Goal: Task Accomplishment & Management: Manage account settings

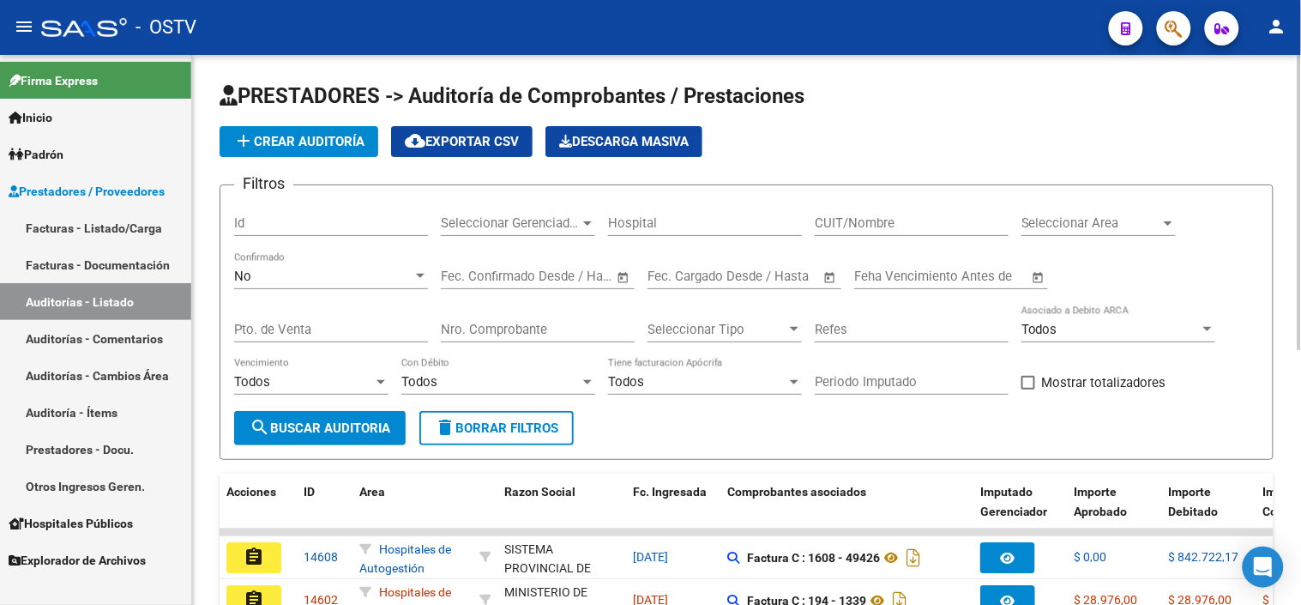
click at [879, 220] on input "CUIT/Nombre" at bounding box center [912, 222] width 194 height 15
type input "30715497456"
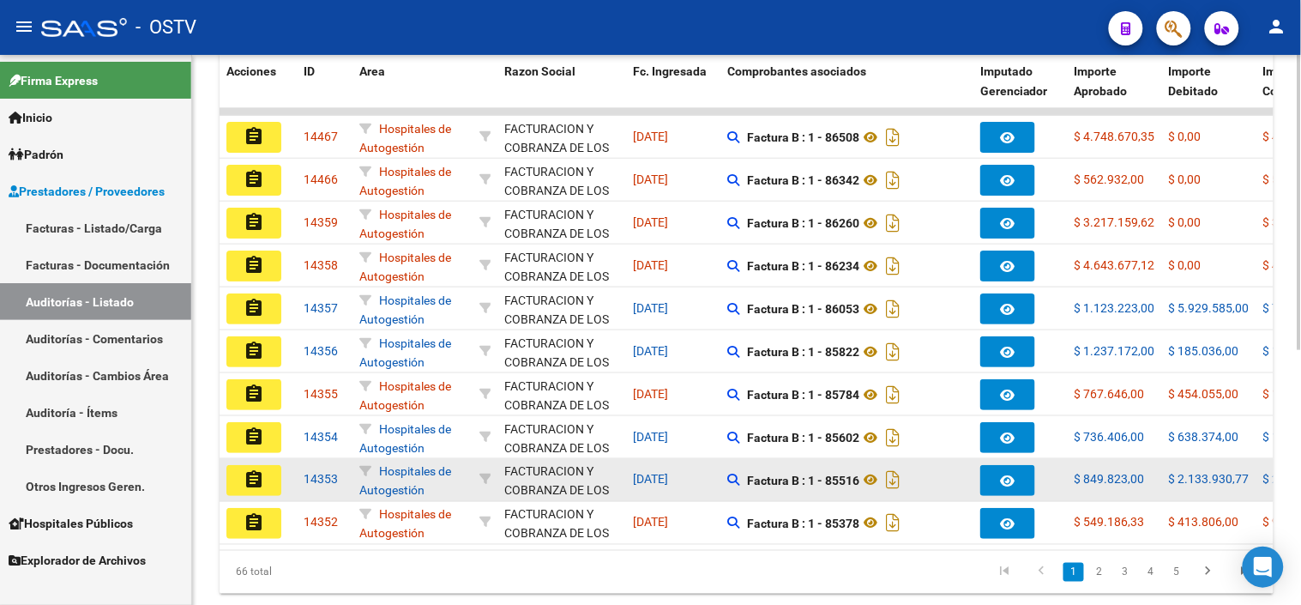
scroll to position [381, 0]
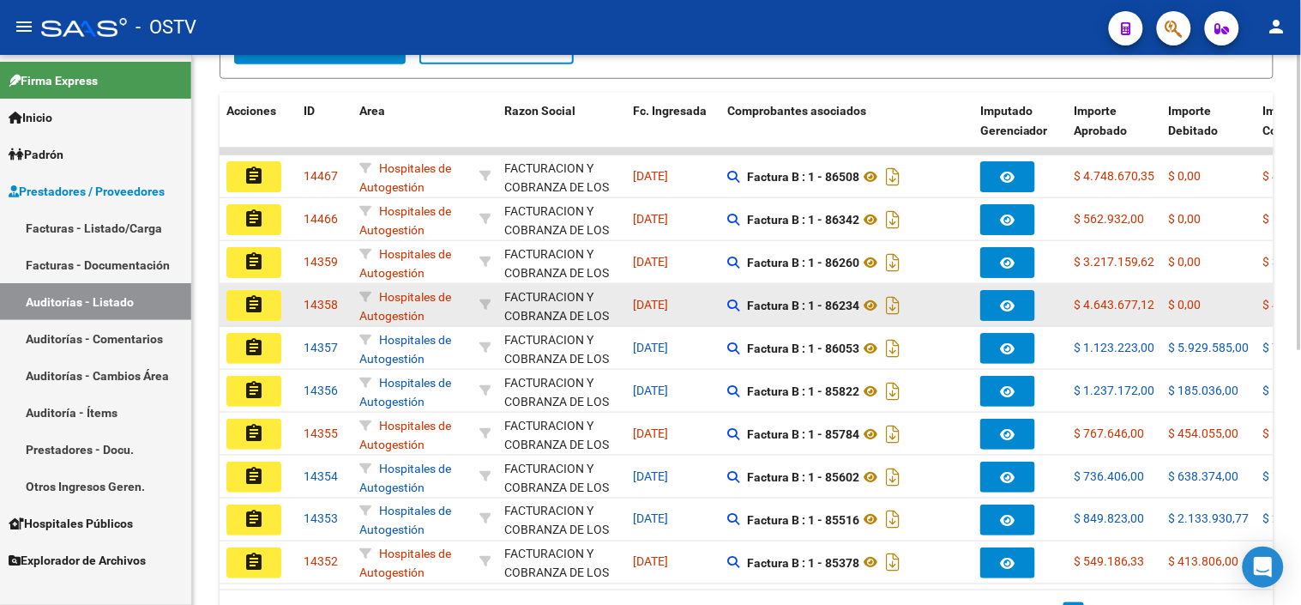
click at [254, 304] on mat-icon "assignment" at bounding box center [254, 304] width 21 height 21
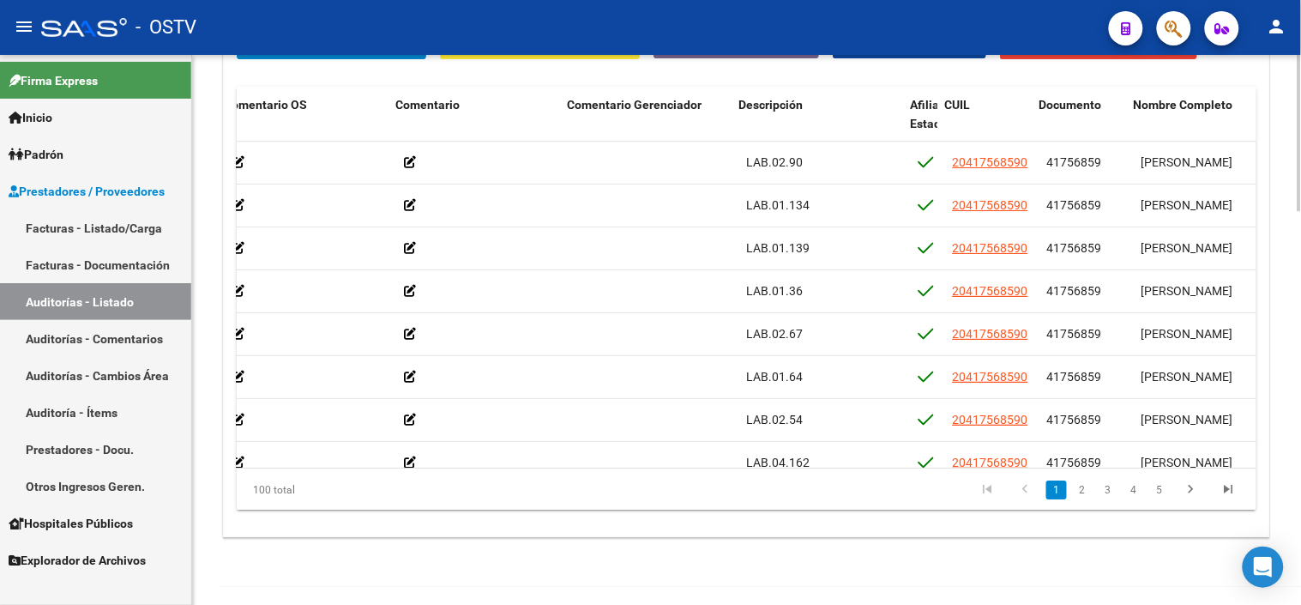
scroll to position [0, 588]
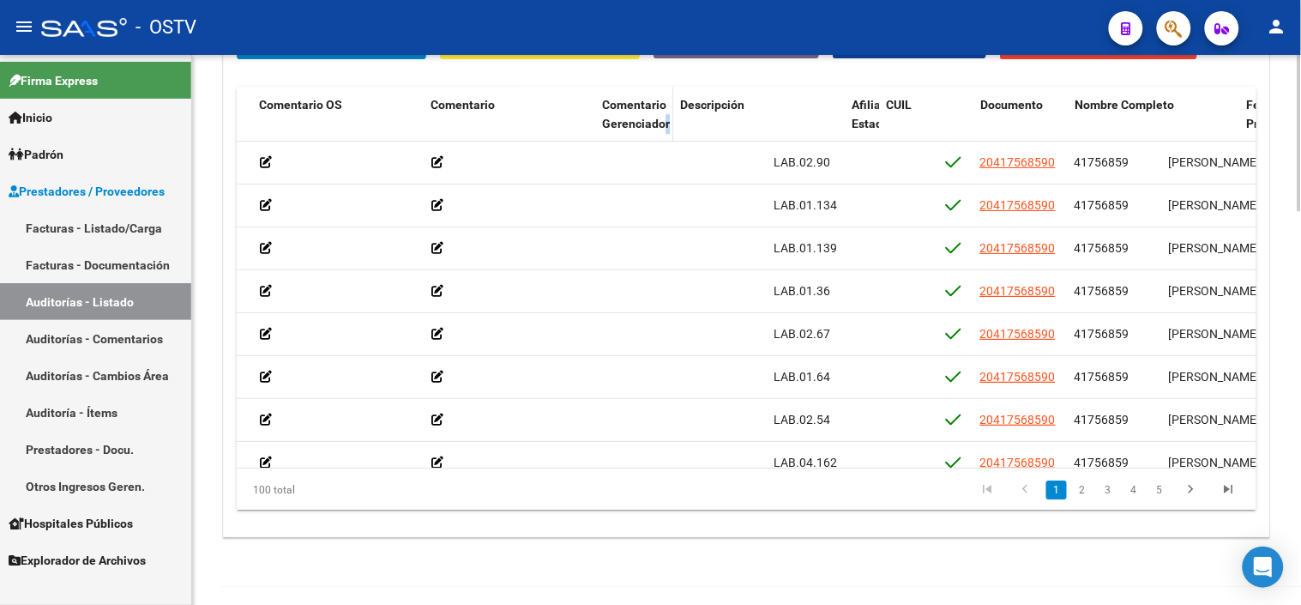
drag, startPoint x: 766, startPoint y: 127, endPoint x: 662, endPoint y: 124, distance: 103.8
click at [662, 124] on datatable-header-cell "Comentario Gerenciador" at bounding box center [634, 124] width 78 height 75
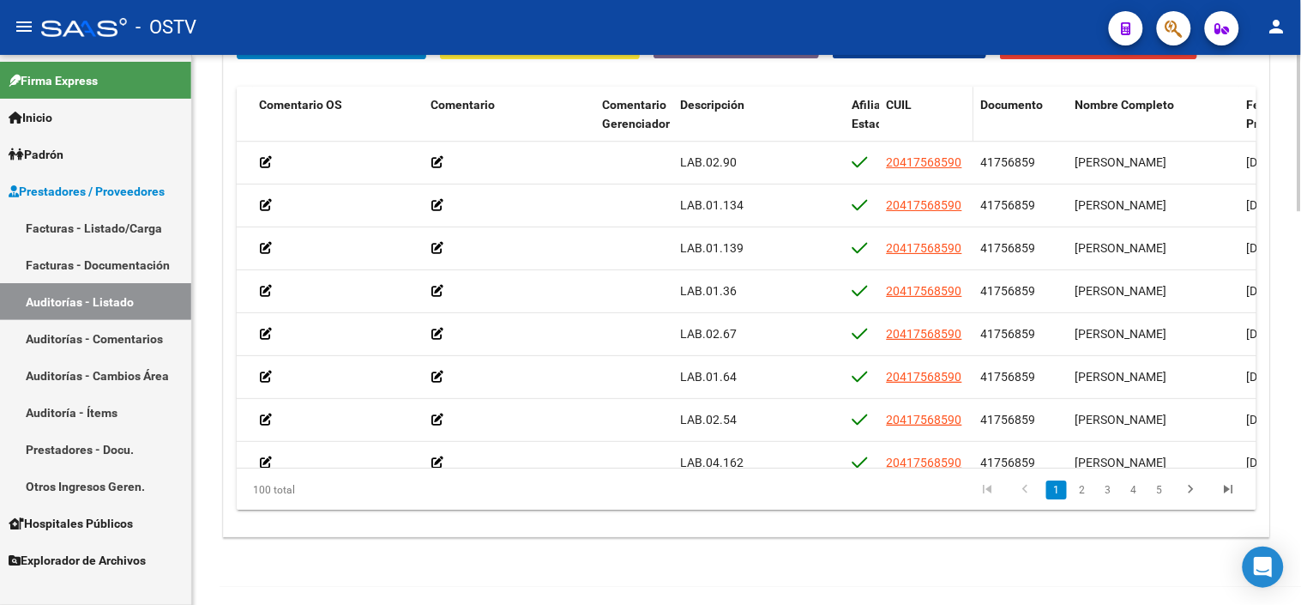
drag, startPoint x: 661, startPoint y: 124, endPoint x: 912, endPoint y: 126, distance: 250.5
click at [912, 126] on datatable-header-cell "CUIL" at bounding box center [926, 124] width 94 height 75
drag, startPoint x: 844, startPoint y: 124, endPoint x: 745, endPoint y: 121, distance: 99.5
click at [745, 121] on datatable-header-cell "Descripción" at bounding box center [714, 124] width 82 height 75
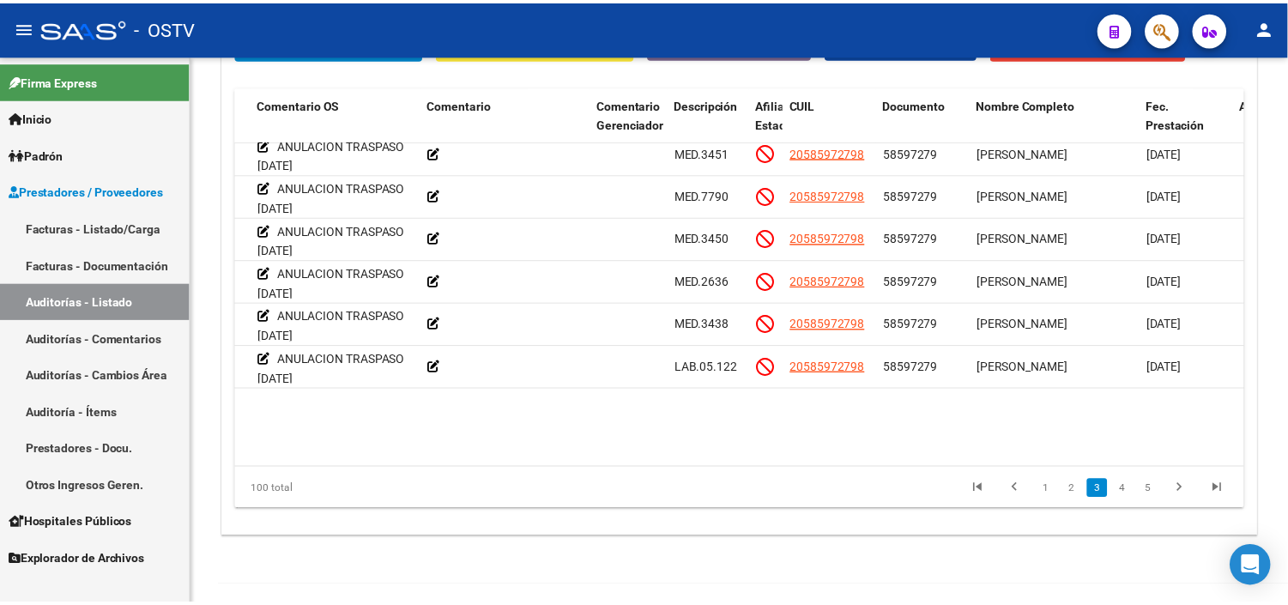
scroll to position [858, 588]
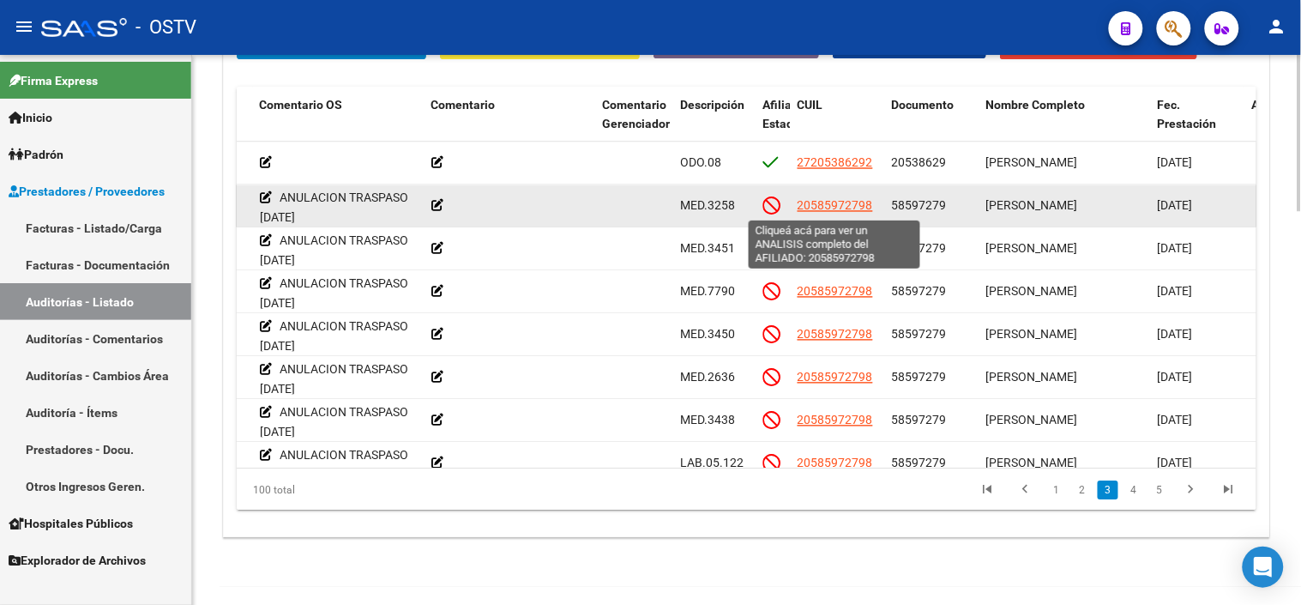
click at [858, 204] on span "20585972798" at bounding box center [835, 205] width 75 height 14
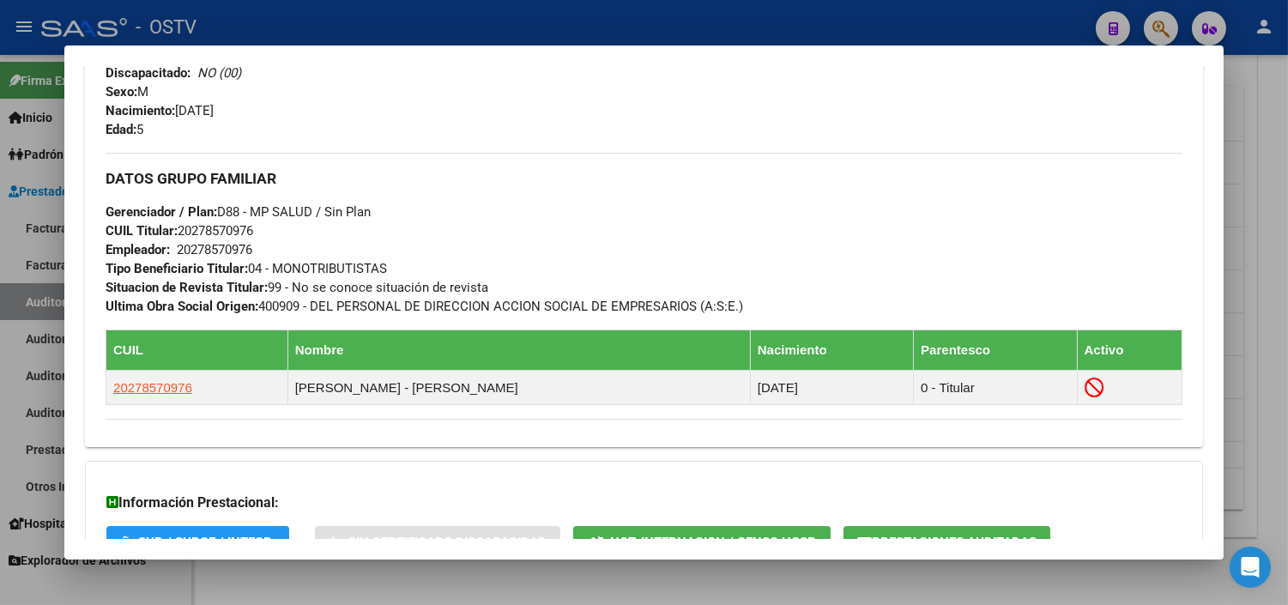
scroll to position [915, 0]
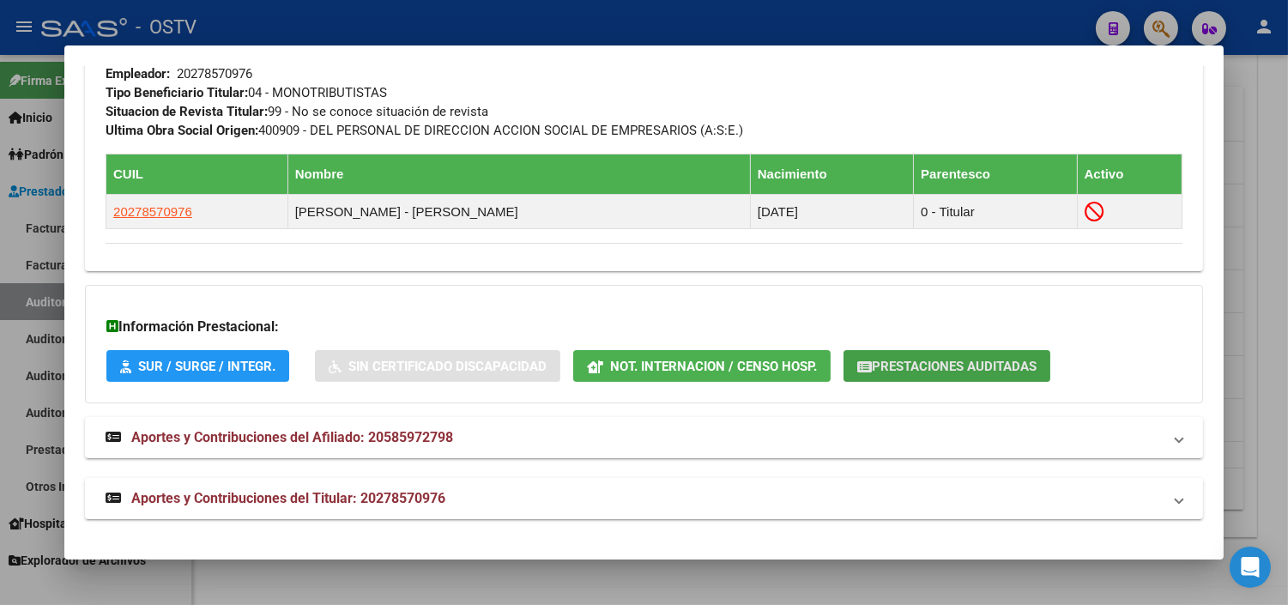
click at [890, 367] on span "Prestaciones Auditadas" at bounding box center [954, 366] width 165 height 15
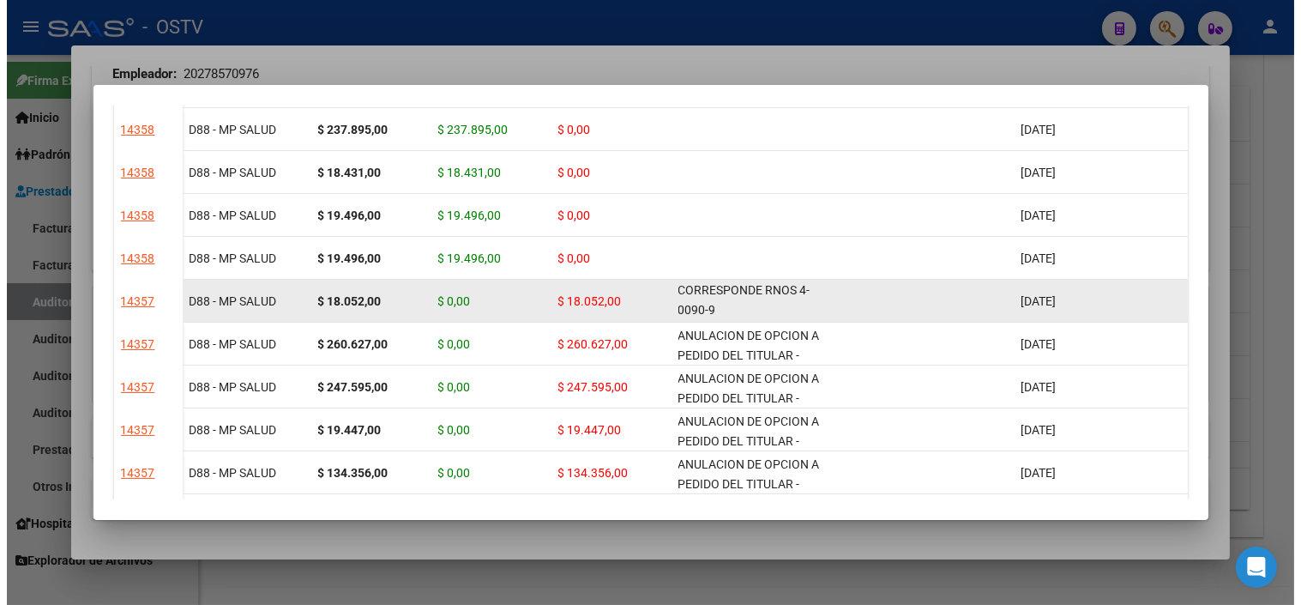
scroll to position [1, 0]
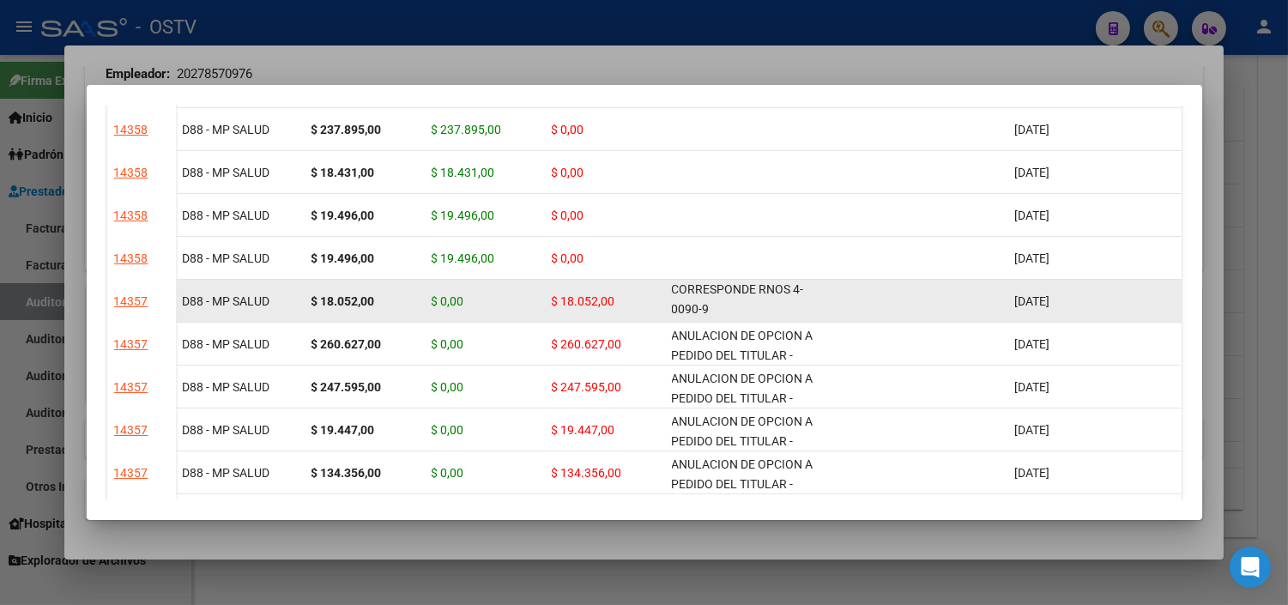
drag, startPoint x: 673, startPoint y: 293, endPoint x: 773, endPoint y: 305, distance: 101.2
click at [773, 305] on div "ANULACION DE OPCION A PEDIDO DEL TITULAR - CORRESPONDE RNOS 4-0090-9" at bounding box center [751, 300] width 158 height 36
copy span "ANULACION DE OPCION A PEDIDO DEL TITULAR - CORRESPONDE RNOS 4-0090-9"
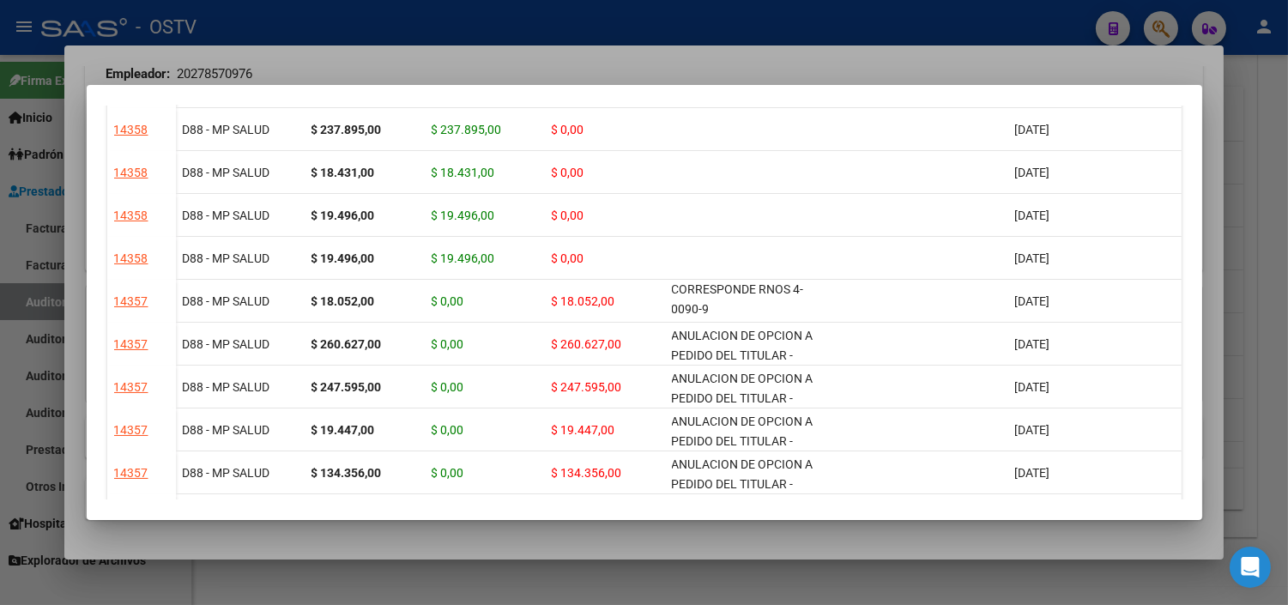
click at [751, 518] on mat-dialog-container "Prestaciones Auditadas Auditoría Gerenciador Monto Item Monto Aprobado Monto De…" at bounding box center [644, 302] width 1115 height 434
click at [753, 530] on div at bounding box center [644, 302] width 1288 height 605
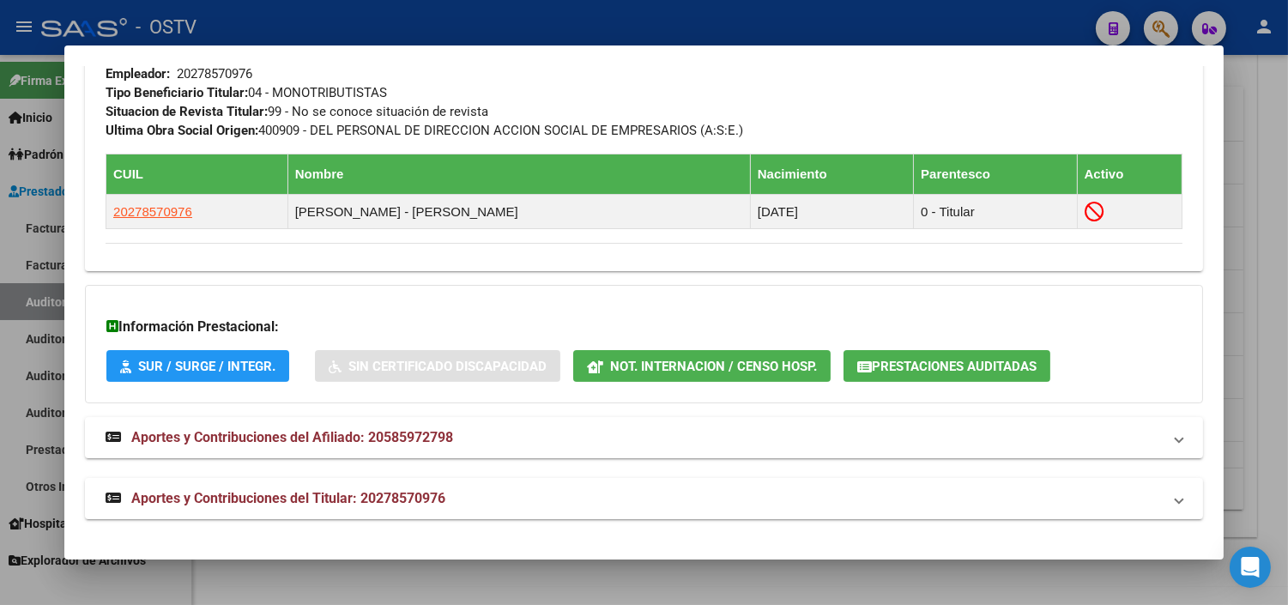
click at [756, 570] on div at bounding box center [644, 302] width 1288 height 605
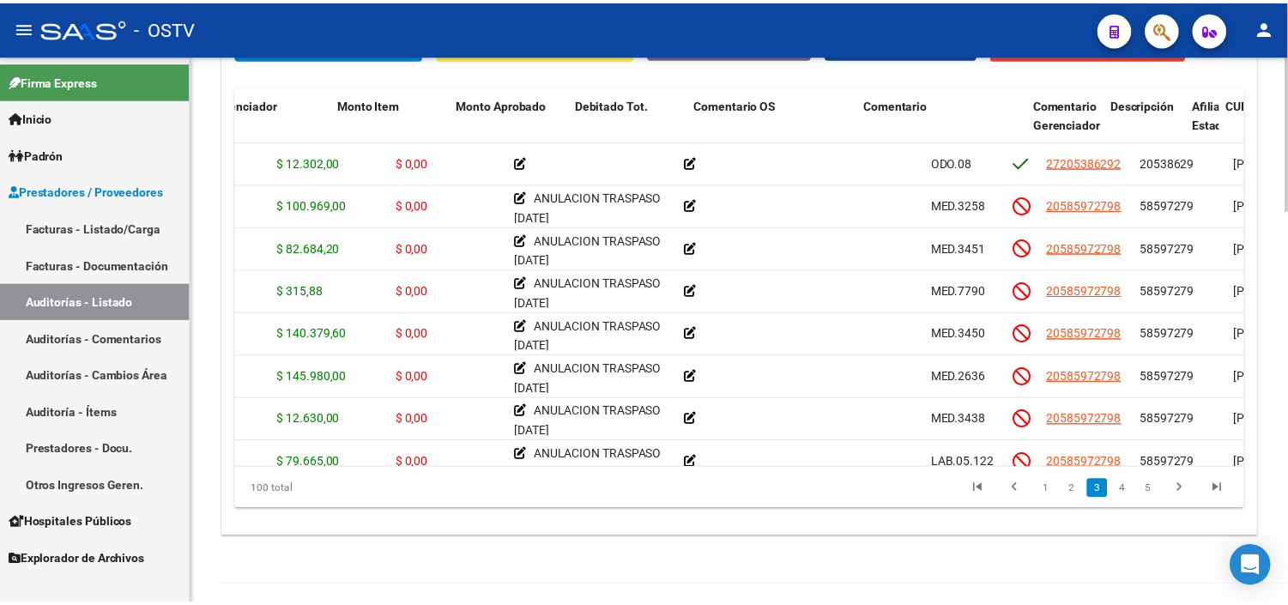
scroll to position [858, 0]
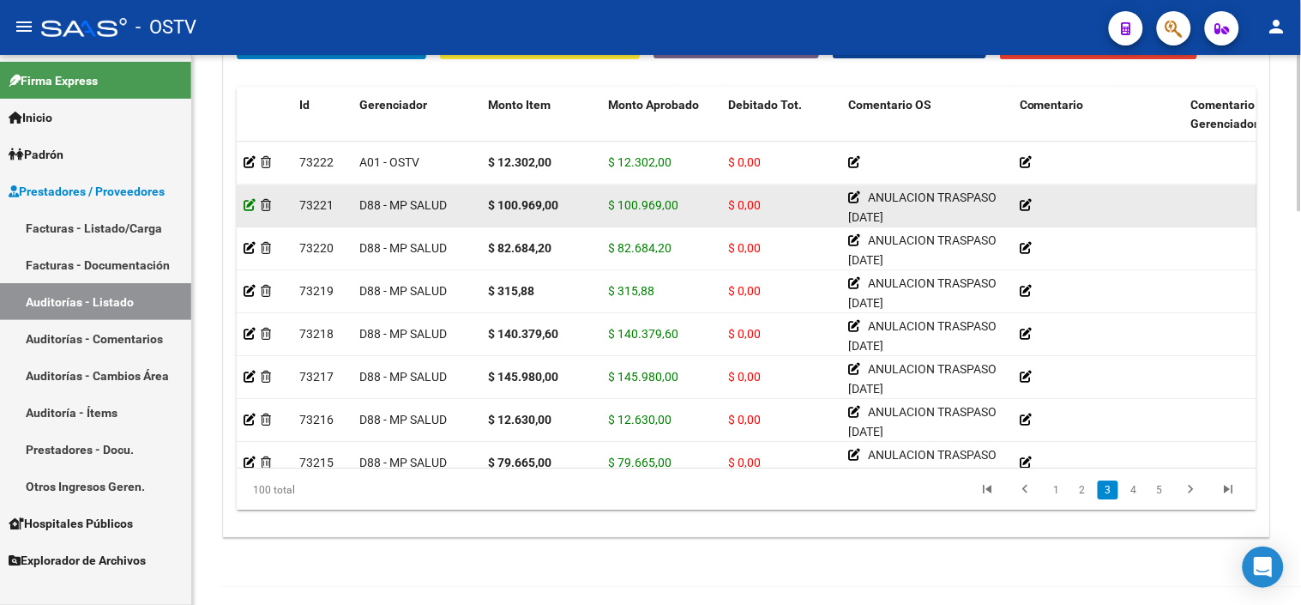
click at [250, 207] on icon at bounding box center [250, 205] width 12 height 12
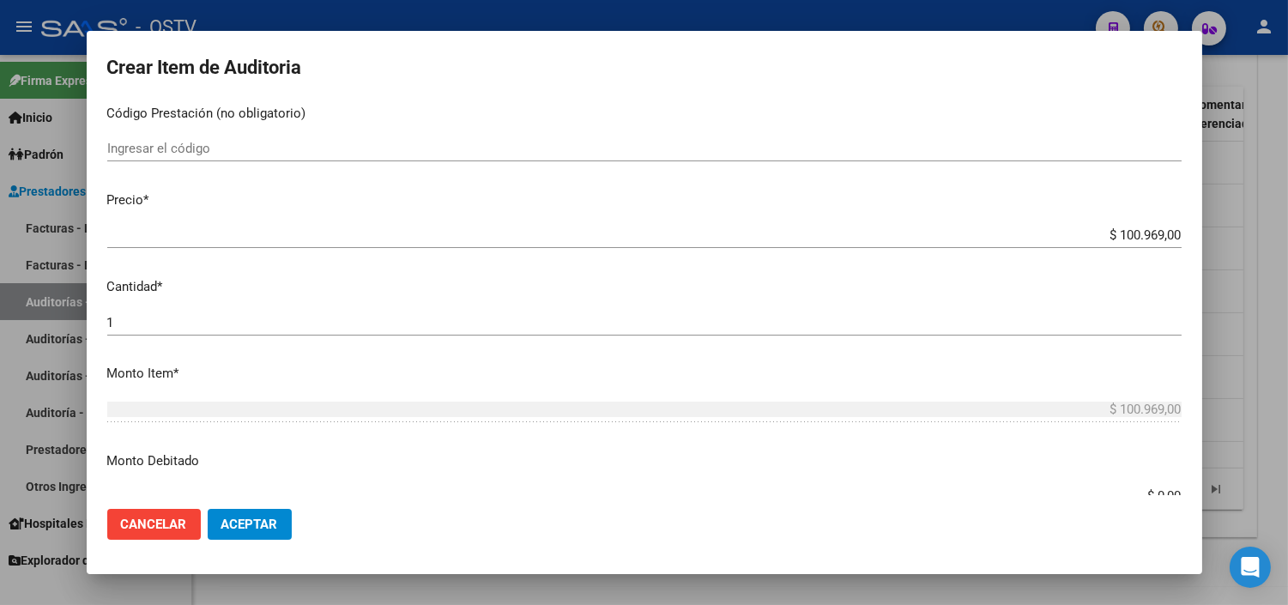
scroll to position [381, 0]
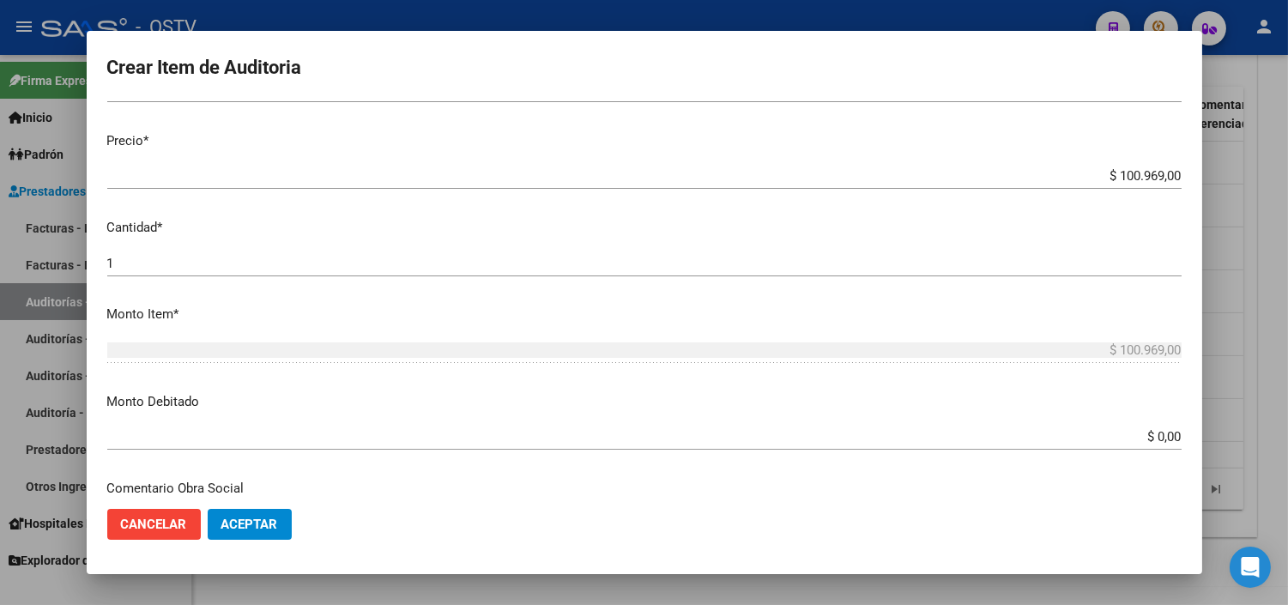
click at [1161, 439] on input "$ 0,00" at bounding box center [644, 436] width 1074 height 15
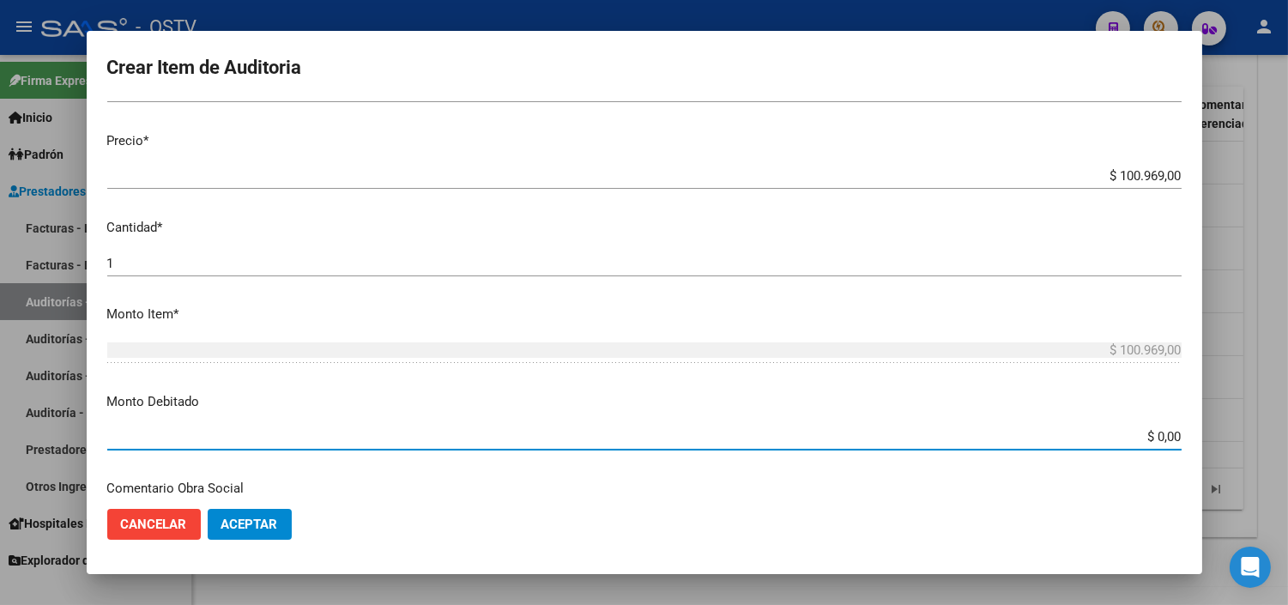
click at [1161, 439] on input "$ 0,00" at bounding box center [644, 436] width 1074 height 15
type input "$ 100.969,00"
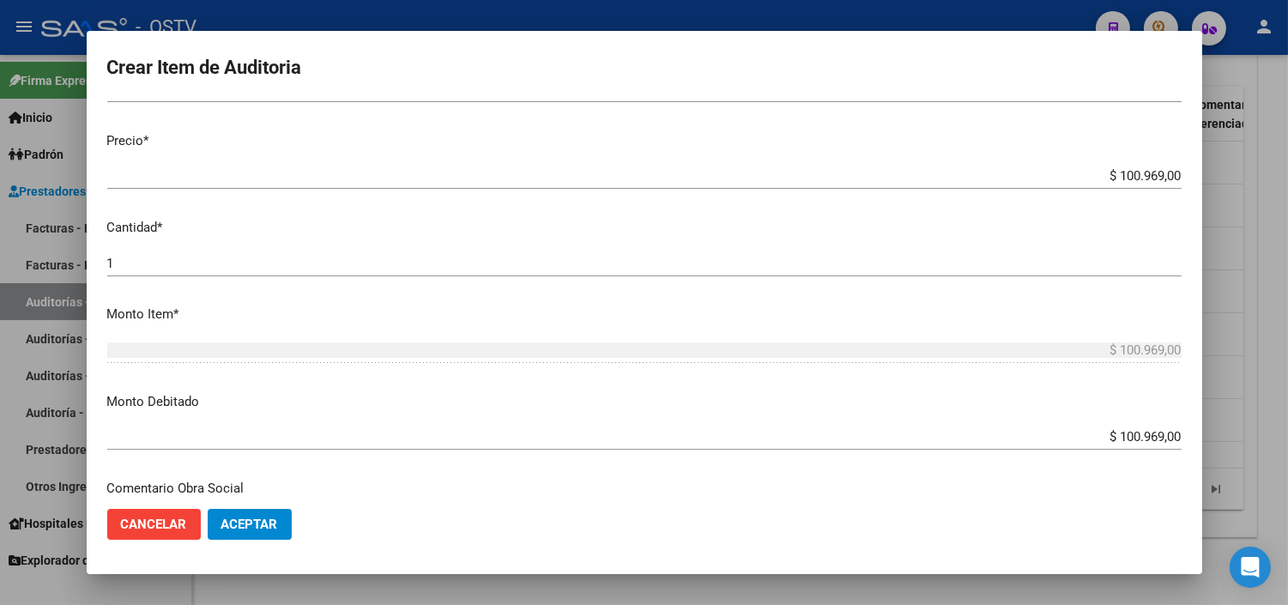
scroll to position [605, 0]
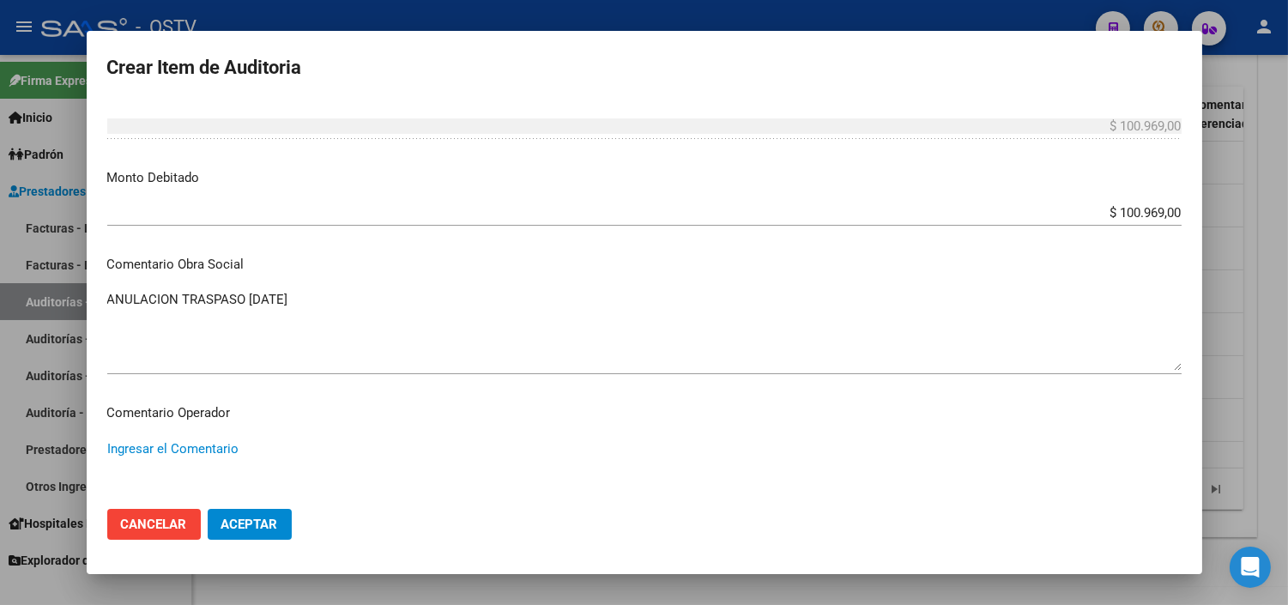
paste textarea "ANULACION DE OPCION A PEDIDO DEL TITULAR - CORRESPONDE RNOS 4-0090-9"
type textarea "ANULACION DE OPCION A PEDIDO DEL TITULAR - CORRESPONDE RNOS 4-0090-9"
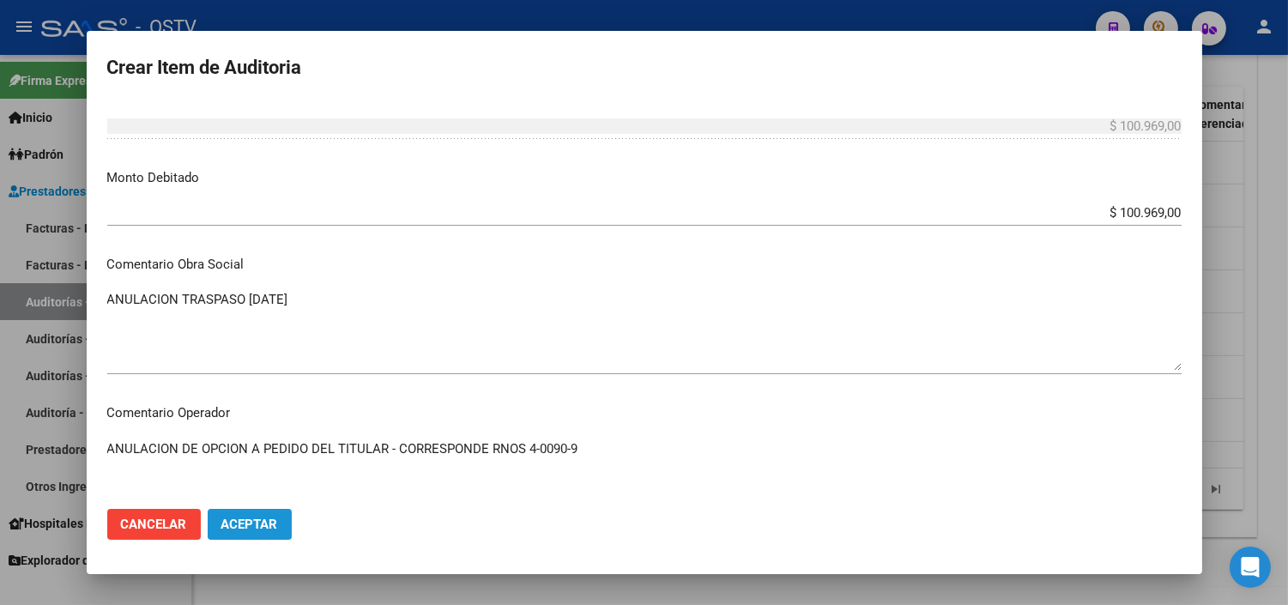
click at [263, 534] on button "Aceptar" at bounding box center [250, 524] width 84 height 31
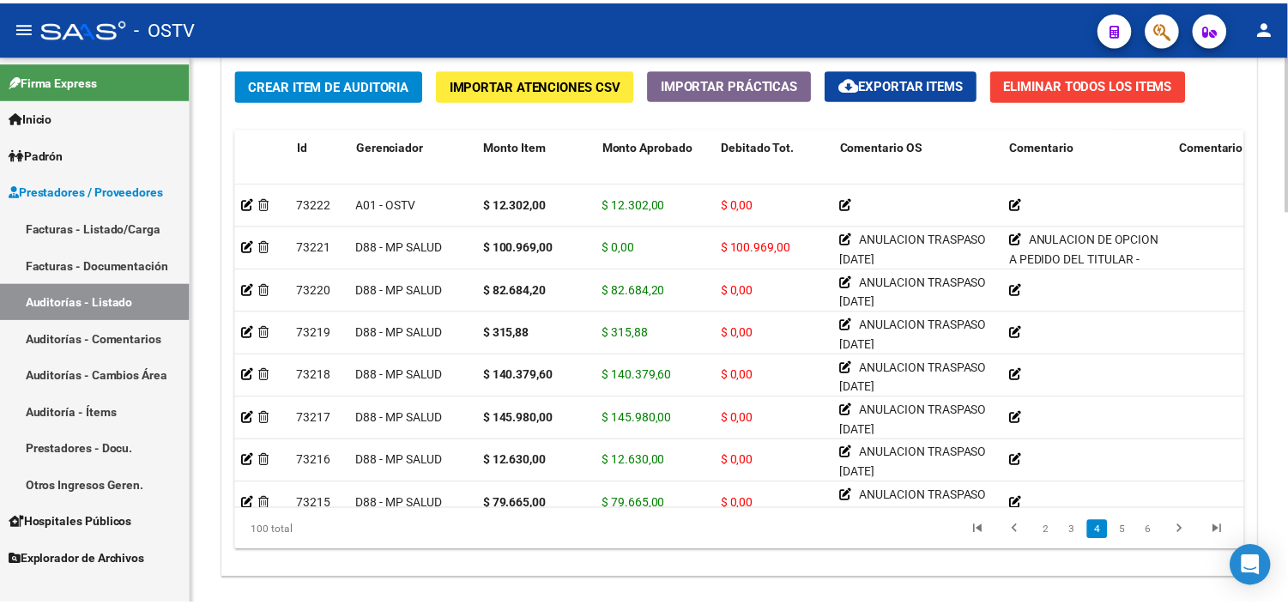
scroll to position [1334, 0]
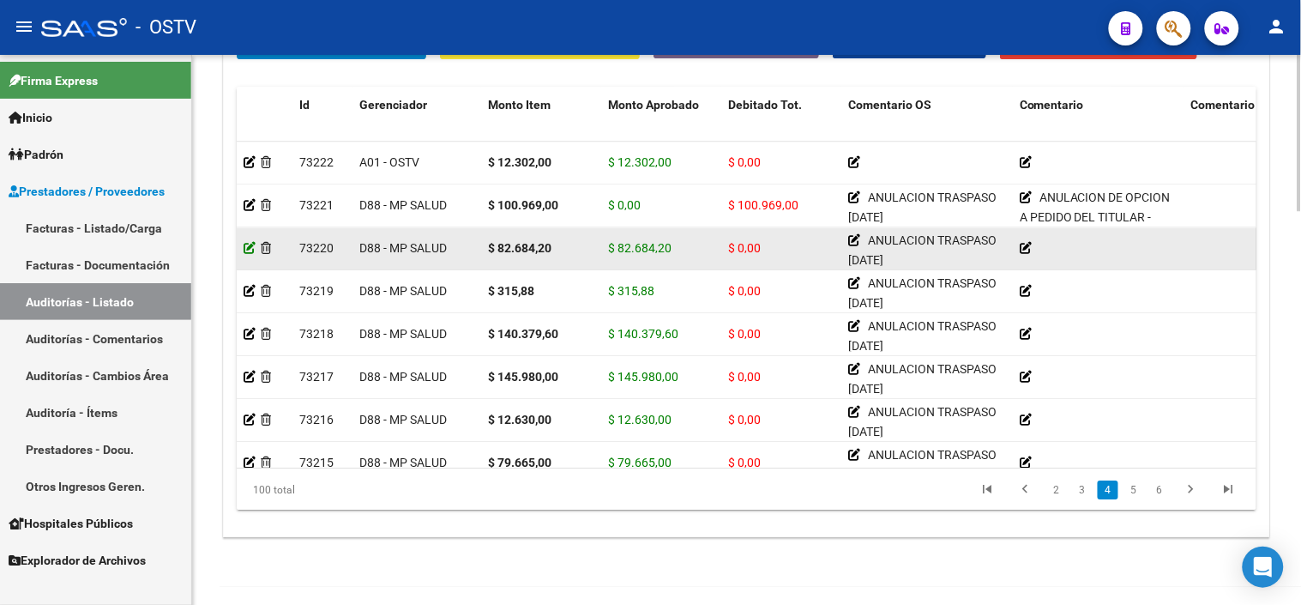
click at [251, 250] on icon at bounding box center [250, 248] width 12 height 12
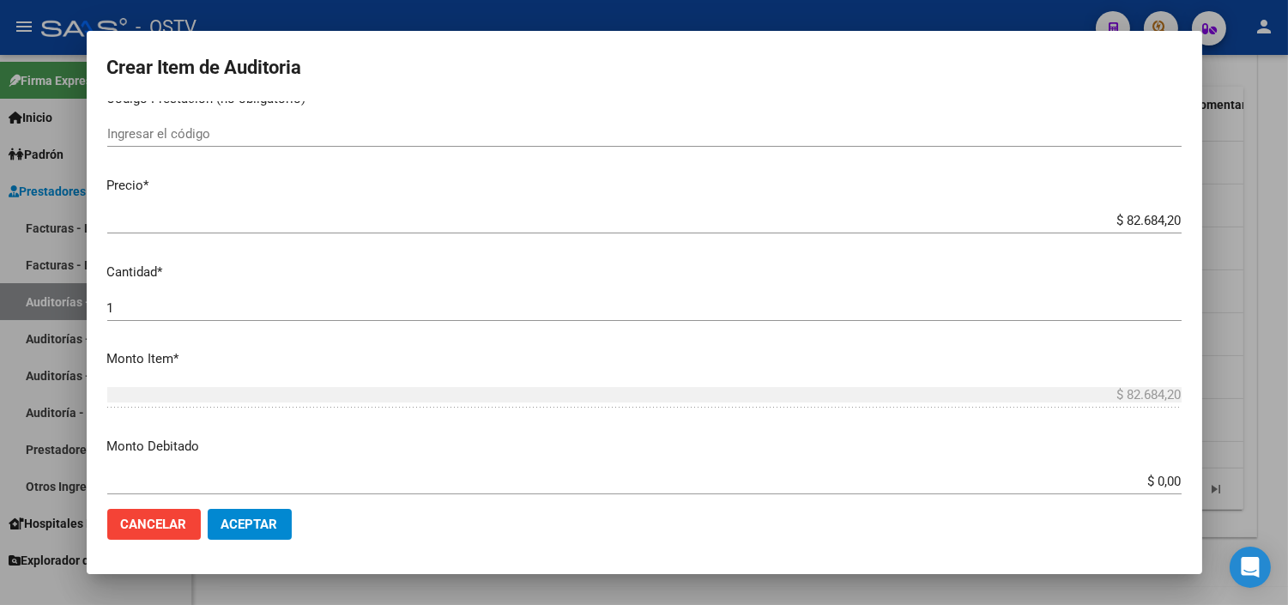
scroll to position [381, 0]
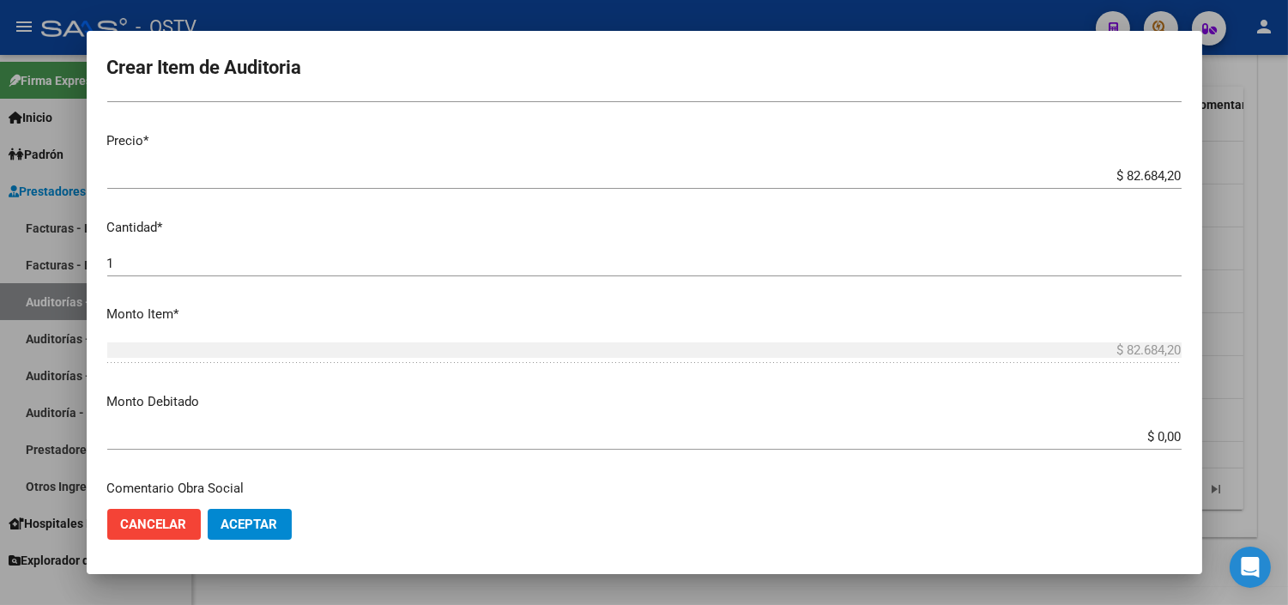
click at [1153, 441] on input "$ 0,00" at bounding box center [644, 436] width 1074 height 15
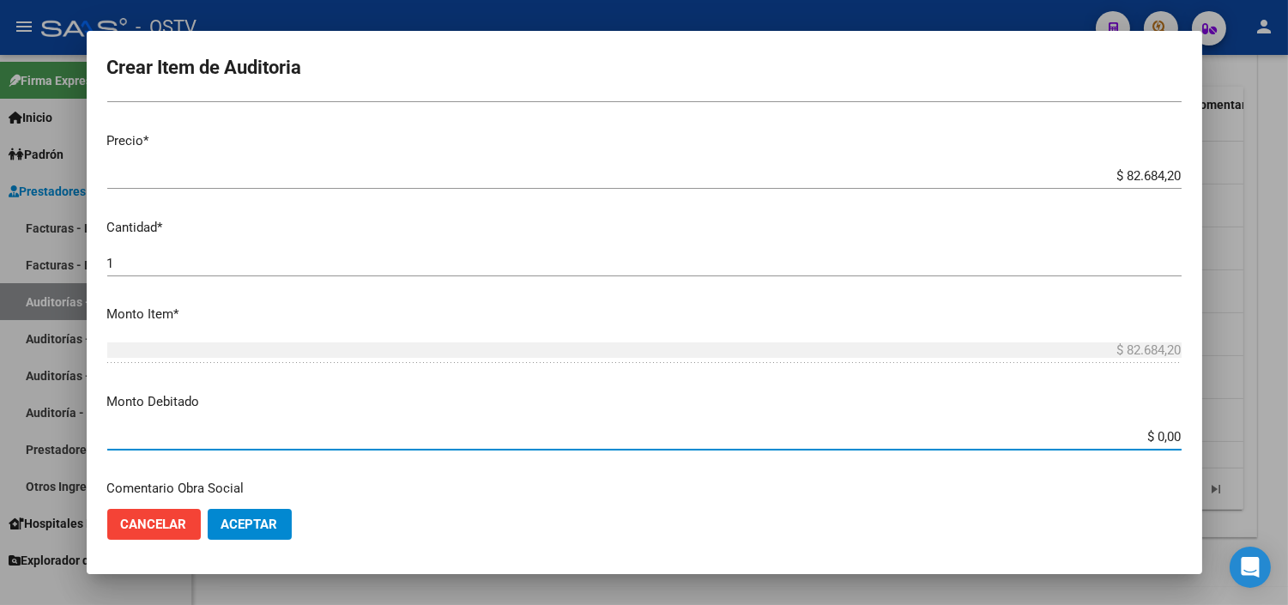
click at [1153, 441] on input "$ 0,00" at bounding box center [644, 436] width 1074 height 15
type input "$ 82.684,20"
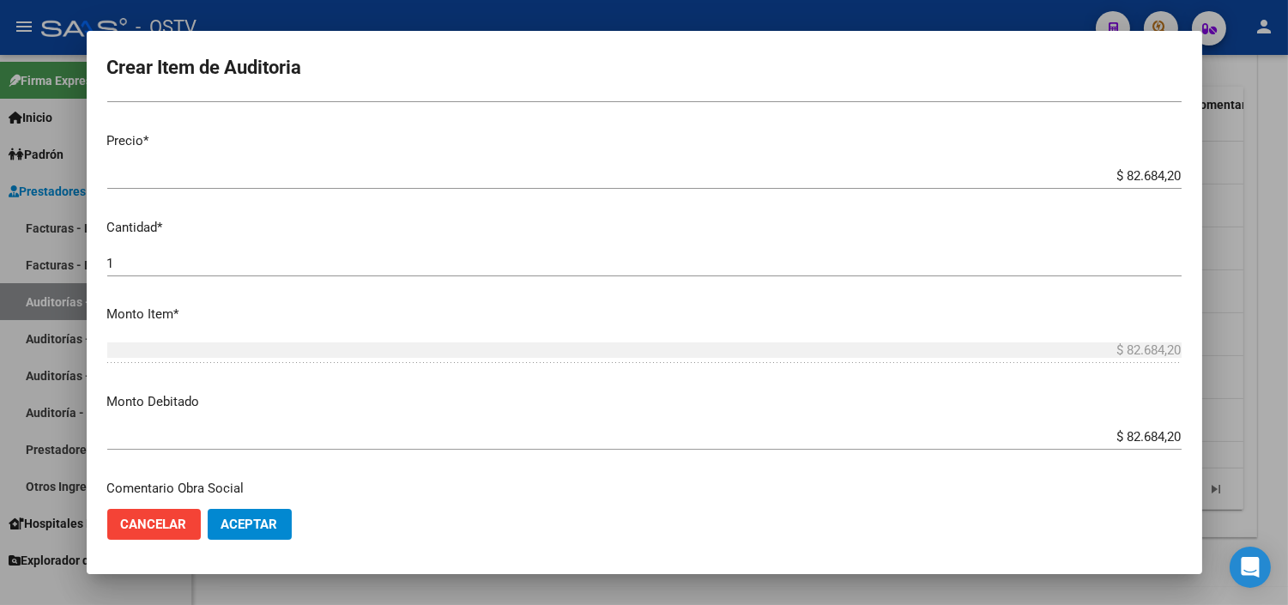
scroll to position [605, 0]
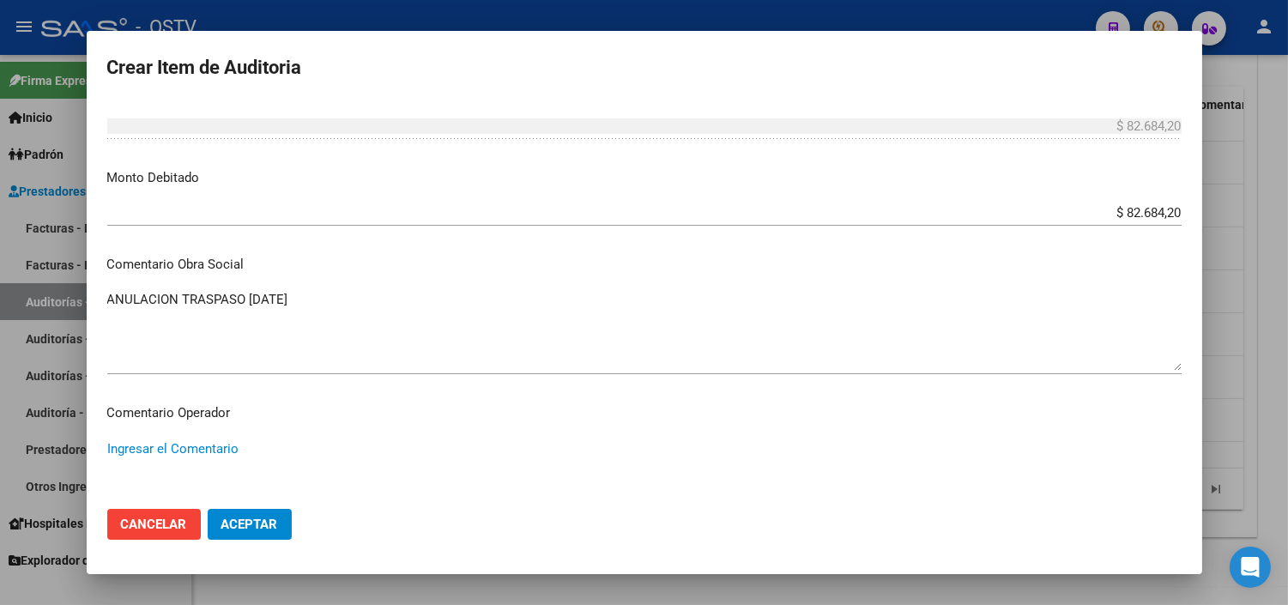
paste textarea "ANULACION DE OPCION A PEDIDO DEL TITULAR - CORRESPONDE RNOS 4-0090-9"
type textarea "ANULACION DE OPCION A PEDIDO DEL TITULAR - CORRESPONDE RNOS 4-0090-9"
click at [252, 524] on span "Aceptar" at bounding box center [249, 523] width 57 height 15
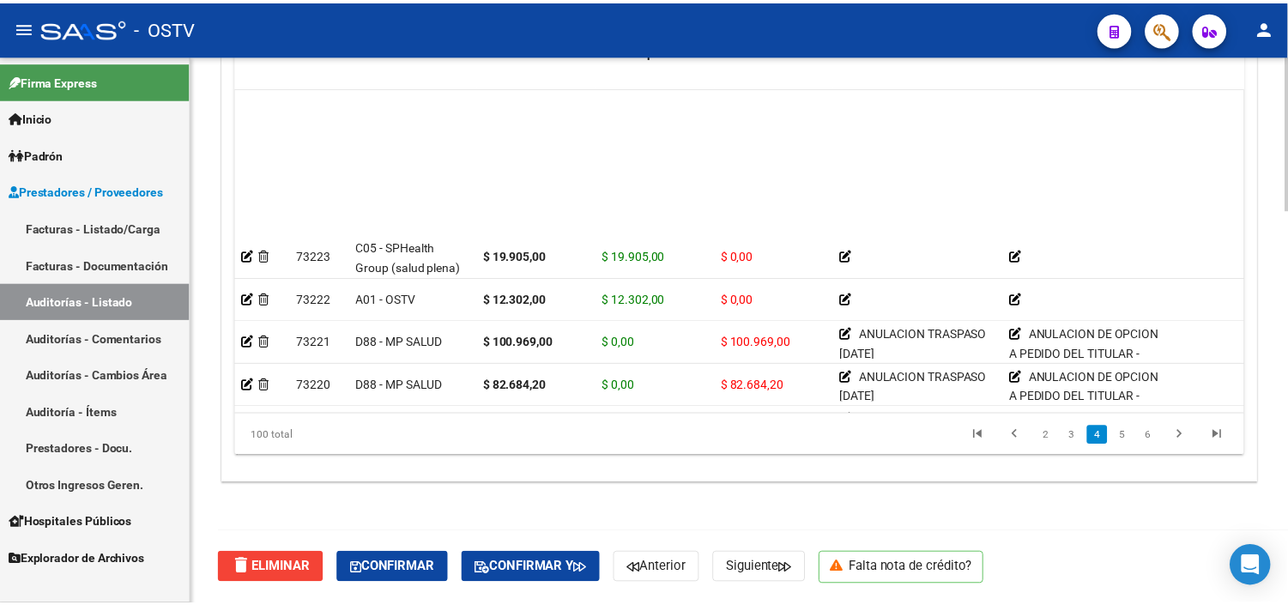
scroll to position [953, 0]
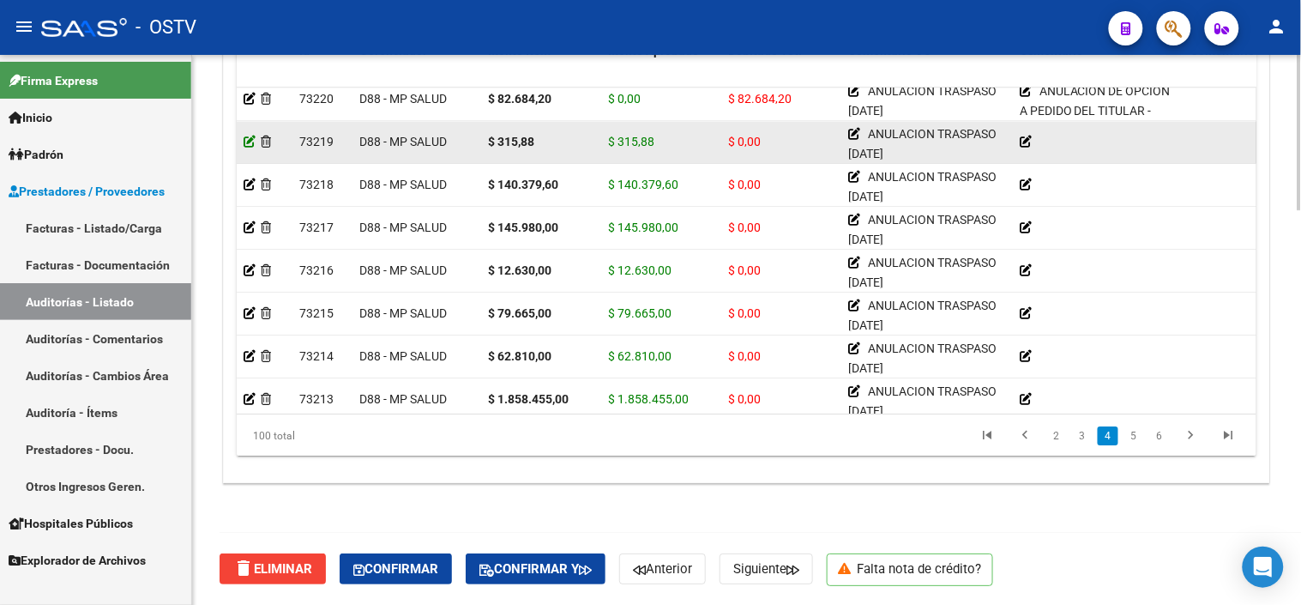
click at [249, 136] on icon at bounding box center [250, 142] width 12 height 12
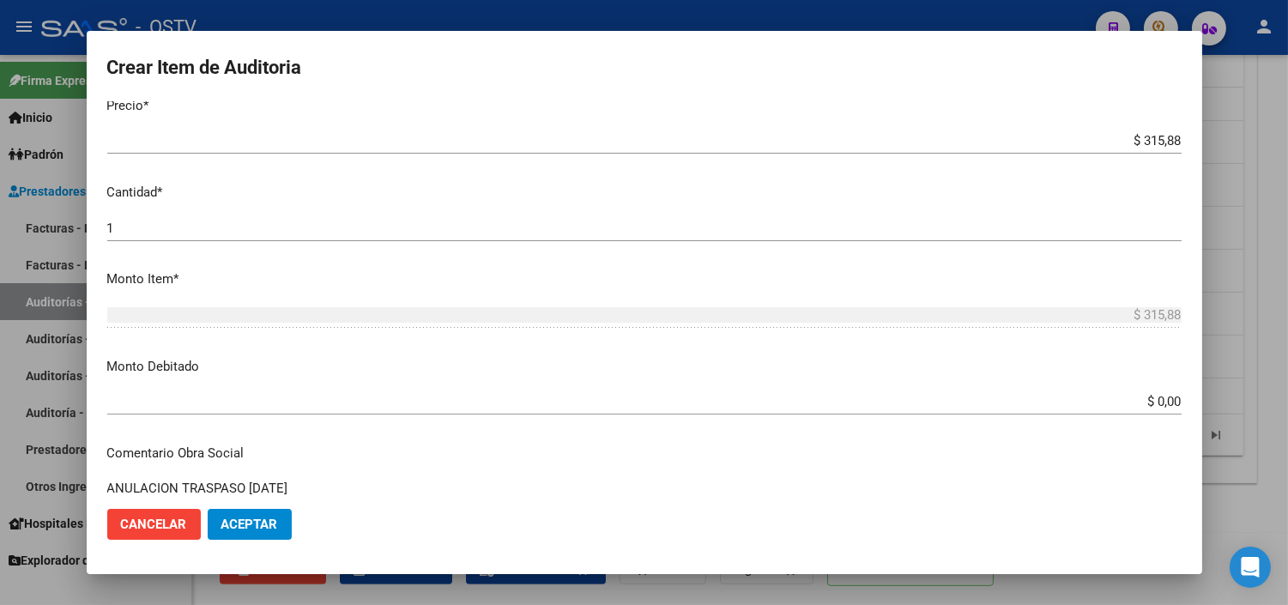
scroll to position [476, 0]
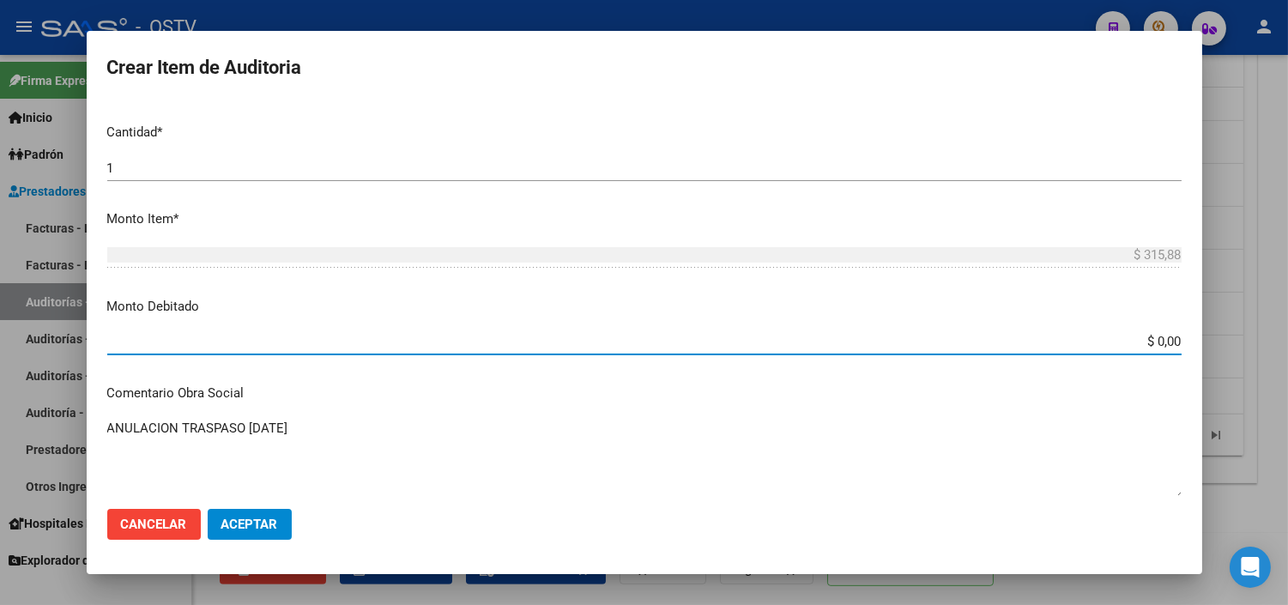
click at [1156, 347] on input "$ 0,00" at bounding box center [644, 341] width 1074 height 15
type input "$ 315,88"
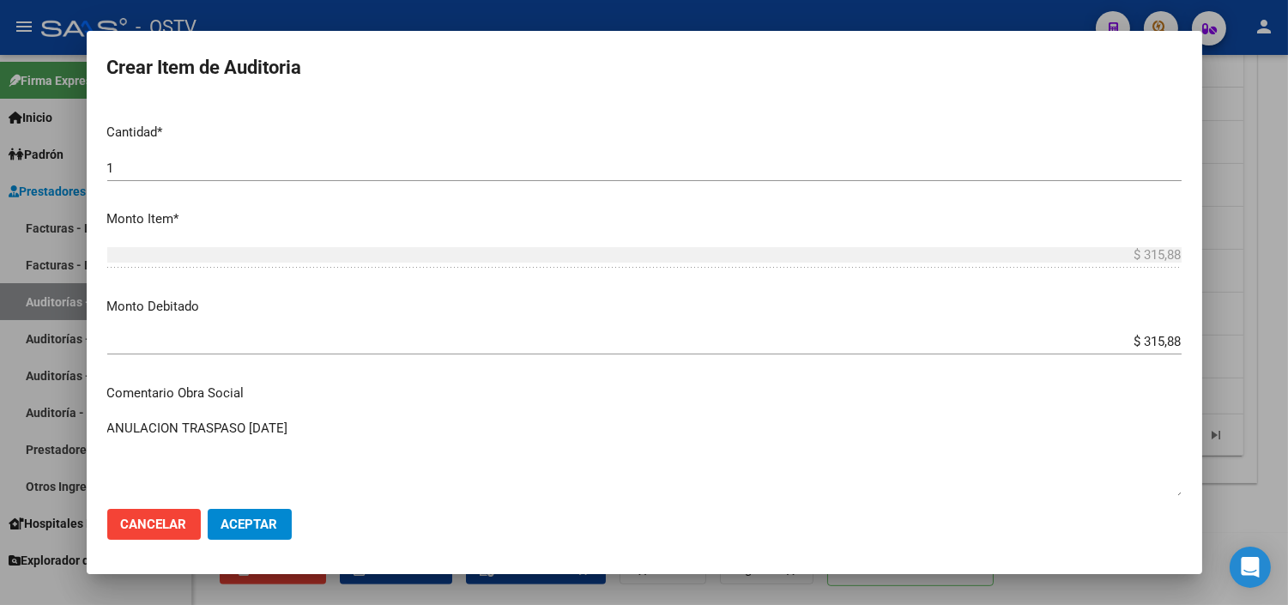
scroll to position [753, 0]
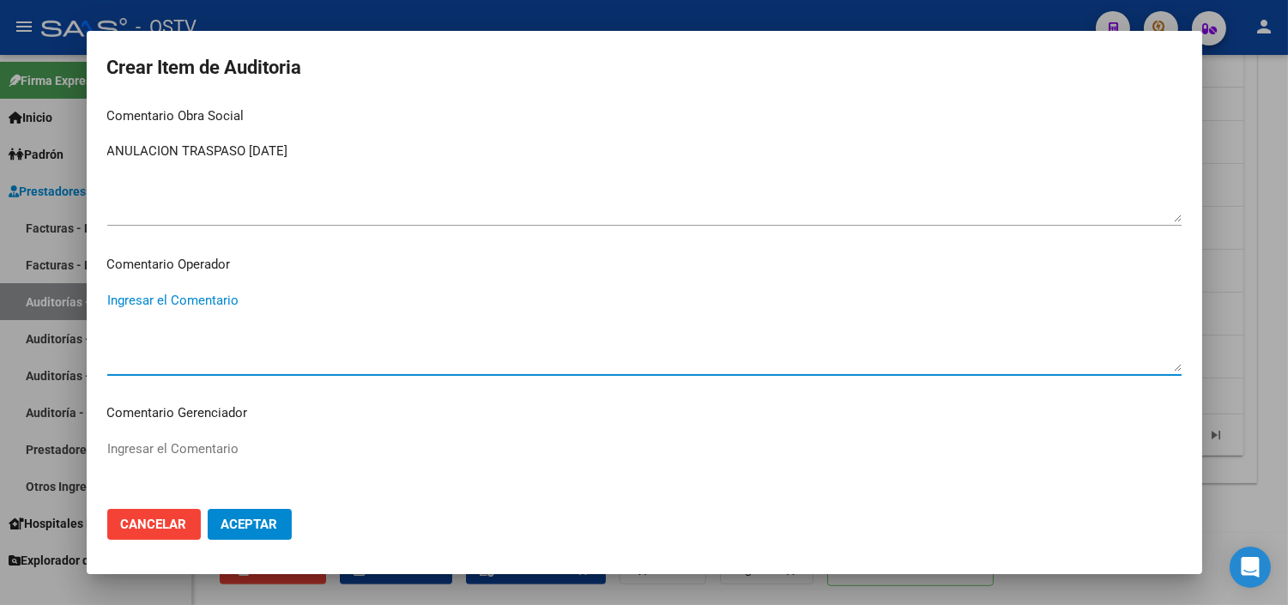
paste textarea "ANULACION DE OPCION A PEDIDO DEL TITULAR - CORRESPONDE RNOS 4-0090-9"
type textarea "ANULACION DE OPCION A PEDIDO DEL TITULAR - CORRESPONDE RNOS 4-0090-9"
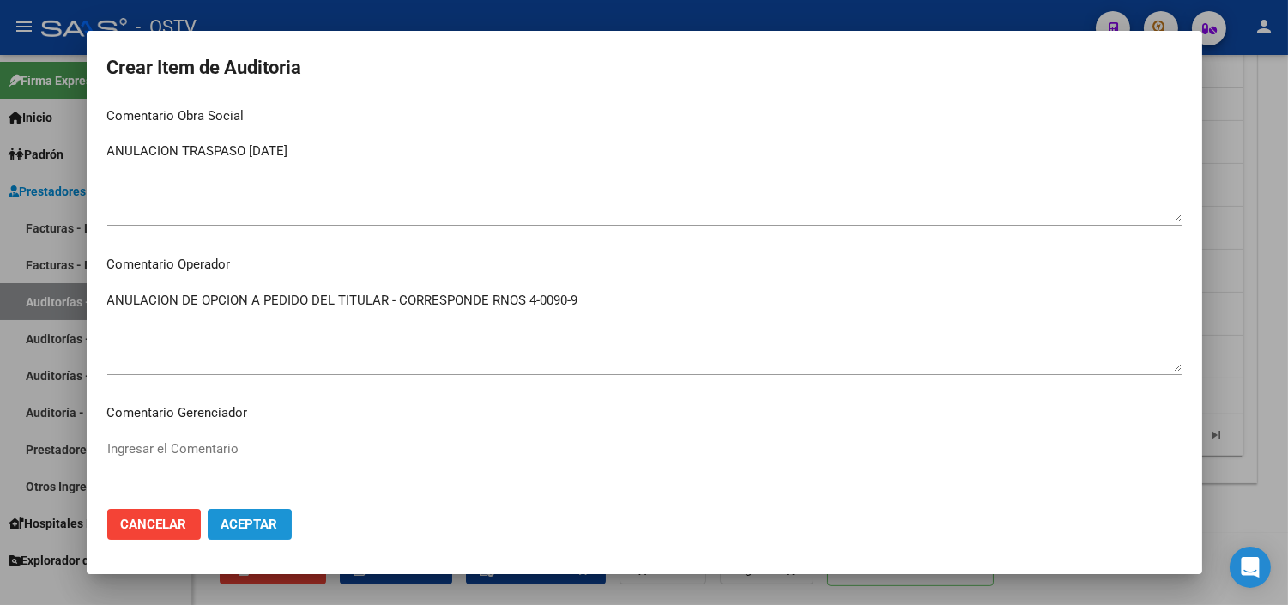
click at [270, 527] on span "Aceptar" at bounding box center [249, 523] width 57 height 15
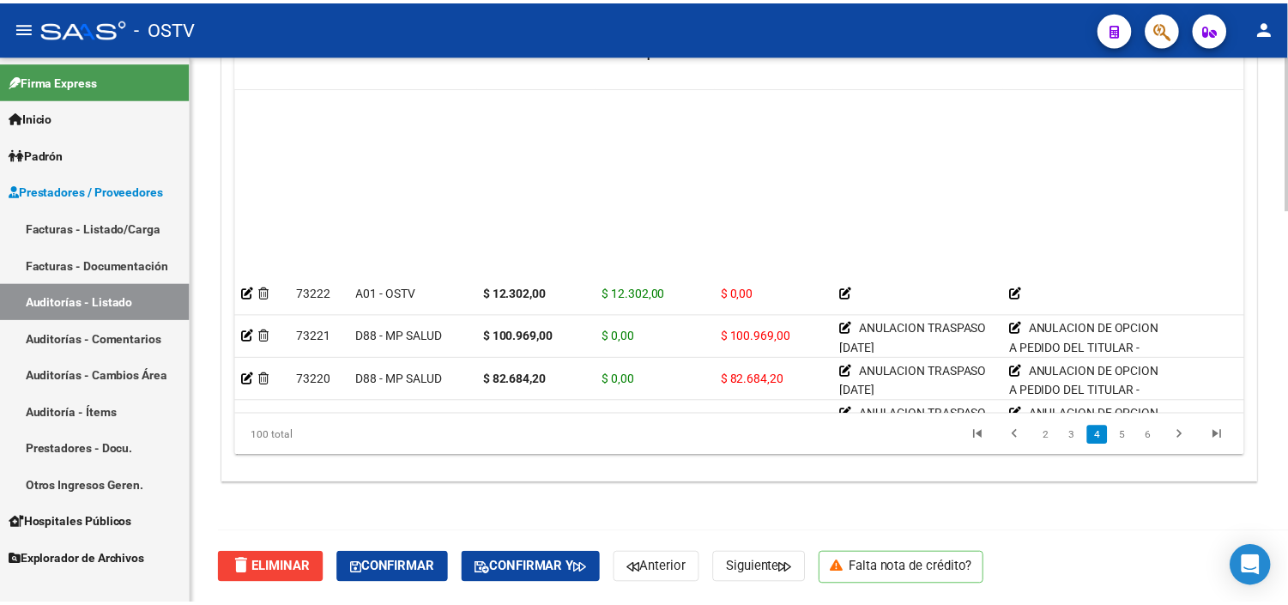
scroll to position [953, 0]
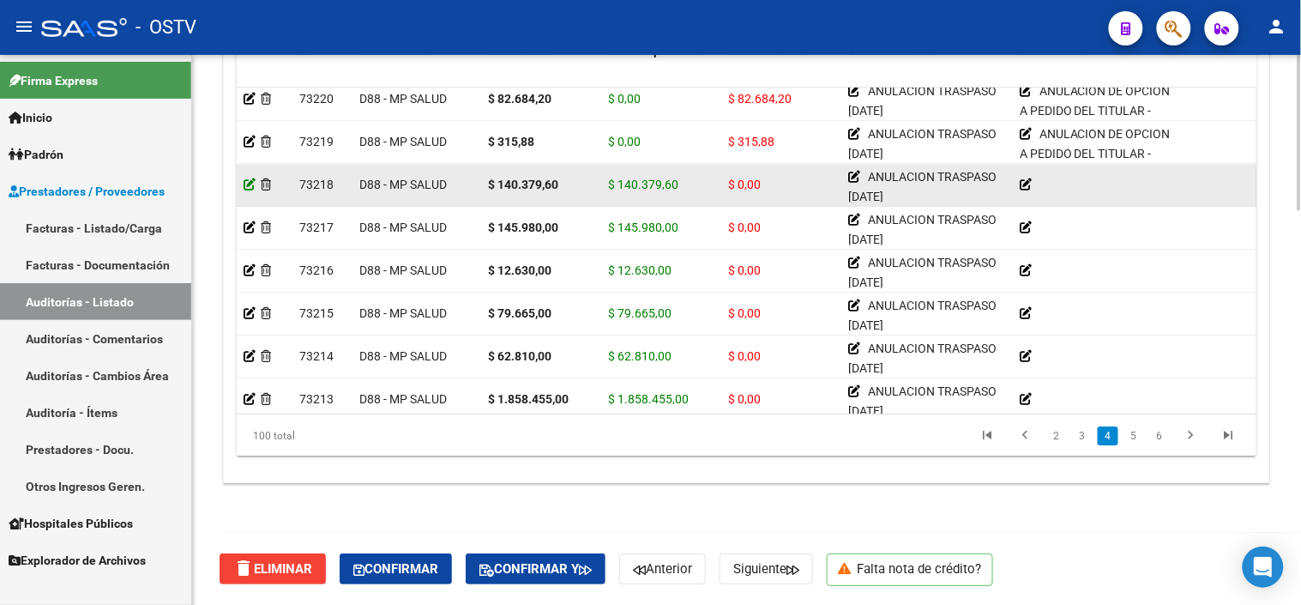
click at [250, 185] on icon at bounding box center [250, 184] width 12 height 12
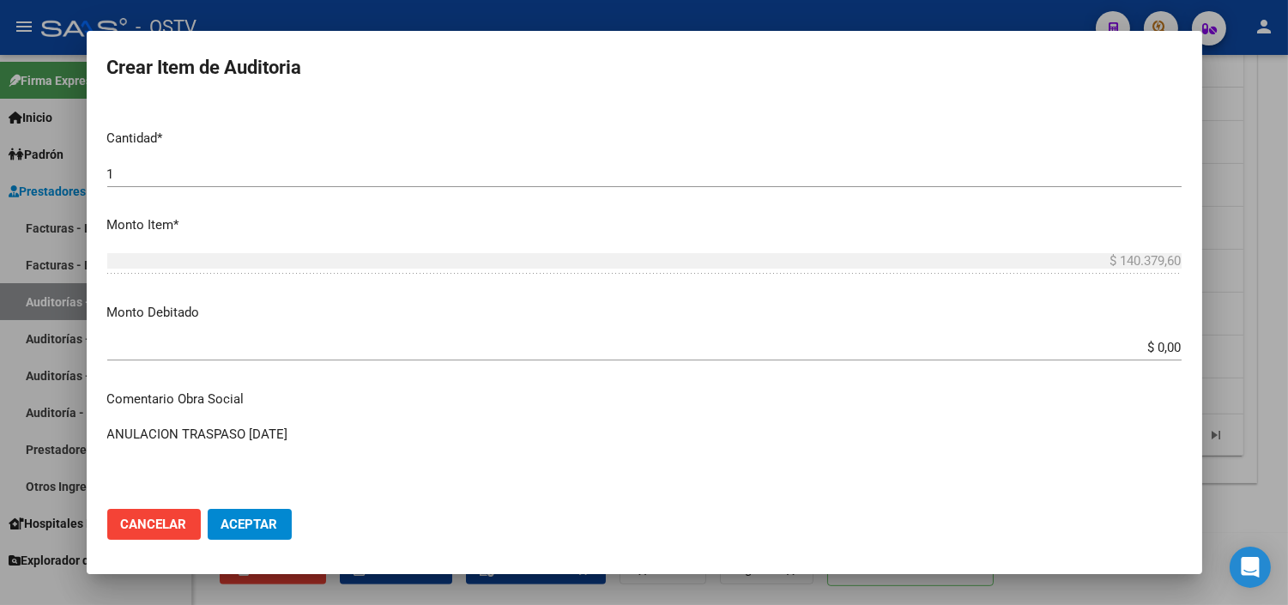
scroll to position [476, 0]
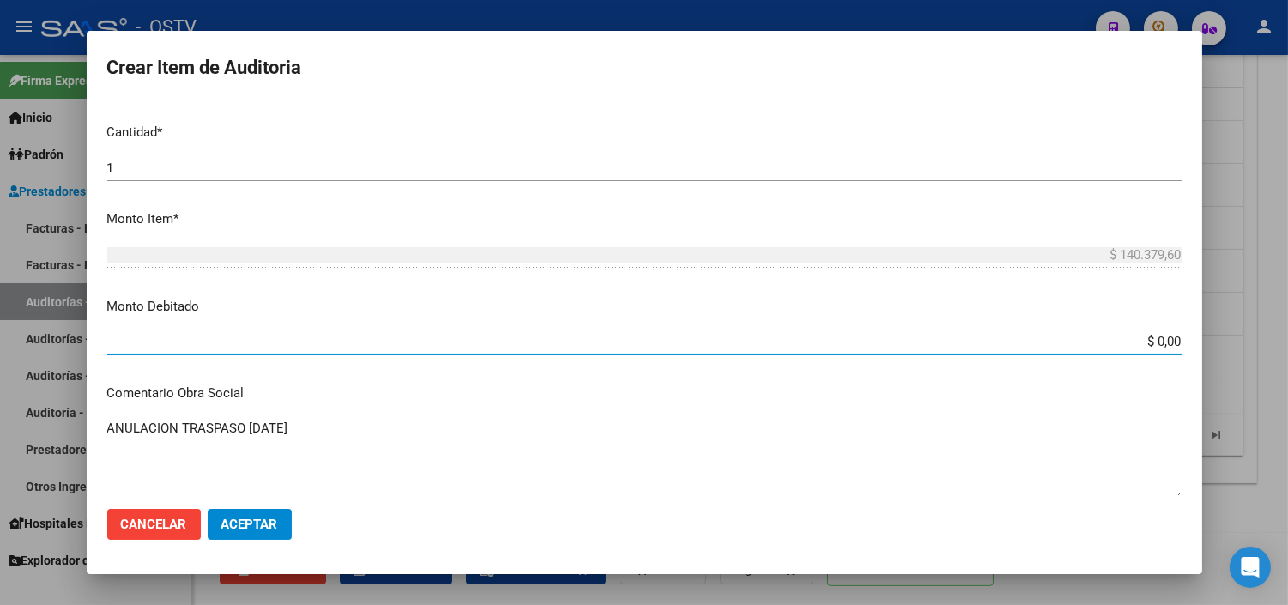
click at [1148, 347] on input "$ 0,00" at bounding box center [644, 341] width 1074 height 15
type input "$ 140.379,60"
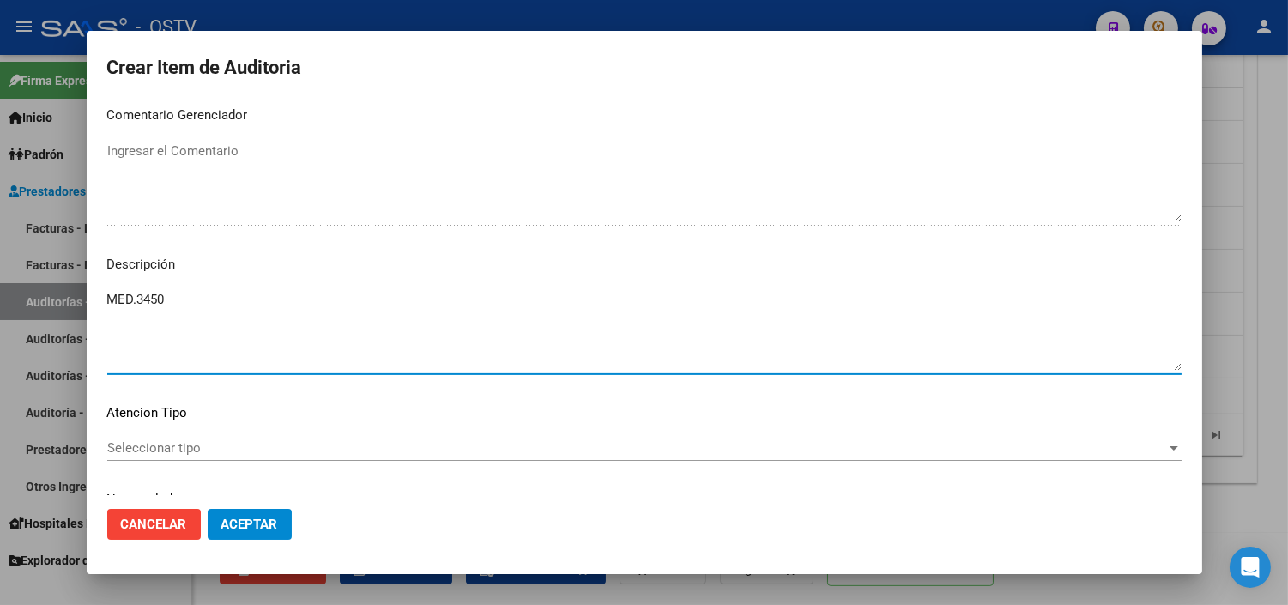
scroll to position [753, 0]
paste textarea "ANULACION DE OPCION A PEDIDO DEL TITULAR - CORRESPONDE RNOS 4-0090-9"
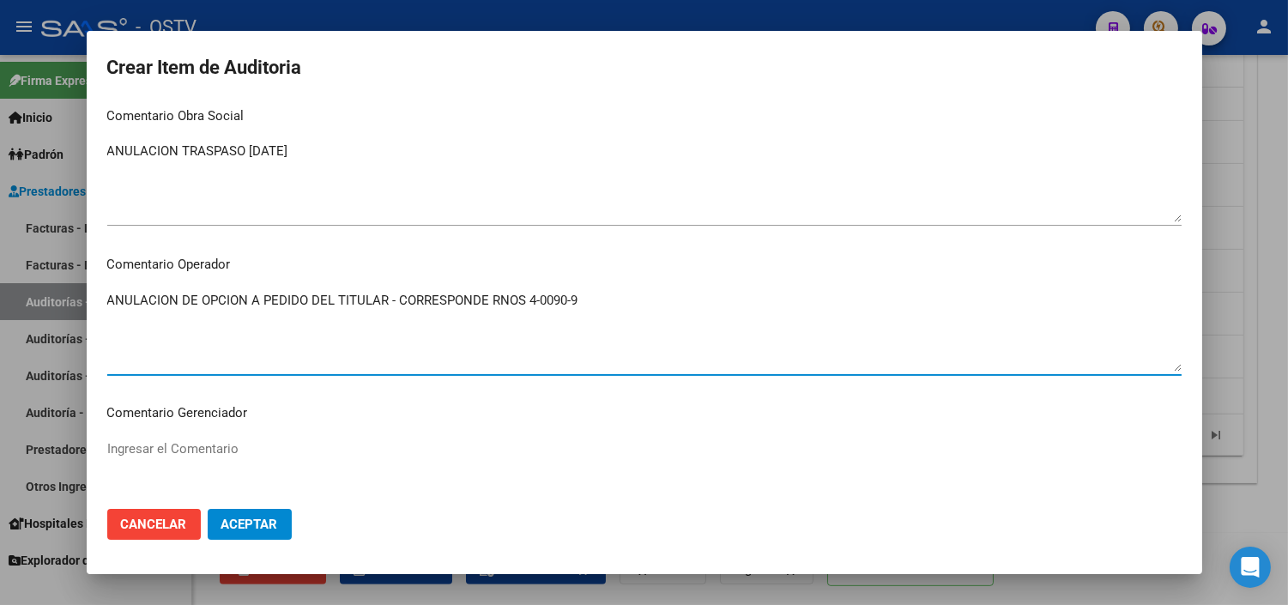
type textarea "ANULACION DE OPCION A PEDIDO DEL TITULAR - CORRESPONDE RNOS 4-0090-9"
click at [260, 525] on span "Aceptar" at bounding box center [249, 523] width 57 height 15
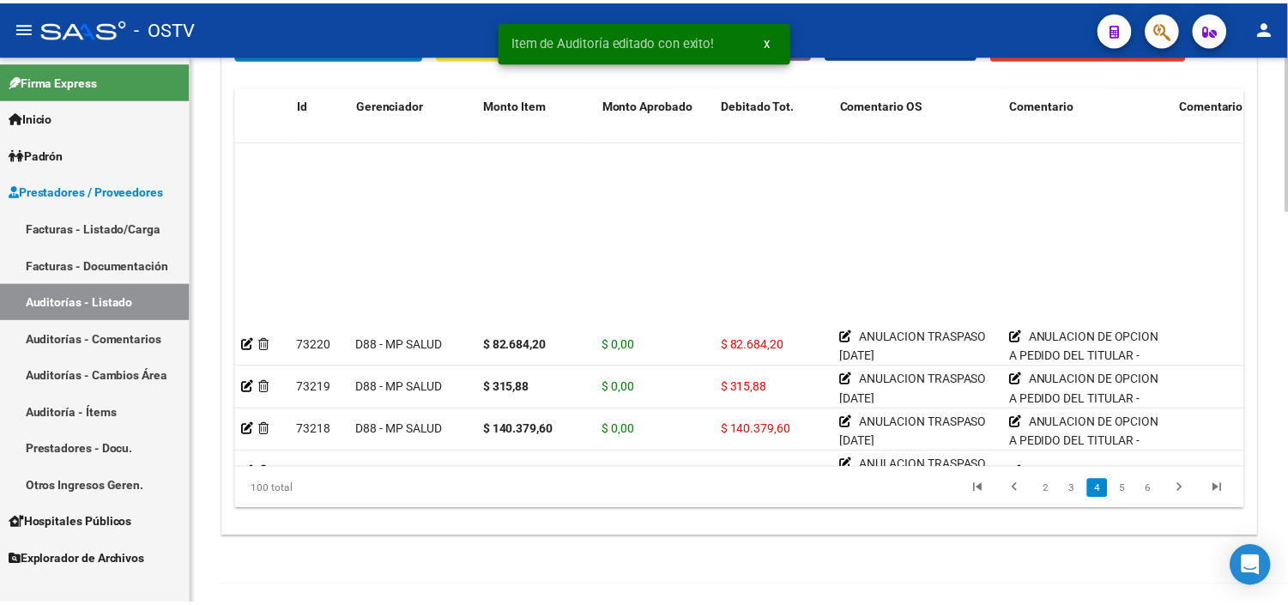
scroll to position [953, 0]
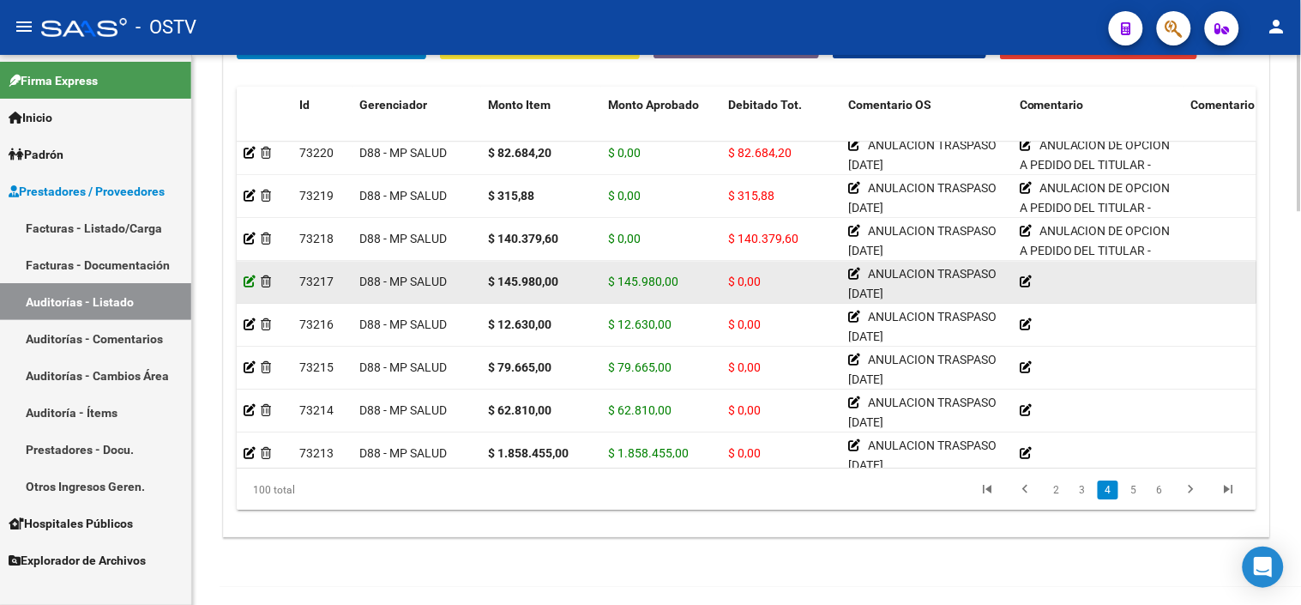
click at [245, 281] on icon at bounding box center [250, 281] width 12 height 12
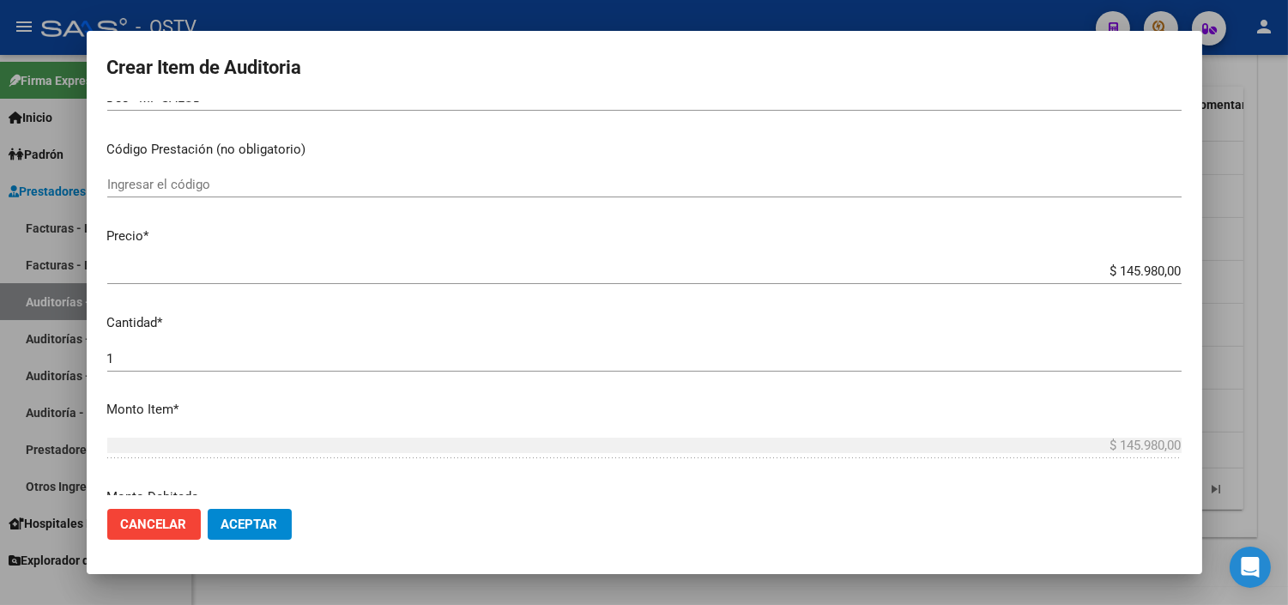
scroll to position [381, 0]
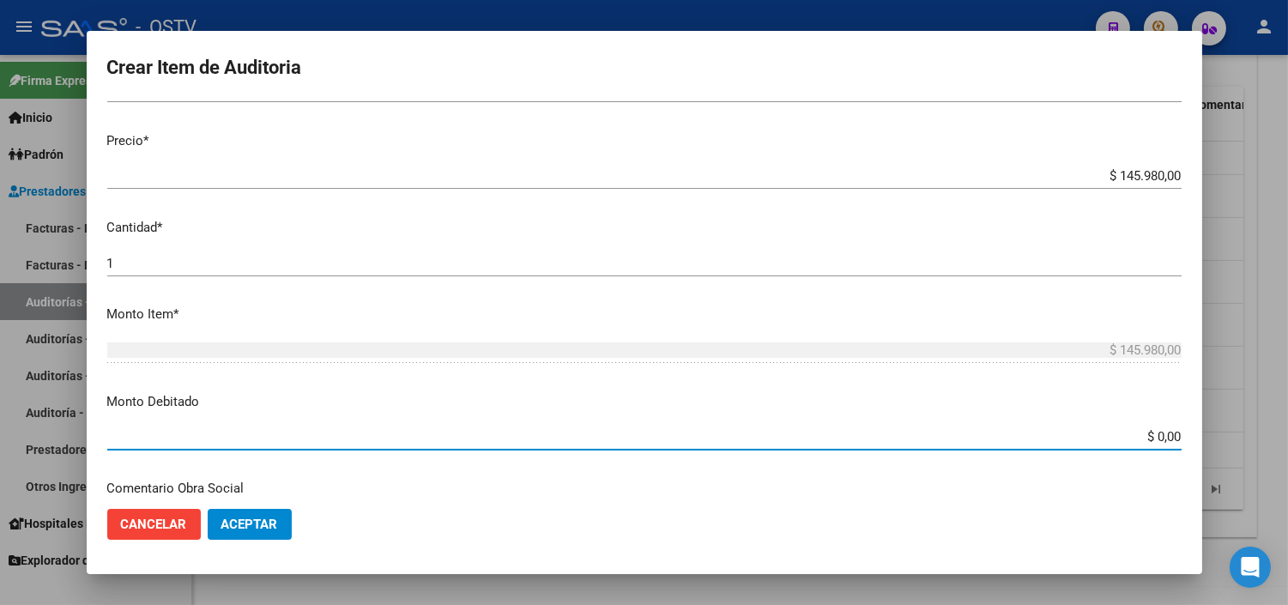
click at [1143, 441] on input "$ 0,00" at bounding box center [644, 436] width 1074 height 15
type input "$ 145.980,00"
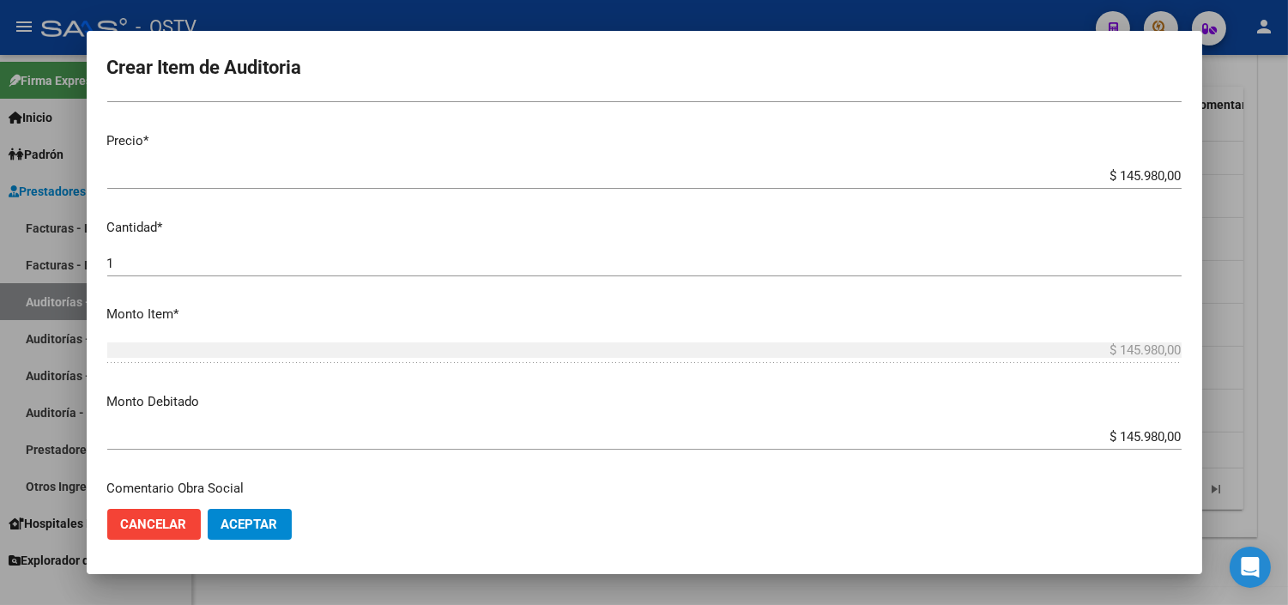
scroll to position [605, 0]
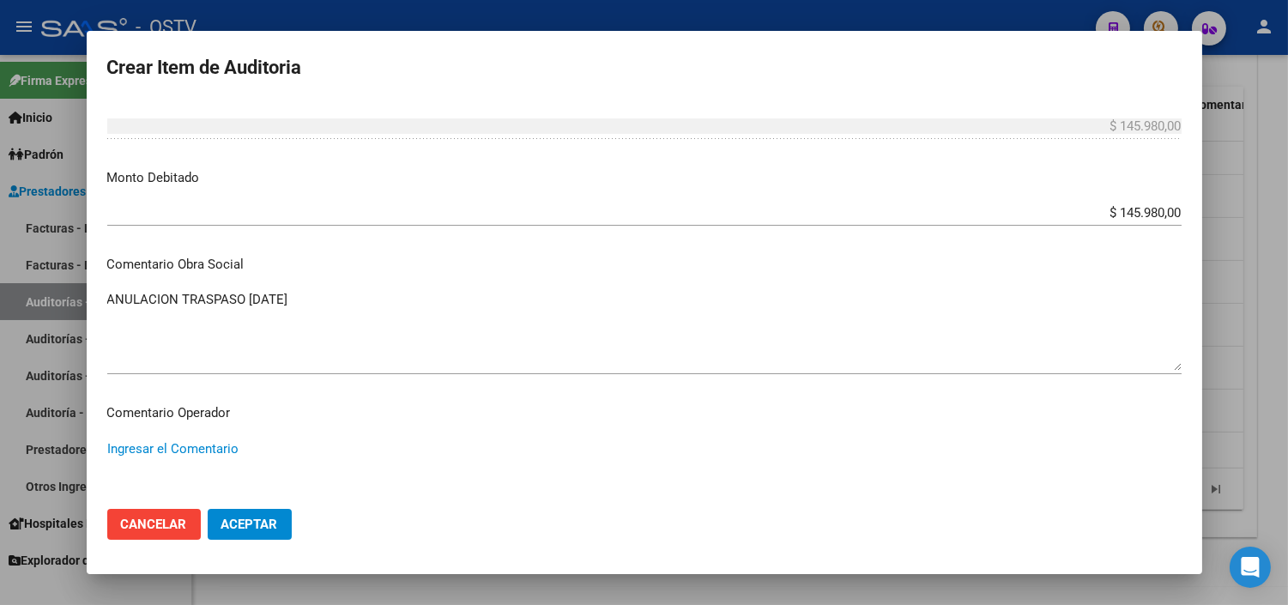
paste textarea "ANULACION DE OPCION A PEDIDO DEL TITULAR - CORRESPONDE RNOS 4-0090-9"
type textarea "ANULACION DE OPCION A PEDIDO DEL TITULAR - CORRESPONDE RNOS 4-0090-9"
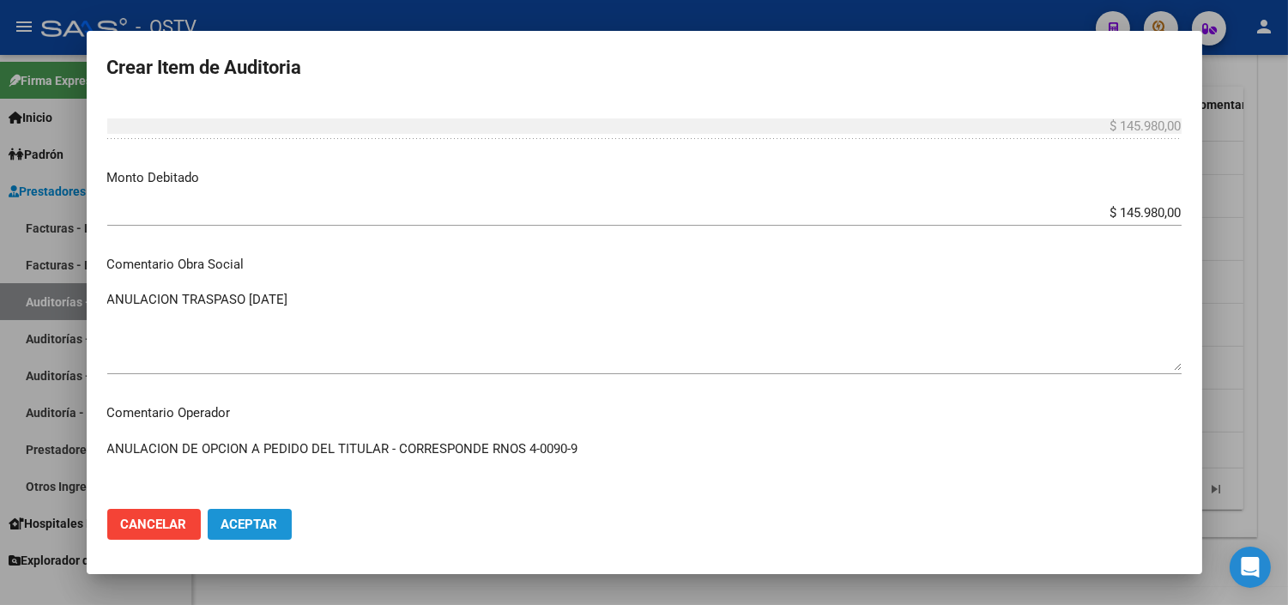
click at [228, 527] on span "Aceptar" at bounding box center [249, 523] width 57 height 15
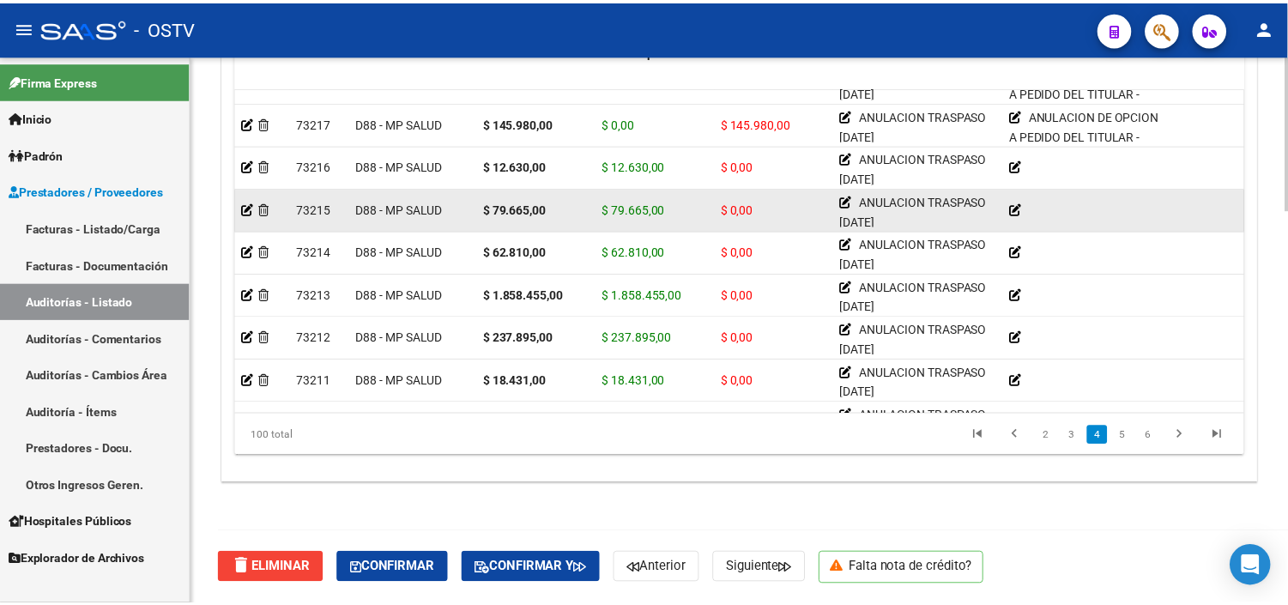
scroll to position [953, 0]
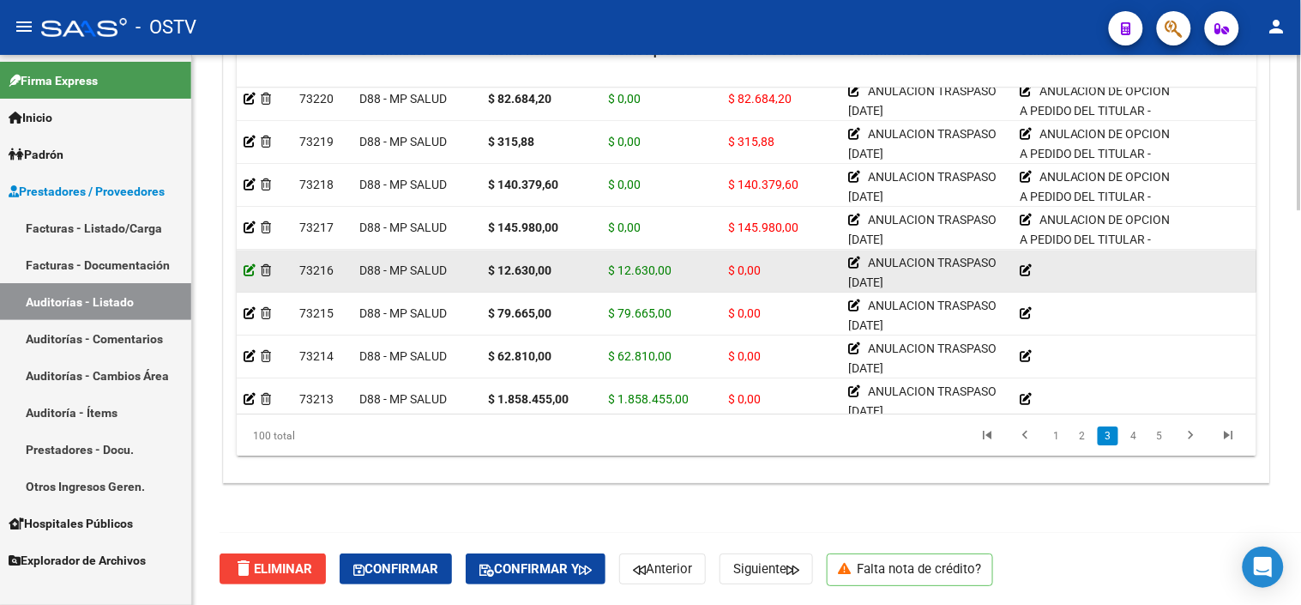
click at [249, 270] on icon at bounding box center [250, 270] width 12 height 12
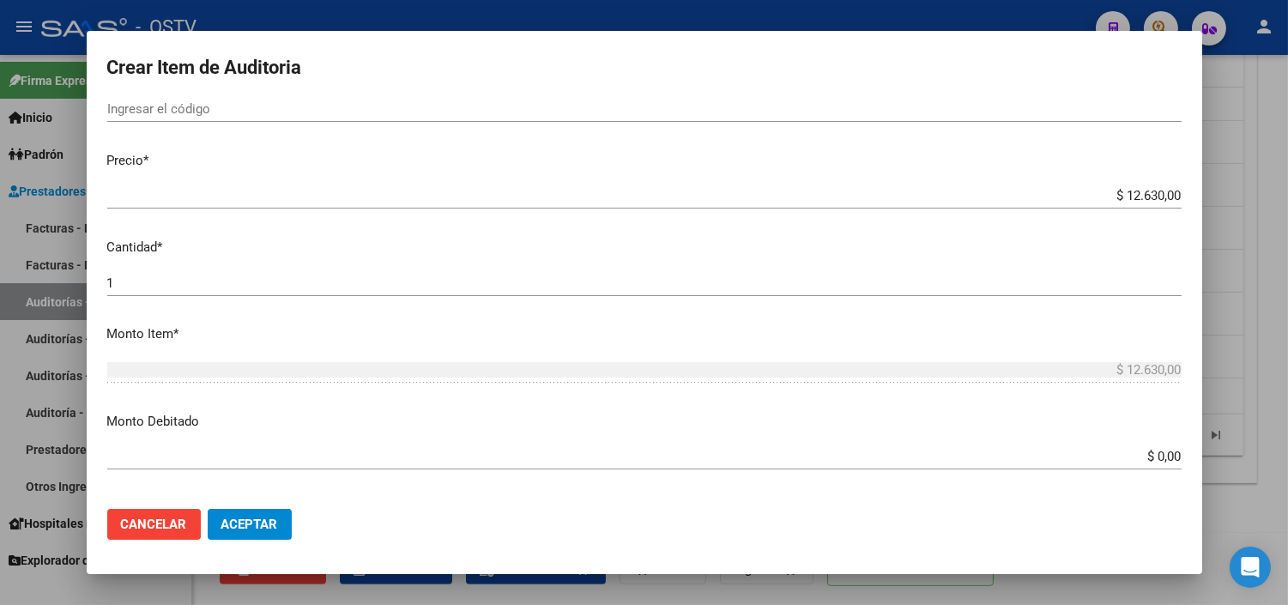
scroll to position [381, 0]
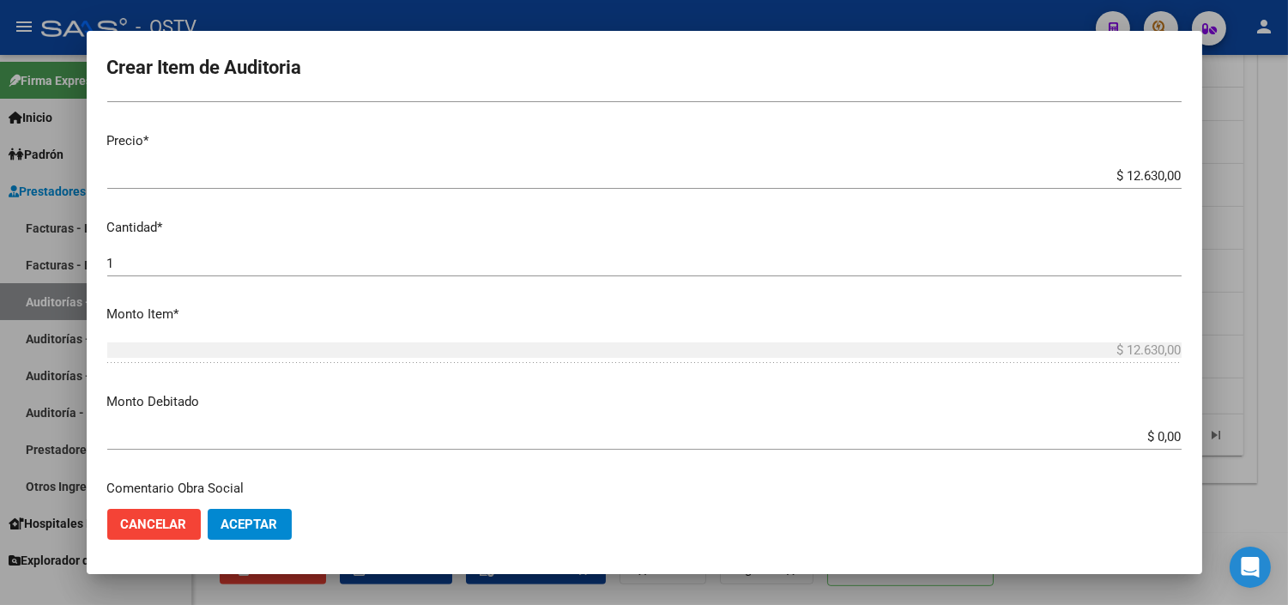
click at [1143, 435] on input "$ 0,00" at bounding box center [644, 436] width 1074 height 15
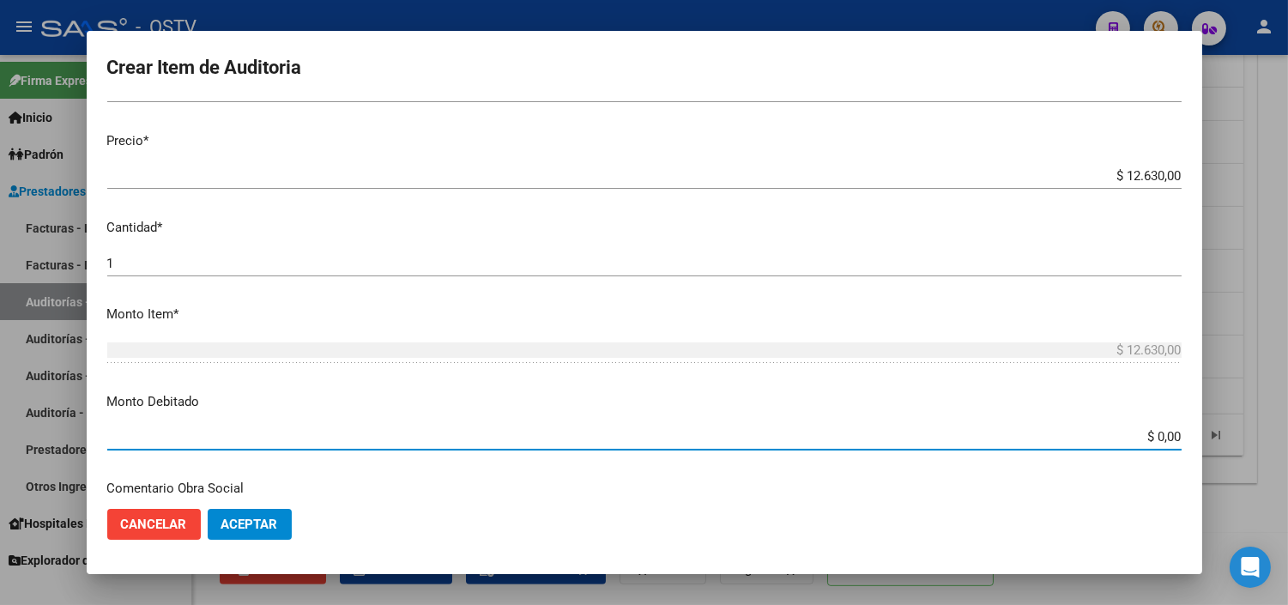
click at [1143, 435] on input "$ 0,00" at bounding box center [644, 436] width 1074 height 15
type input "$ 12.630,00"
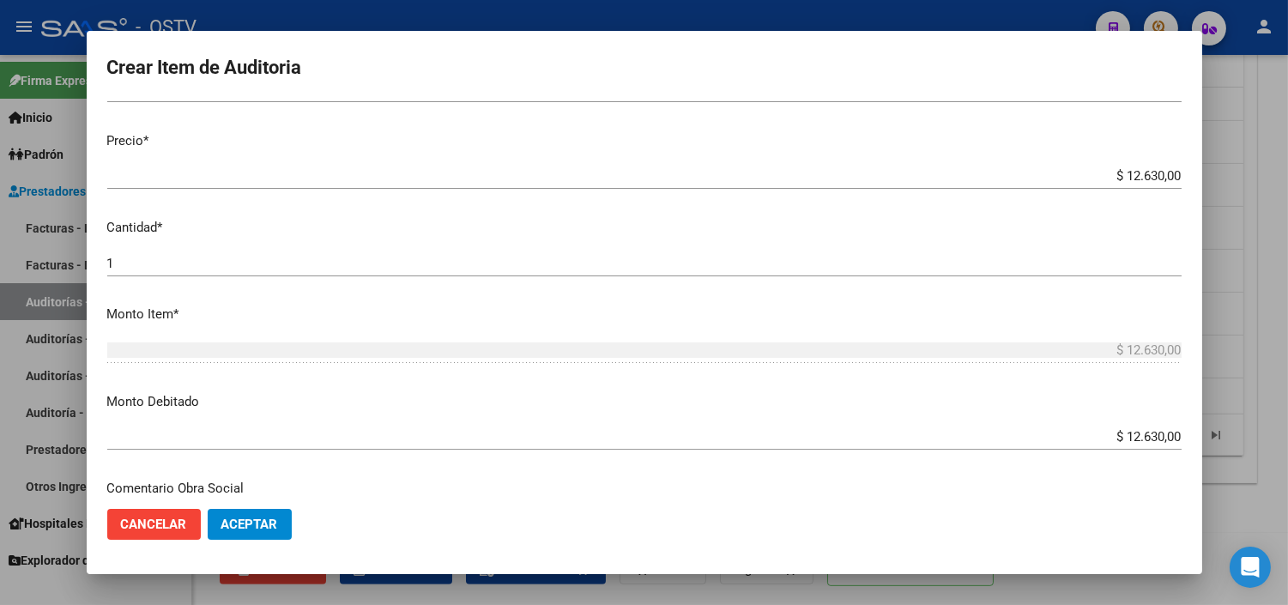
scroll to position [605, 0]
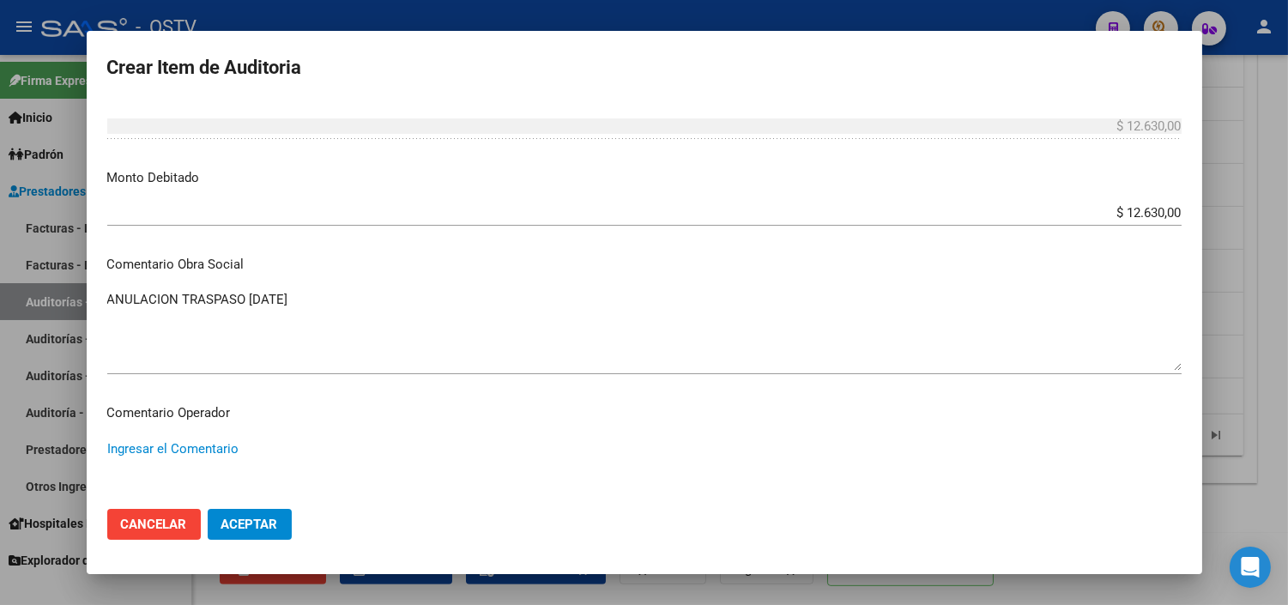
paste textarea "ANULACION DE OPCION A PEDIDO DEL TITULAR - CORRESPONDE RNOS 4-0090-9"
type textarea "ANULACION DE OPCION A PEDIDO DEL TITULAR - CORRESPONDE RNOS 4-0090-9"
click at [242, 523] on span "Aceptar" at bounding box center [249, 523] width 57 height 15
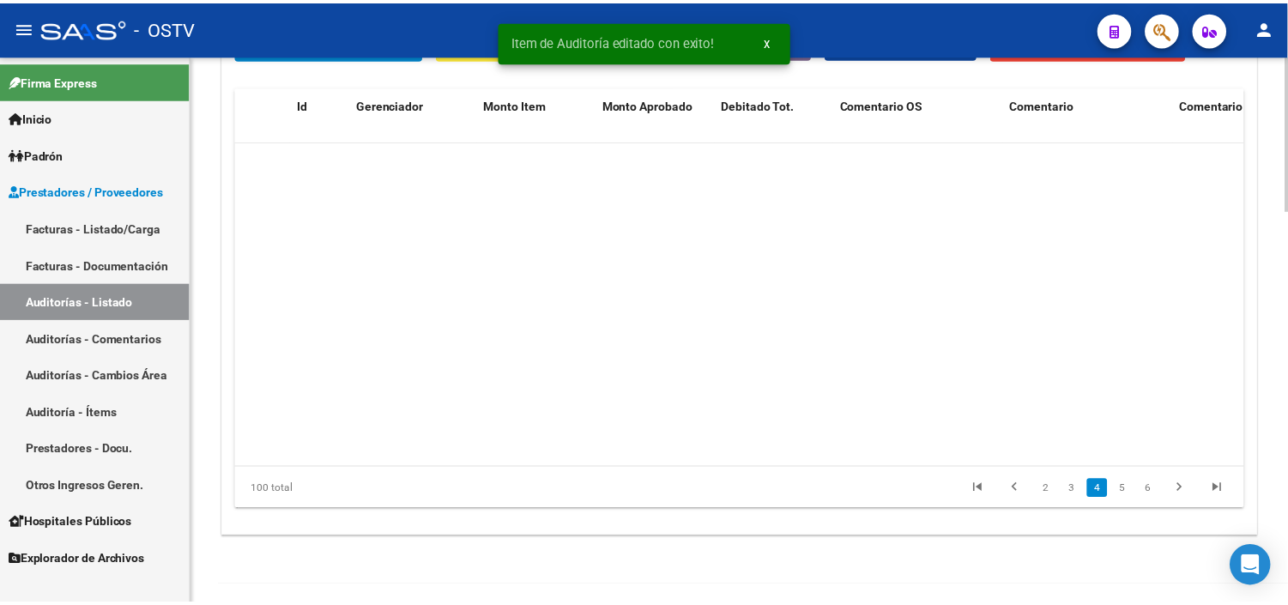
scroll to position [1048, 0]
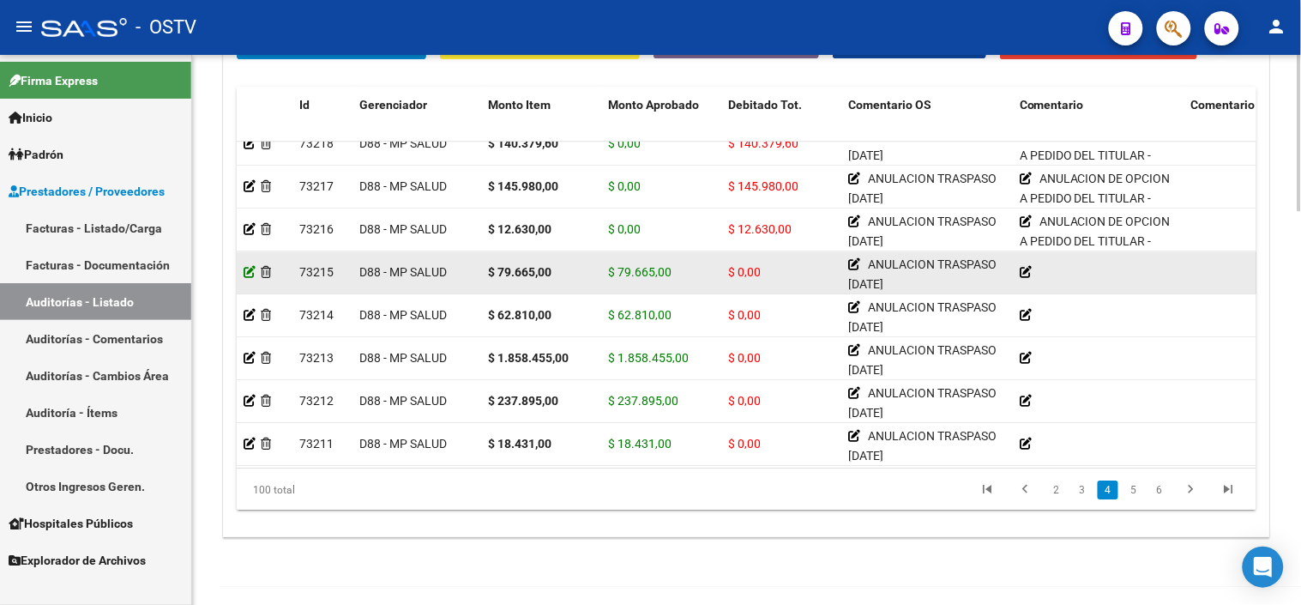
click at [246, 273] on icon at bounding box center [250, 272] width 12 height 12
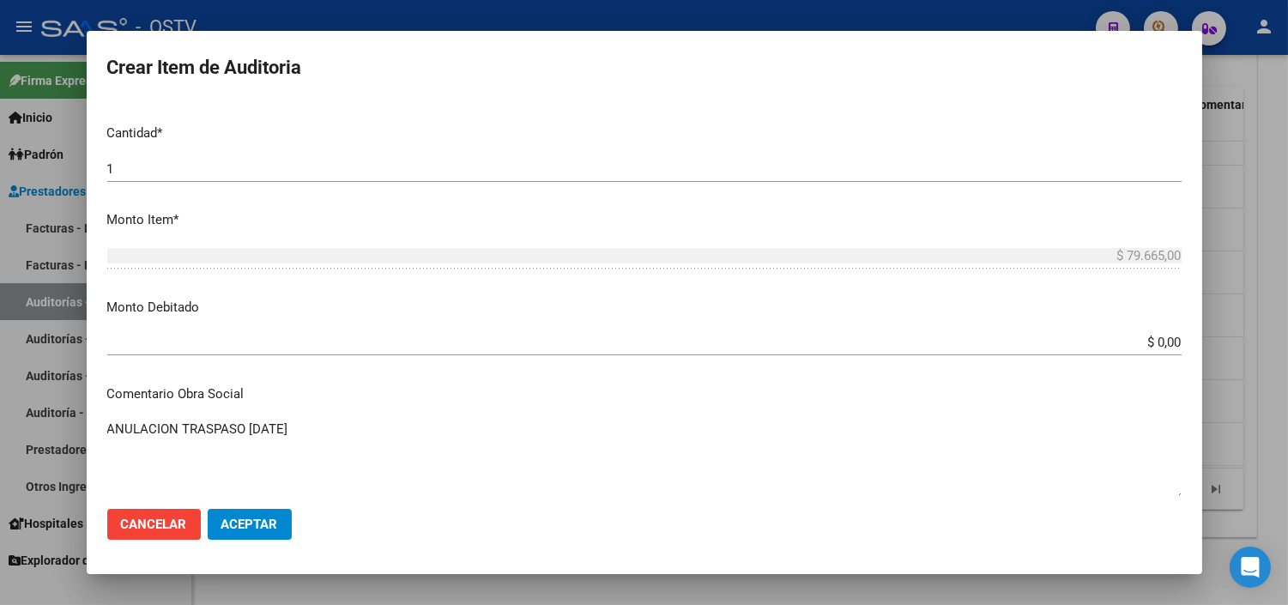
scroll to position [476, 0]
click at [1144, 343] on input "$ 0,00" at bounding box center [644, 341] width 1074 height 15
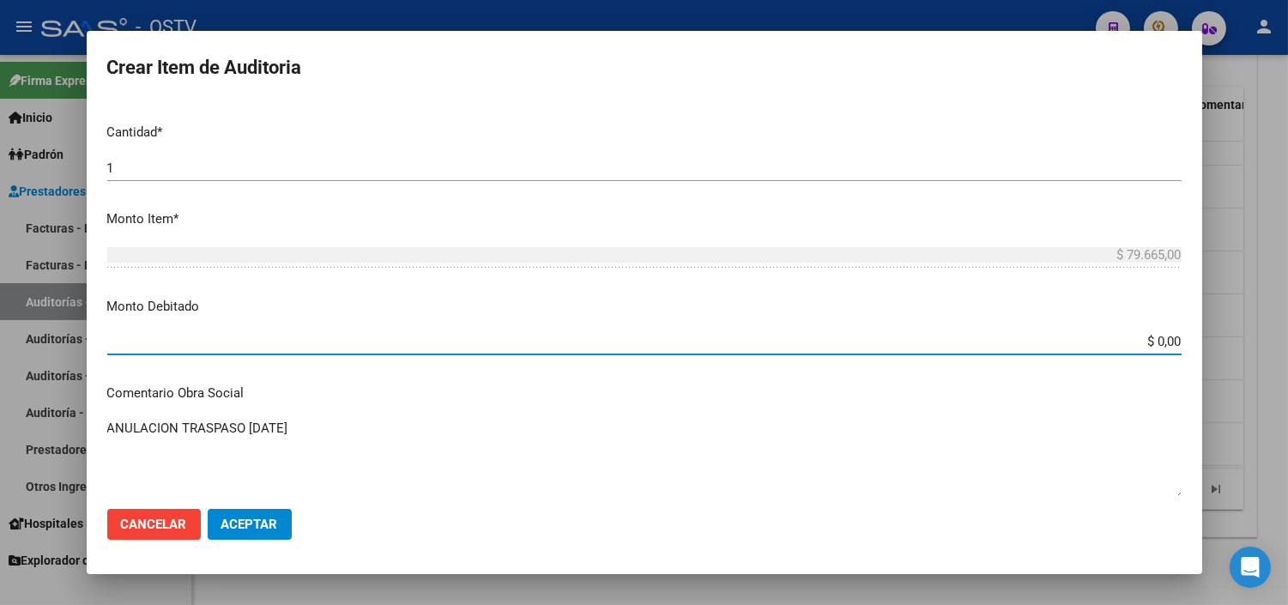
click at [1144, 343] on input "$ 0,00" at bounding box center [644, 341] width 1074 height 15
type input "$ 79.665,00"
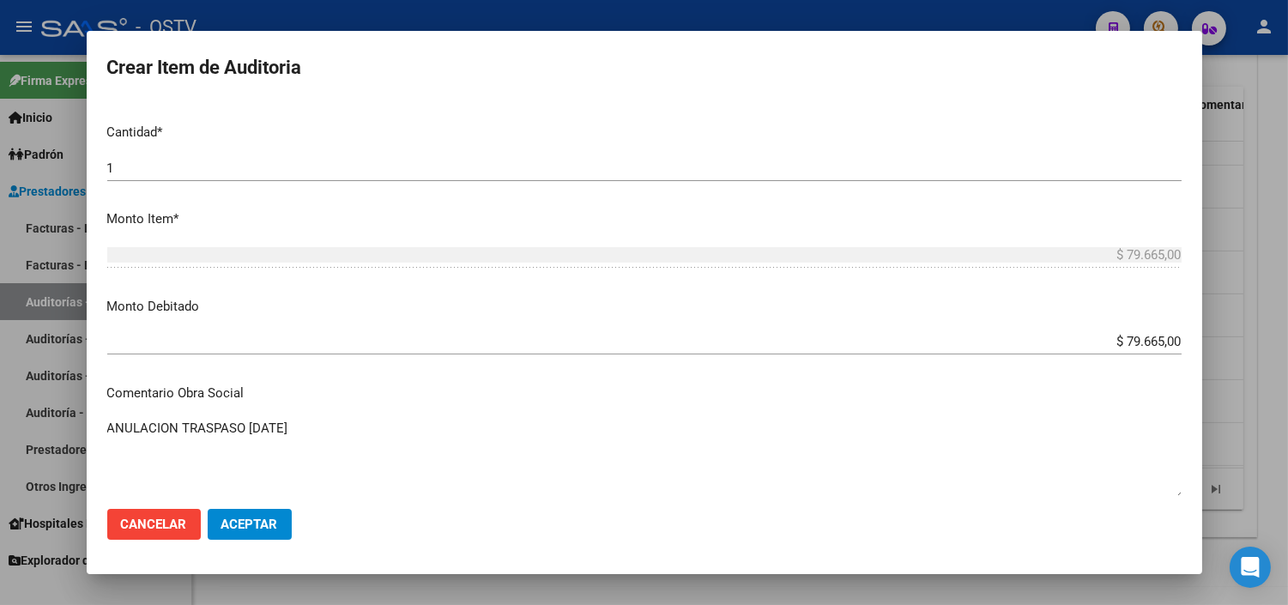
scroll to position [753, 0]
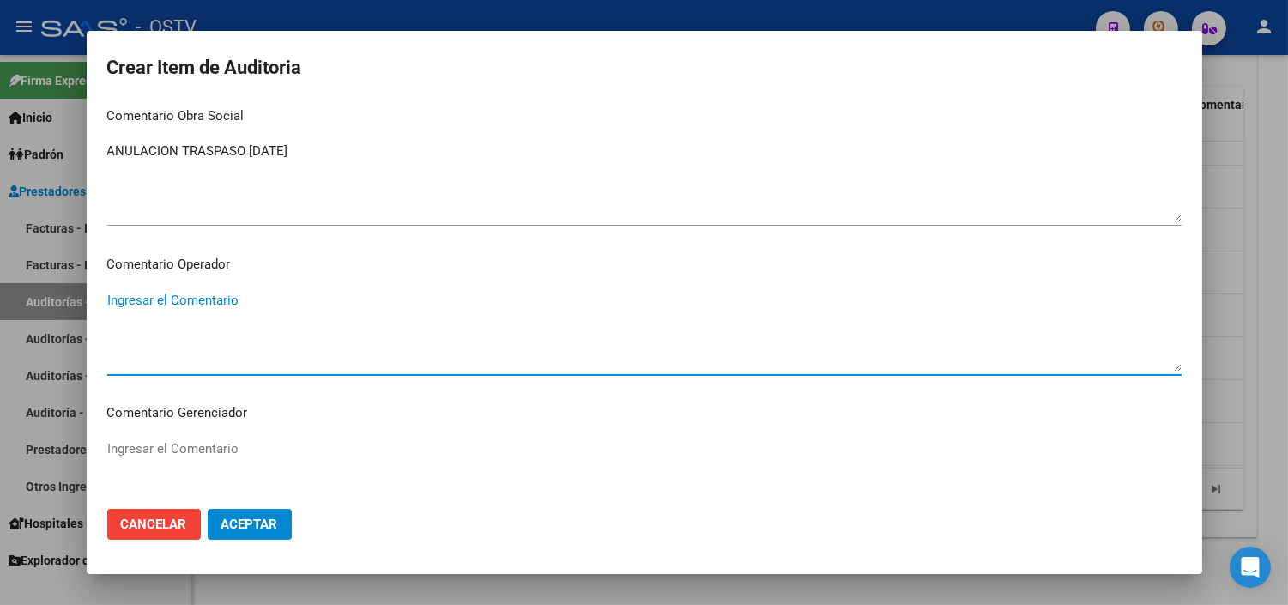
paste textarea "ANULACION DE OPCION A PEDIDO DEL TITULAR - CORRESPONDE RNOS 4-0090-9"
type textarea "ANULACION DE OPCION A PEDIDO DEL TITULAR - CORRESPONDE RNOS 4-0090-9"
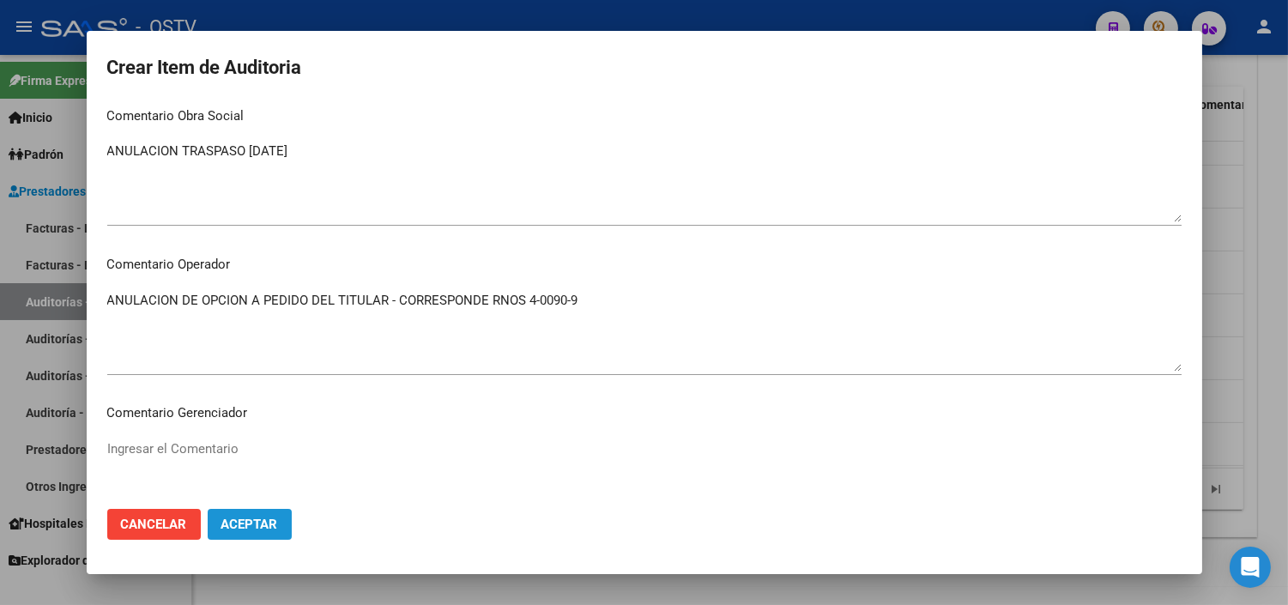
click at [271, 534] on button "Aceptar" at bounding box center [250, 524] width 84 height 31
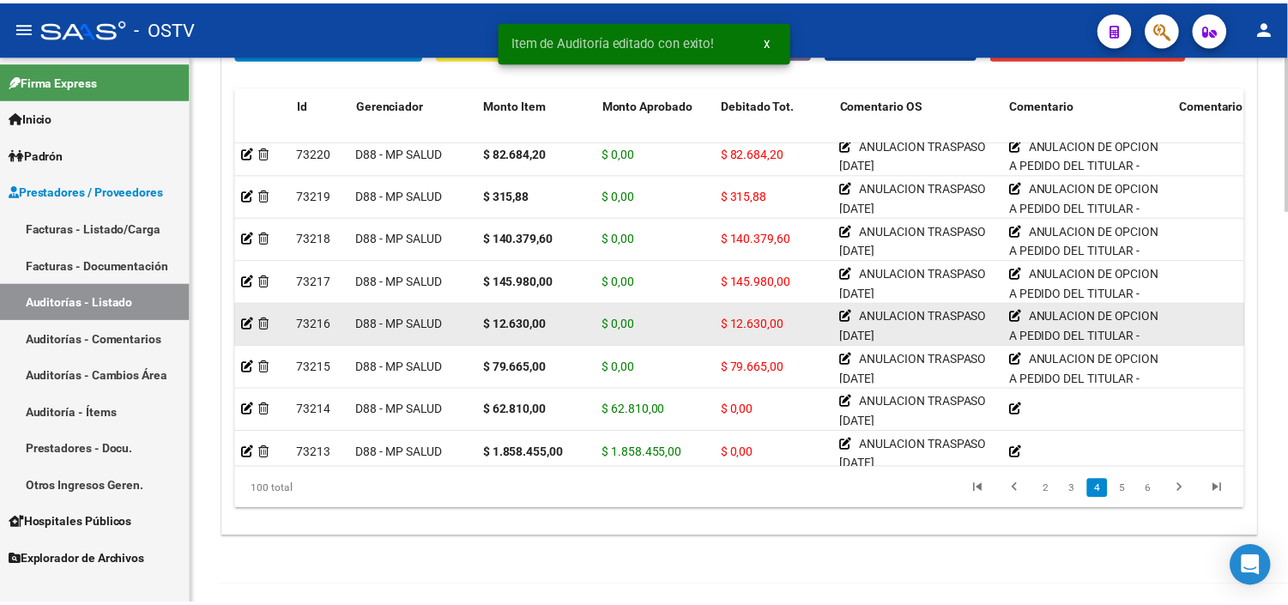
scroll to position [1048, 0]
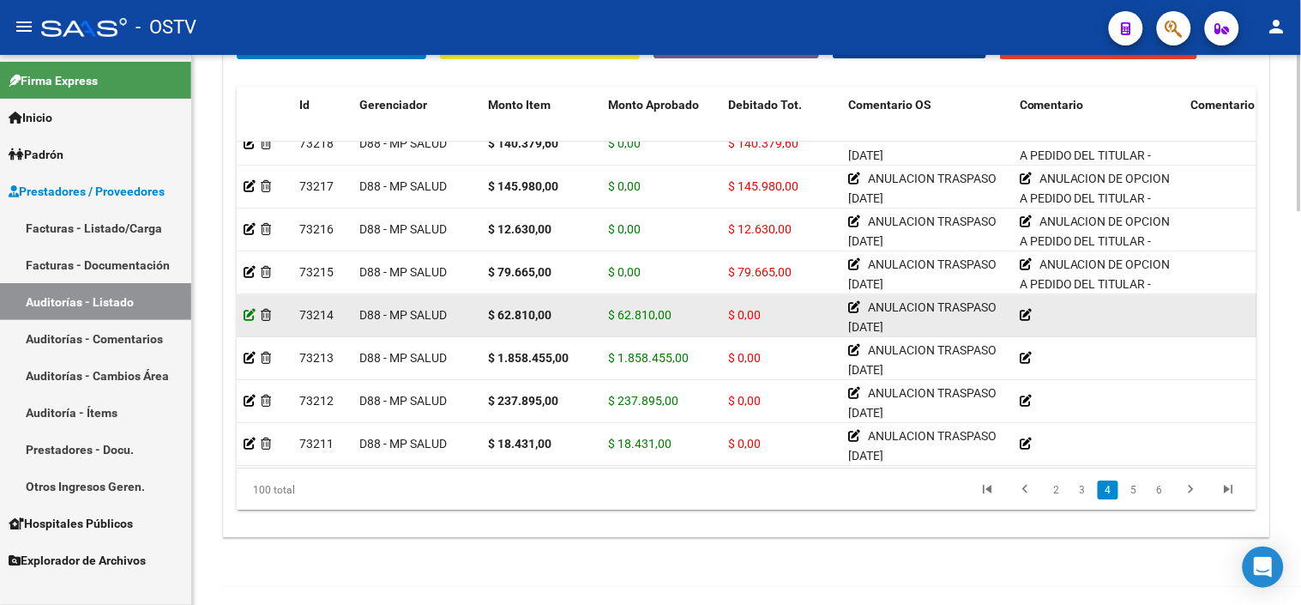
click at [245, 316] on icon at bounding box center [250, 315] width 12 height 12
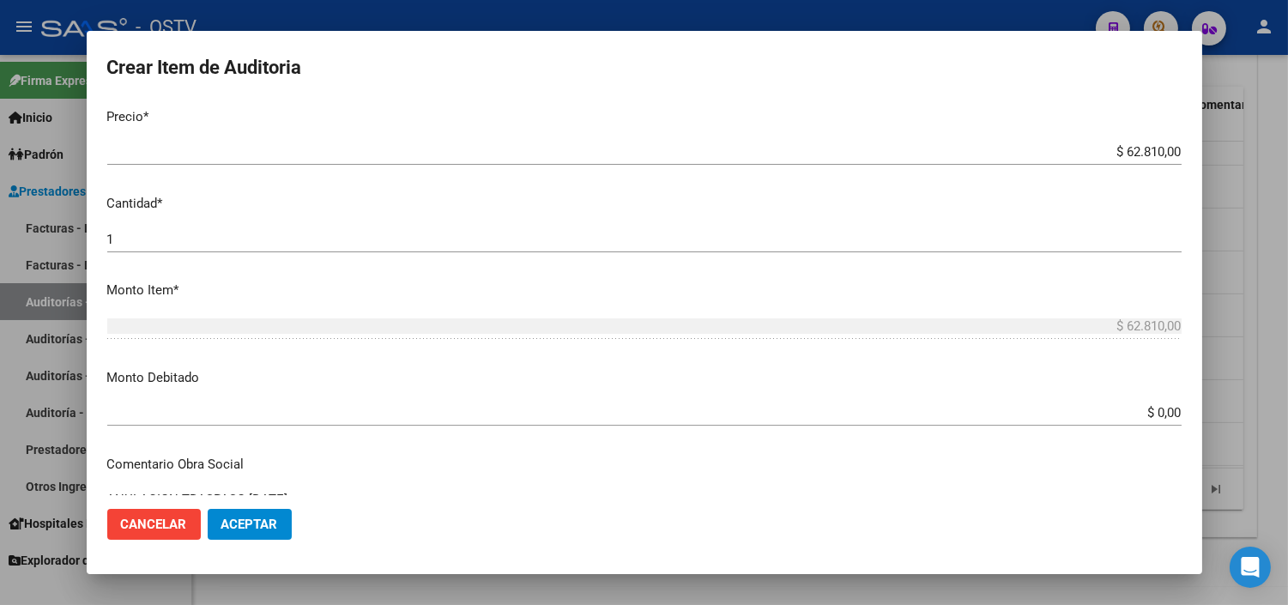
scroll to position [476, 0]
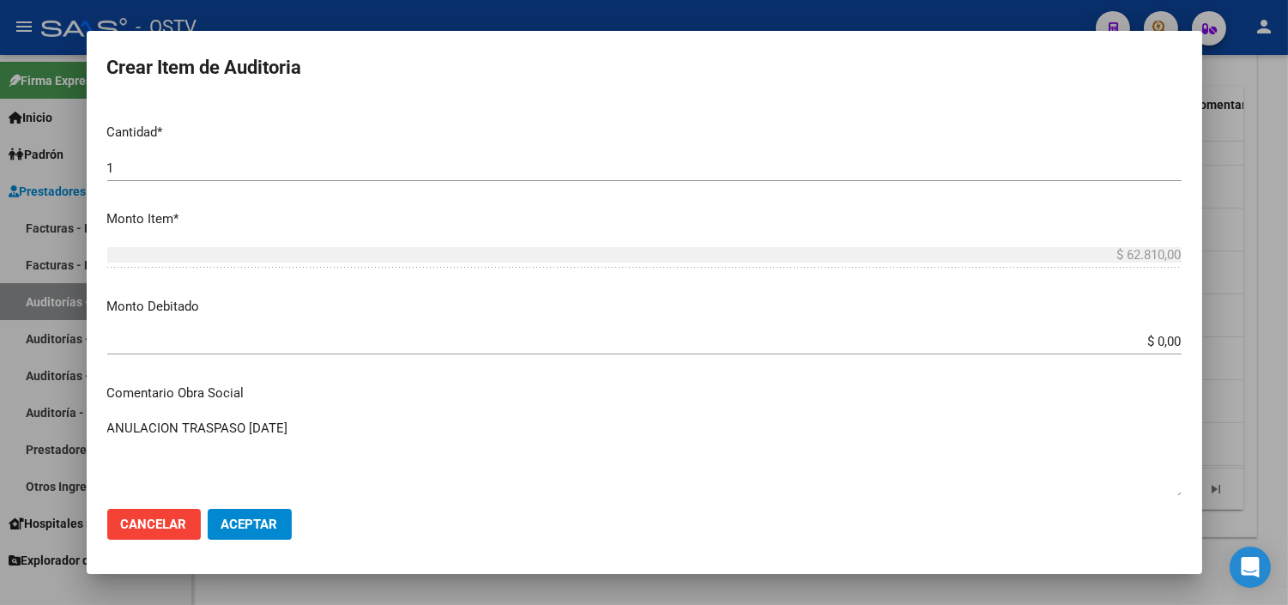
click at [1150, 343] on input "$ 0,00" at bounding box center [644, 341] width 1074 height 15
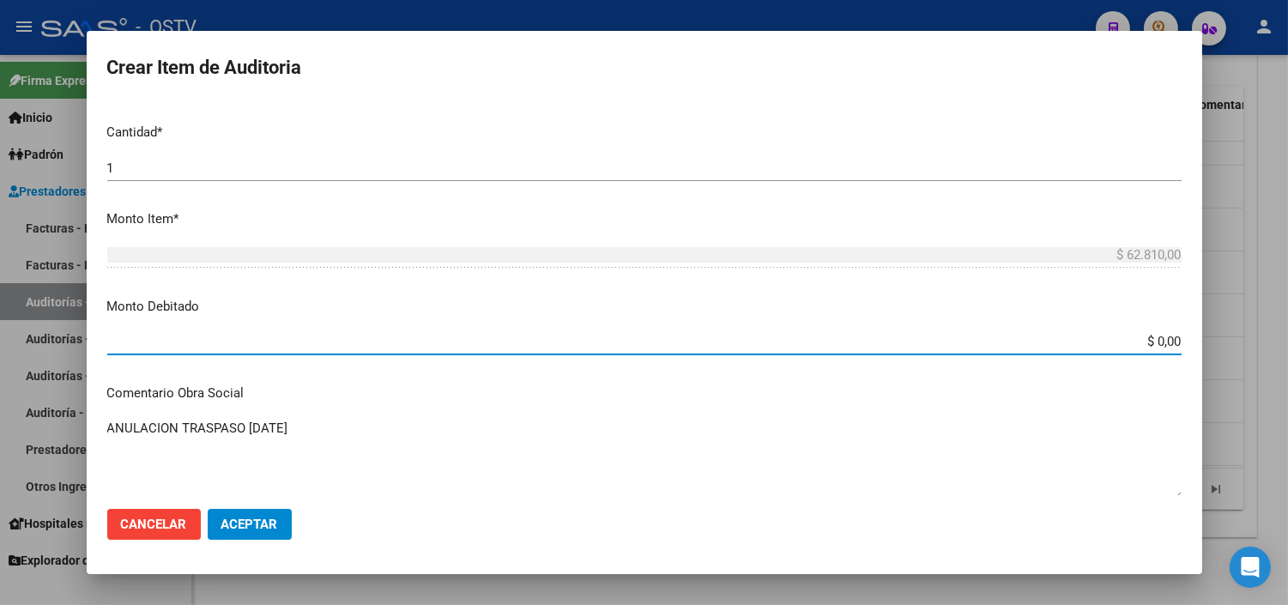
click at [1150, 341] on input "$ 0,00" at bounding box center [644, 341] width 1074 height 15
type input "$ 62.810,00"
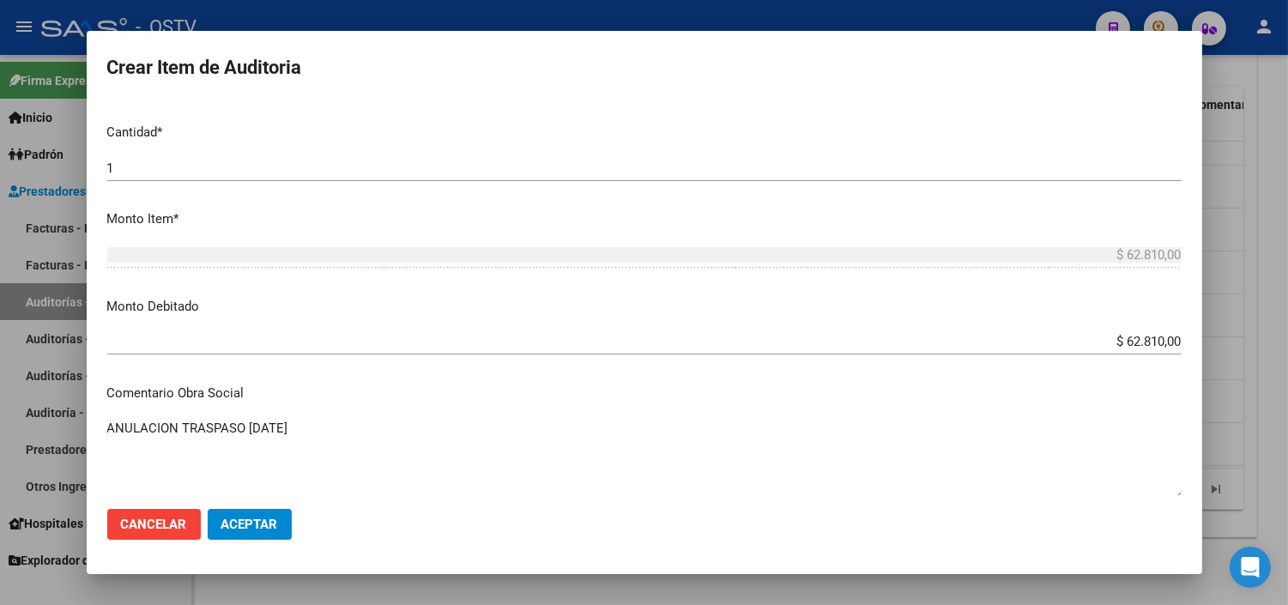
scroll to position [753, 0]
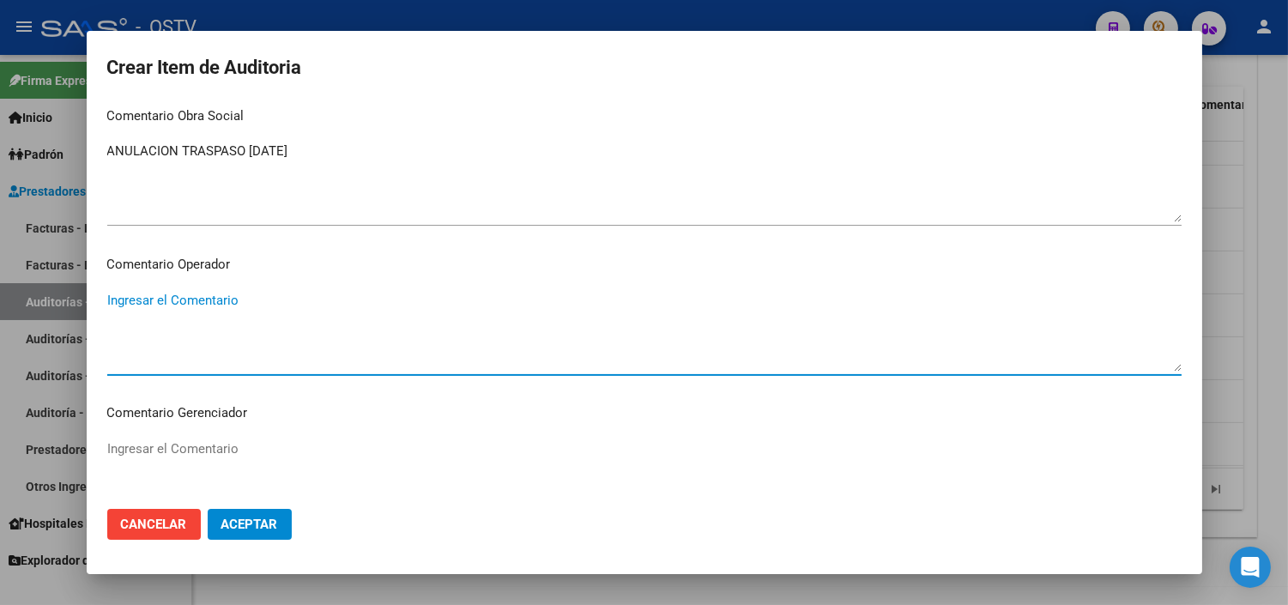
paste textarea "ANULACION DE OPCION A PEDIDO DEL TITULAR - CORRESPONDE RNOS 4-0090-9"
type textarea "ANULACION DE OPCION A PEDIDO DEL TITULAR - CORRESPONDE RNOS 4-0090-9"
click at [244, 532] on button "Aceptar" at bounding box center [250, 524] width 84 height 31
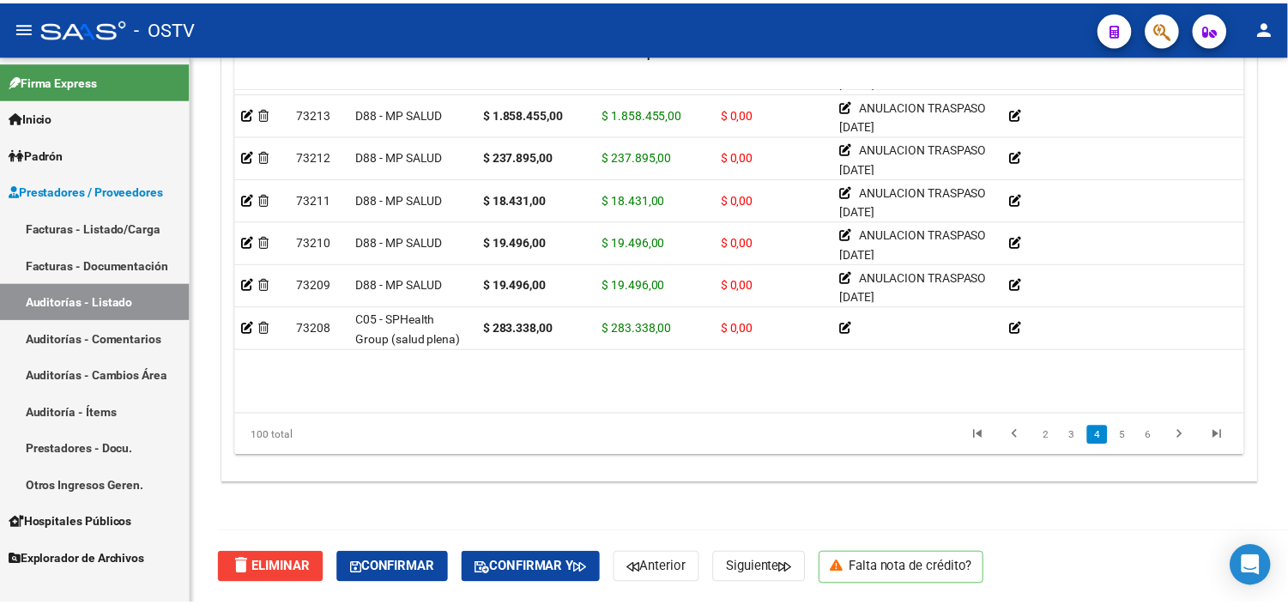
scroll to position [1144, 0]
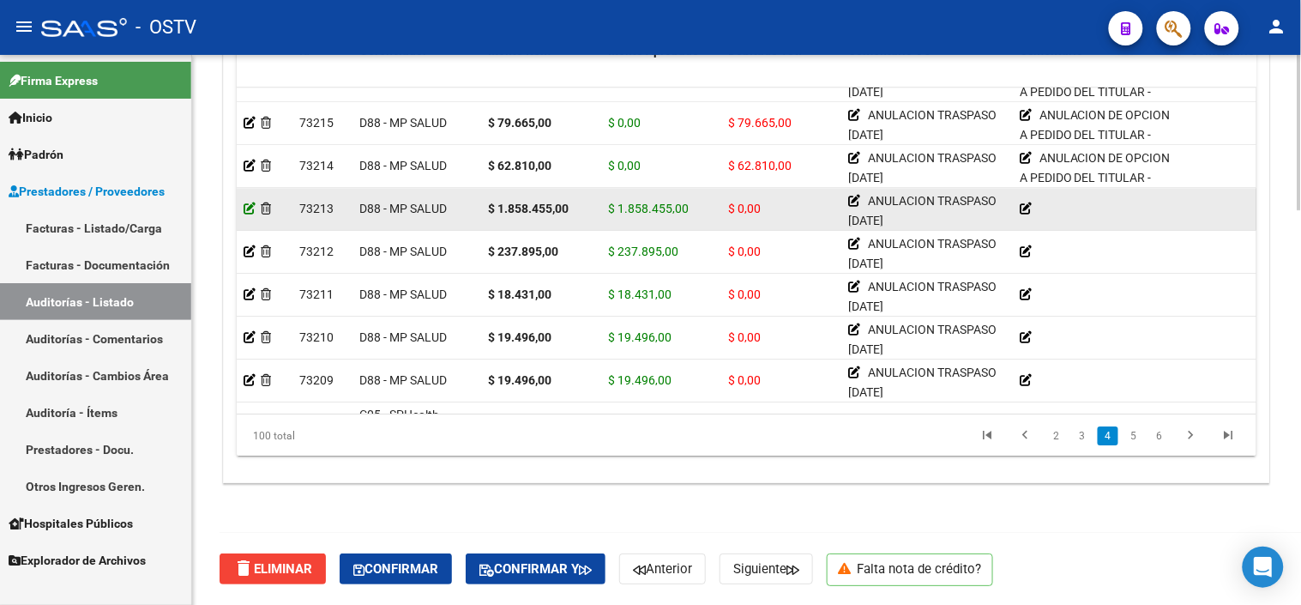
click at [250, 208] on icon at bounding box center [250, 208] width 12 height 12
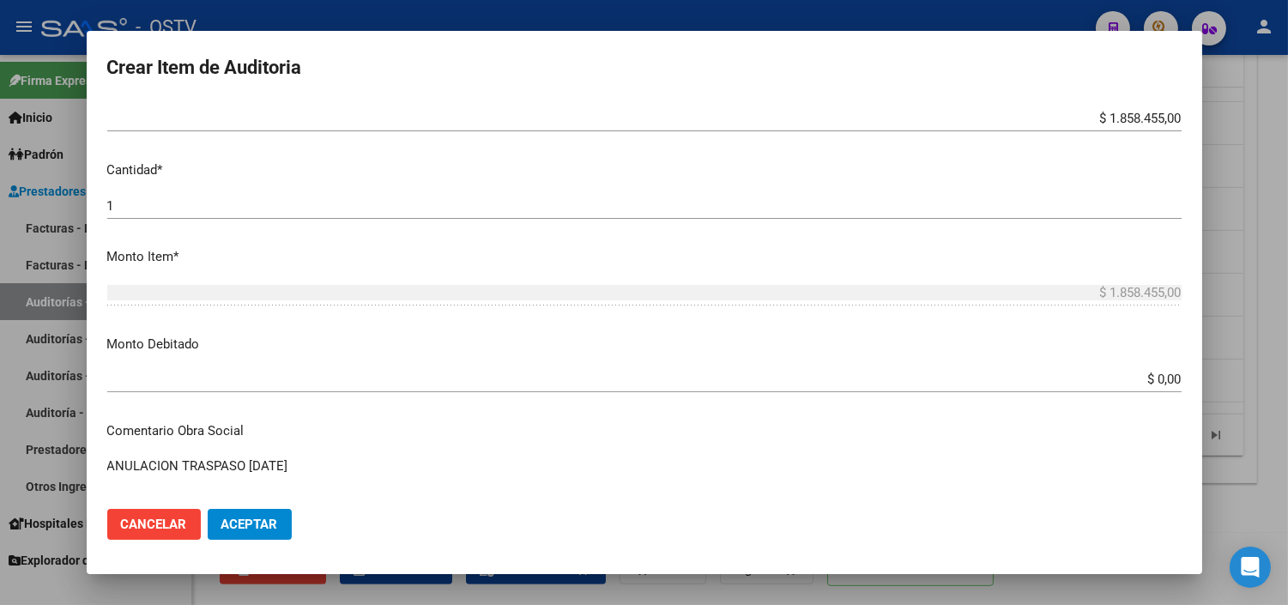
scroll to position [476, 0]
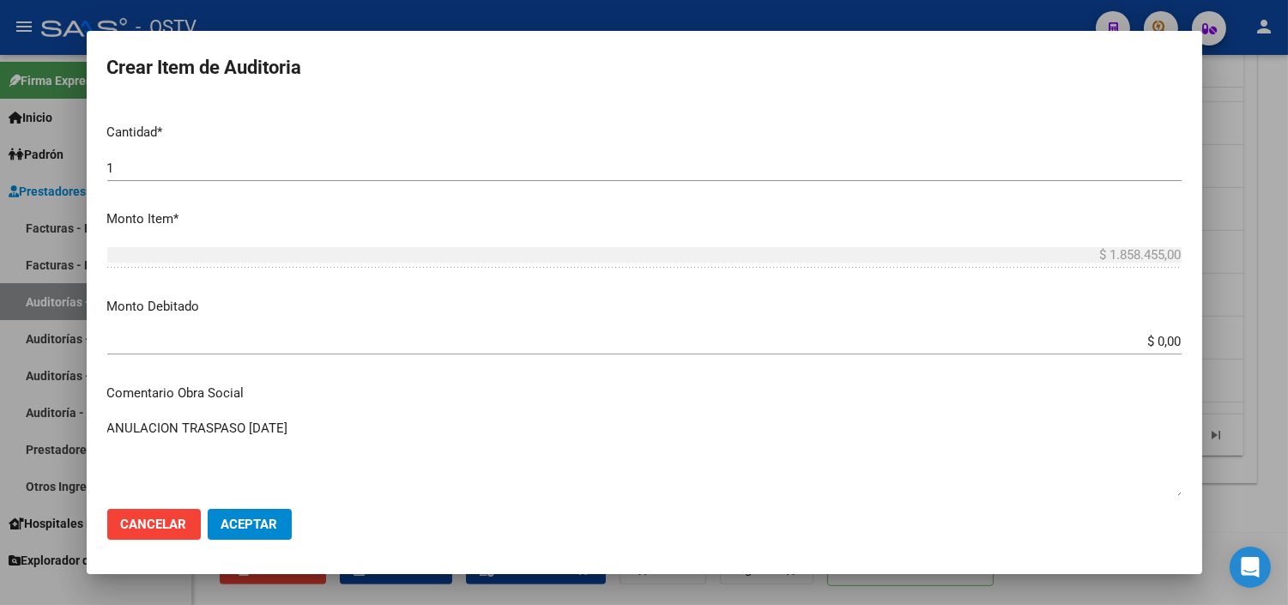
click at [1156, 344] on input "$ 0,00" at bounding box center [644, 341] width 1074 height 15
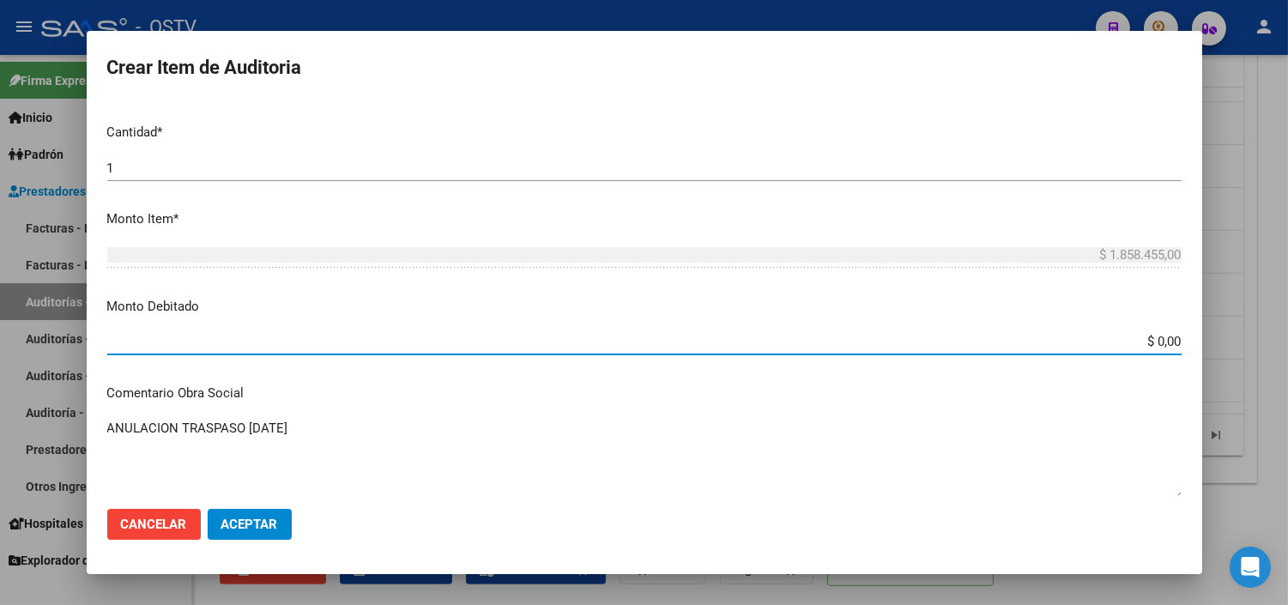
click at [1156, 344] on input "$ 0,00" at bounding box center [644, 341] width 1074 height 15
type input "$ 1.858.455,00"
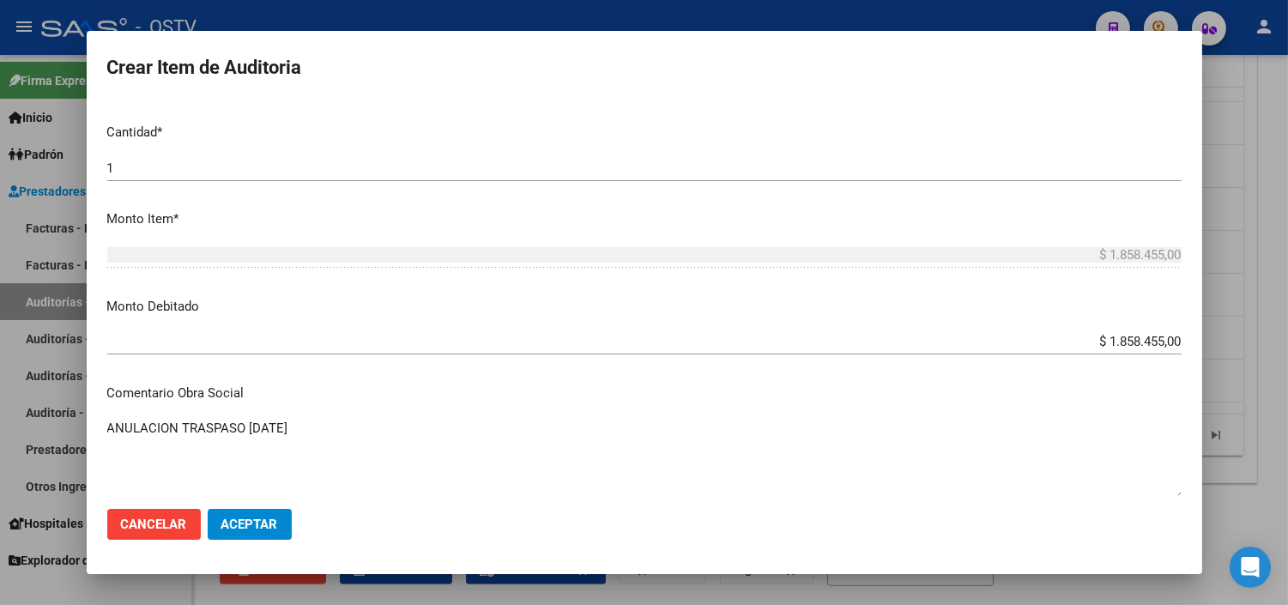
scroll to position [753, 0]
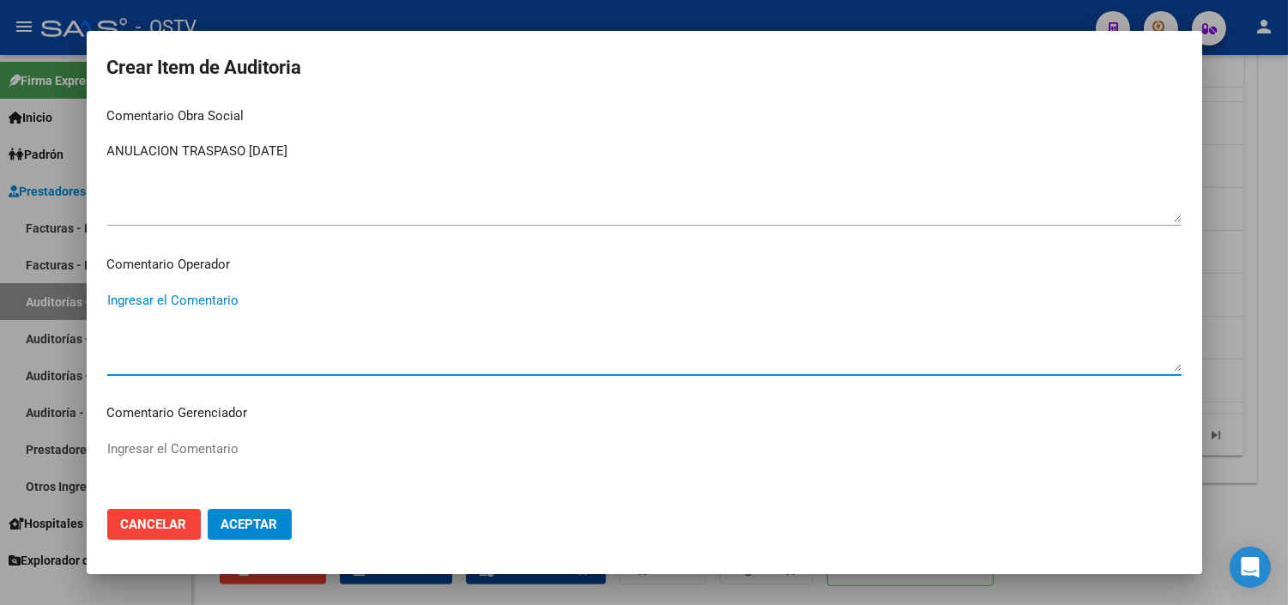
paste textarea "ANULACION DE OPCION A PEDIDO DEL TITULAR - CORRESPONDE RNOS 4-0090-9"
type textarea "ANULACION DE OPCION A PEDIDO DEL TITULAR - CORRESPONDE RNOS 4-0090-9"
click at [240, 529] on span "Aceptar" at bounding box center [249, 523] width 57 height 15
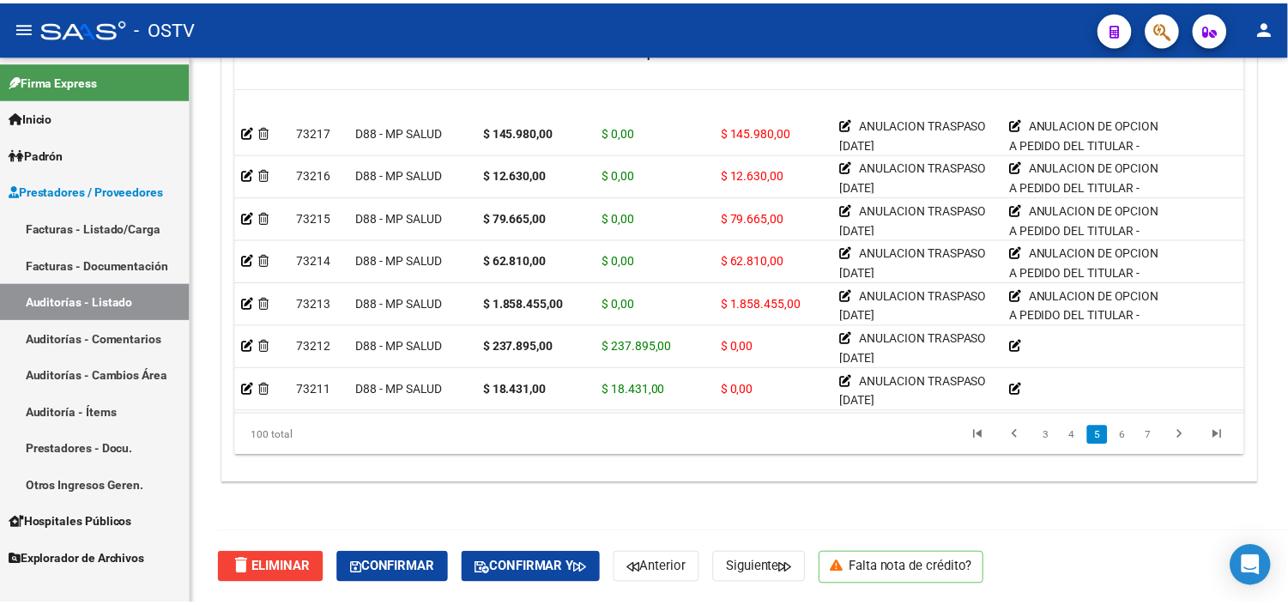
scroll to position [1144, 0]
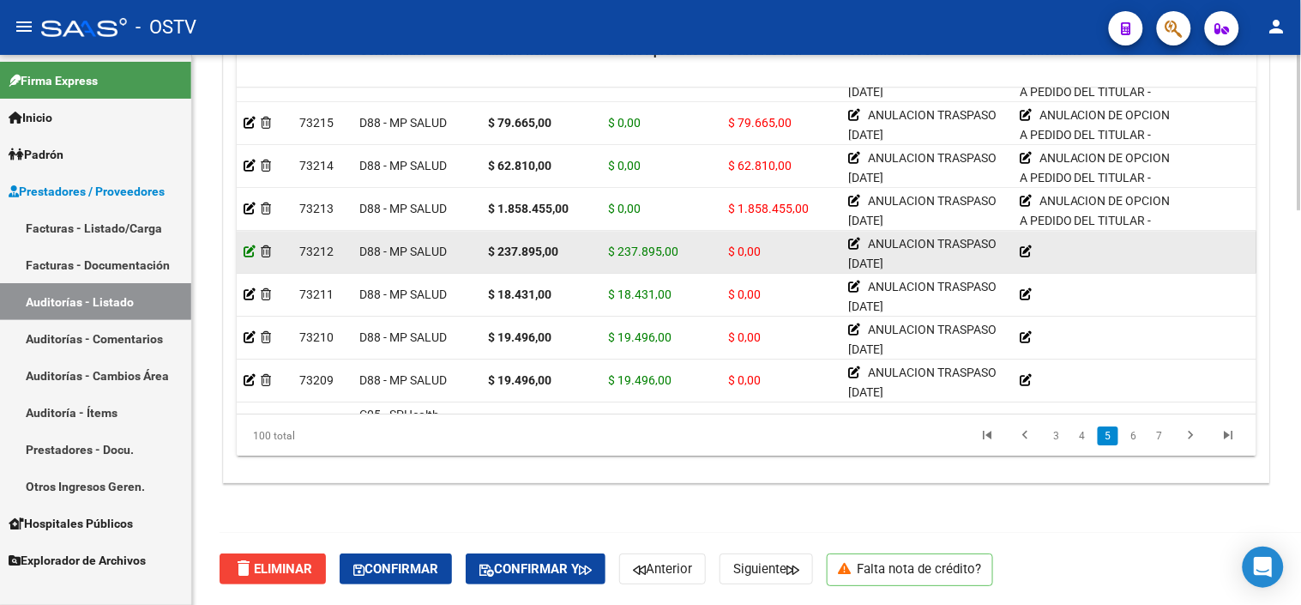
click at [246, 246] on icon at bounding box center [250, 251] width 12 height 12
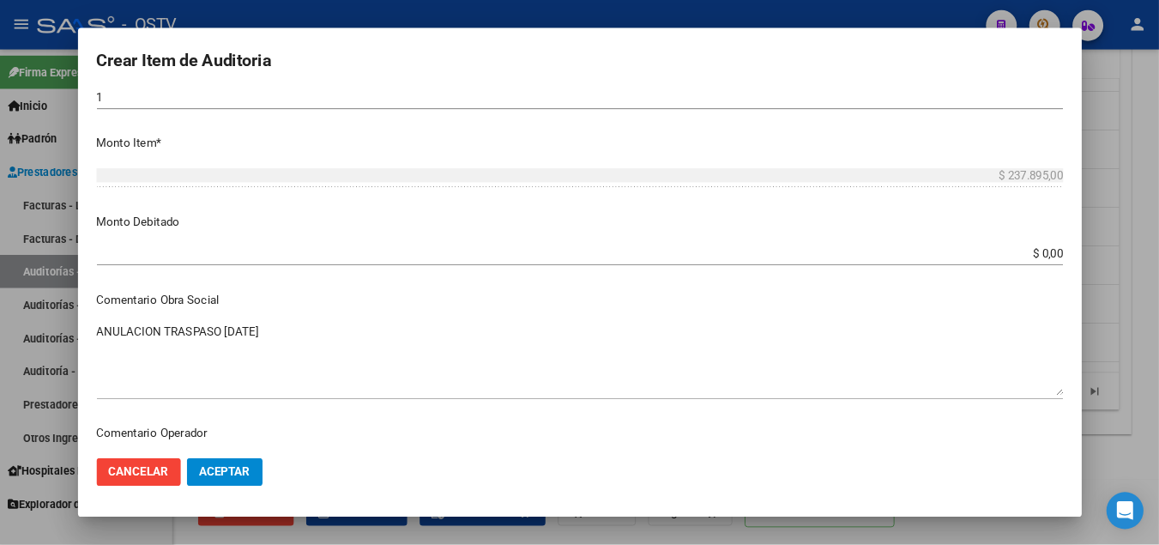
scroll to position [571, 0]
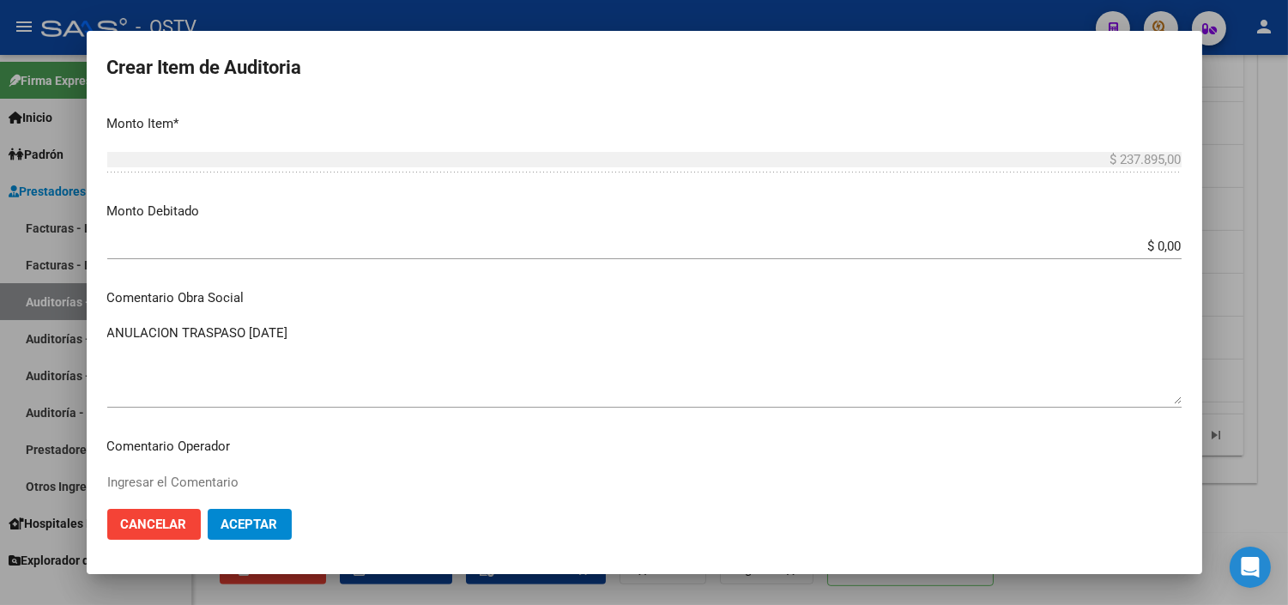
click at [1138, 249] on input "$ 0,00" at bounding box center [644, 245] width 1074 height 15
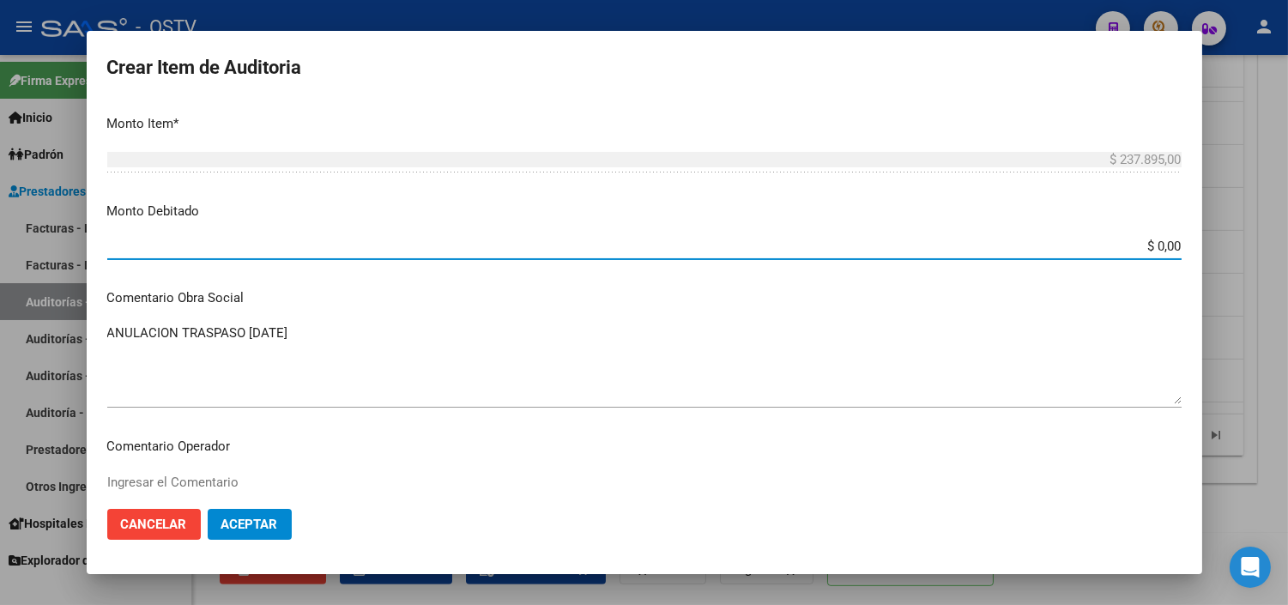
click at [1138, 249] on input "$ 0,00" at bounding box center [644, 245] width 1074 height 15
click at [1153, 244] on input "$ 0,00" at bounding box center [644, 245] width 1074 height 15
type input "$ 237.895,00"
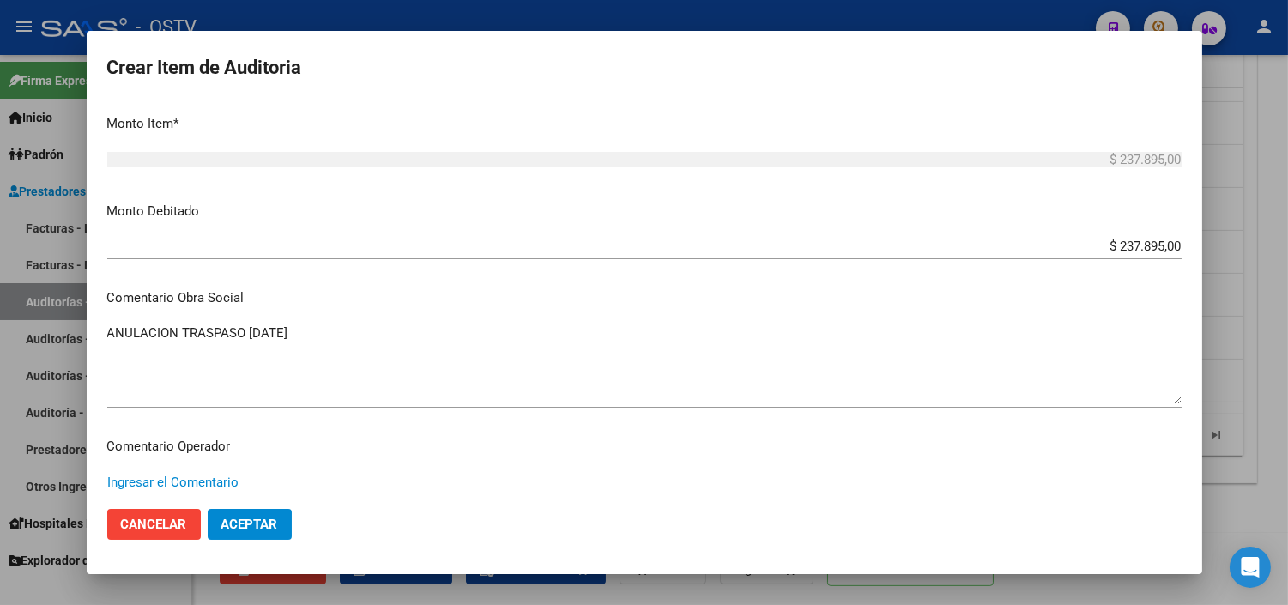
paste textarea "ANULACION DE OPCION A PEDIDO DEL TITULAR - CORRESPONDE RNOS 4-0090-9"
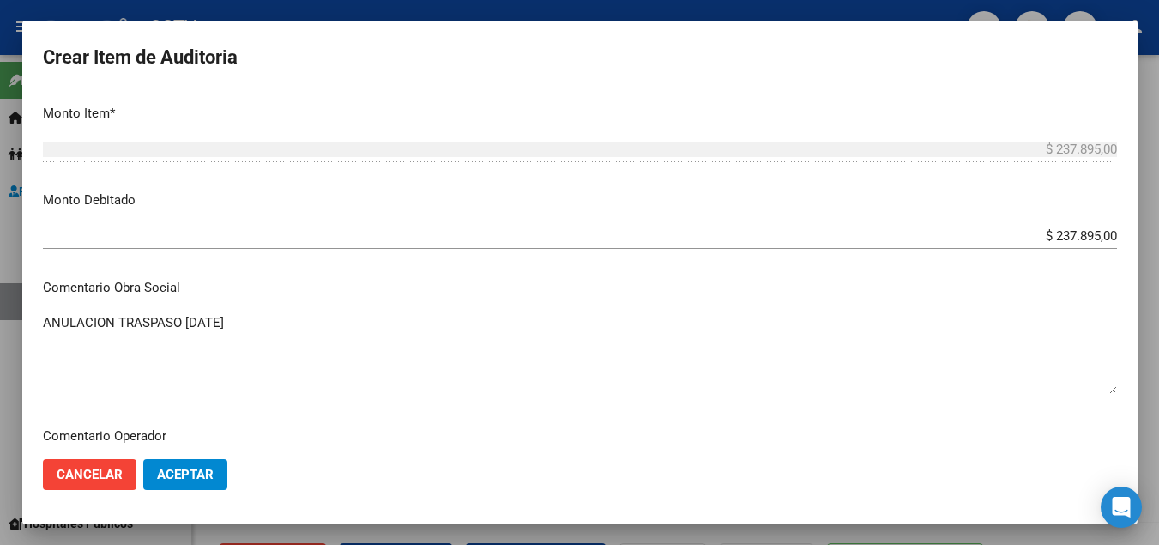
scroll to position [606, 0]
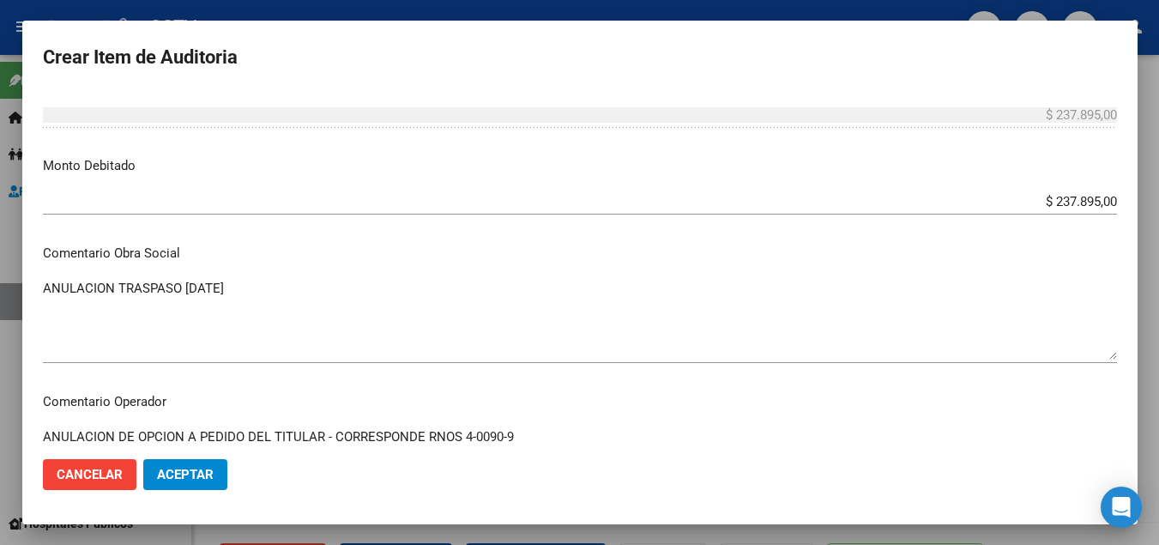
type textarea "ANULACION DE OPCION A PEDIDO DEL TITULAR - CORRESPONDE RNOS 4-0090-9"
click at [197, 479] on span "Aceptar" at bounding box center [185, 474] width 57 height 15
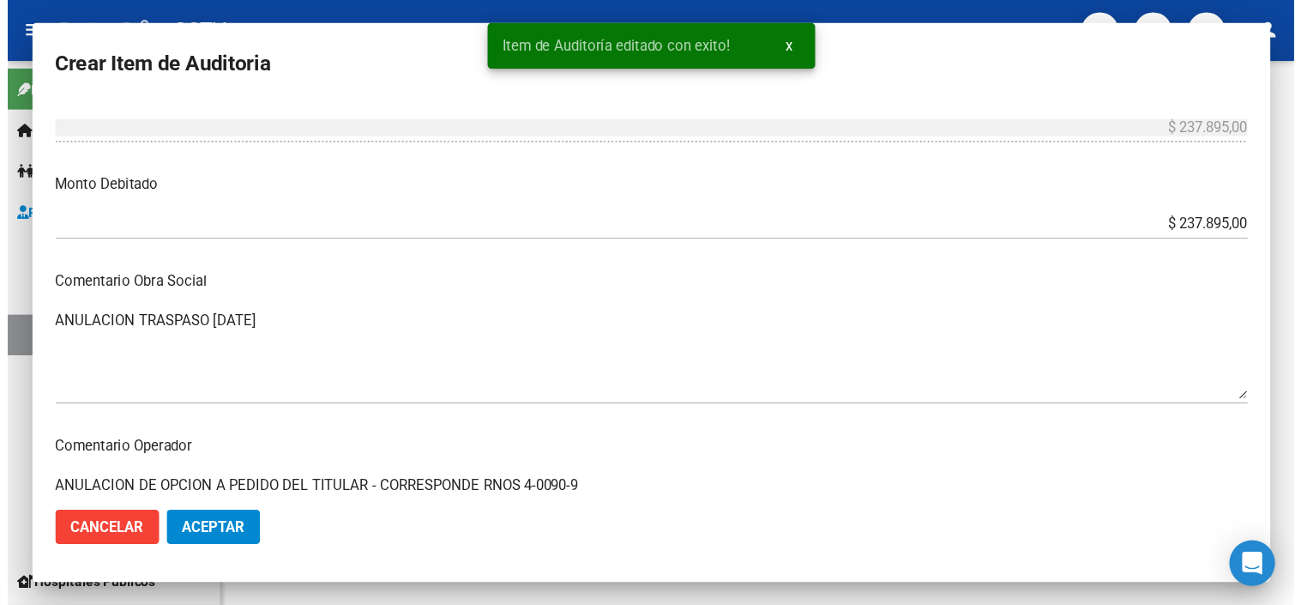
scroll to position [0, 0]
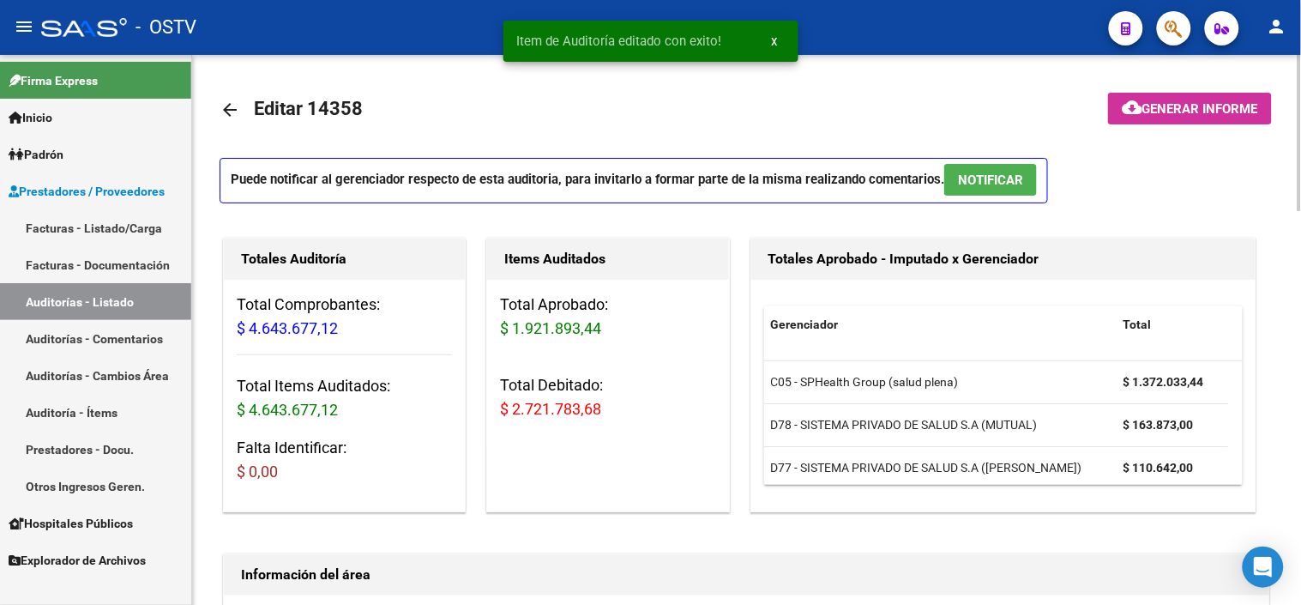
drag, startPoint x: 1035, startPoint y: 5, endPoint x: 749, endPoint y: 525, distance: 593.6
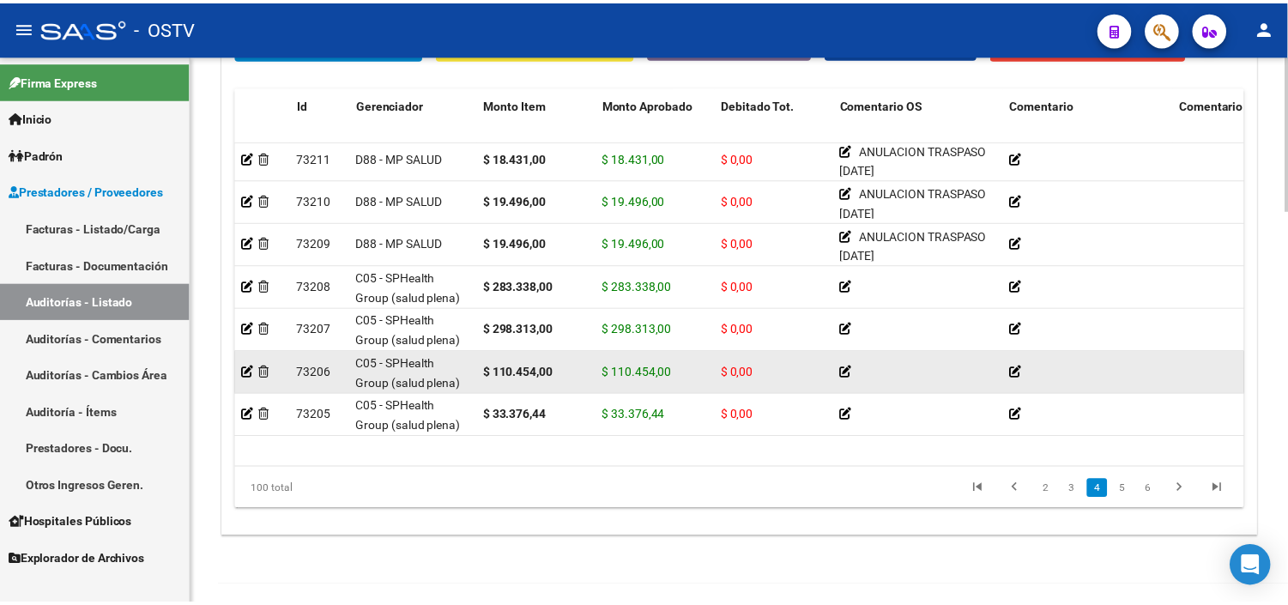
scroll to position [1239, 0]
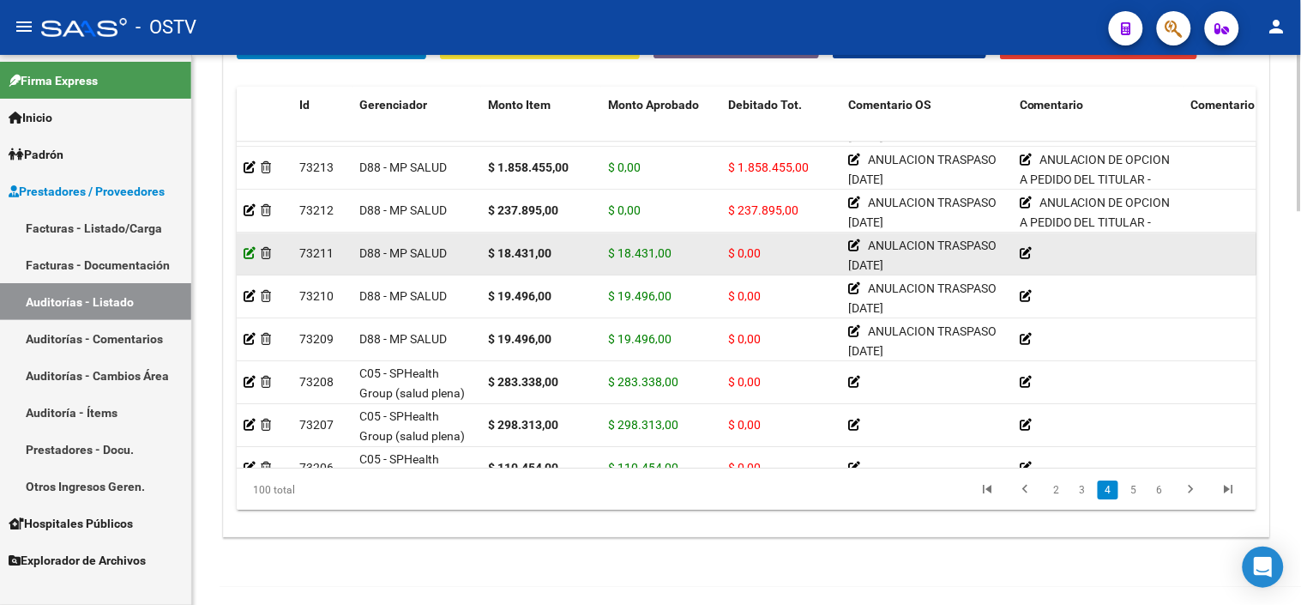
click at [251, 247] on icon at bounding box center [250, 253] width 12 height 12
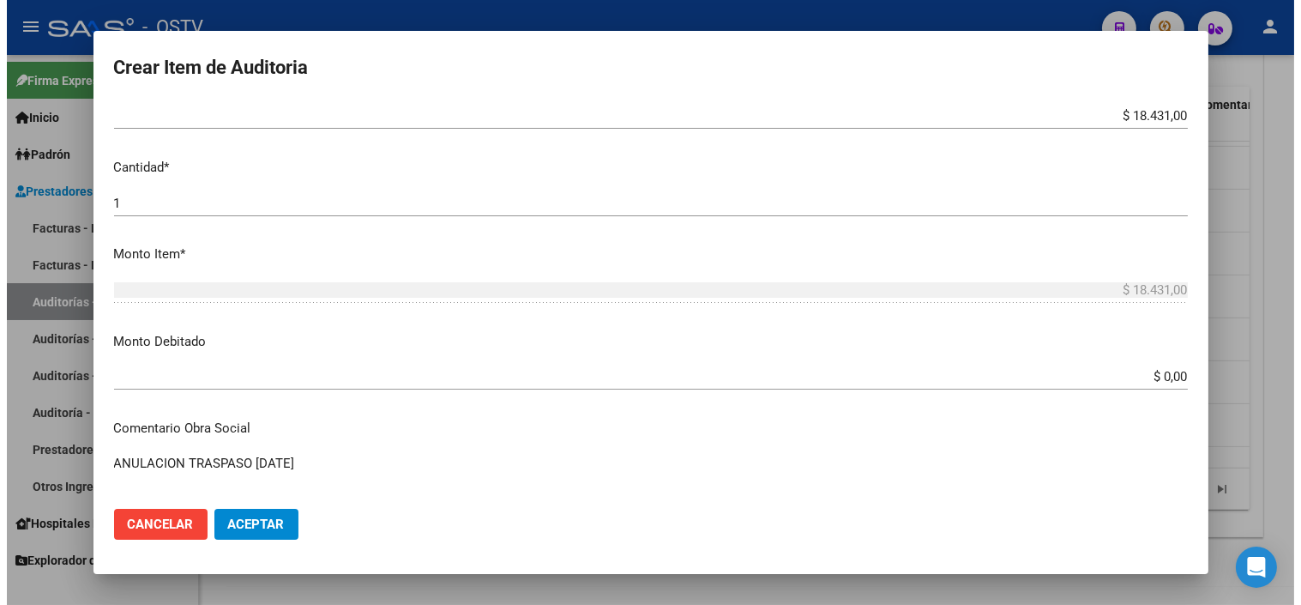
scroll to position [571, 0]
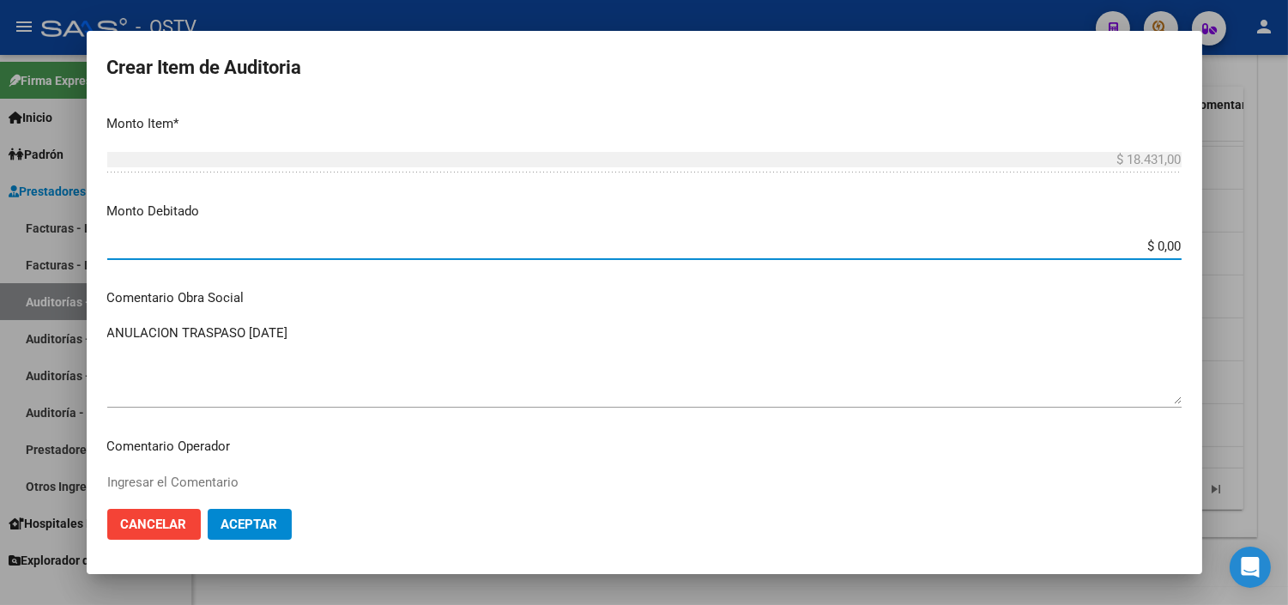
click at [1141, 244] on input "$ 0,00" at bounding box center [644, 245] width 1074 height 15
type input "$ 18.431,00"
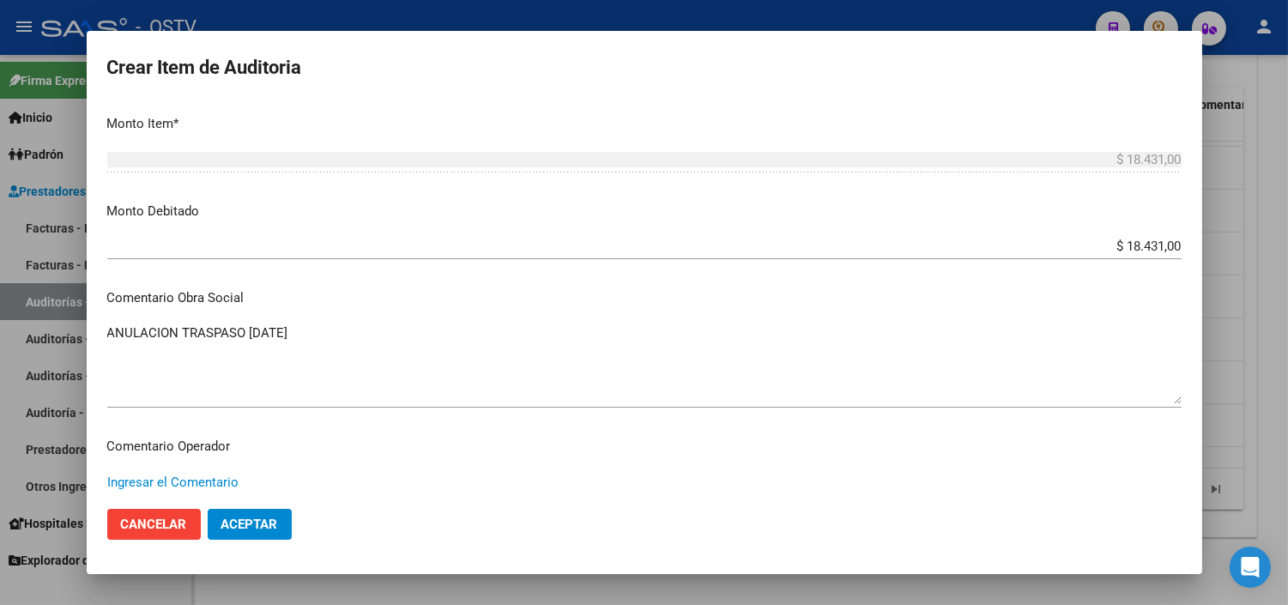
paste textarea "ANULACION DE OPCION A PEDIDO DEL TITULAR - CORRESPONDE RNOS 4-0090-9"
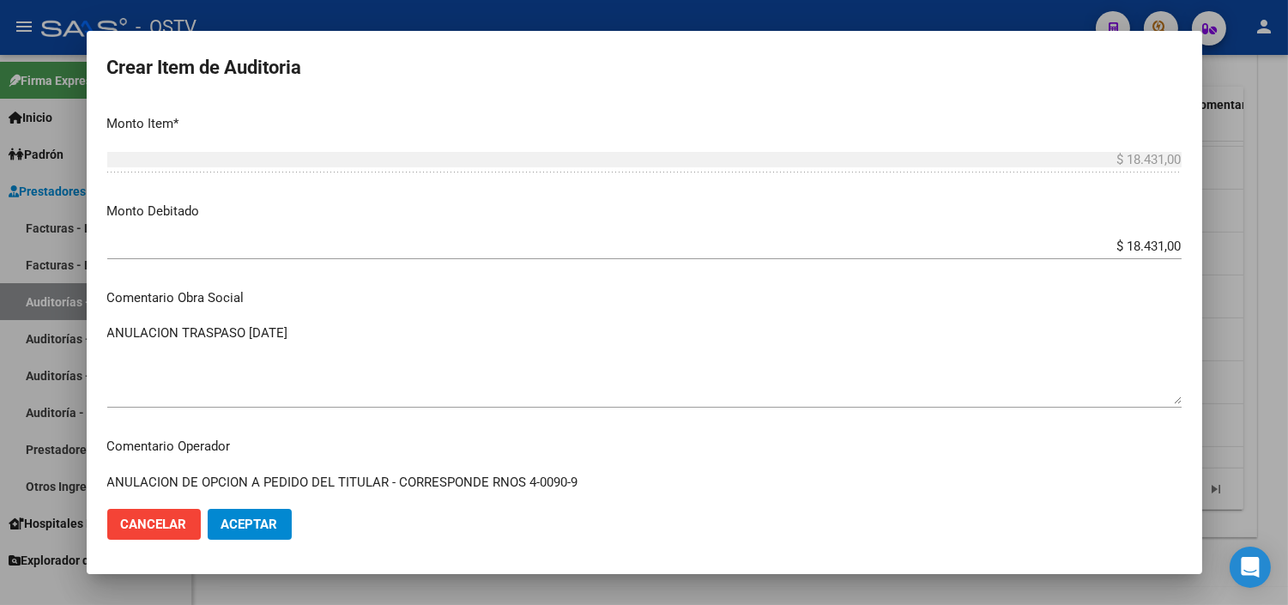
type textarea "ANULACION DE OPCION A PEDIDO DEL TITULAR - CORRESPONDE RNOS 4-0090-9"
click at [263, 515] on button "Aceptar" at bounding box center [250, 524] width 84 height 31
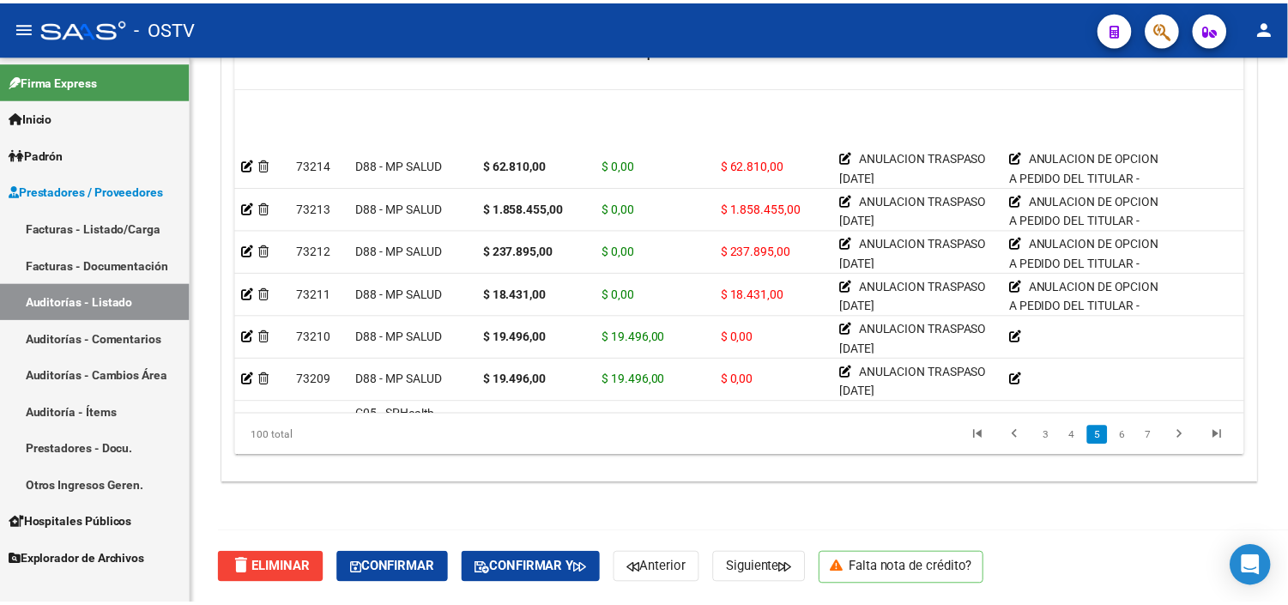
scroll to position [1239, 0]
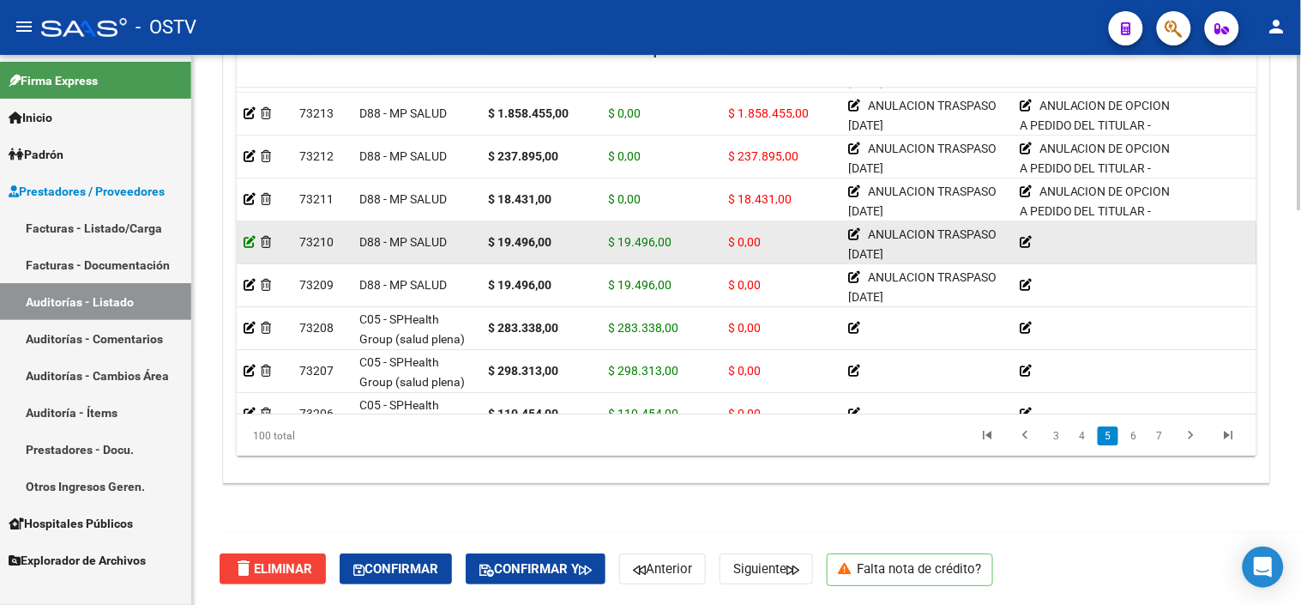
click at [247, 241] on icon at bounding box center [250, 242] width 12 height 12
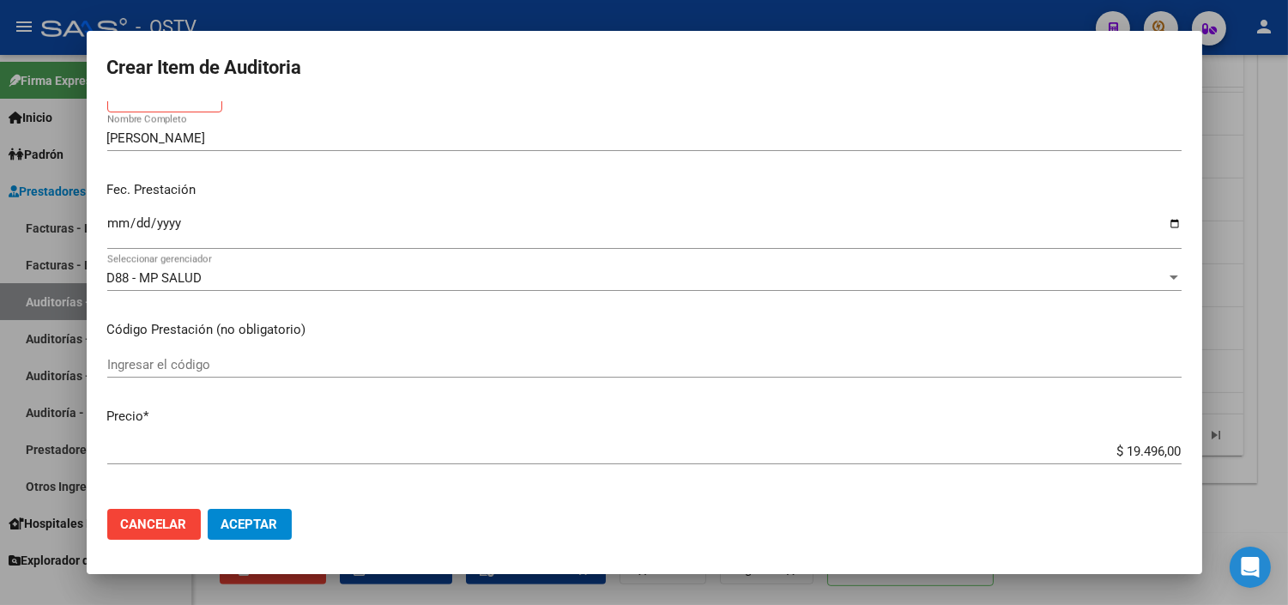
scroll to position [381, 0]
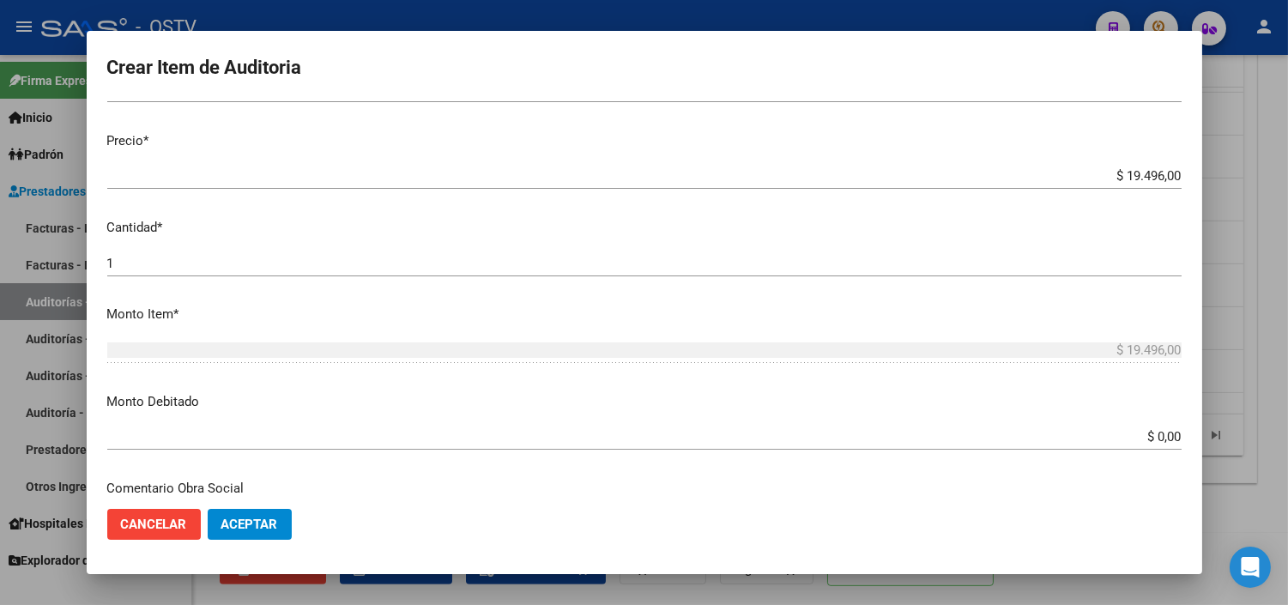
click at [1154, 443] on input "$ 0,00" at bounding box center [644, 436] width 1074 height 15
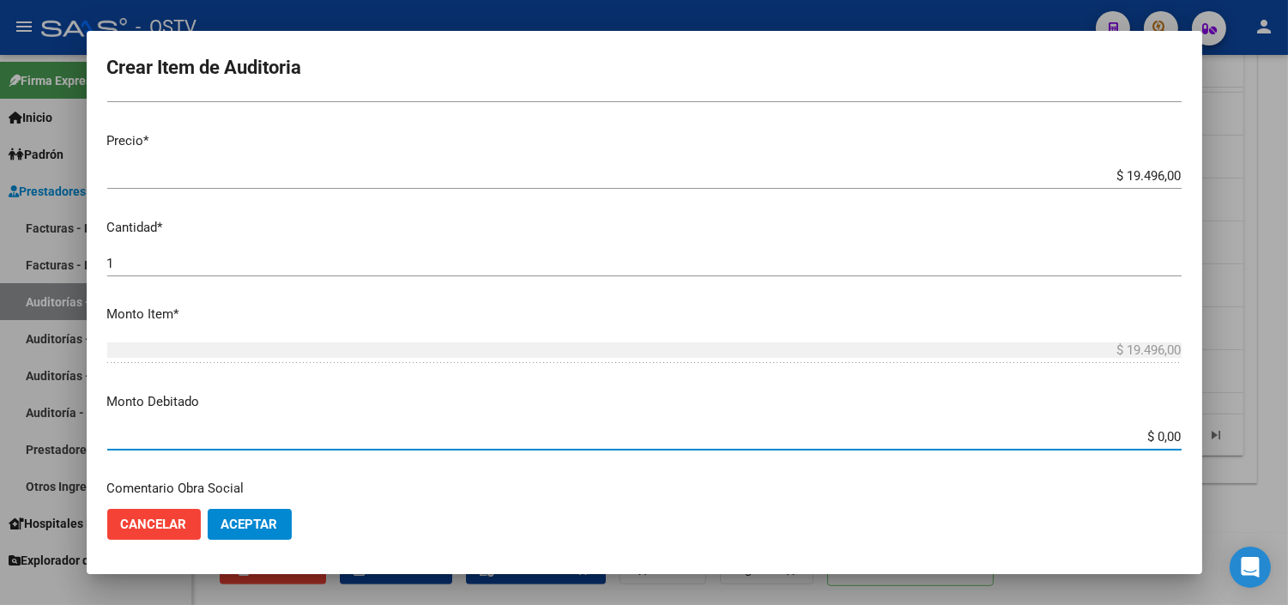
click at [1154, 443] on input "$ 0,00" at bounding box center [644, 436] width 1074 height 15
type input "$ 19.496,00"
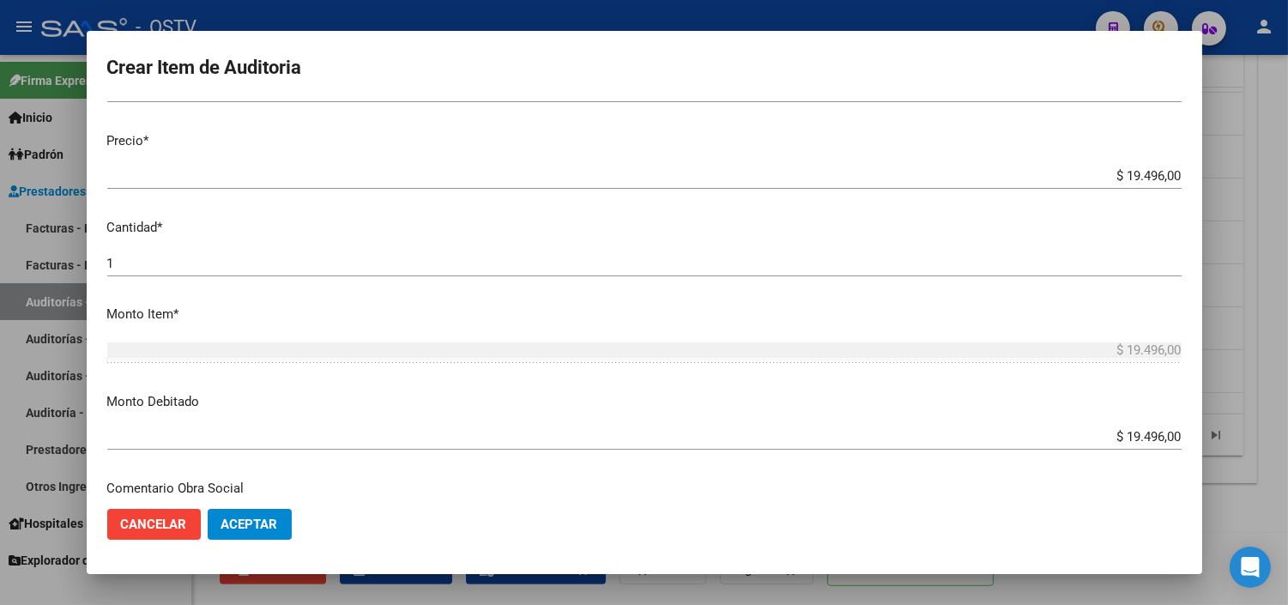
scroll to position [605, 0]
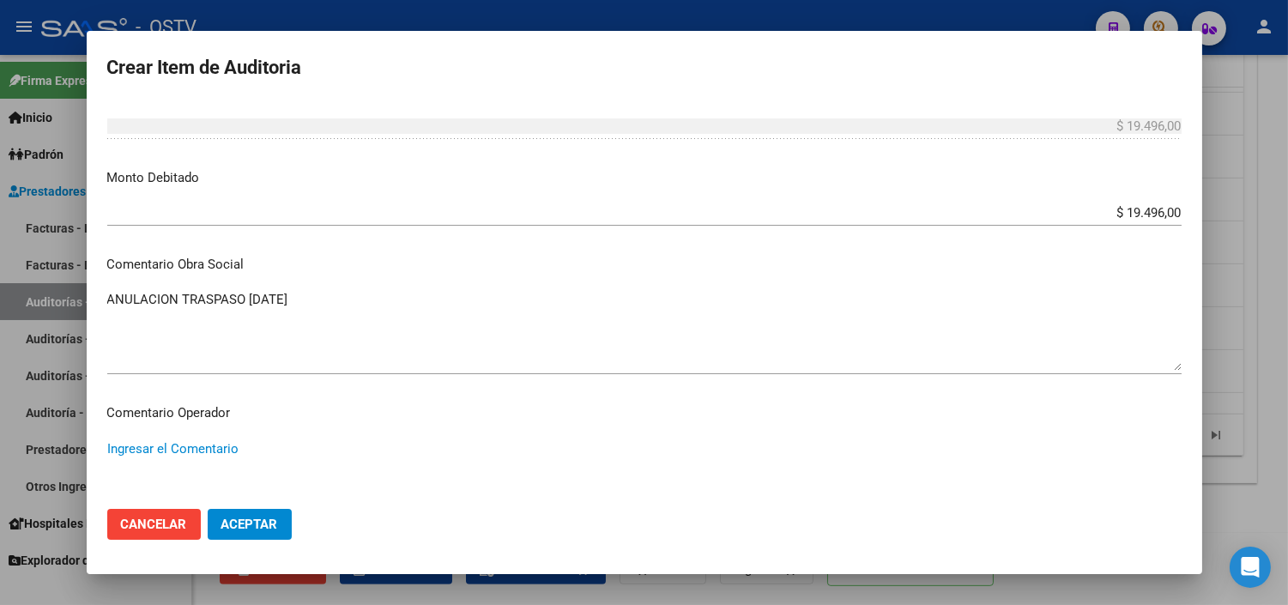
paste textarea "ANULACION DE OPCION A PEDIDO DEL TITULAR - CORRESPONDE RNOS 4-0090-9"
type textarea "ANULACION DE OPCION A PEDIDO DEL TITULAR - CORRESPONDE RNOS 4-0090-9"
click at [256, 520] on span "Aceptar" at bounding box center [249, 523] width 57 height 15
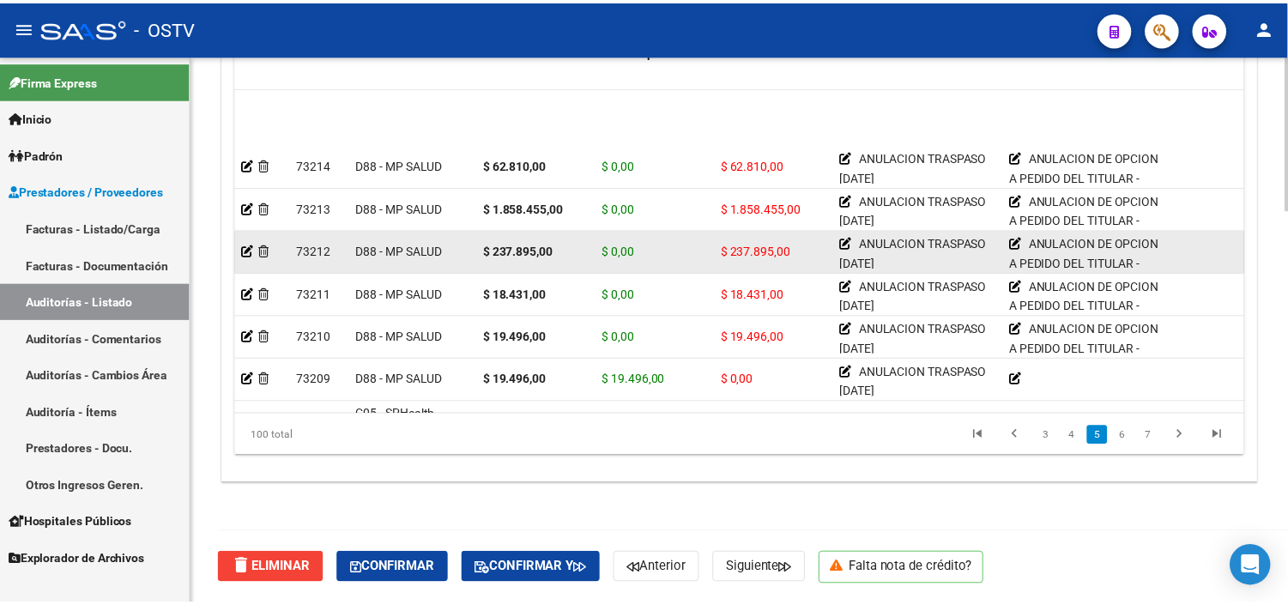
scroll to position [1239, 0]
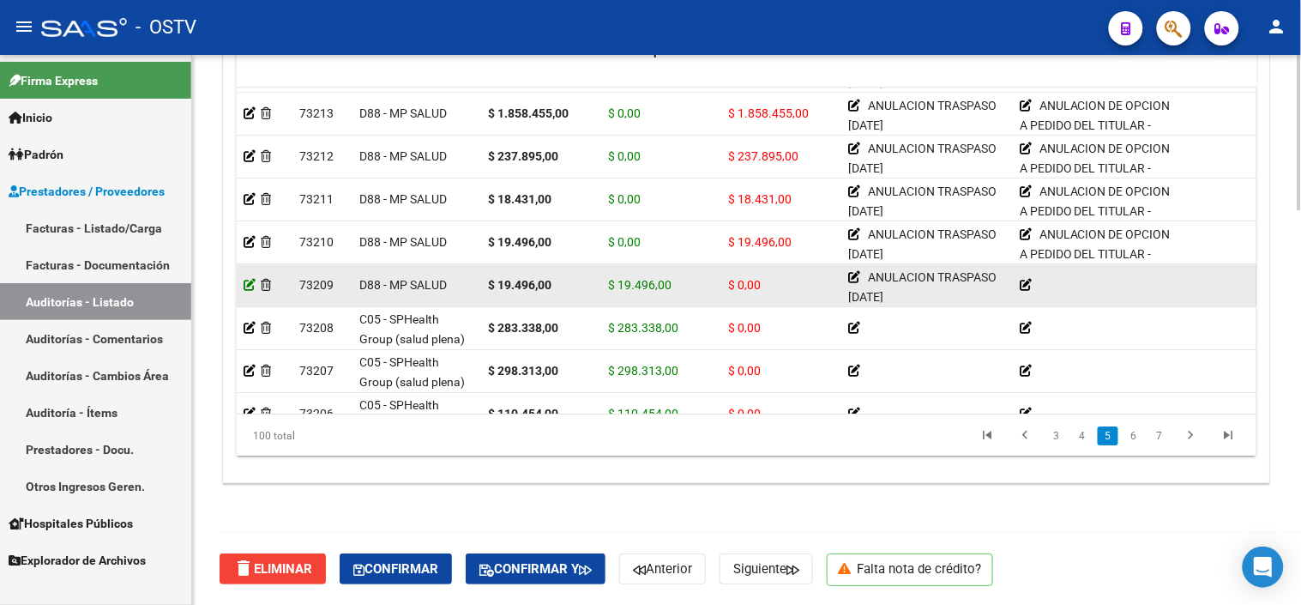
click at [246, 286] on icon at bounding box center [250, 285] width 12 height 12
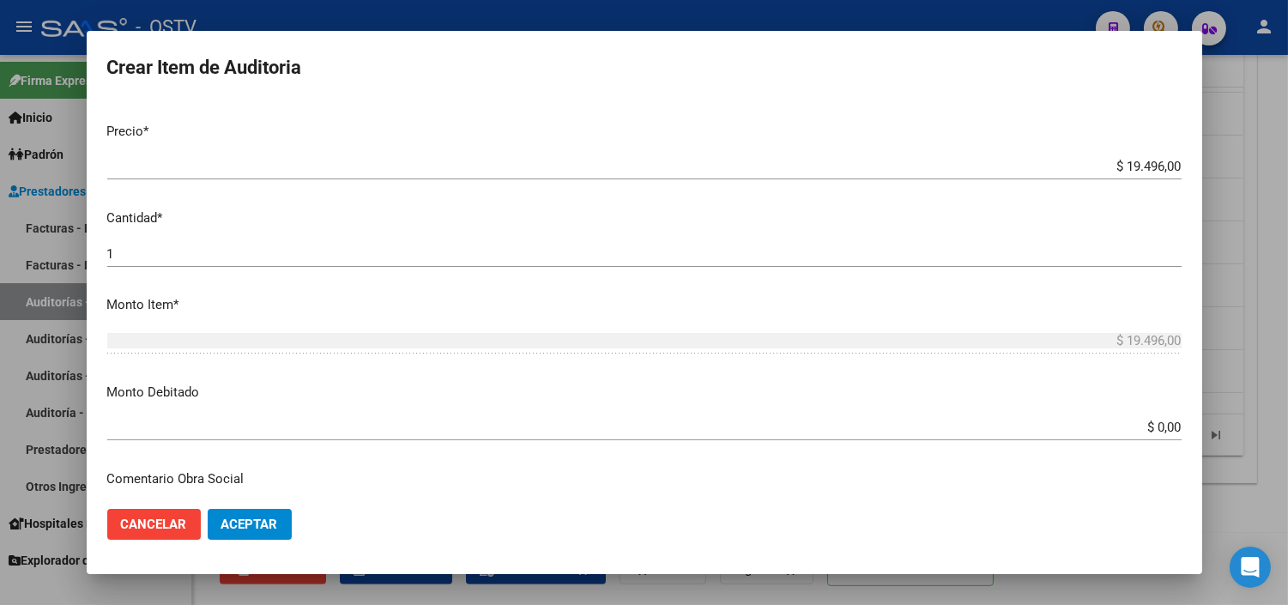
scroll to position [476, 0]
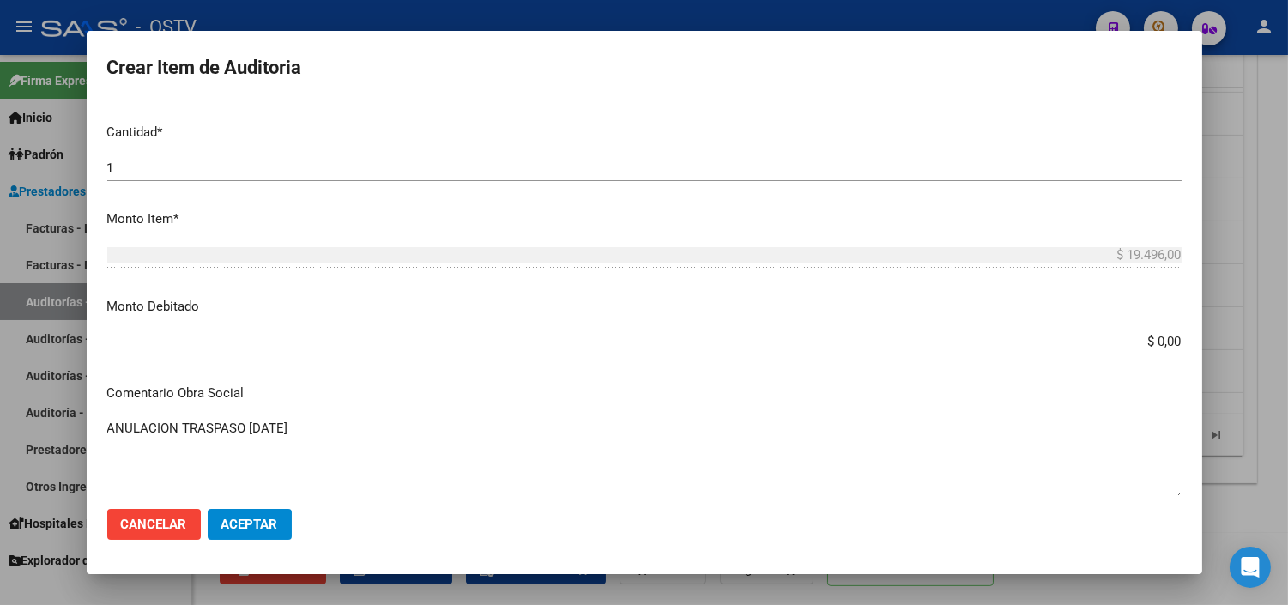
click at [1153, 339] on input "$ 0,00" at bounding box center [644, 341] width 1074 height 15
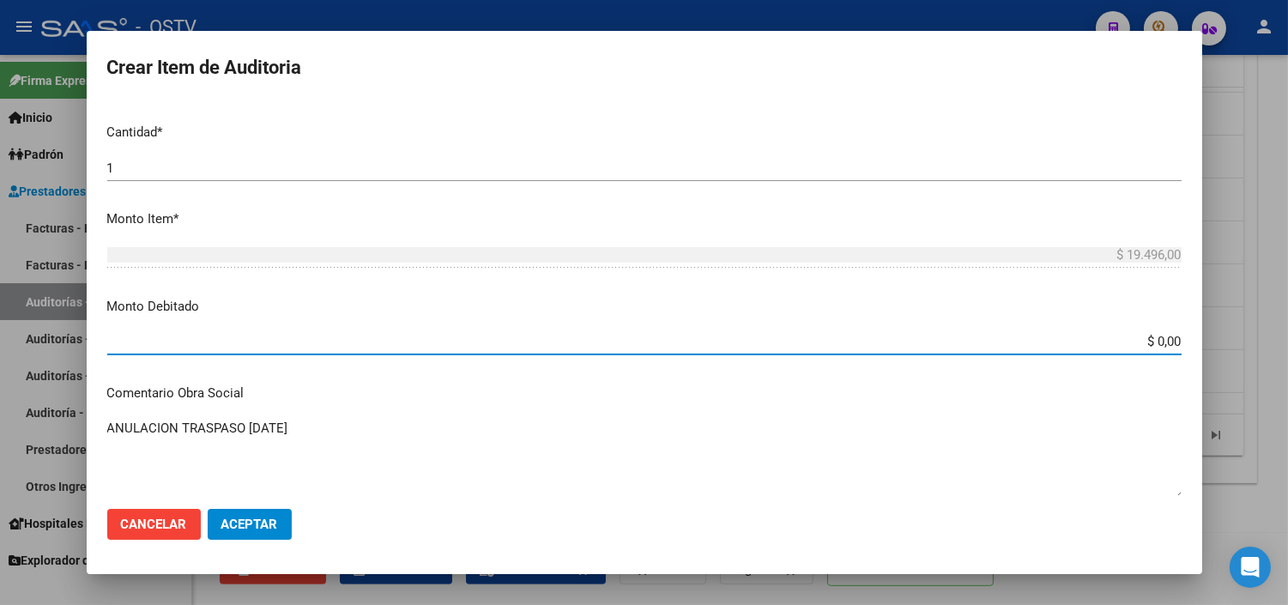
click at [1153, 339] on input "$ 0,00" at bounding box center [644, 341] width 1074 height 15
type input "$ 19.496,00"
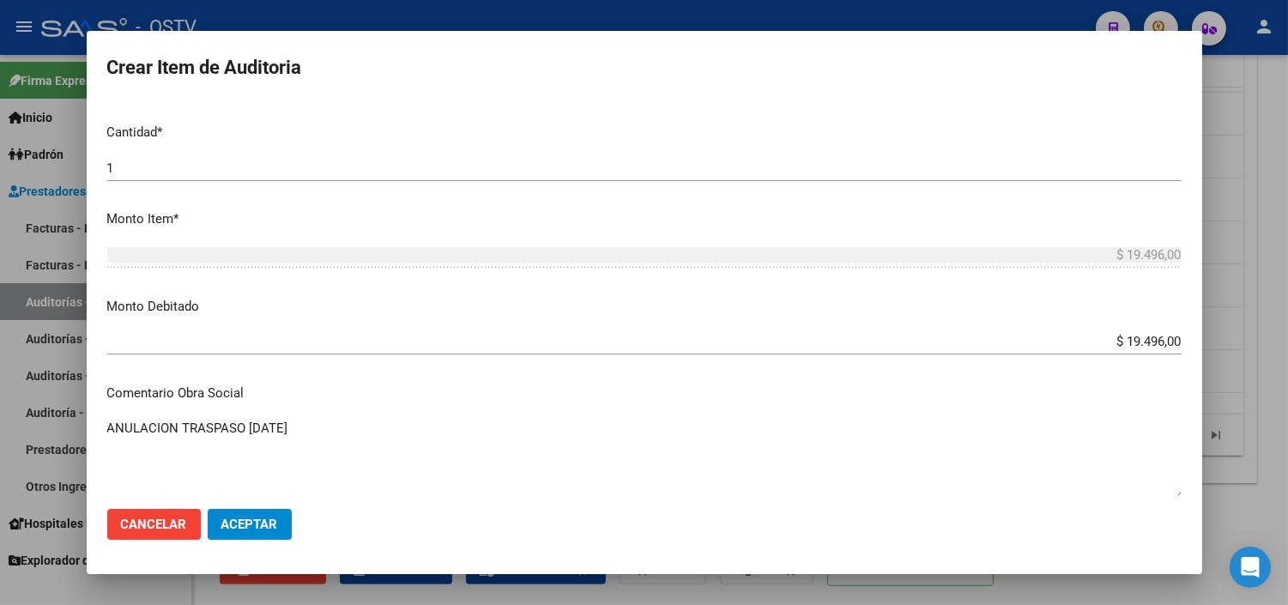
scroll to position [753, 0]
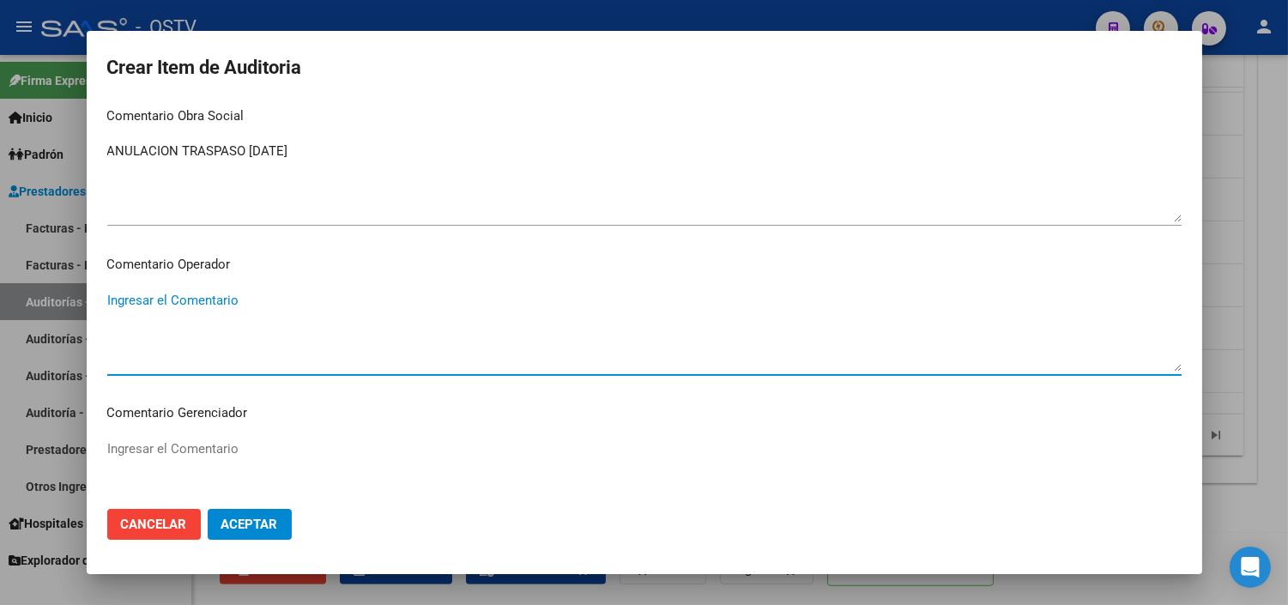
paste textarea "ANULACION DE OPCION A PEDIDO DEL TITULAR - CORRESPONDE RNOS 4-0090-9"
type textarea "ANULACION DE OPCION A PEDIDO DEL TITULAR - CORRESPONDE RNOS 4-0090-9"
click at [255, 527] on span "Aceptar" at bounding box center [249, 523] width 57 height 15
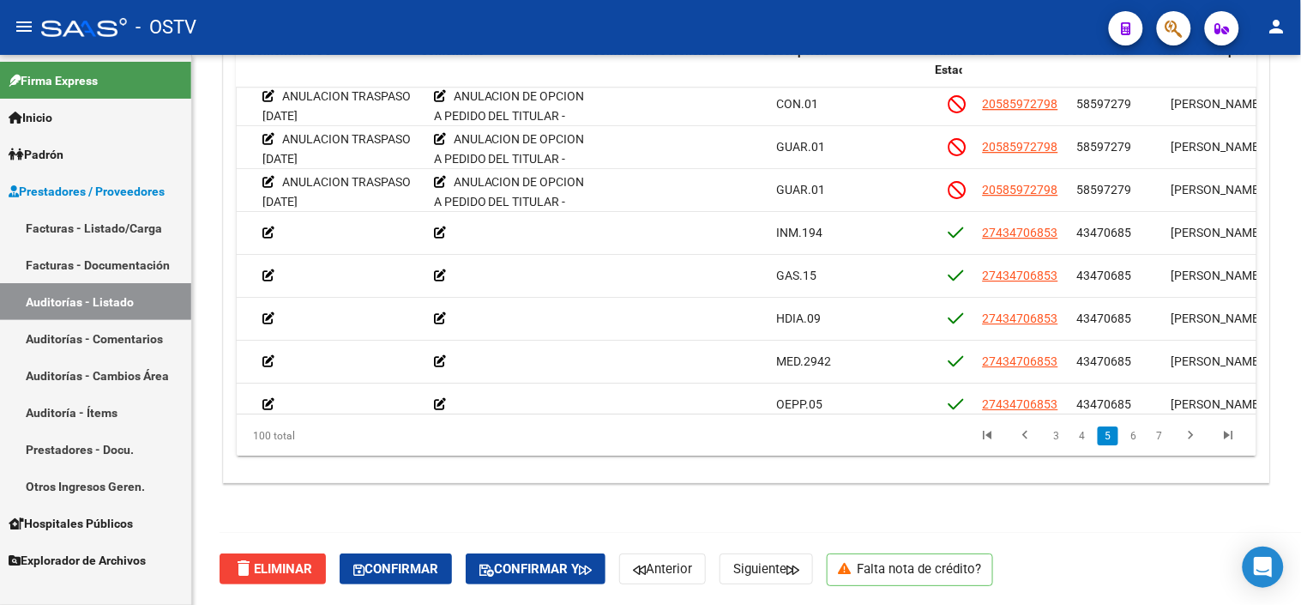
scroll to position [1334, 582]
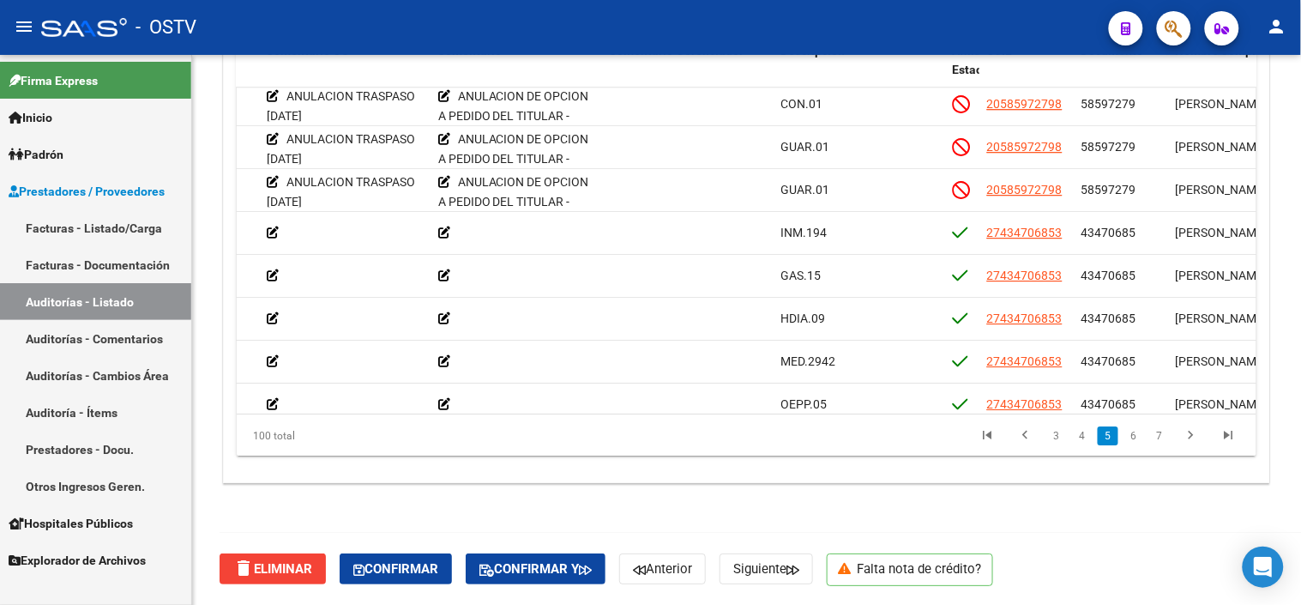
drag, startPoint x: 1297, startPoint y: 512, endPoint x: 1301, endPoint y: 484, distance: 28.5
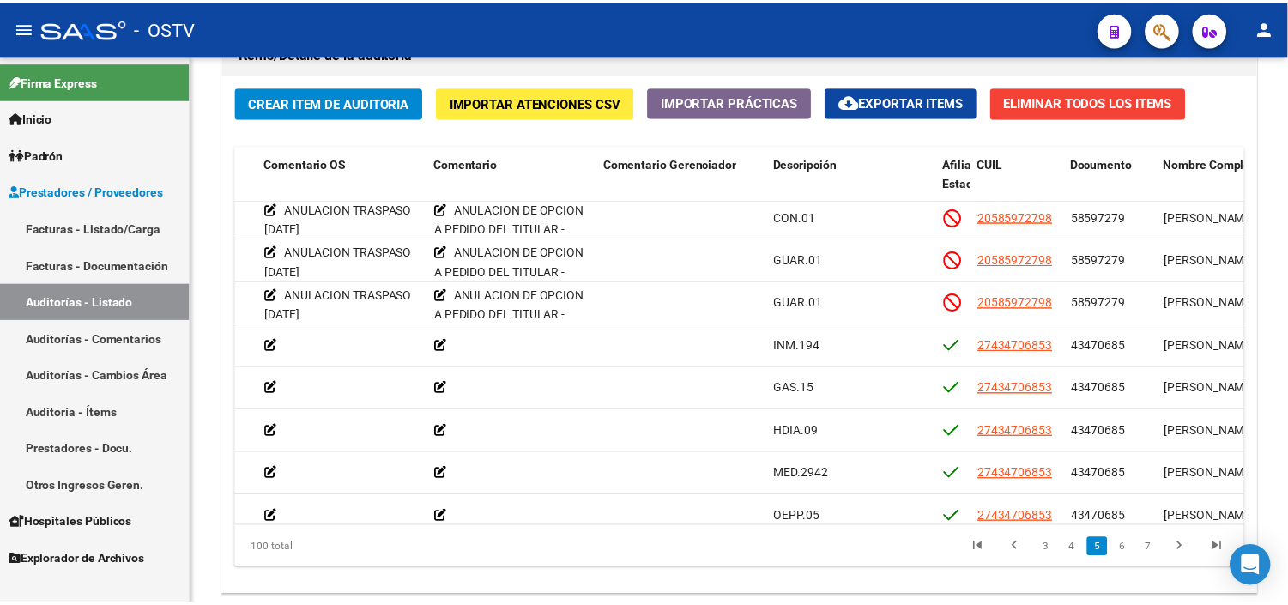
scroll to position [1263, 0]
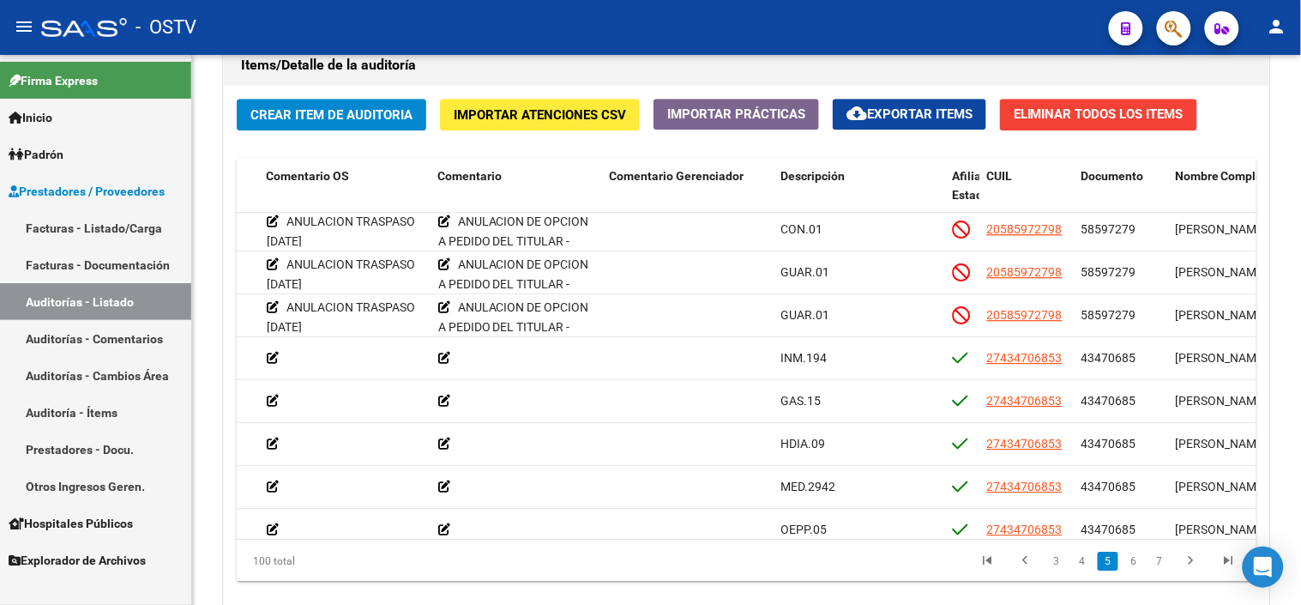
click at [1301, 444] on div at bounding box center [1300, 491] width 4 height 156
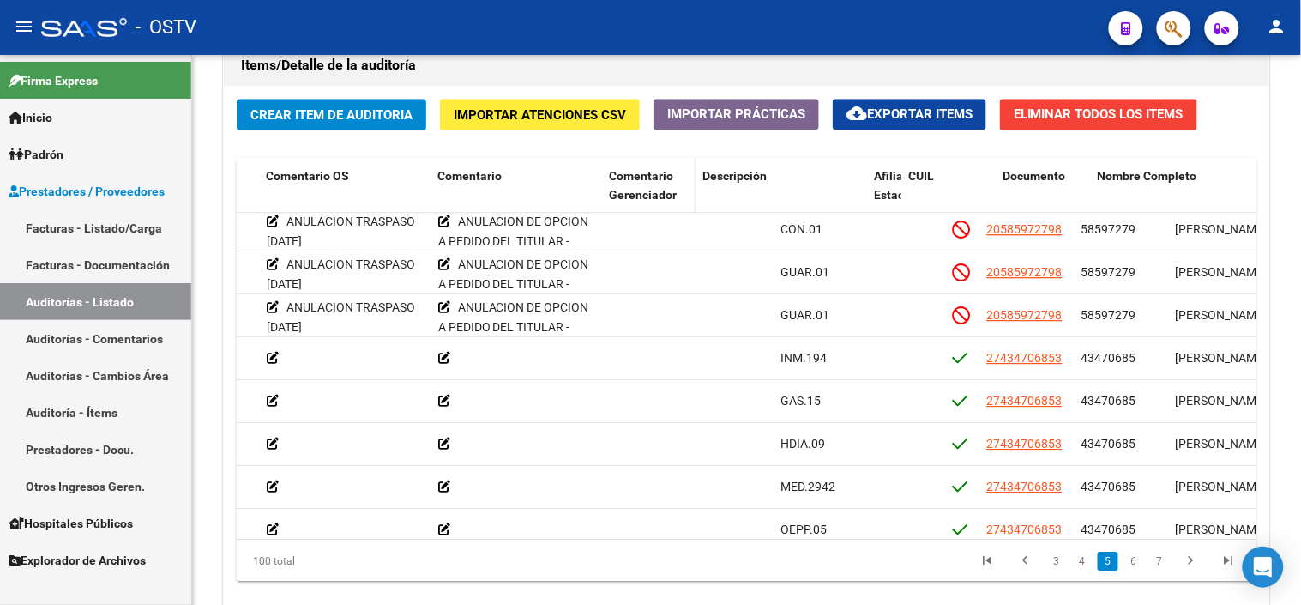
drag, startPoint x: 770, startPoint y: 189, endPoint x: 674, endPoint y: 191, distance: 95.3
click at [674, 191] on datatable-header-cell "Comentario Gerenciador" at bounding box center [649, 195] width 94 height 75
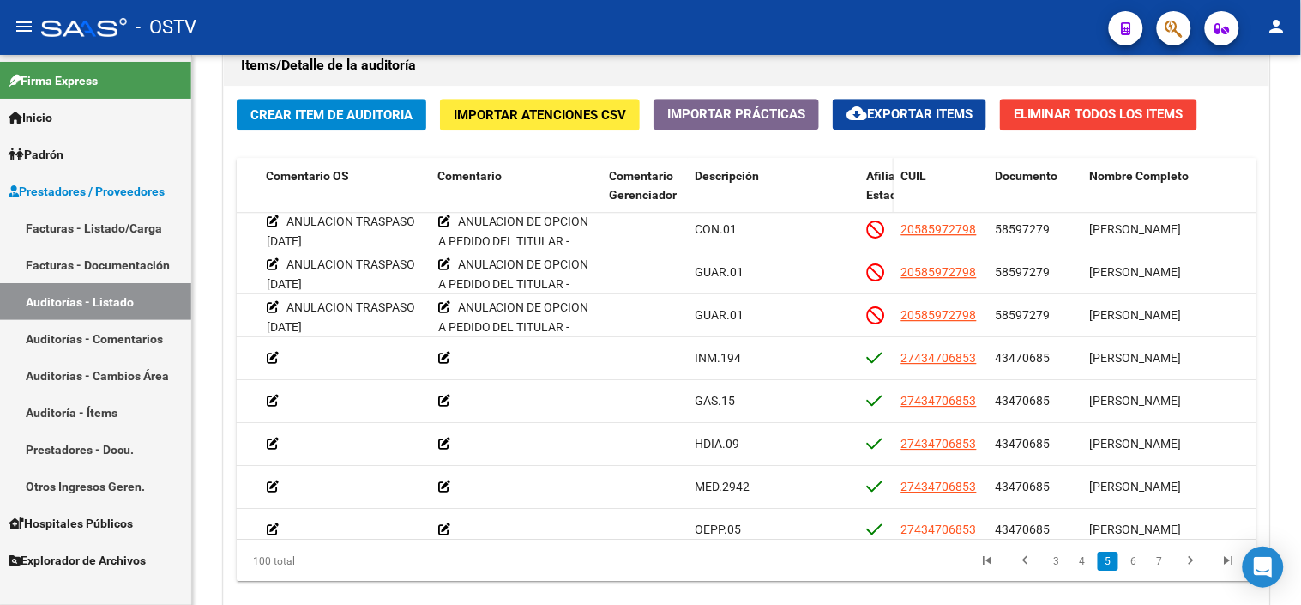
click at [860, 185] on datatable-header-cell "Afiliado Estado" at bounding box center [877, 195] width 34 height 75
click at [855, 186] on span at bounding box center [856, 195] width 8 height 75
drag, startPoint x: 855, startPoint y: 186, endPoint x: 770, endPoint y: 184, distance: 84.9
click at [770, 184] on datatable-header-cell "Descripción" at bounding box center [736, 195] width 97 height 75
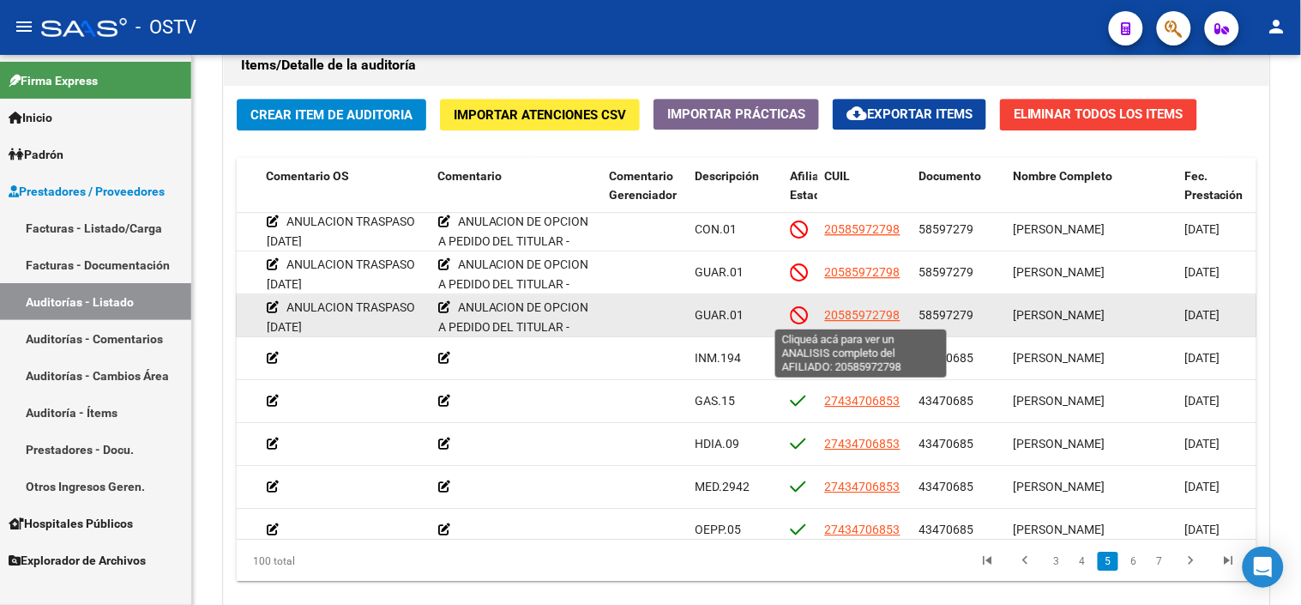
click at [884, 314] on span "20585972798" at bounding box center [862, 315] width 75 height 14
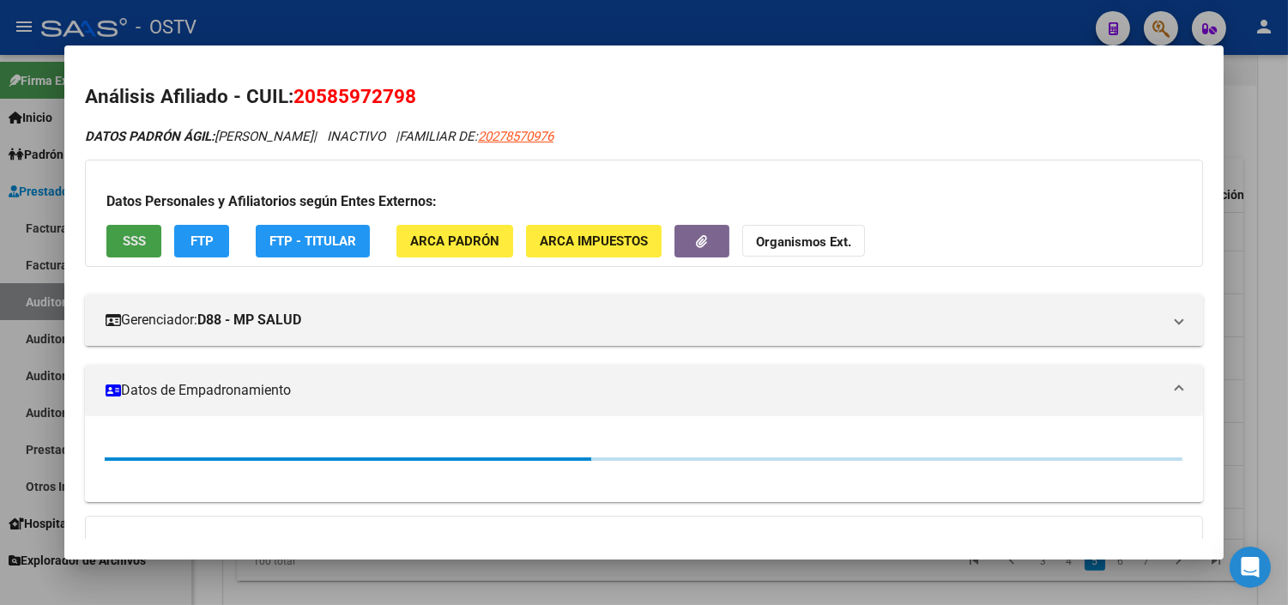
click at [126, 235] on span "SSS" at bounding box center [134, 241] width 23 height 15
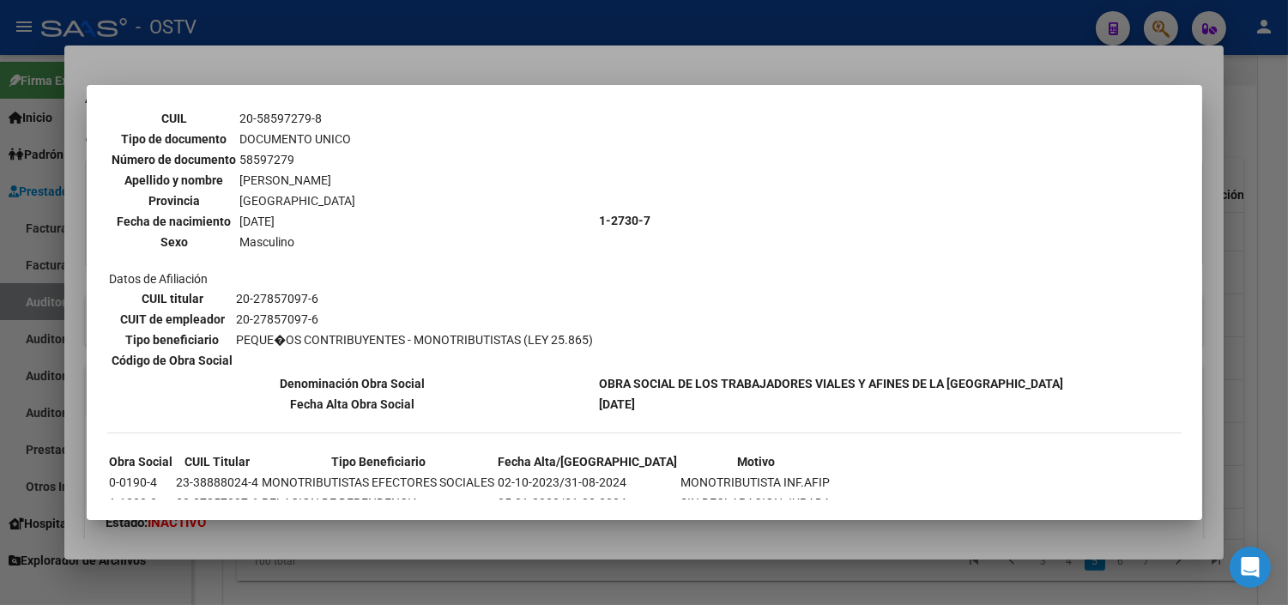
scroll to position [546, 0]
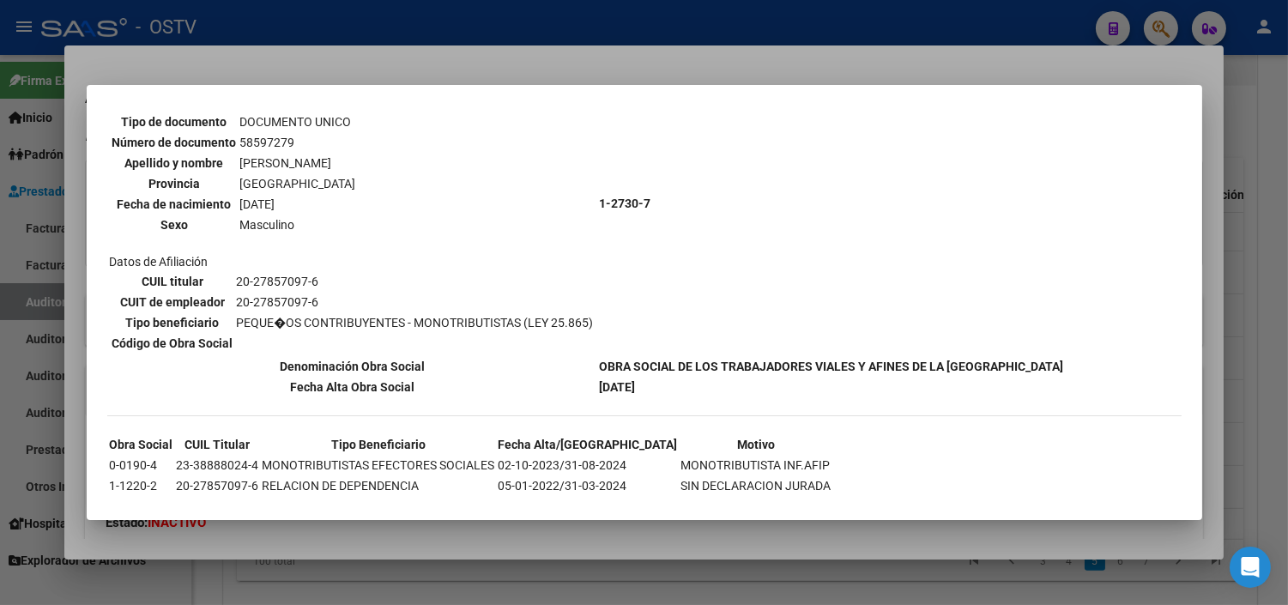
click at [512, 533] on div at bounding box center [644, 302] width 1288 height 605
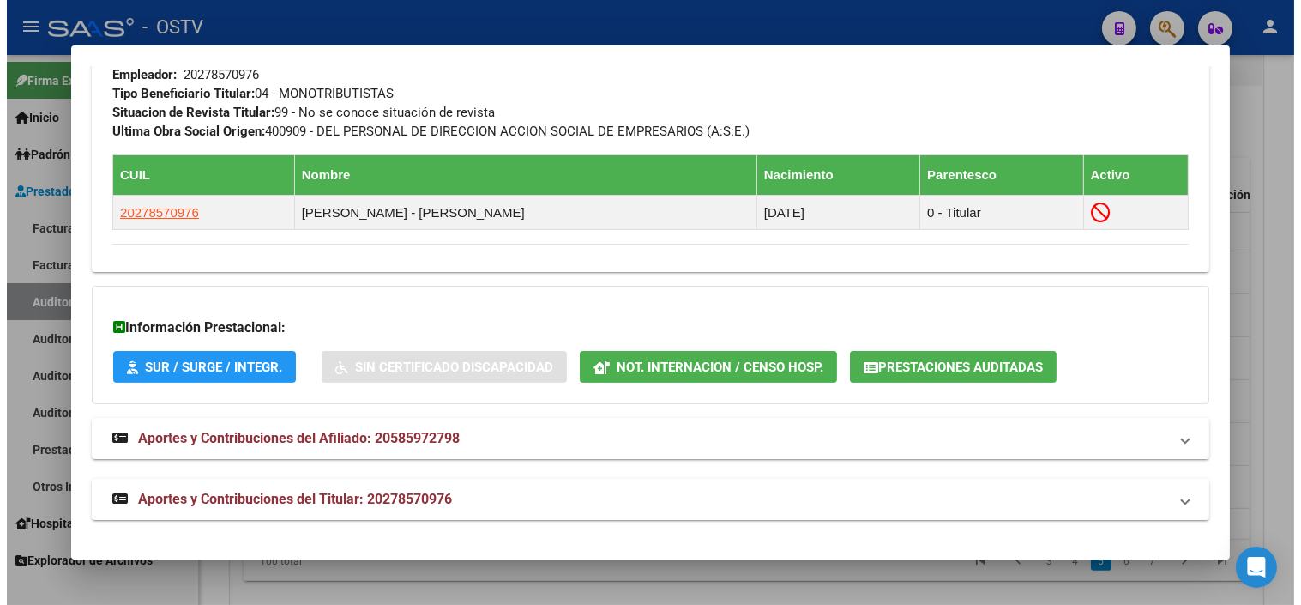
scroll to position [915, 0]
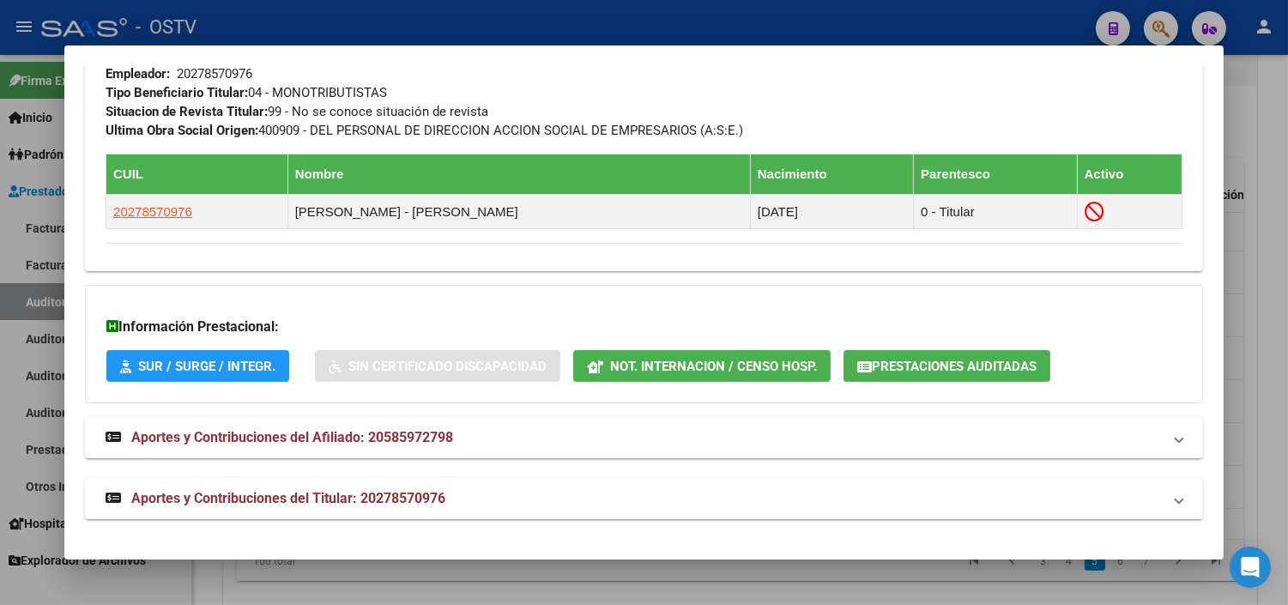
click at [512, 577] on div at bounding box center [644, 302] width 1288 height 605
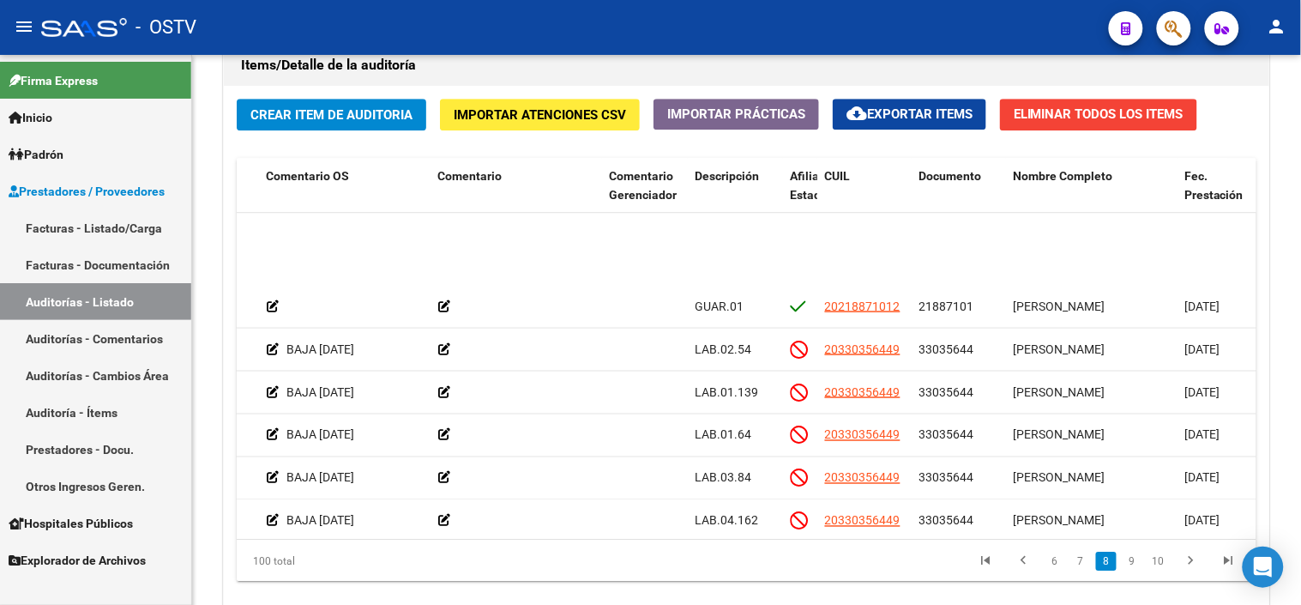
scroll to position [2382, 582]
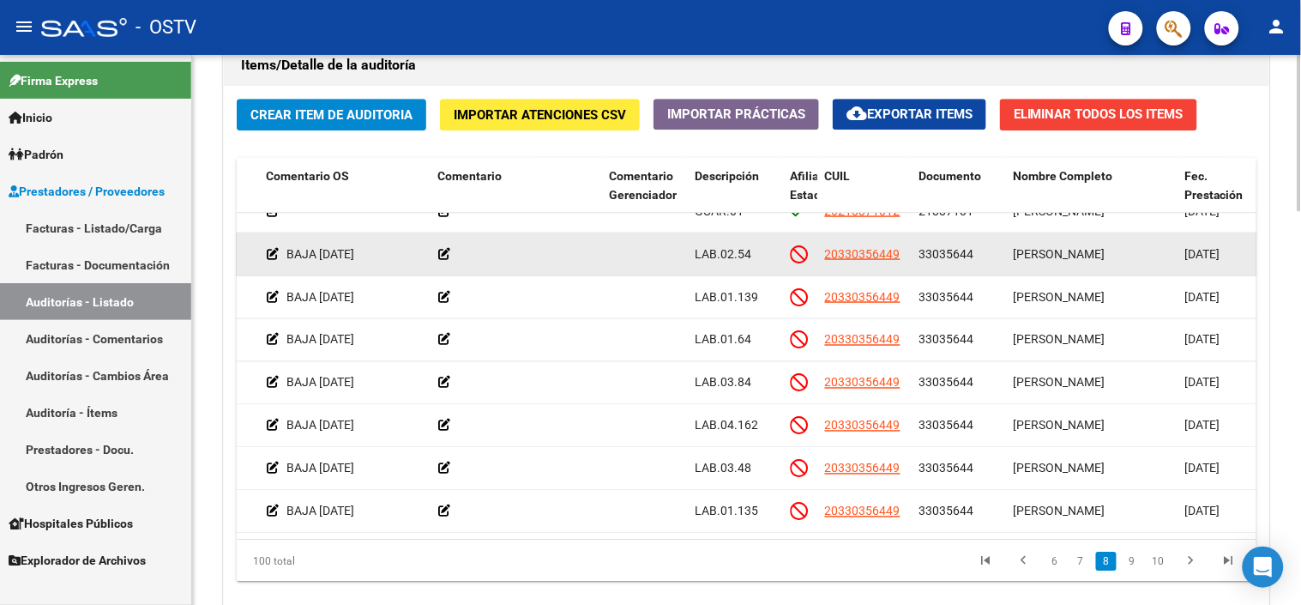
click at [945, 251] on span "33035644" at bounding box center [947, 253] width 55 height 14
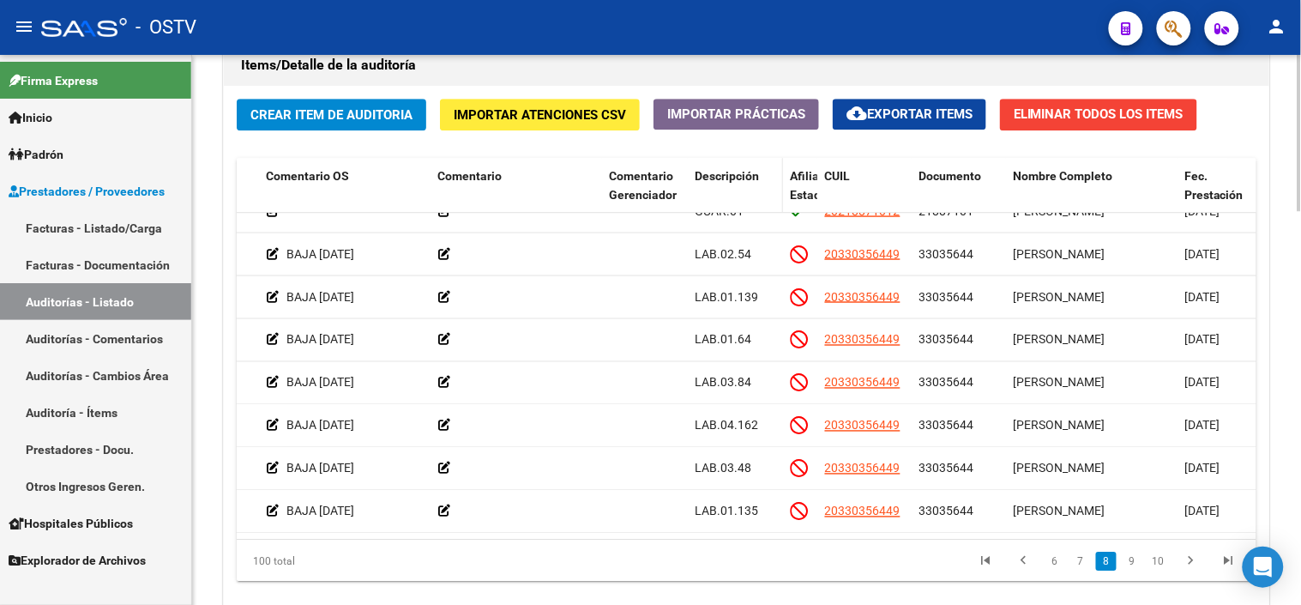
copy span "33035644"
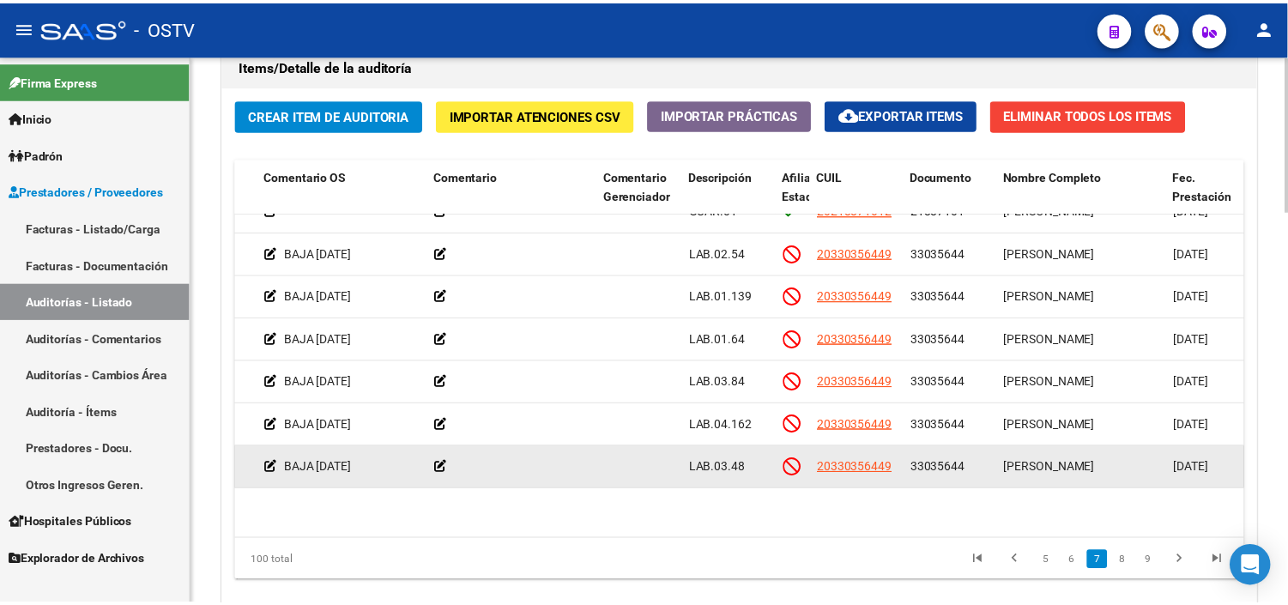
scroll to position [2287, 582]
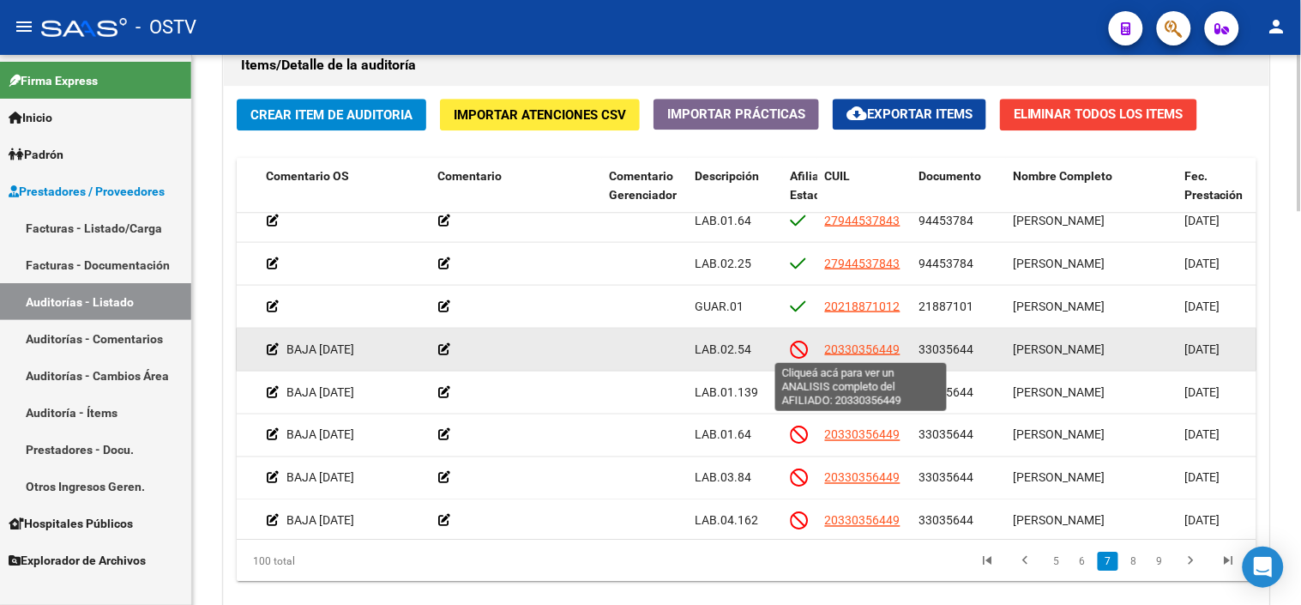
click at [844, 344] on span "20330356449" at bounding box center [862, 348] width 75 height 14
type textarea "20330356449"
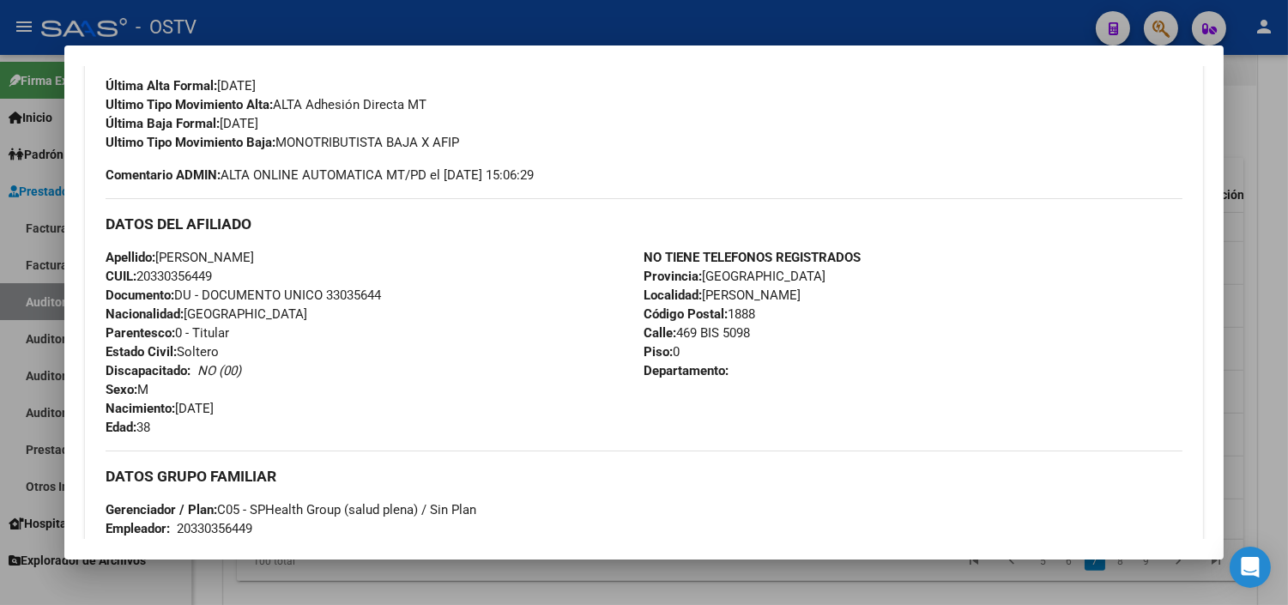
scroll to position [833, 0]
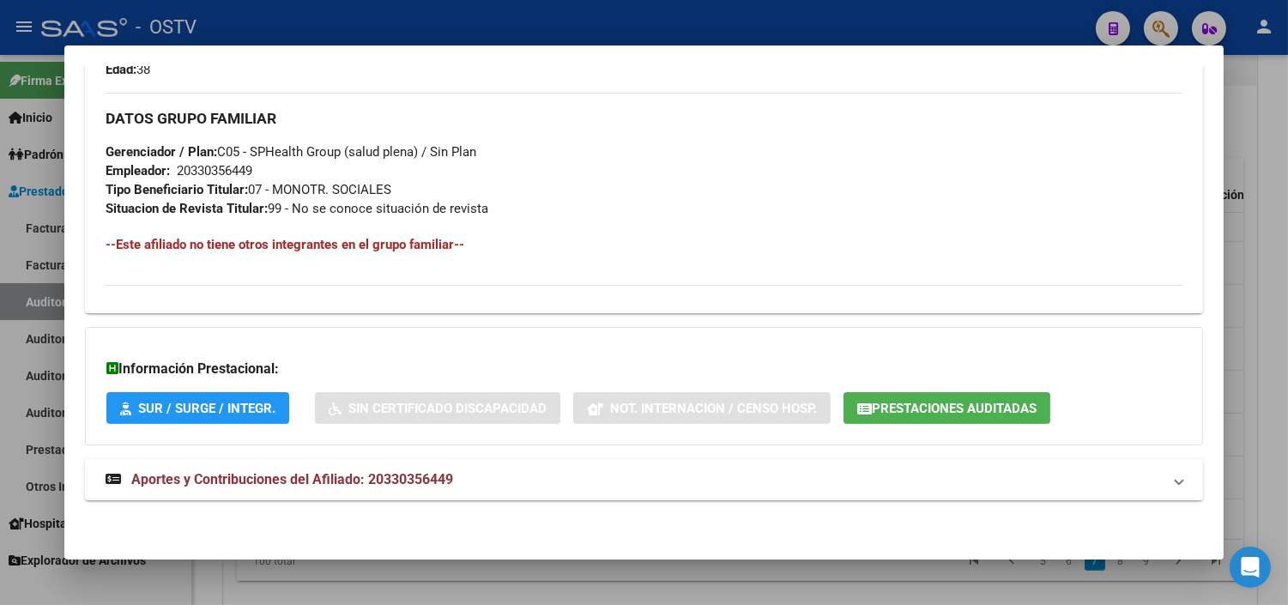
click at [872, 404] on span "Prestaciones Auditadas" at bounding box center [954, 408] width 165 height 15
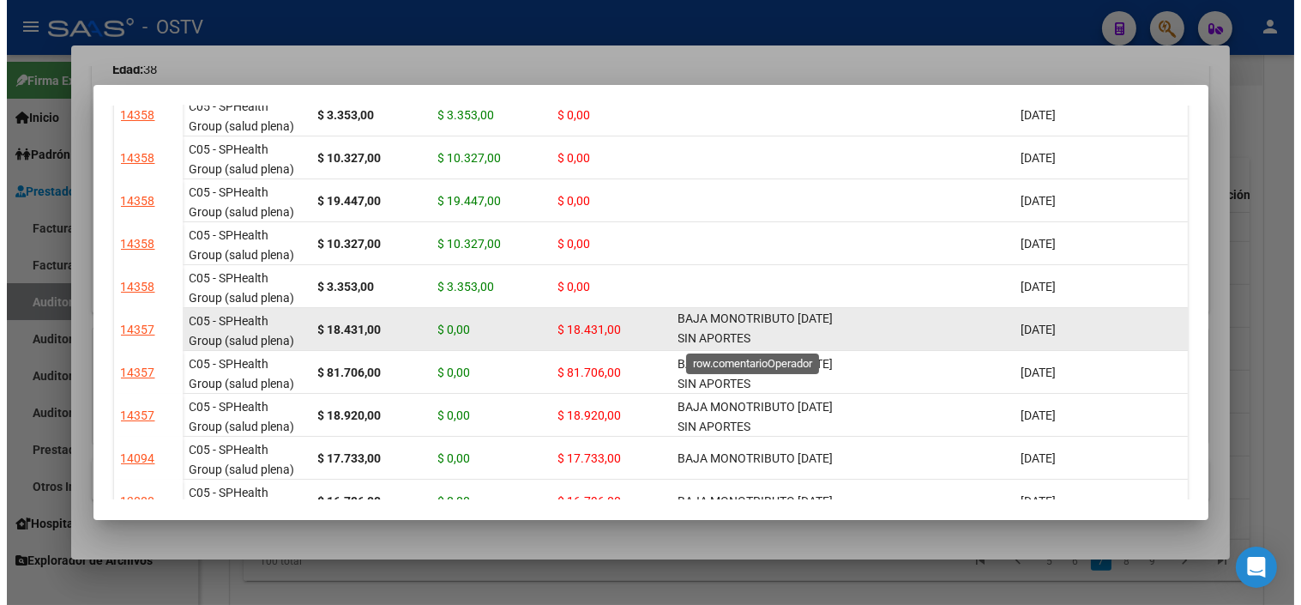
scroll to position [1, 0]
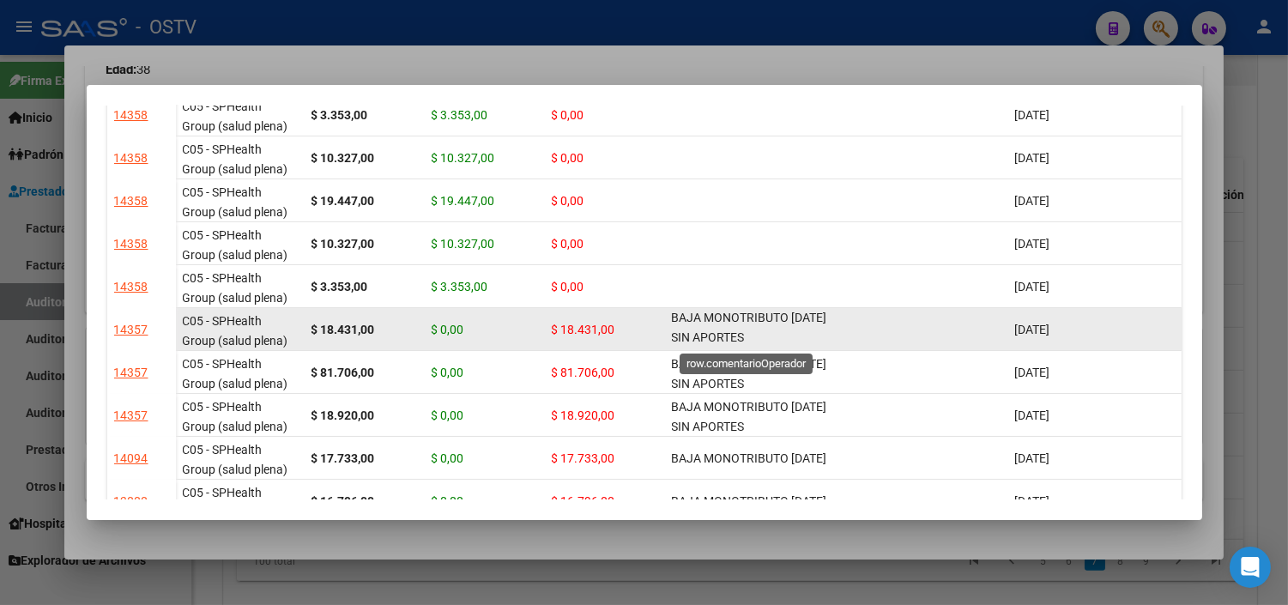
drag, startPoint x: 672, startPoint y: 316, endPoint x: 772, endPoint y: 332, distance: 101.7
click at [772, 332] on span "BAJA MONOTRIBUTO [DATE] SIN APORTES" at bounding box center [749, 327] width 155 height 33
copy span "BAJA MONOTRIBUTO [DATE] SIN APORTES"
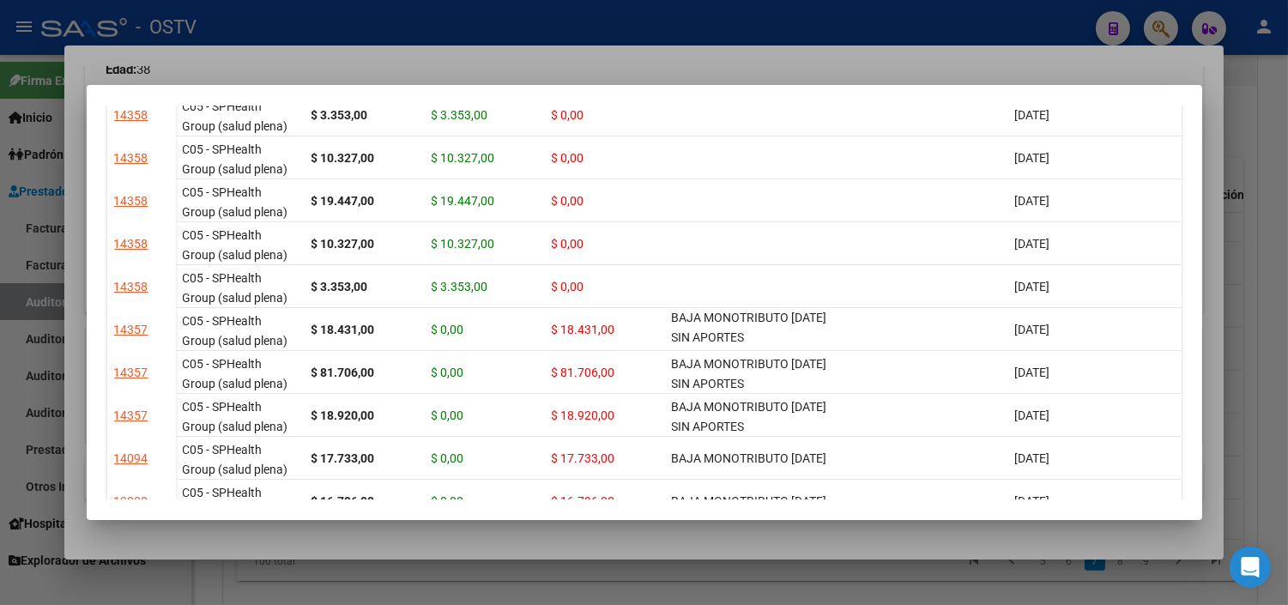
click at [619, 552] on div at bounding box center [644, 302] width 1288 height 605
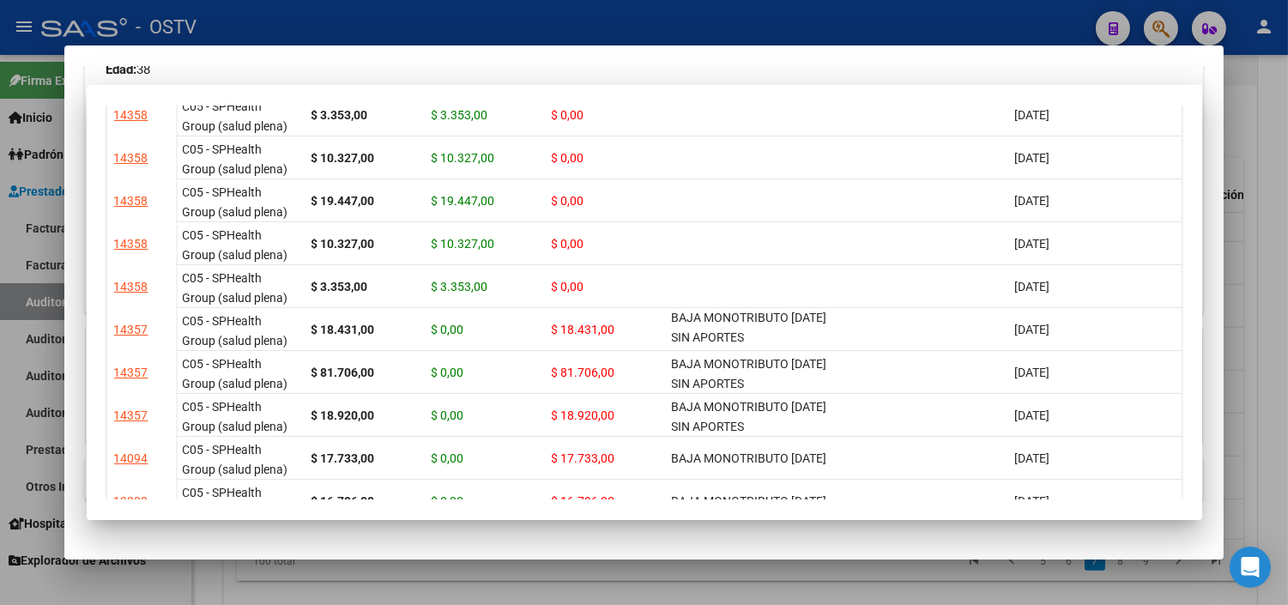
click at [607, 580] on div at bounding box center [644, 302] width 1288 height 605
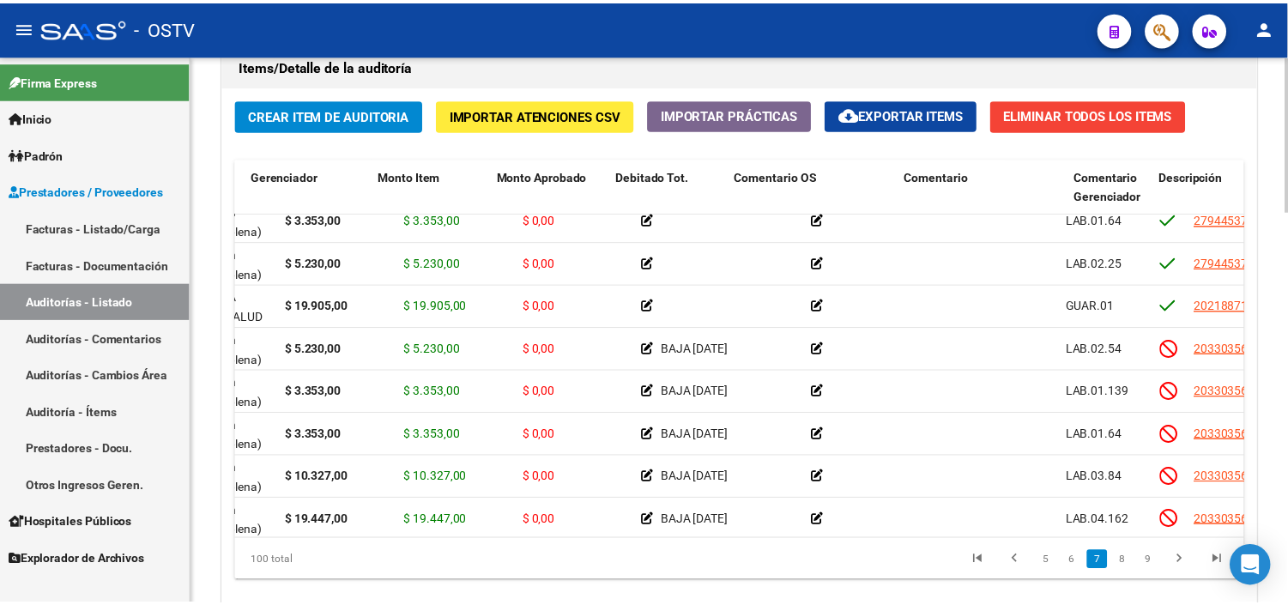
scroll to position [2287, 0]
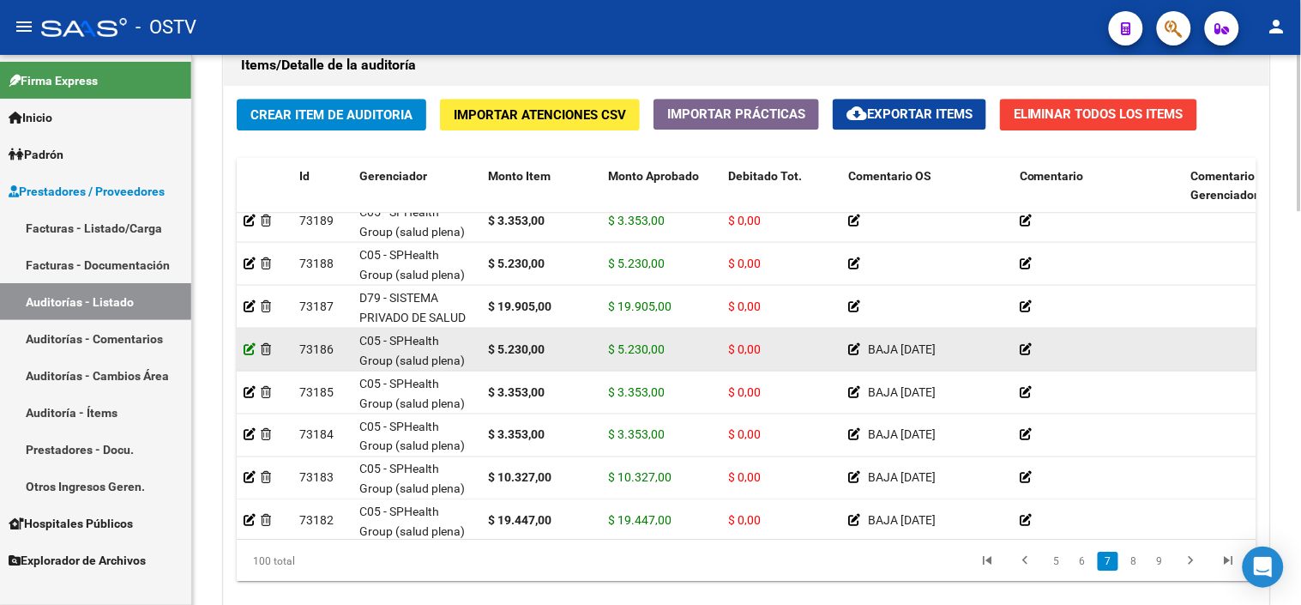
click at [251, 352] on icon at bounding box center [250, 348] width 12 height 12
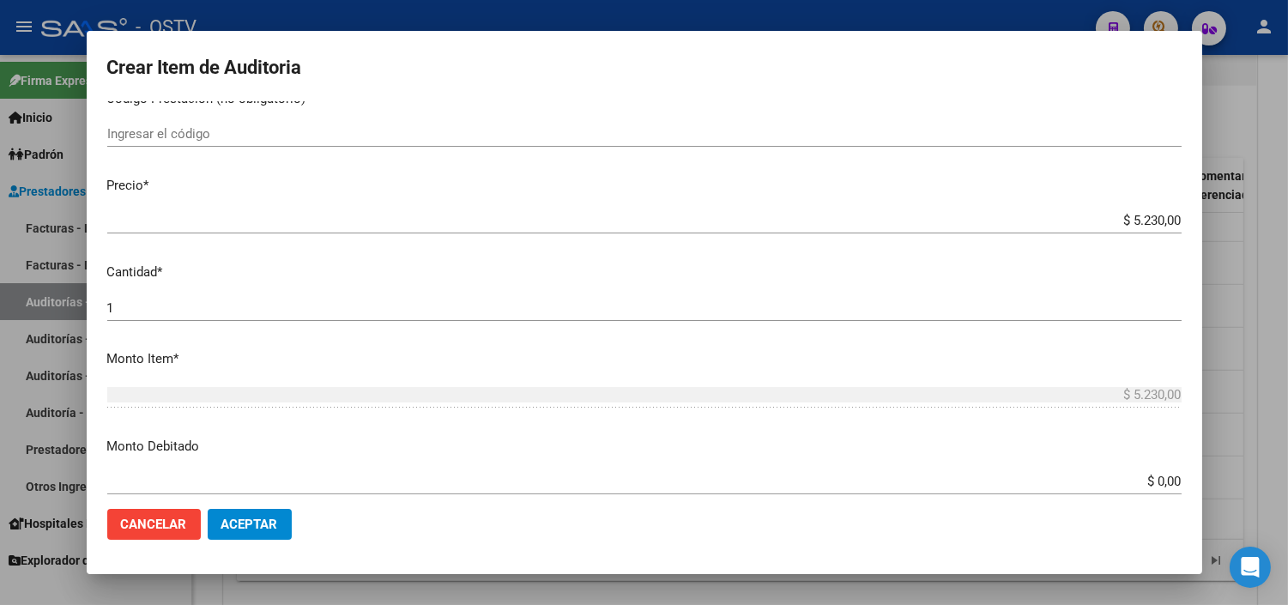
scroll to position [381, 0]
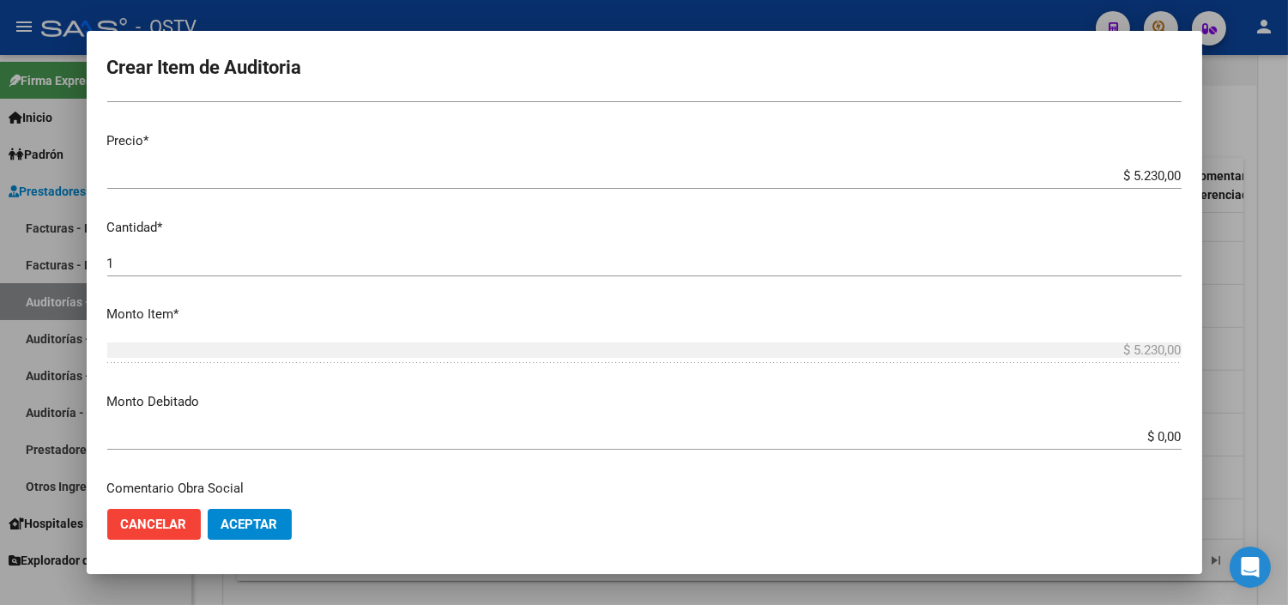
click at [1164, 436] on input "$ 0,00" at bounding box center [644, 436] width 1074 height 15
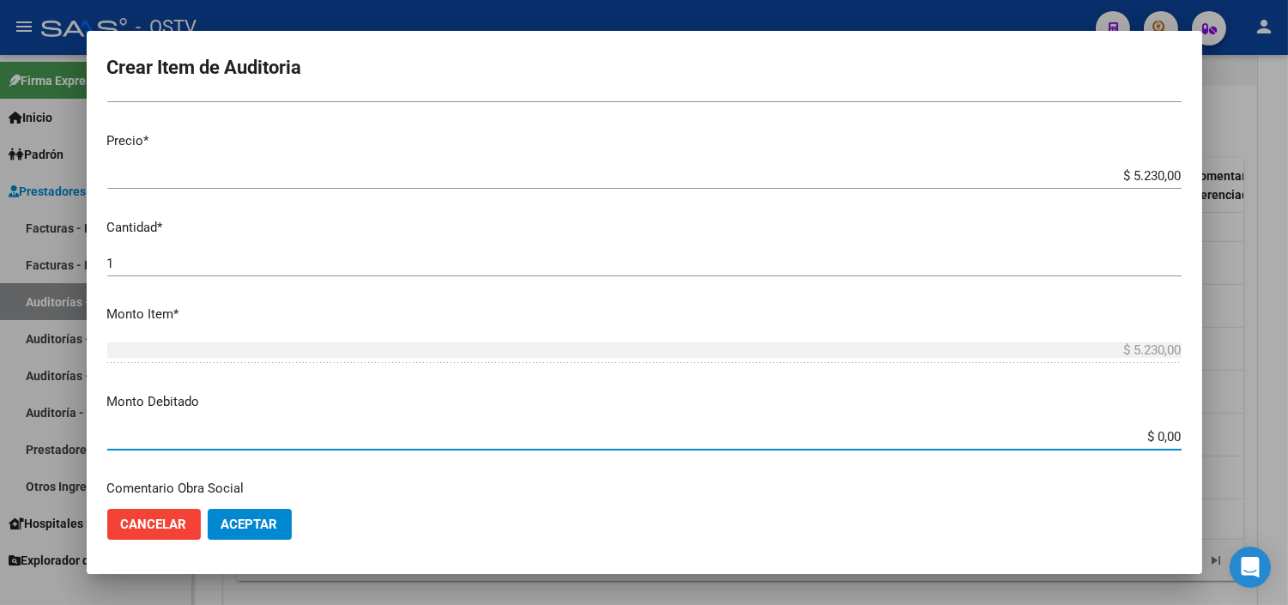
click at [1165, 435] on input "$ 0,00" at bounding box center [644, 436] width 1074 height 15
type input "$ 5.230,00"
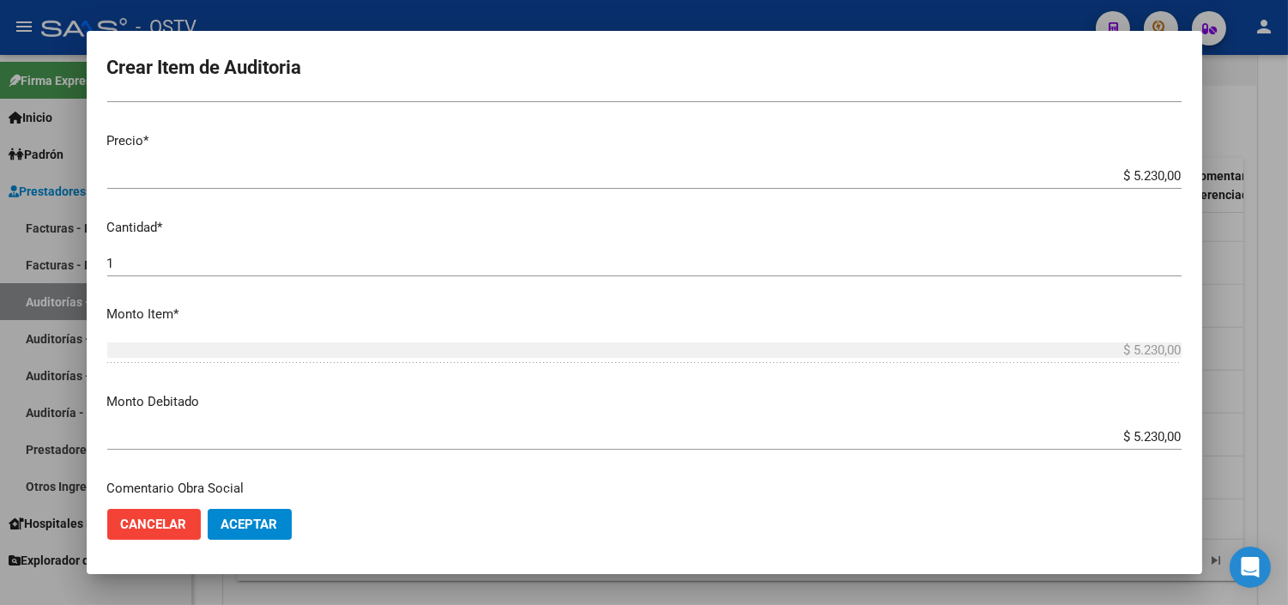
scroll to position [605, 0]
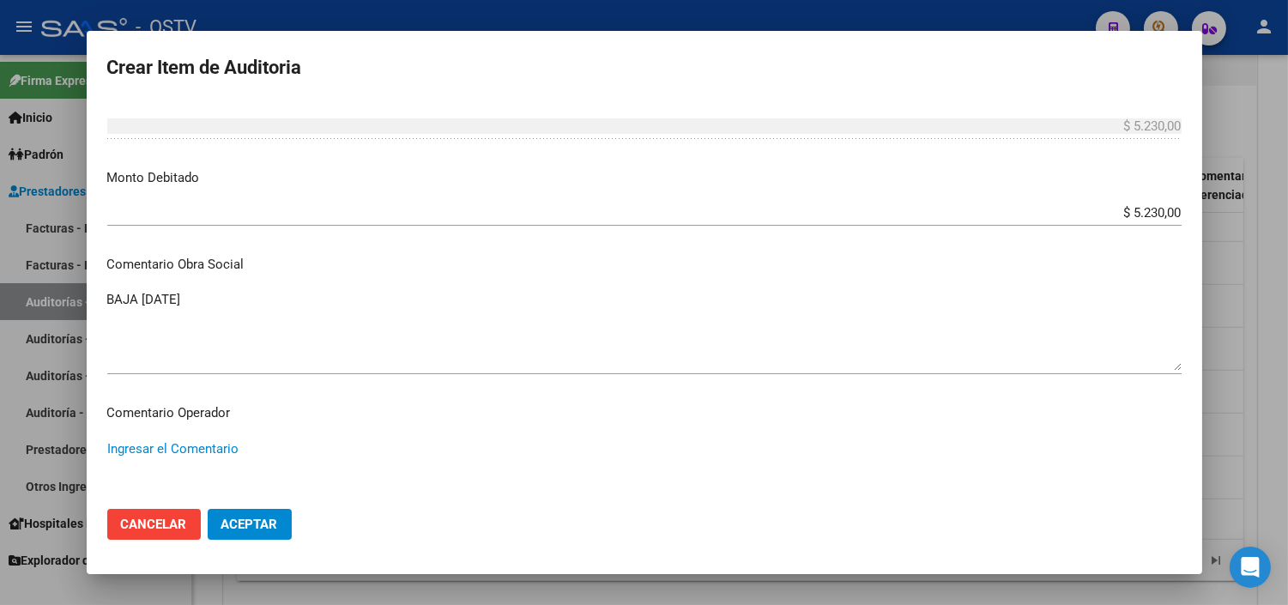
paste textarea "BAJA MONOTRIBUTO [DATE] SIN APORTES"
type textarea "BAJA MONOTRIBUTO [DATE] SIN APORTES"
click at [216, 524] on button "Aceptar" at bounding box center [250, 524] width 84 height 31
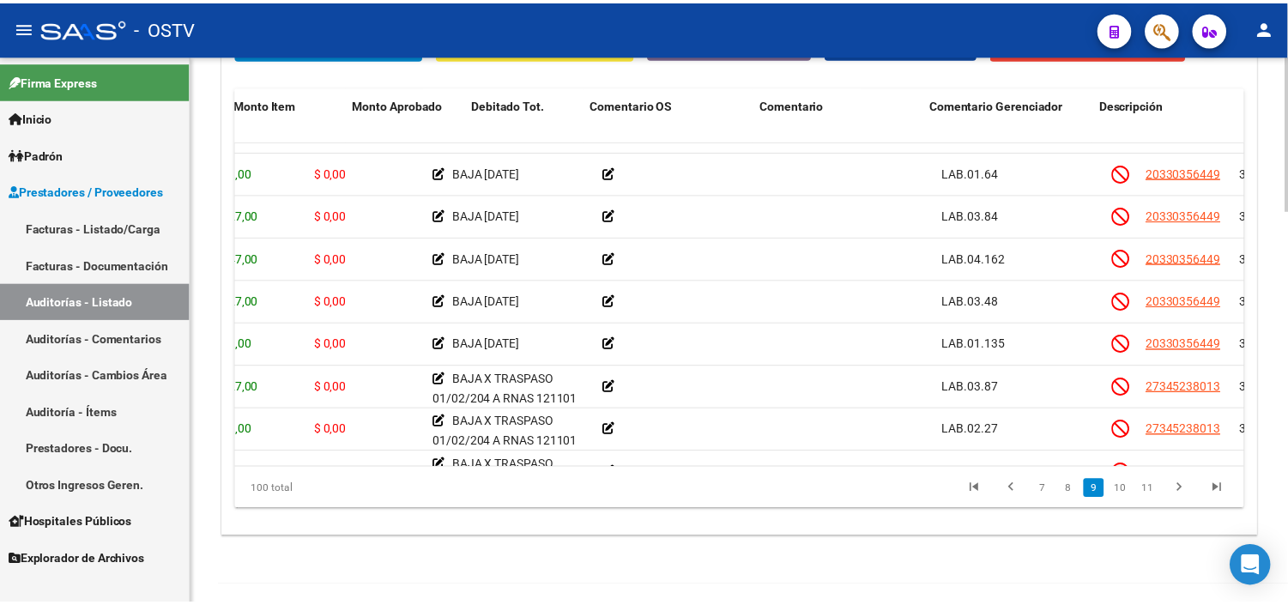
scroll to position [2478, 0]
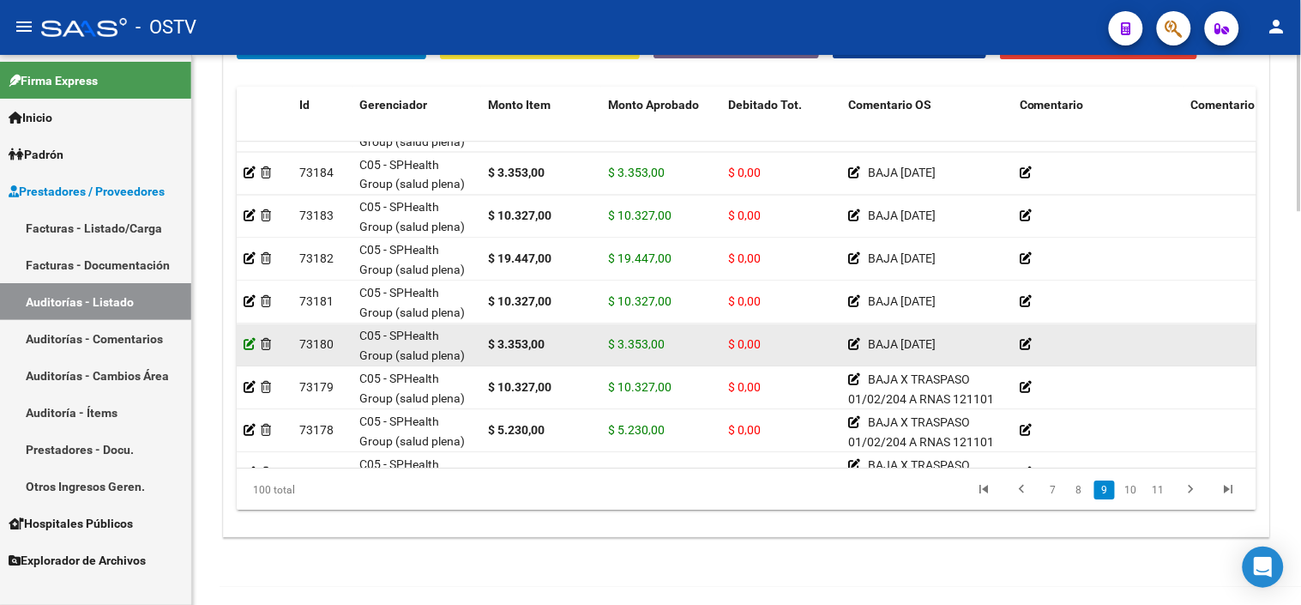
click at [253, 348] on icon at bounding box center [250, 344] width 12 height 12
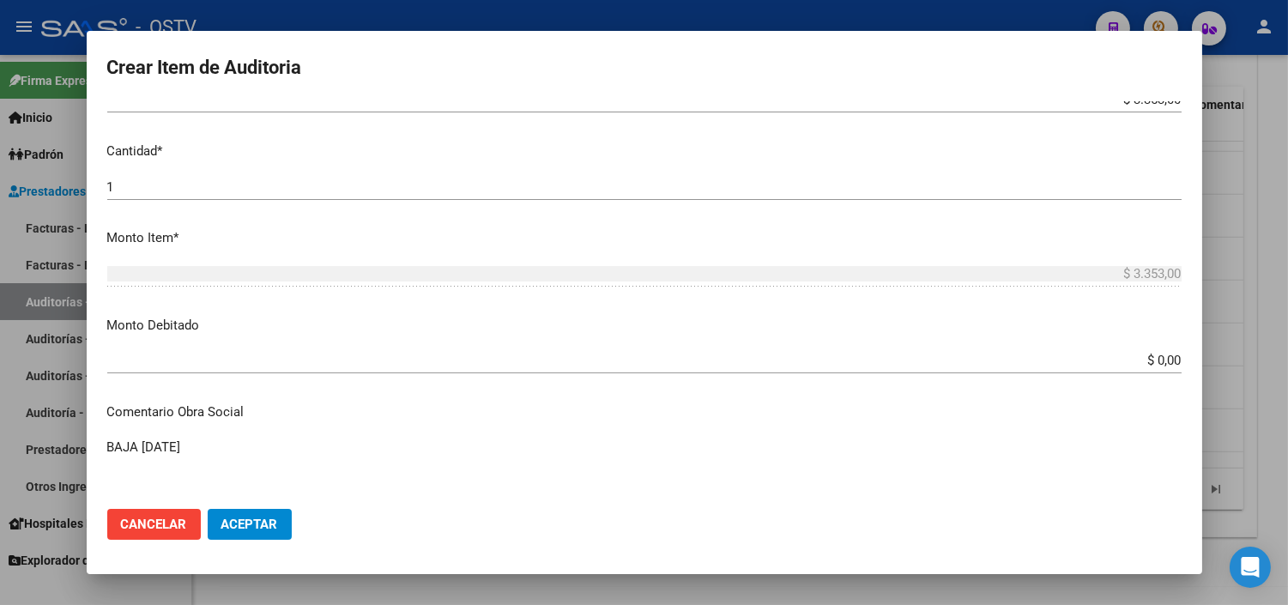
scroll to position [476, 0]
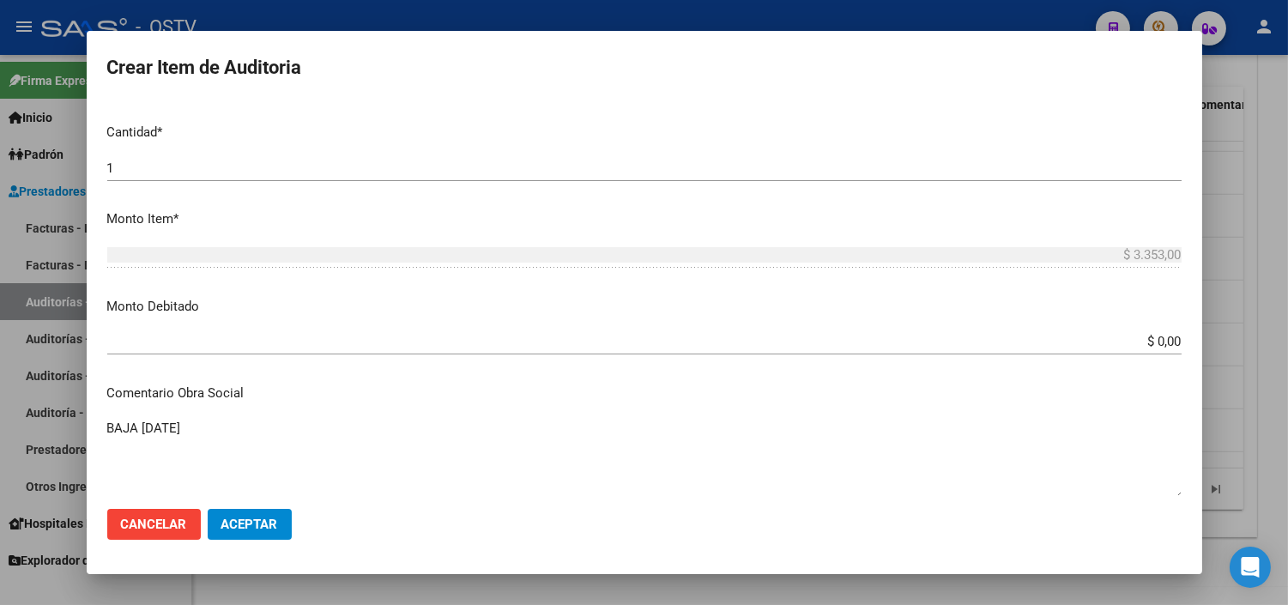
click at [1160, 339] on input "$ 0,00" at bounding box center [644, 341] width 1074 height 15
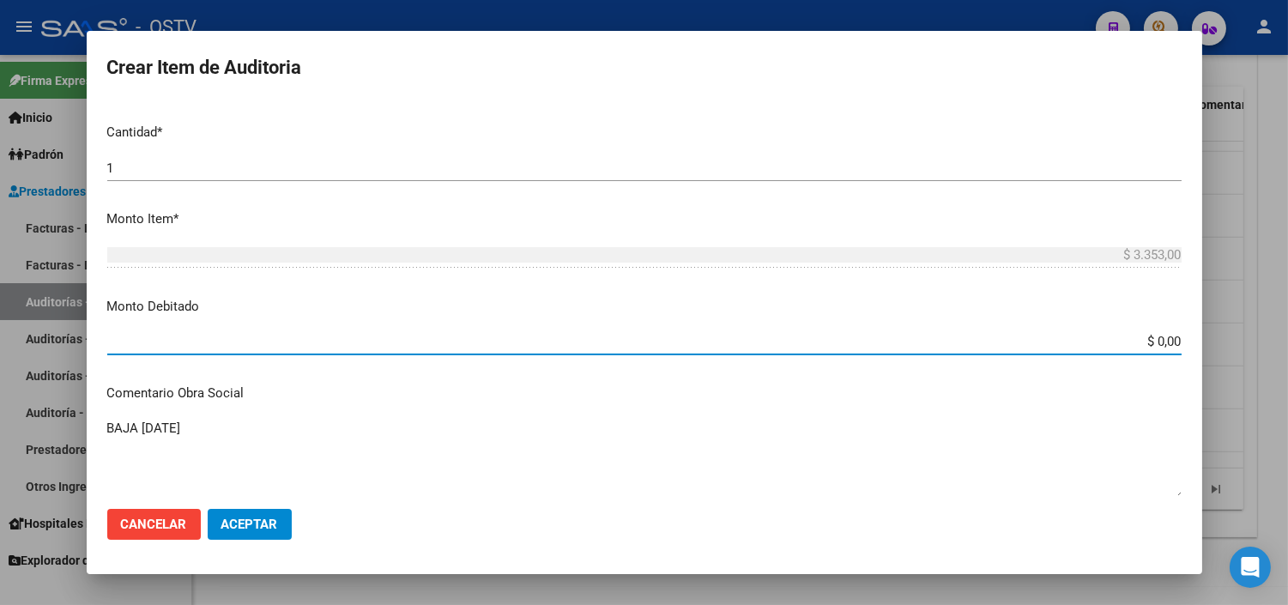
click at [1161, 340] on input "$ 0,00" at bounding box center [644, 341] width 1074 height 15
paste input "BAJA MONOTRIBUTO [DATE] SIN APORTES"
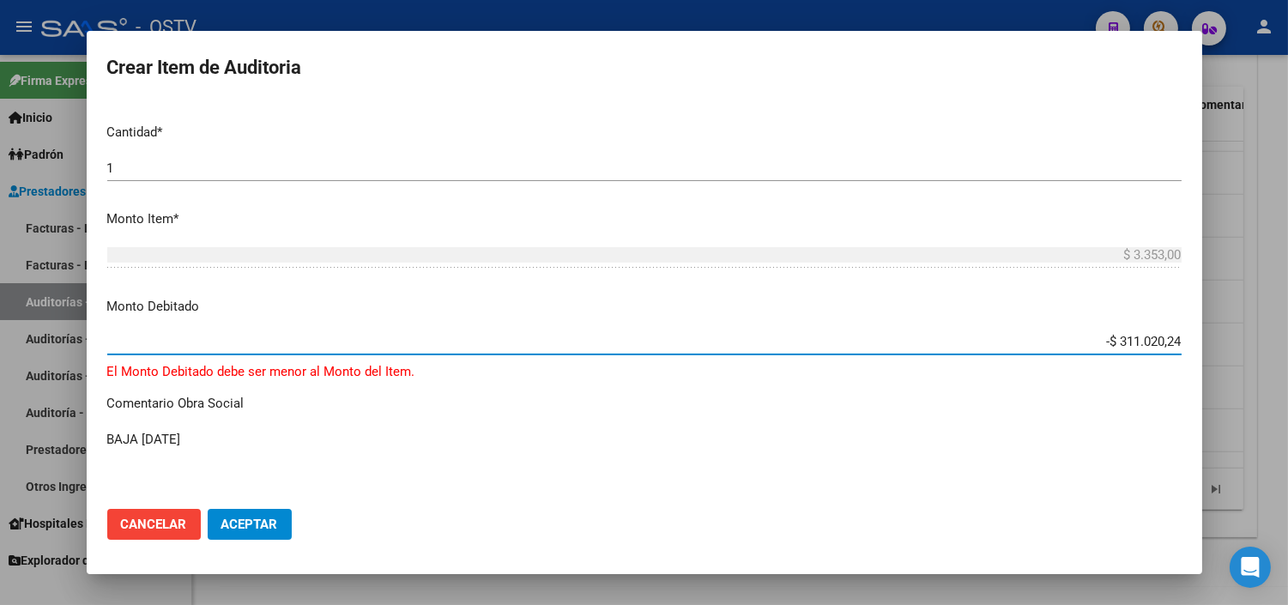
click at [1145, 341] on input "-$ 311.020,24" at bounding box center [644, 341] width 1074 height 15
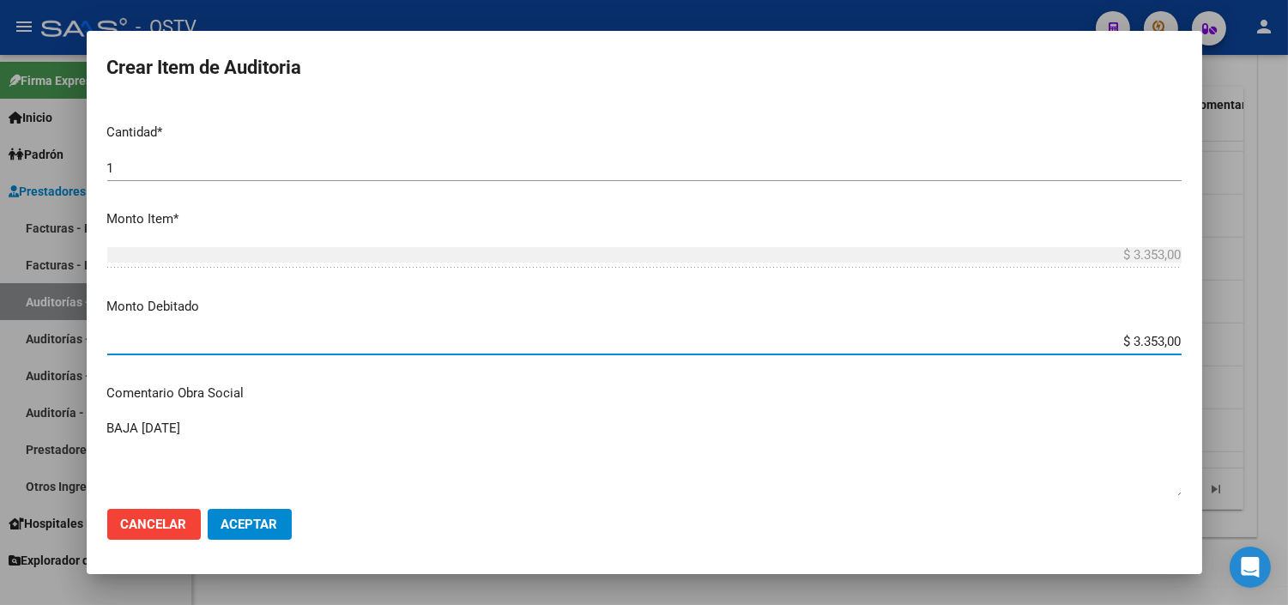
type input "$ 3.353,00"
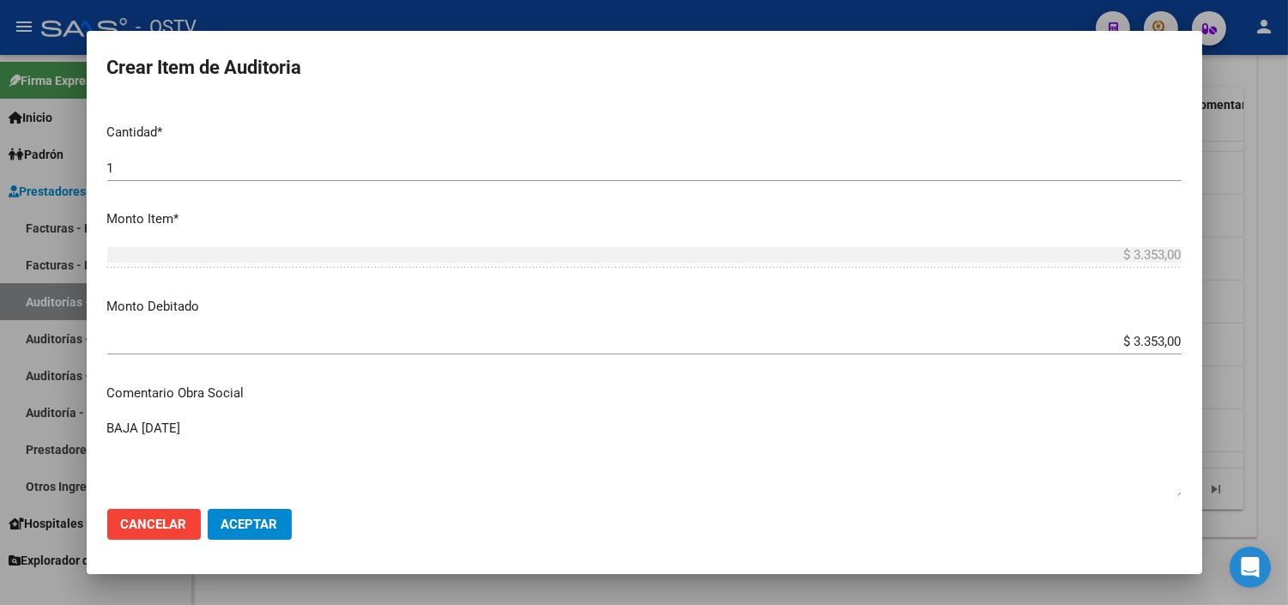
scroll to position [753, 0]
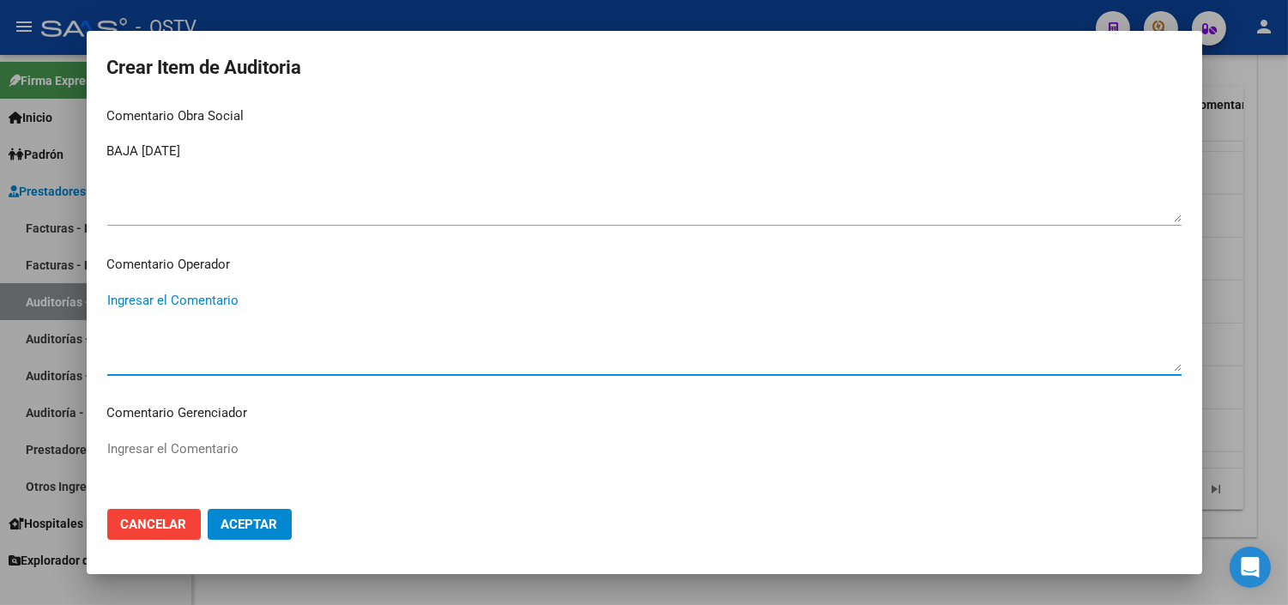
paste textarea "BAJA MONOTRIBUTO [DATE] SIN APORTES"
type textarea "BAJA MONOTRIBUTO [DATE] SIN APORTES"
click at [261, 530] on span "Aceptar" at bounding box center [249, 523] width 57 height 15
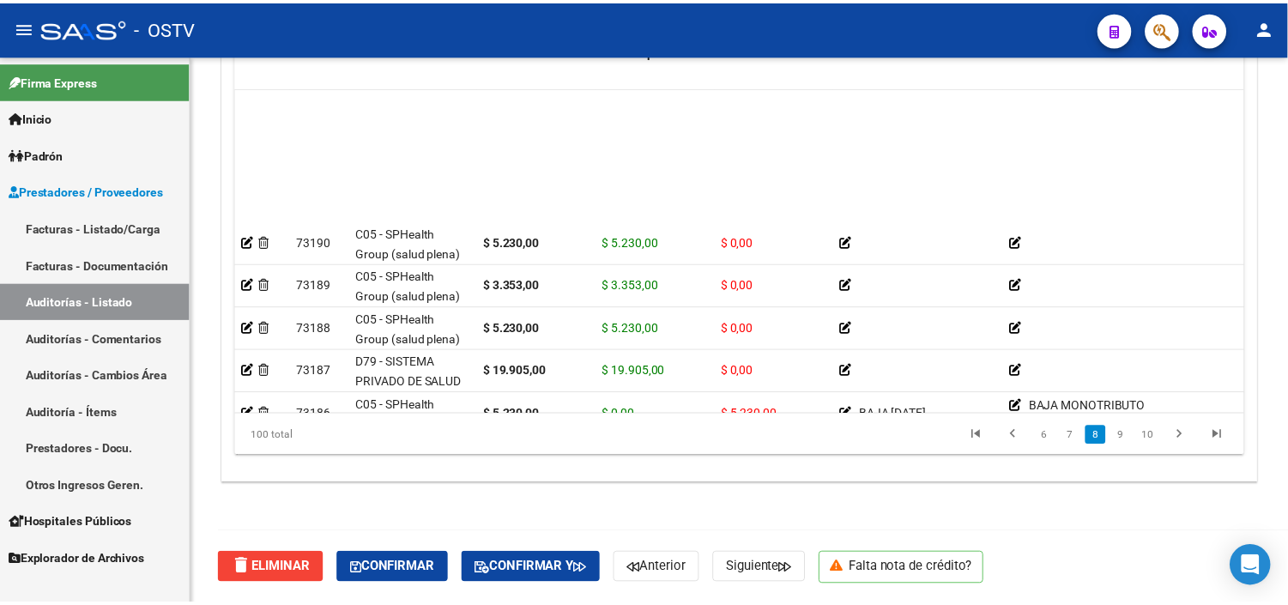
scroll to position [2287, 0]
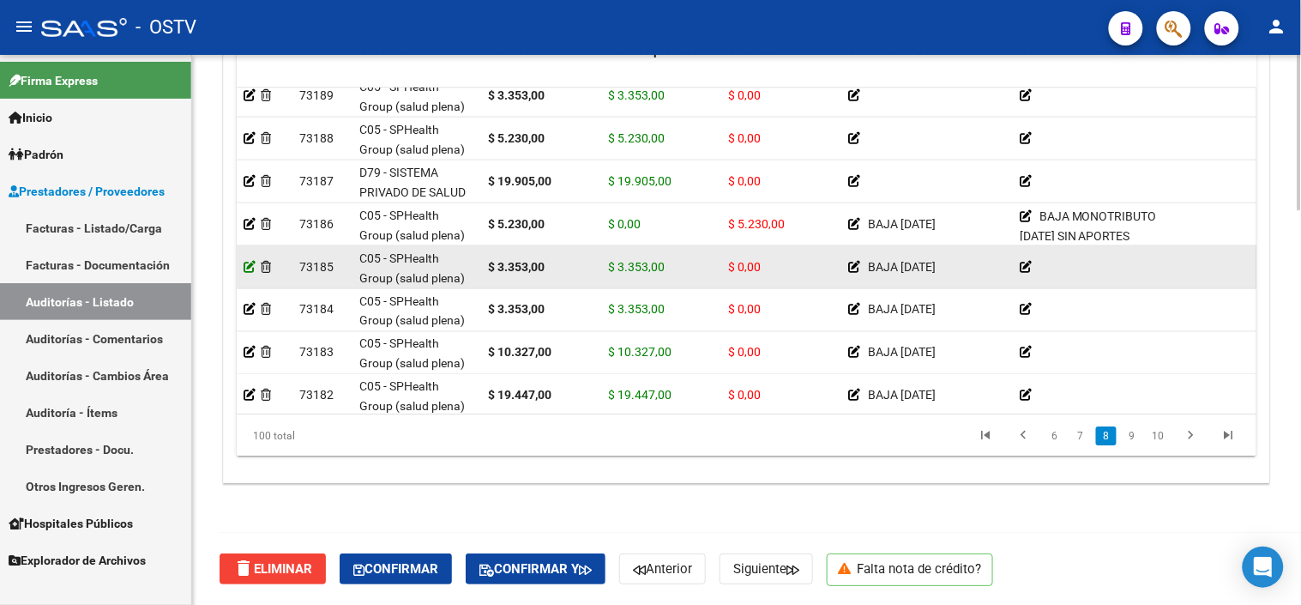
click at [250, 266] on icon at bounding box center [250, 266] width 12 height 12
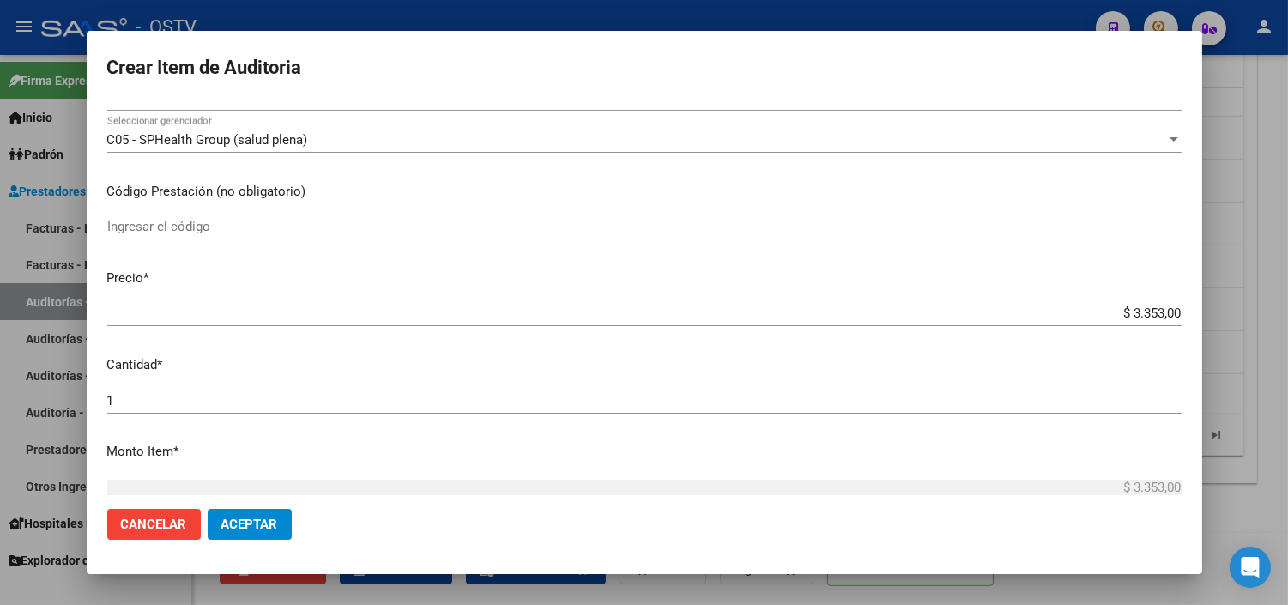
scroll to position [381, 0]
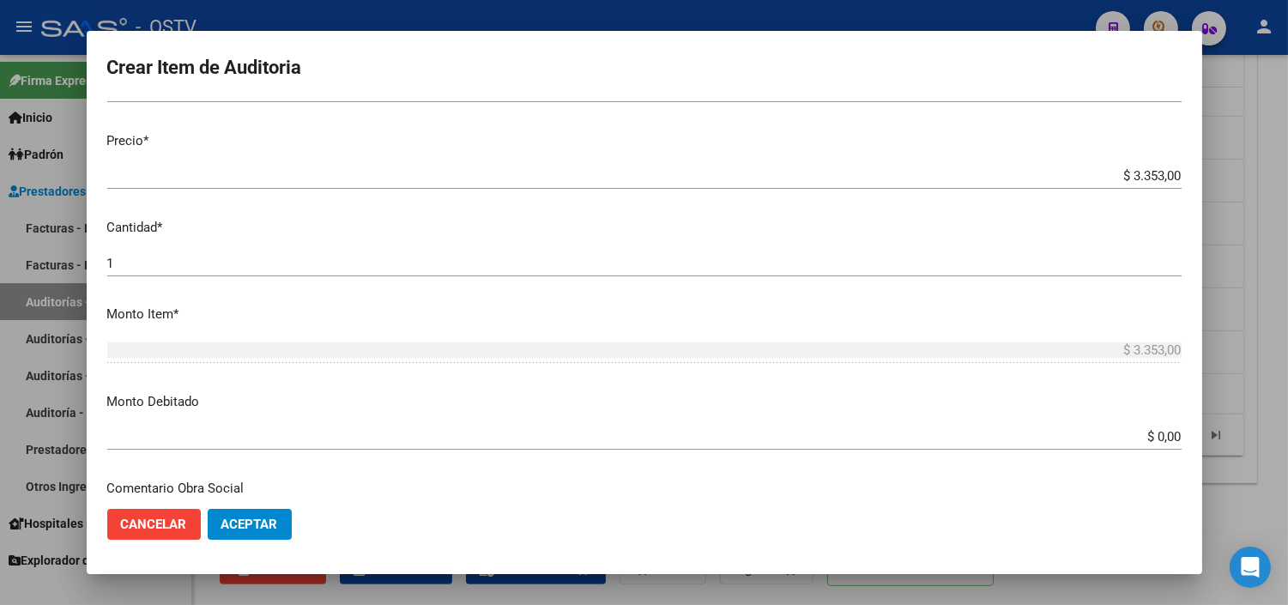
click at [1146, 429] on input "$ 0,00" at bounding box center [644, 436] width 1074 height 15
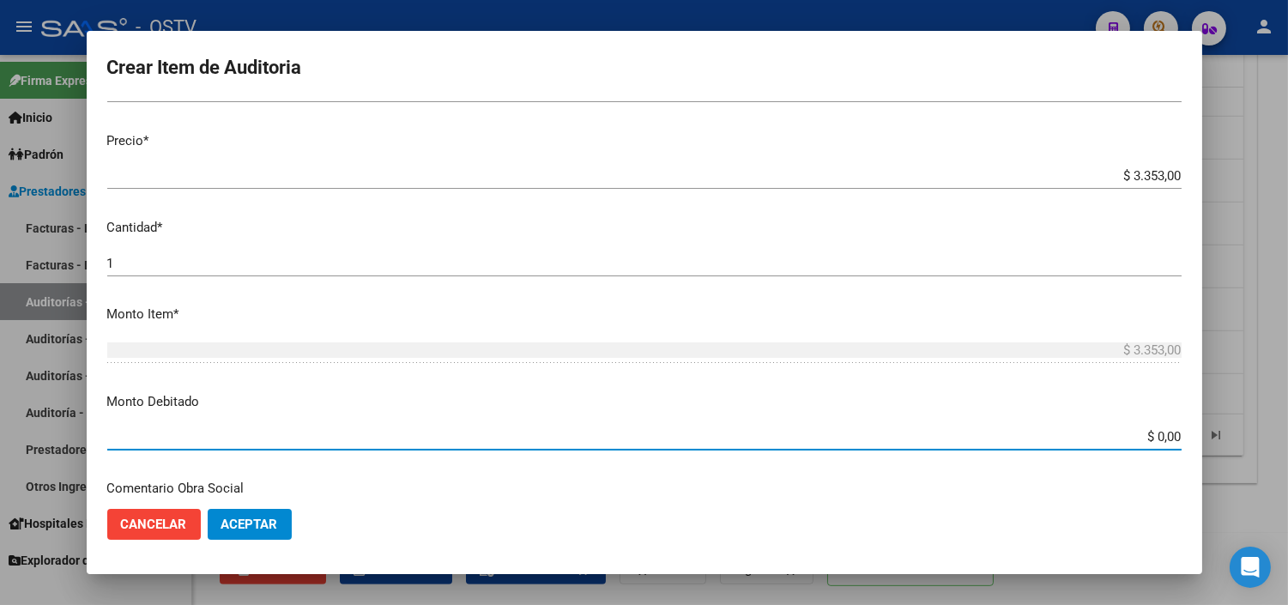
click at [1146, 429] on input "$ 0,00" at bounding box center [644, 436] width 1074 height 15
type input "$ 3.353,00"
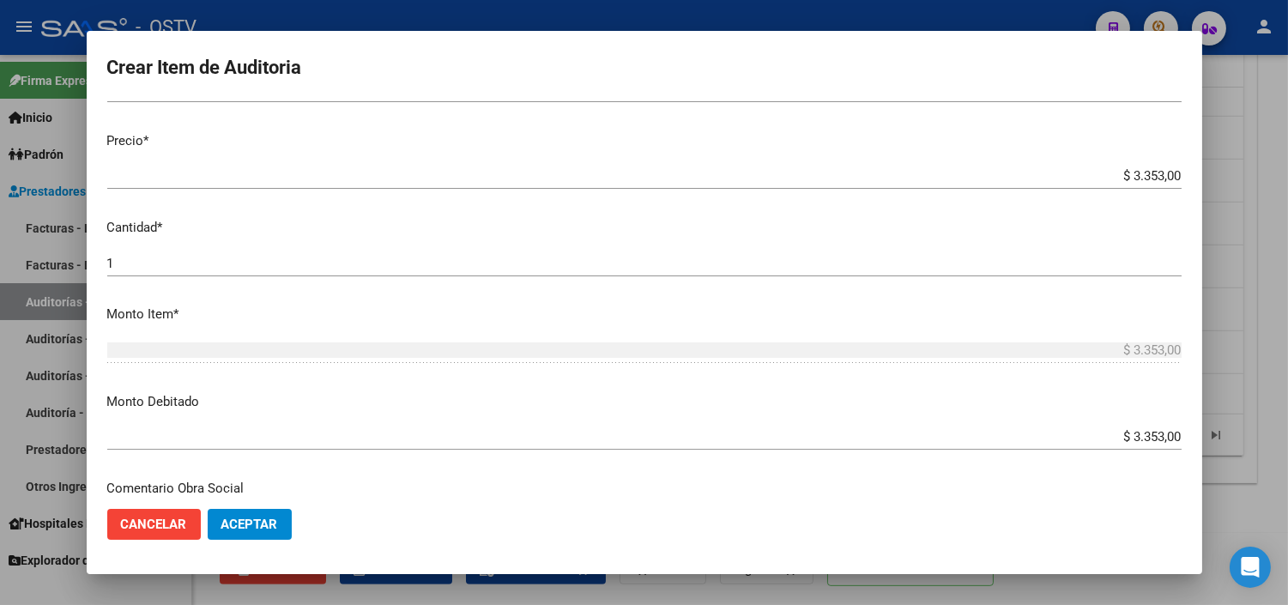
scroll to position [605, 0]
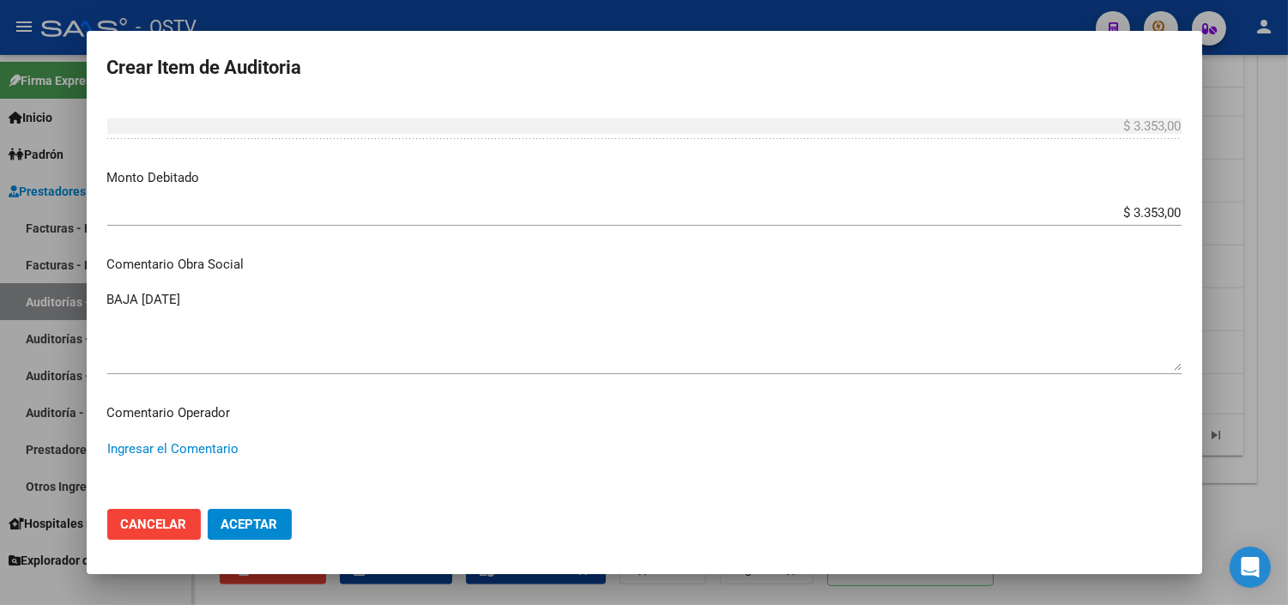
paste textarea "BAJA MONOTRIBUTO [DATE] SIN APORTES"
type textarea "BAJA MONOTRIBUTO [DATE] SIN APORTES"
click at [238, 530] on span "Aceptar" at bounding box center [249, 523] width 57 height 15
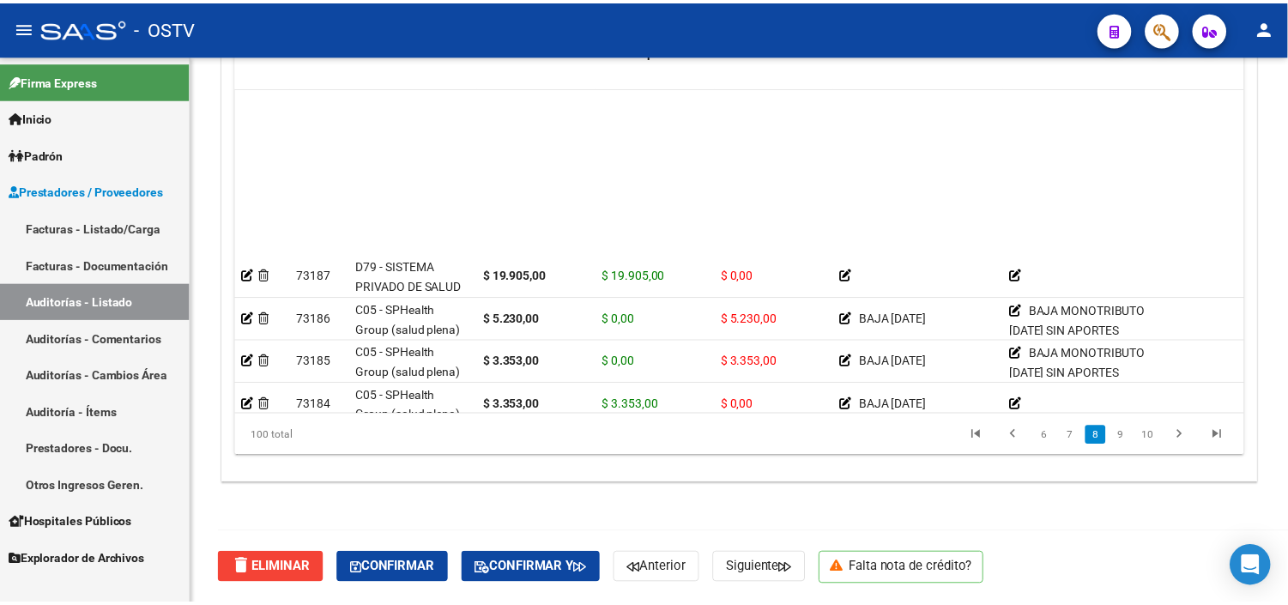
scroll to position [2382, 0]
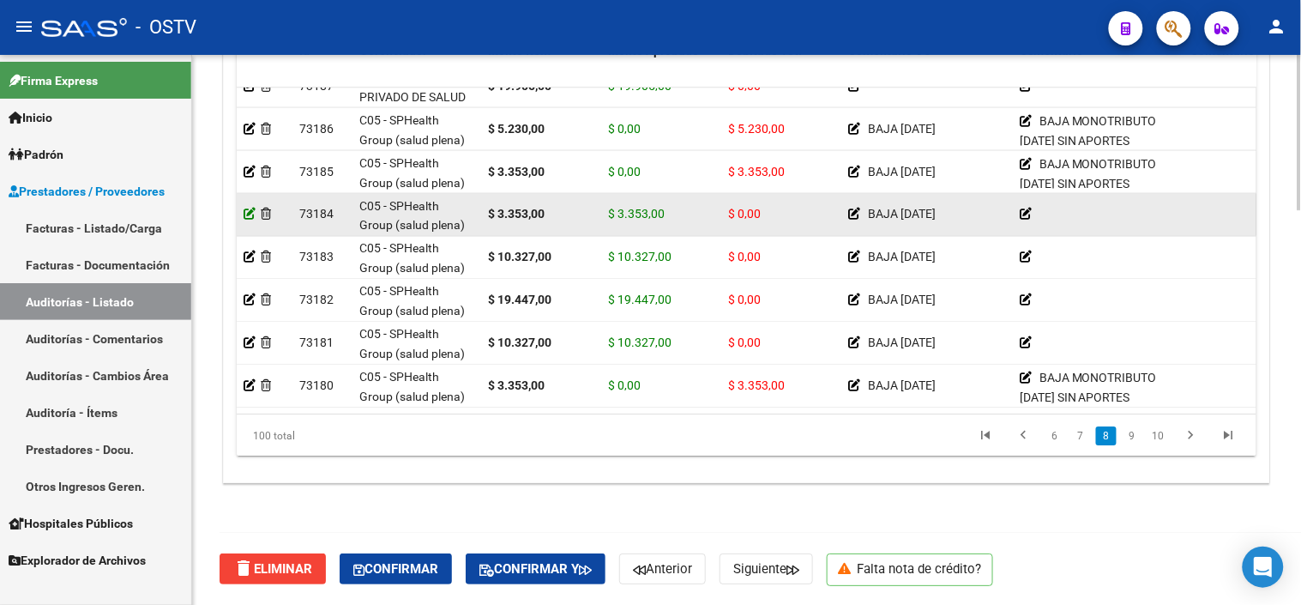
click at [253, 211] on icon at bounding box center [250, 214] width 12 height 12
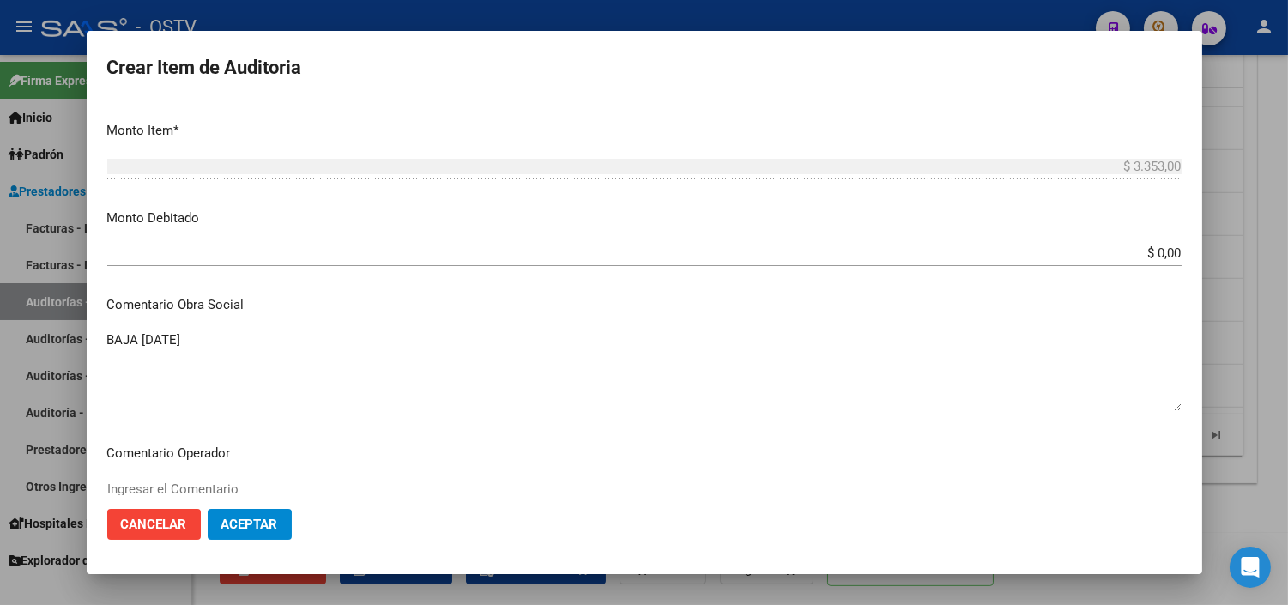
scroll to position [571, 0]
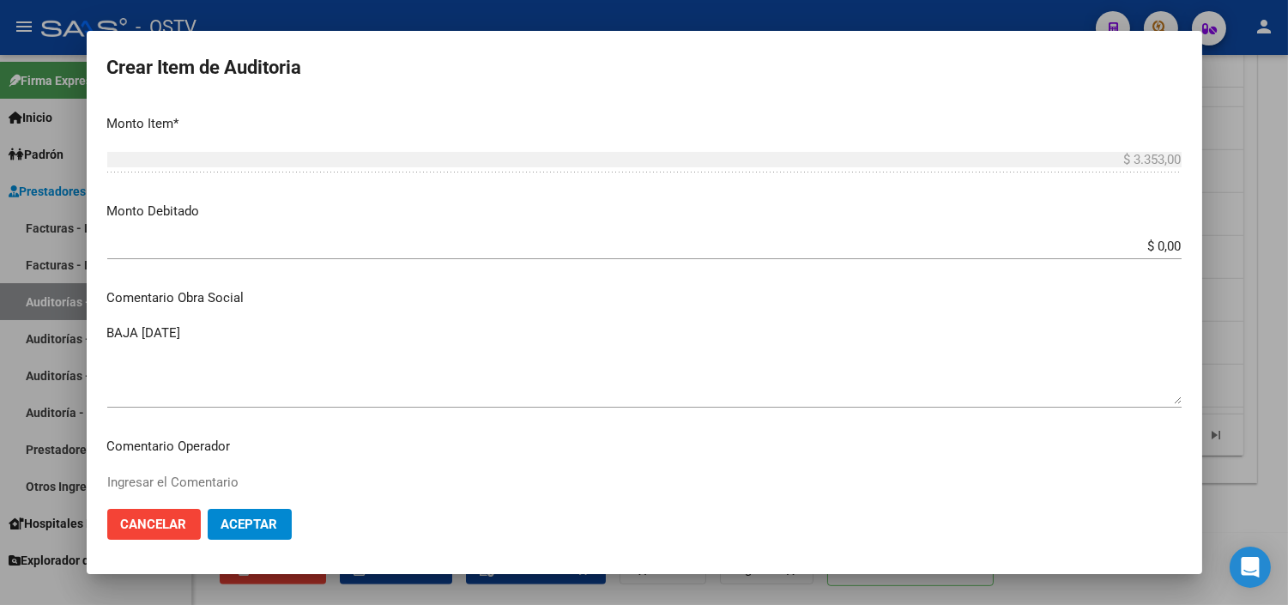
click at [1146, 244] on input "$ 0,00" at bounding box center [644, 245] width 1074 height 15
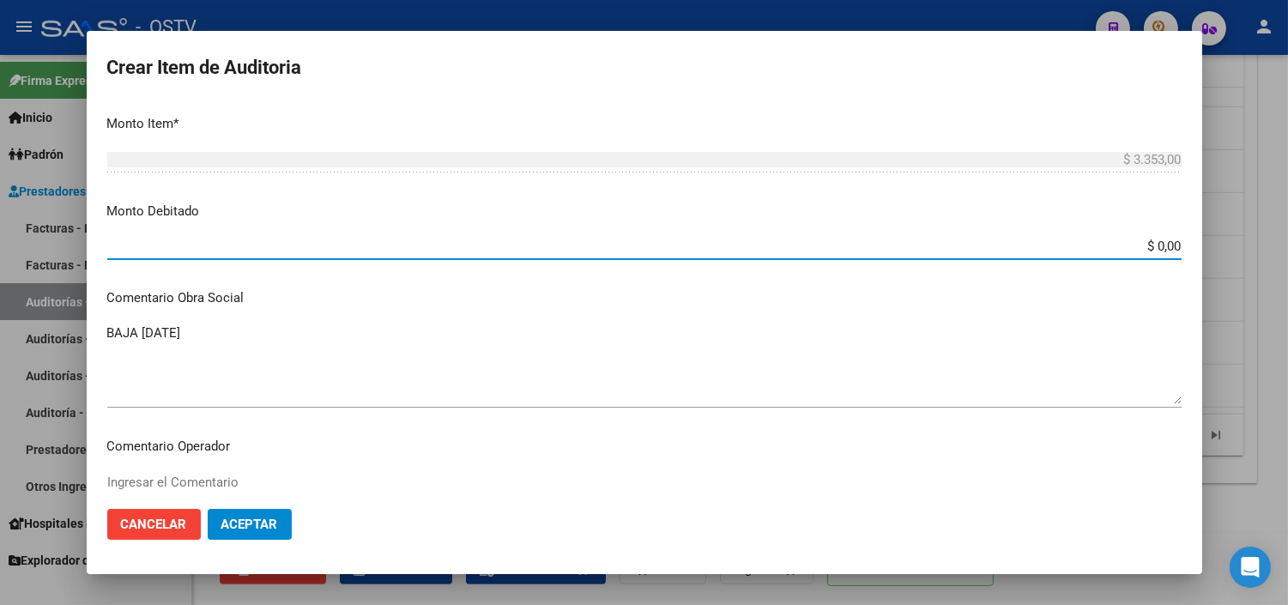
click at [1146, 244] on input "$ 0,00" at bounding box center [644, 245] width 1074 height 15
type input "$ 3.353,00"
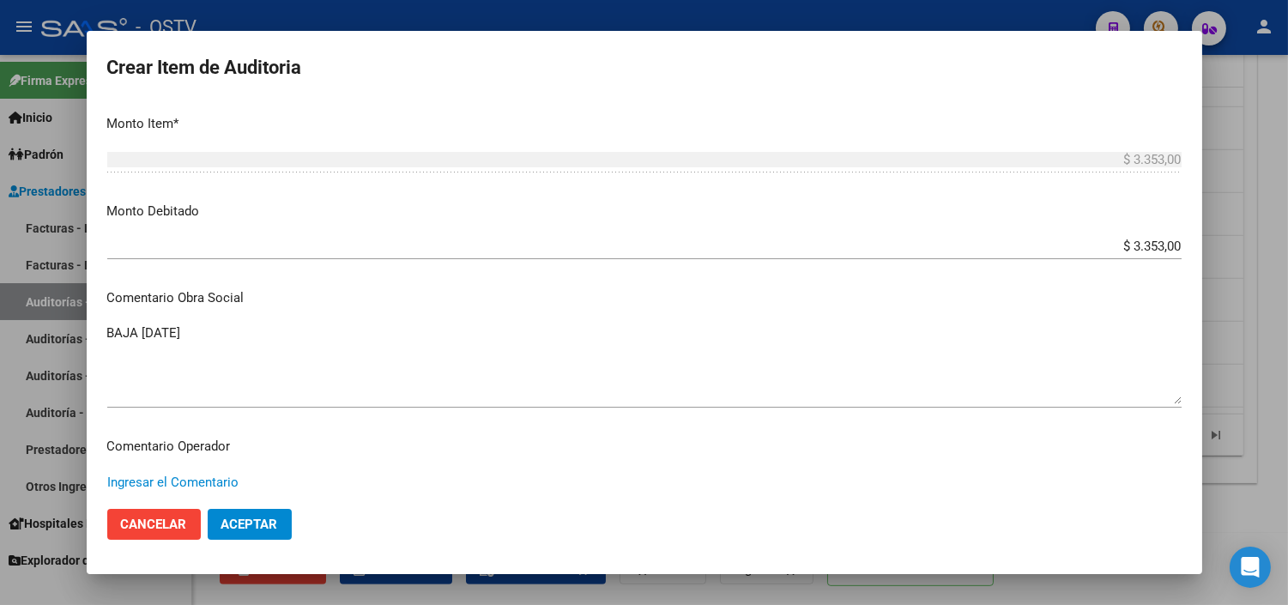
paste textarea "BAJA MONOTRIBUTO [DATE] SIN APORTES"
type textarea "BAJA MONOTRIBUTO [DATE] SIN APORTES"
click at [252, 520] on span "Aceptar" at bounding box center [249, 523] width 57 height 15
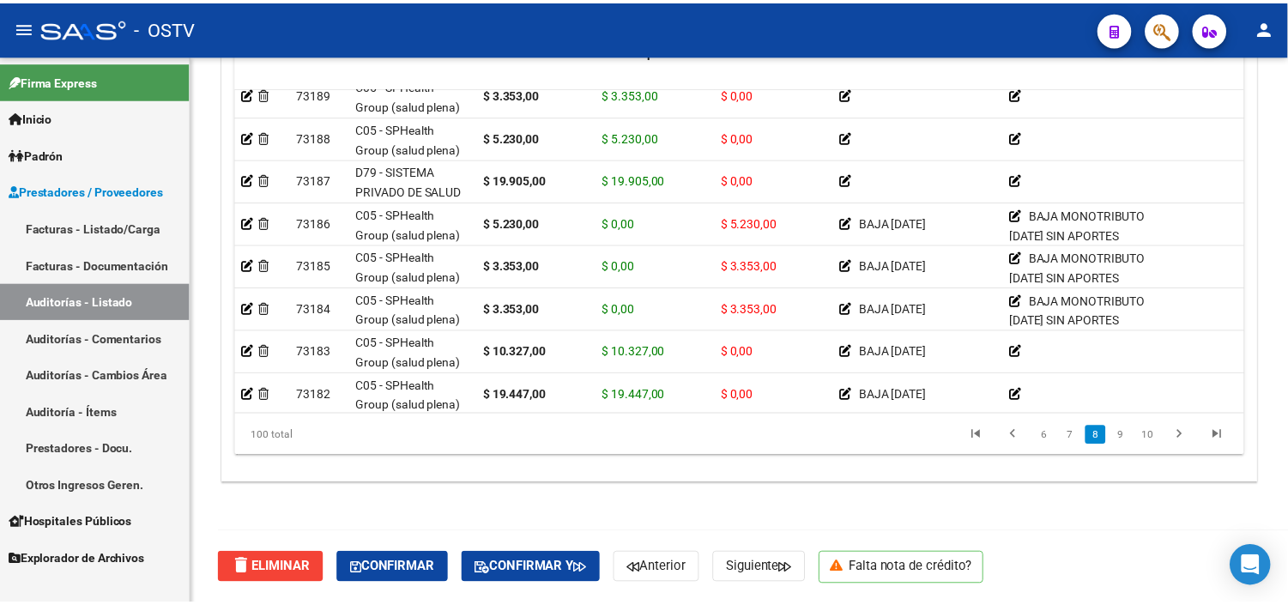
scroll to position [2382, 0]
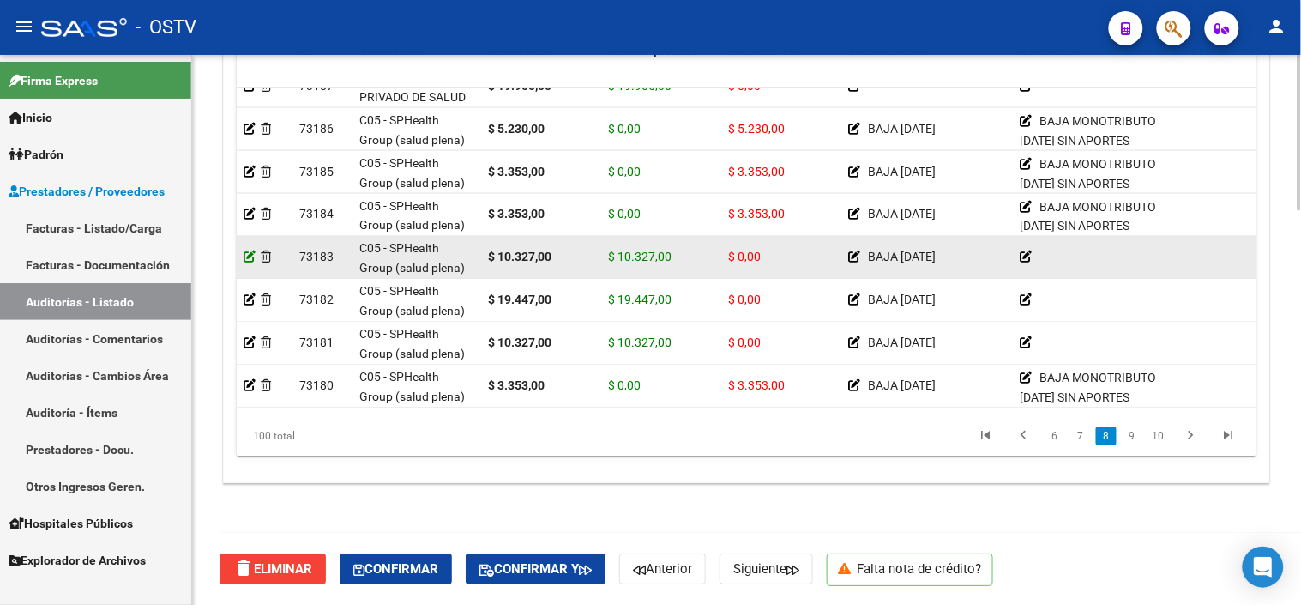
click at [249, 260] on icon at bounding box center [250, 256] width 12 height 12
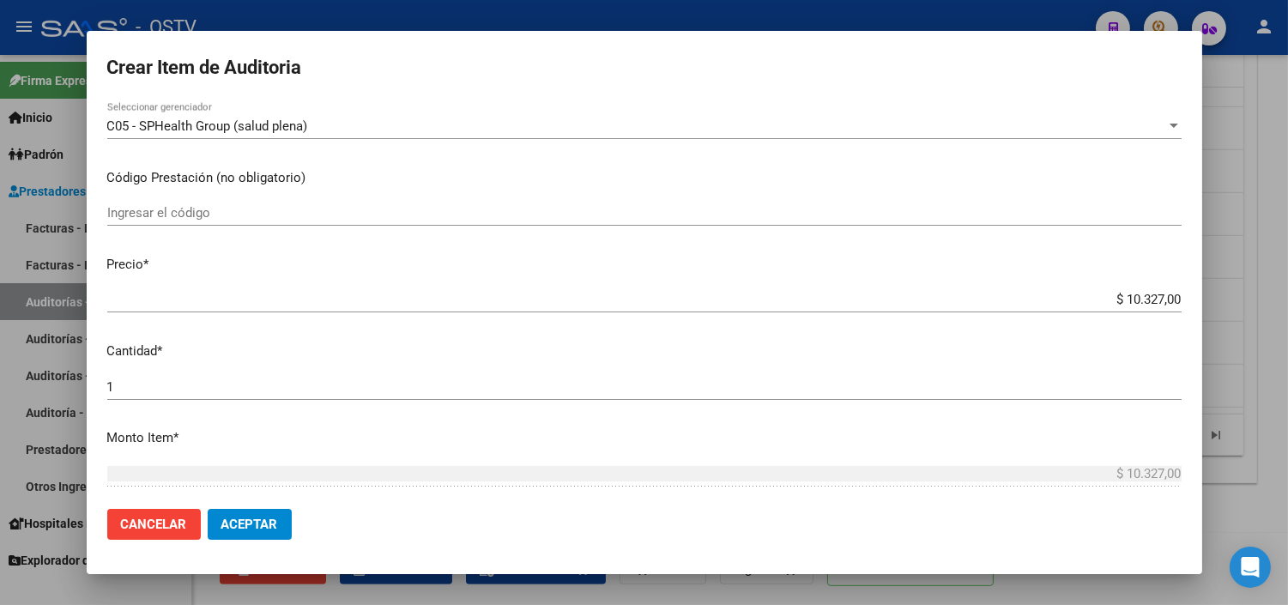
scroll to position [381, 0]
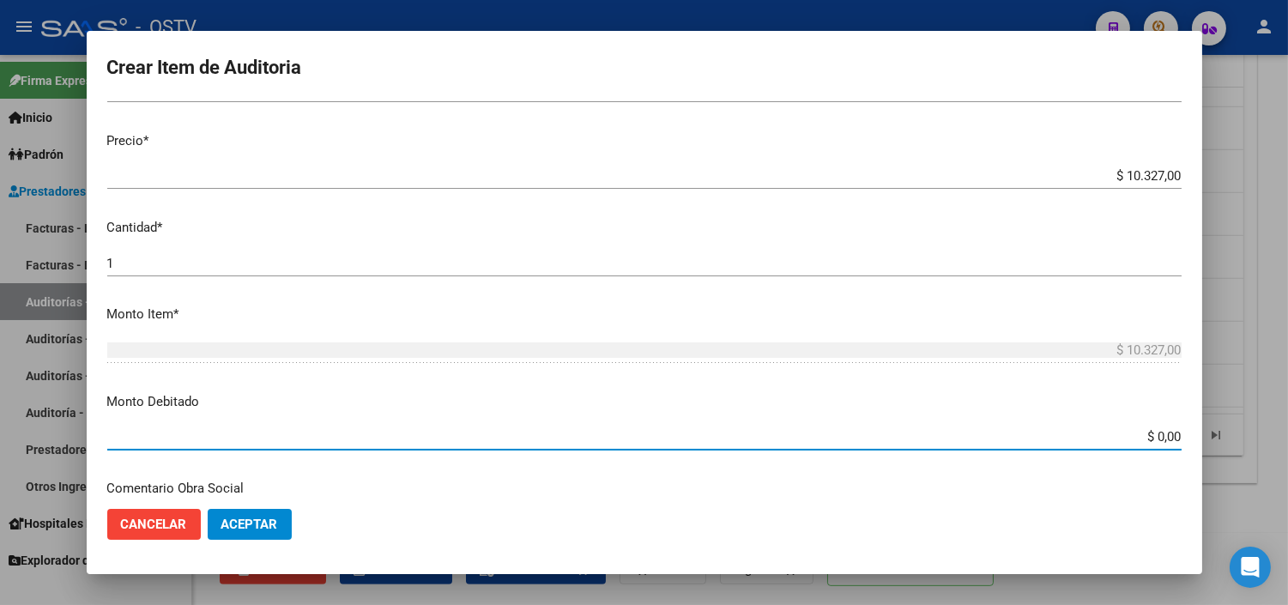
click at [1156, 438] on input "$ 0,00" at bounding box center [644, 436] width 1074 height 15
type input "$ 10.327,00"
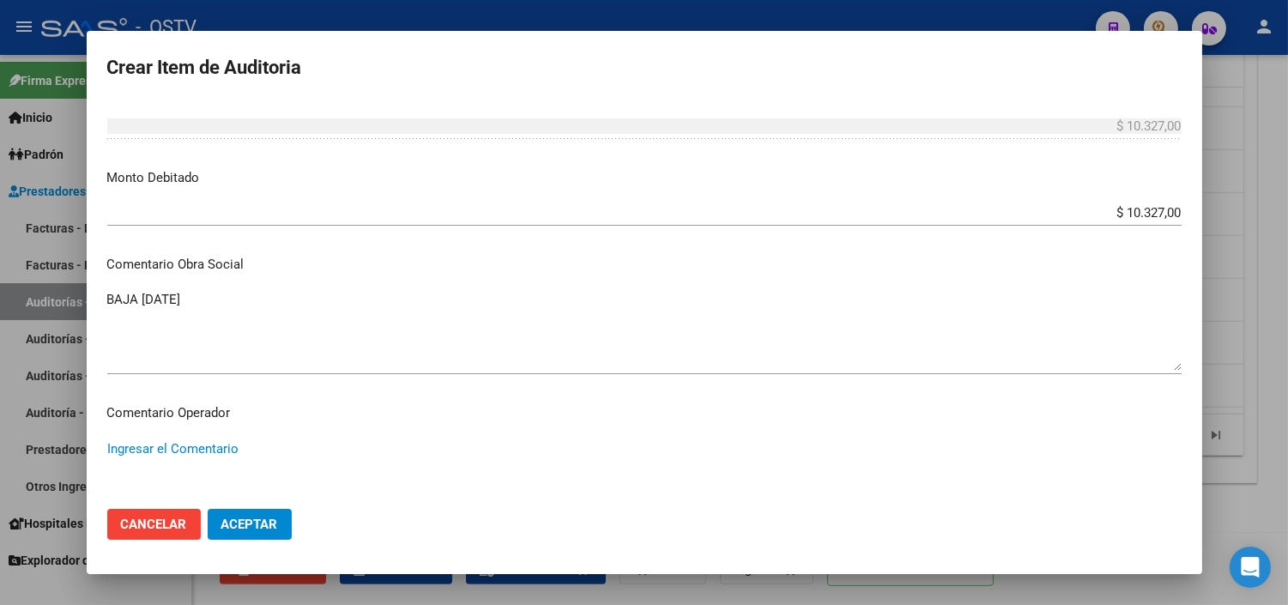
paste textarea "BAJA MONOTRIBUTO [DATE] SIN APORTES"
type textarea "BAJA MONOTRIBUTO [DATE] SIN APORTES"
click at [233, 528] on span "Aceptar" at bounding box center [249, 523] width 57 height 15
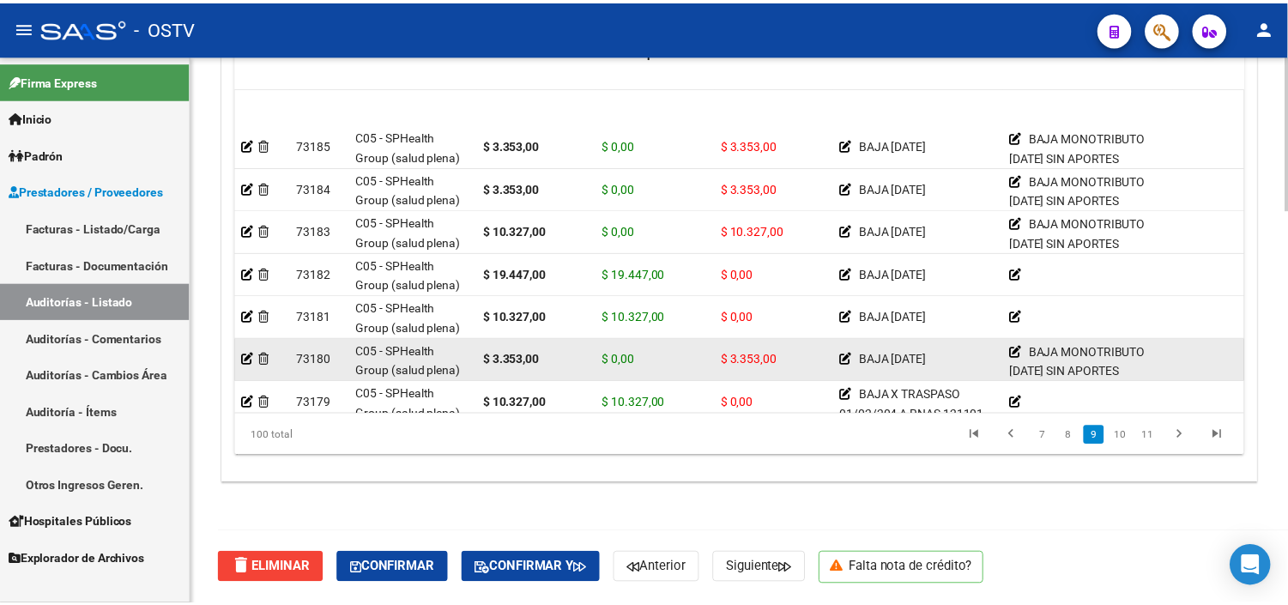
scroll to position [2503, 0]
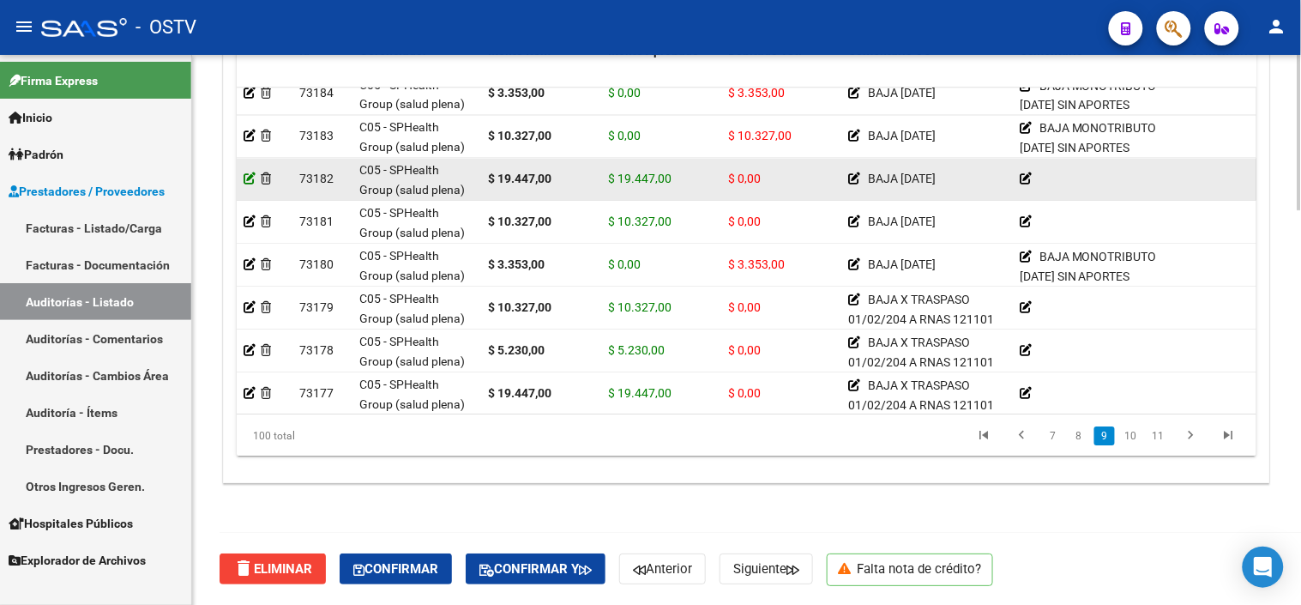
click at [250, 176] on icon at bounding box center [250, 178] width 12 height 12
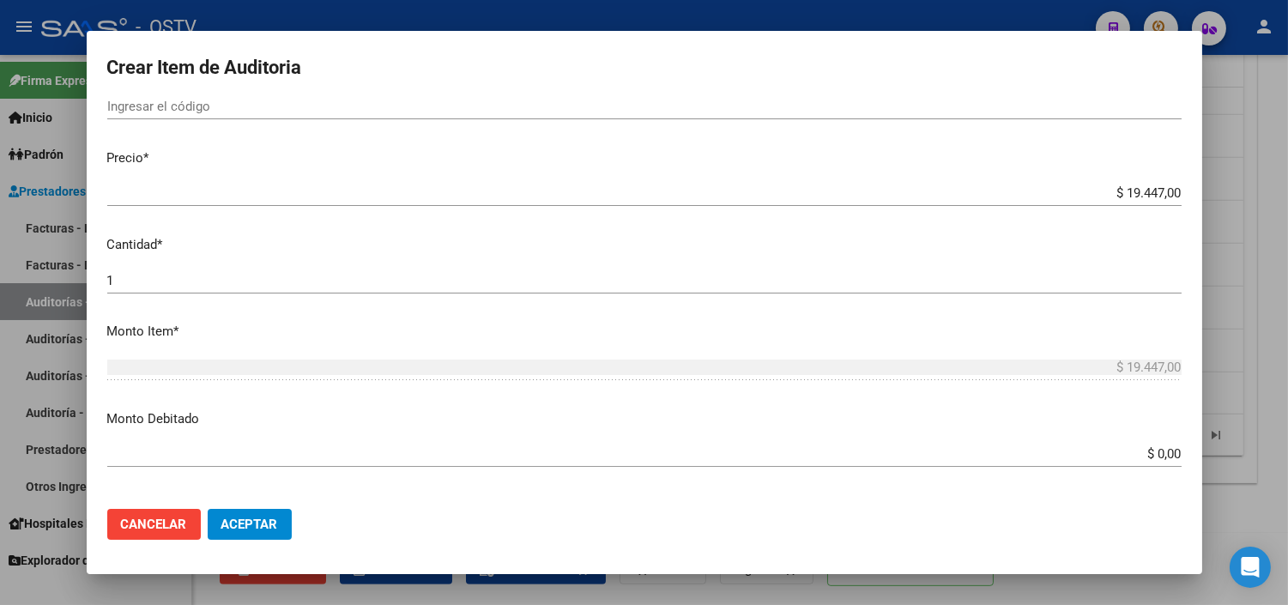
scroll to position [381, 0]
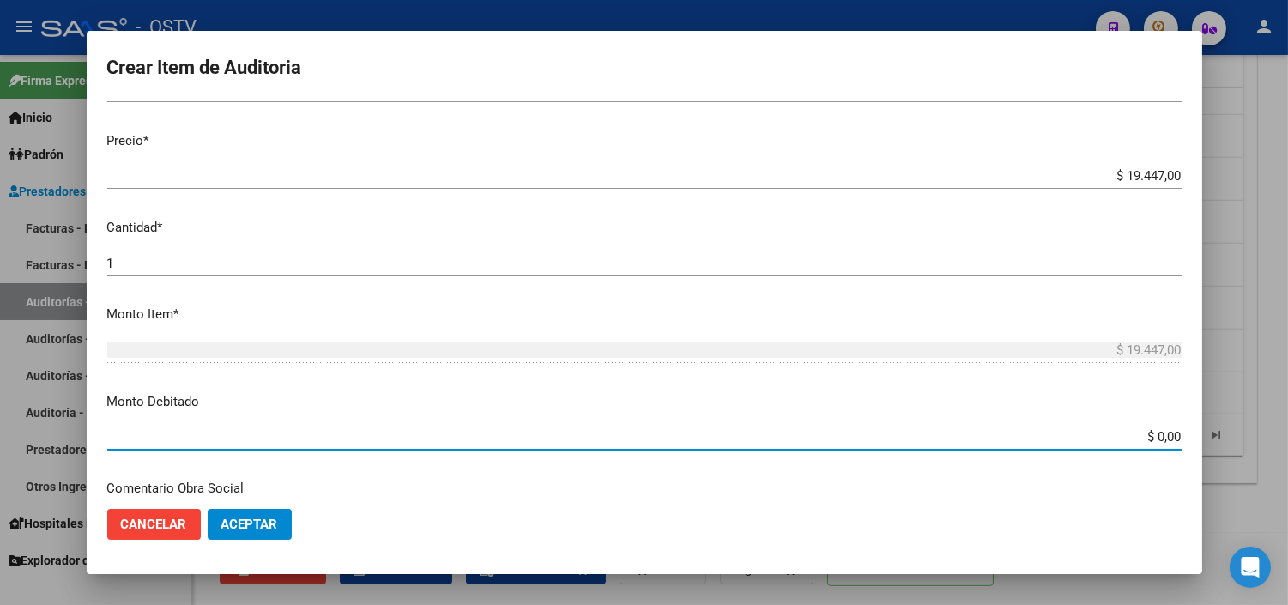
click at [1144, 439] on input "$ 0,00" at bounding box center [644, 436] width 1074 height 15
type input "$ 19.447,00"
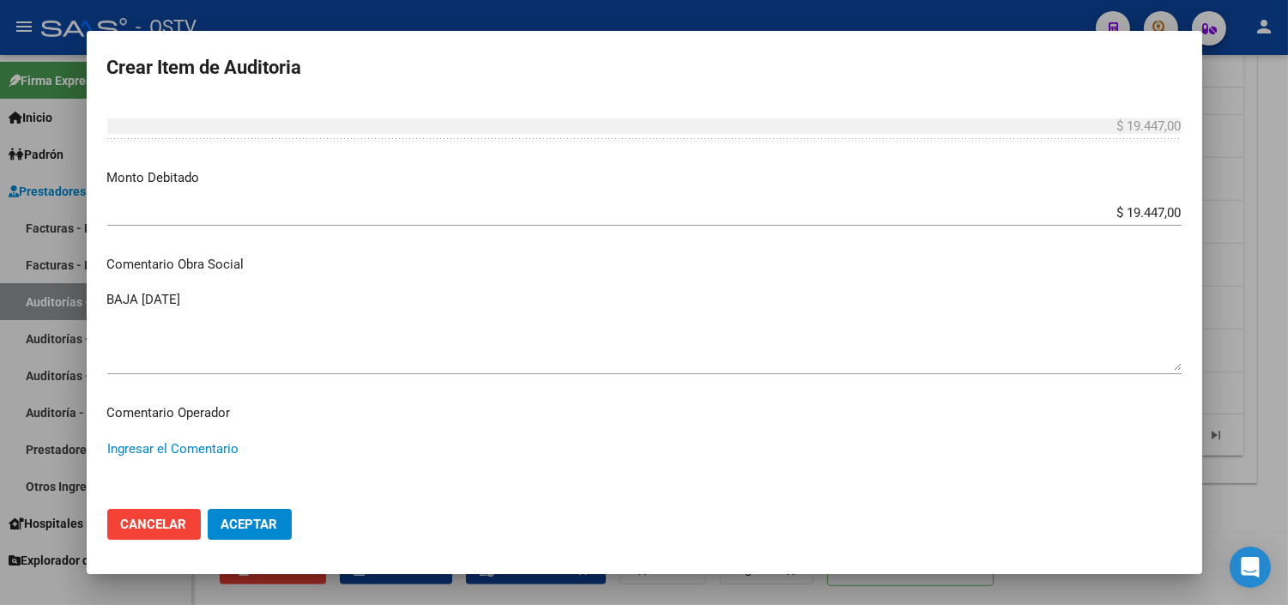
paste textarea "BAJA MONOTRIBUTO [DATE] SIN APORTES"
type textarea "BAJA MONOTRIBUTO [DATE] SIN APORTES"
click at [230, 526] on span "Aceptar" at bounding box center [249, 523] width 57 height 15
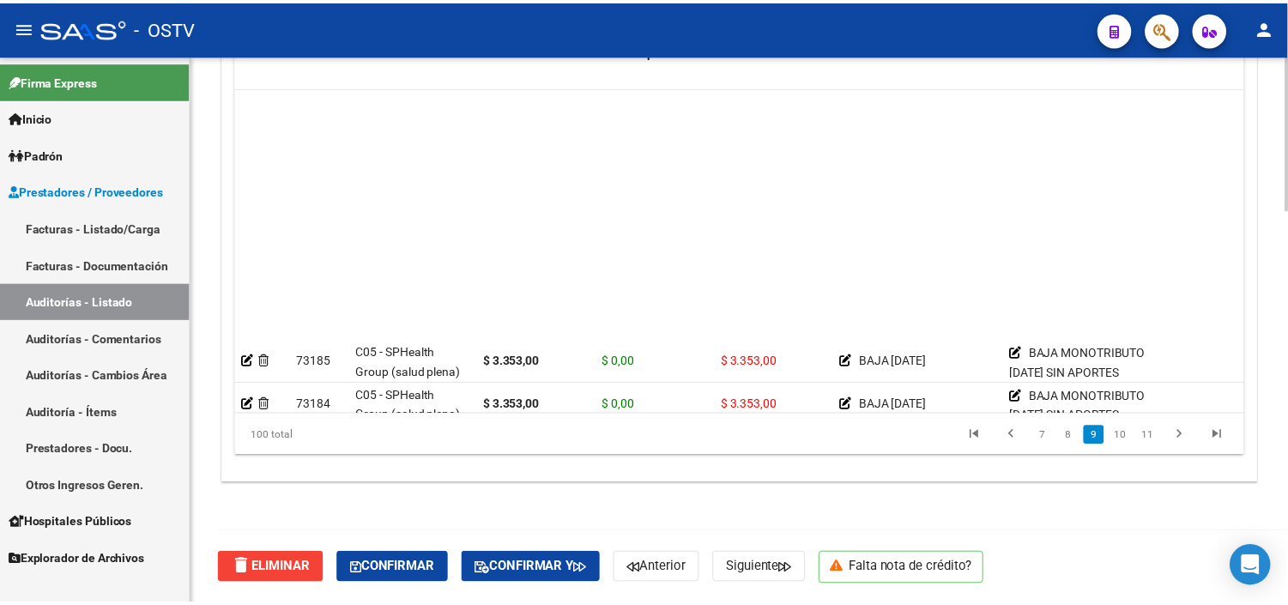
scroll to position [2478, 0]
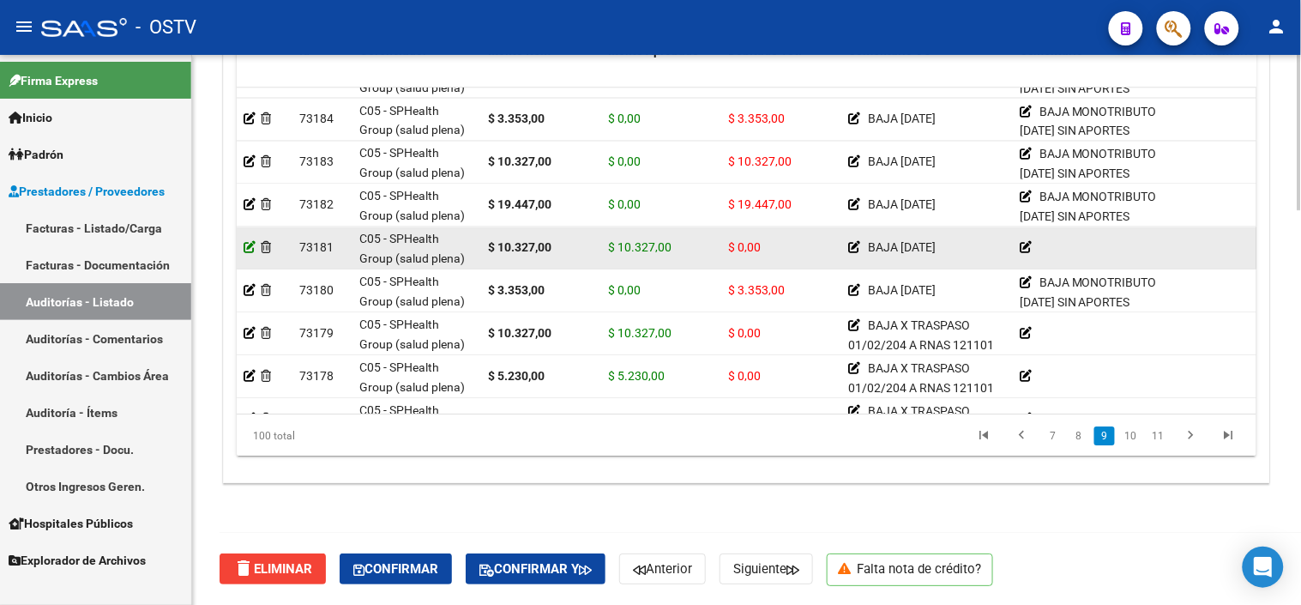
click at [252, 247] on icon at bounding box center [250, 247] width 12 height 12
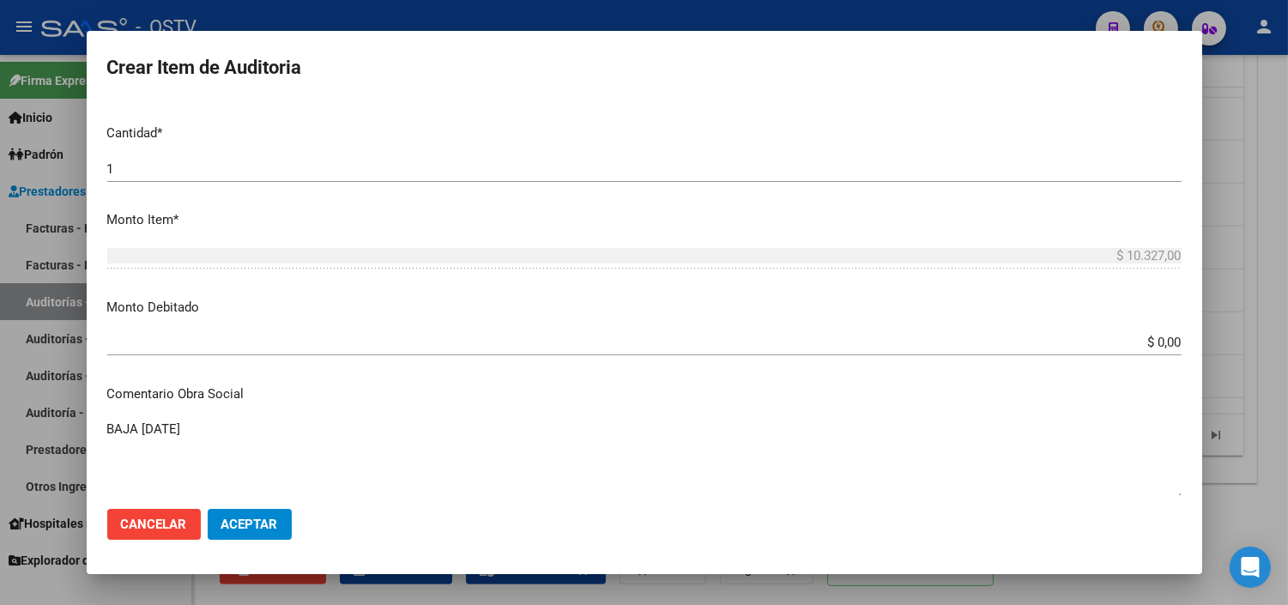
scroll to position [476, 0]
click at [1148, 338] on input "$ 0,00" at bounding box center [644, 341] width 1074 height 15
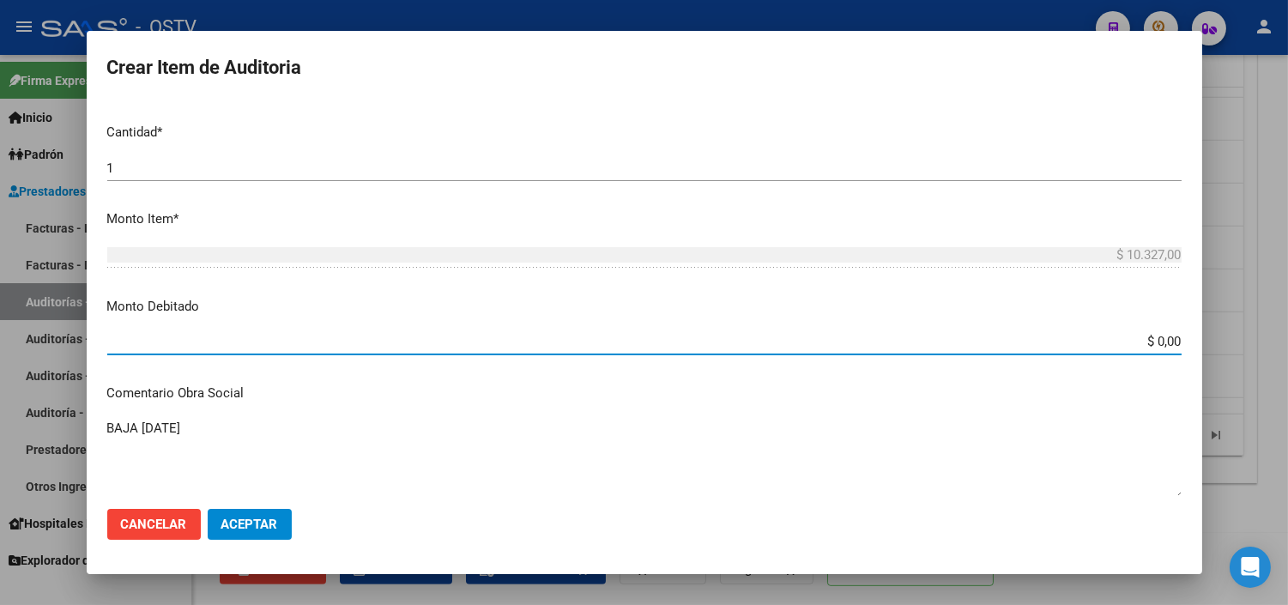
click at [1148, 338] on input "$ 0,00" at bounding box center [644, 341] width 1074 height 15
type input "$ 10.327,00"
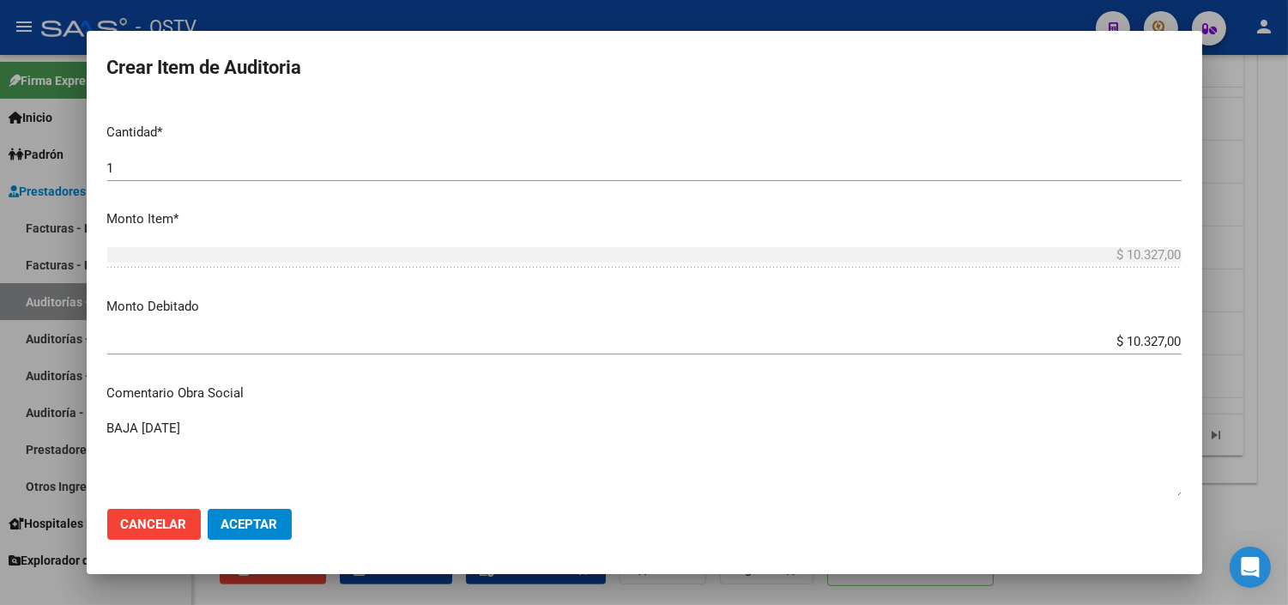
scroll to position [753, 0]
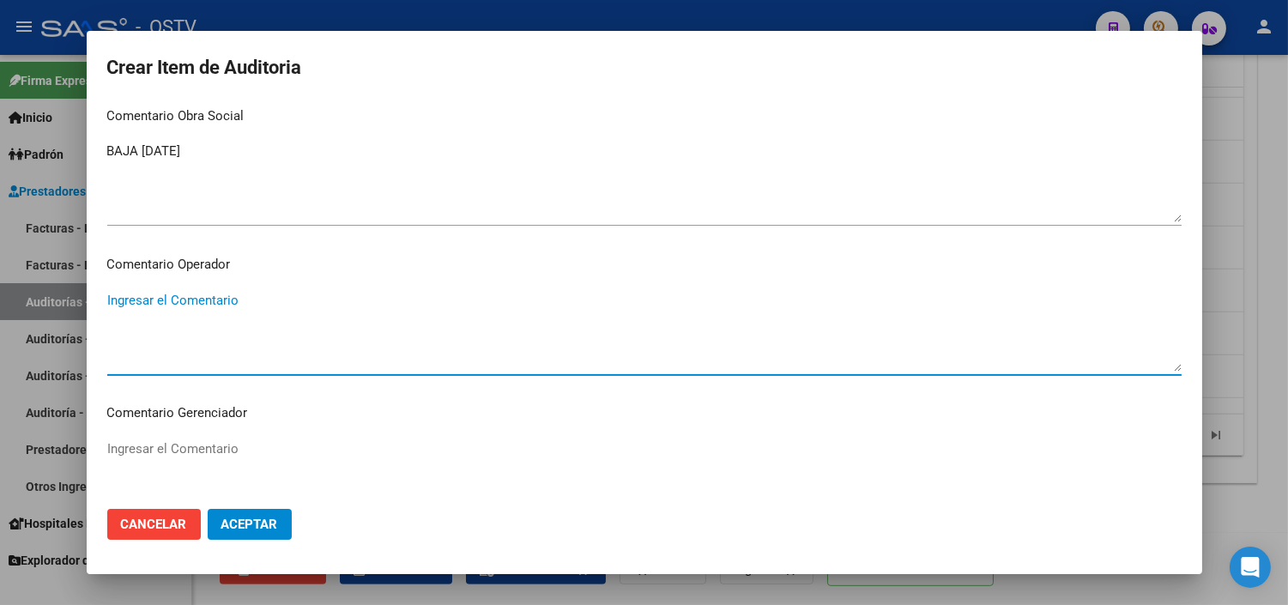
paste textarea "BAJA MONOTRIBUTO [DATE] SIN APORTES"
type textarea "BAJA MONOTRIBUTO [DATE] SIN APORTES"
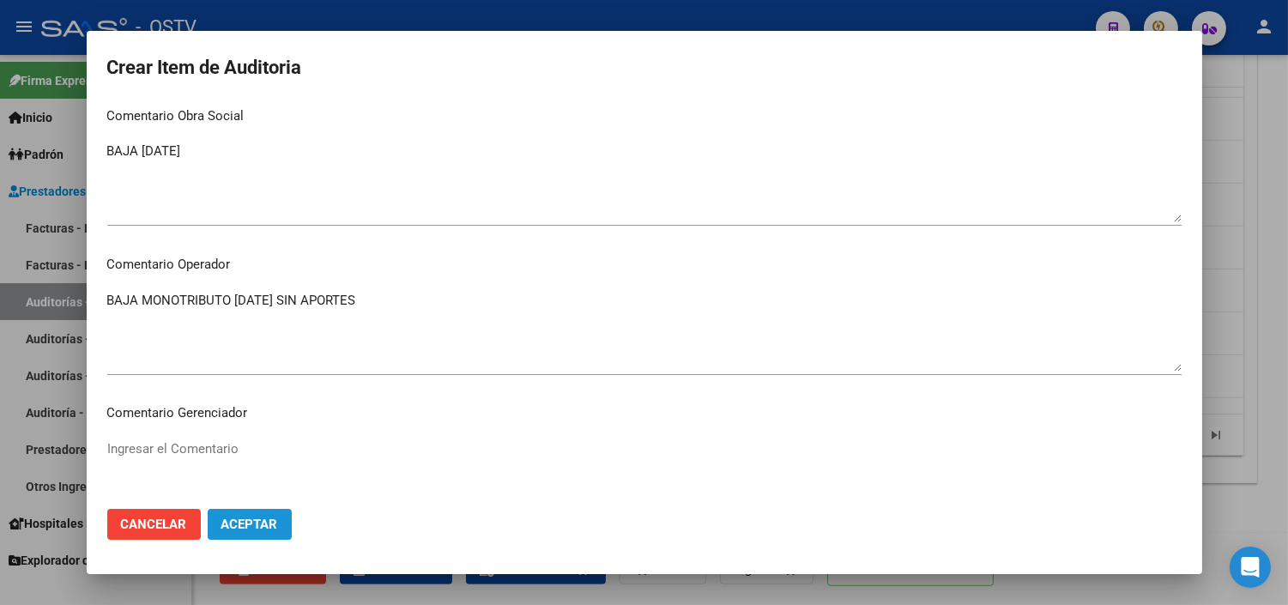
click at [286, 516] on button "Aceptar" at bounding box center [250, 524] width 84 height 31
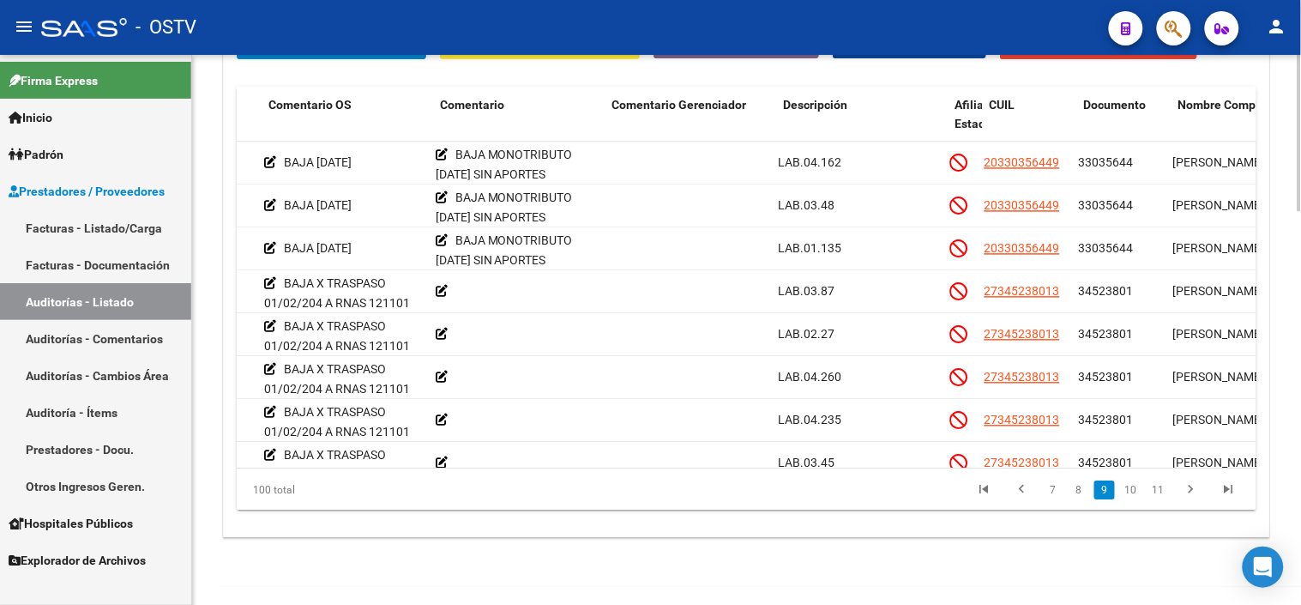
scroll to position [2574, 579]
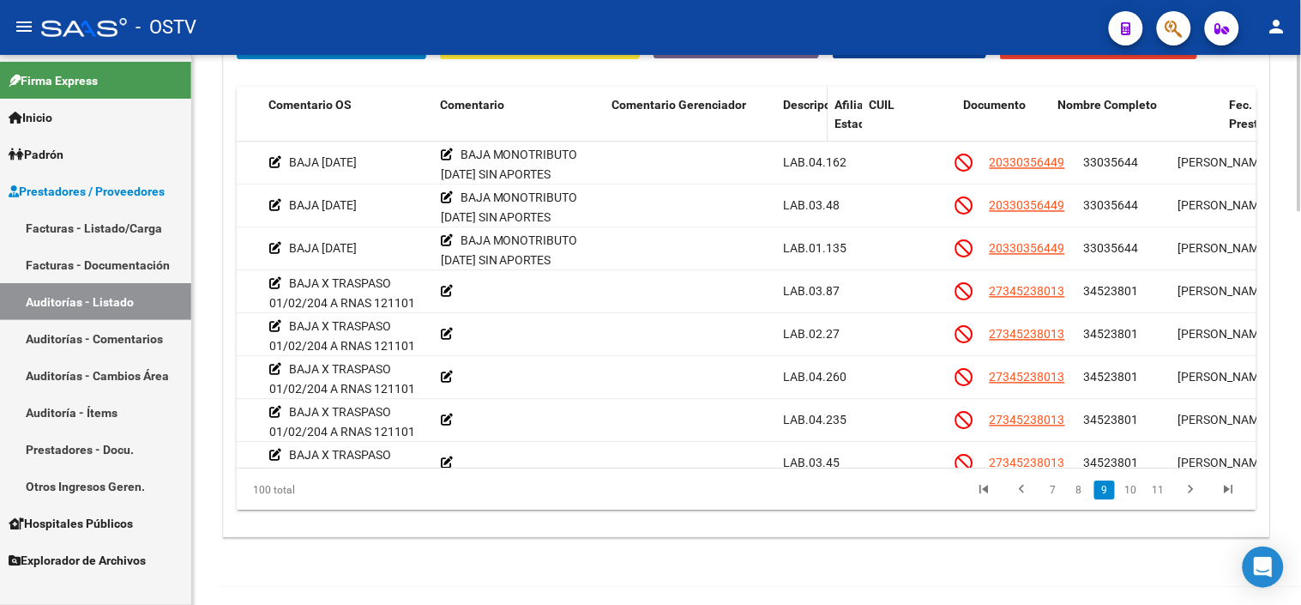
drag, startPoint x: 945, startPoint y: 110, endPoint x: 811, endPoint y: 108, distance: 134.7
click at [811, 108] on datatable-header-cell "Descripción" at bounding box center [801, 124] width 51 height 75
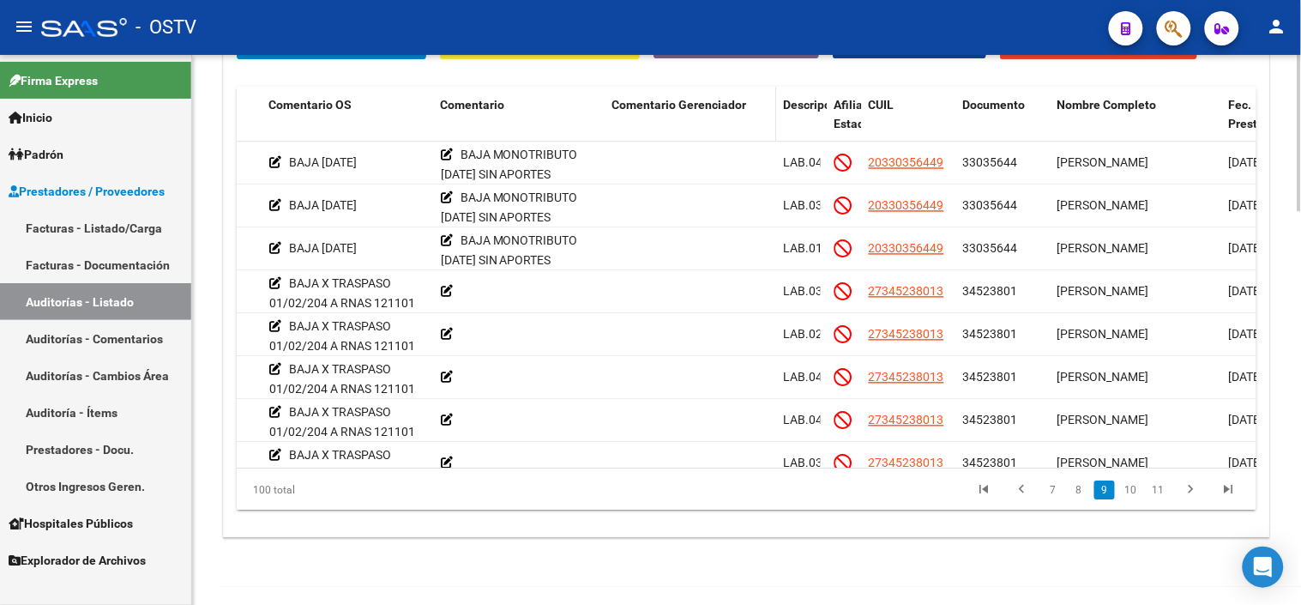
drag, startPoint x: 811, startPoint y: 108, endPoint x: 764, endPoint y: 116, distance: 47.8
click at [764, 115] on div "Comentario Gerenciador" at bounding box center [691, 105] width 158 height 20
click at [777, 114] on datatable-header-cell "Descripción" at bounding box center [801, 124] width 51 height 75
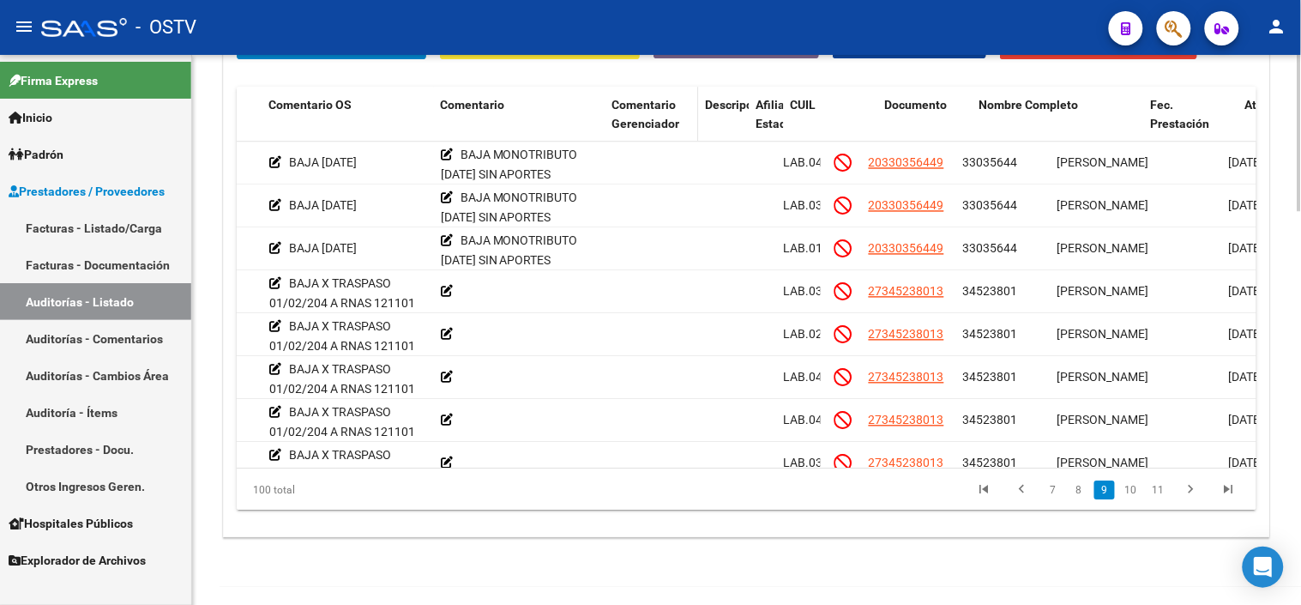
drag, startPoint x: 773, startPoint y: 112, endPoint x: 685, endPoint y: 110, distance: 88.4
click at [685, 110] on datatable-header-cell "Comentario Gerenciador" at bounding box center [652, 124] width 94 height 75
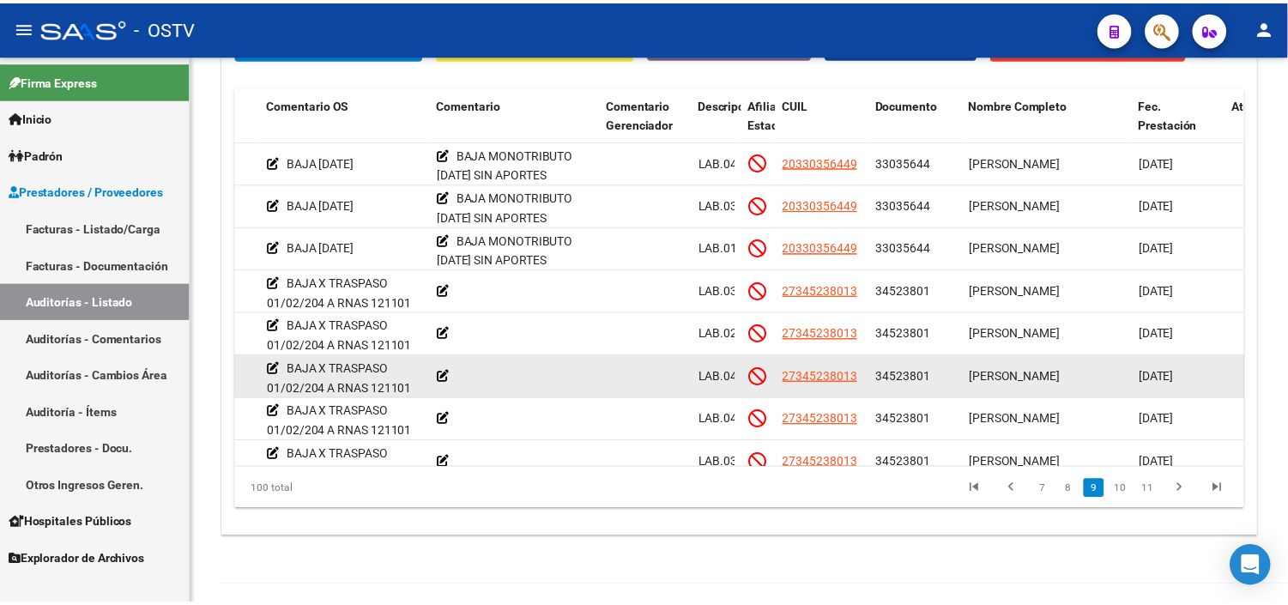
scroll to position [2669, 579]
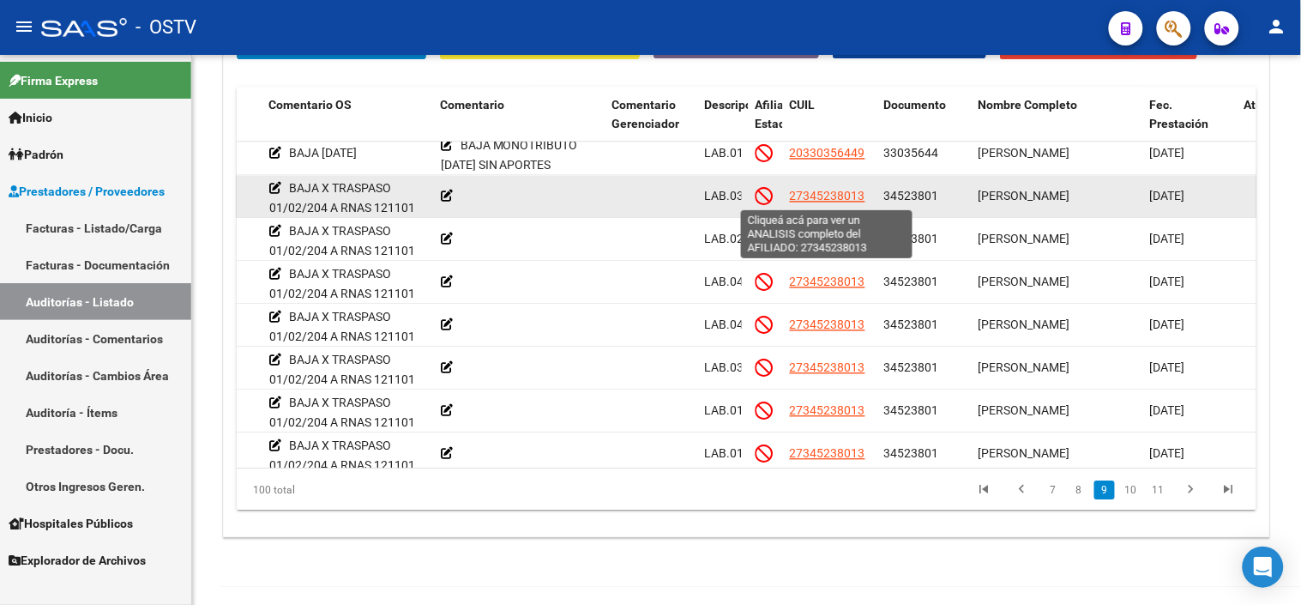
click at [836, 191] on span "27345238013" at bounding box center [827, 196] width 75 height 14
type textarea "27345238013"
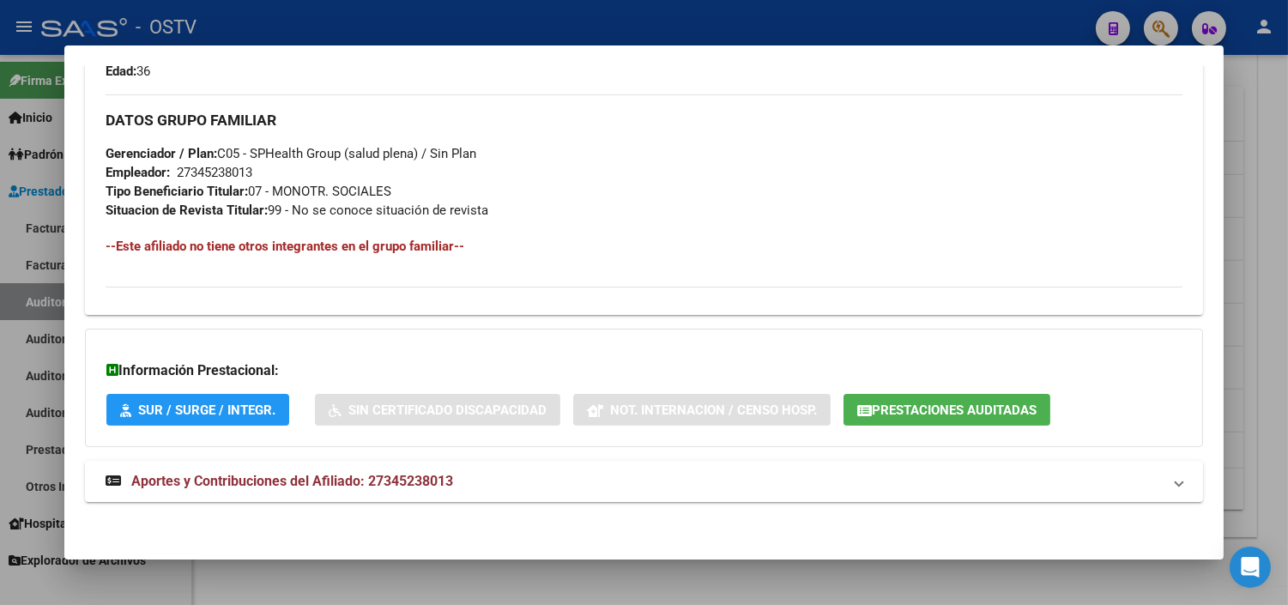
scroll to position [833, 0]
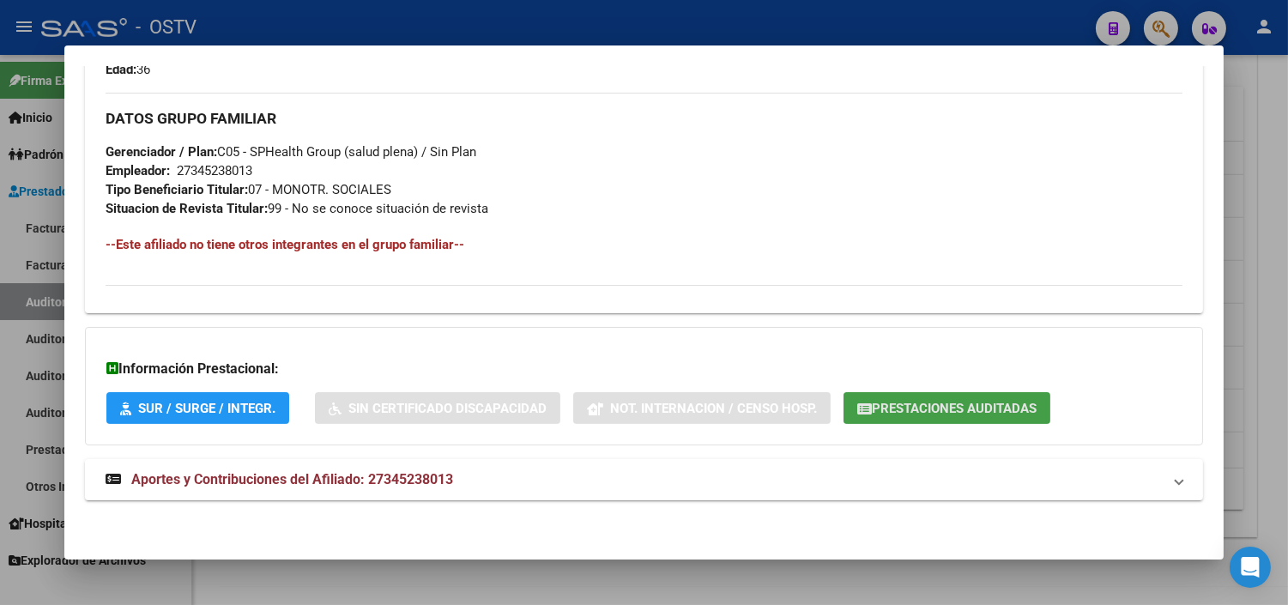
click at [884, 399] on button "Prestaciones Auditadas" at bounding box center [946, 408] width 207 height 32
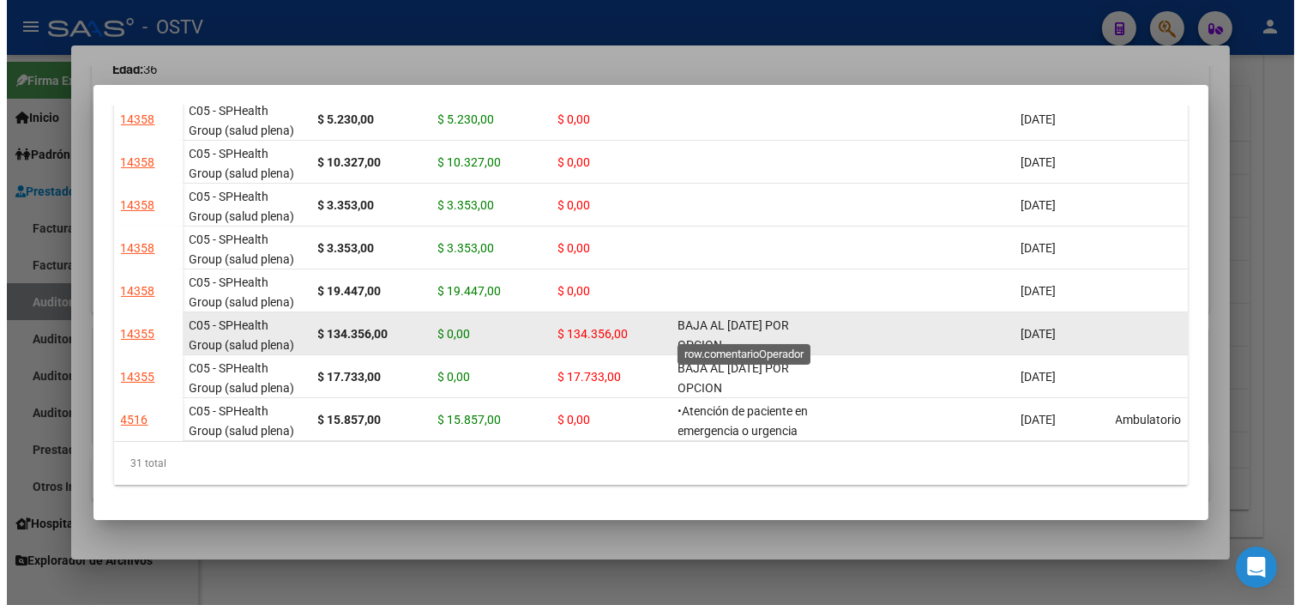
scroll to position [1, 0]
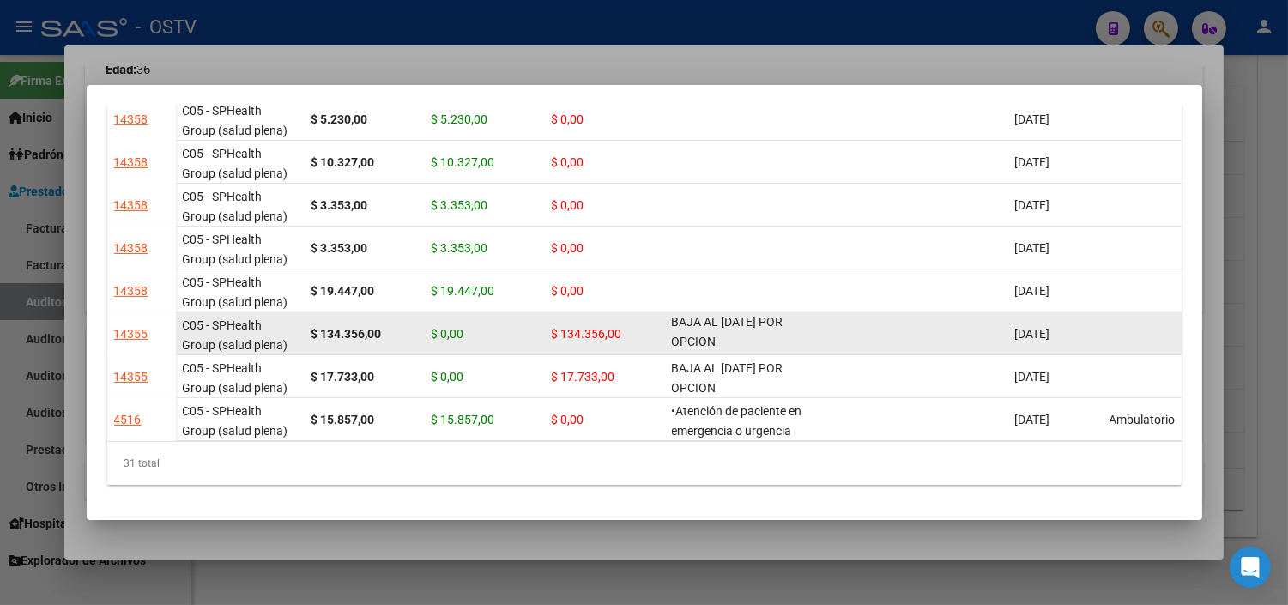
drag, startPoint x: 671, startPoint y: 313, endPoint x: 717, endPoint y: 330, distance: 49.4
click at [717, 330] on div "BAJA AL [DATE] POR OPCION" at bounding box center [751, 333] width 158 height 36
copy span "BAJA AL [DATE] POR OPCION"
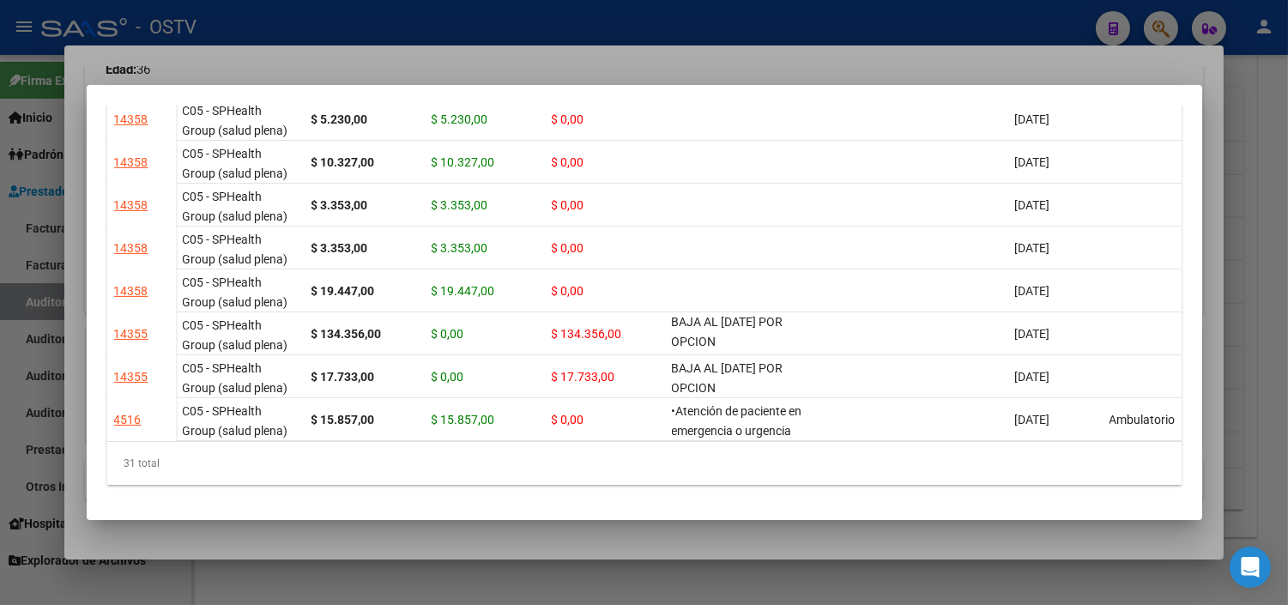
click at [717, 528] on div at bounding box center [644, 302] width 1288 height 605
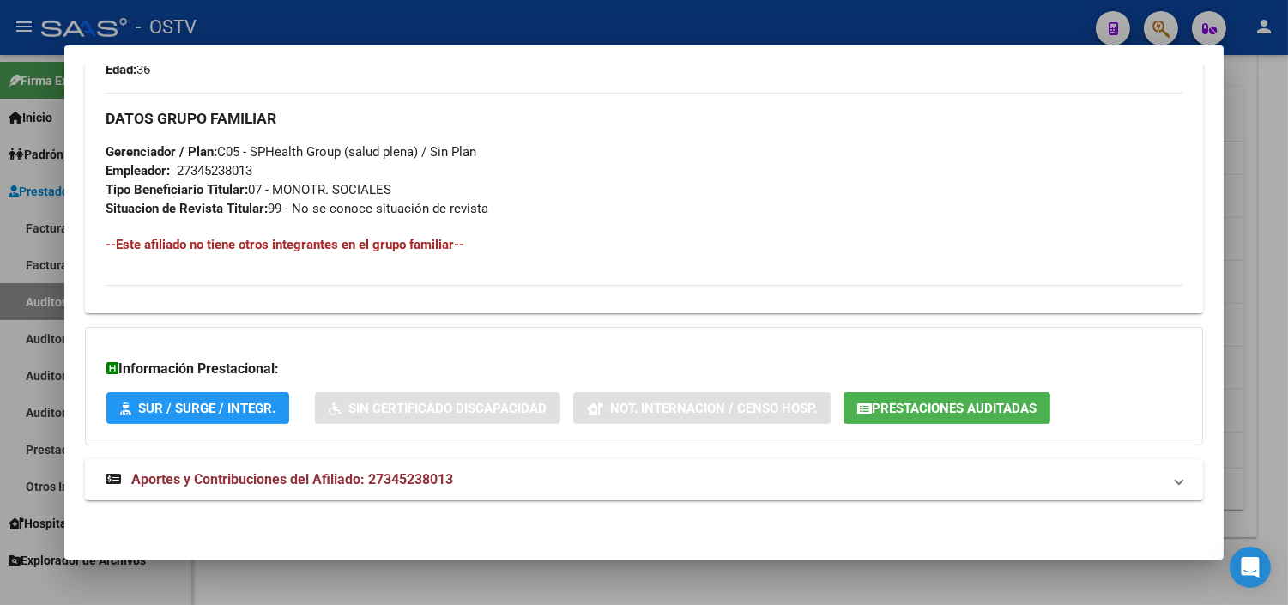
click at [717, 588] on div at bounding box center [644, 302] width 1288 height 605
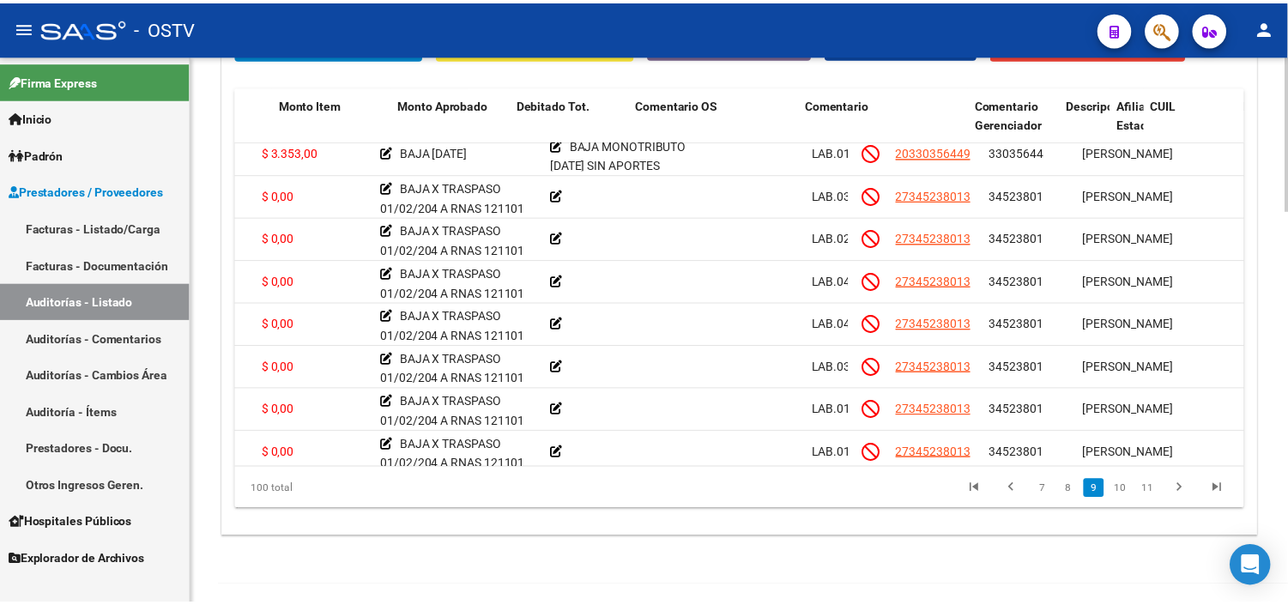
scroll to position [2669, 0]
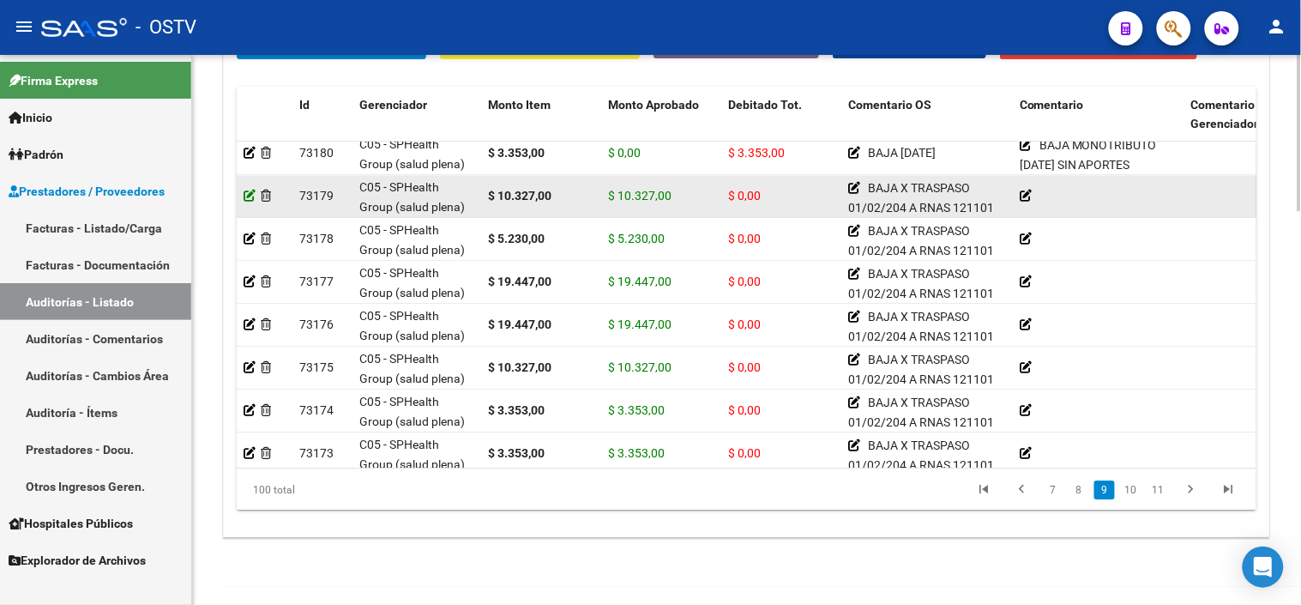
click at [251, 201] on icon at bounding box center [250, 196] width 12 height 12
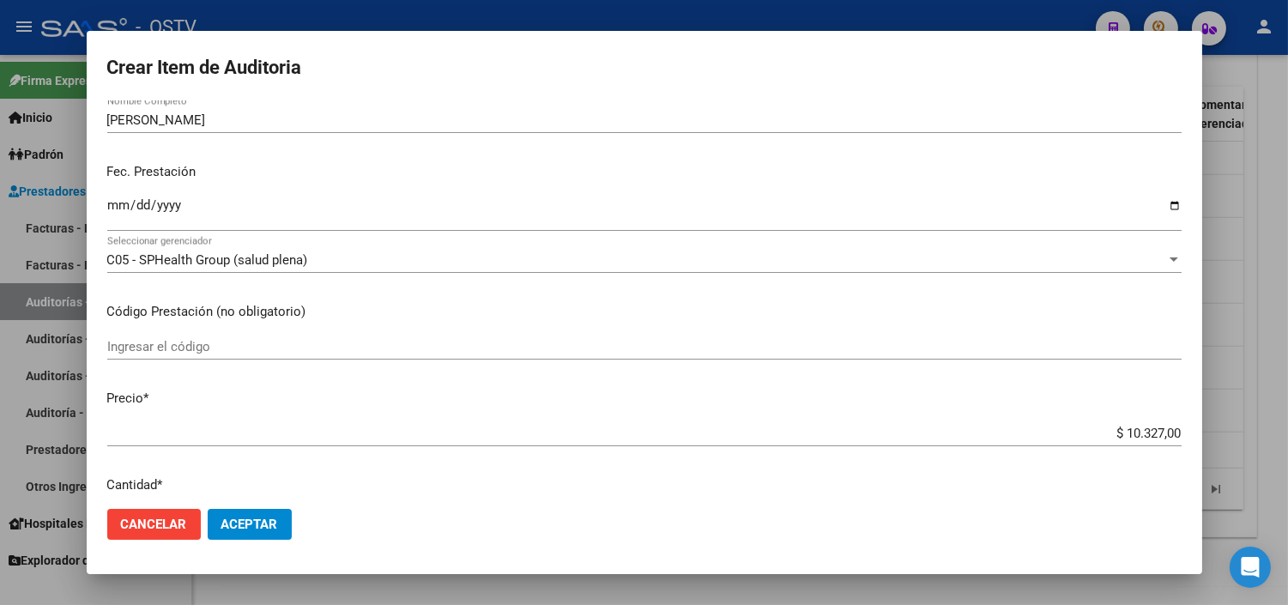
scroll to position [381, 0]
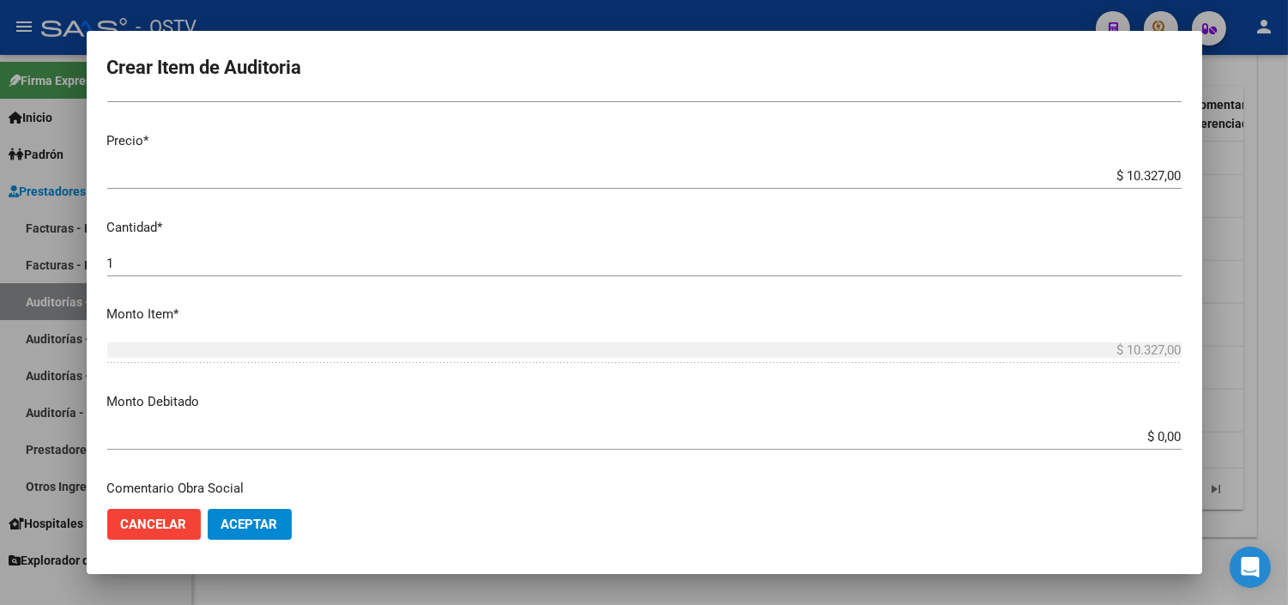
click at [1150, 430] on input "$ 0,00" at bounding box center [644, 436] width 1074 height 15
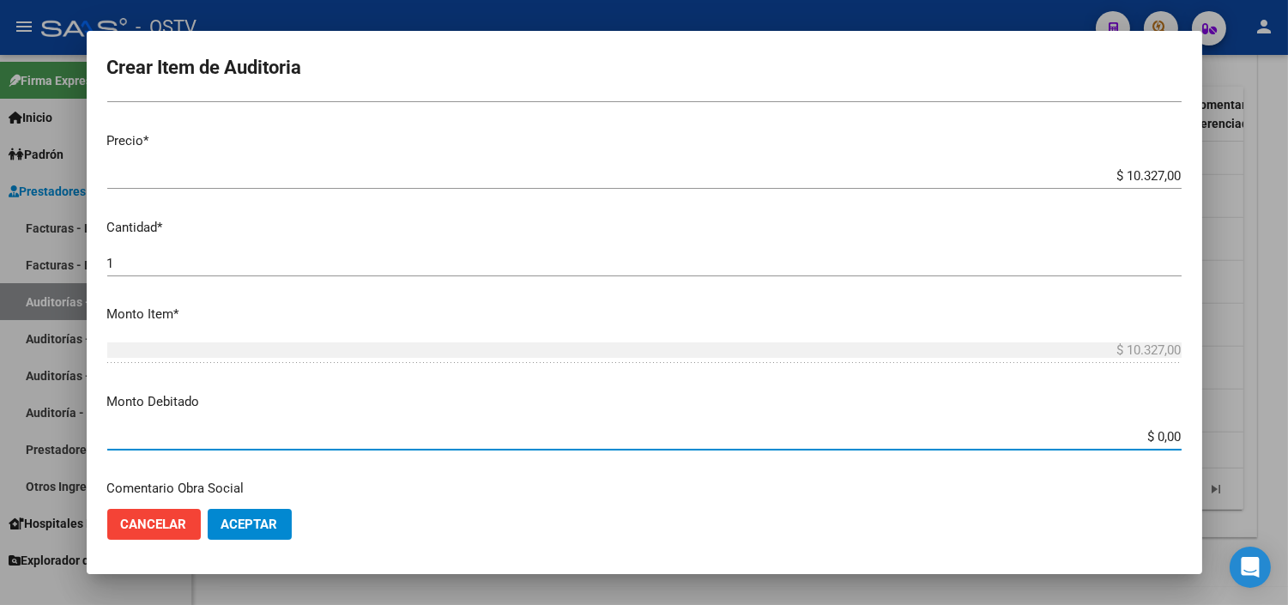
click at [1150, 430] on input "$ 0,00" at bounding box center [644, 436] width 1074 height 15
type input "$ 10.327,00"
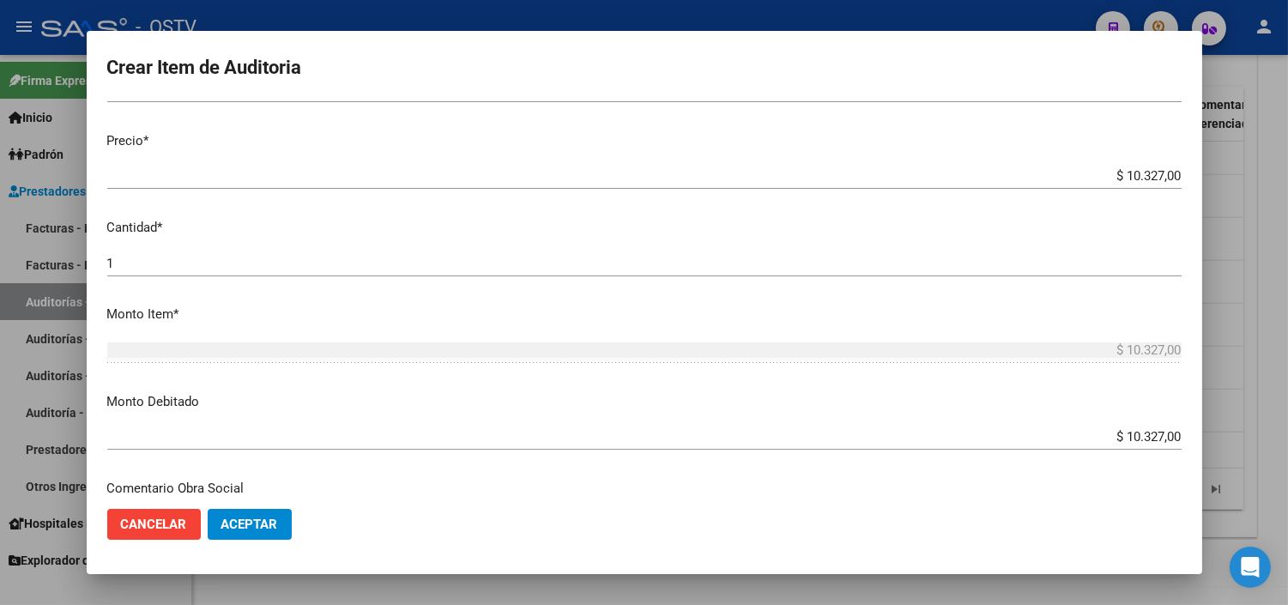
scroll to position [605, 0]
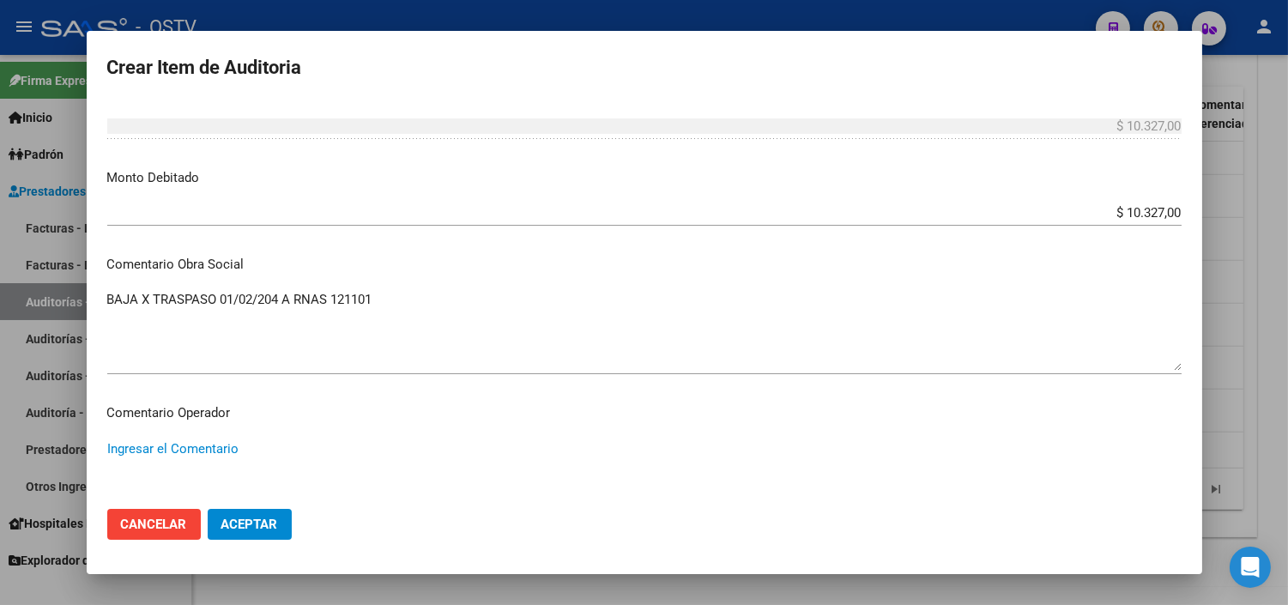
paste textarea "BAJA AL [DATE] POR OPCION"
type textarea "BAJA AL [DATE] POR OPCION"
click at [253, 524] on span "Aceptar" at bounding box center [249, 523] width 57 height 15
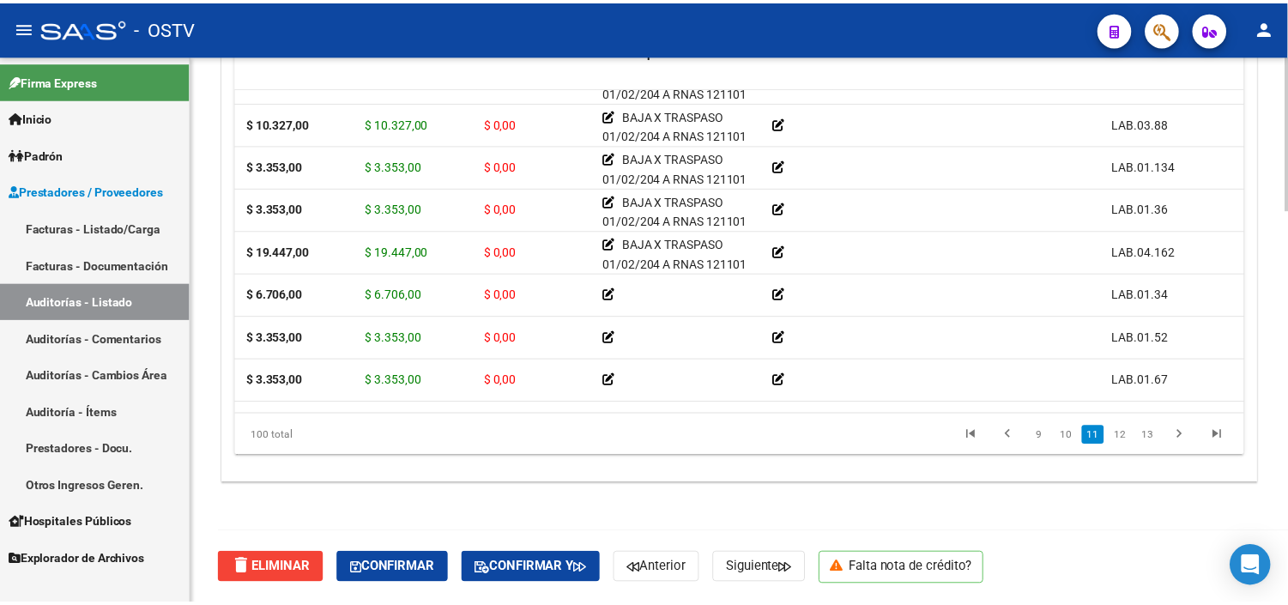
scroll to position [3717, 0]
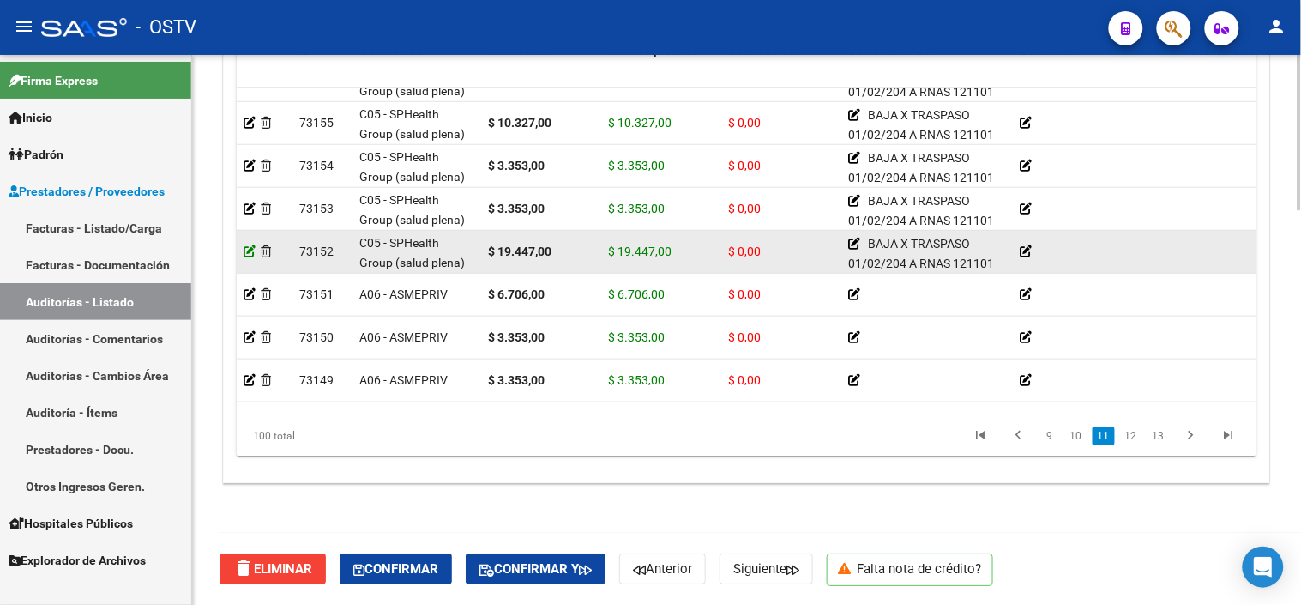
click at [252, 250] on icon at bounding box center [250, 251] width 12 height 12
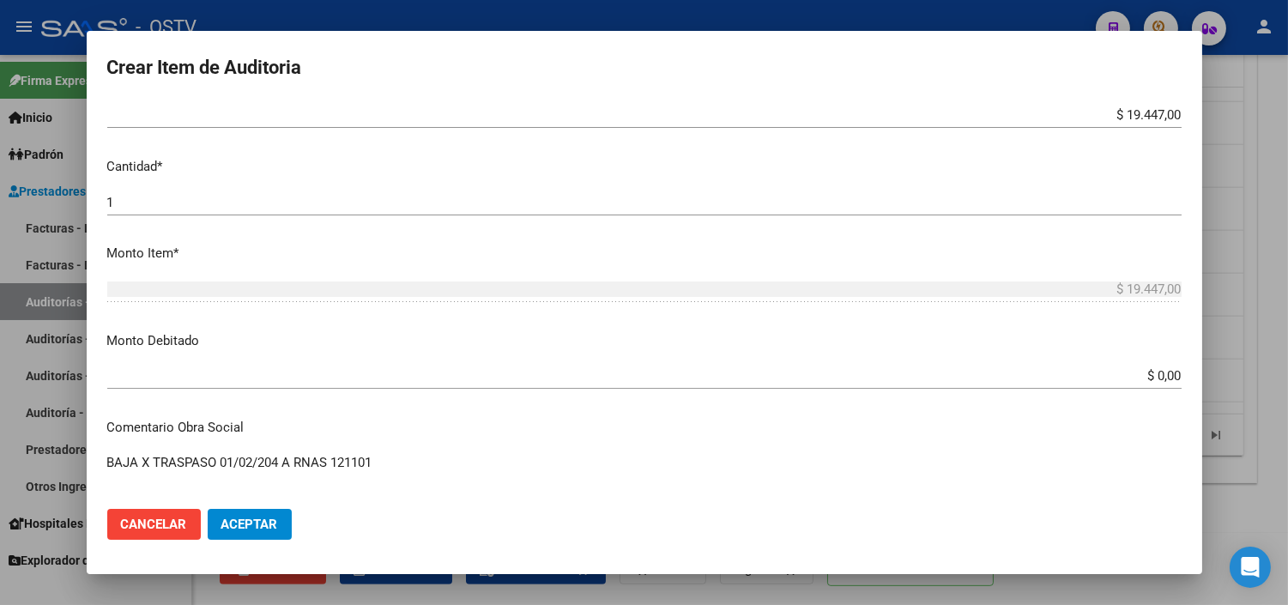
scroll to position [476, 0]
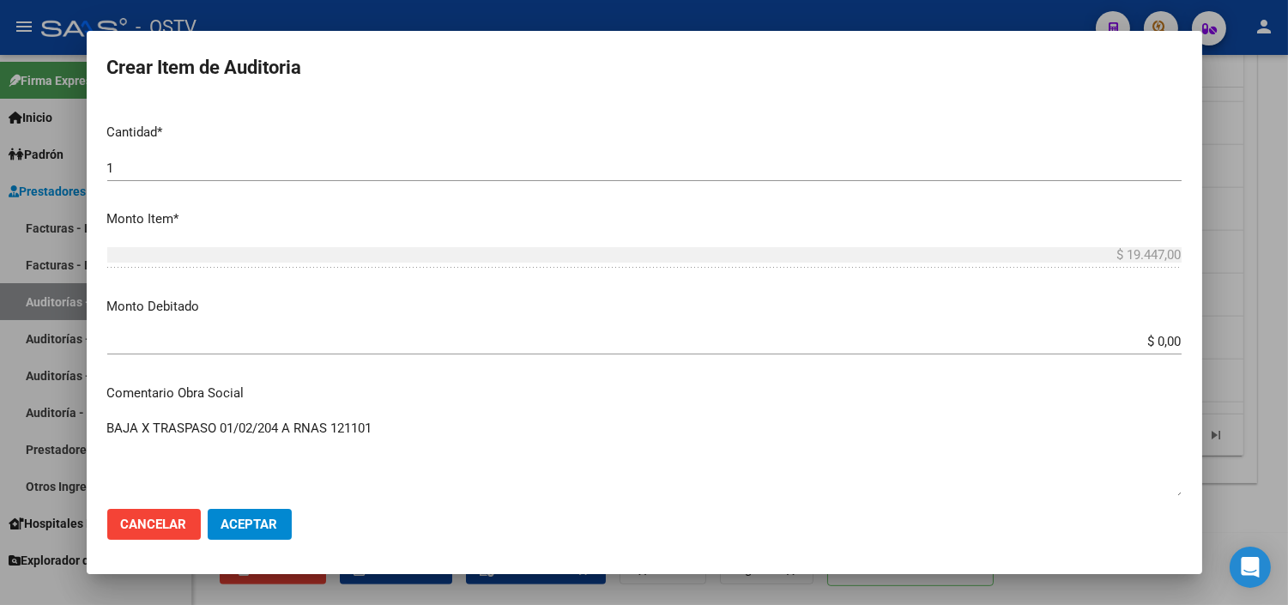
click at [1147, 334] on input "$ 0,00" at bounding box center [644, 341] width 1074 height 15
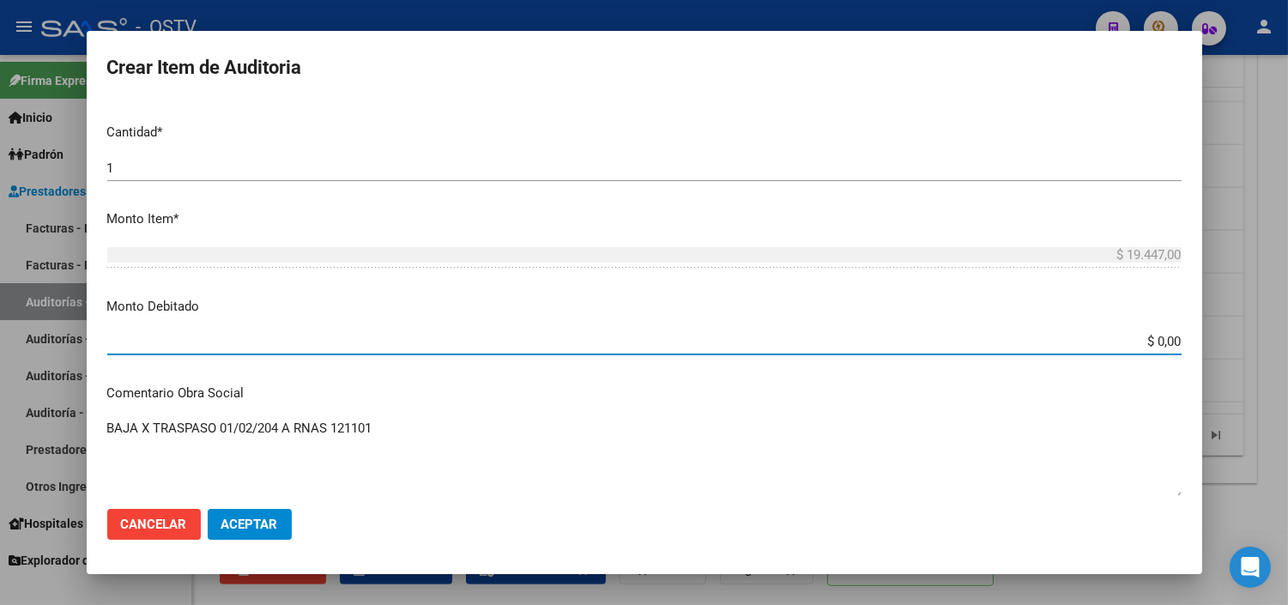
click at [1147, 334] on input "$ 0,00" at bounding box center [644, 341] width 1074 height 15
type input "$ 19.447,00"
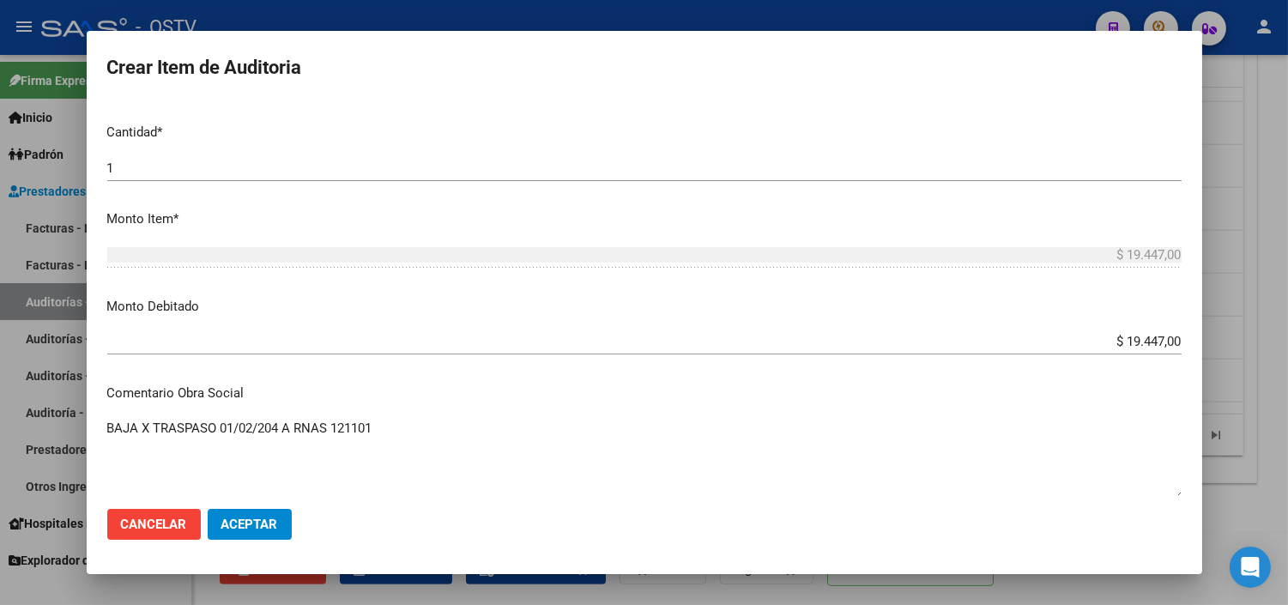
scroll to position [753, 0]
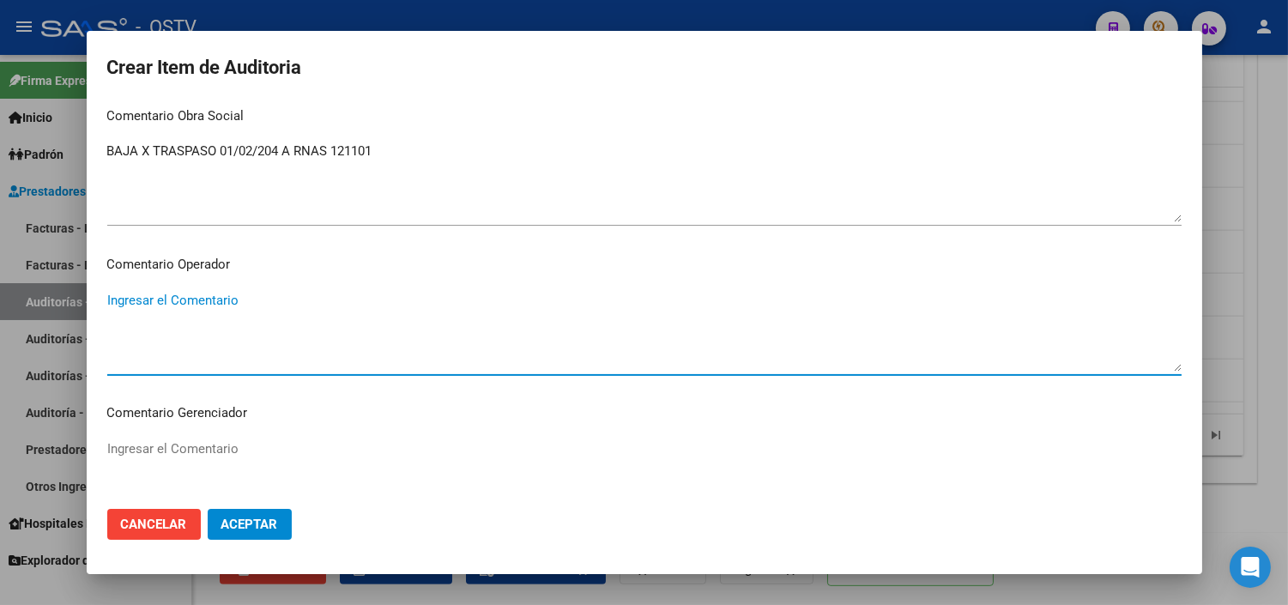
paste textarea "BAJA AL [DATE] POR OPCION"
type textarea "BAJA AL [DATE] POR OPCION"
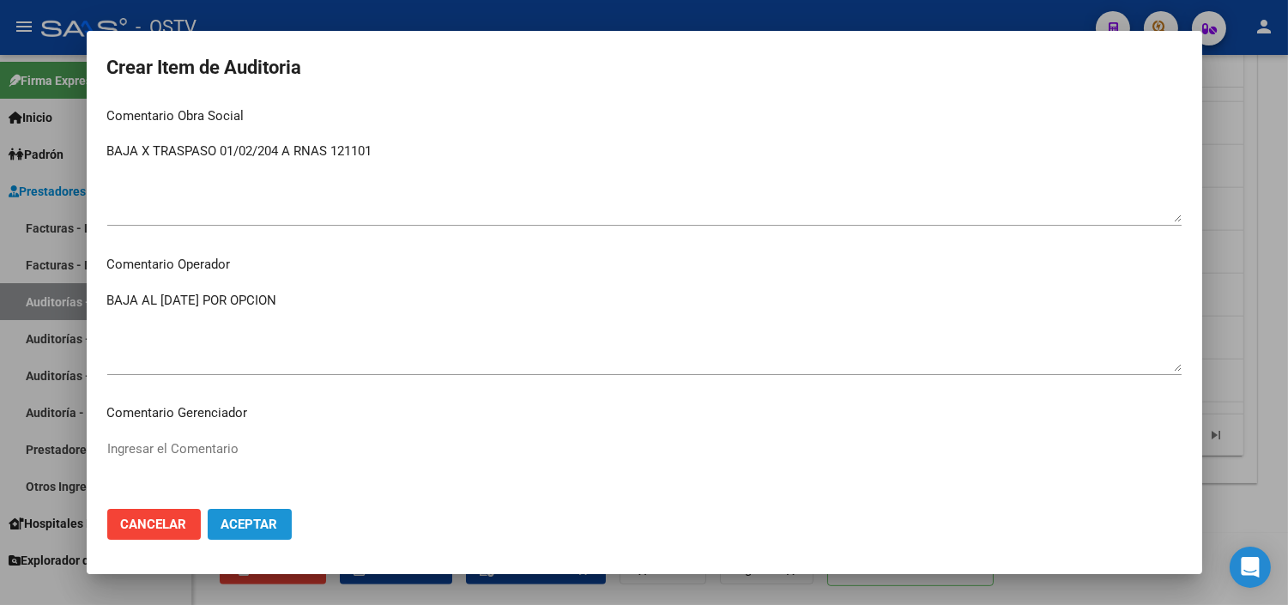
click at [244, 525] on span "Aceptar" at bounding box center [249, 523] width 57 height 15
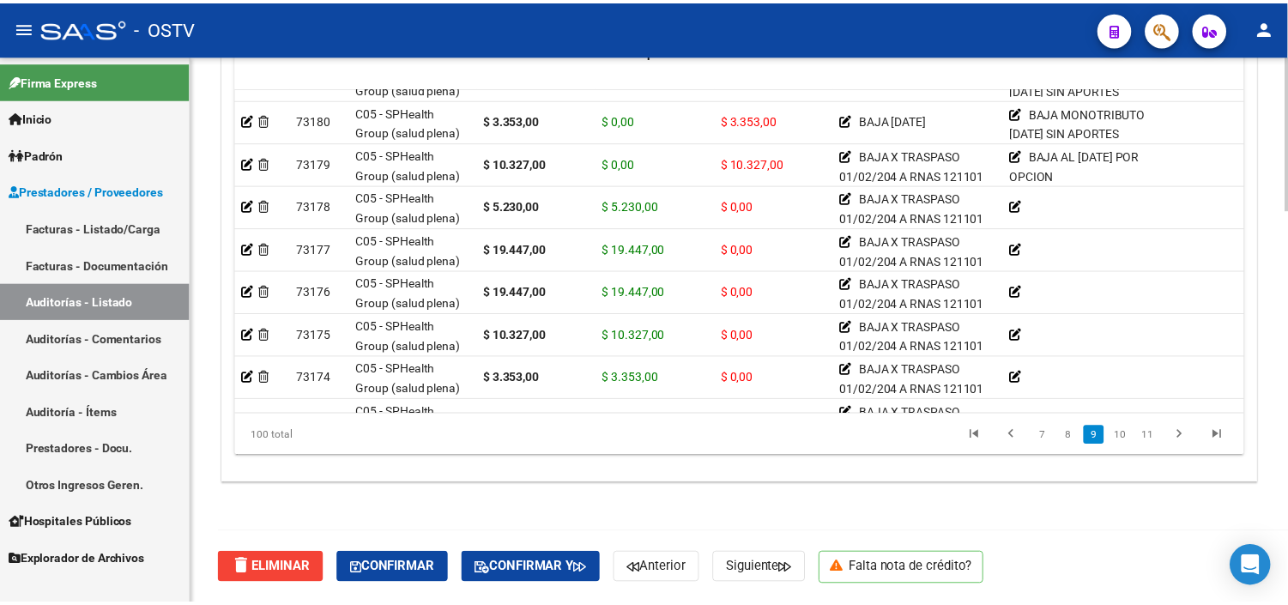
scroll to position [2669, 0]
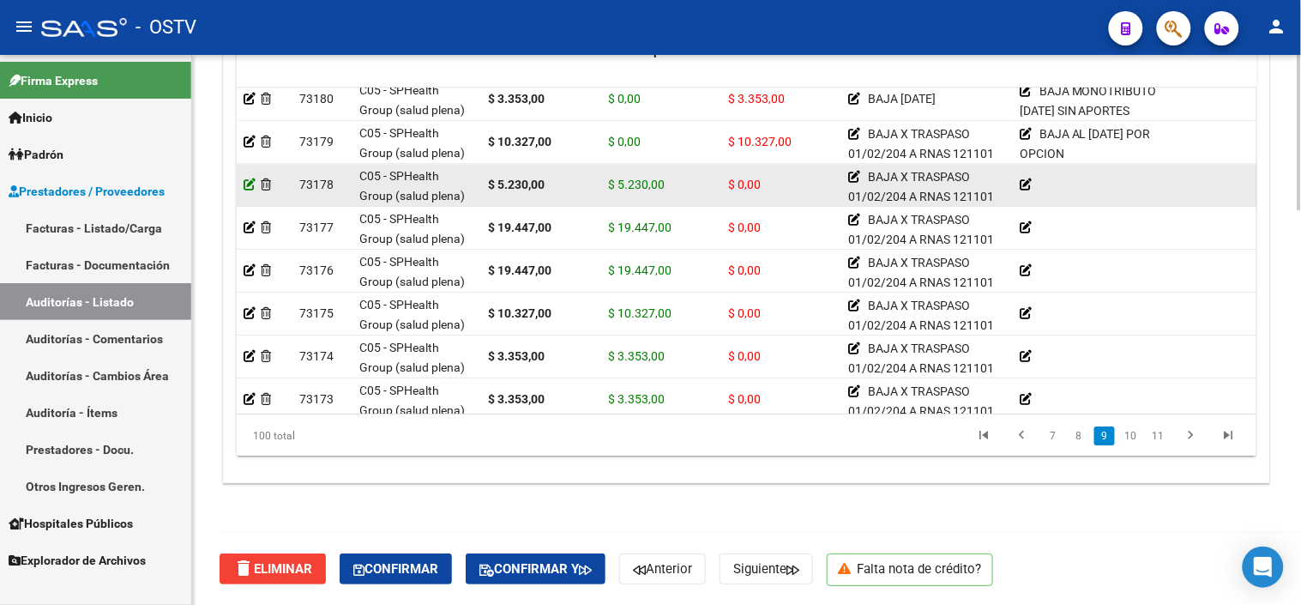
click at [244, 178] on icon at bounding box center [250, 184] width 12 height 12
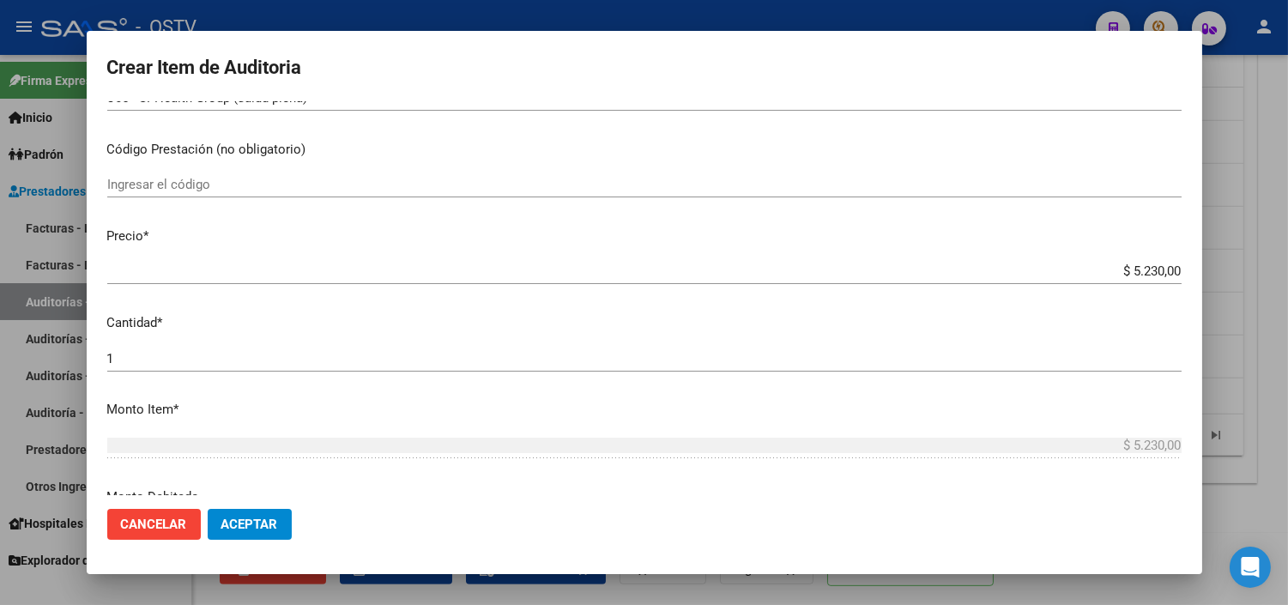
scroll to position [476, 0]
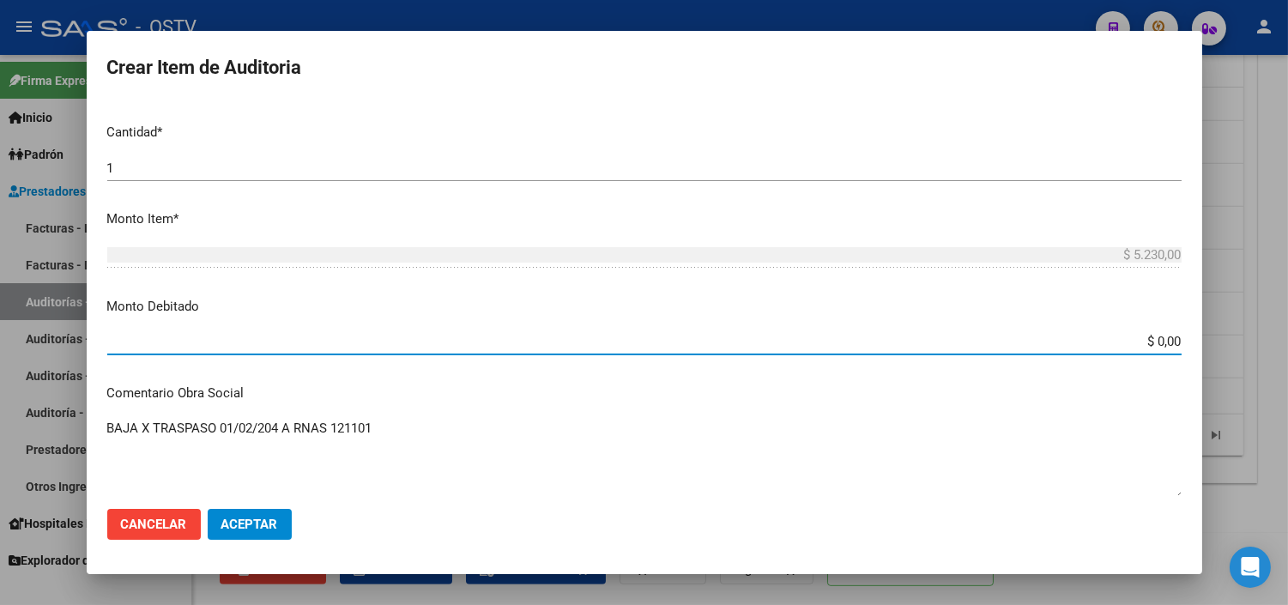
click at [1141, 347] on input "$ 0,00" at bounding box center [644, 341] width 1074 height 15
click at [1141, 345] on input "$ 0,00" at bounding box center [644, 341] width 1074 height 15
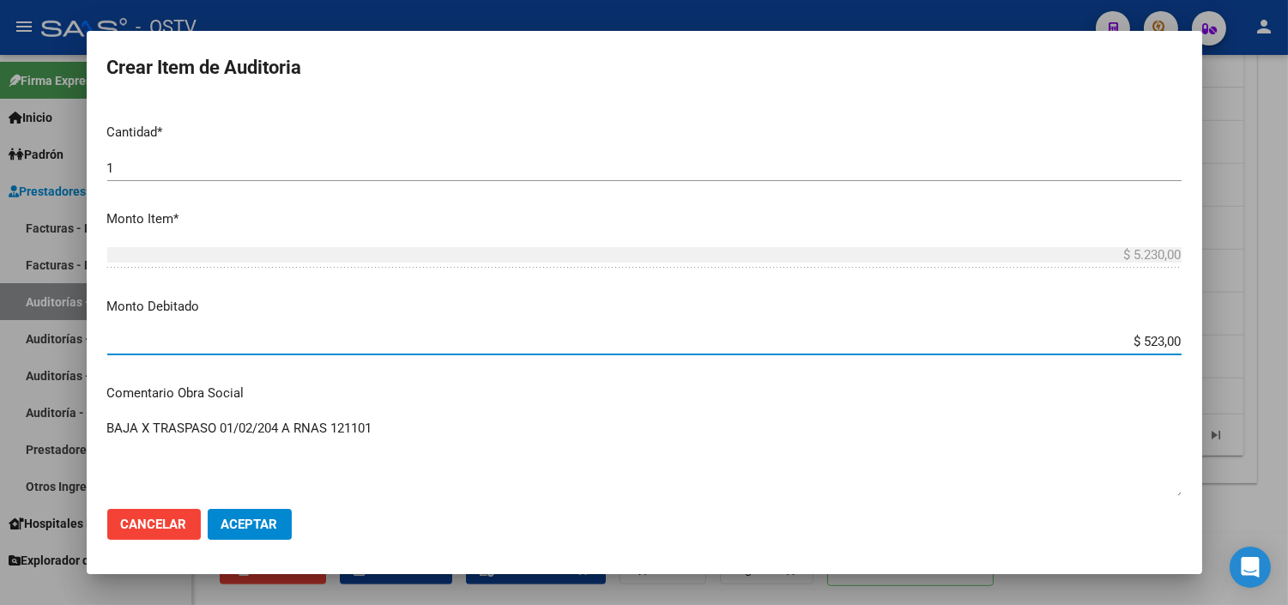
type input "$ 5.230,00"
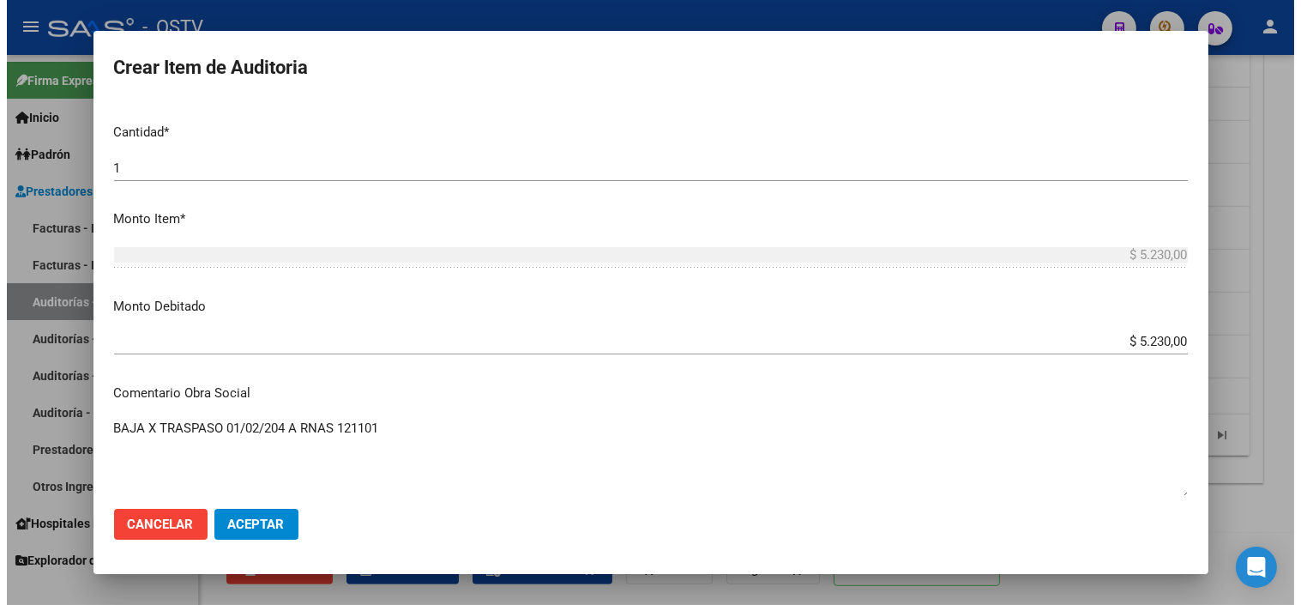
scroll to position [753, 0]
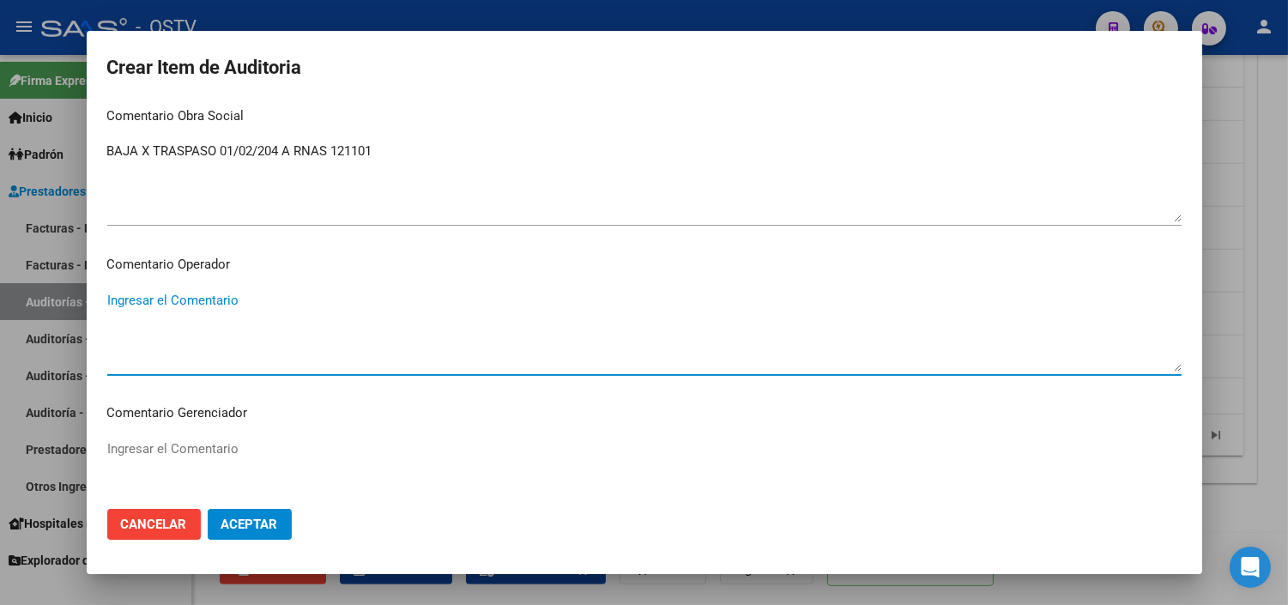
paste textarea "BAJA AL [DATE] POR OPCION"
type textarea "BAJA AL [DATE] POR OPCION"
click at [271, 511] on button "Aceptar" at bounding box center [250, 524] width 84 height 31
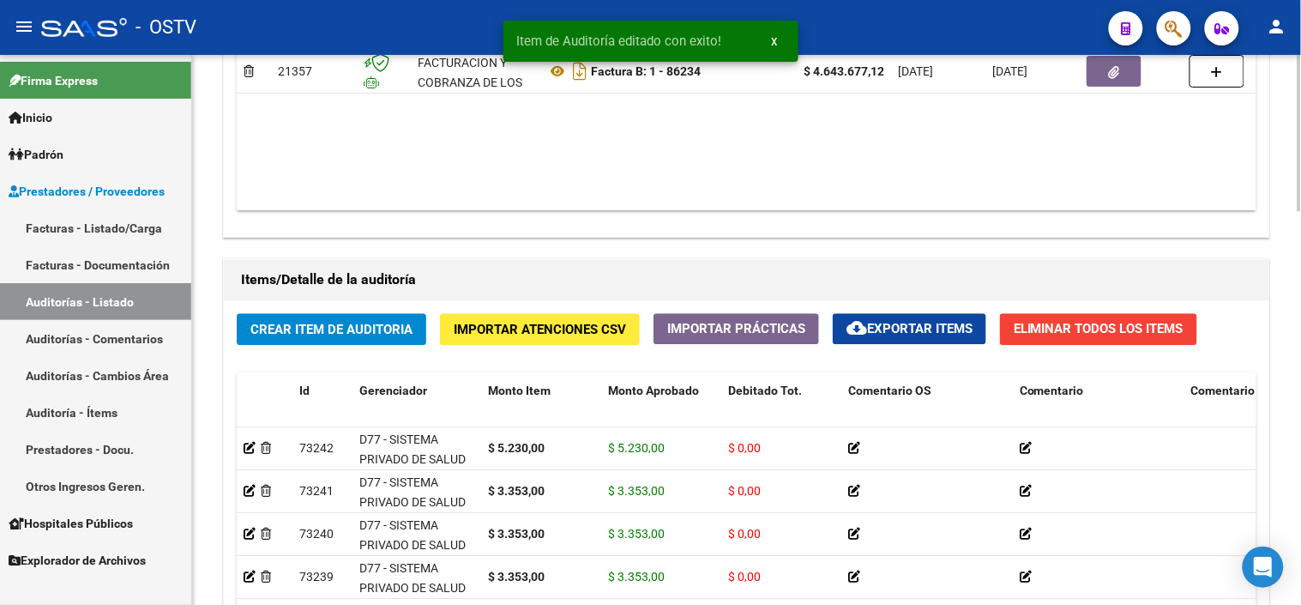
scroll to position [1391, 0]
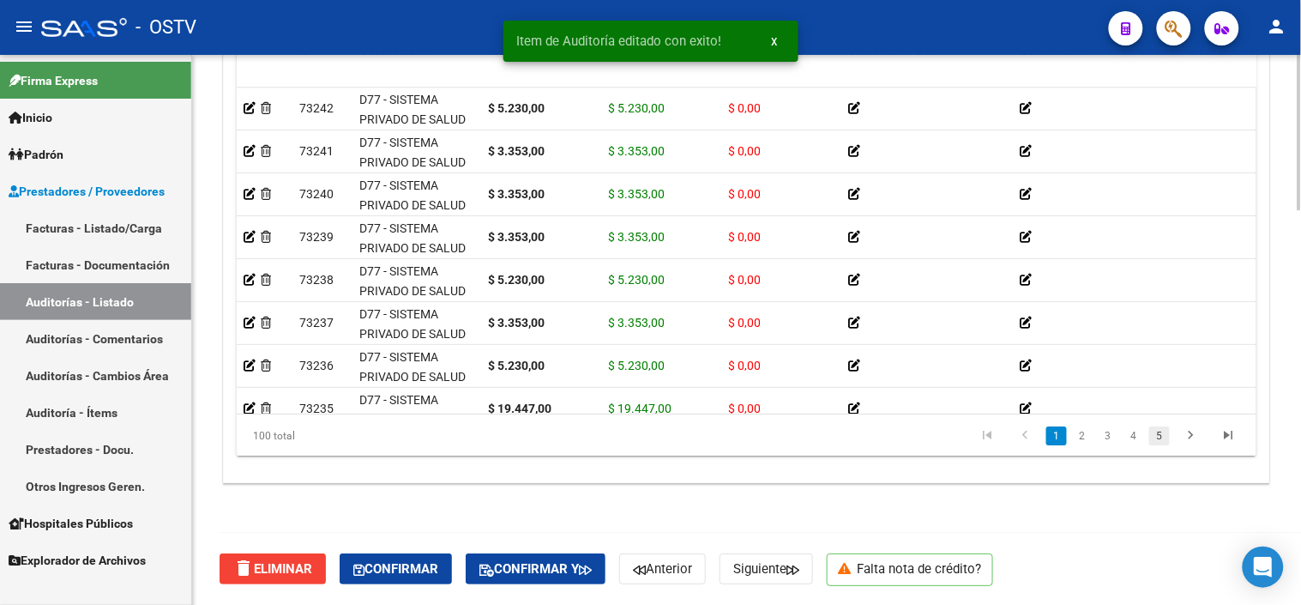
click at [1160, 444] on link "5" at bounding box center [1160, 435] width 21 height 19
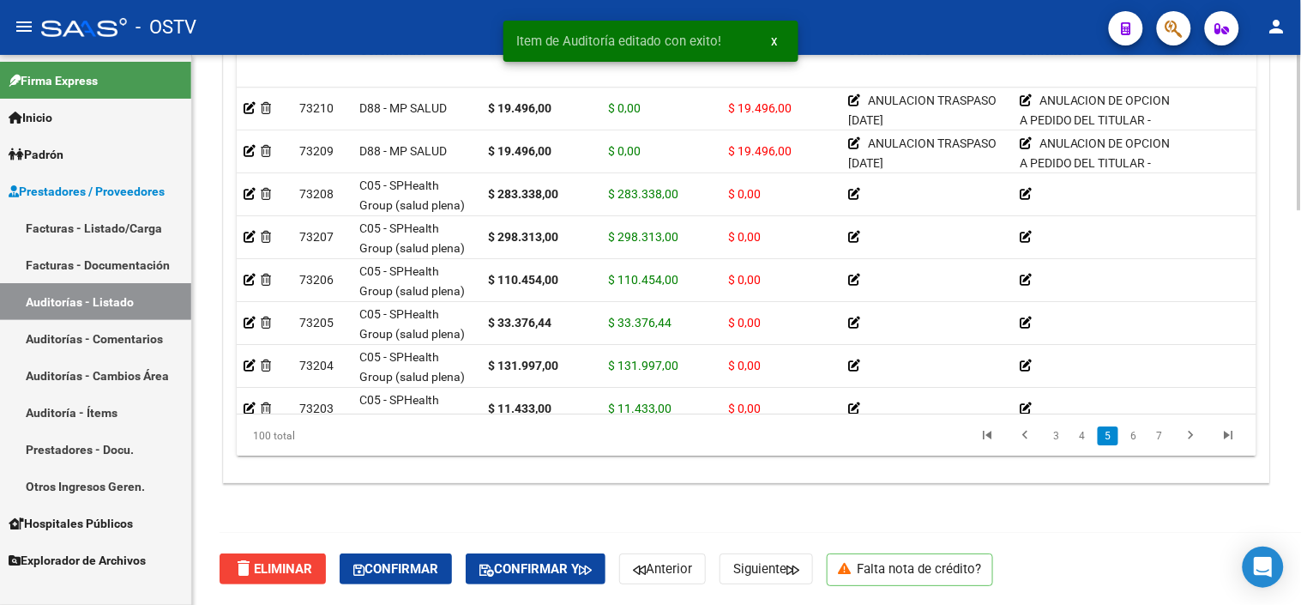
click at [1160, 444] on link "7" at bounding box center [1160, 435] width 21 height 19
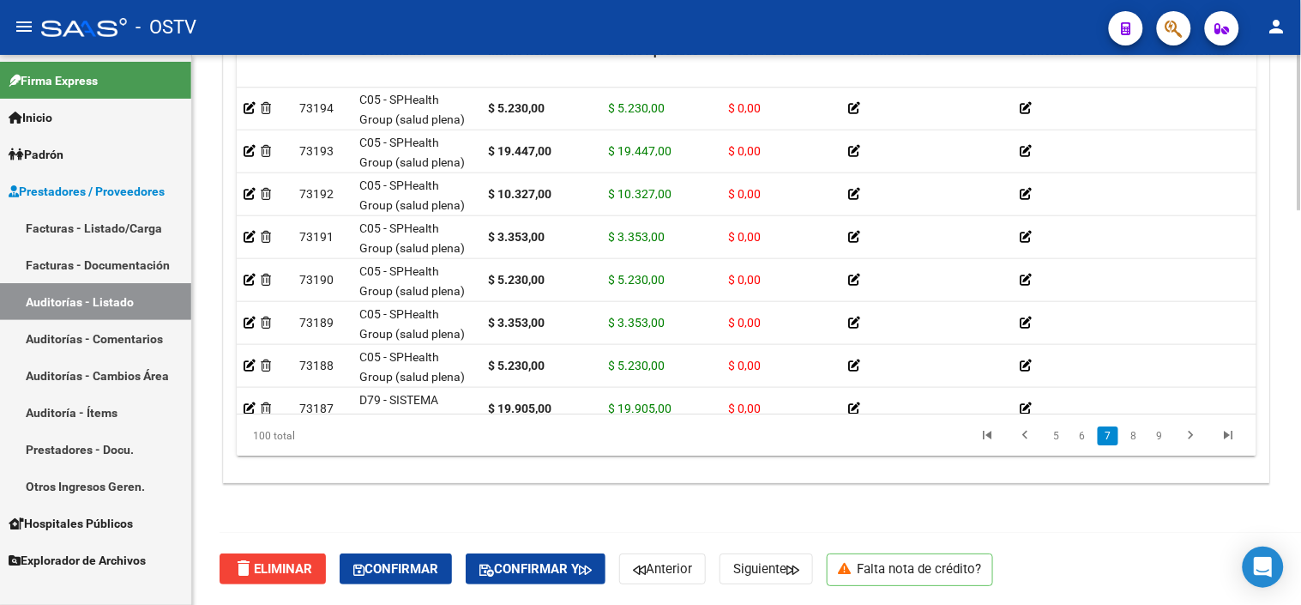
click at [1160, 444] on link "9" at bounding box center [1160, 435] width 21 height 19
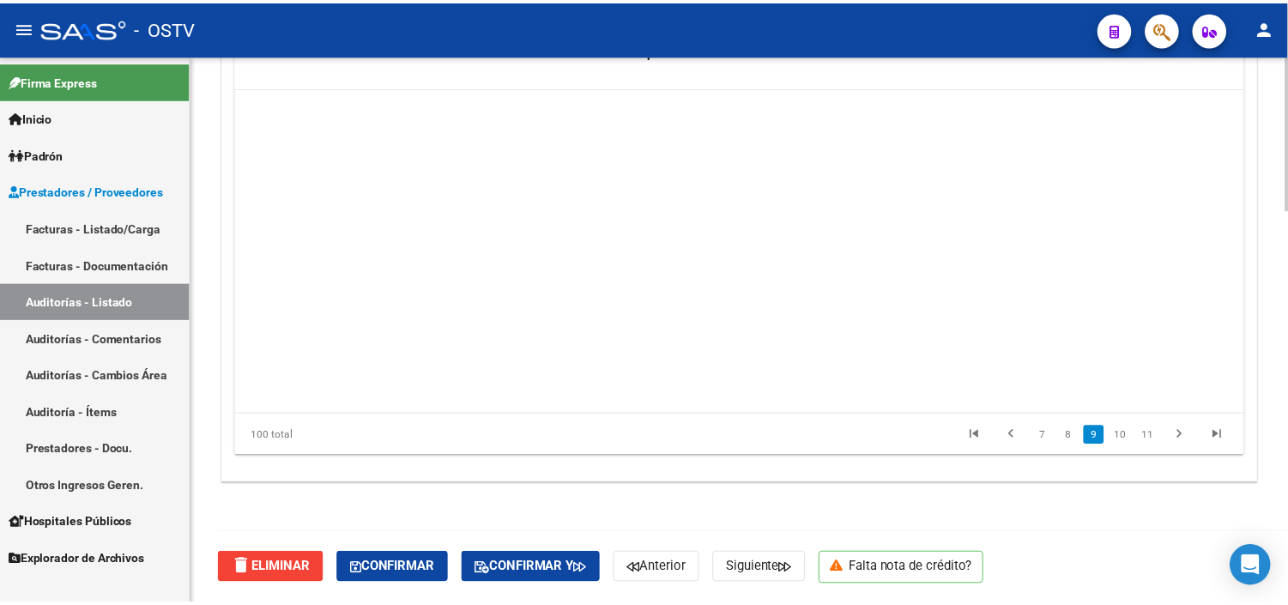
scroll to position [2745, 0]
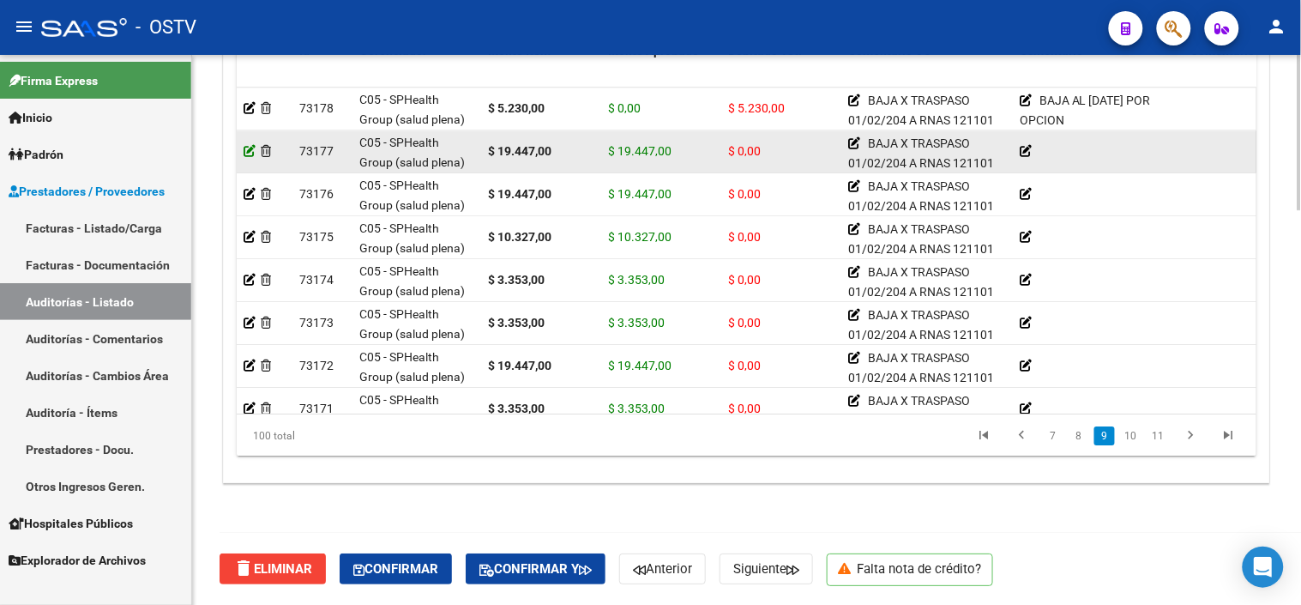
click at [250, 149] on icon at bounding box center [250, 151] width 12 height 12
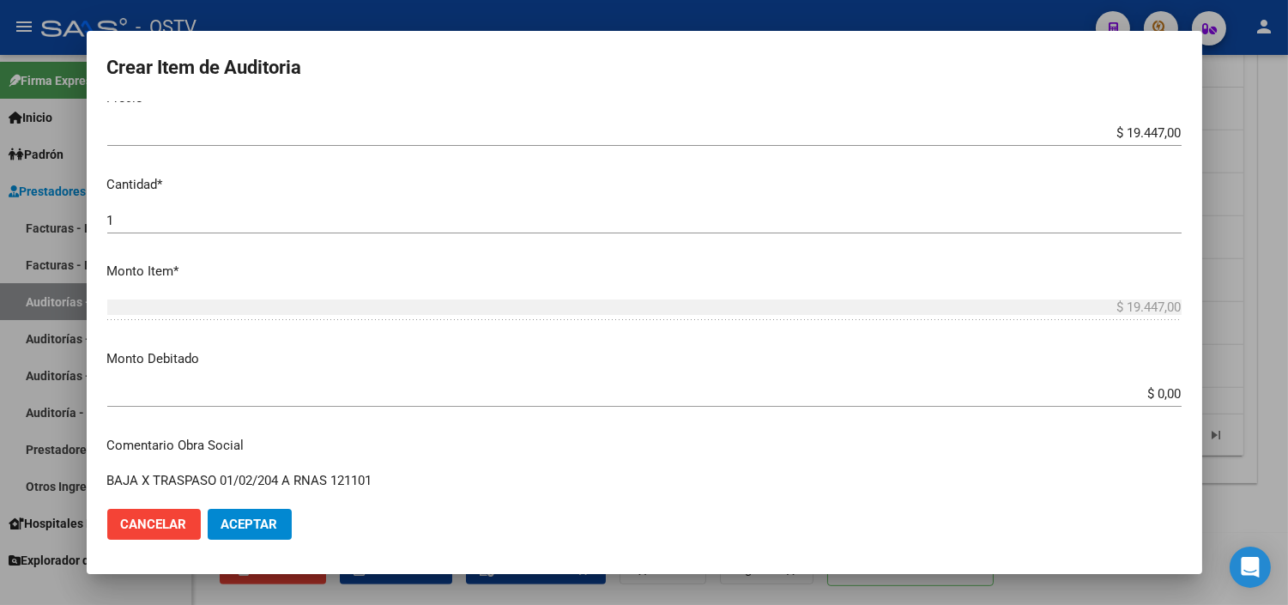
scroll to position [381, 0]
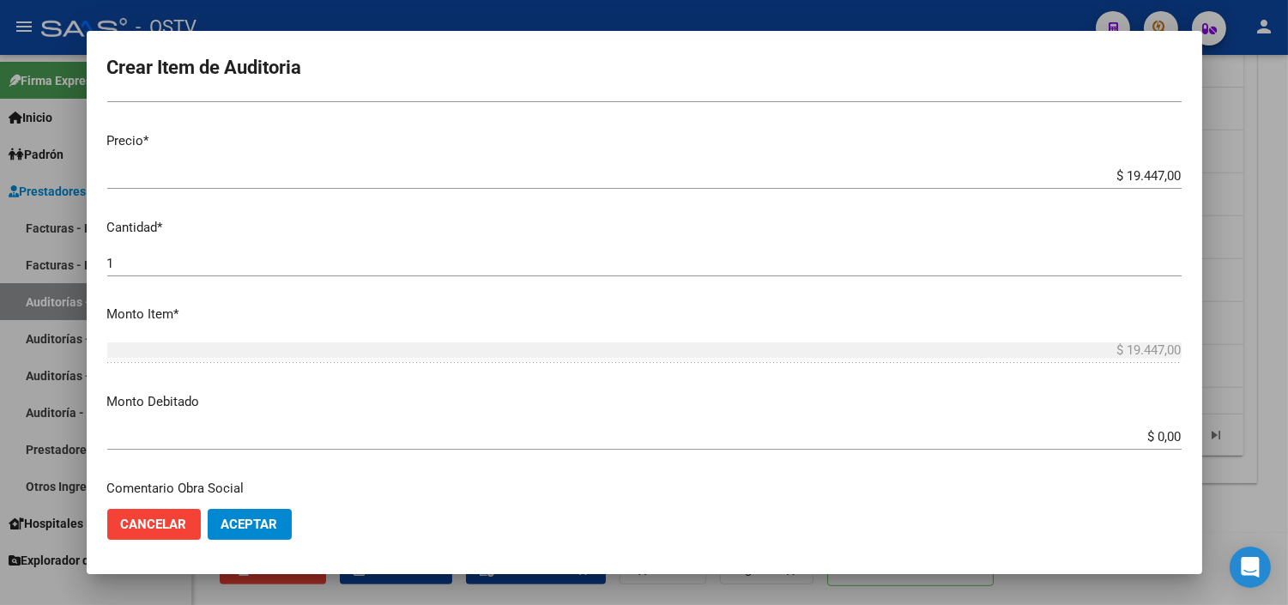
click at [1143, 421] on mat-dialog-content "34523801 Nro Documento 27345238013 CUIL Afiliado Inactivo MARIA ALEJANDRA MANSI…" at bounding box center [644, 297] width 1115 height 393
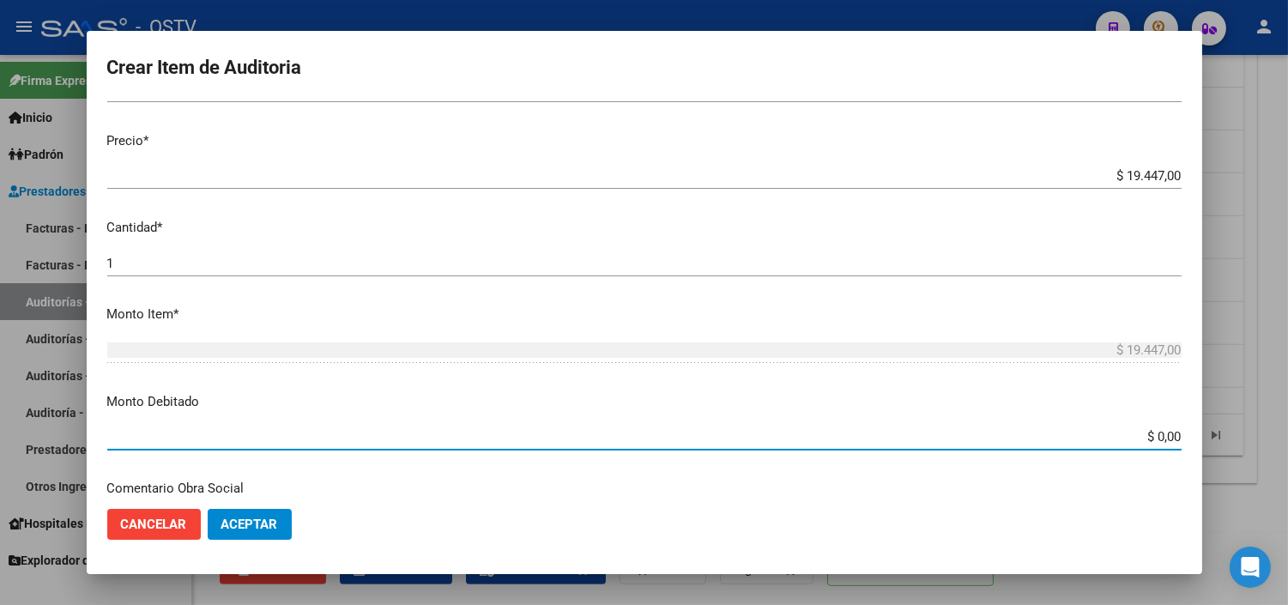
click at [1143, 430] on input "$ 0,00" at bounding box center [644, 436] width 1074 height 15
type input "$ 19.447,00"
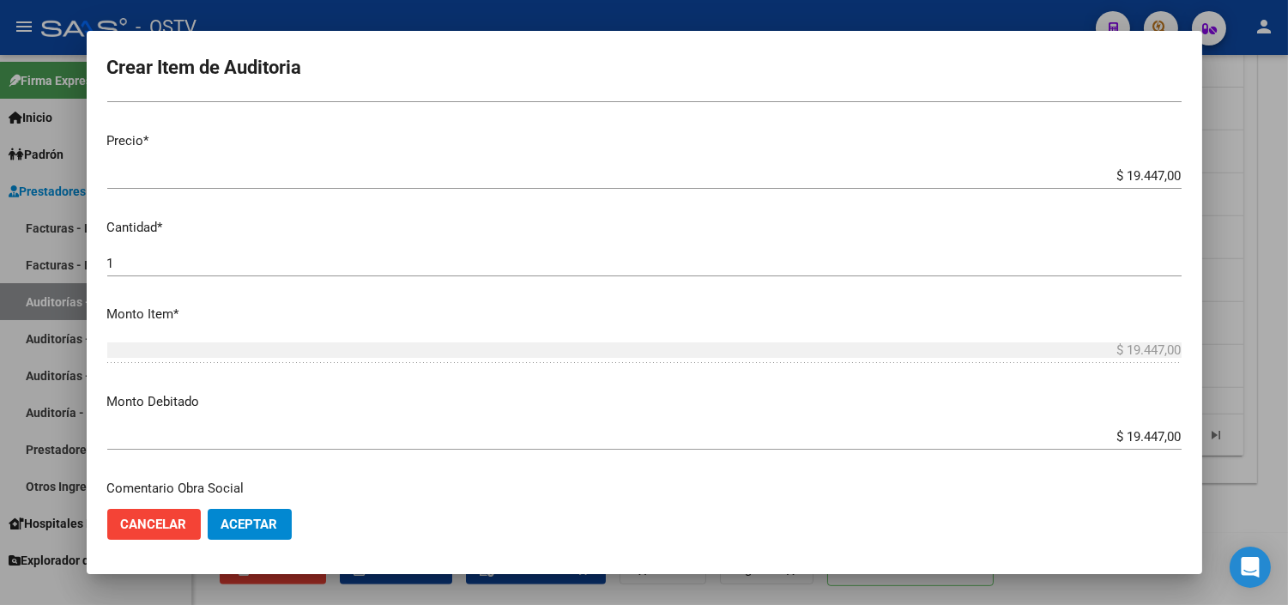
scroll to position [605, 0]
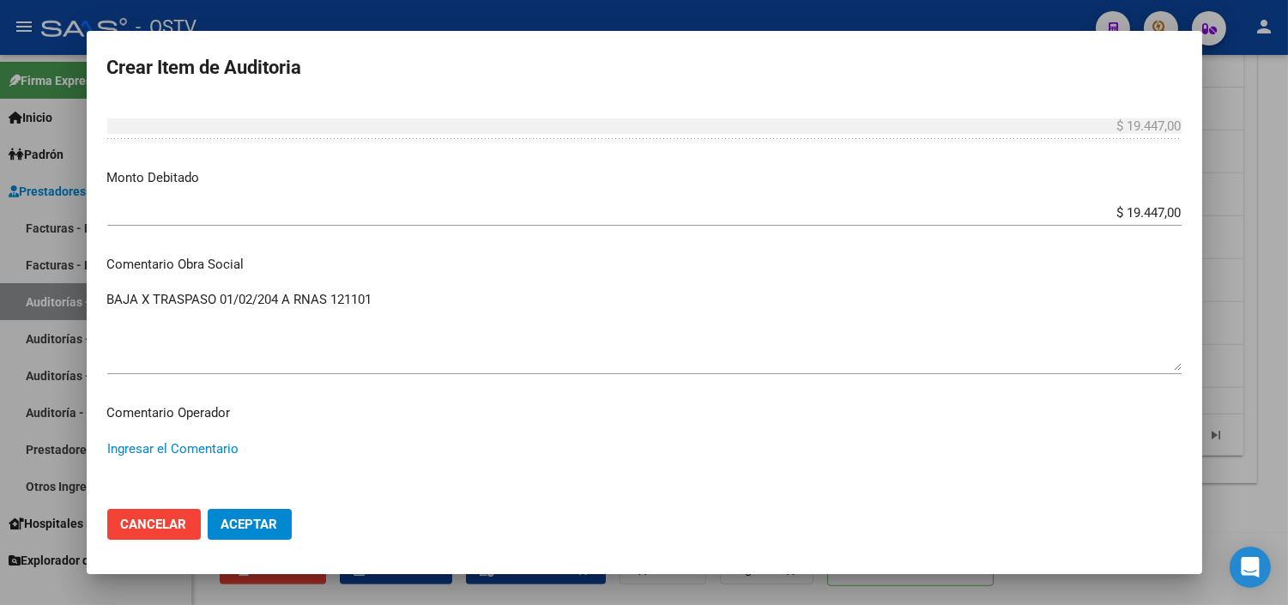
paste textarea "BAJA AL [DATE] POR OPCION"
type textarea "BAJA AL [DATE] POR OPCION"
click at [275, 519] on span "Aceptar" at bounding box center [249, 523] width 57 height 15
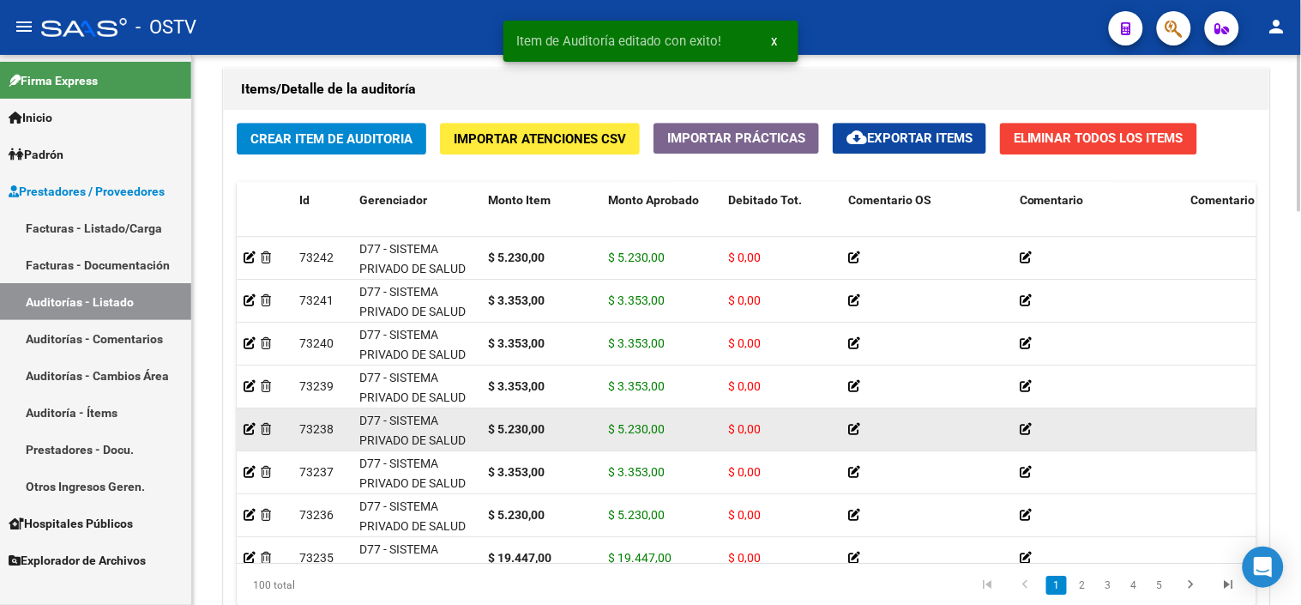
scroll to position [1391, 0]
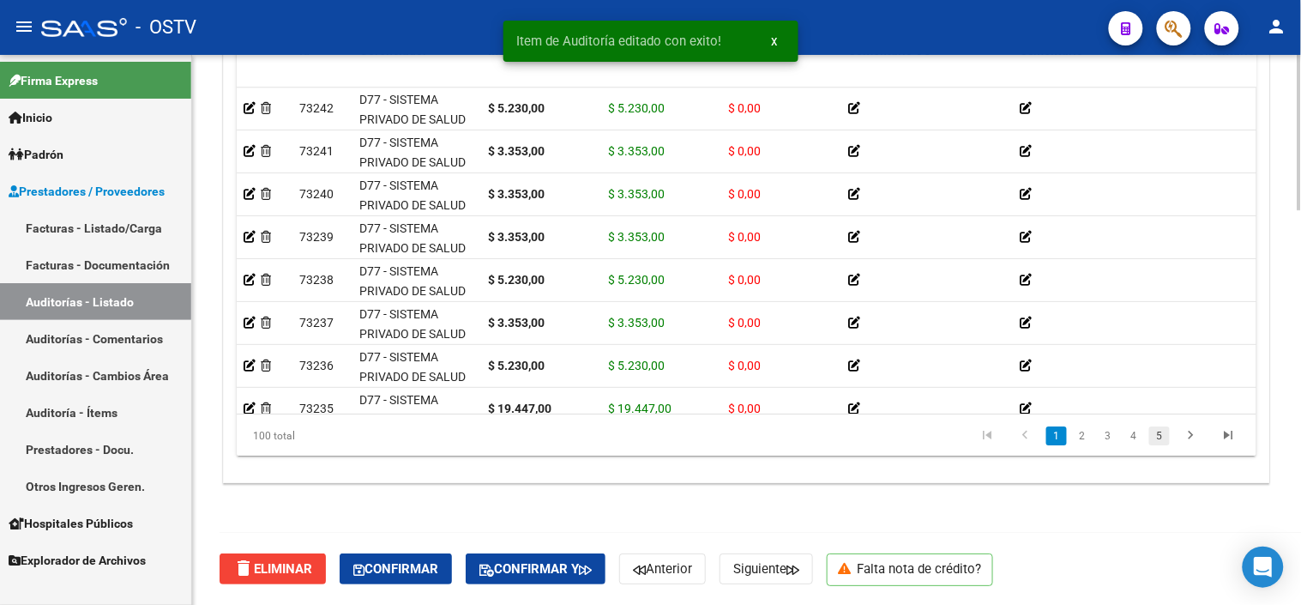
click at [1162, 443] on link "5" at bounding box center [1160, 435] width 21 height 19
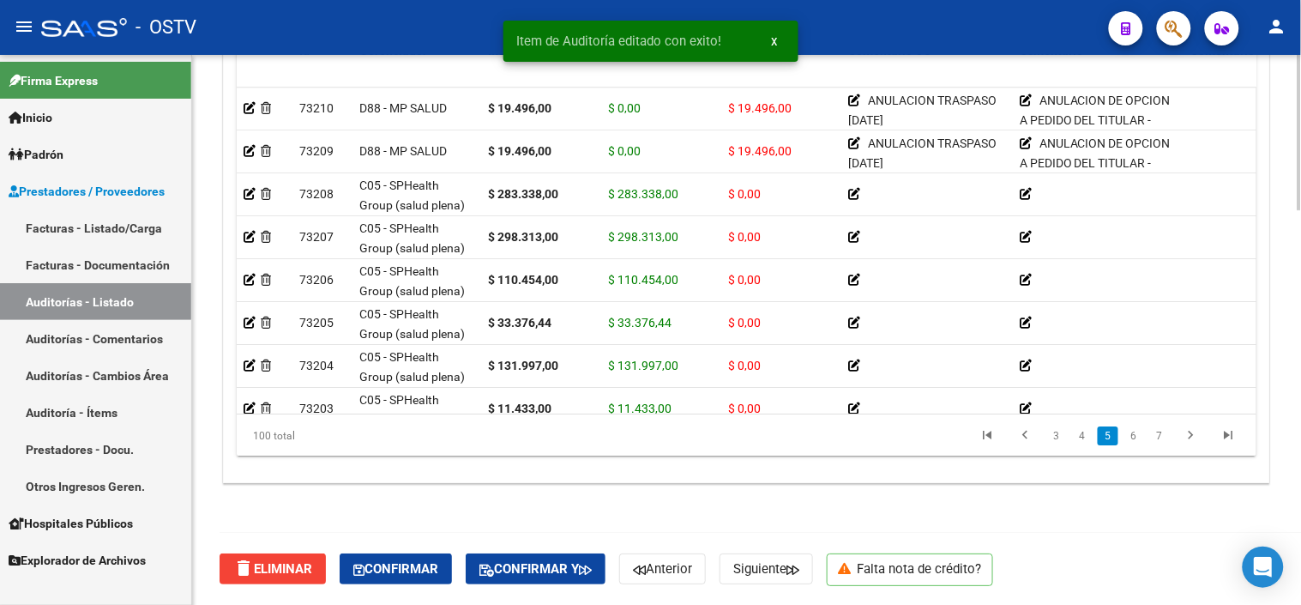
click at [1162, 443] on link "7" at bounding box center [1160, 435] width 21 height 19
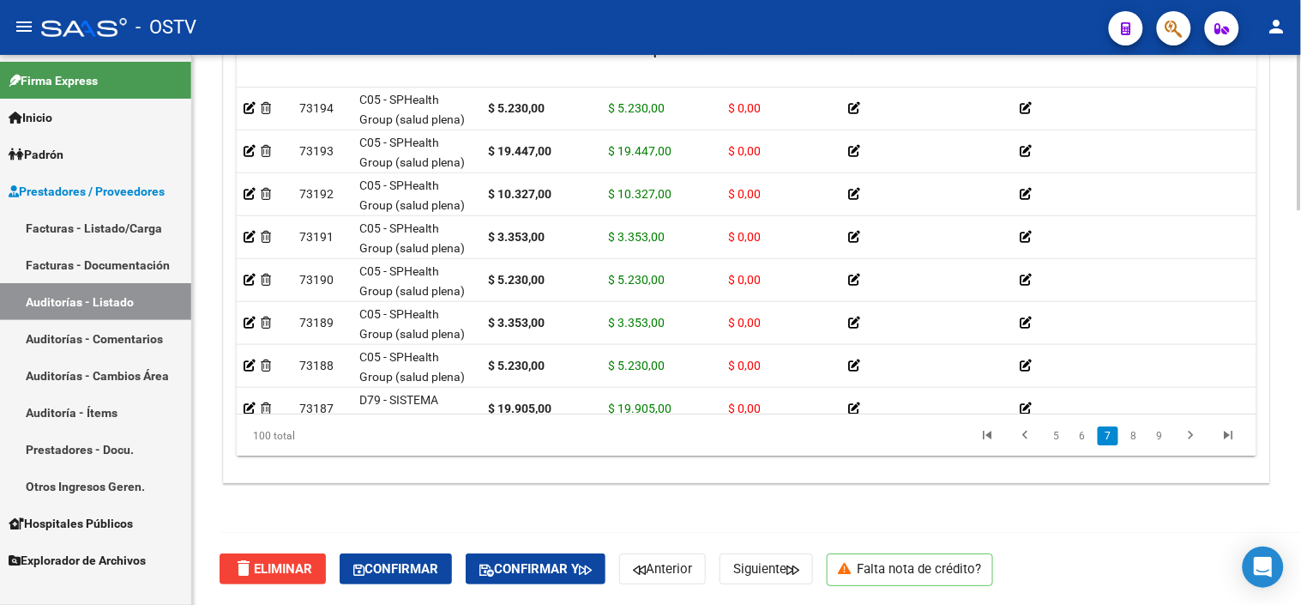
click at [1162, 443] on link "9" at bounding box center [1160, 435] width 21 height 19
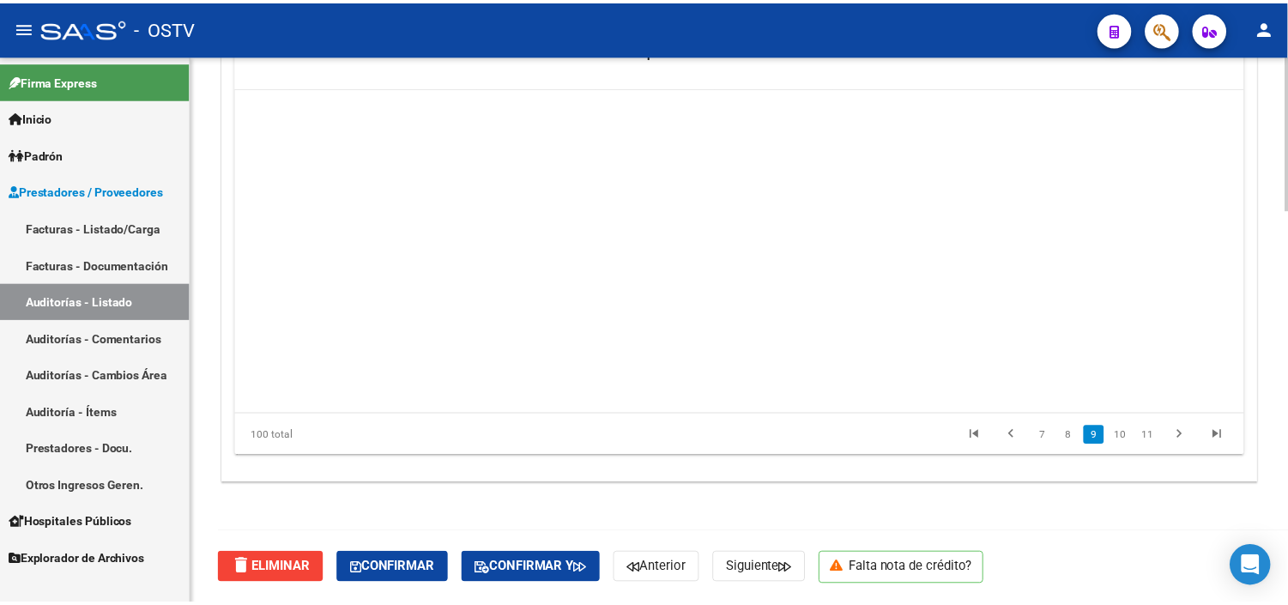
scroll to position [2745, 0]
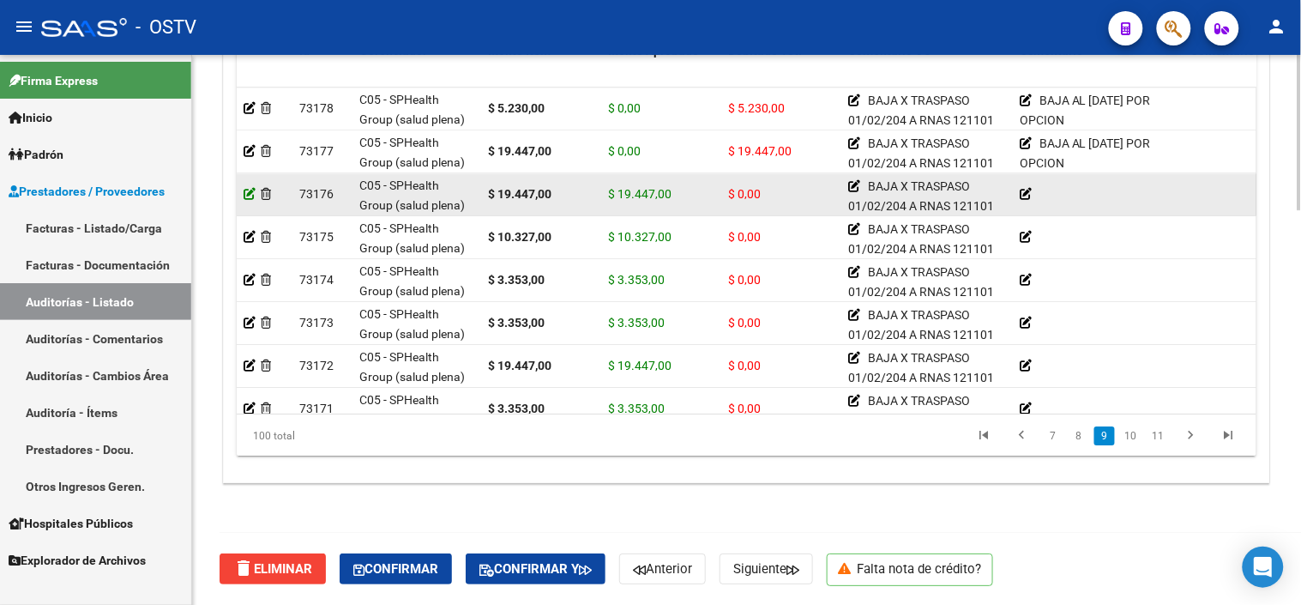
click at [253, 193] on icon at bounding box center [250, 194] width 12 height 12
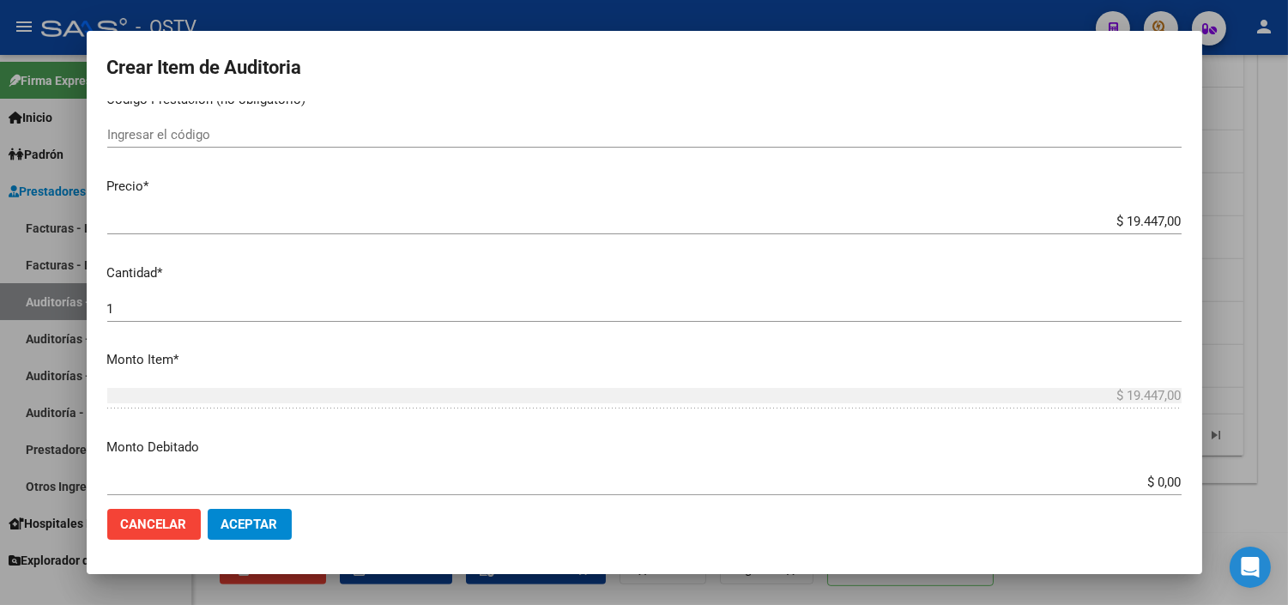
scroll to position [381, 0]
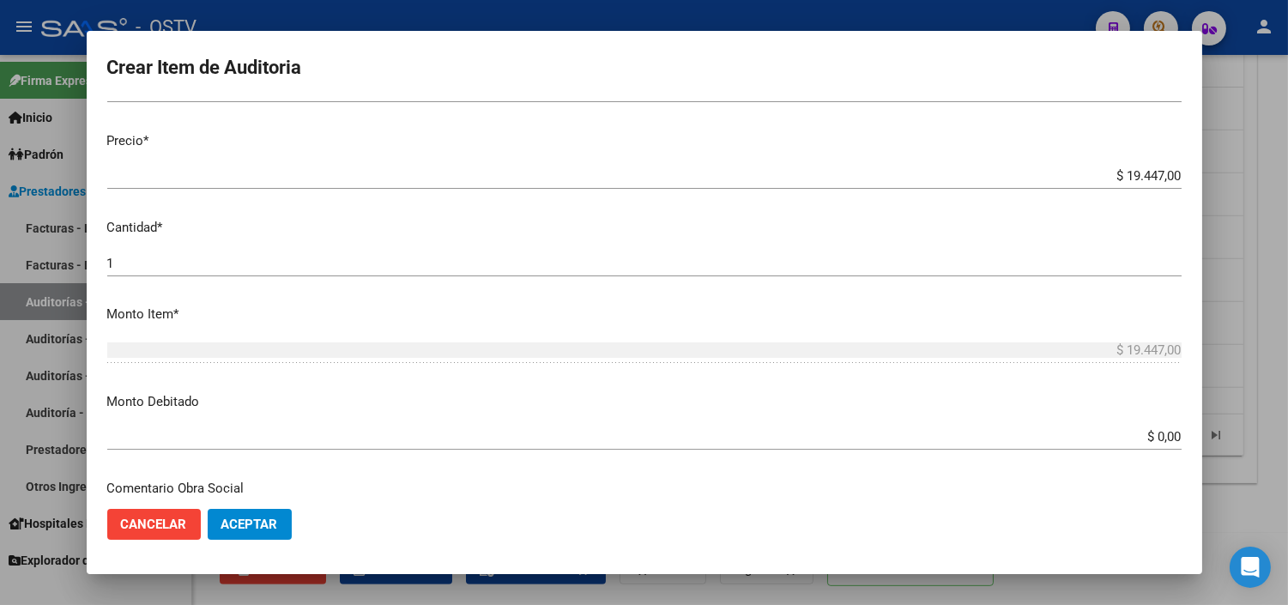
click at [1159, 426] on div "$ 0,00 Ingresar el monto" at bounding box center [644, 437] width 1074 height 26
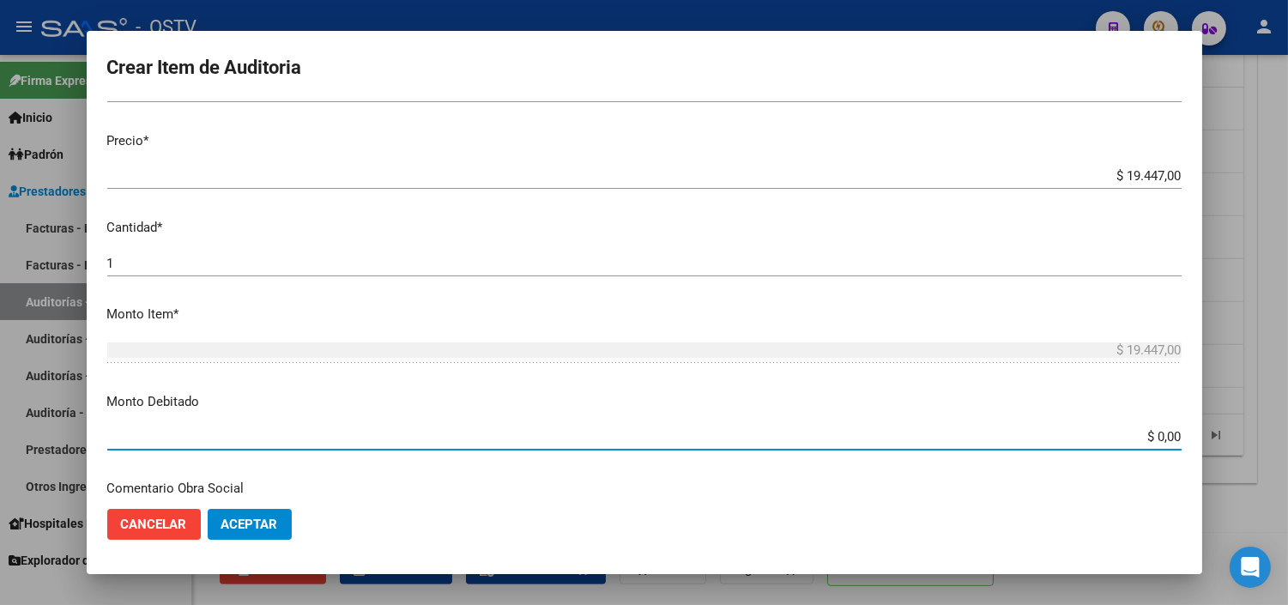
click at [1159, 426] on div "$ 0,00 Ingresar el monto" at bounding box center [644, 437] width 1074 height 26
click at [1144, 438] on input "$ 0,00" at bounding box center [644, 436] width 1074 height 15
type input "$ 19.447,00"
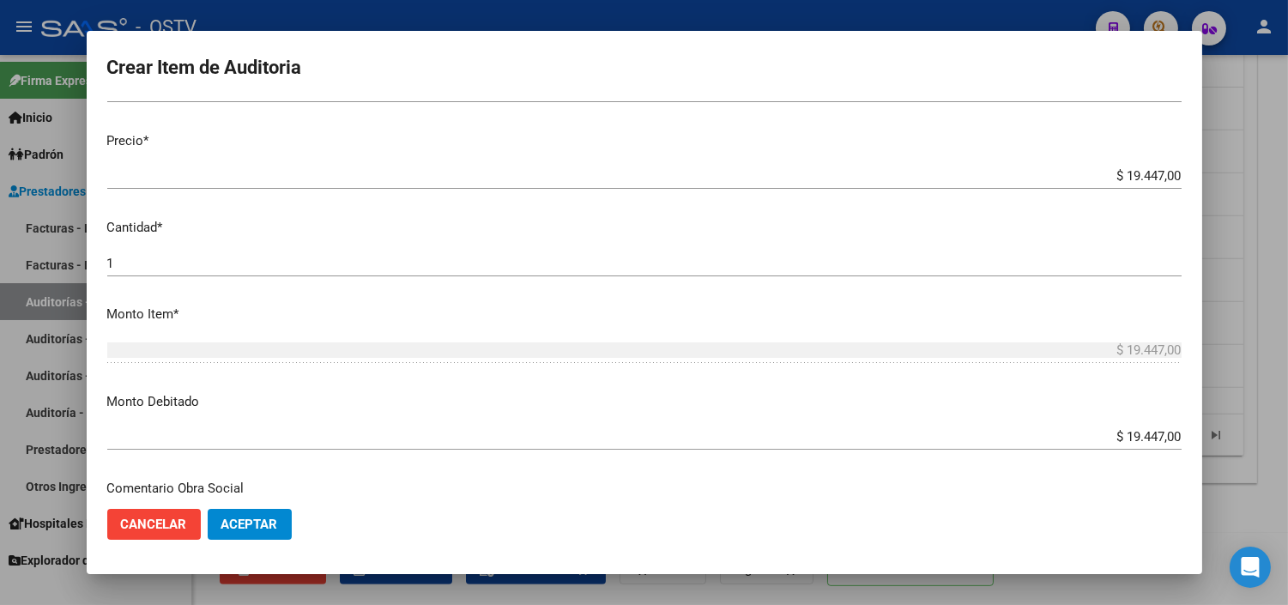
scroll to position [605, 0]
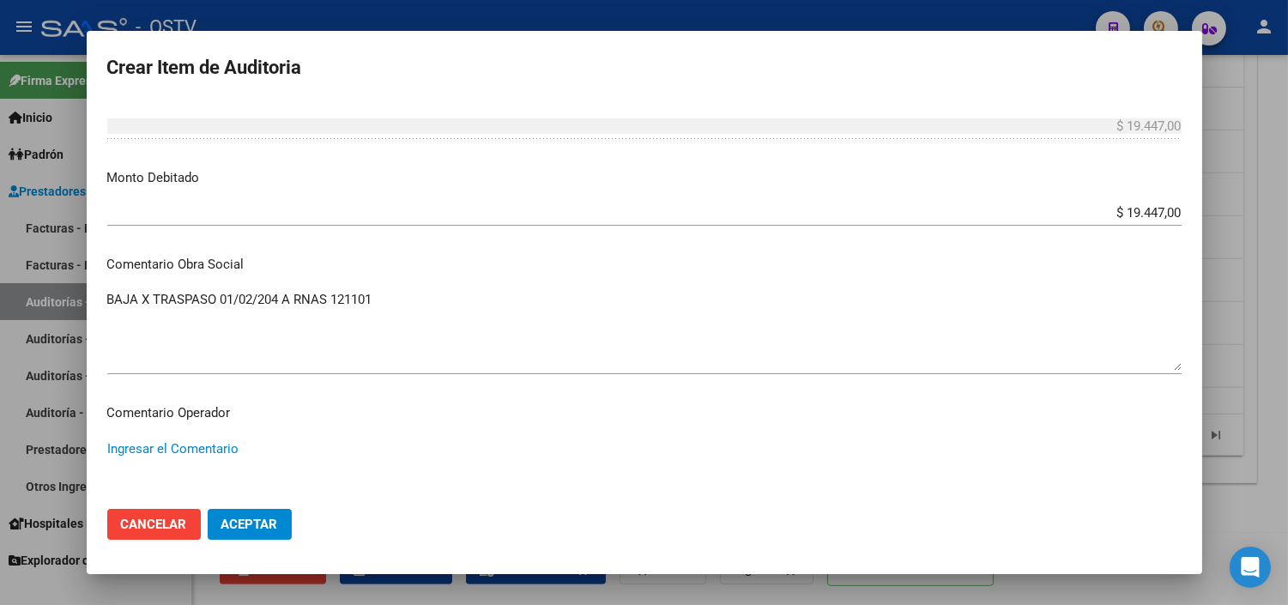
paste textarea "BAJA AL [DATE] POR OPCION"
type textarea "BAJA AL [DATE] POR OPCION"
click at [273, 534] on button "Aceptar" at bounding box center [250, 524] width 84 height 31
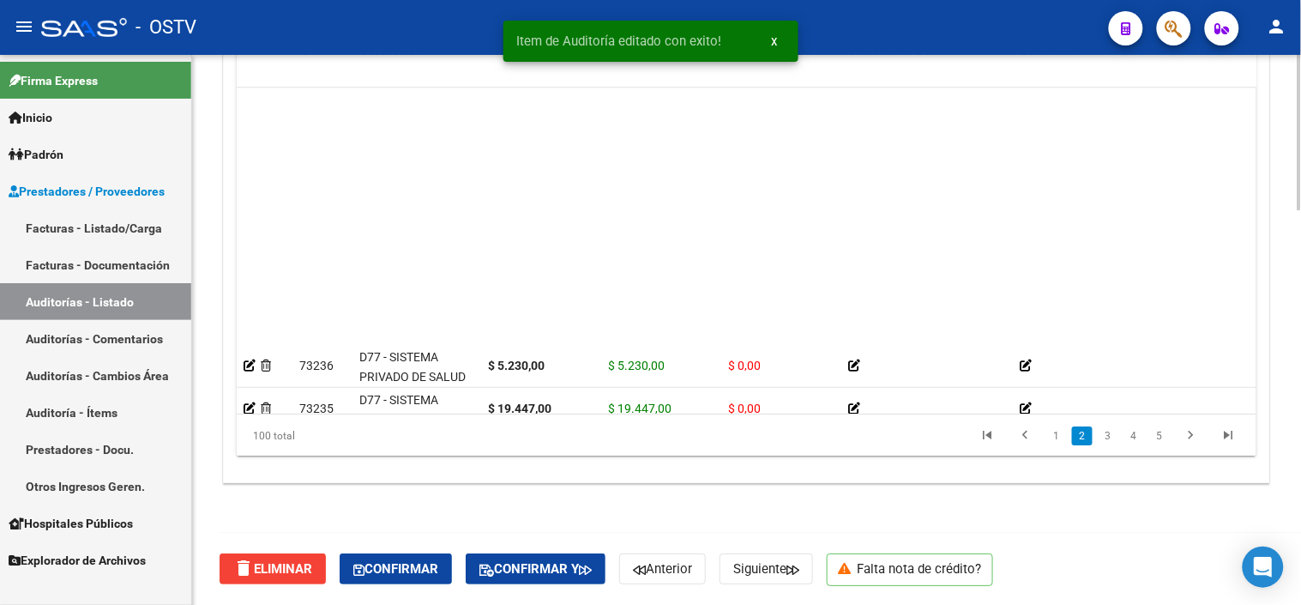
scroll to position [286, 0]
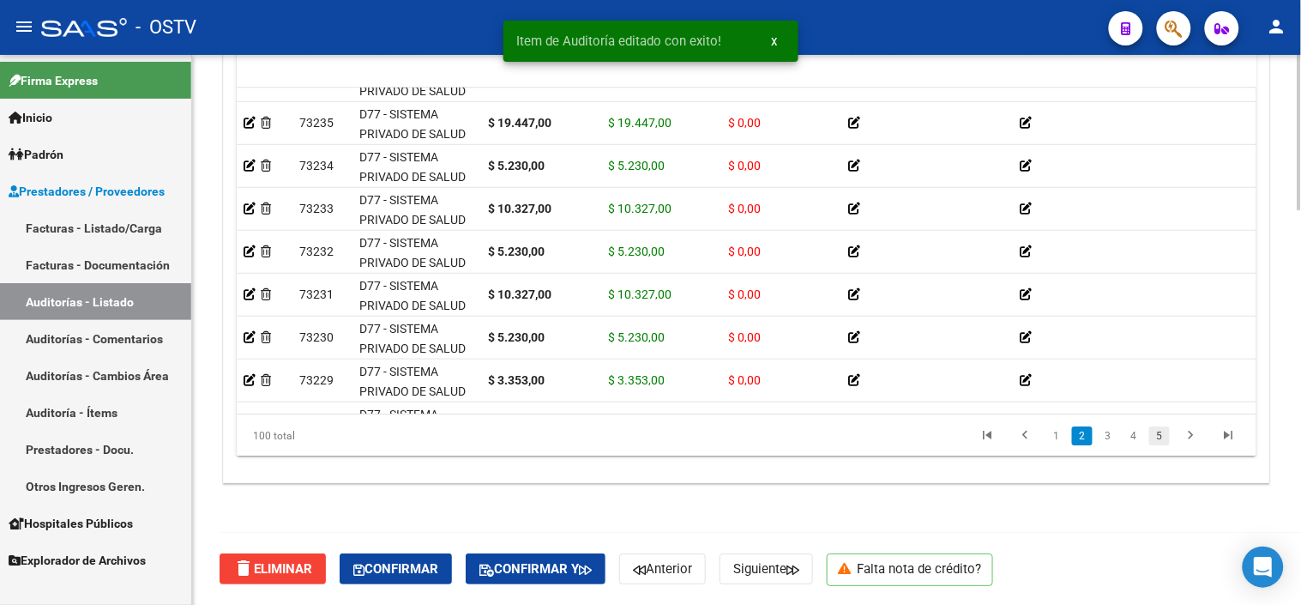
click at [1160, 427] on link "5" at bounding box center [1160, 435] width 21 height 19
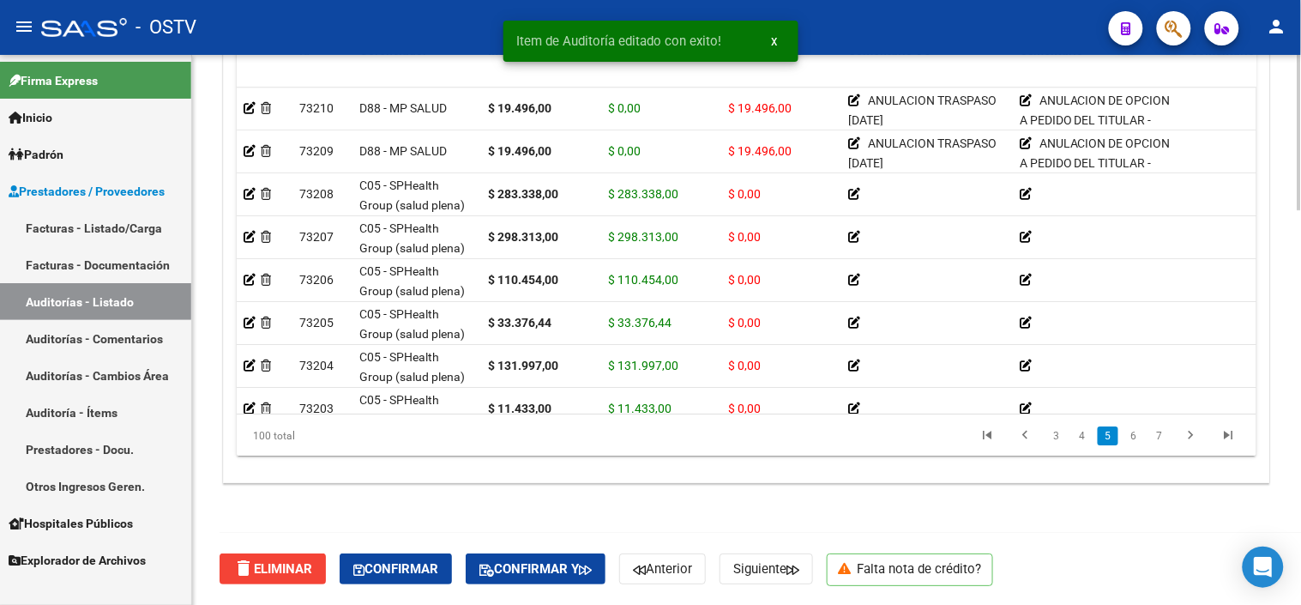
click at [1160, 427] on link "7" at bounding box center [1160, 435] width 21 height 19
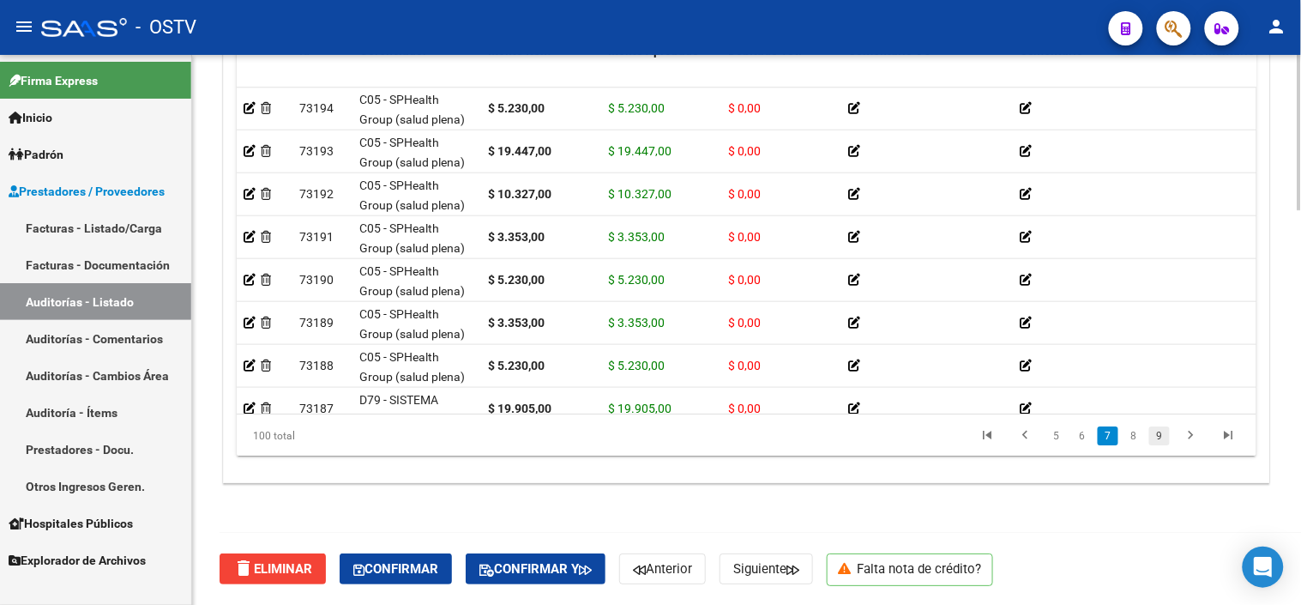
click at [1161, 429] on link "9" at bounding box center [1160, 435] width 21 height 19
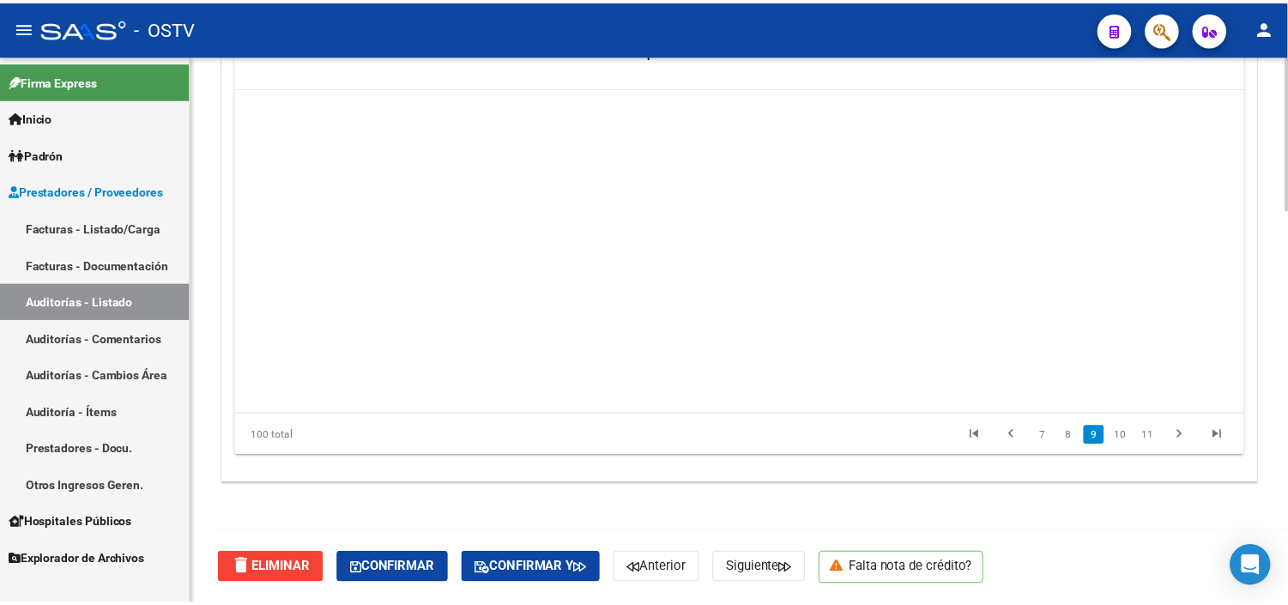
scroll to position [2745, 0]
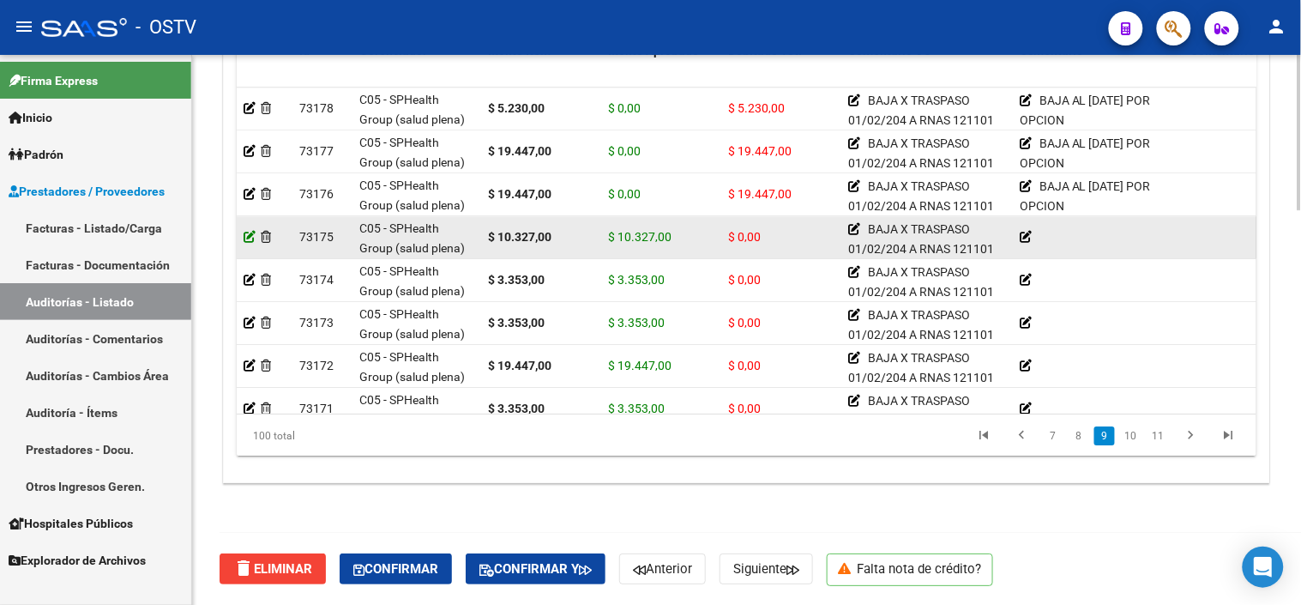
click at [250, 233] on icon at bounding box center [250, 237] width 12 height 12
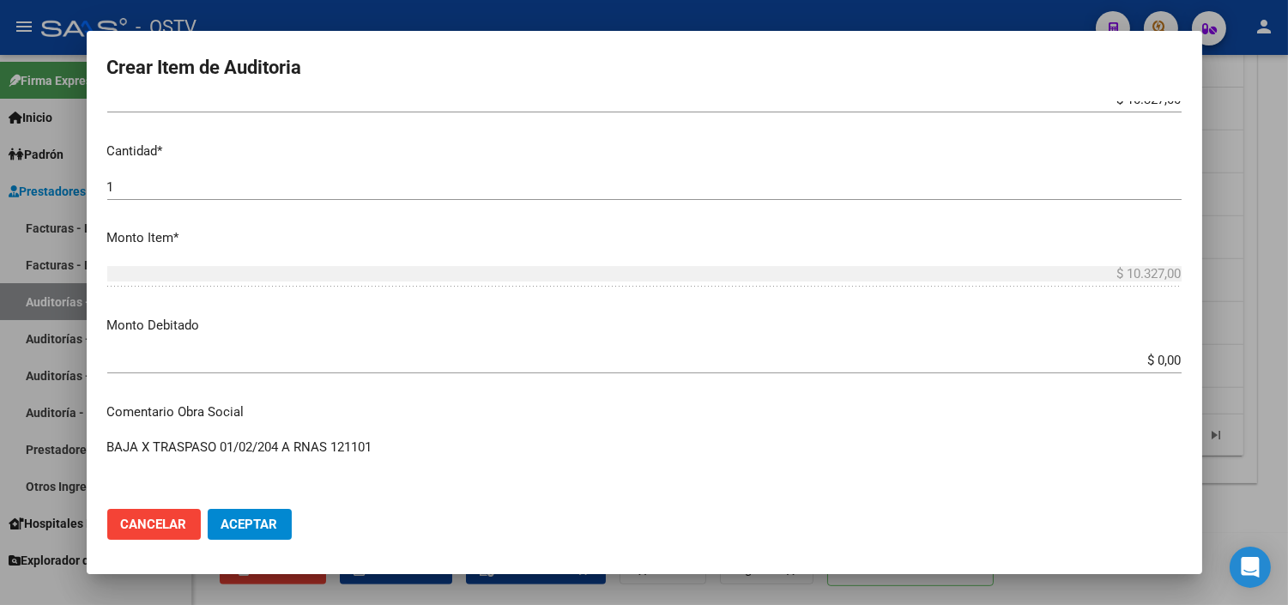
scroll to position [476, 0]
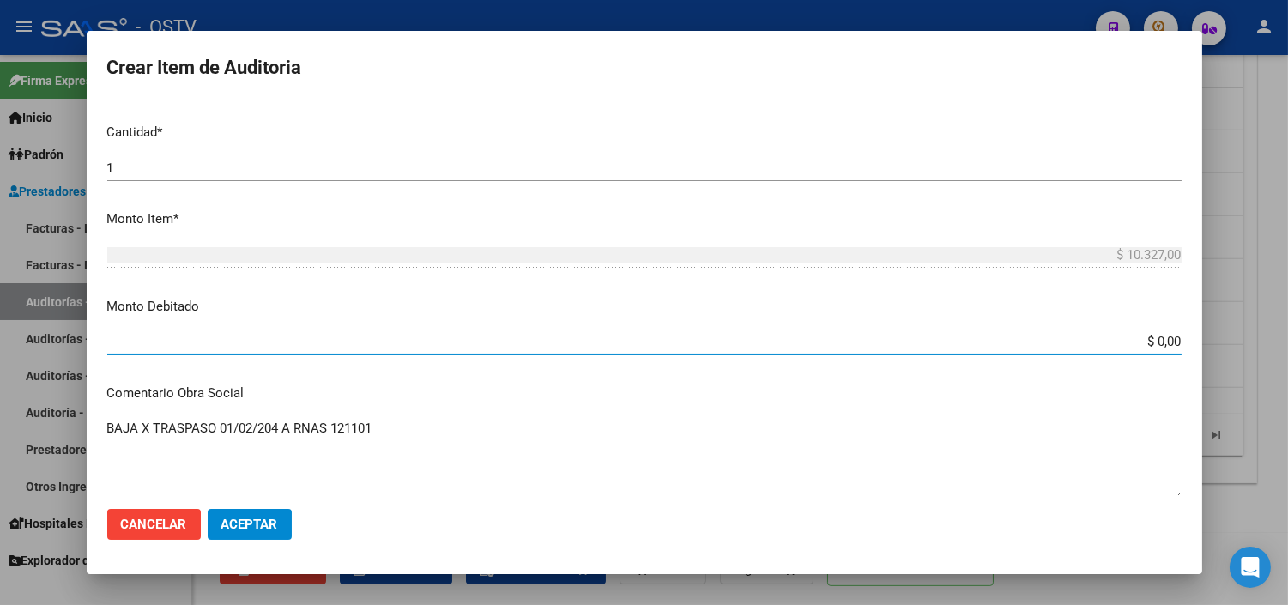
click at [1137, 343] on input "$ 0,00" at bounding box center [644, 341] width 1074 height 15
type input "$ 10.327,00"
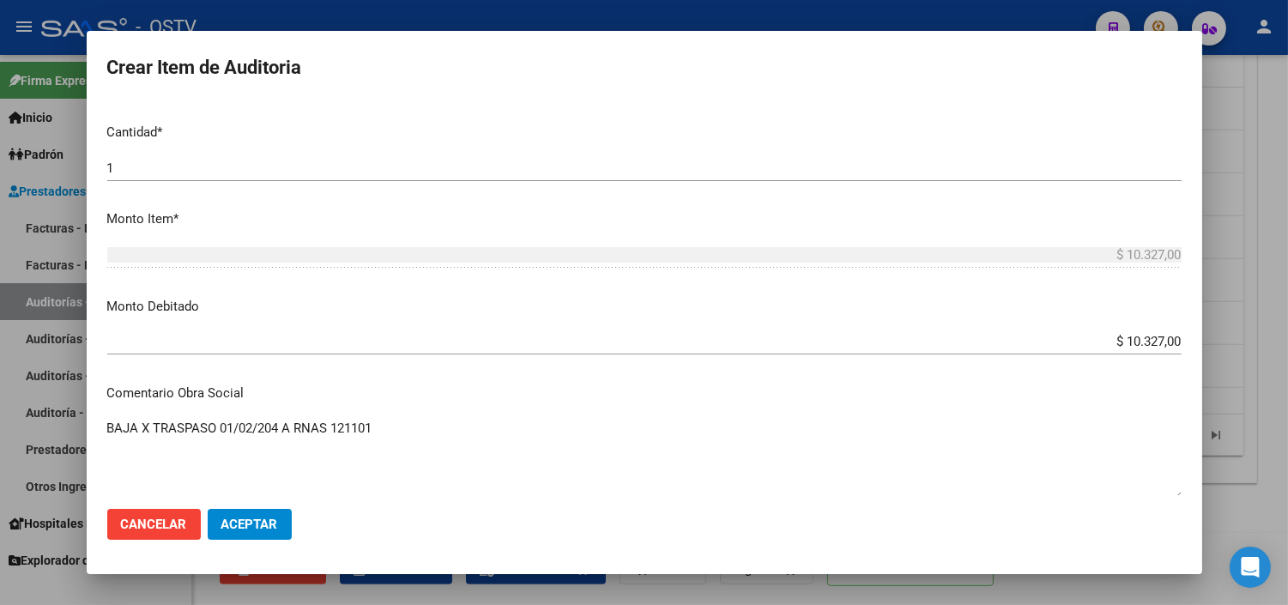
scroll to position [753, 0]
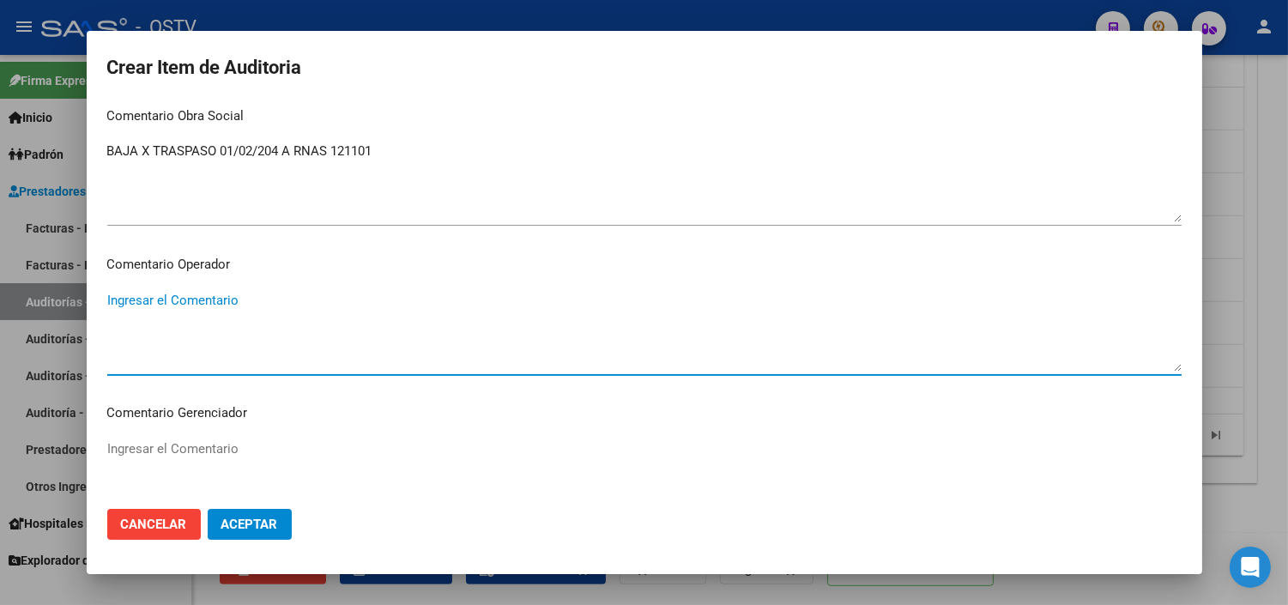
paste textarea "BAJA AL [DATE] POR OPCION"
type textarea "BAJA AL [DATE] POR OPCION"
click at [230, 516] on span "Aceptar" at bounding box center [249, 523] width 57 height 15
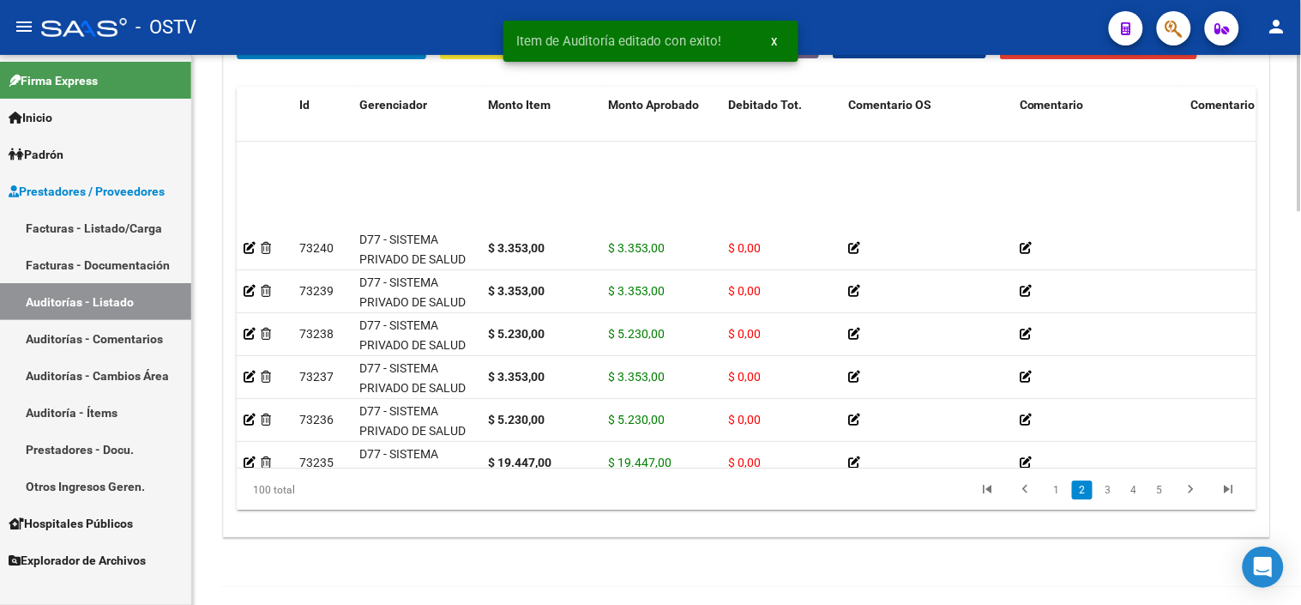
scroll to position [95, 0]
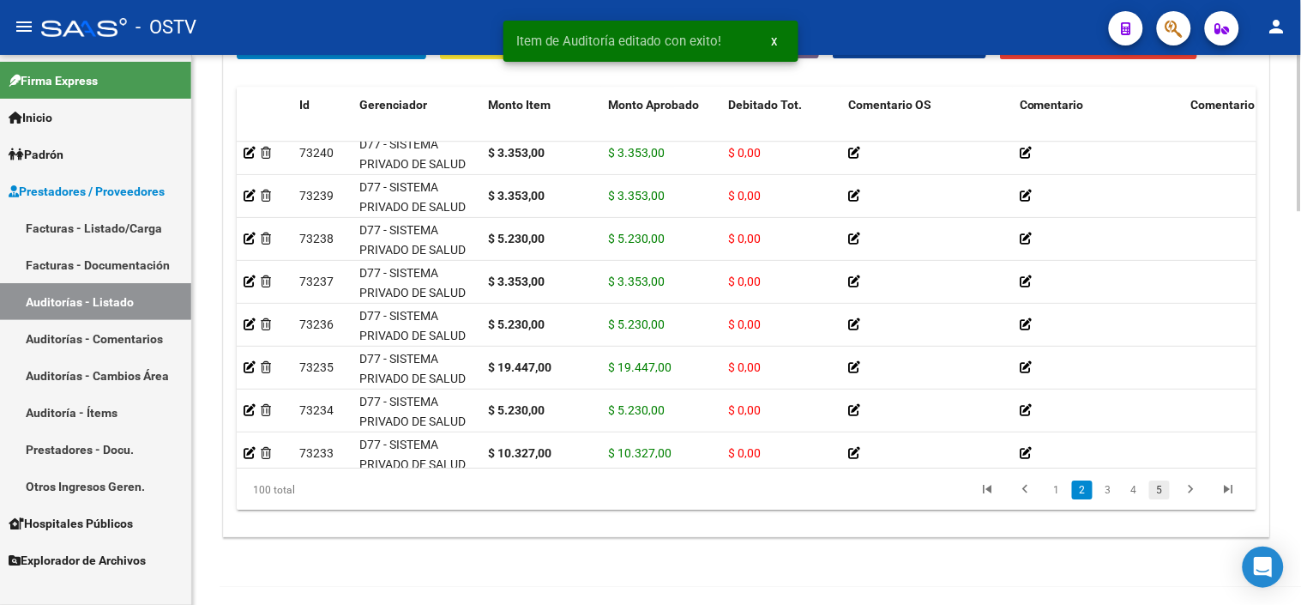
click at [1163, 499] on link "5" at bounding box center [1160, 489] width 21 height 19
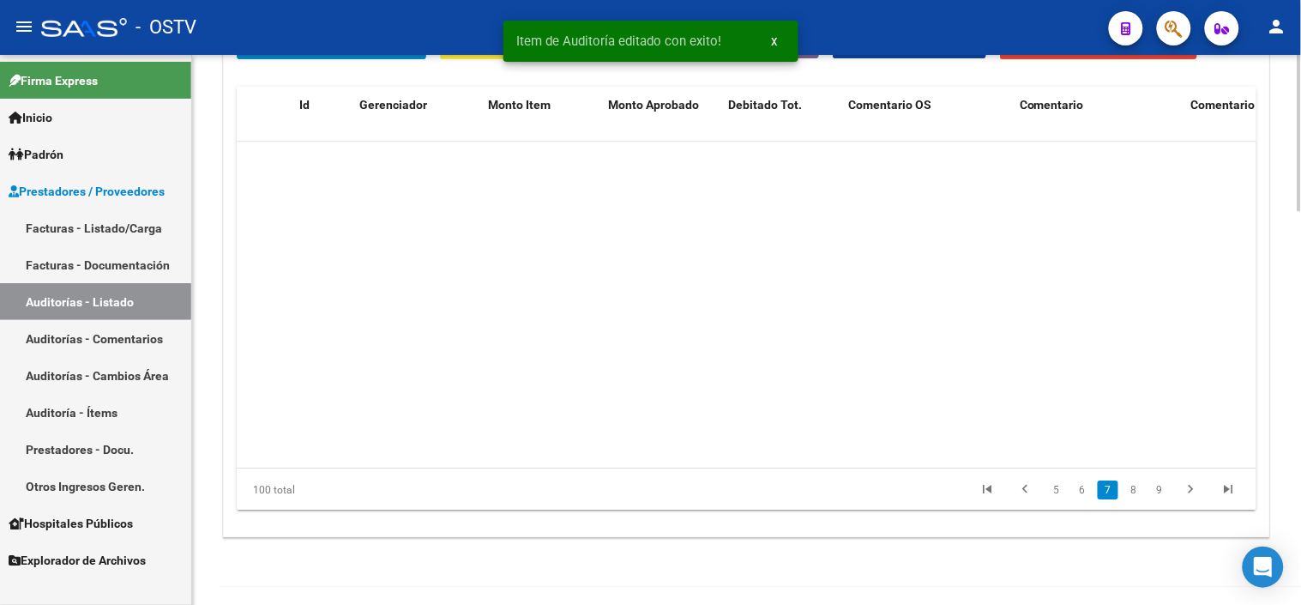
scroll to position [2059, 0]
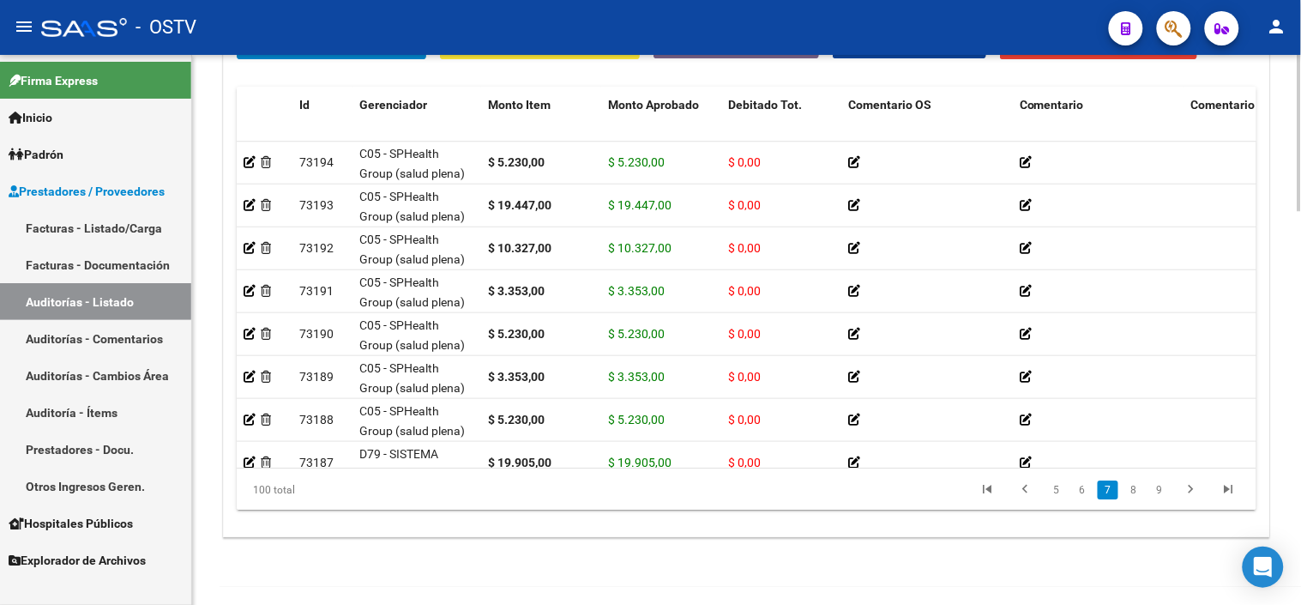
click at [1163, 499] on link "9" at bounding box center [1160, 489] width 21 height 19
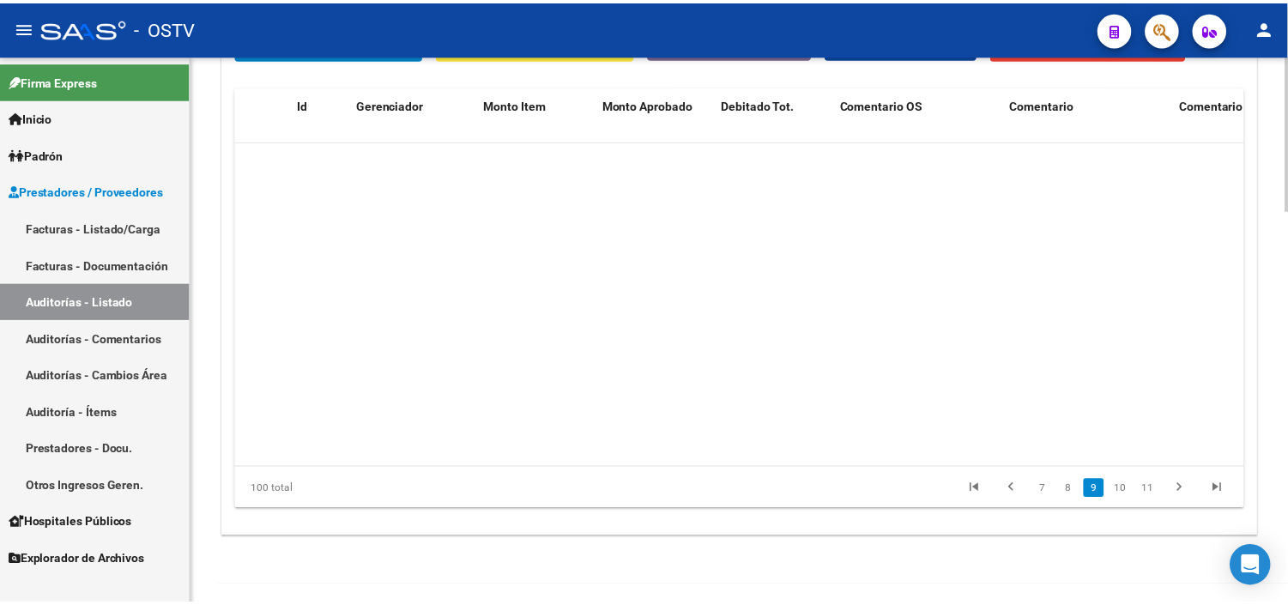
scroll to position [2745, 0]
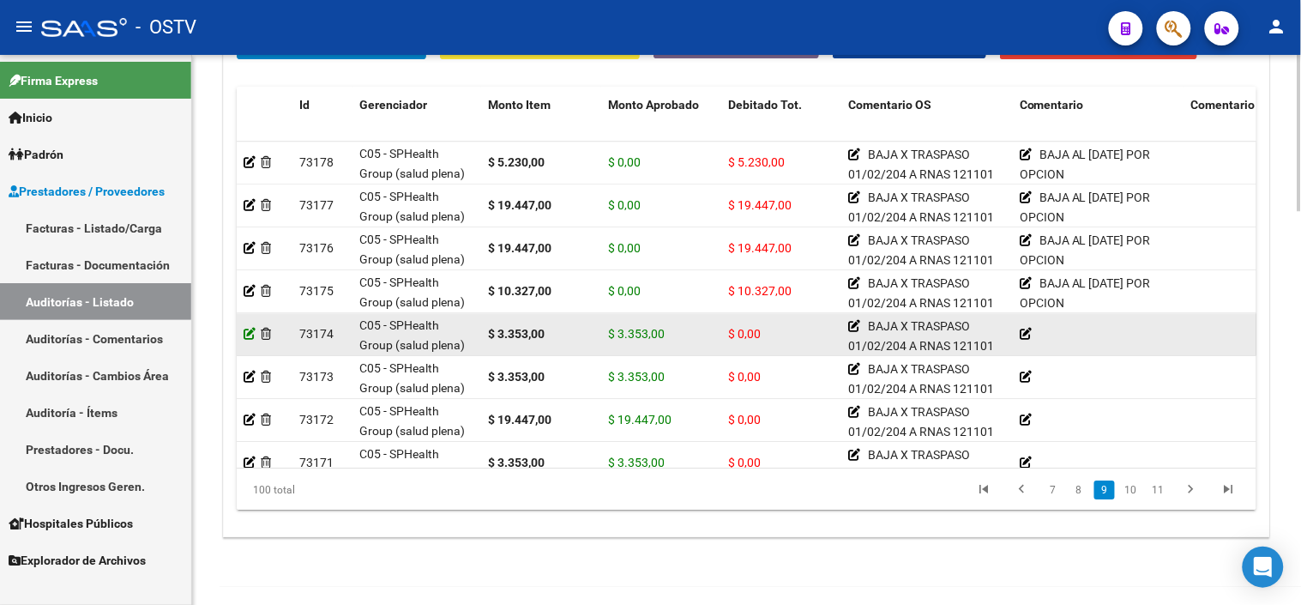
click at [247, 337] on icon at bounding box center [250, 334] width 12 height 12
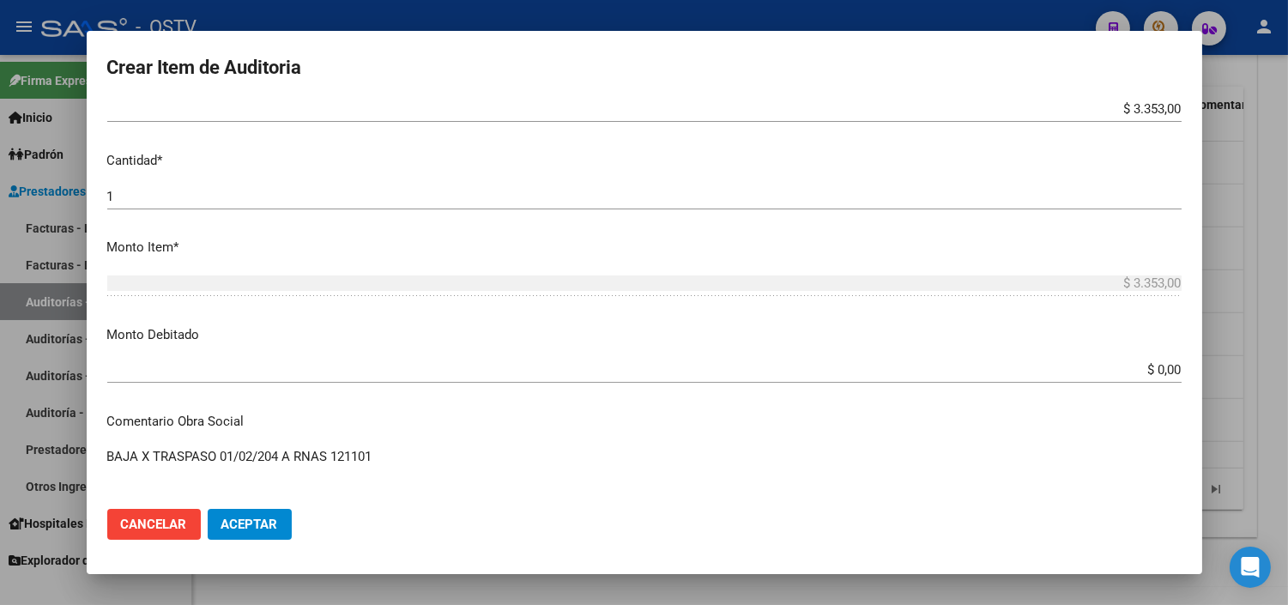
scroll to position [476, 0]
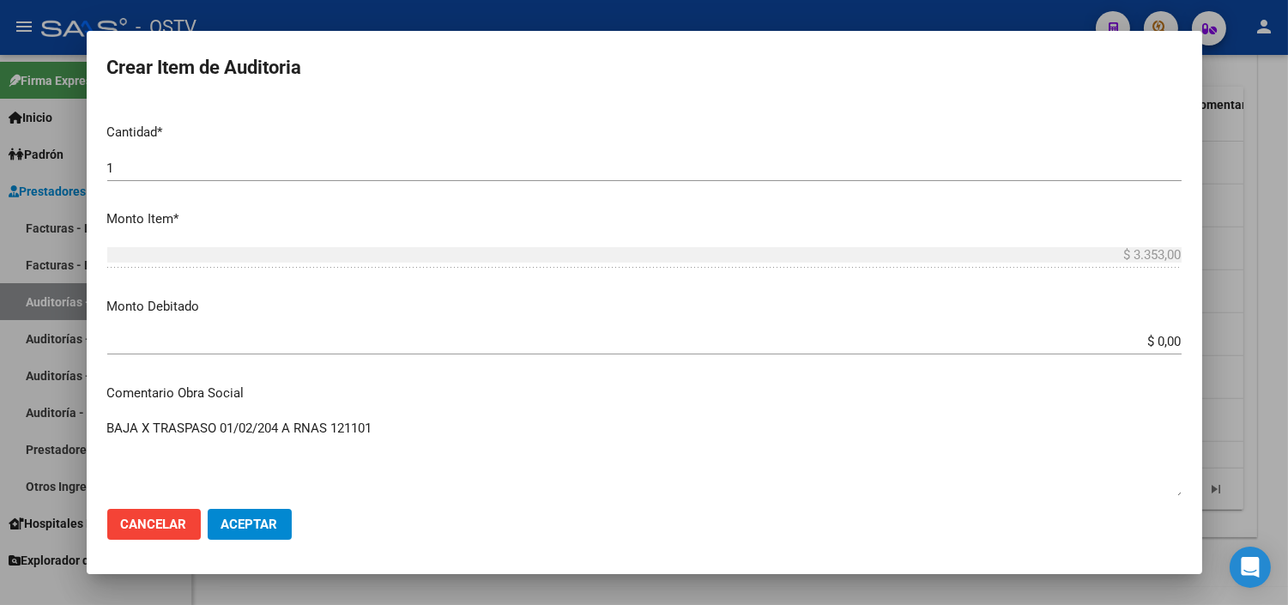
click at [1133, 341] on input "$ 0,00" at bounding box center [644, 341] width 1074 height 15
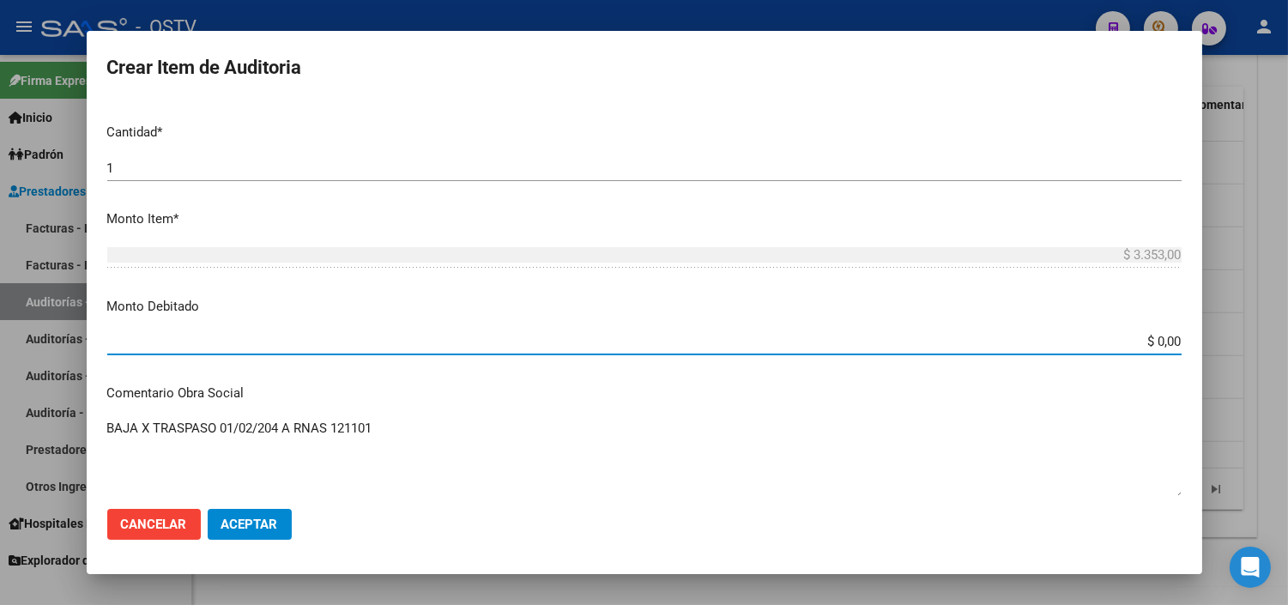
click at [1133, 341] on input "$ 0,00" at bounding box center [644, 341] width 1074 height 15
type input "$ 3.353,00"
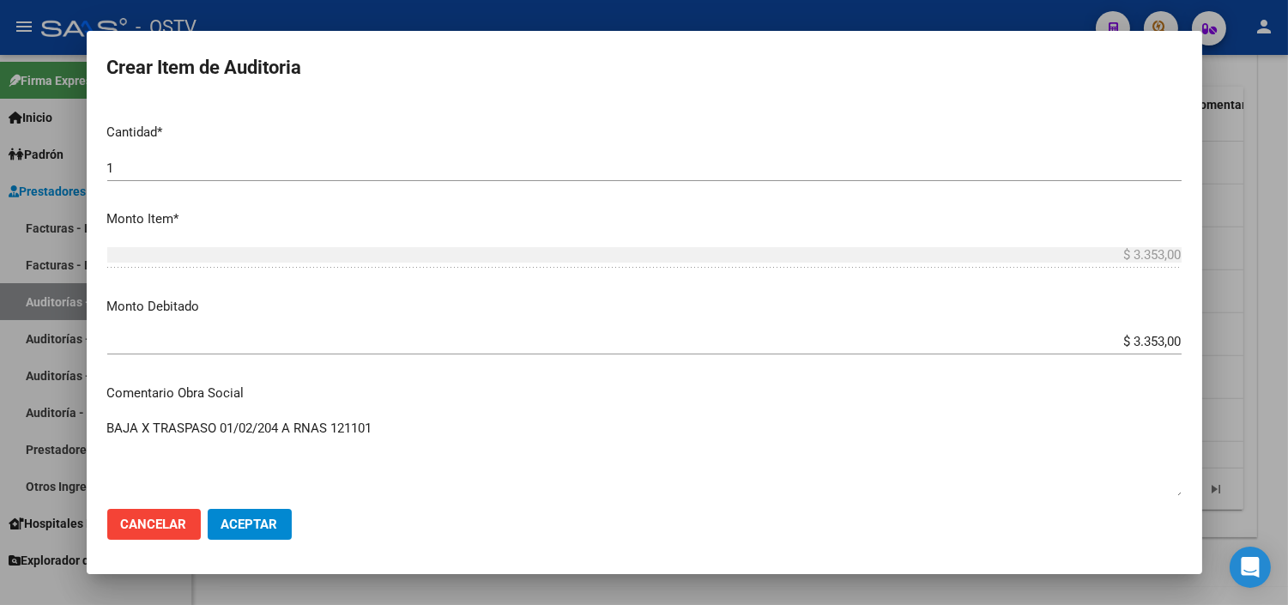
scroll to position [753, 0]
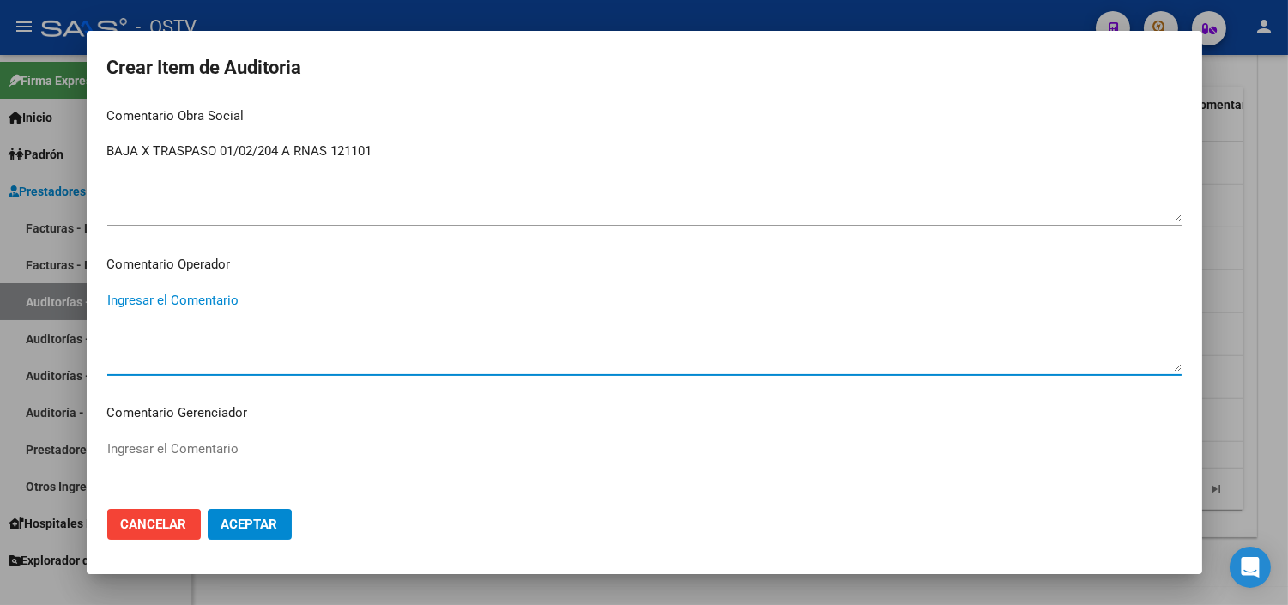
paste textarea "BAJA AL [DATE] POR OPCION"
type textarea "BAJA AL [DATE] POR OPCION"
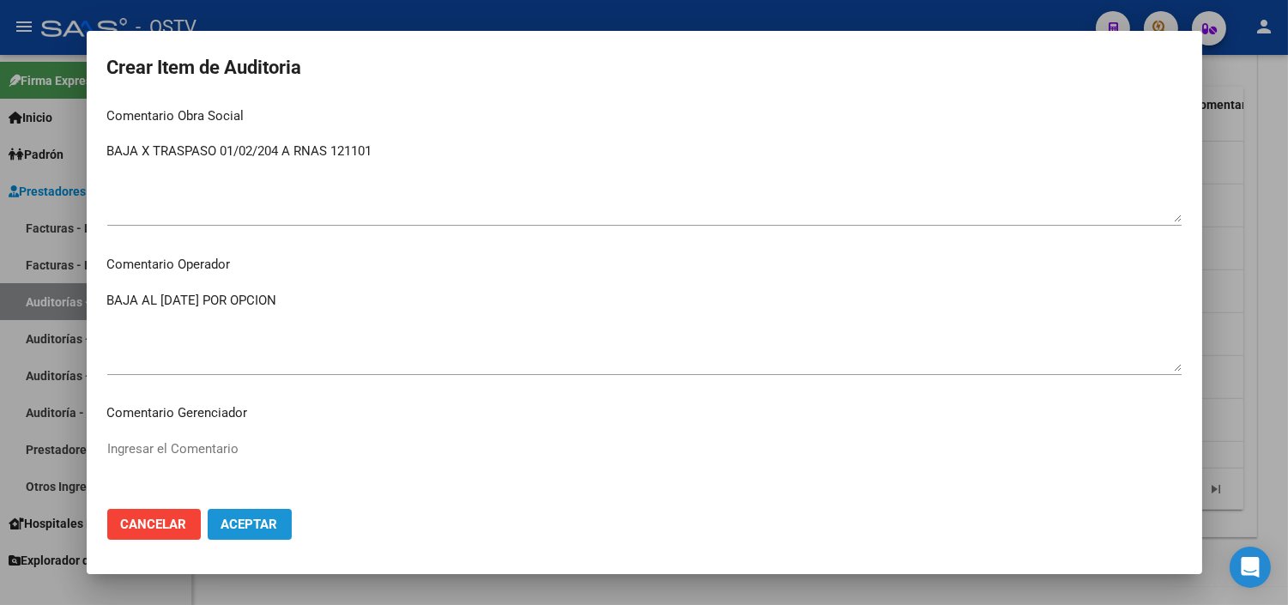
click at [258, 516] on span "Aceptar" at bounding box center [249, 523] width 57 height 15
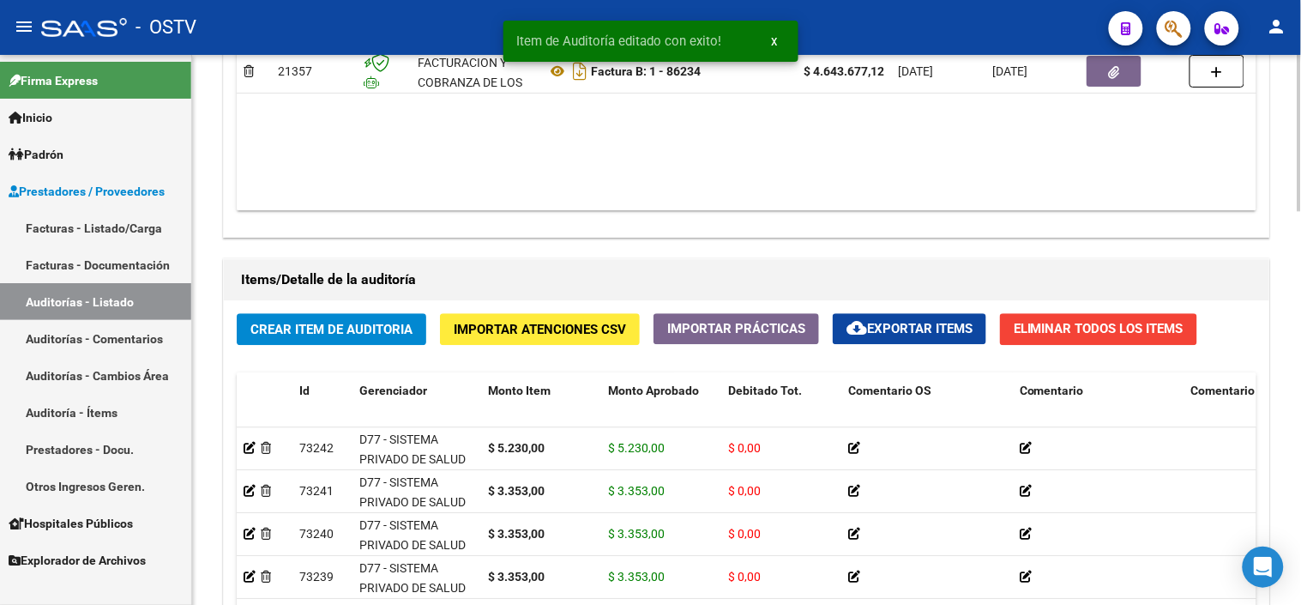
scroll to position [1239, 0]
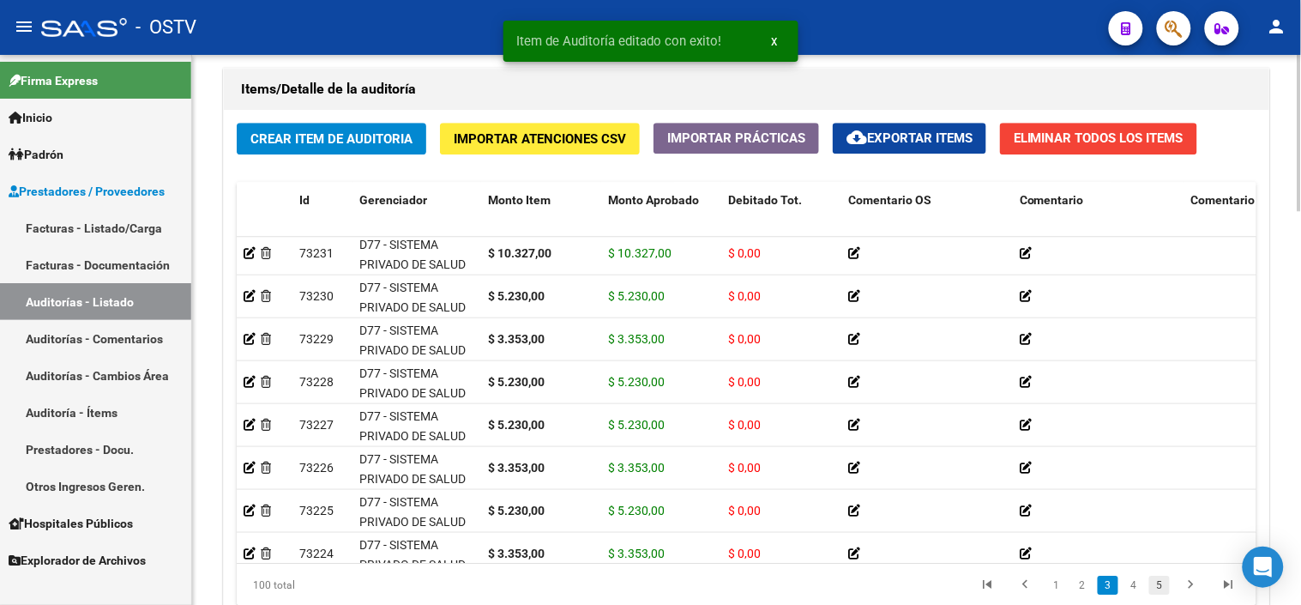
click at [1162, 592] on link "5" at bounding box center [1160, 585] width 21 height 19
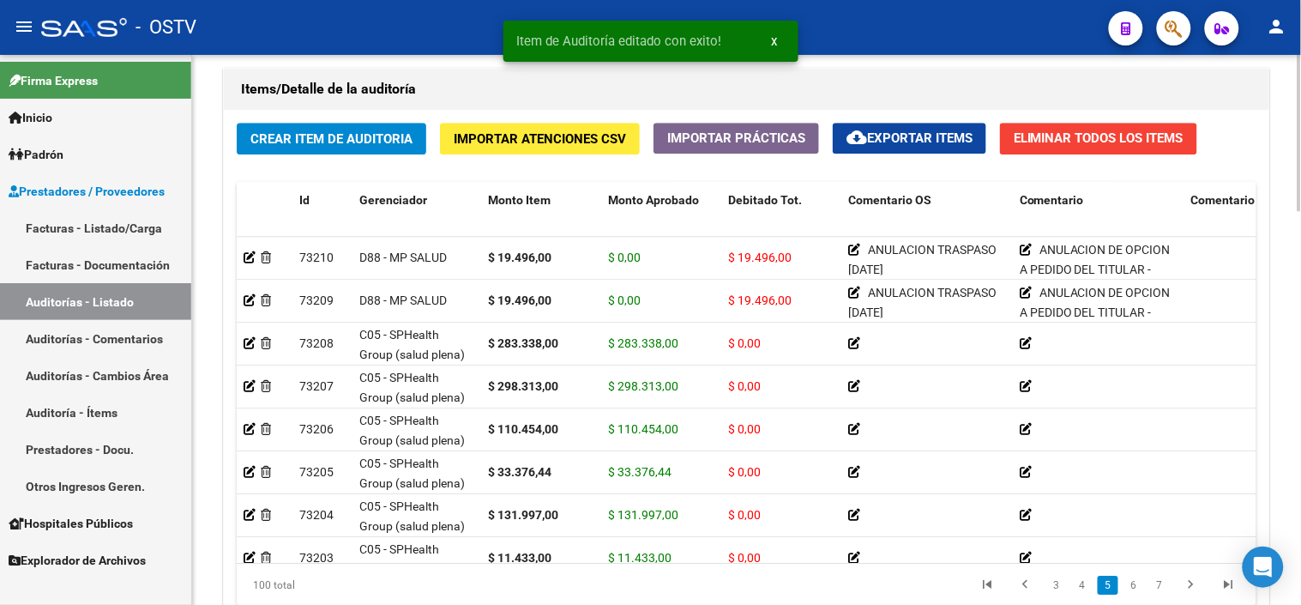
click at [1162, 592] on link "7" at bounding box center [1160, 585] width 21 height 19
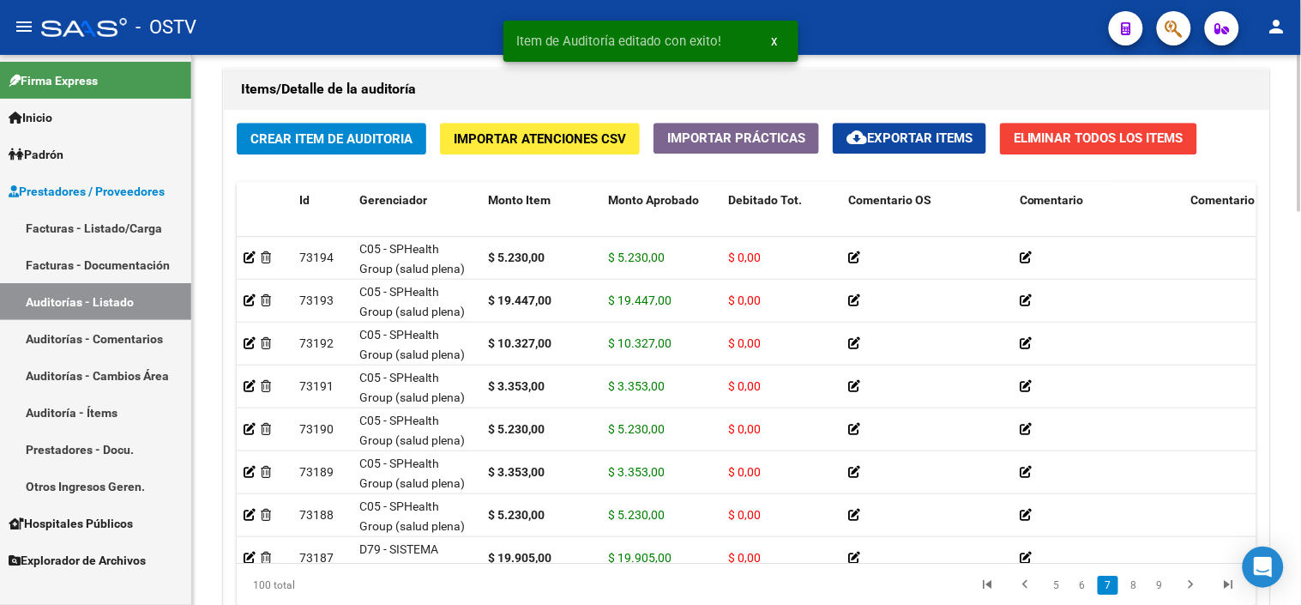
click at [1162, 592] on link "9" at bounding box center [1160, 585] width 21 height 19
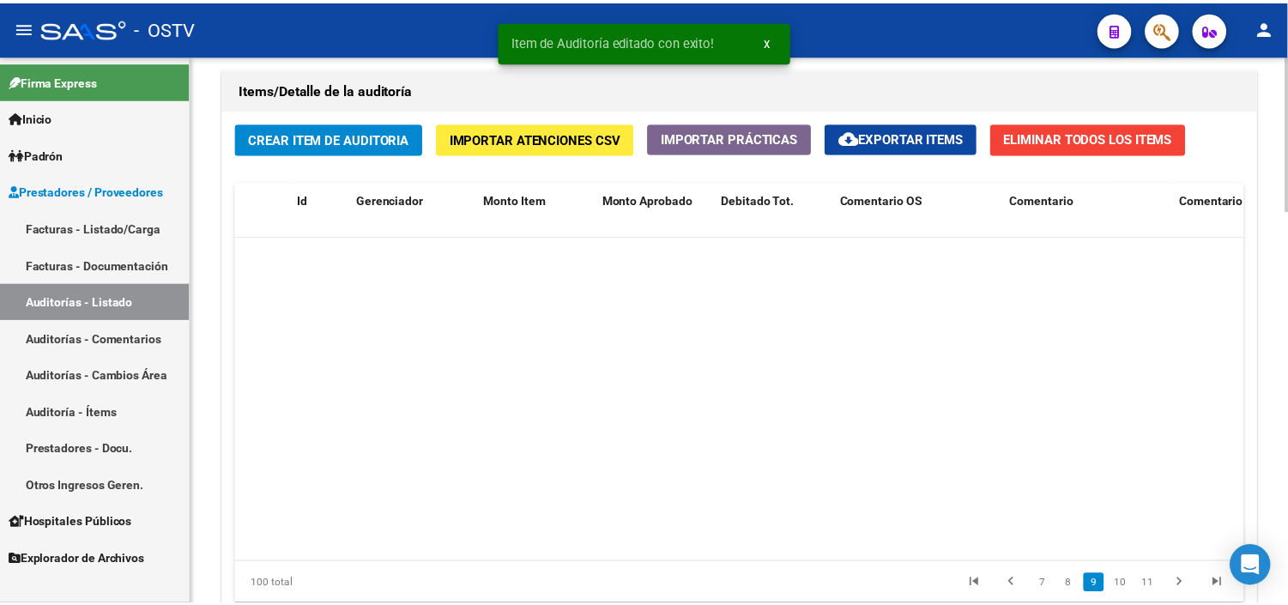
scroll to position [2745, 0]
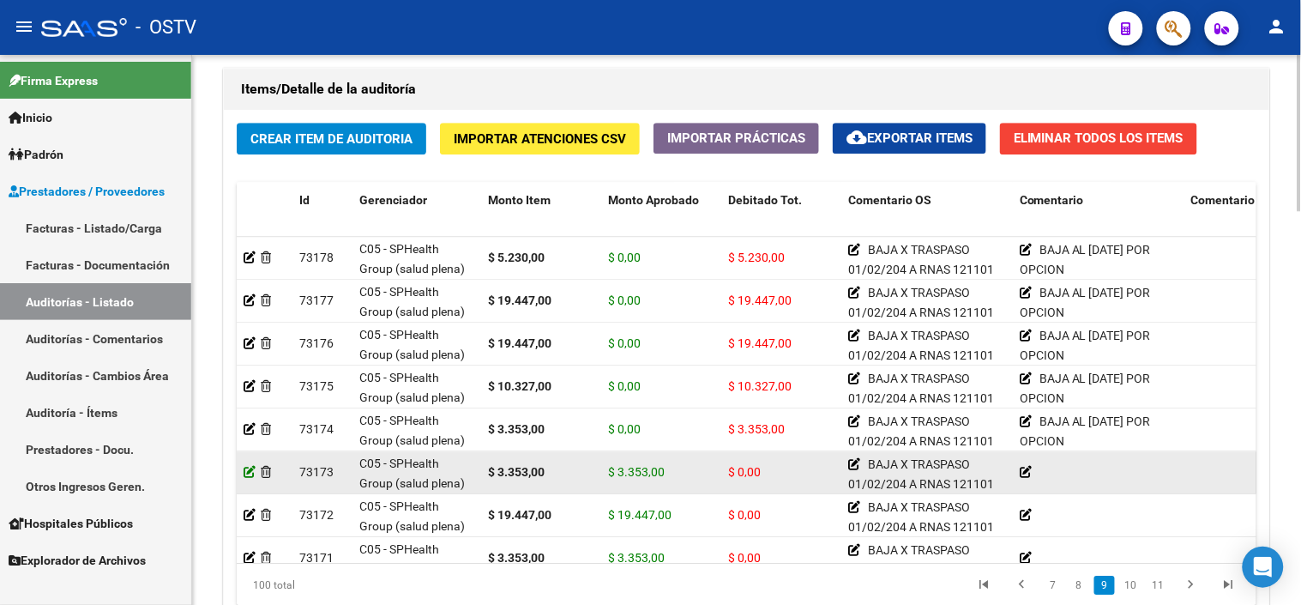
click at [250, 474] on icon at bounding box center [250, 472] width 12 height 12
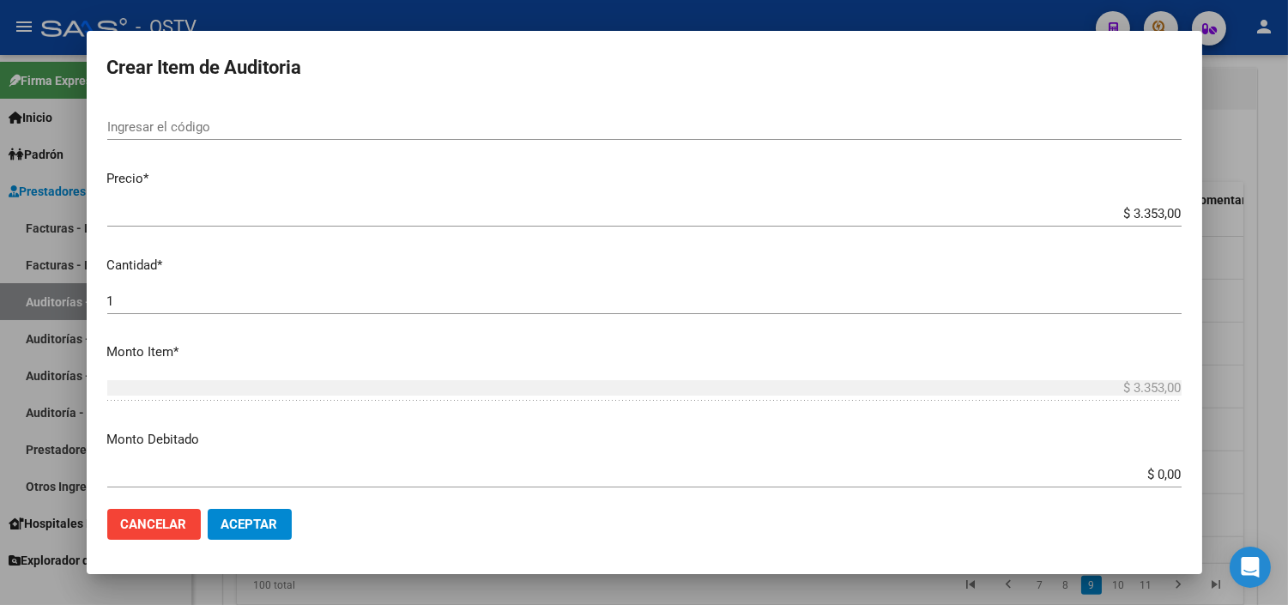
scroll to position [476, 0]
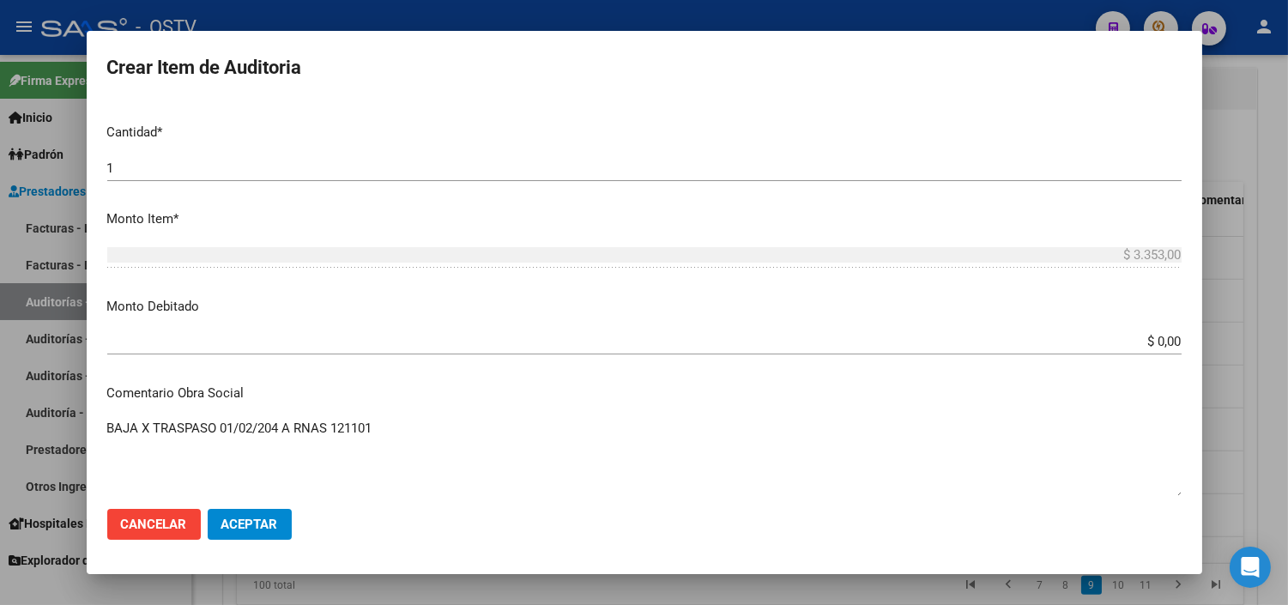
click at [1151, 340] on input "$ 0,00" at bounding box center [644, 341] width 1074 height 15
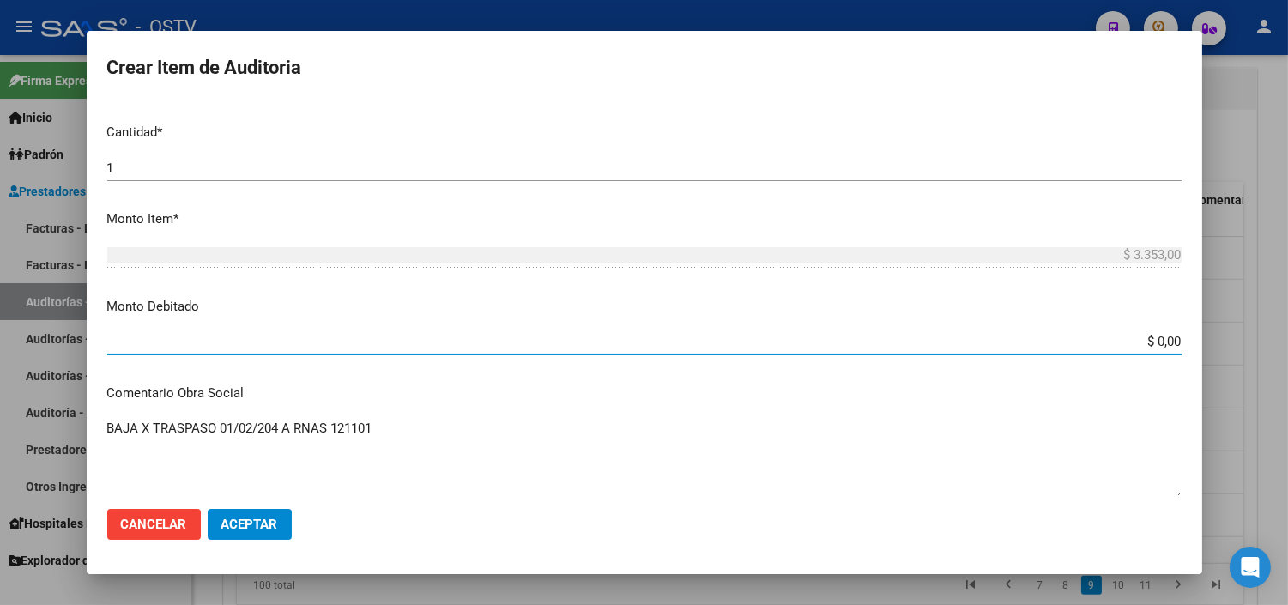
click at [1151, 340] on input "$ 0,00" at bounding box center [644, 341] width 1074 height 15
type input "$ 3.353,00"
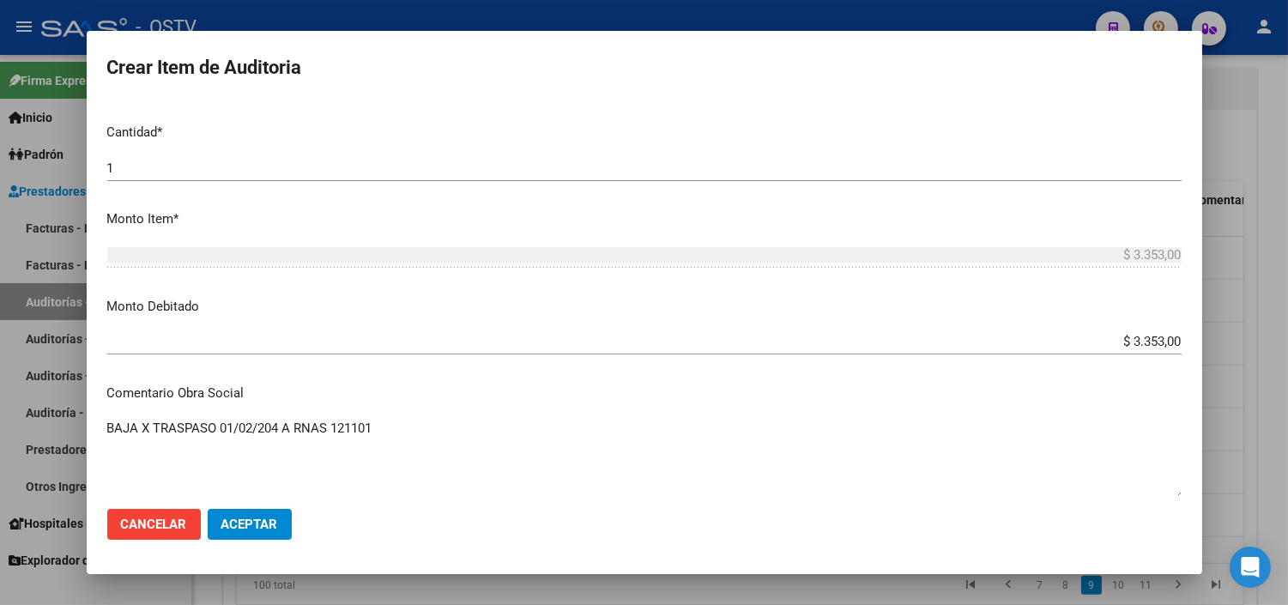
scroll to position [753, 0]
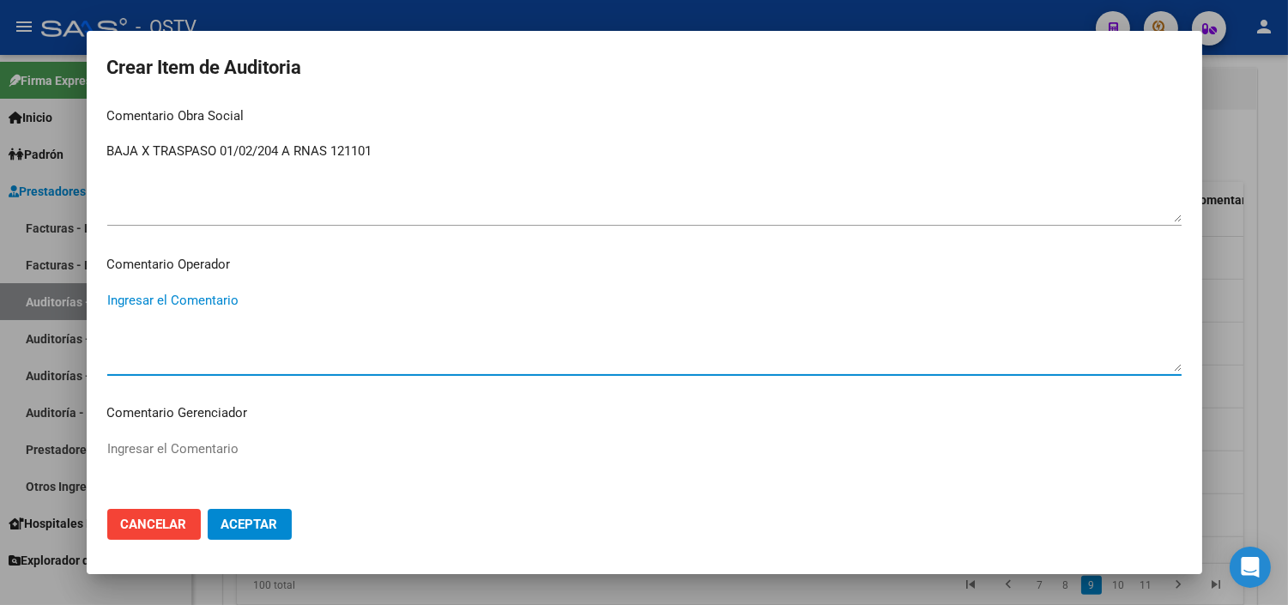
paste textarea "BAJA AL [DATE] POR OPCION"
type textarea "BAJA AL [DATE] POR OPCION"
click at [238, 524] on span "Aceptar" at bounding box center [249, 523] width 57 height 15
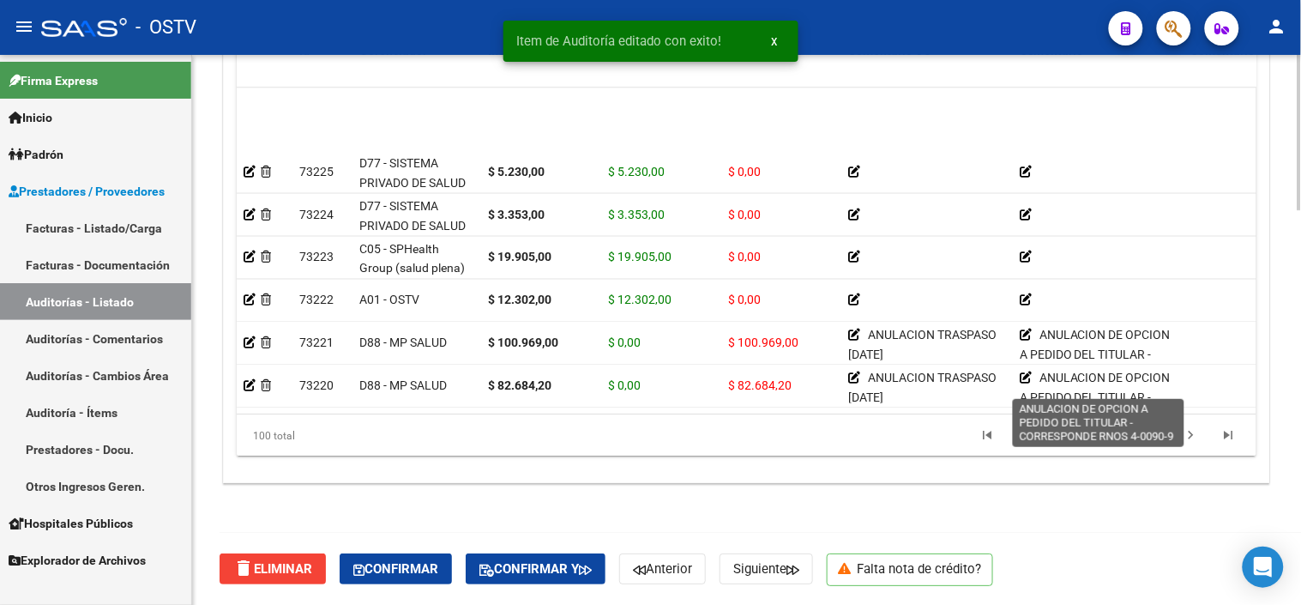
scroll to position [762, 0]
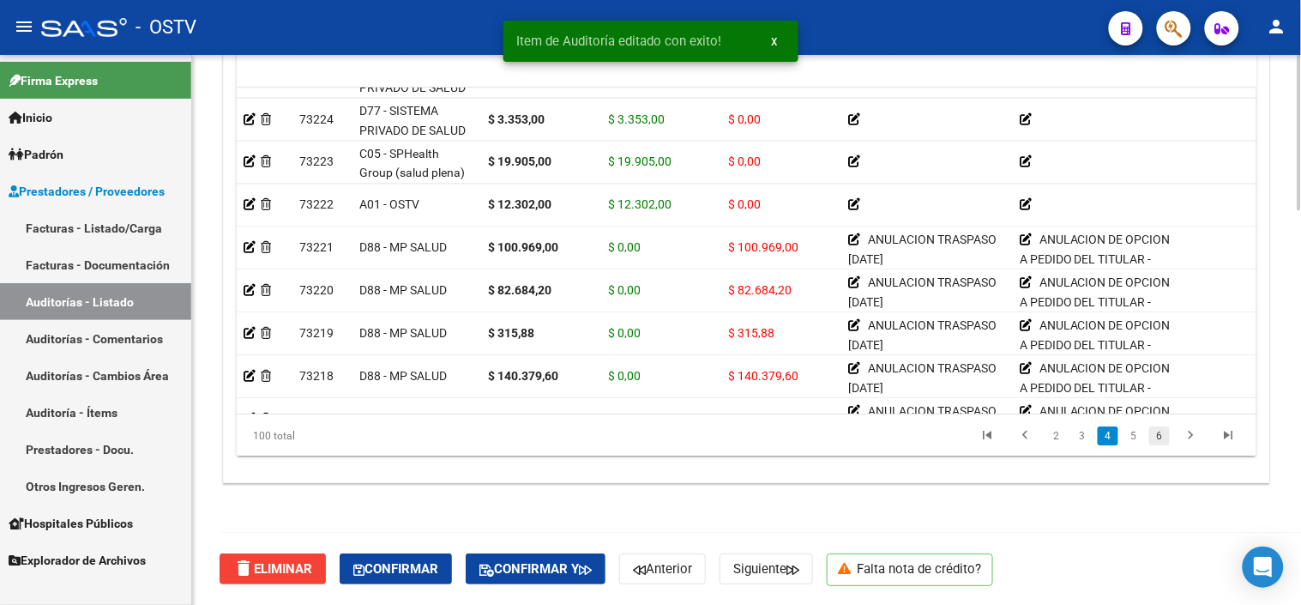
click at [1163, 435] on link "6" at bounding box center [1160, 435] width 21 height 19
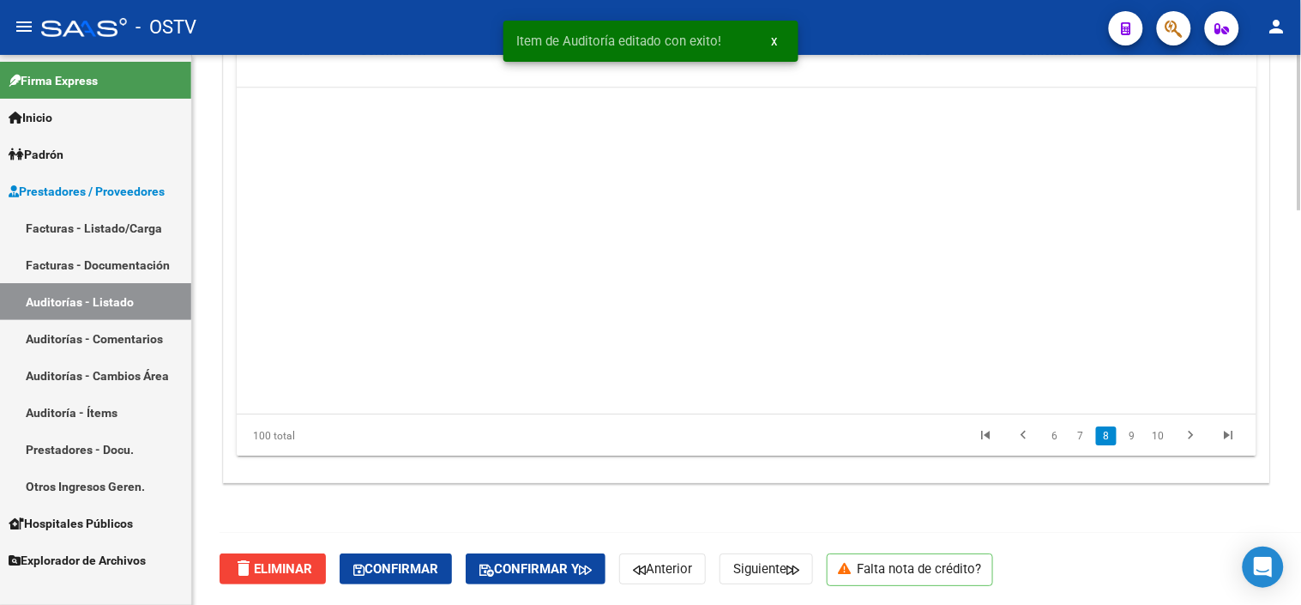
scroll to position [2402, 0]
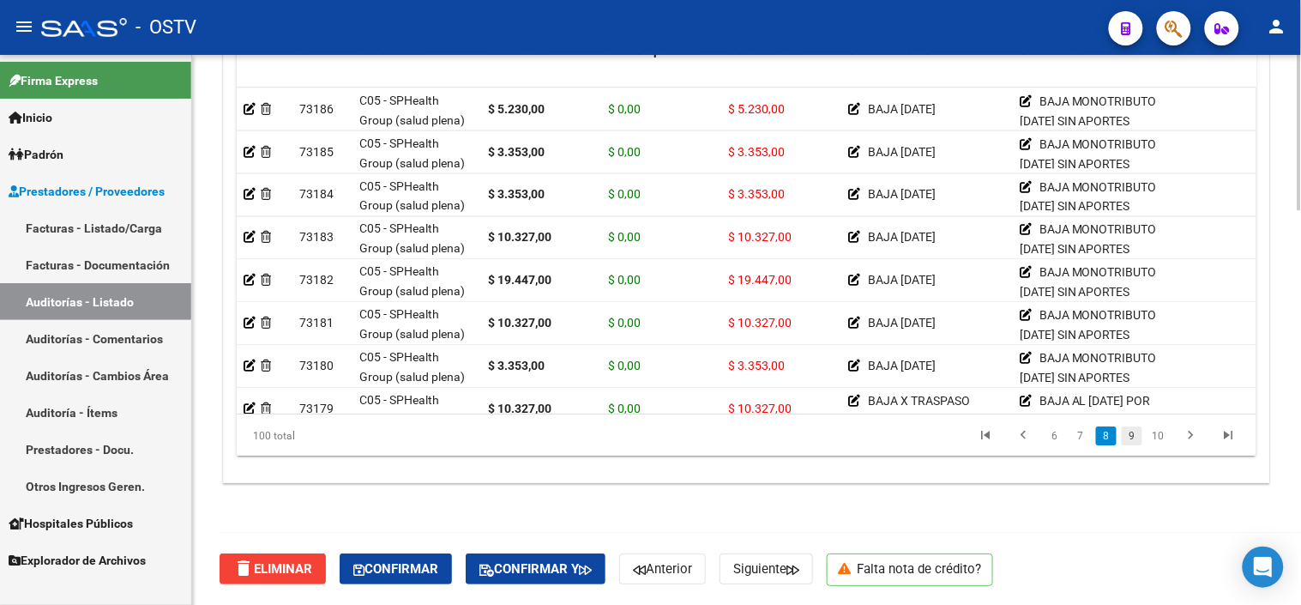
click at [1137, 431] on link "9" at bounding box center [1132, 435] width 21 height 19
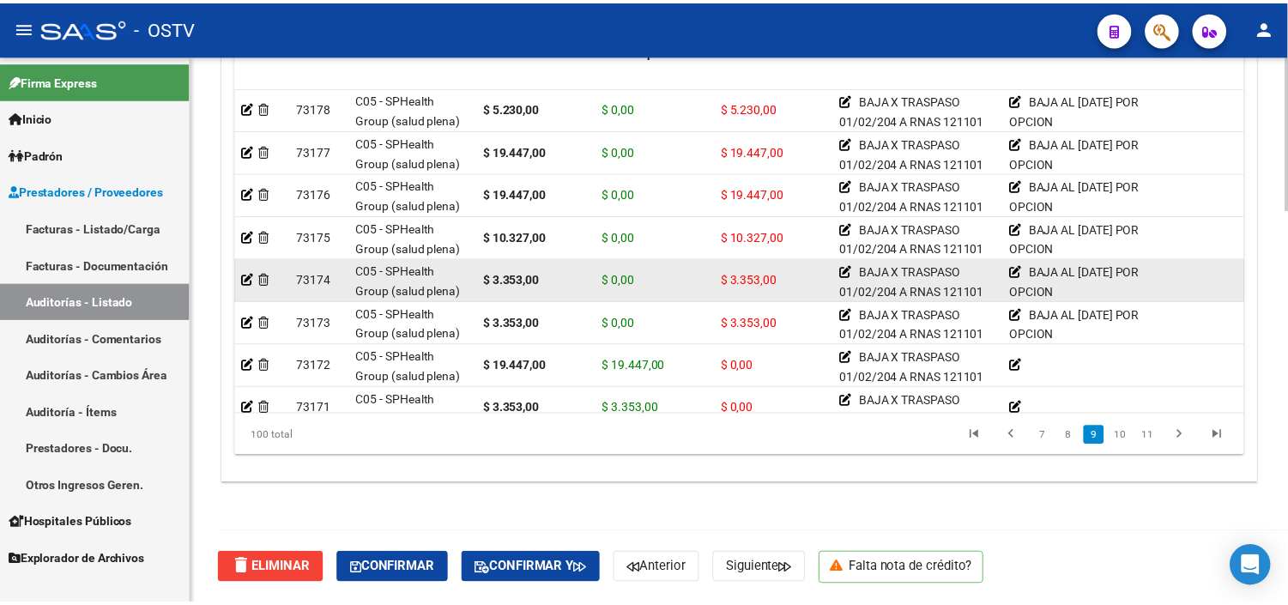
scroll to position [2840, 0]
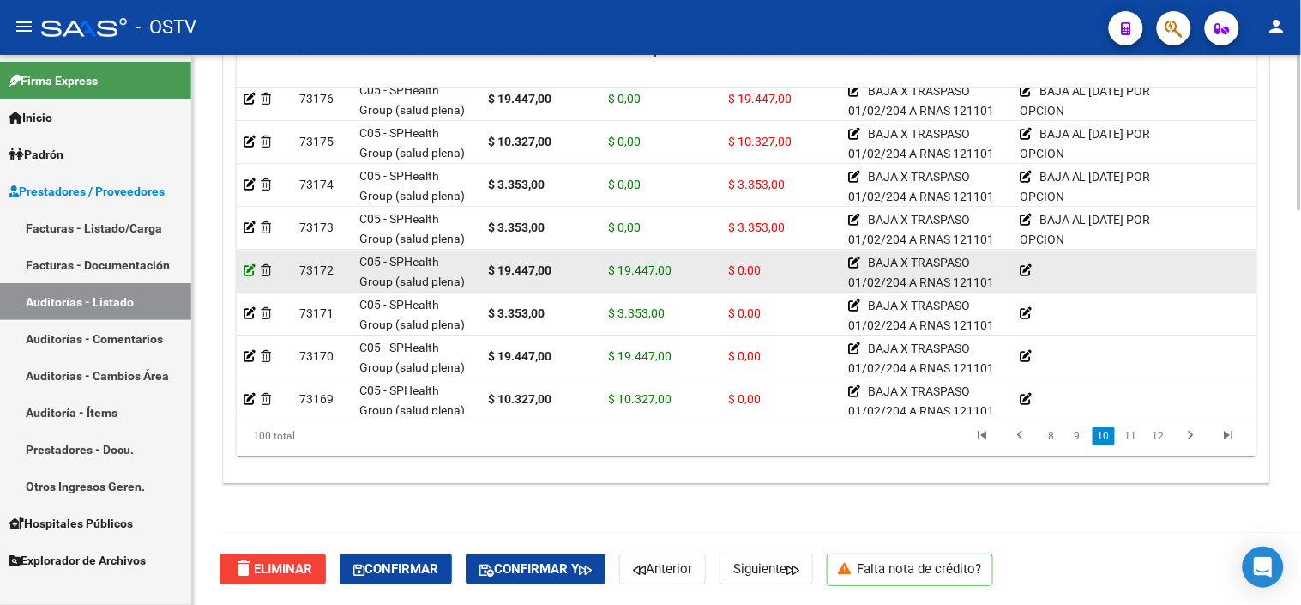
click at [251, 275] on icon at bounding box center [250, 270] width 12 height 12
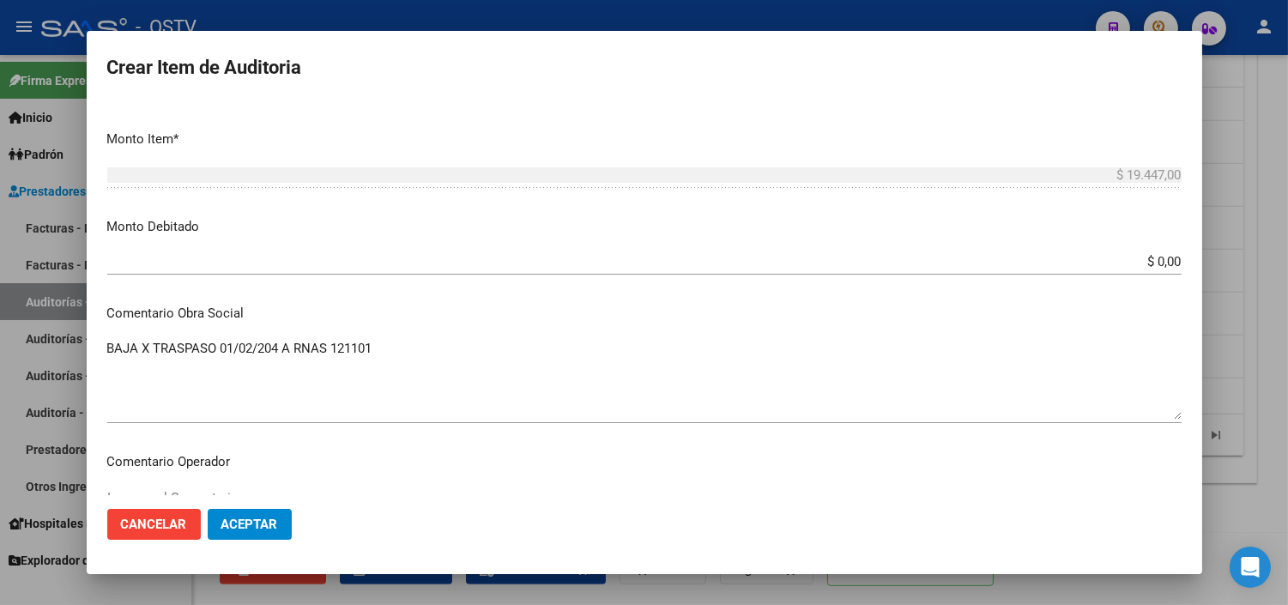
scroll to position [571, 0]
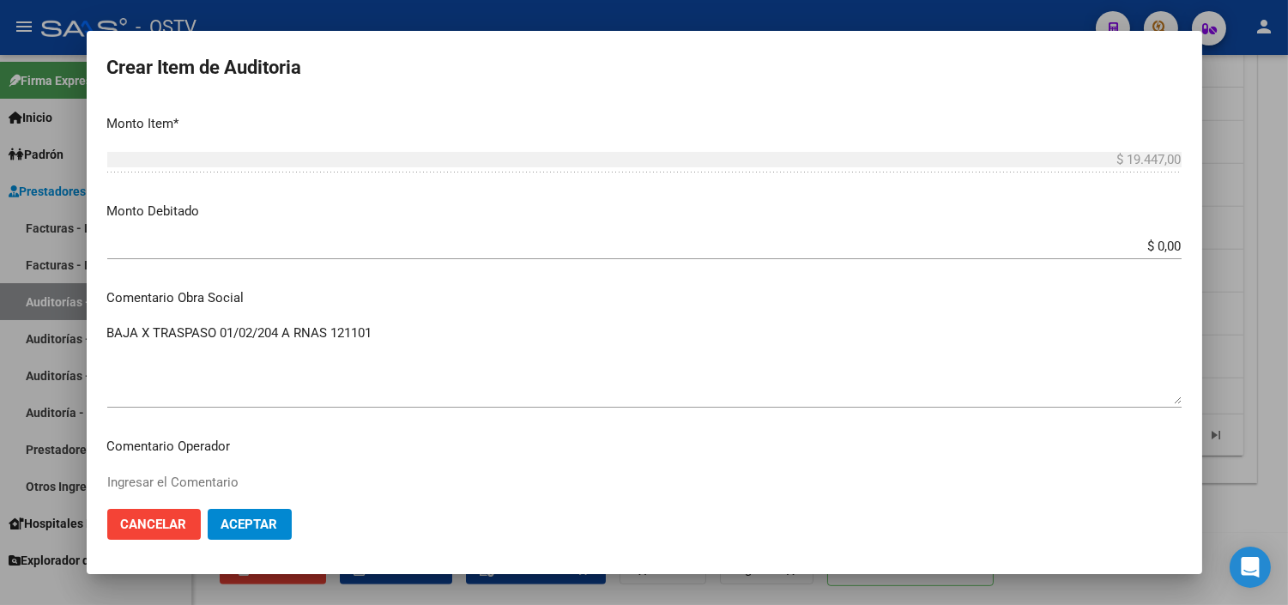
click at [1145, 238] on input "$ 0,00" at bounding box center [644, 245] width 1074 height 15
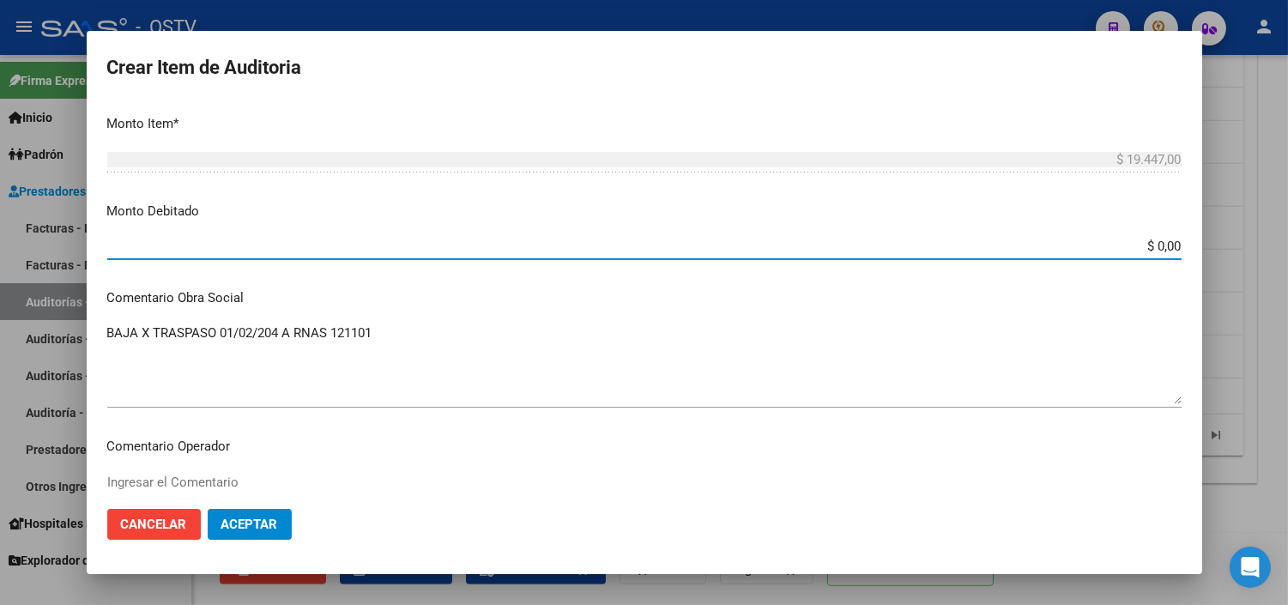
click at [1145, 238] on input "$ 0,00" at bounding box center [644, 245] width 1074 height 15
type input "$ 19.447,00"
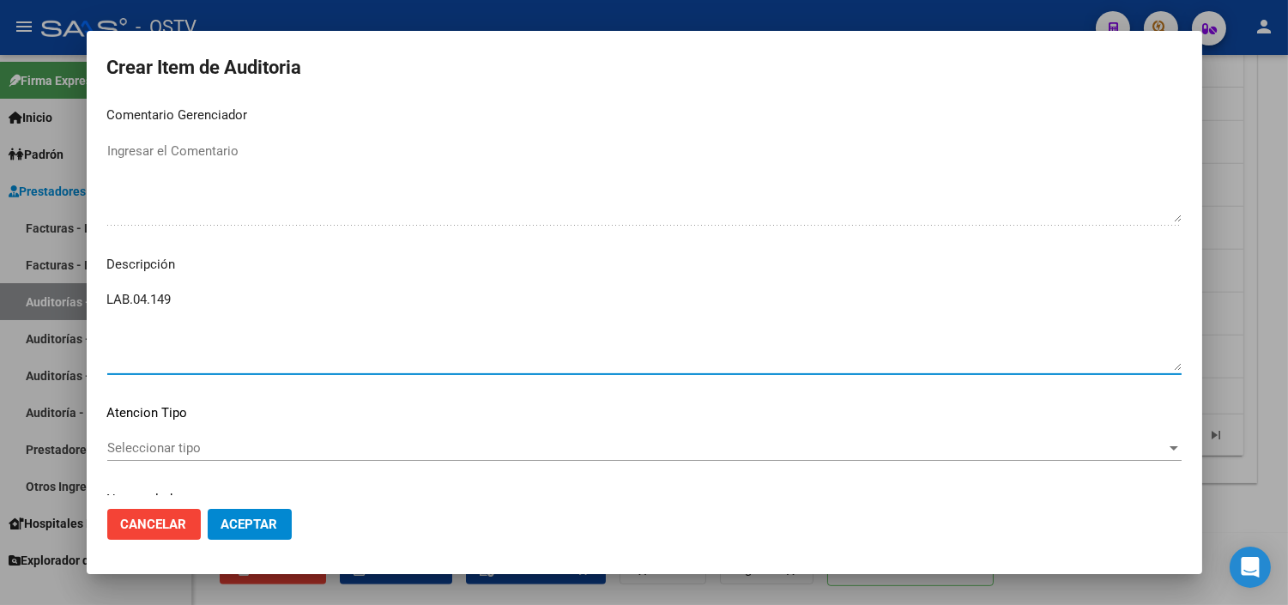
scroll to position [753, 0]
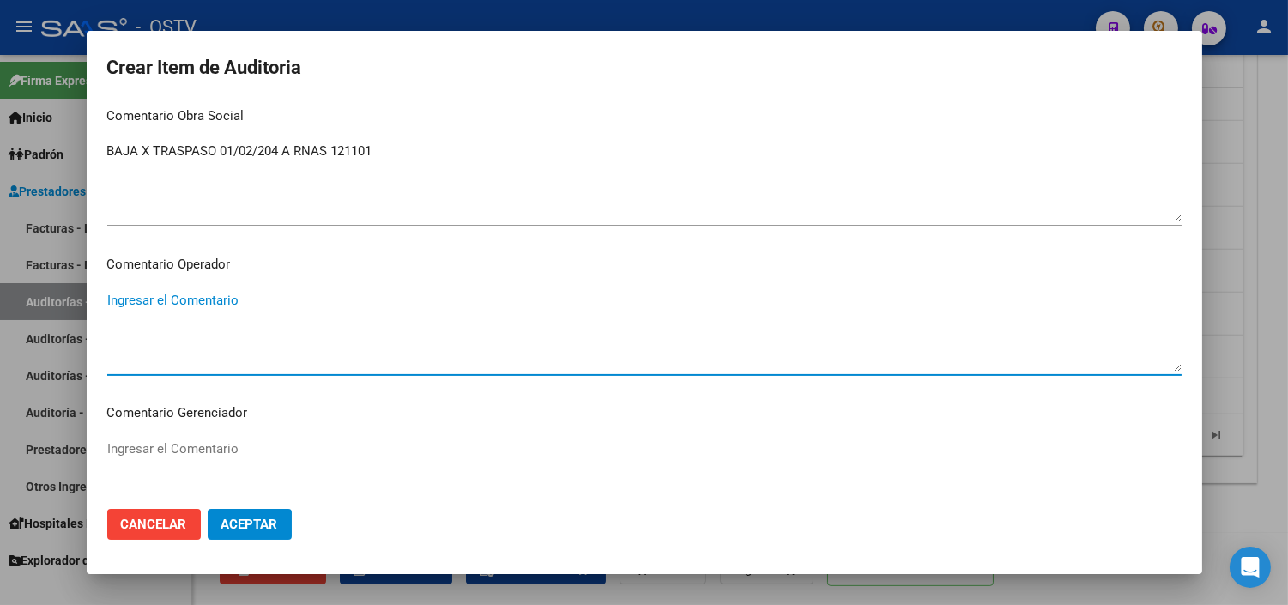
paste textarea "BAJA AL [DATE] POR OPCION"
type textarea "BAJA AL [DATE] POR OPCION"
click at [226, 526] on span "Aceptar" at bounding box center [249, 523] width 57 height 15
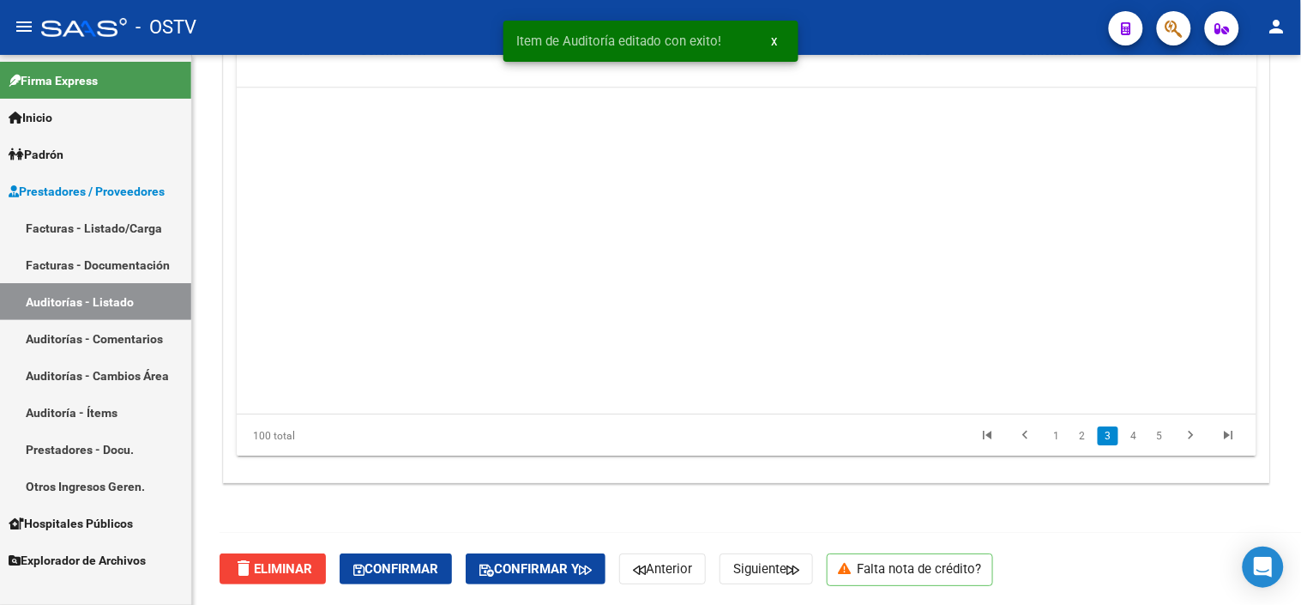
scroll to position [476, 0]
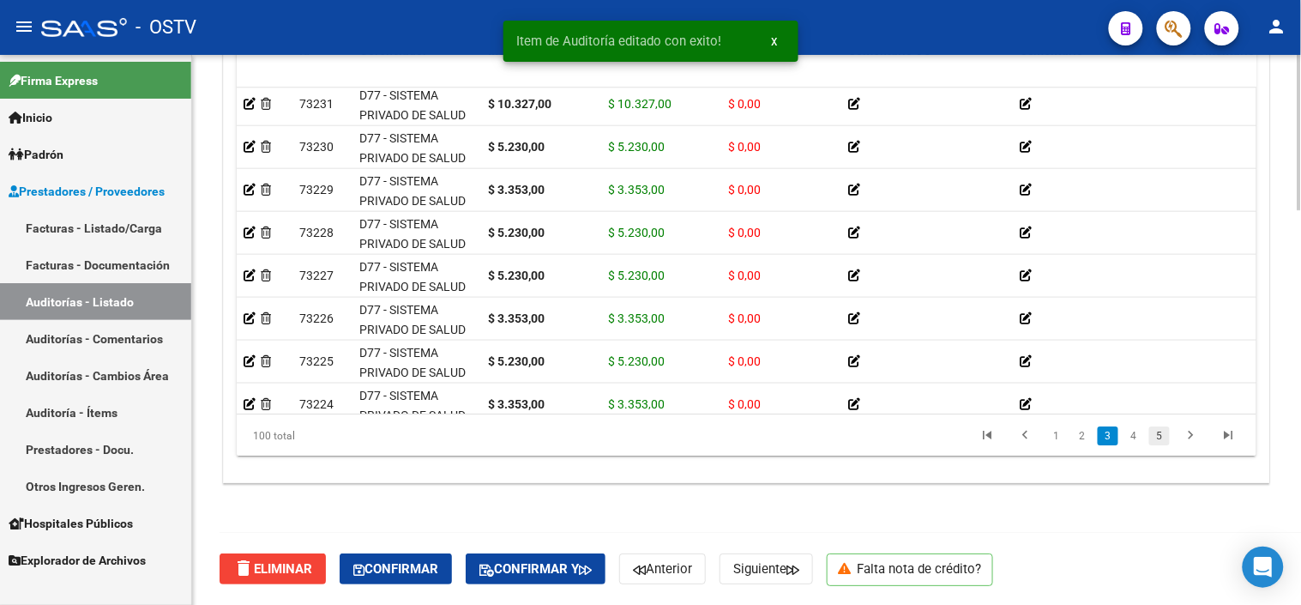
click at [1164, 435] on link "5" at bounding box center [1160, 435] width 21 height 19
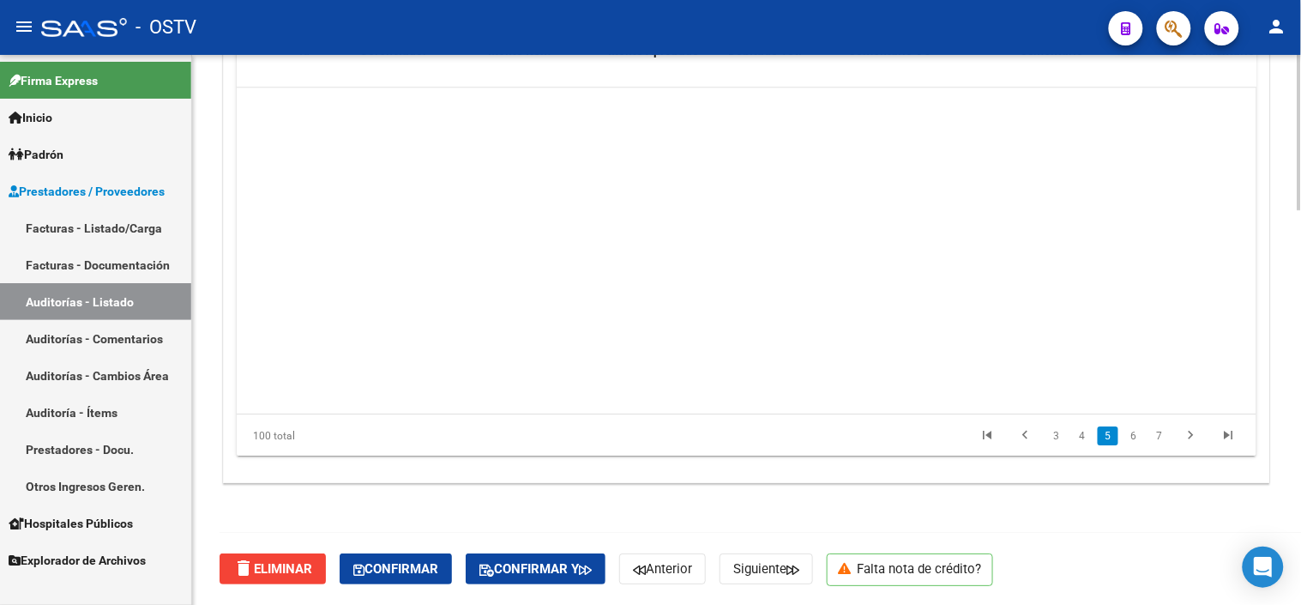
scroll to position [1373, 0]
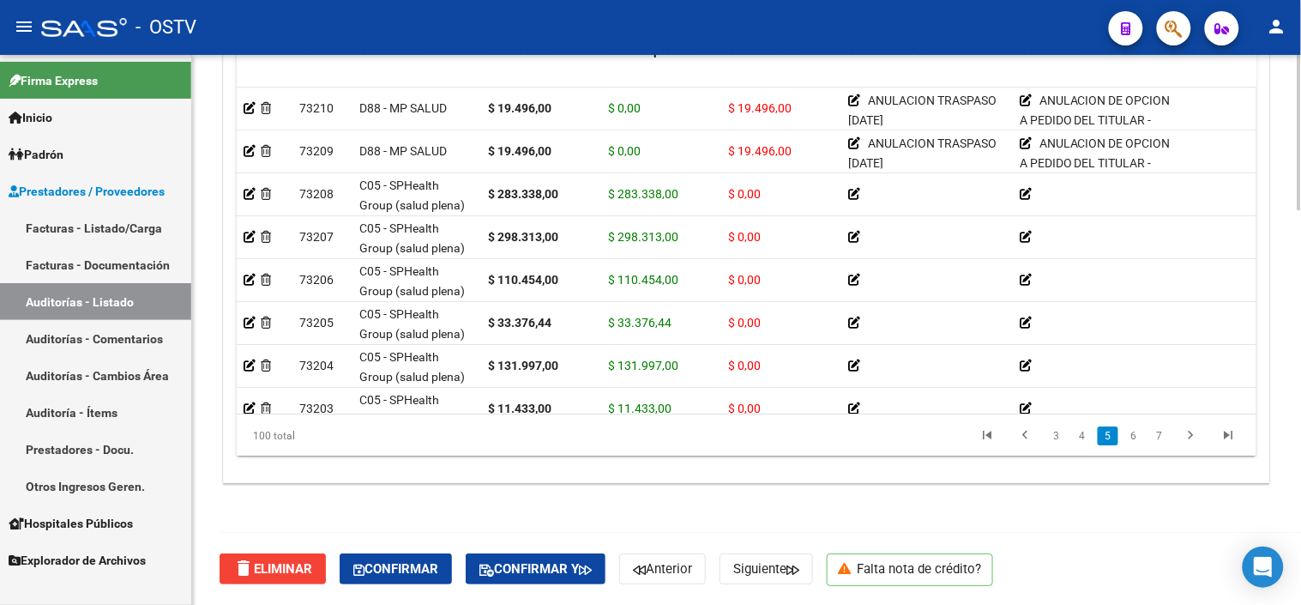
click at [1164, 435] on link "7" at bounding box center [1160, 435] width 21 height 19
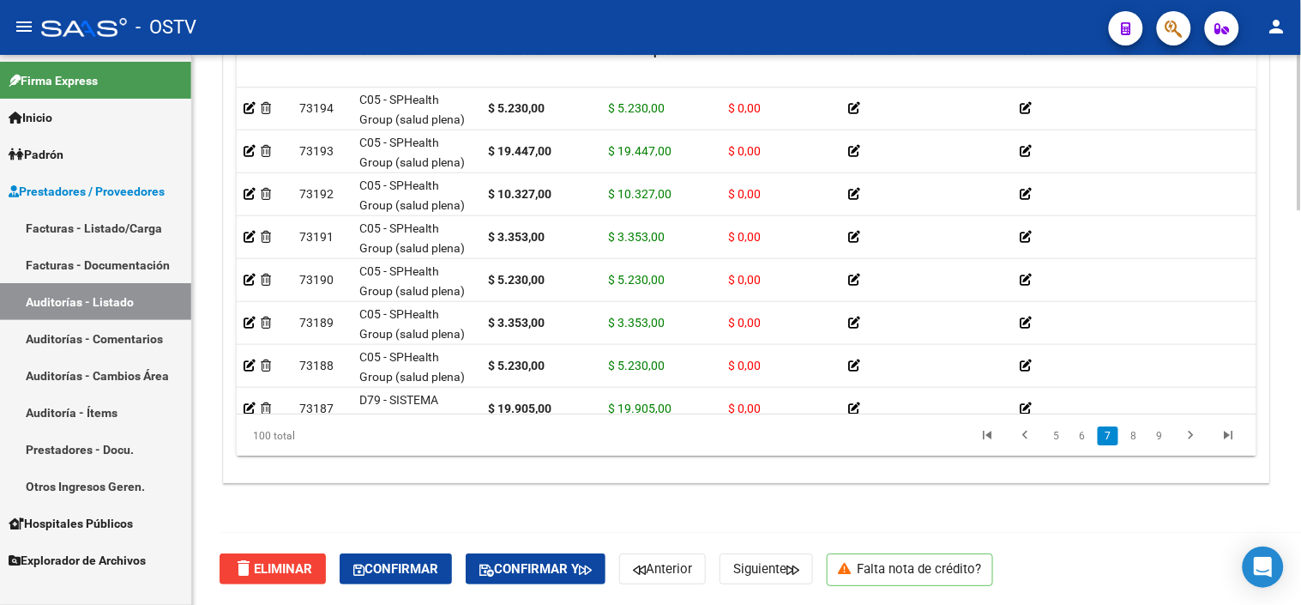
click at [1164, 435] on link "9" at bounding box center [1160, 435] width 21 height 19
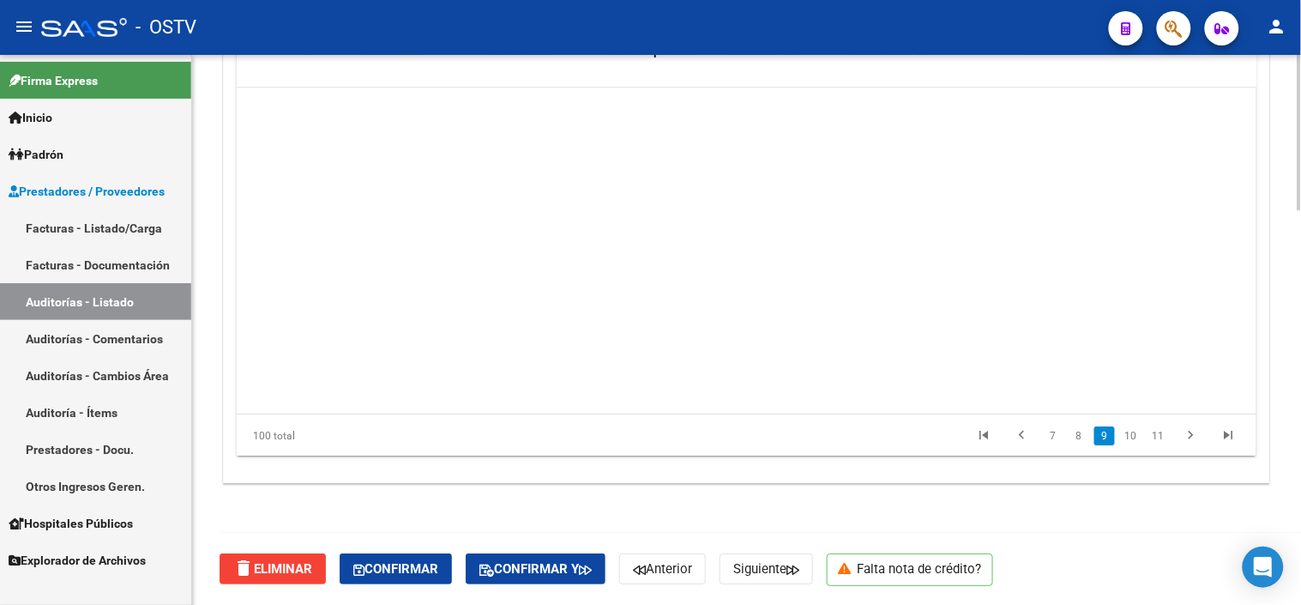
scroll to position [2745, 0]
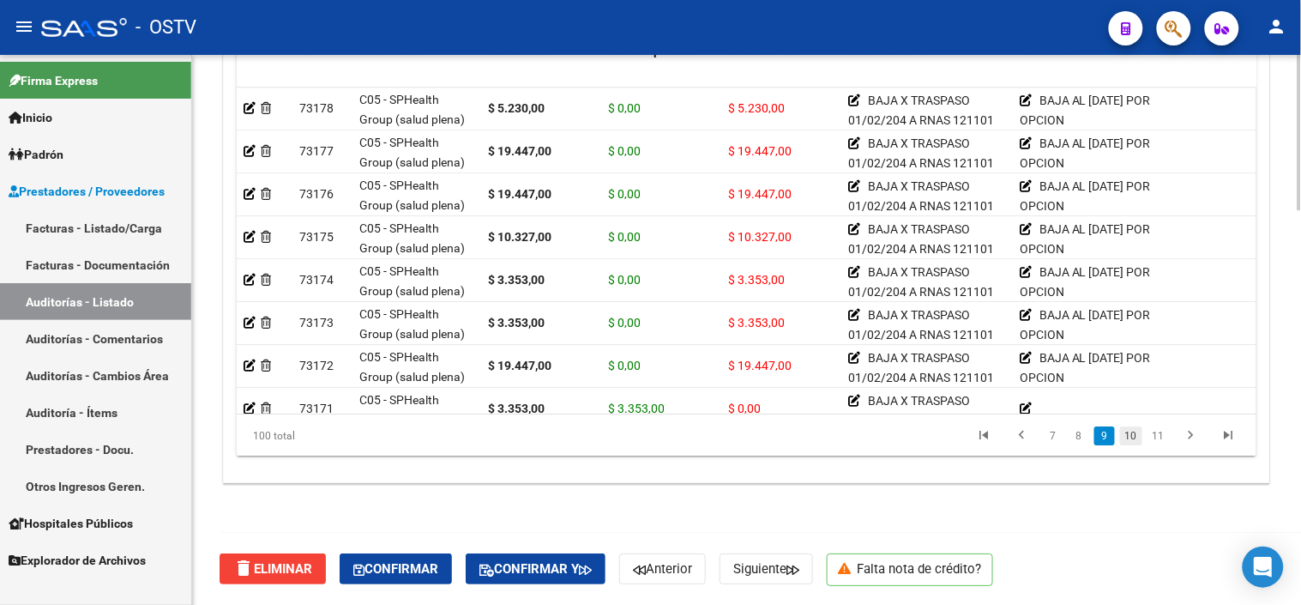
click at [1131, 432] on link "10" at bounding box center [1131, 435] width 22 height 19
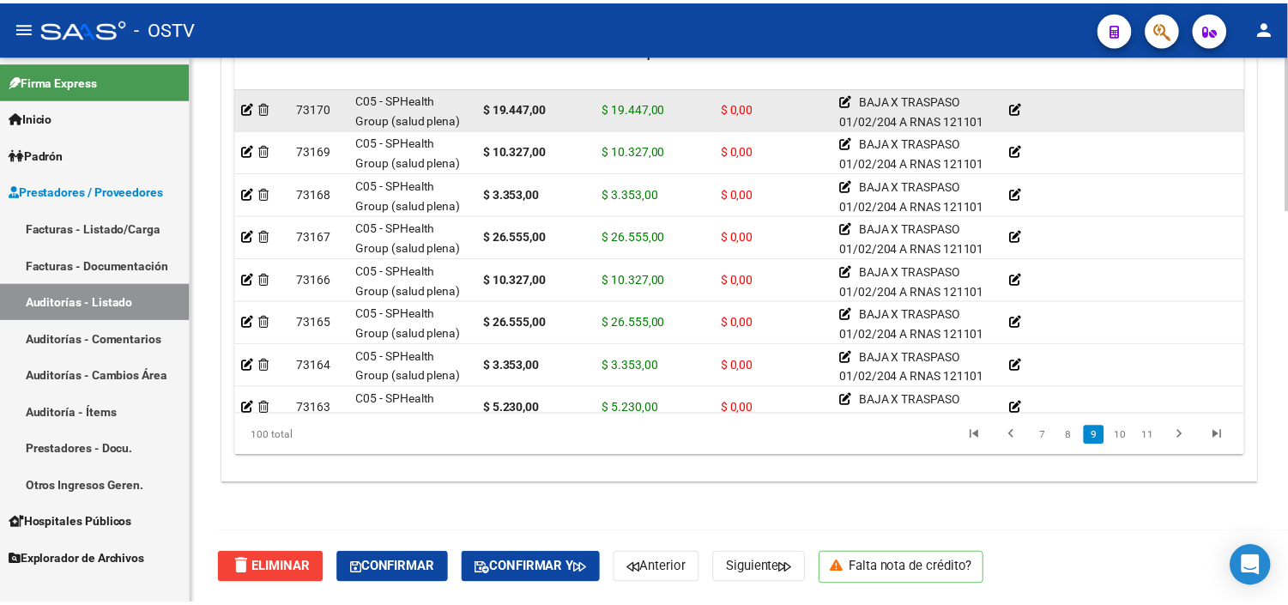
scroll to position [2992, 0]
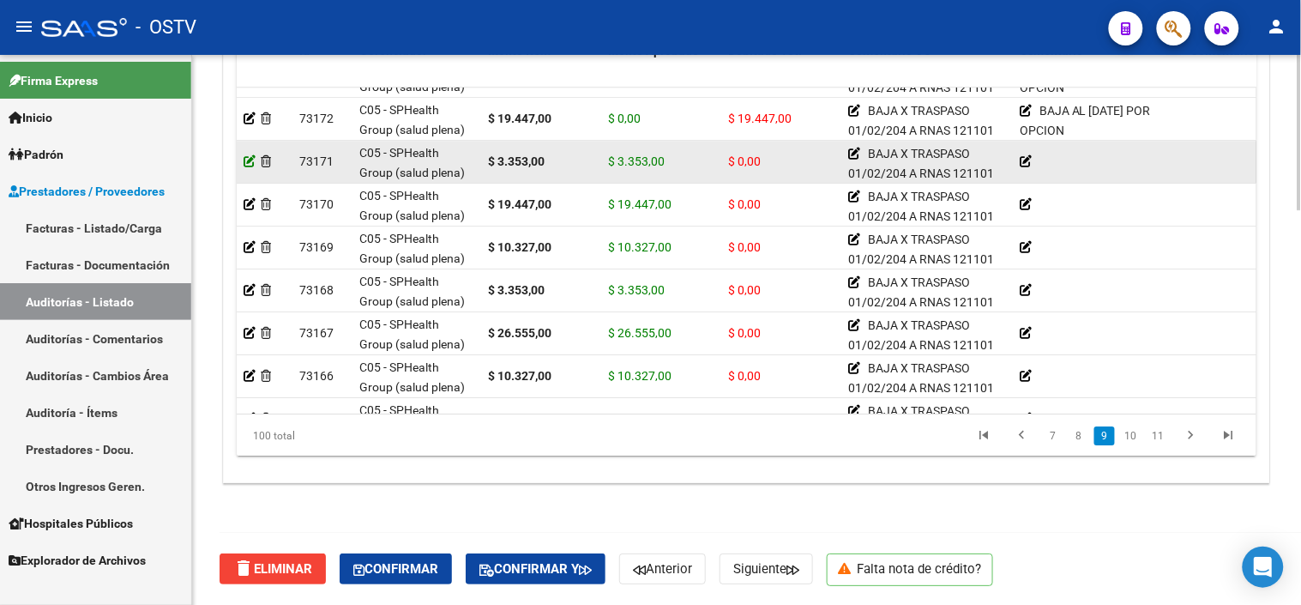
click at [253, 160] on icon at bounding box center [250, 161] width 12 height 12
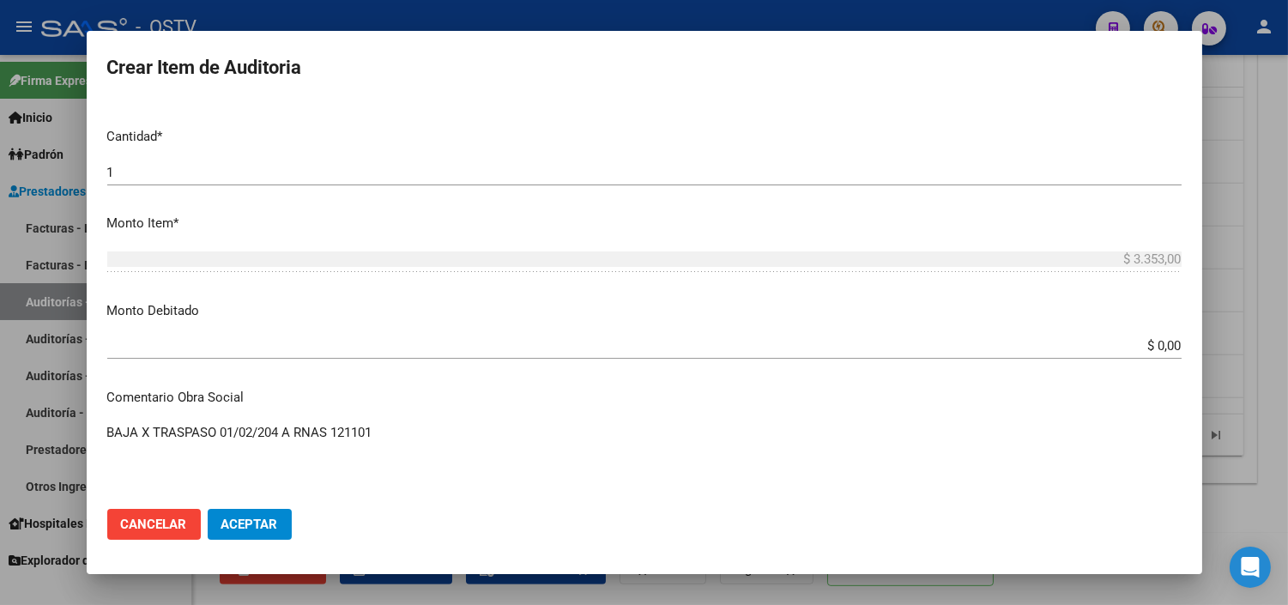
scroll to position [476, 0]
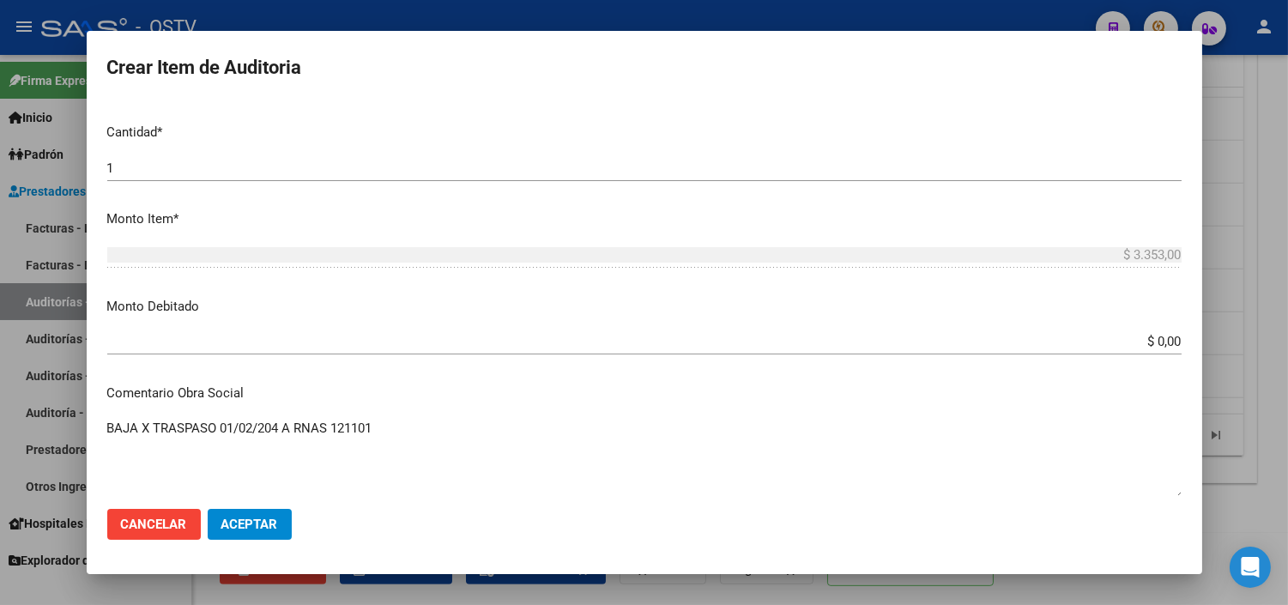
click at [1145, 348] on div "$ 0,00 Ingresar el monto" at bounding box center [644, 342] width 1074 height 26
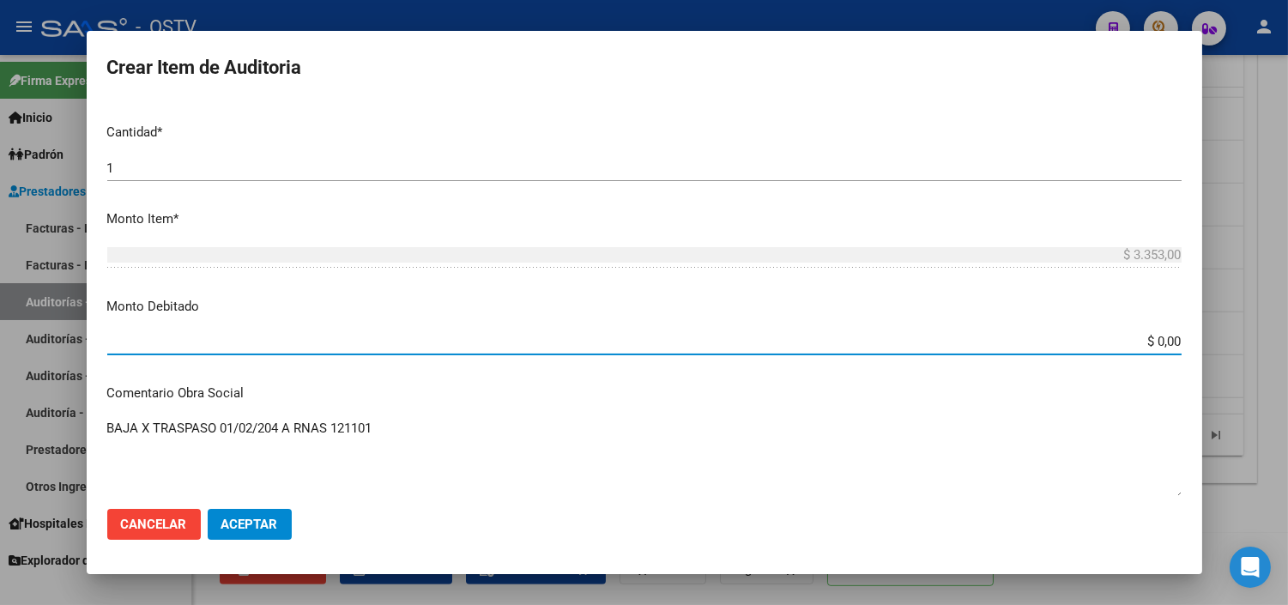
click at [1146, 338] on input "$ 0,00" at bounding box center [644, 341] width 1074 height 15
type input "$ 3.353,00"
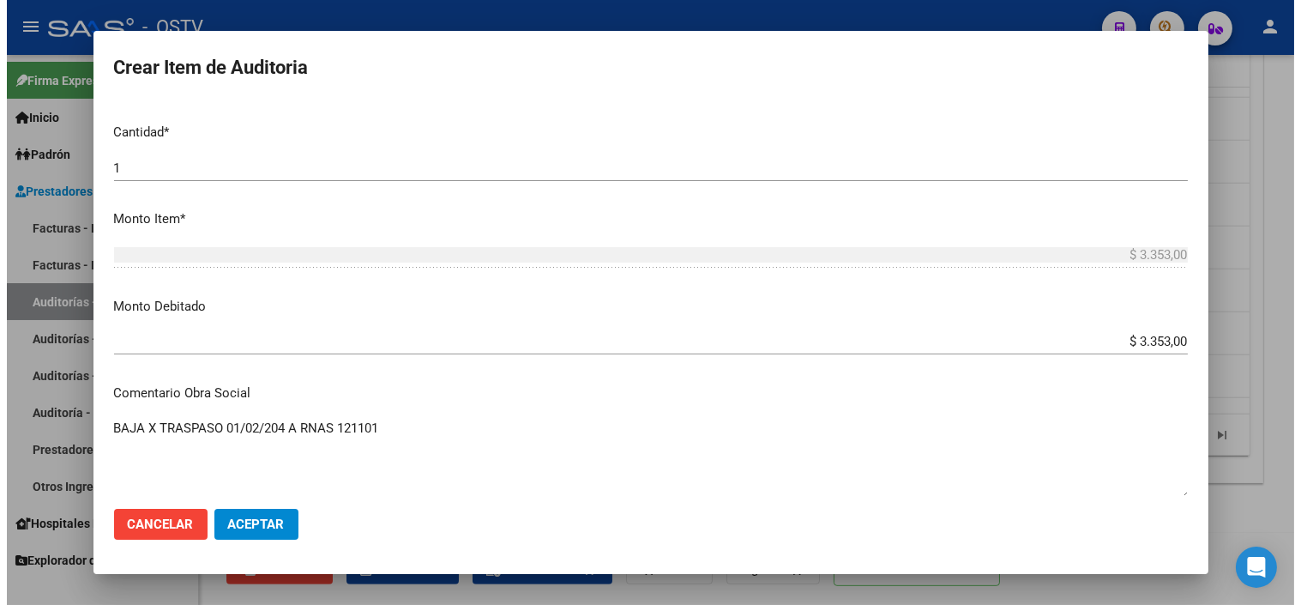
scroll to position [753, 0]
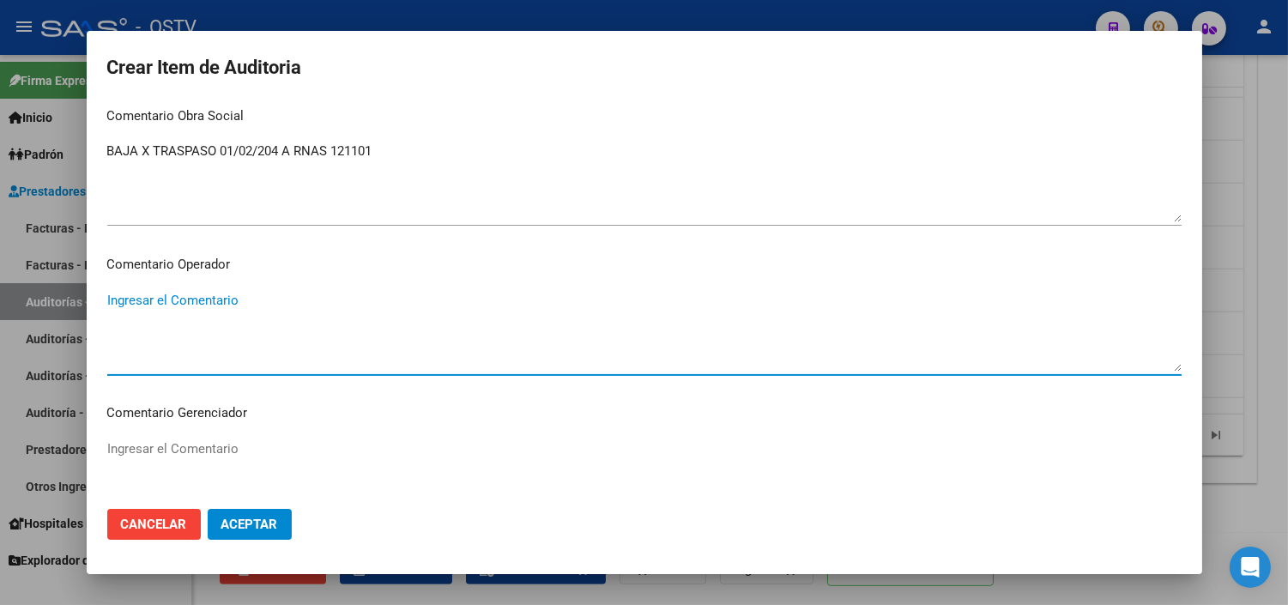
paste textarea "BAJA AL [DATE] POR OPCION"
type textarea "BAJA AL [DATE] POR OPCION"
click at [259, 521] on span "Aceptar" at bounding box center [249, 523] width 57 height 15
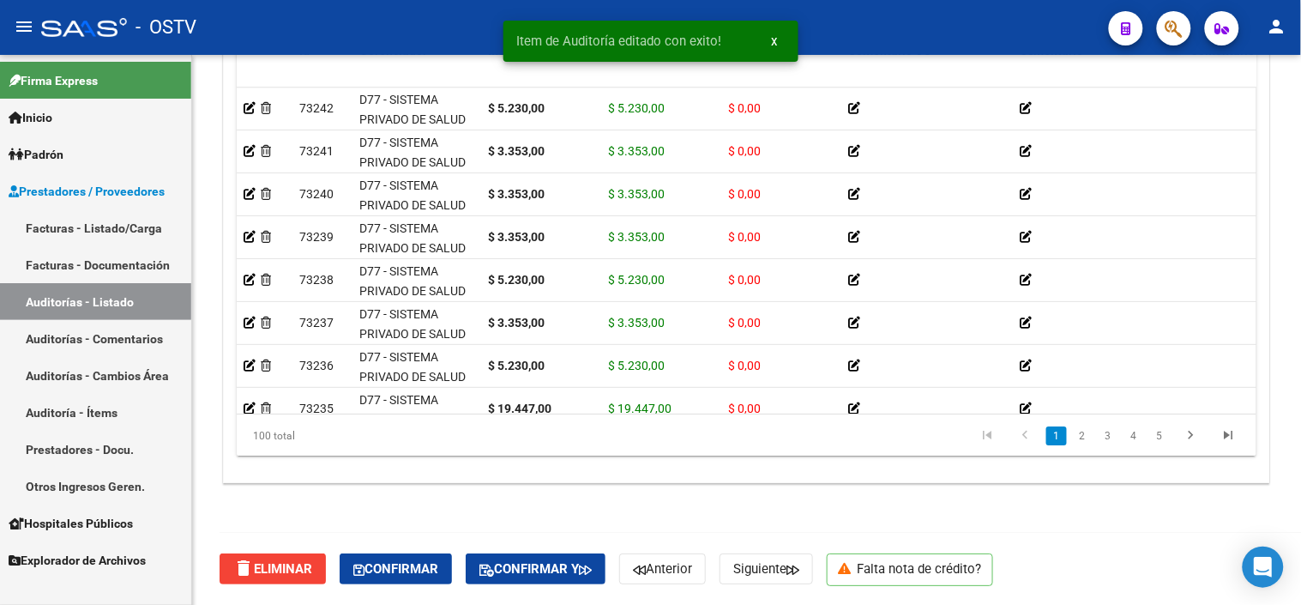
scroll to position [0, 0]
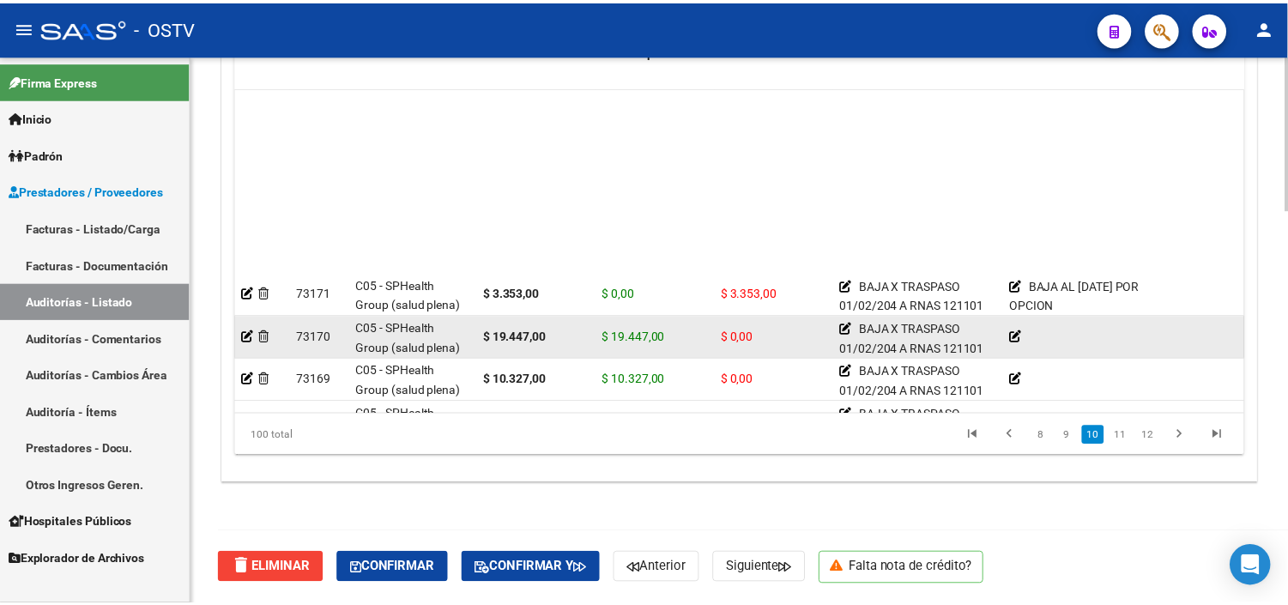
scroll to position [3050, 0]
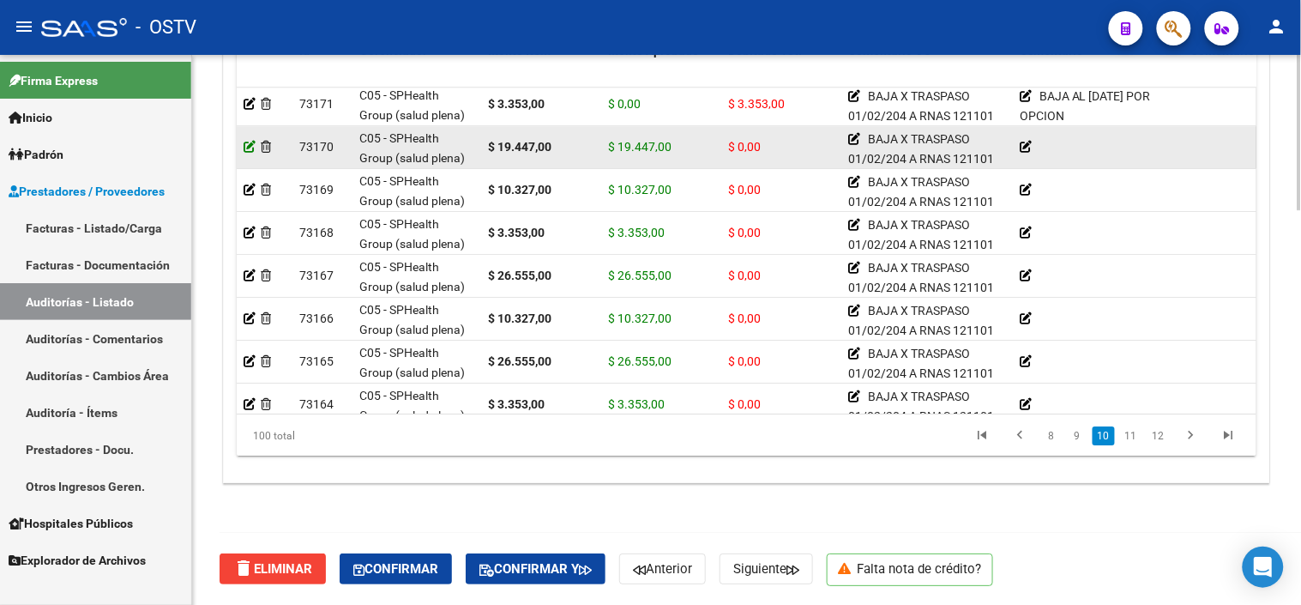
click at [247, 146] on icon at bounding box center [250, 147] width 12 height 12
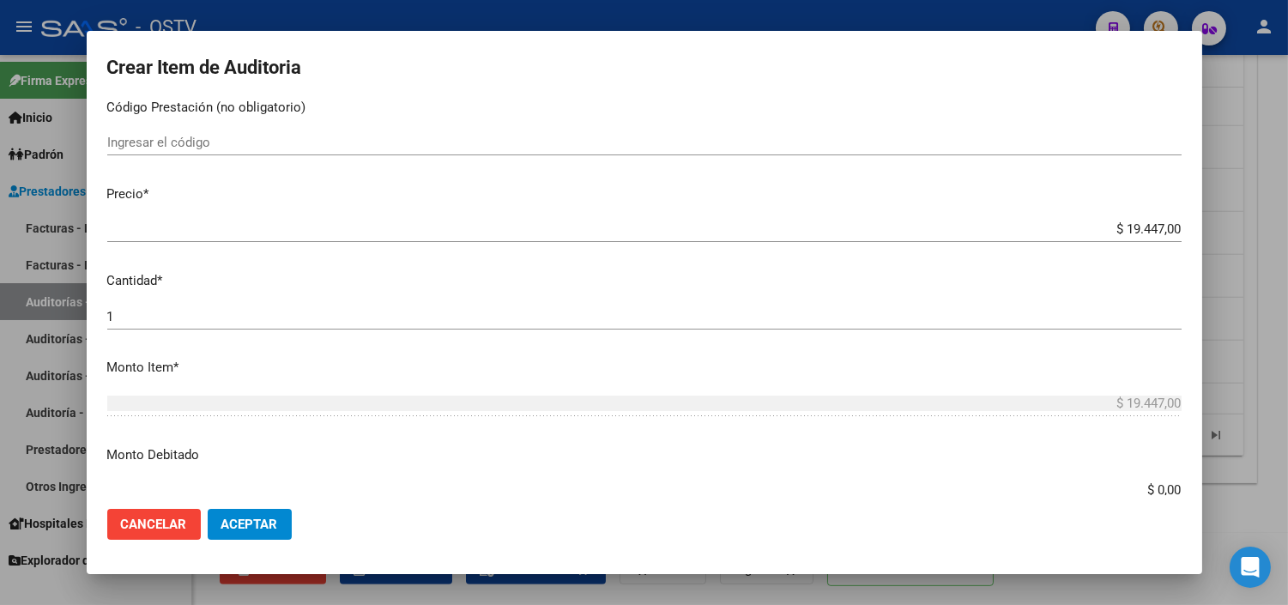
scroll to position [381, 0]
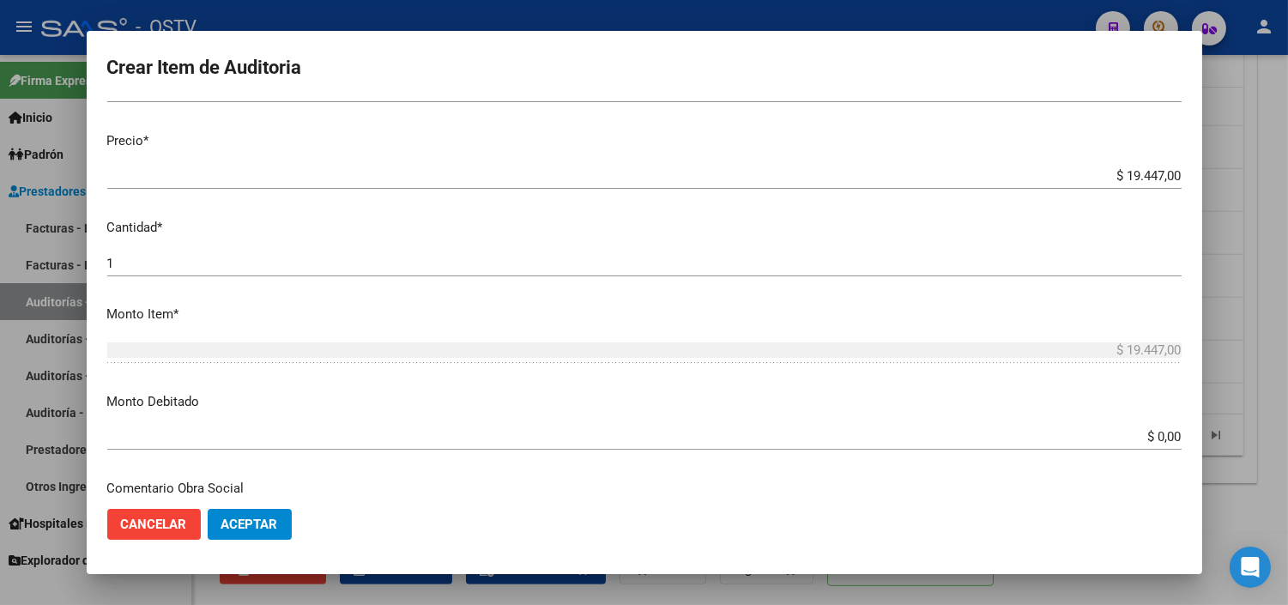
click at [1136, 430] on input "$ 0,00" at bounding box center [644, 436] width 1074 height 15
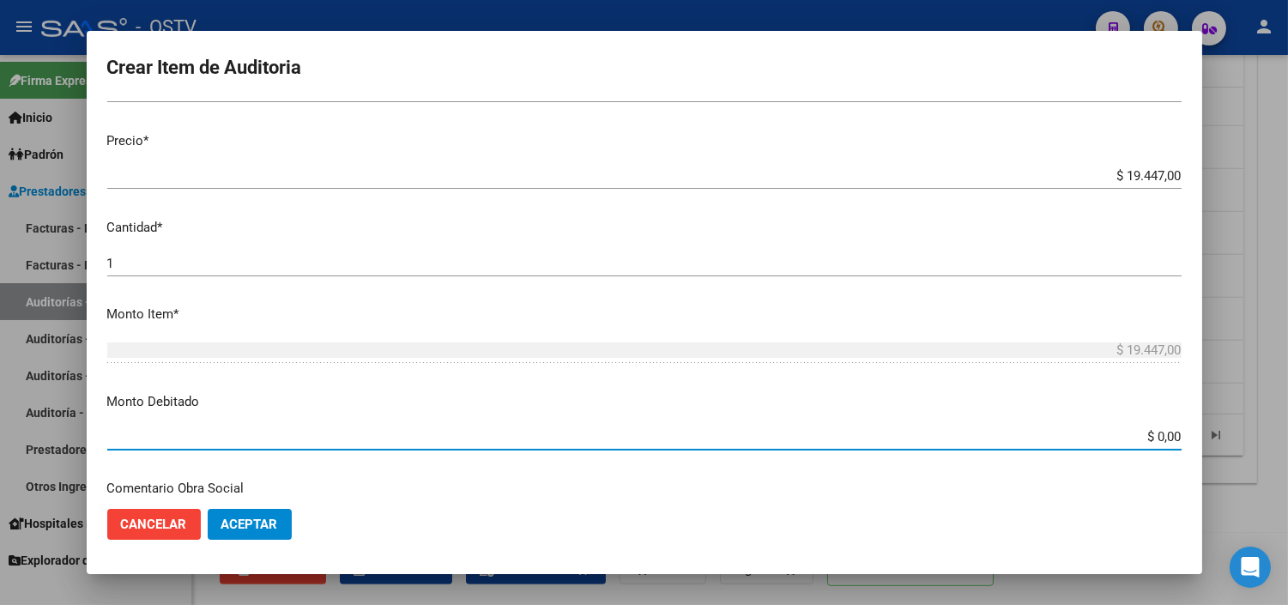
click at [1136, 430] on input "$ 0,00" at bounding box center [644, 436] width 1074 height 15
type input "$ 19.447,00"
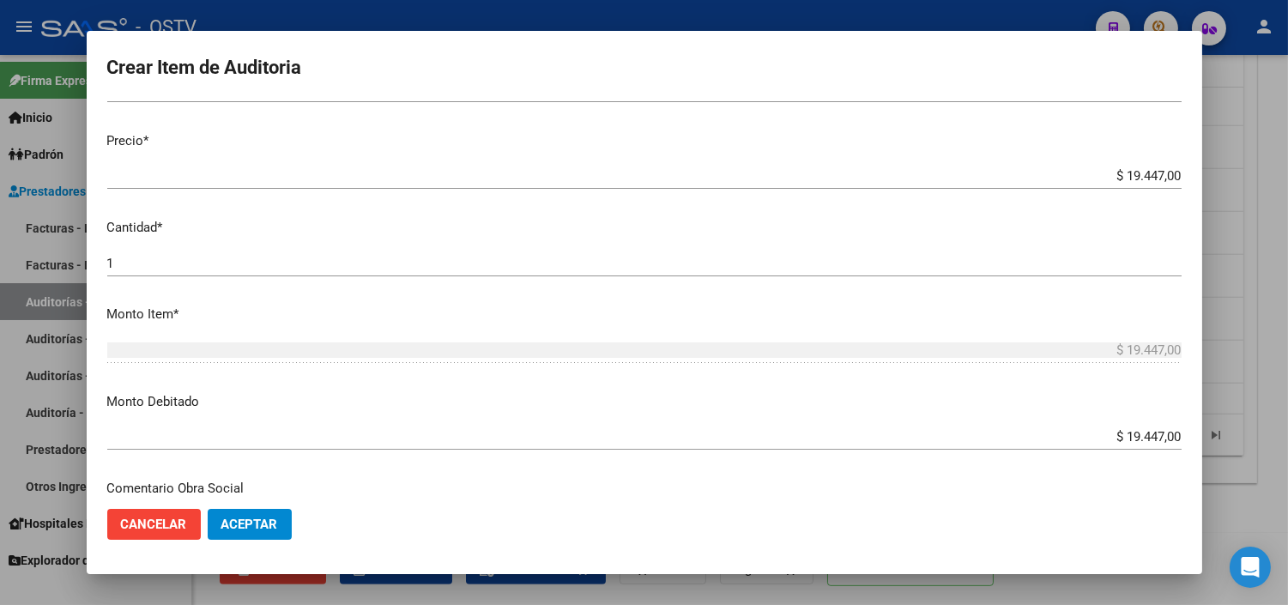
scroll to position [605, 0]
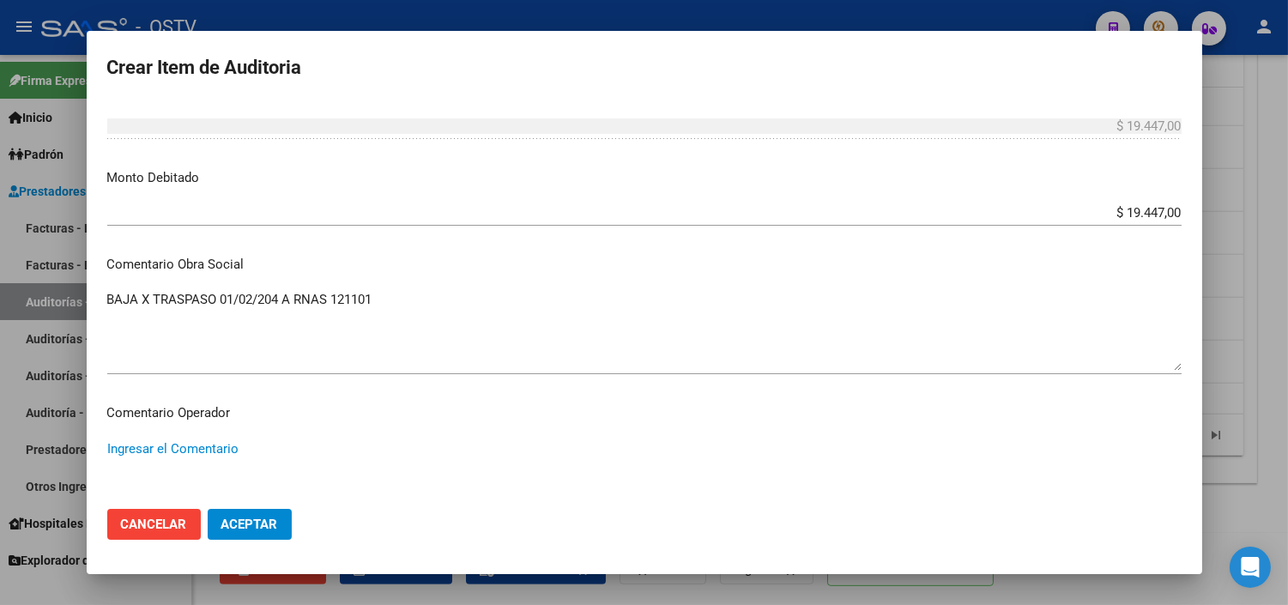
paste textarea "BAJA AL [DATE] POR OPCION"
type textarea "BAJA AL [DATE] POR OPCION"
click at [240, 513] on button "Aceptar" at bounding box center [250, 524] width 84 height 31
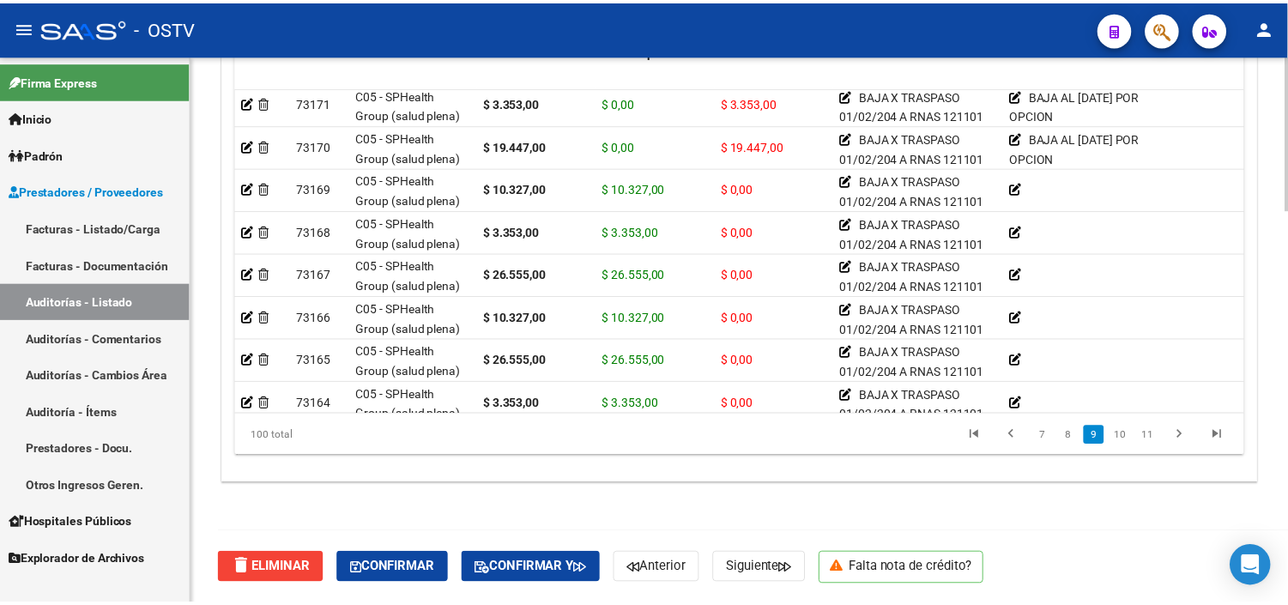
scroll to position [3050, 0]
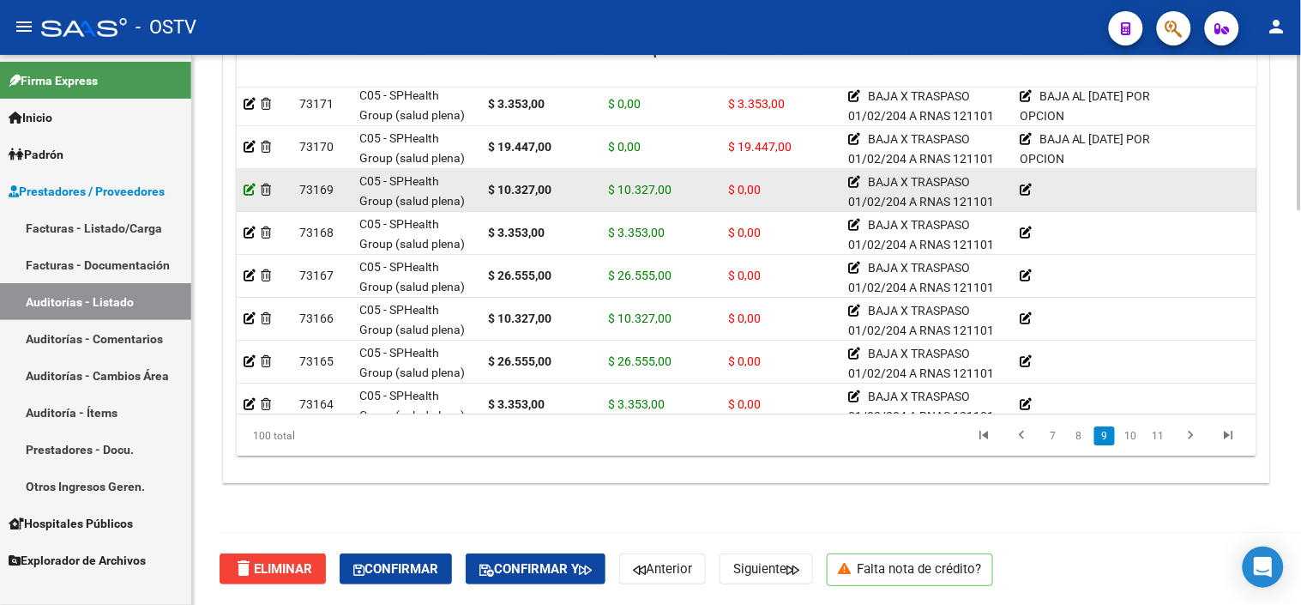
click at [246, 186] on icon at bounding box center [250, 190] width 12 height 12
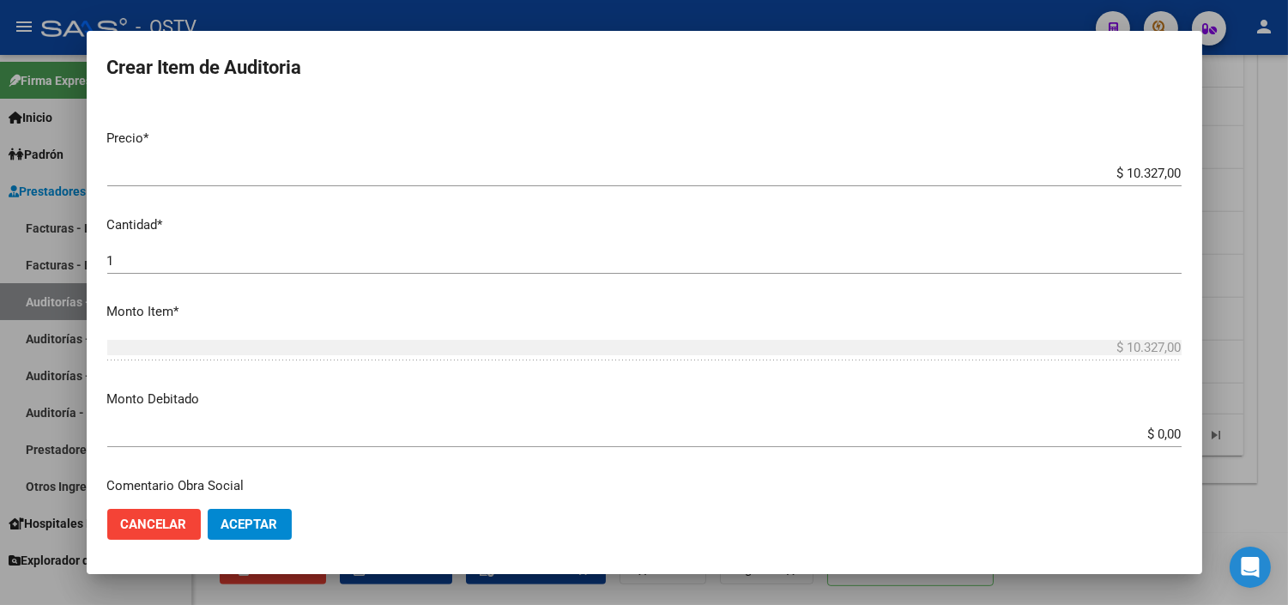
scroll to position [381, 0]
click at [1147, 438] on input "$ 0,00" at bounding box center [644, 436] width 1074 height 15
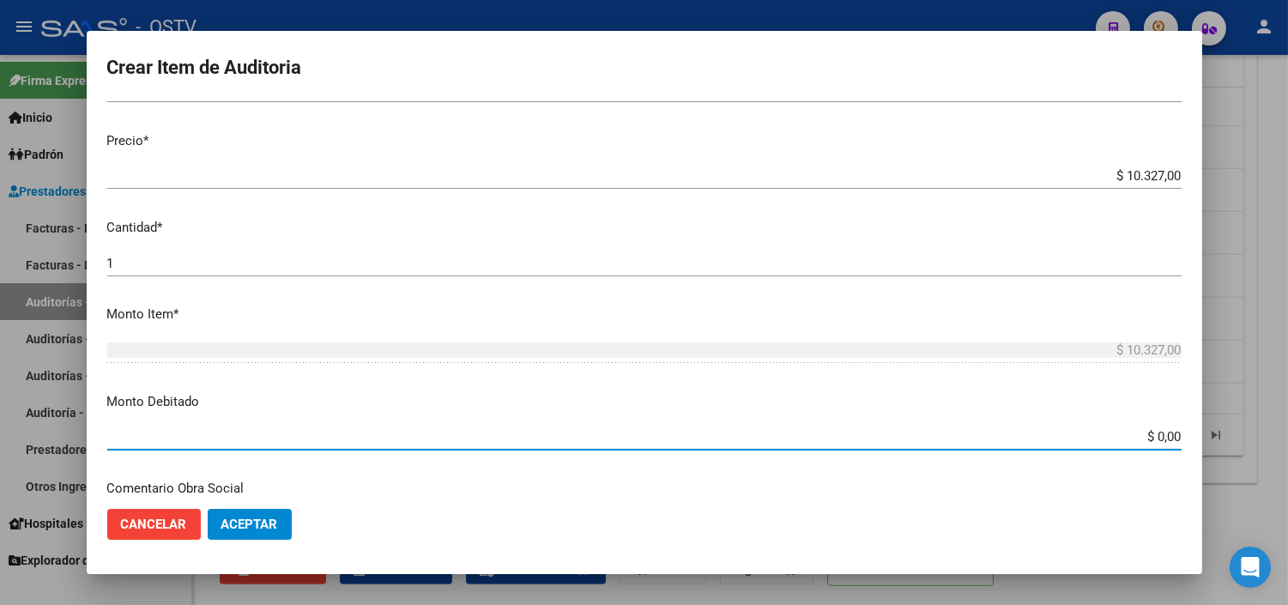
click at [1147, 438] on input "$ 0,00" at bounding box center [644, 436] width 1074 height 15
type input "$ 10.327,00"
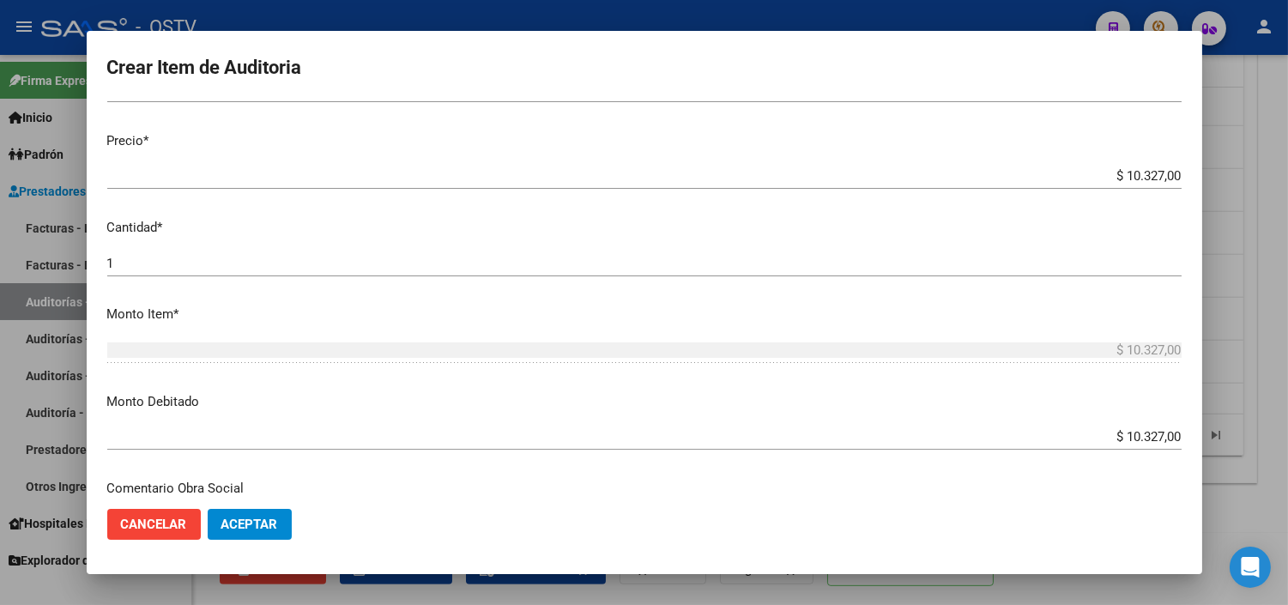
scroll to position [605, 0]
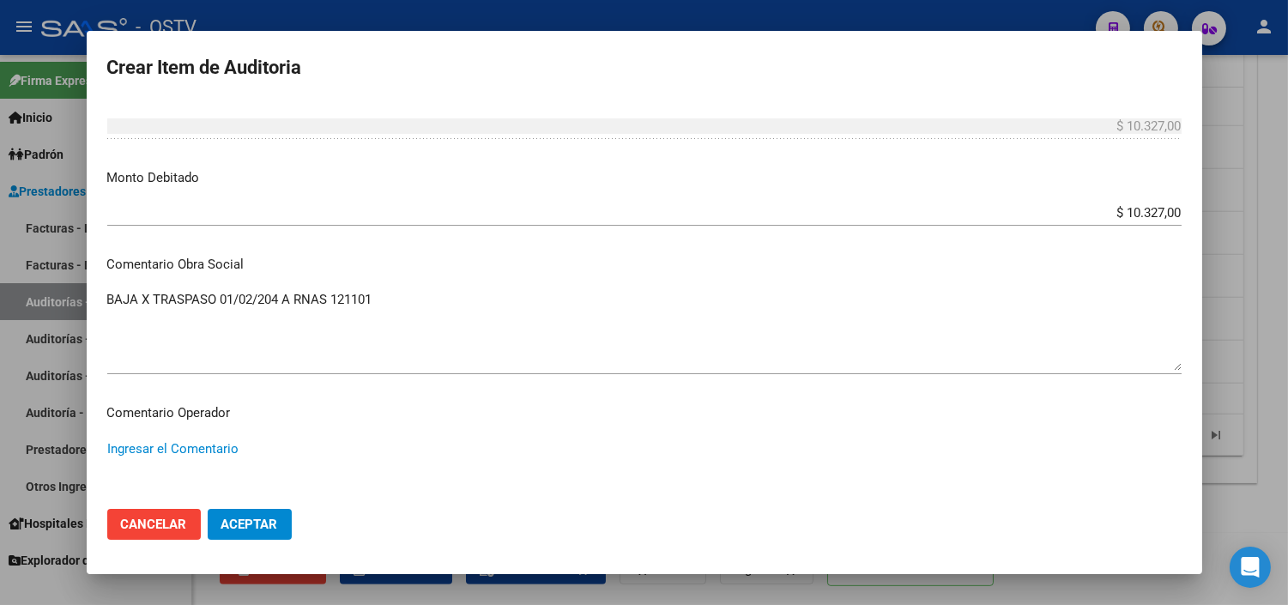
paste textarea "BAJA AL [DATE] POR OPCION"
type textarea "BAJA AL [DATE] POR OPCION"
click at [257, 509] on button "Aceptar" at bounding box center [250, 524] width 84 height 31
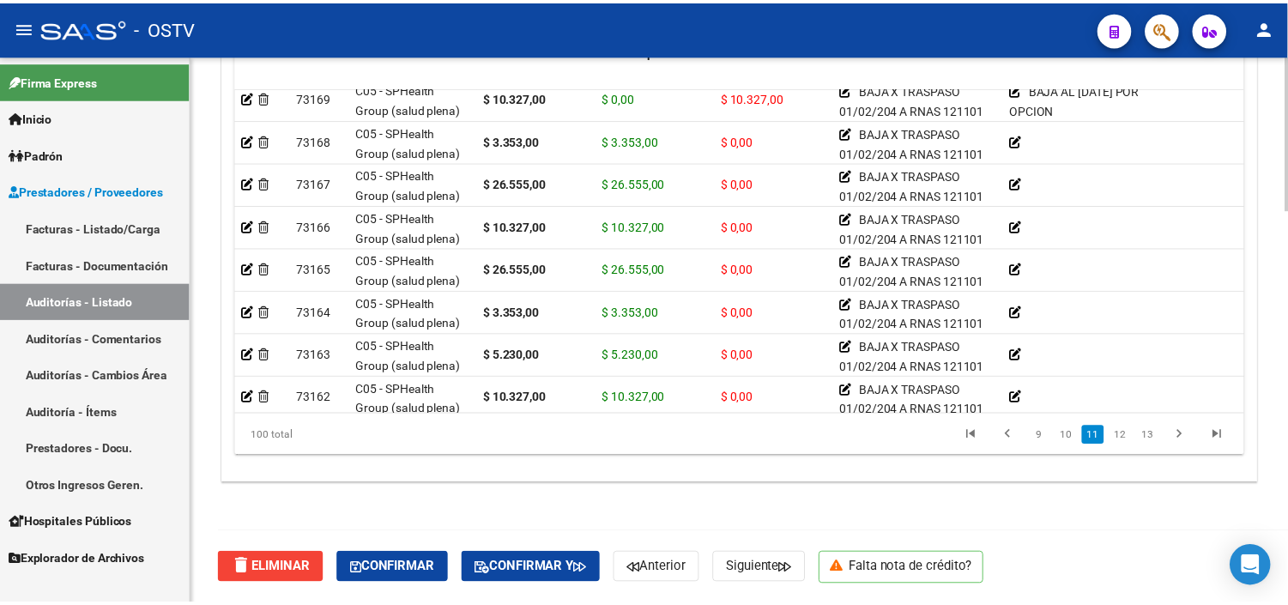
scroll to position [3145, 0]
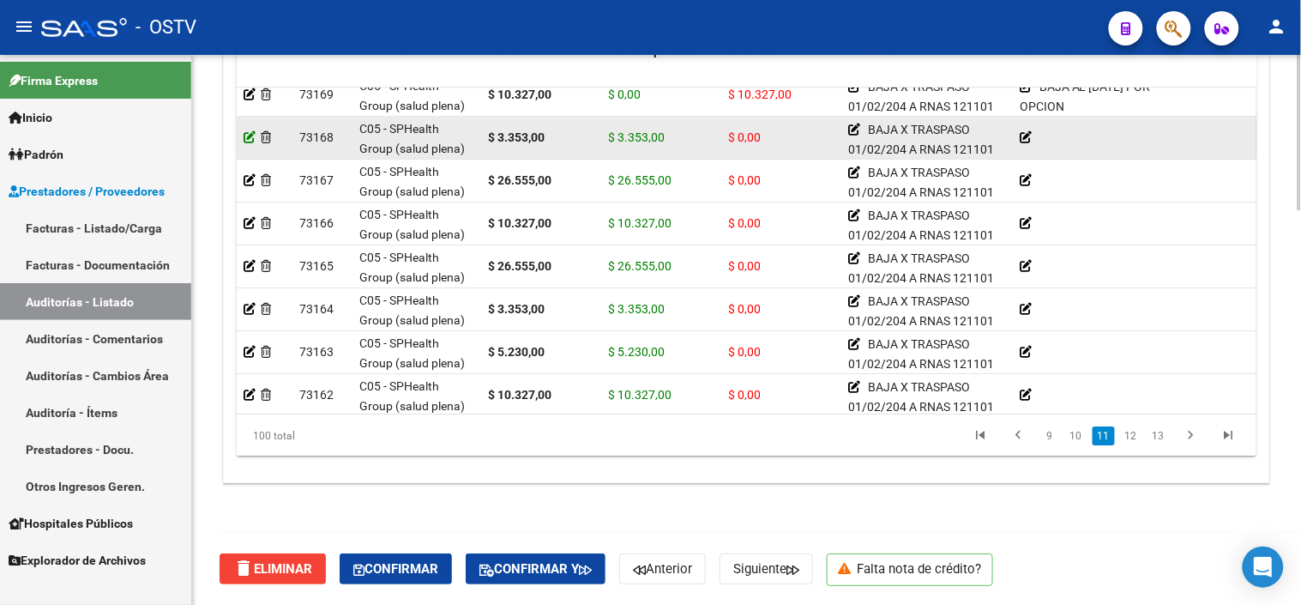
click at [252, 140] on icon at bounding box center [250, 137] width 12 height 12
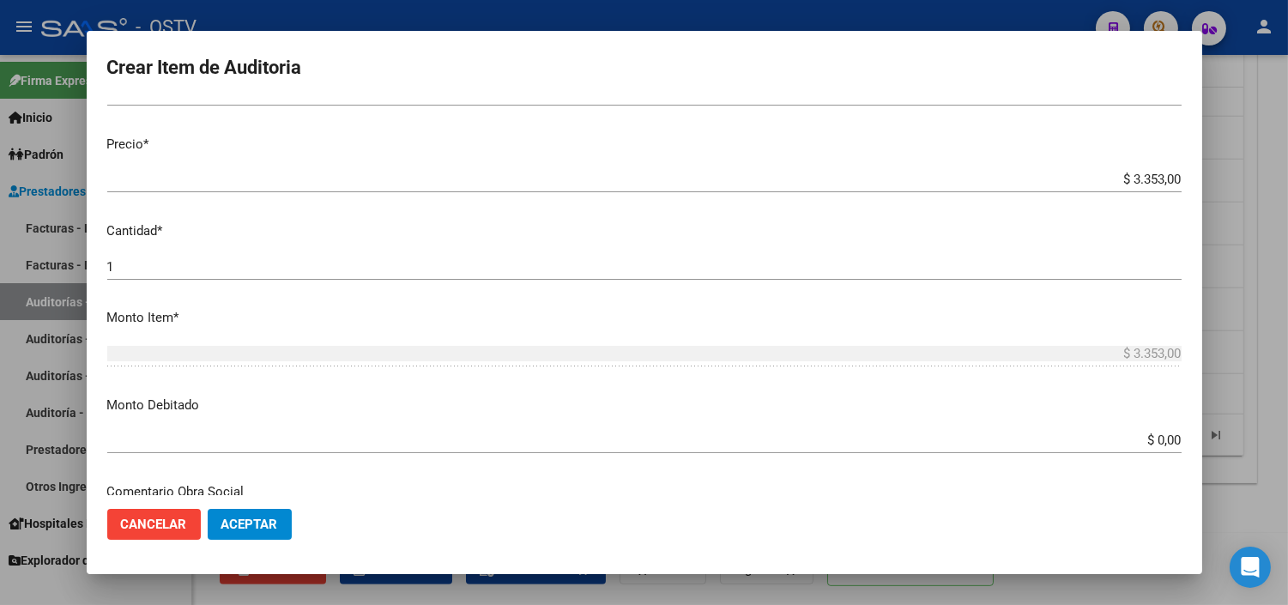
scroll to position [476, 0]
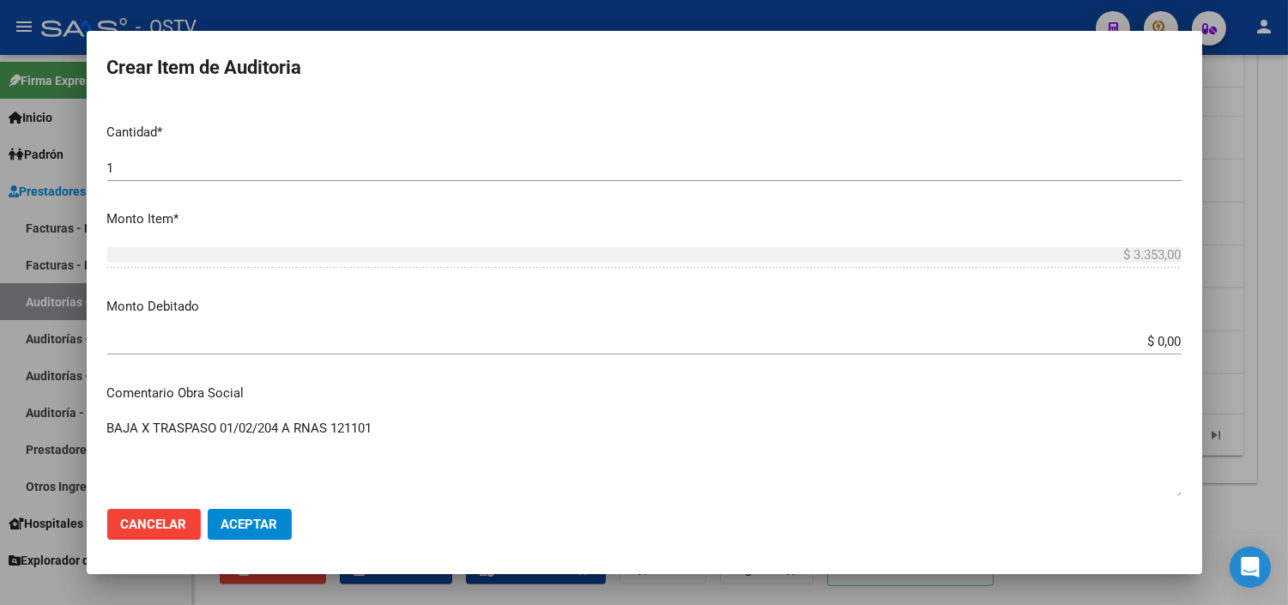
click at [1152, 341] on input "$ 0,00" at bounding box center [644, 341] width 1074 height 15
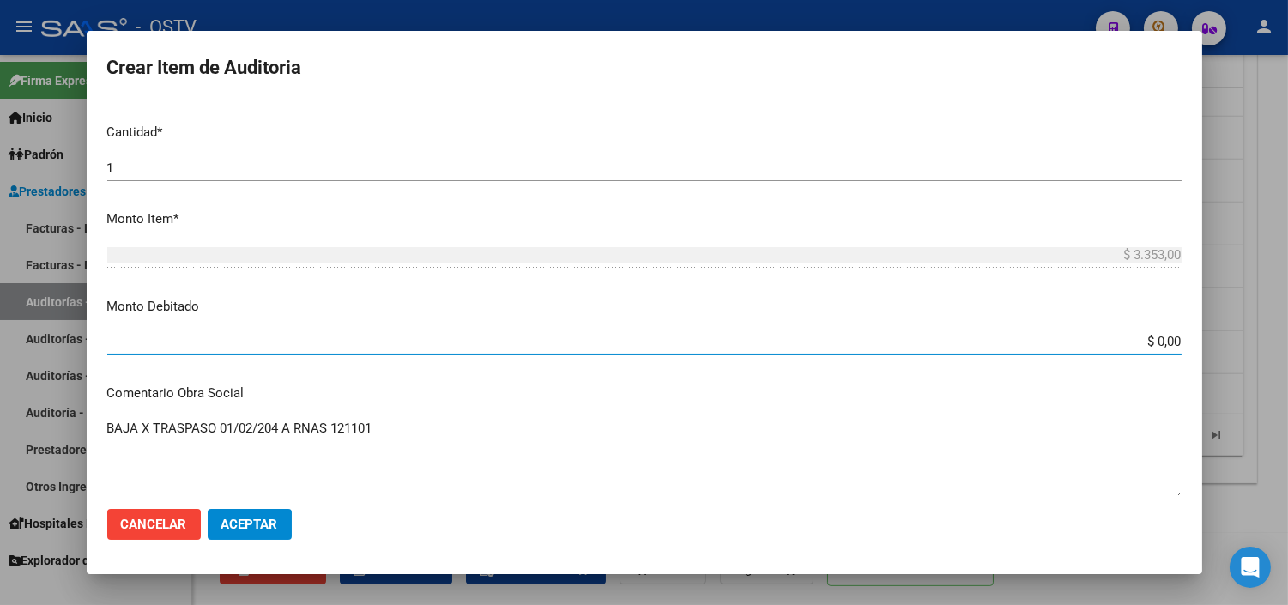
click at [1152, 341] on input "$ 0,00" at bounding box center [644, 341] width 1074 height 15
type input "$ 3.353,00"
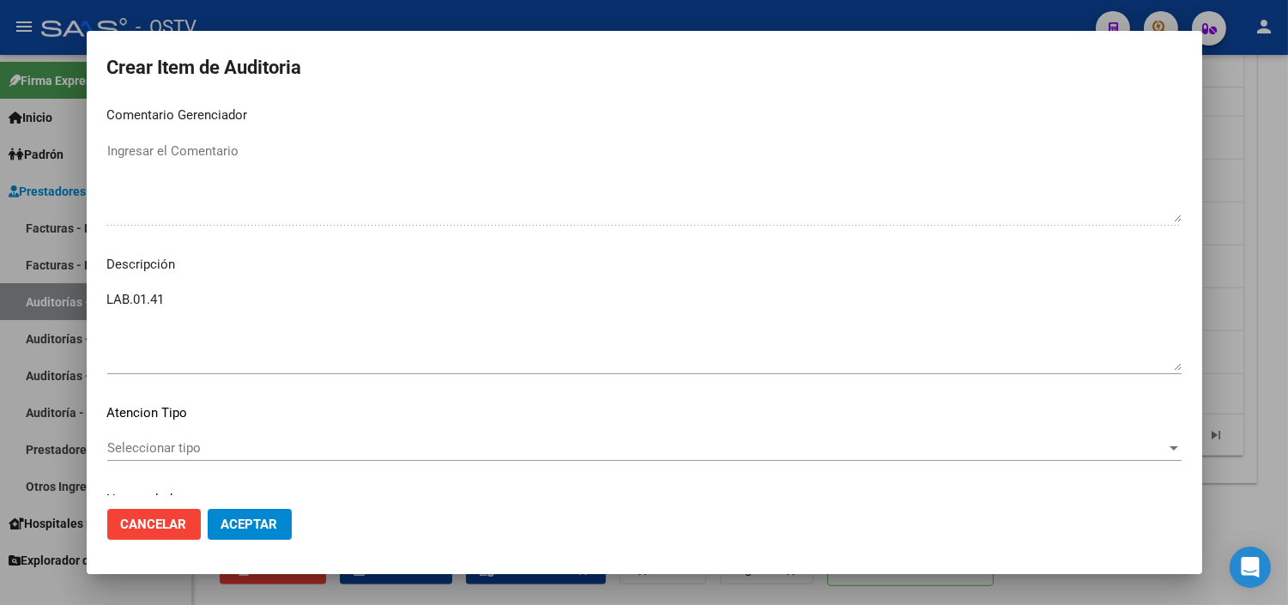
scroll to position [753, 0]
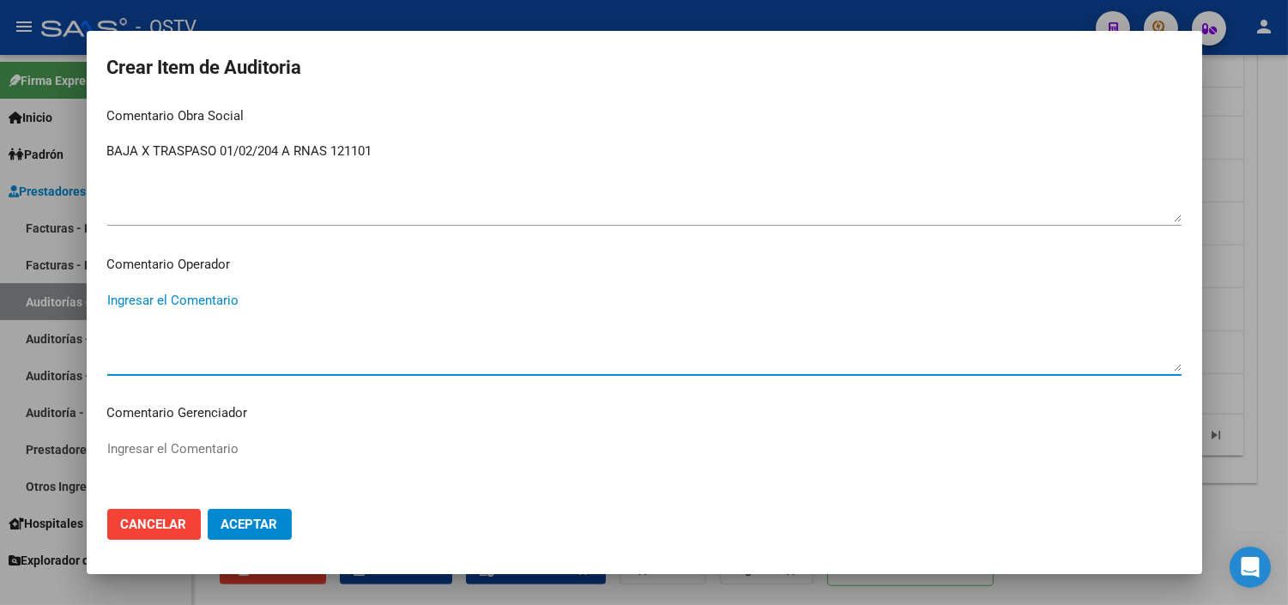
paste textarea "BAJA AL [DATE] POR OPCION"
type textarea "BAJA AL [DATE] POR OPCION"
click at [232, 526] on span "Aceptar" at bounding box center [249, 523] width 57 height 15
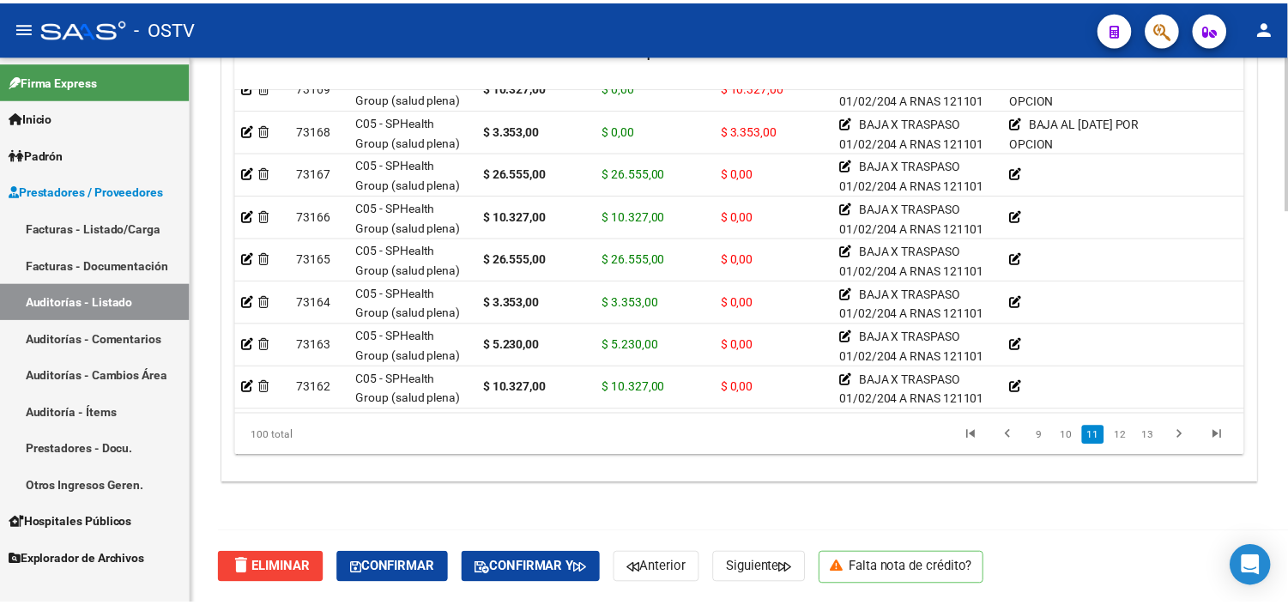
scroll to position [3171, 0]
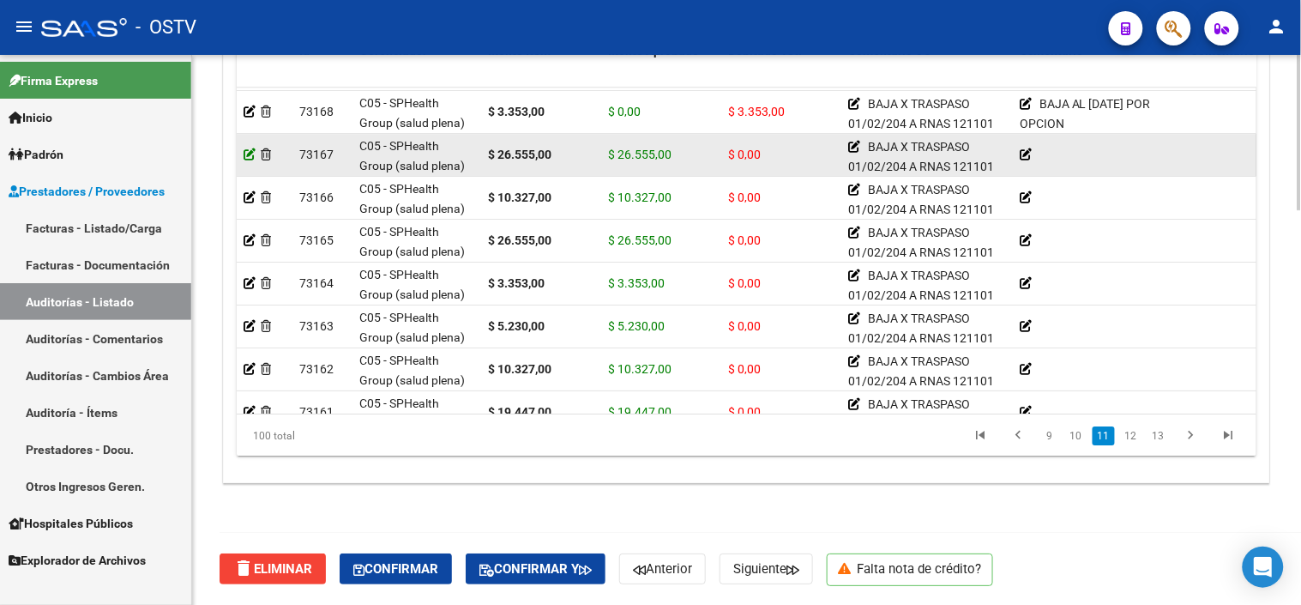
click at [247, 148] on icon at bounding box center [250, 154] width 12 height 12
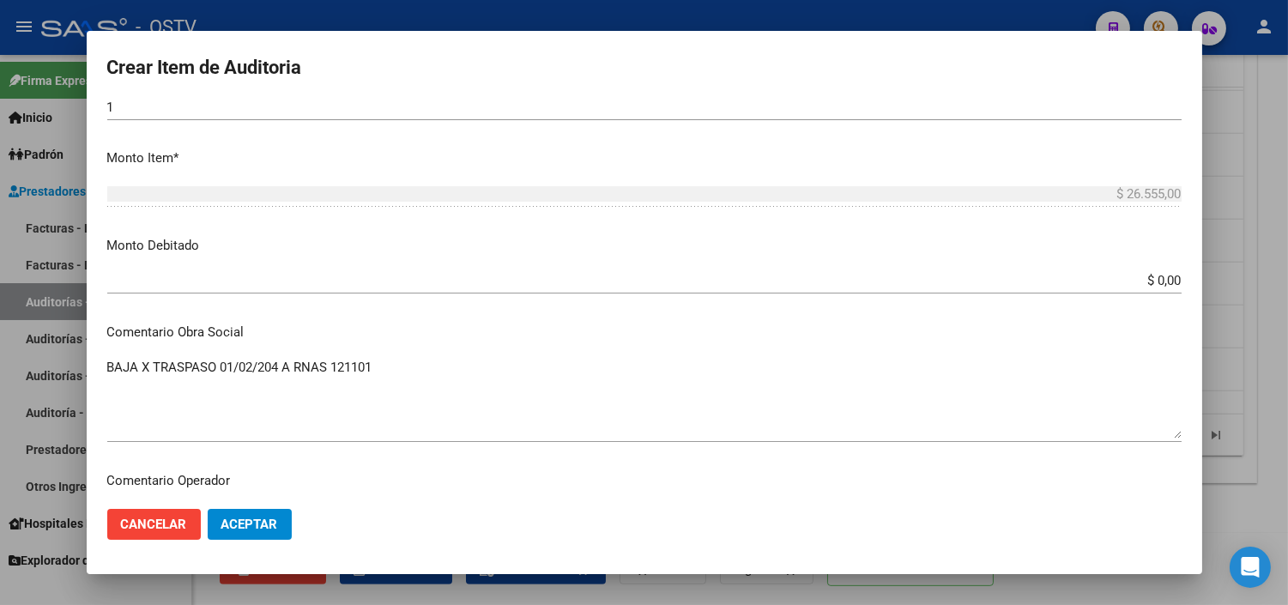
scroll to position [571, 0]
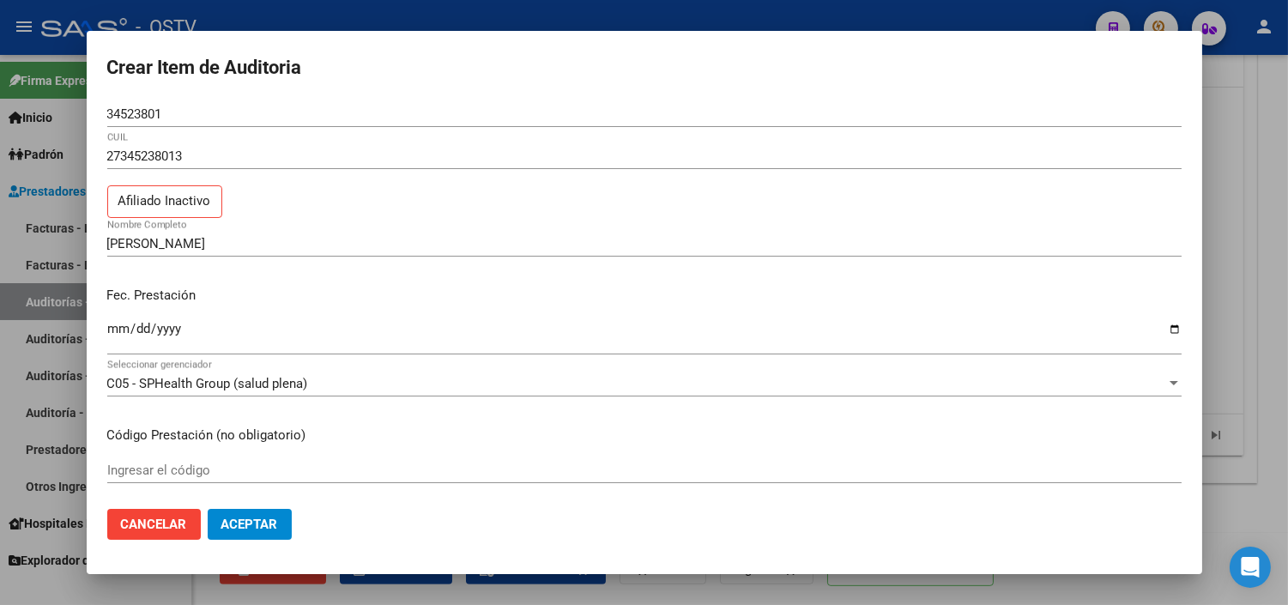
scroll to position [571, 0]
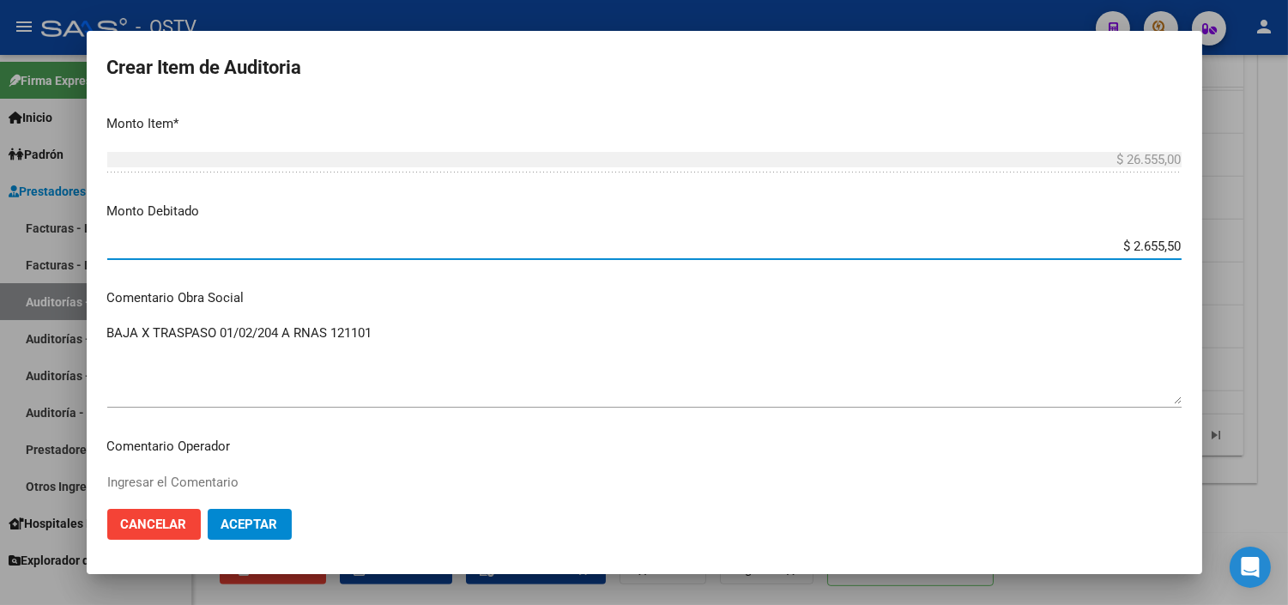
type input "$ 26.555,00"
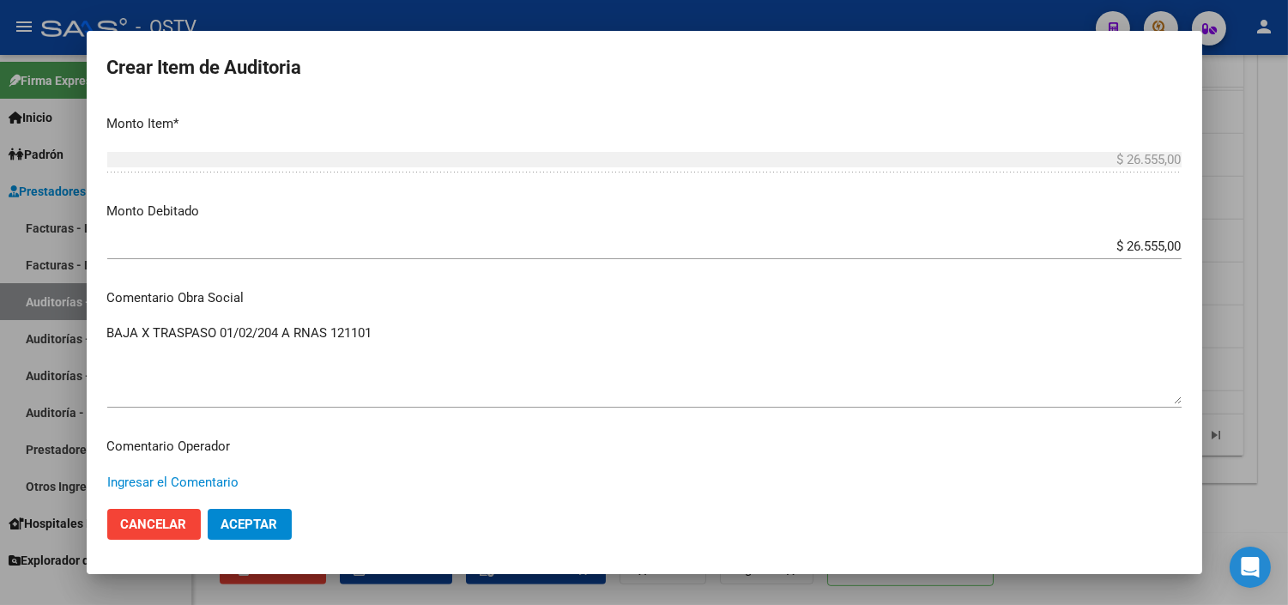
paste textarea "BAJA AL [DATE] POR OPCION"
type textarea "BAJA AL [DATE] POR OPCION"
click at [253, 534] on button "Aceptar" at bounding box center [250, 524] width 84 height 31
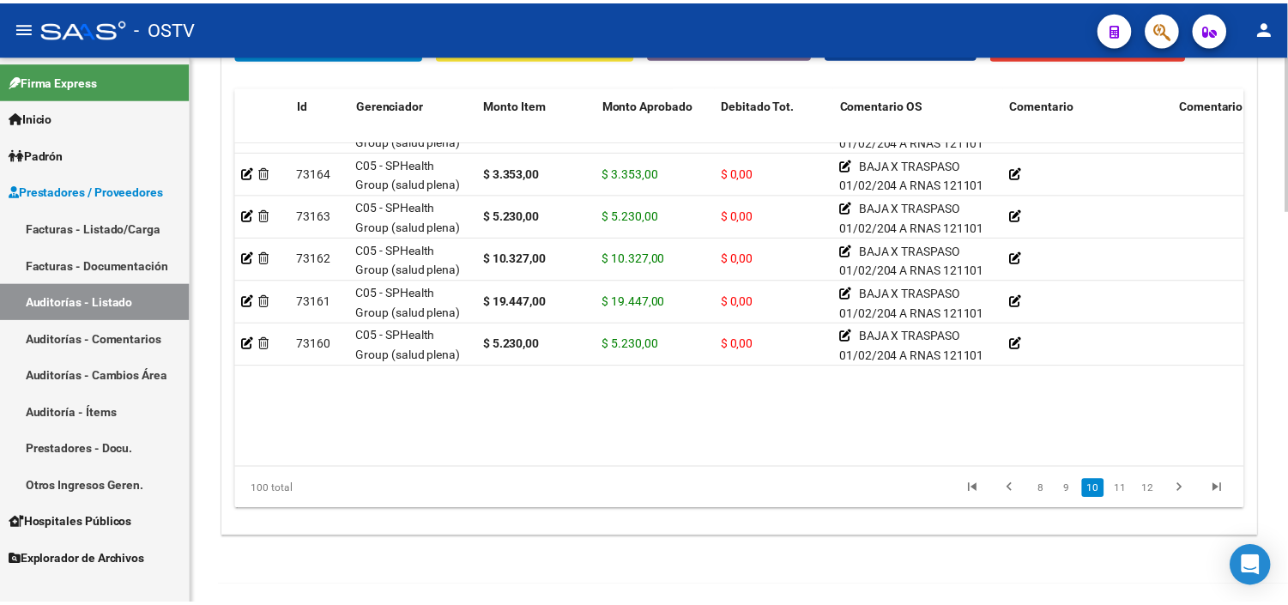
scroll to position [3145, 0]
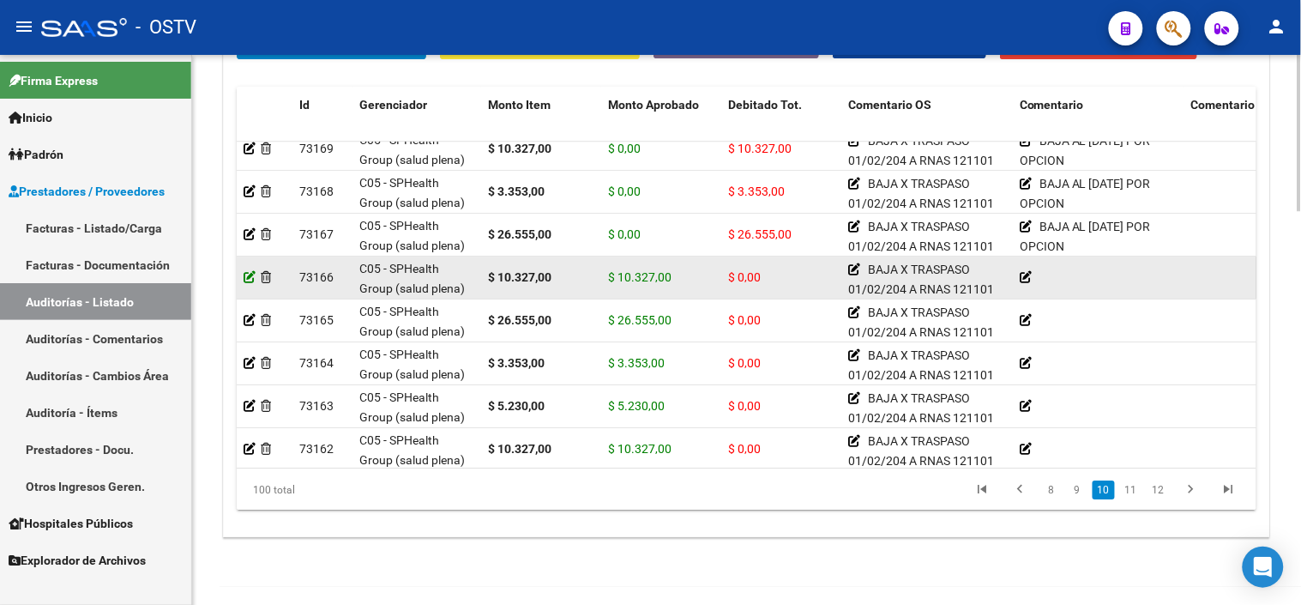
click at [250, 278] on icon at bounding box center [250, 277] width 12 height 12
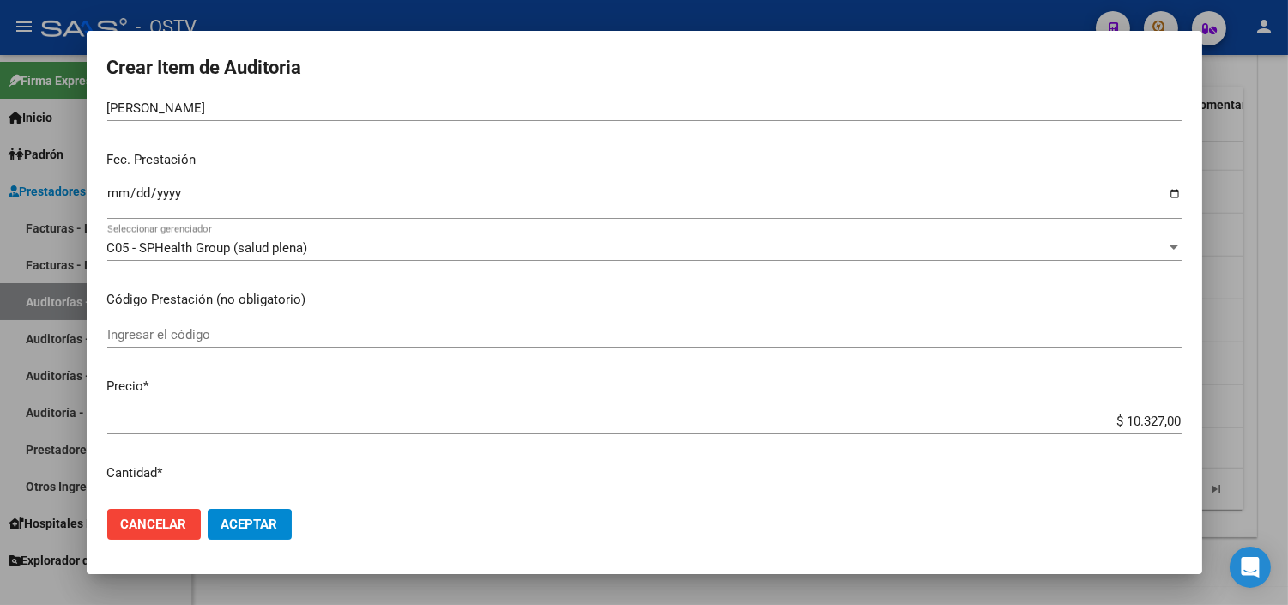
scroll to position [381, 0]
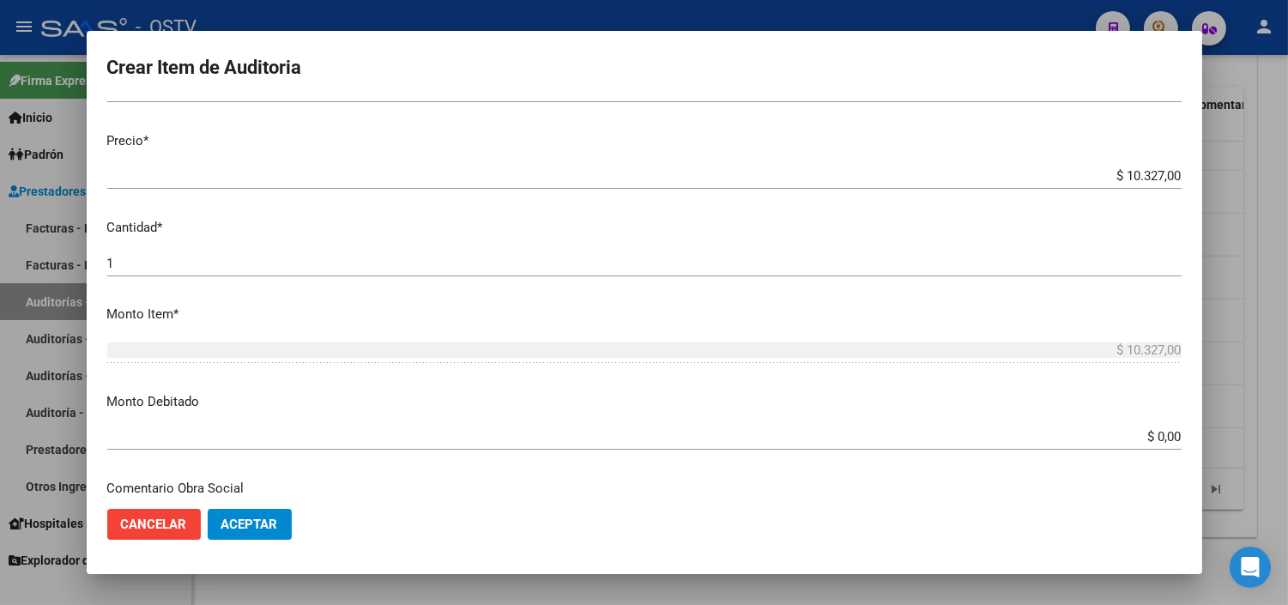
drag, startPoint x: 1144, startPoint y: 451, endPoint x: 1150, endPoint y: 436, distance: 16.6
click at [1144, 452] on div "$ 0,00 Ingresar el monto" at bounding box center [644, 445] width 1074 height 42
click at [1150, 436] on input "$ 0,00" at bounding box center [644, 436] width 1074 height 15
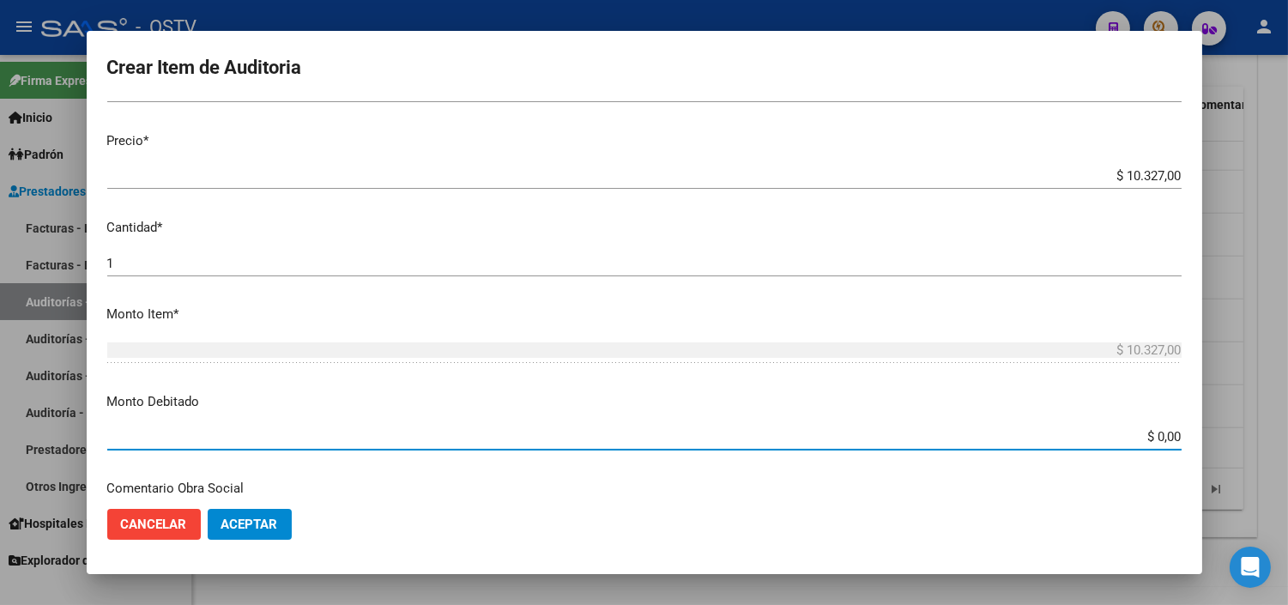
click at [1150, 436] on input "$ 0,00" at bounding box center [644, 436] width 1074 height 15
type input "$ 10.327,00"
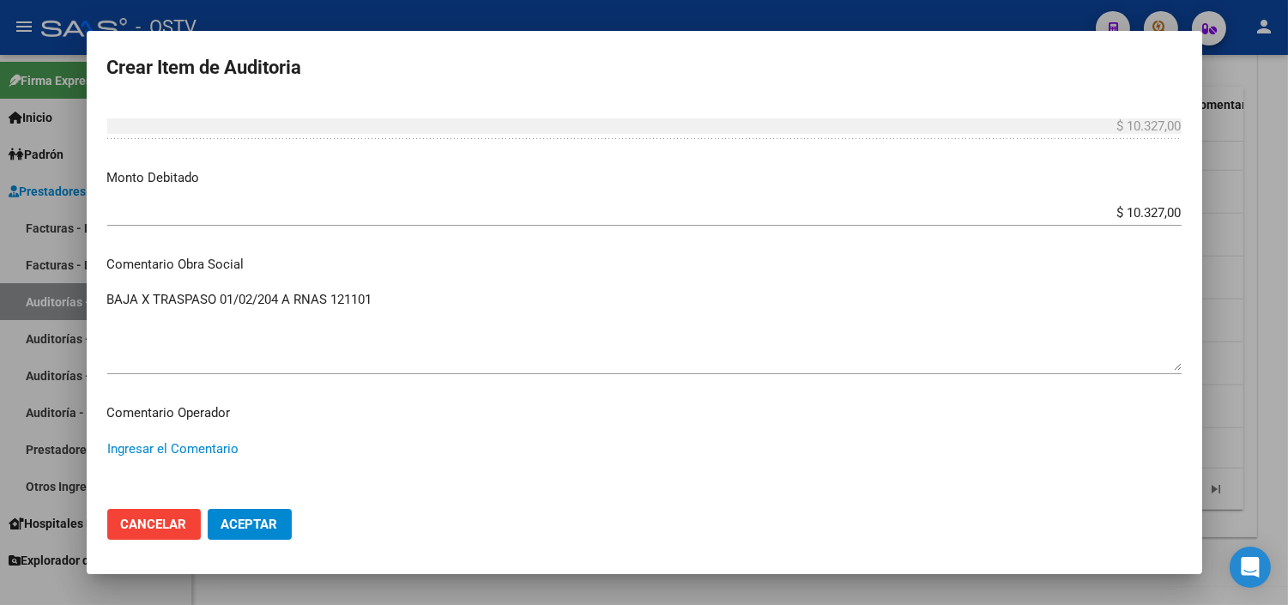
paste textarea "BAJA AL [DATE] POR OPCION"
type textarea "BAJA AL [DATE] POR OPCION"
click at [279, 518] on button "Aceptar" at bounding box center [250, 524] width 84 height 31
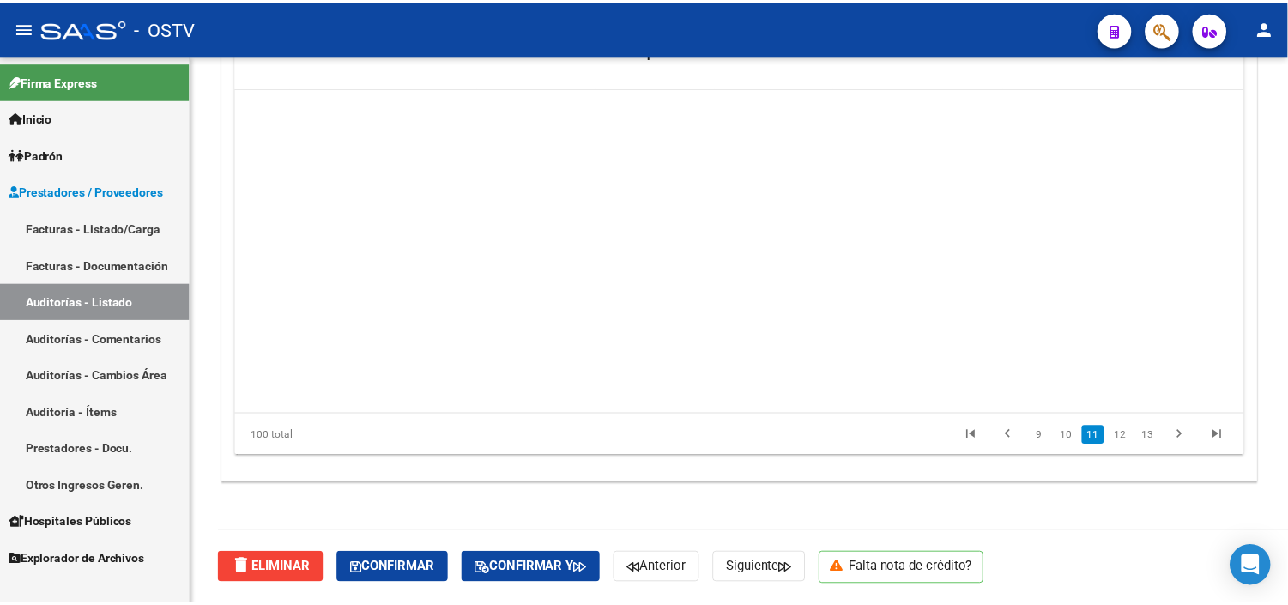
scroll to position [3266, 0]
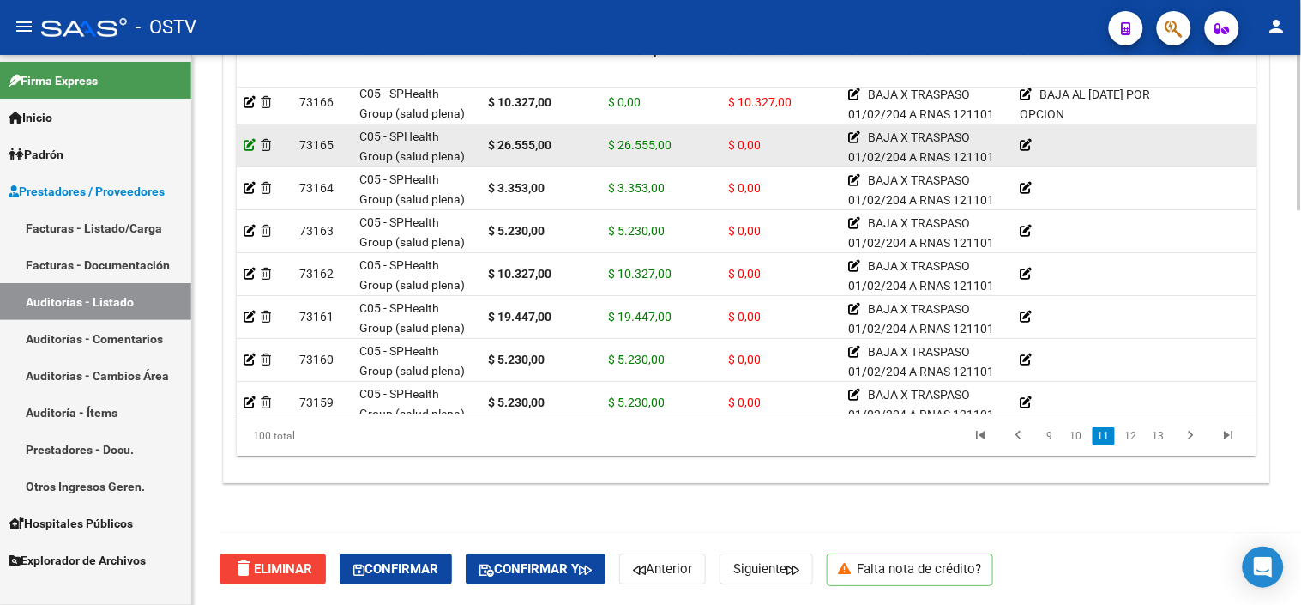
click at [251, 141] on icon at bounding box center [250, 145] width 12 height 12
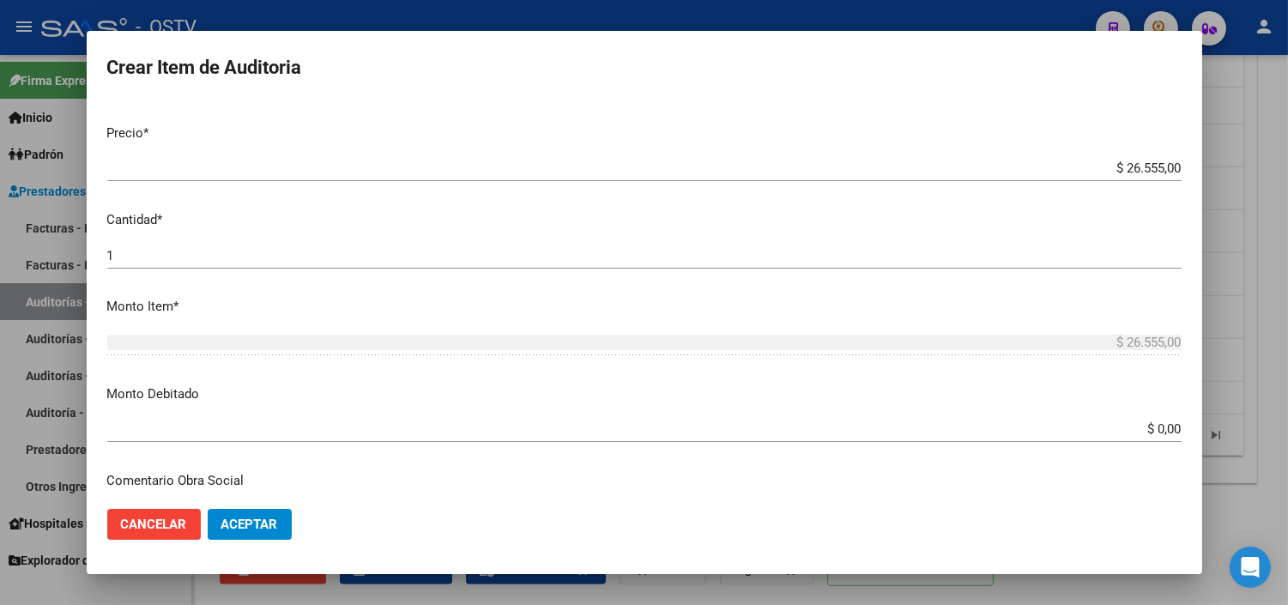
scroll to position [381, 0]
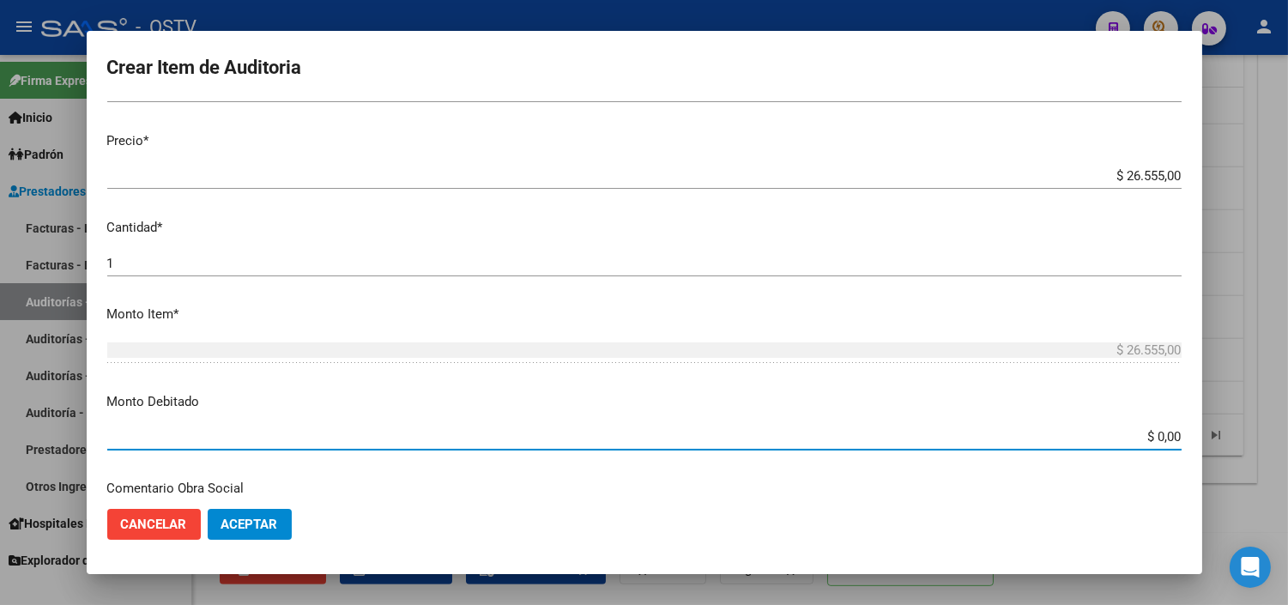
click at [1155, 432] on input "$ 0,00" at bounding box center [644, 436] width 1074 height 15
type input "$ 26.555,00"
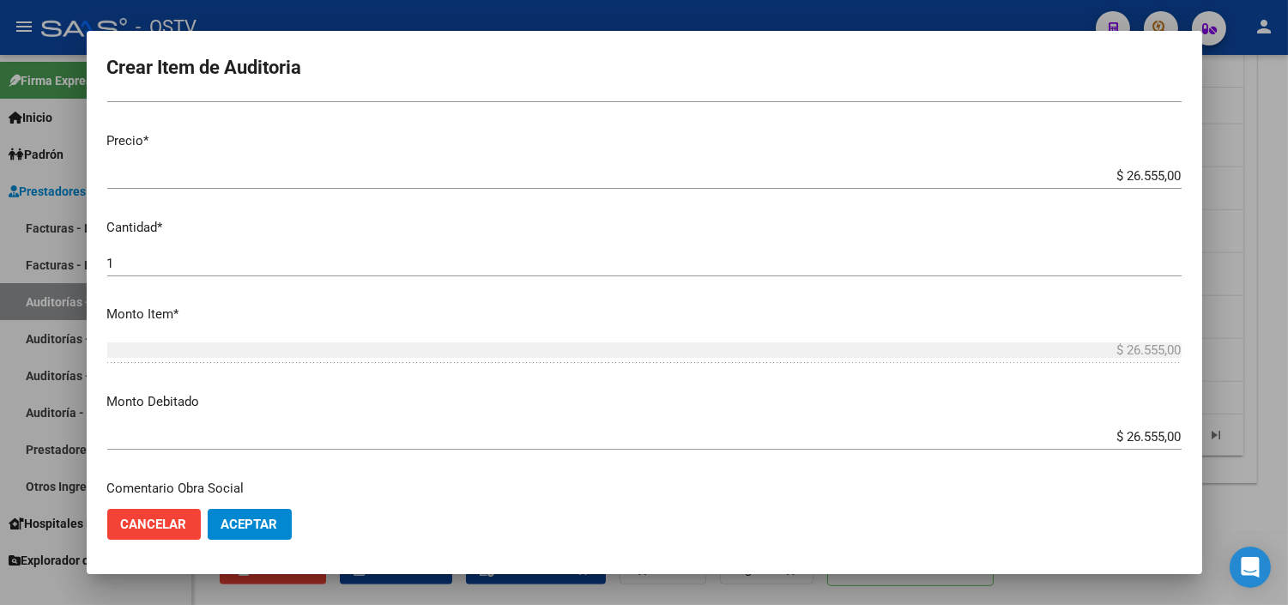
scroll to position [605, 0]
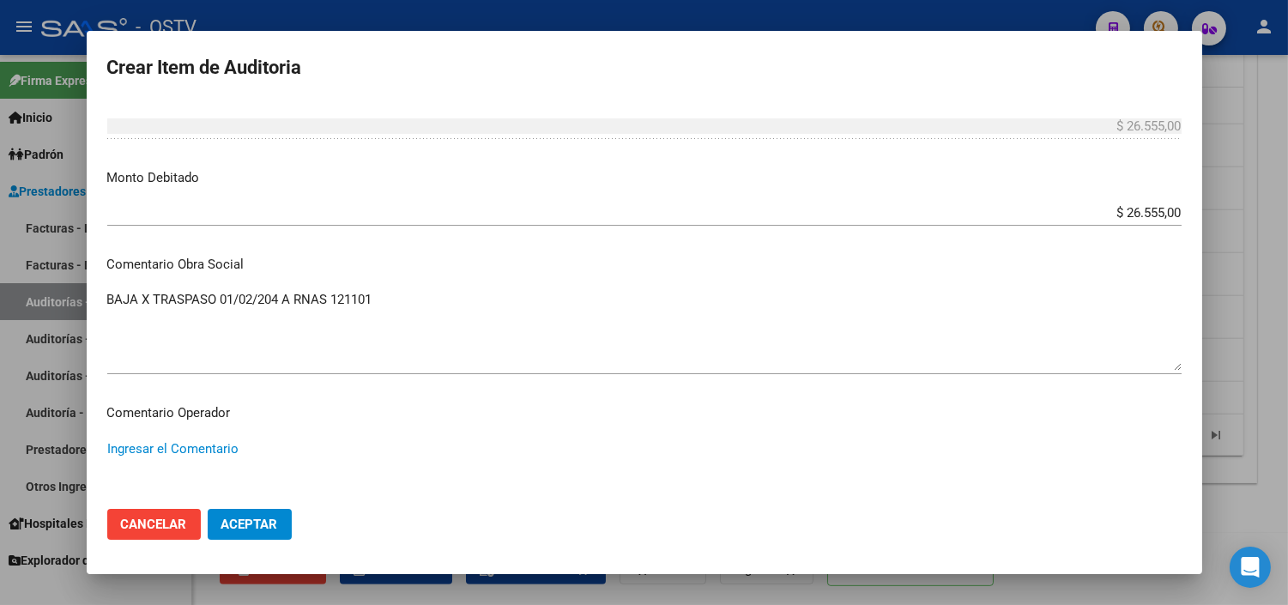
paste textarea "BAJA AL [DATE] POR OPCION"
type textarea "BAJA AL [DATE] POR OPCION"
click at [243, 536] on button "Aceptar" at bounding box center [250, 524] width 84 height 31
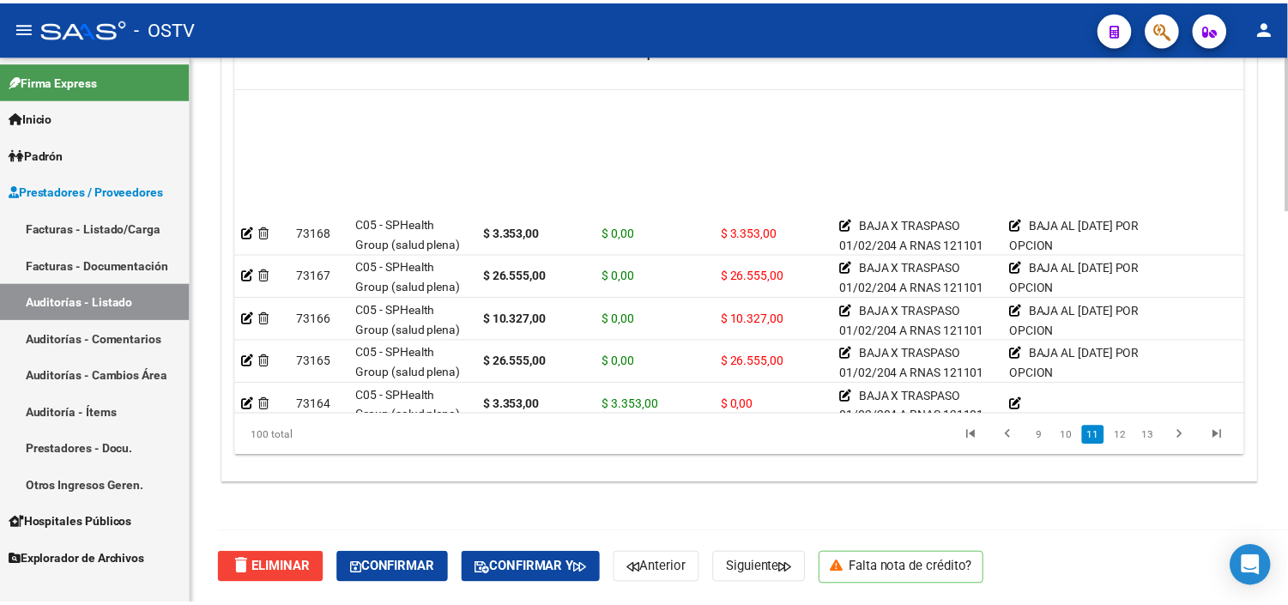
scroll to position [3240, 0]
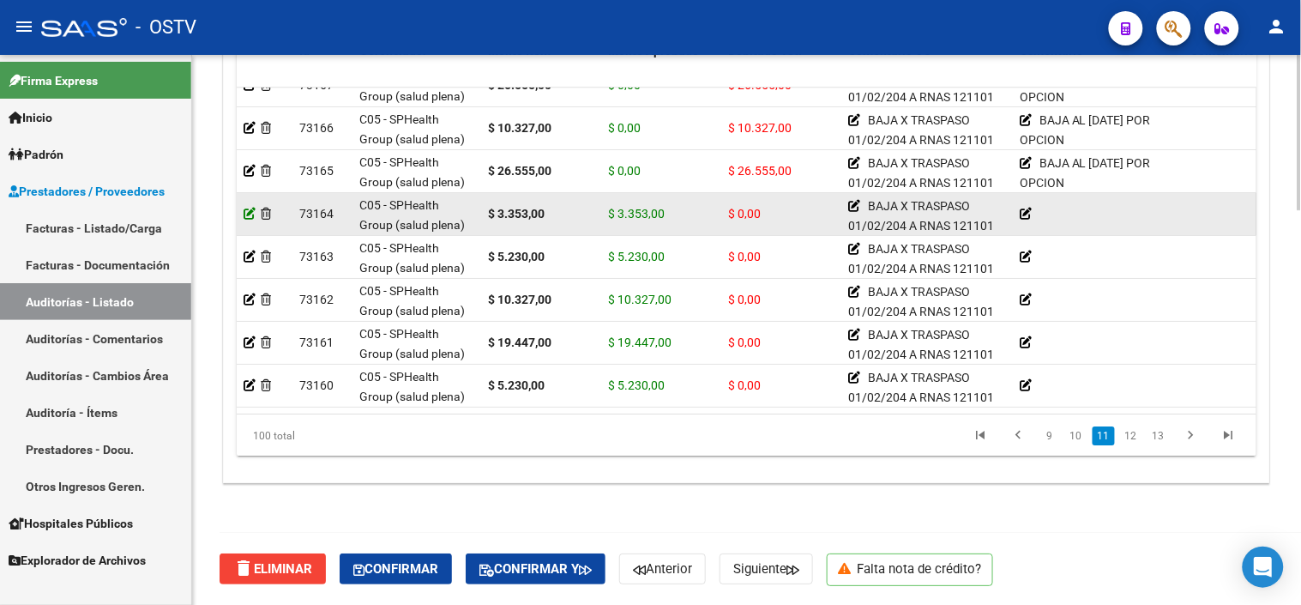
click at [247, 215] on icon at bounding box center [250, 214] width 12 height 12
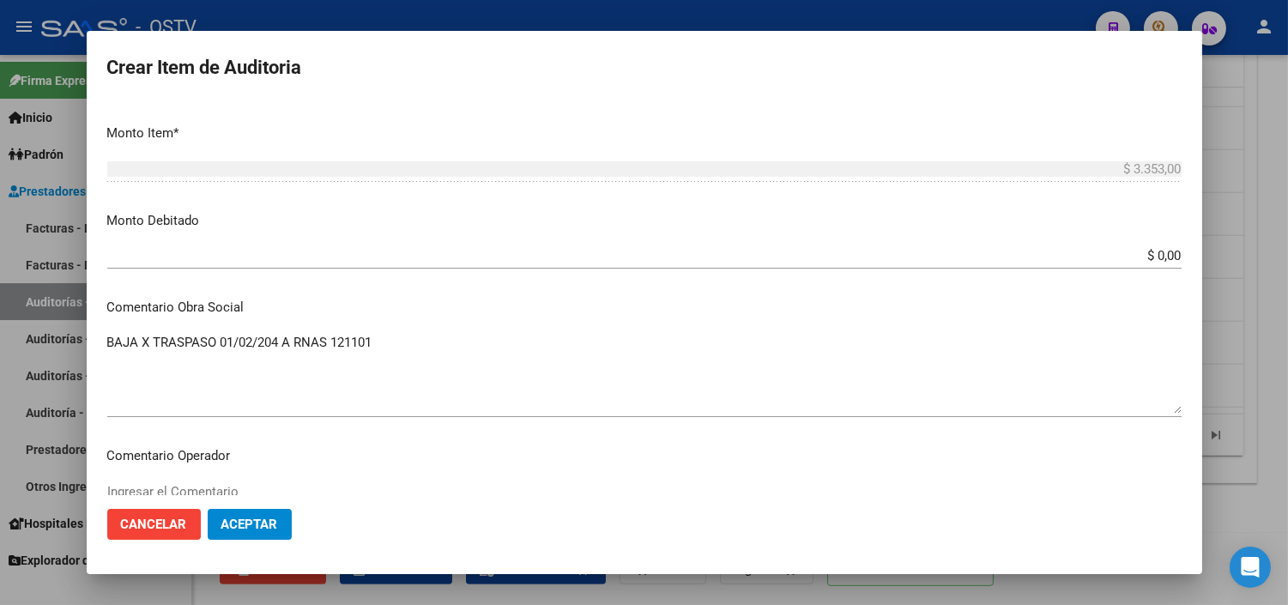
scroll to position [571, 0]
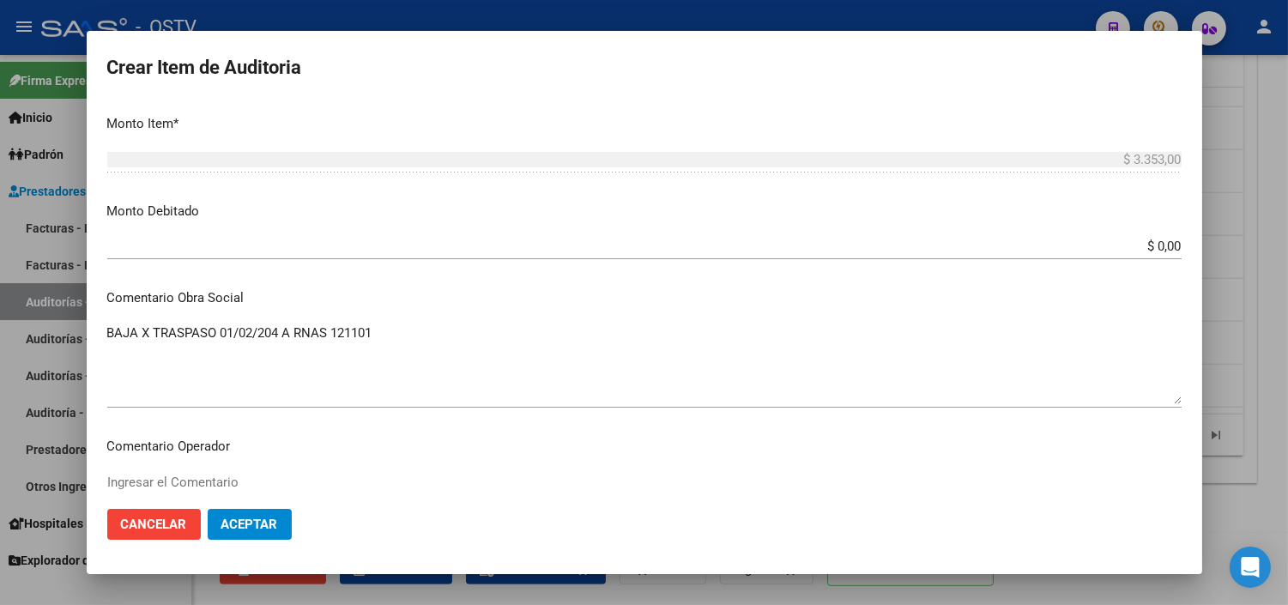
click at [1131, 232] on mat-dialog-content "34523801 Nro Documento 27345238013 CUIL Afiliado Inactivo [PERSON_NAME] Nombre …" at bounding box center [644, 297] width 1115 height 393
click at [1143, 256] on div "$ 0,00 Ingresar el monto" at bounding box center [644, 246] width 1074 height 26
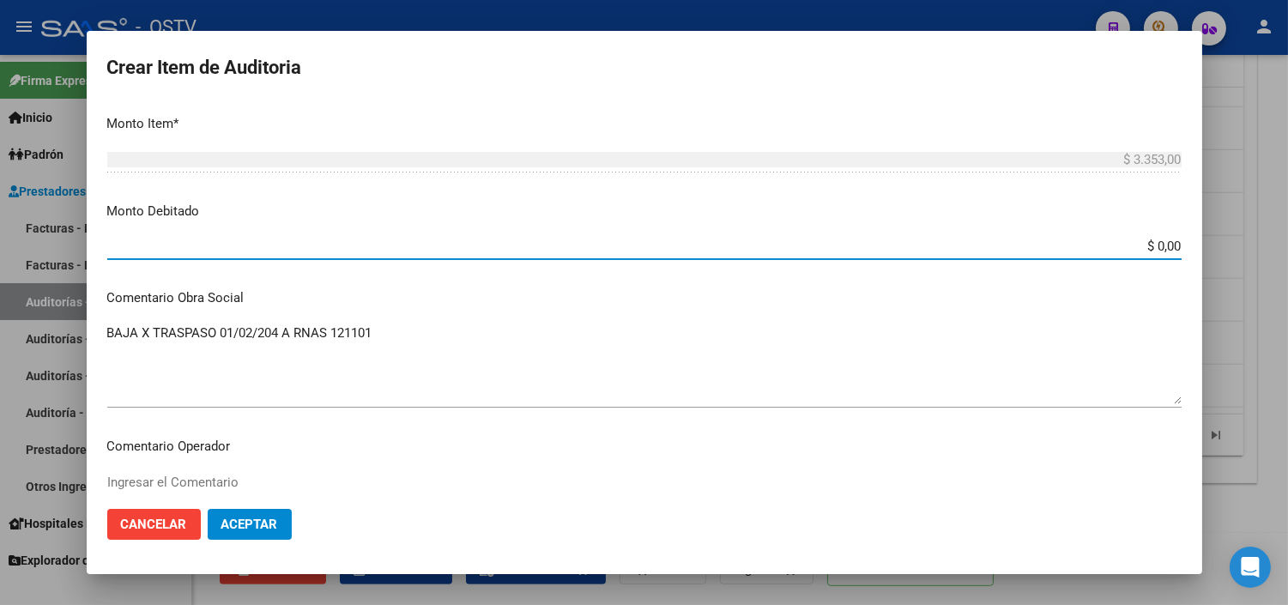
click at [1143, 256] on div "$ 0,00 Ingresar el monto" at bounding box center [644, 246] width 1074 height 26
click at [1145, 254] on div "$ 0,00 Ingresar el monto" at bounding box center [644, 246] width 1074 height 26
click at [1146, 247] on input "$ 0,00" at bounding box center [644, 245] width 1074 height 15
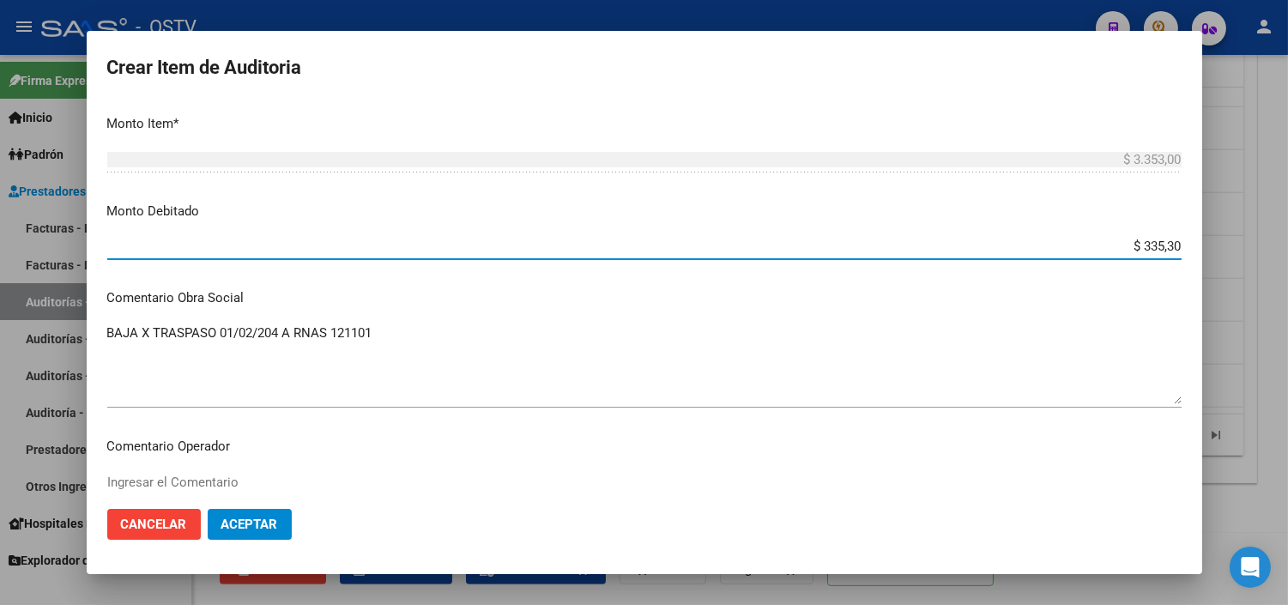
type input "$ 3.353,00"
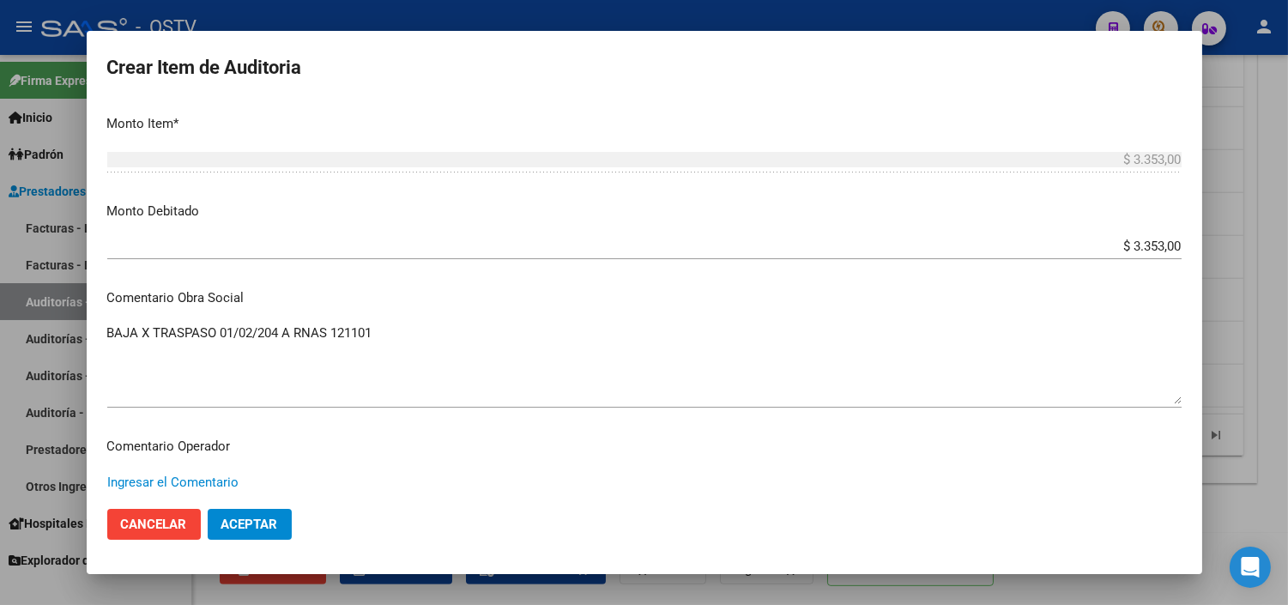
paste textarea "BAJA AL [DATE] POR OPCION"
type textarea "BAJA AL [DATE] POR OPCION"
click at [259, 516] on button "Aceptar" at bounding box center [250, 524] width 84 height 31
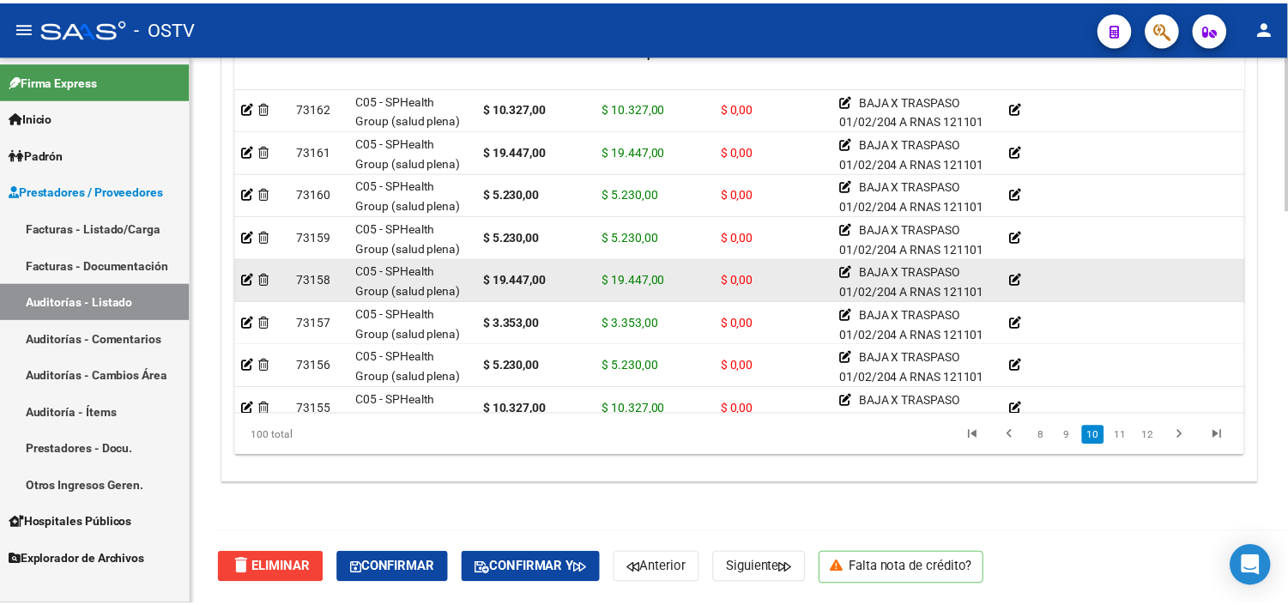
scroll to position [3335, 0]
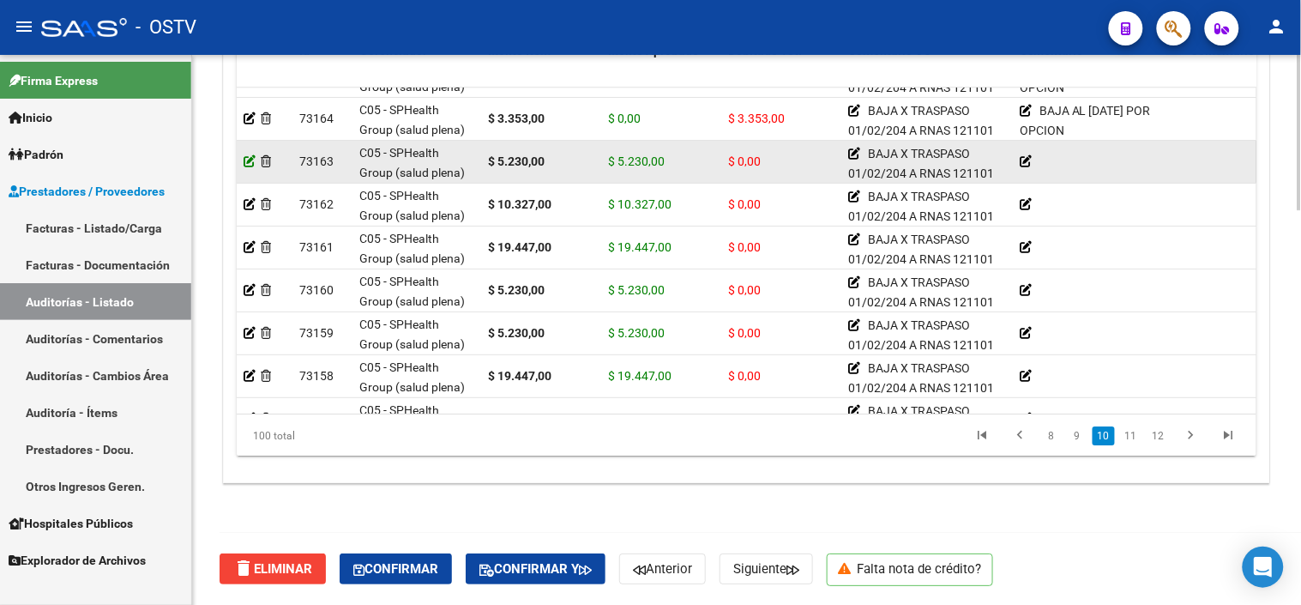
click at [250, 158] on icon at bounding box center [250, 161] width 12 height 12
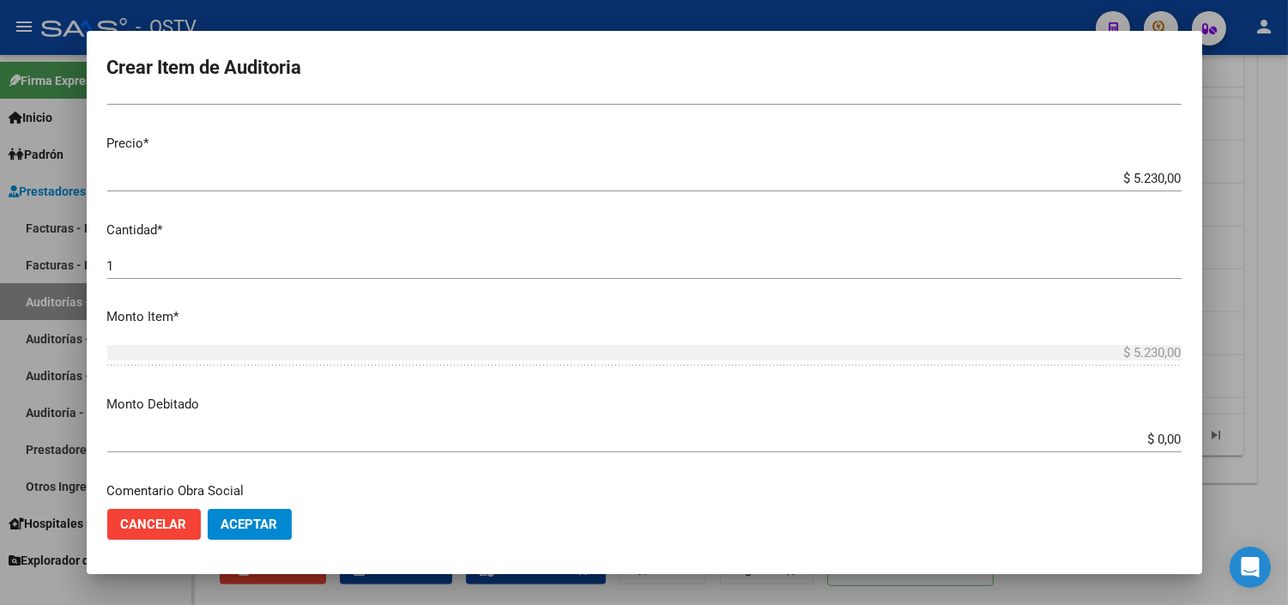
scroll to position [571, 0]
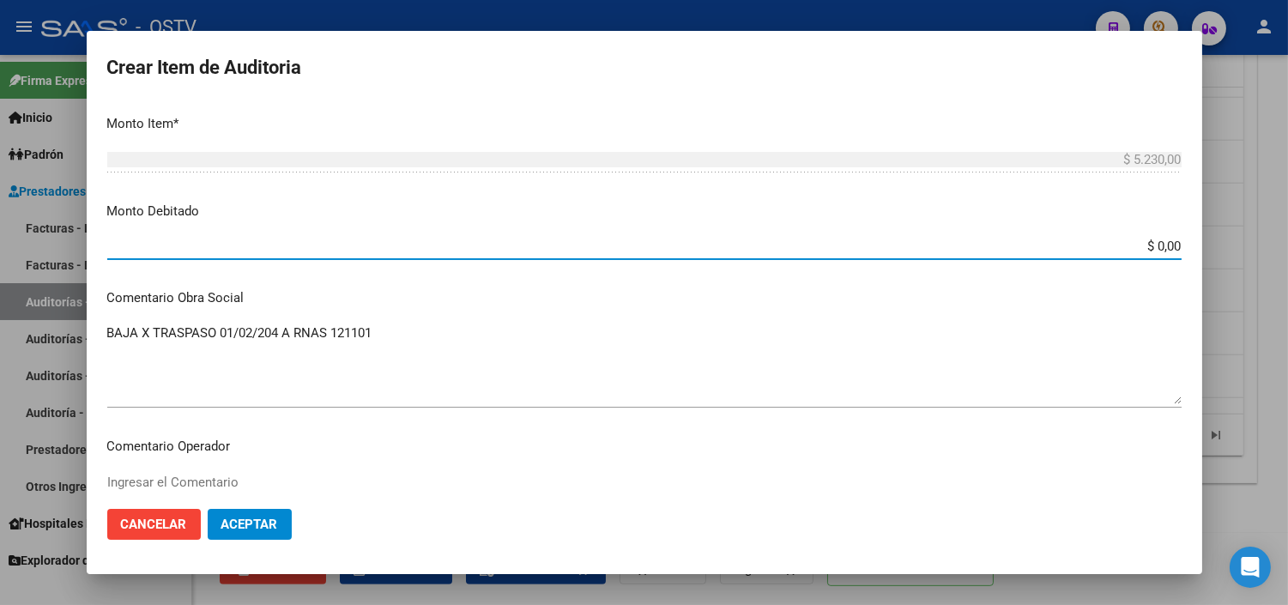
click at [1146, 250] on input "$ 0,00" at bounding box center [644, 245] width 1074 height 15
type input "$ 5.230,00"
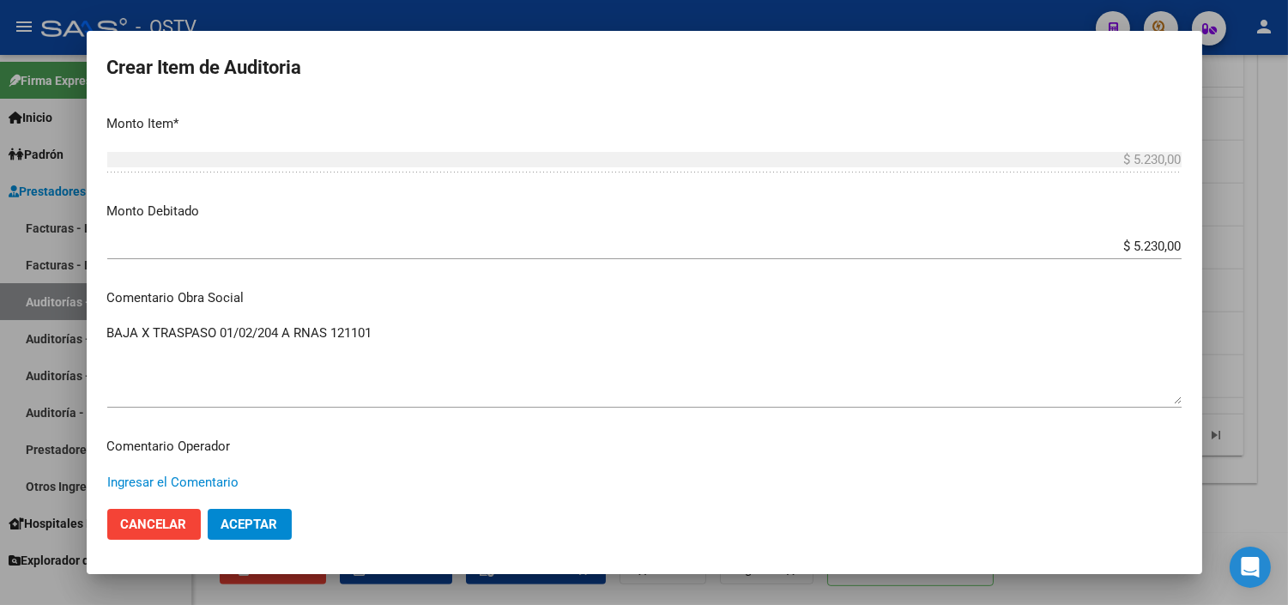
paste textarea "BAJA AL [DATE] POR OPCION"
type textarea "BAJA AL [DATE] POR OPCION"
click at [277, 527] on span "Aceptar" at bounding box center [249, 523] width 57 height 15
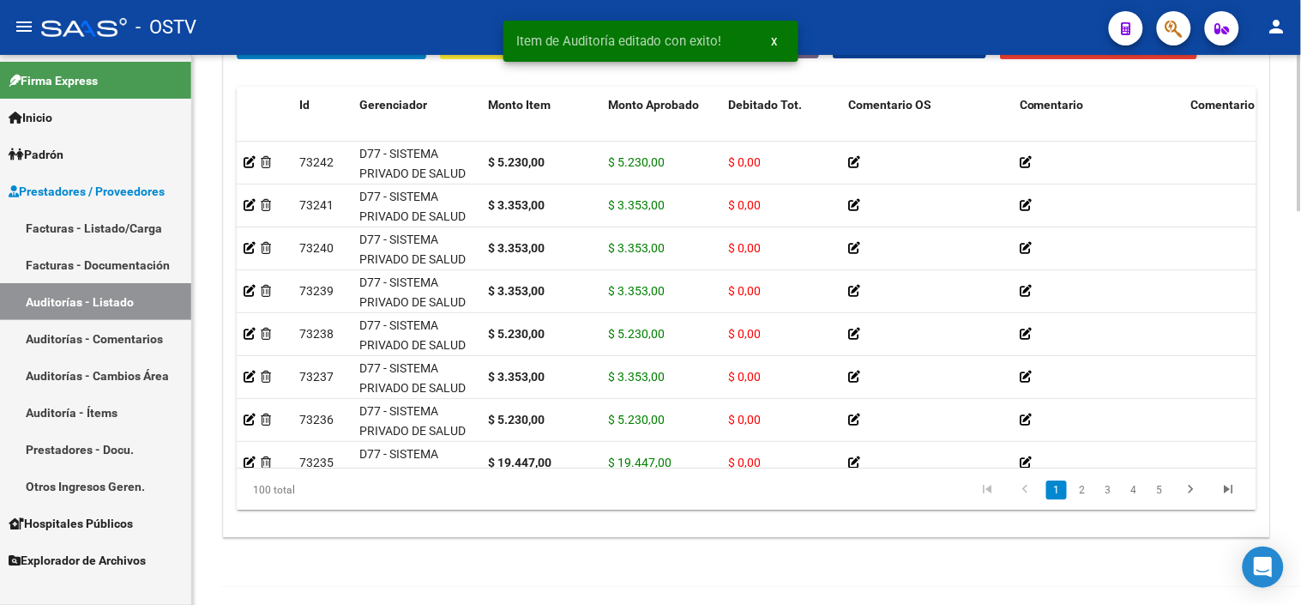
scroll to position [1391, 0]
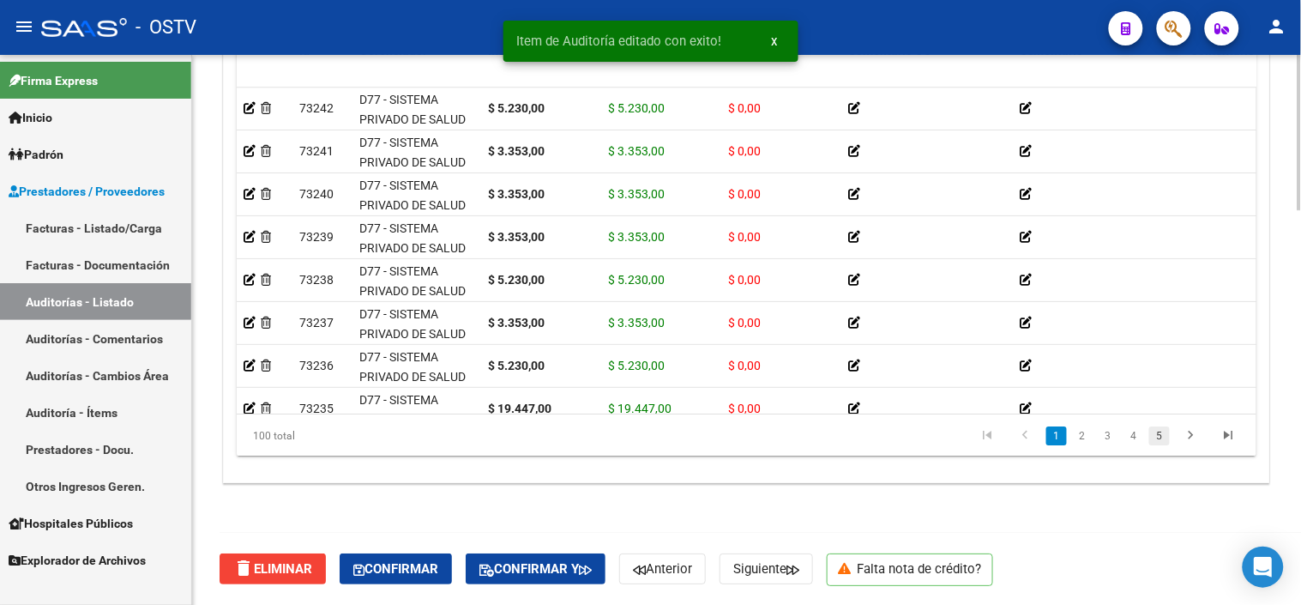
click at [1164, 429] on link "5" at bounding box center [1160, 435] width 21 height 19
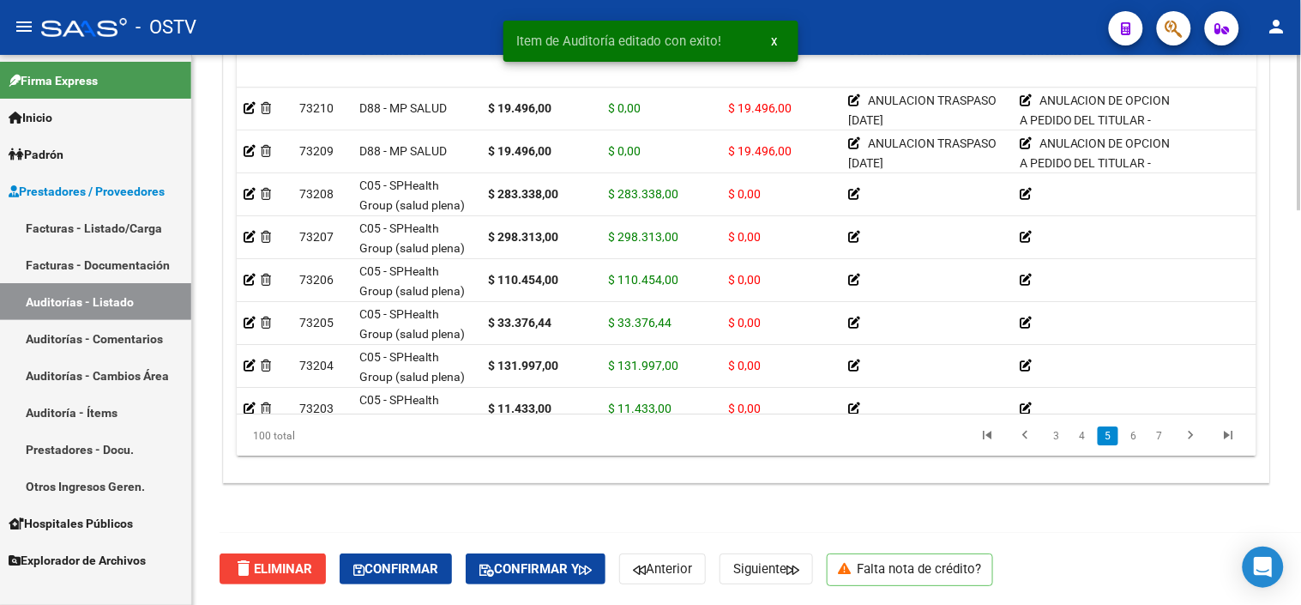
click at [1164, 429] on link "7" at bounding box center [1160, 435] width 21 height 19
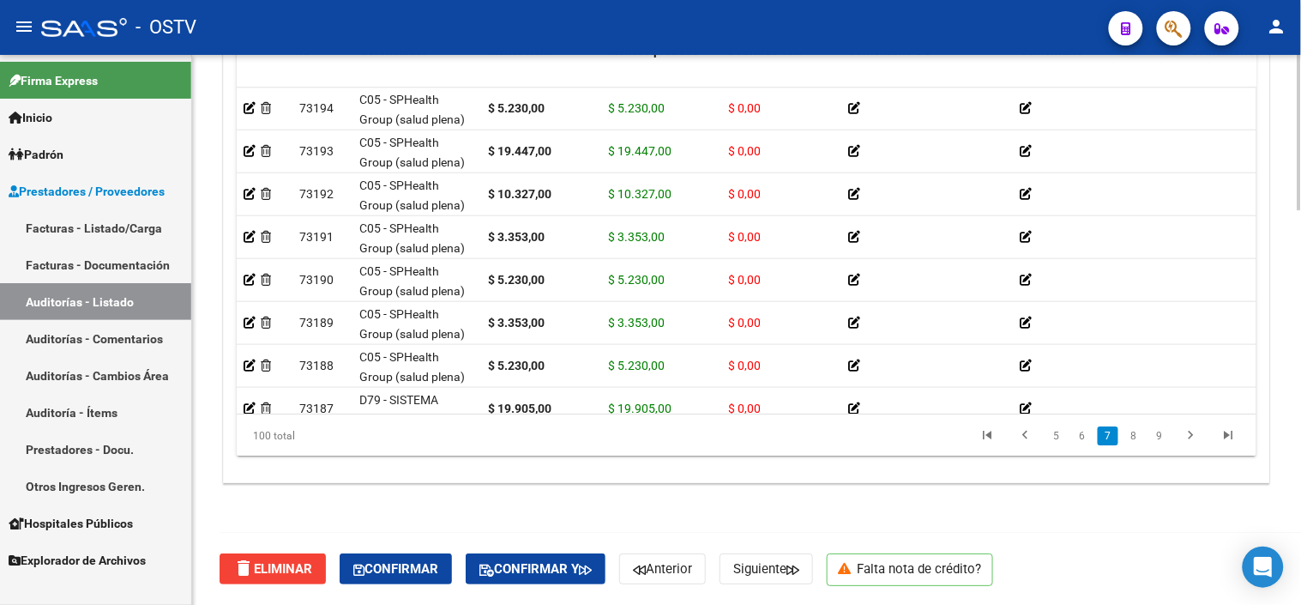
click at [1164, 429] on link "9" at bounding box center [1160, 435] width 21 height 19
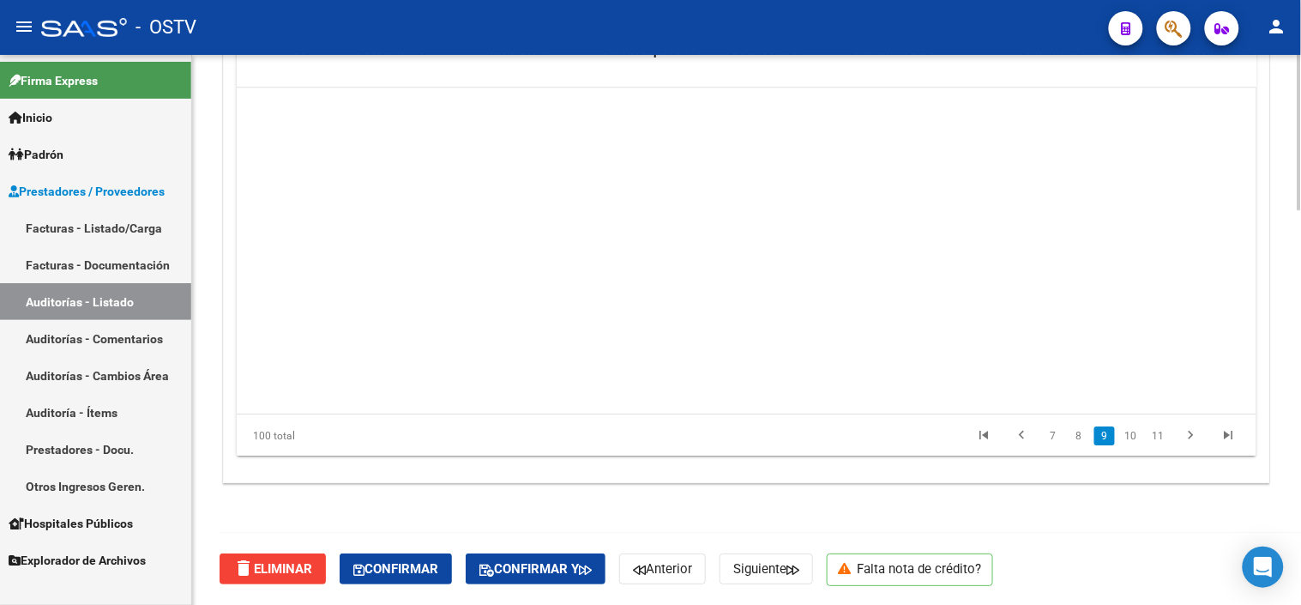
scroll to position [2745, 0]
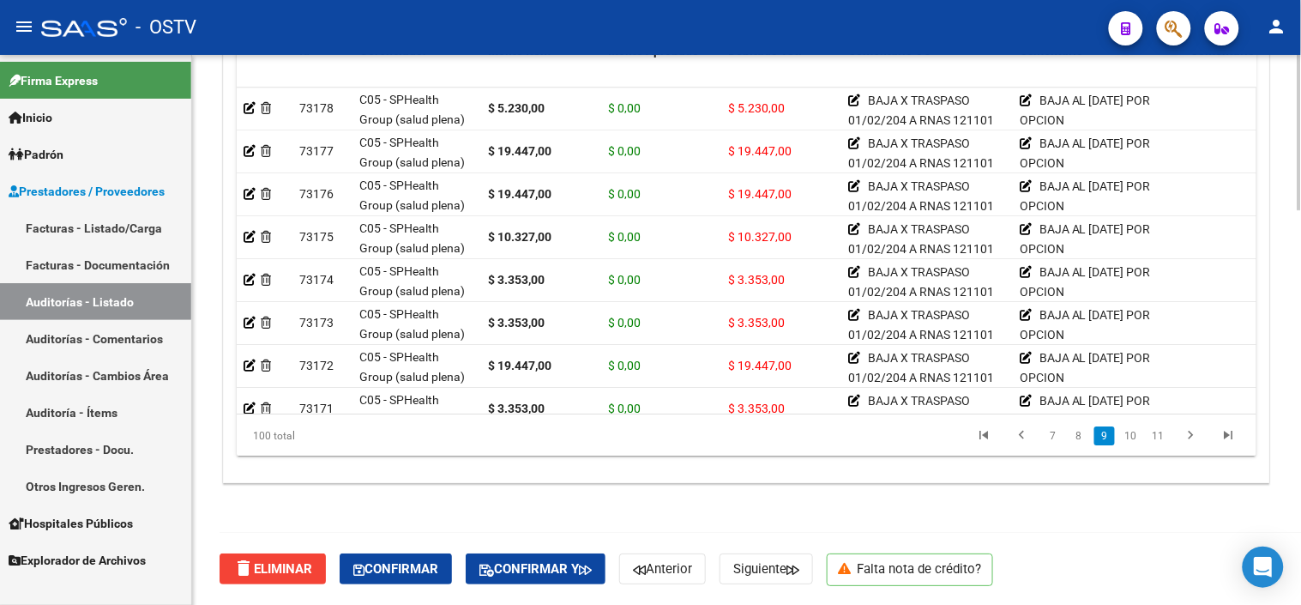
click at [1164, 429] on link "11" at bounding box center [1159, 435] width 22 height 19
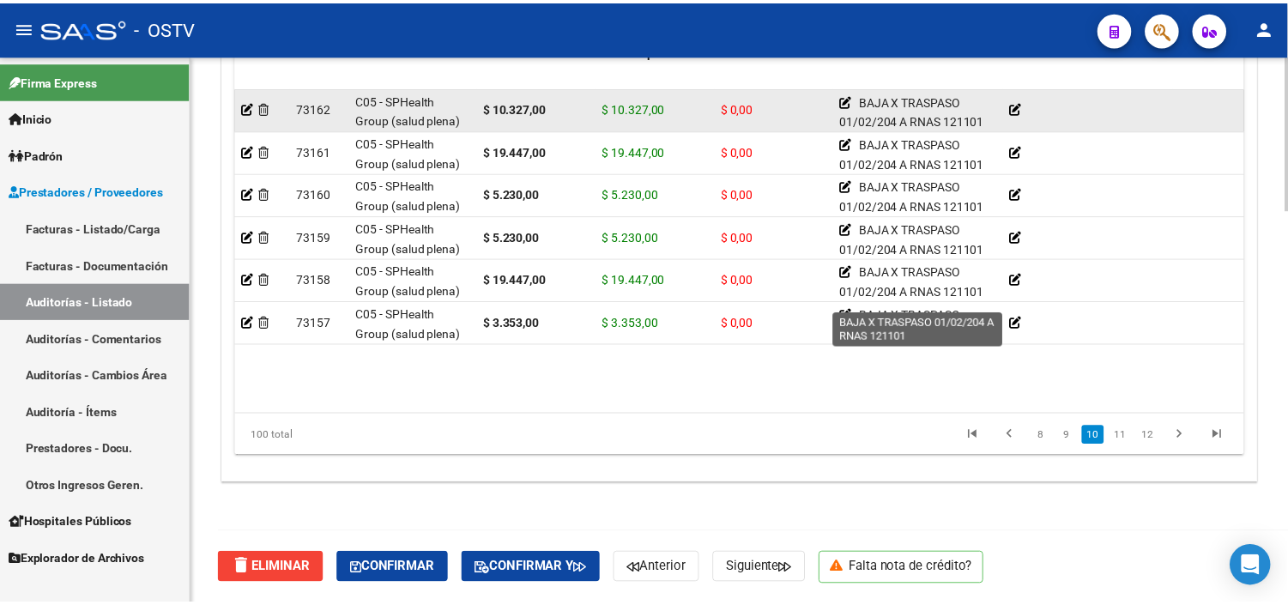
scroll to position [3335, 0]
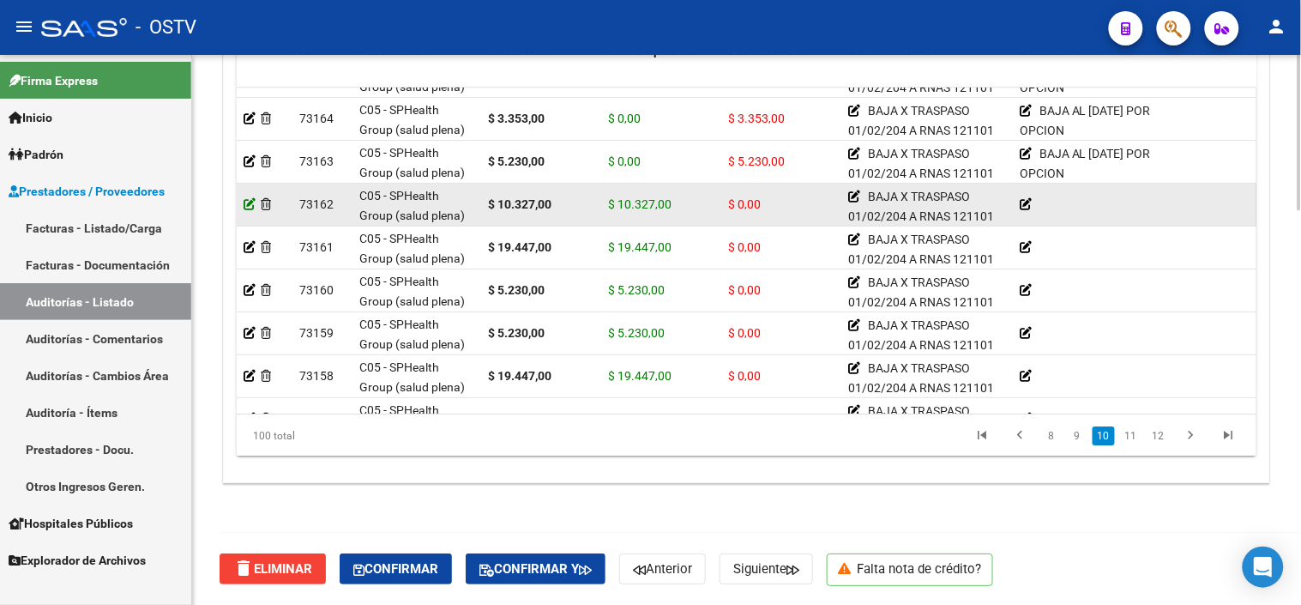
click at [249, 202] on icon at bounding box center [250, 204] width 12 height 12
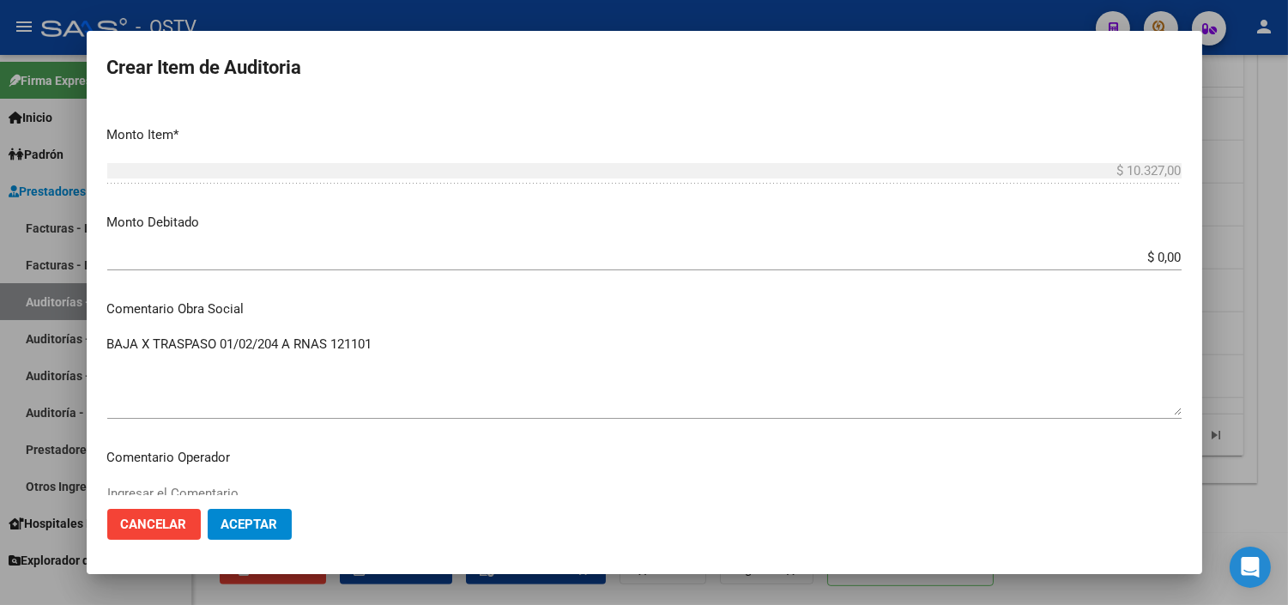
scroll to position [571, 0]
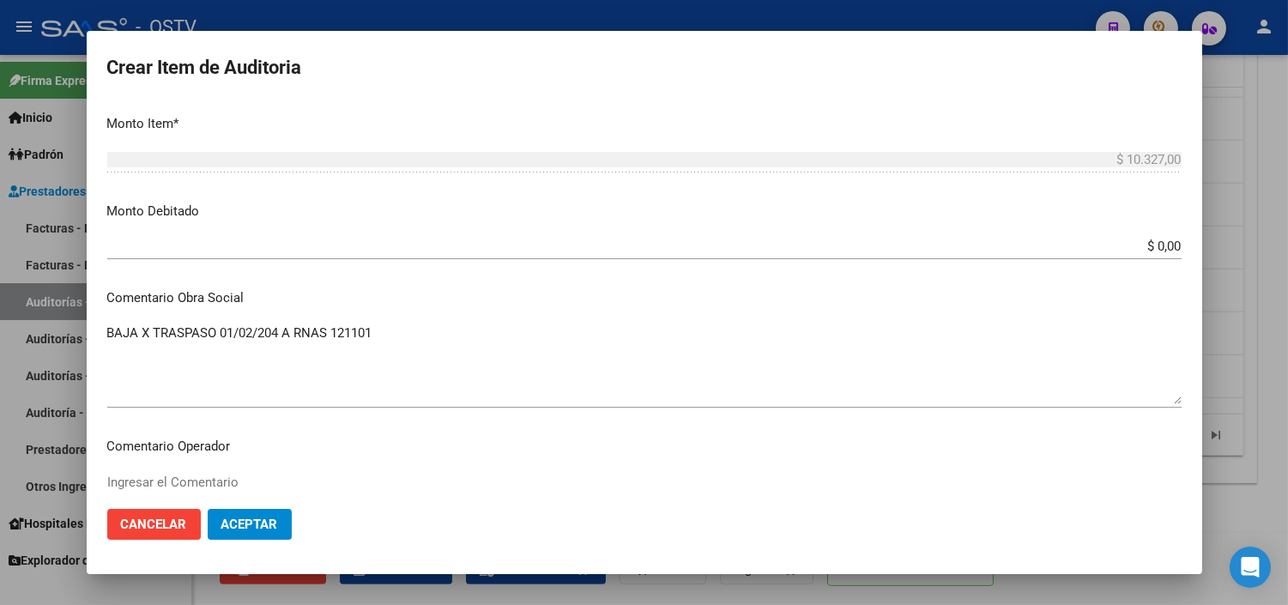
click at [1158, 244] on input "$ 0,00" at bounding box center [644, 245] width 1074 height 15
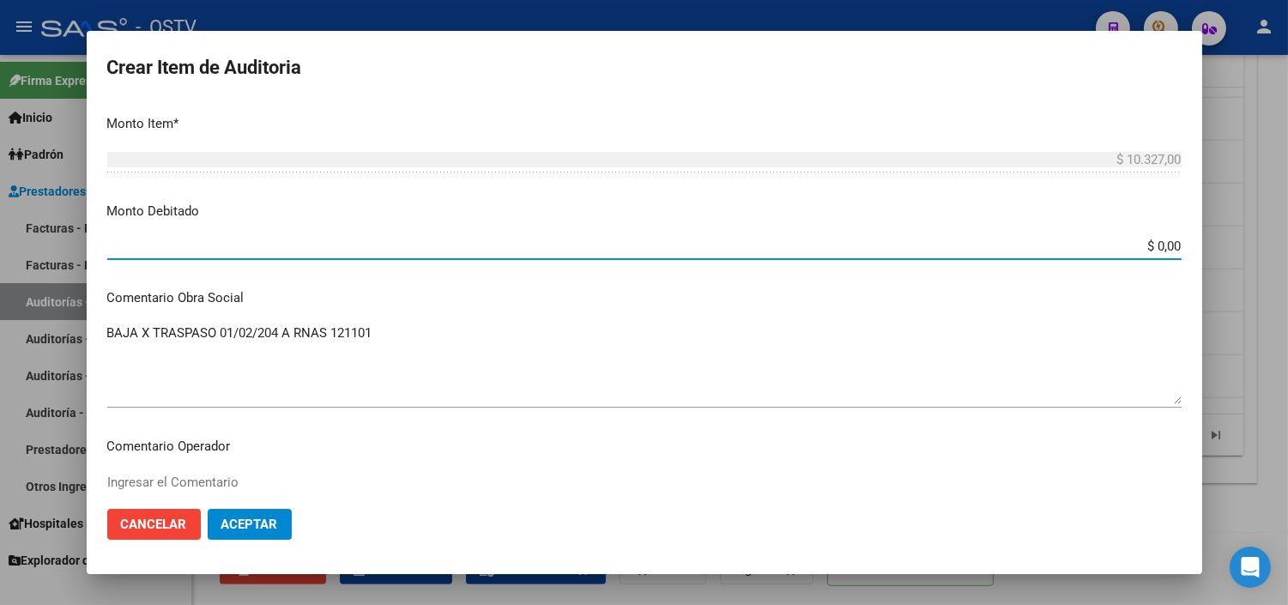
click at [1158, 244] on input "$ 0,00" at bounding box center [644, 245] width 1074 height 15
type input "$ 10.327,00"
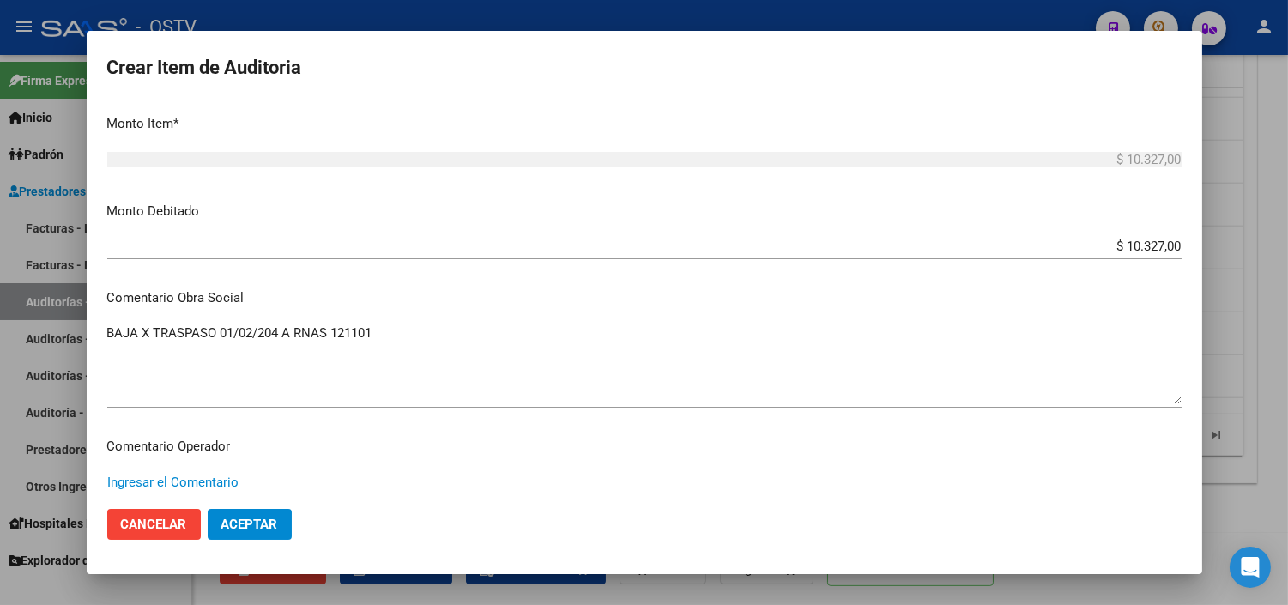
paste textarea "BAJA AL [DATE] POR OPCION"
type textarea "BAJA AL [DATE] POR OPCION"
click at [268, 527] on span "Aceptar" at bounding box center [249, 523] width 57 height 15
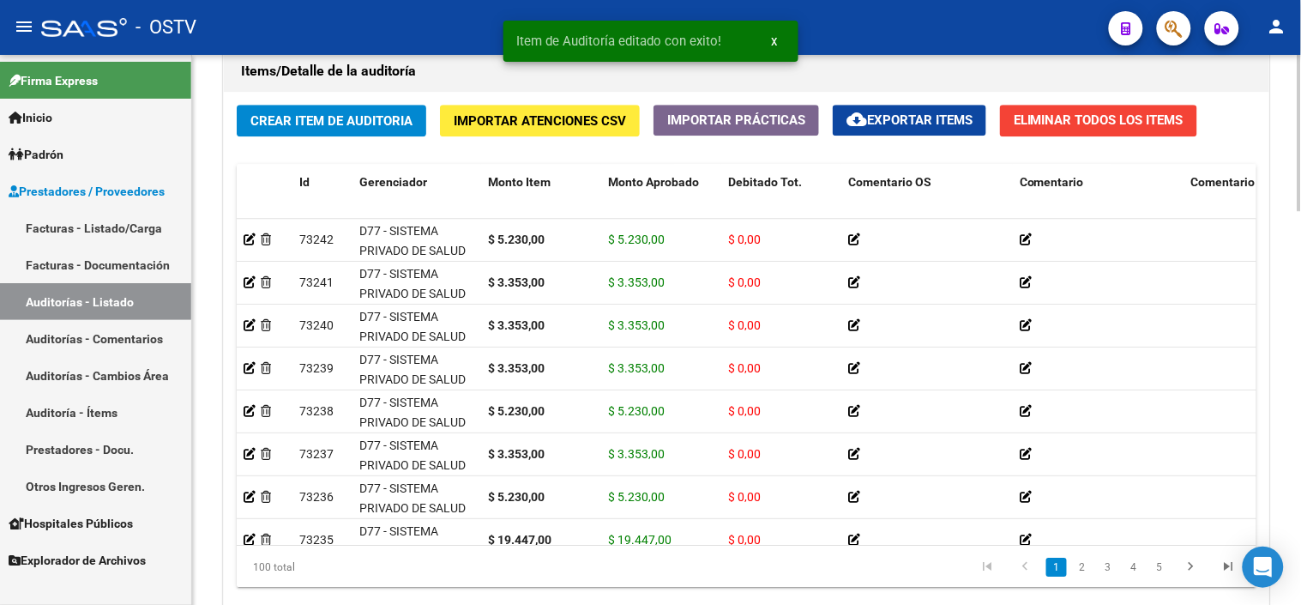
scroll to position [1391, 0]
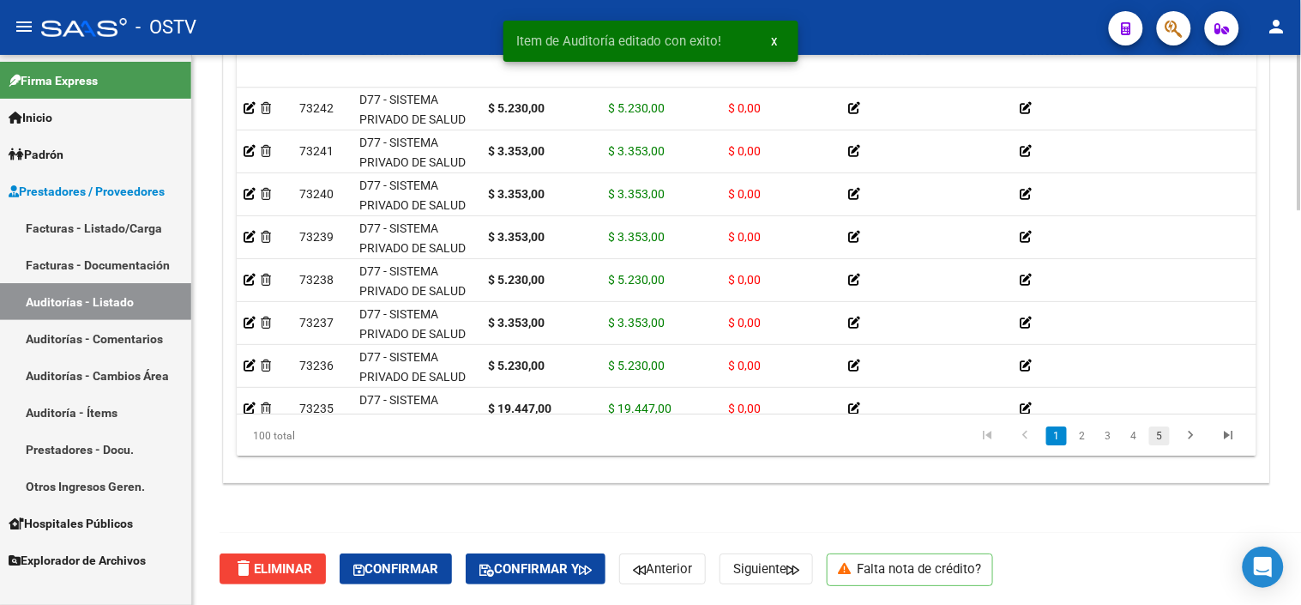
click at [1168, 435] on link "5" at bounding box center [1160, 435] width 21 height 19
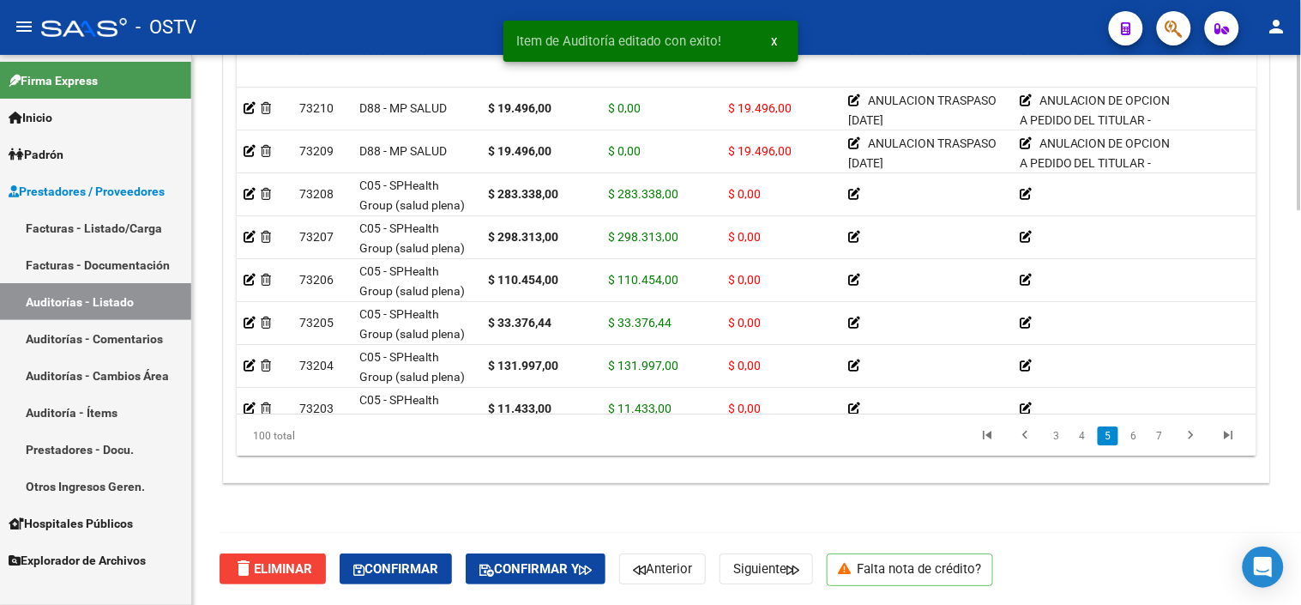
click at [1168, 438] on link "7" at bounding box center [1160, 435] width 21 height 19
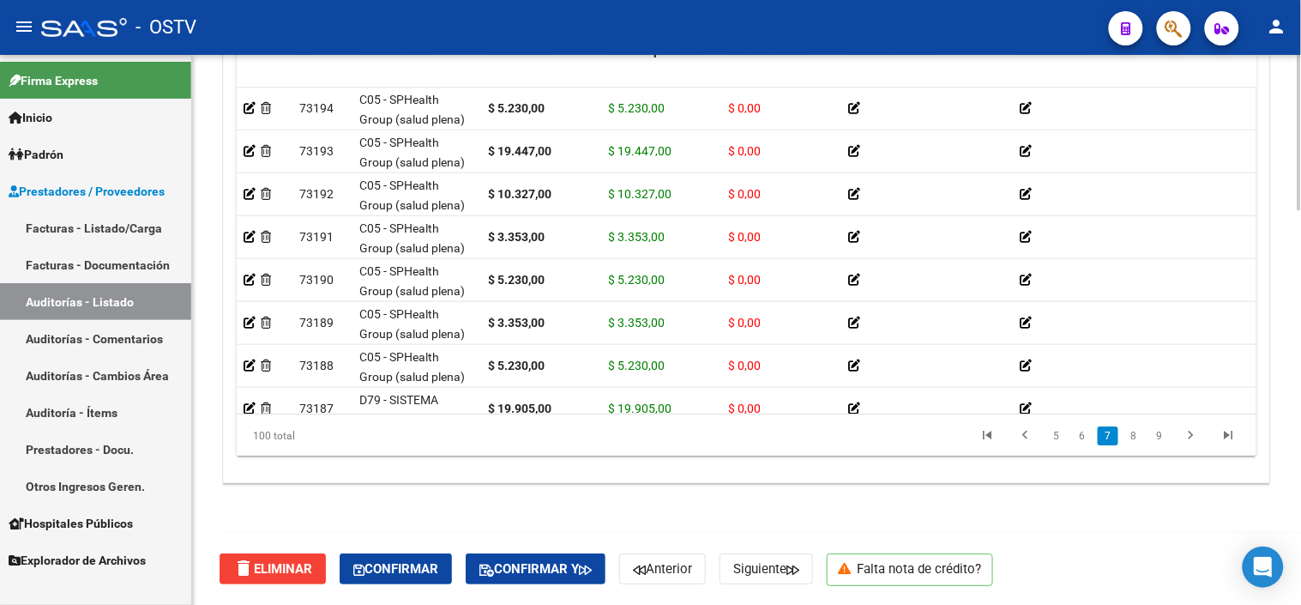
click at [1168, 438] on link "9" at bounding box center [1160, 435] width 21 height 19
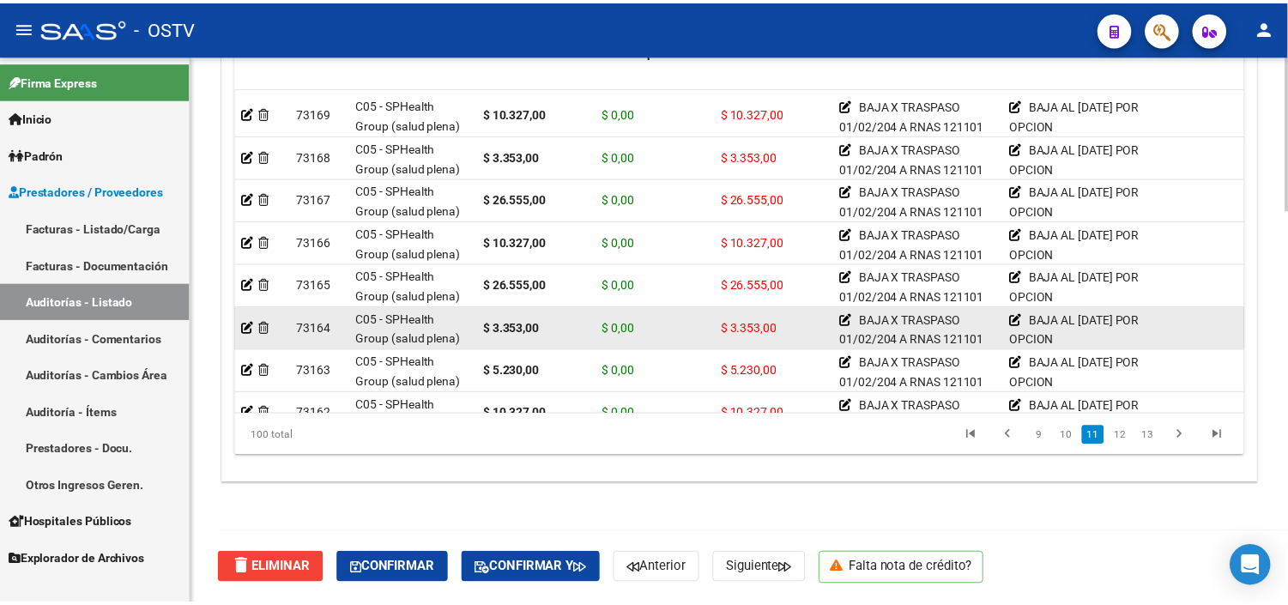
scroll to position [3317, 0]
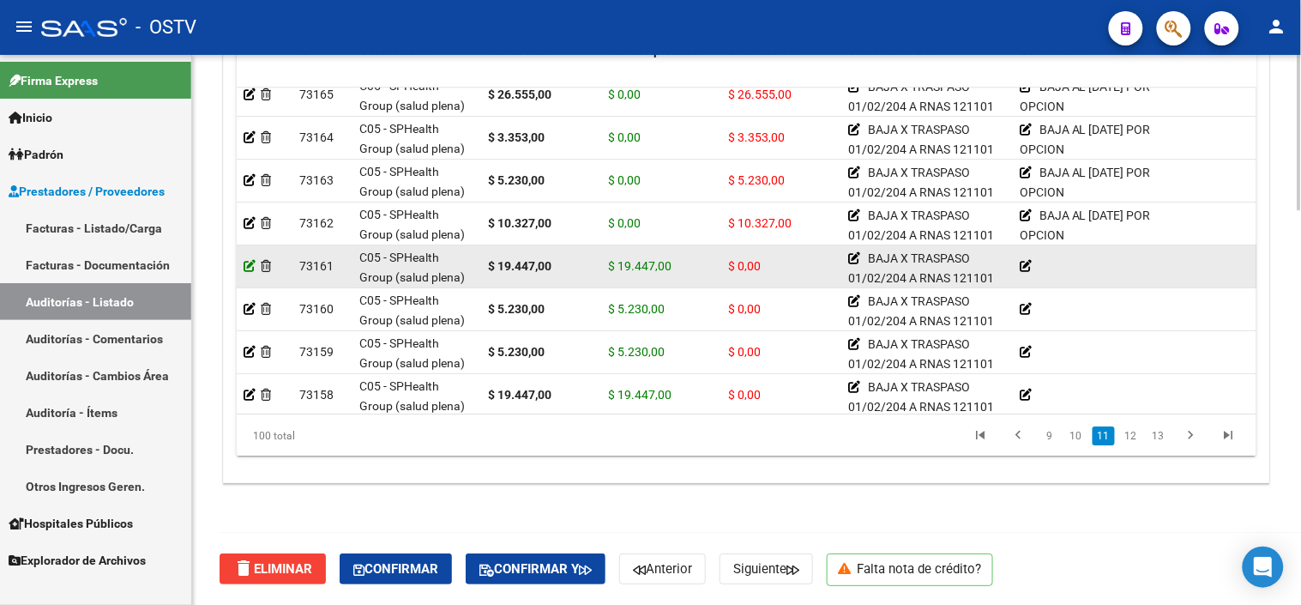
click at [249, 266] on icon at bounding box center [250, 266] width 12 height 12
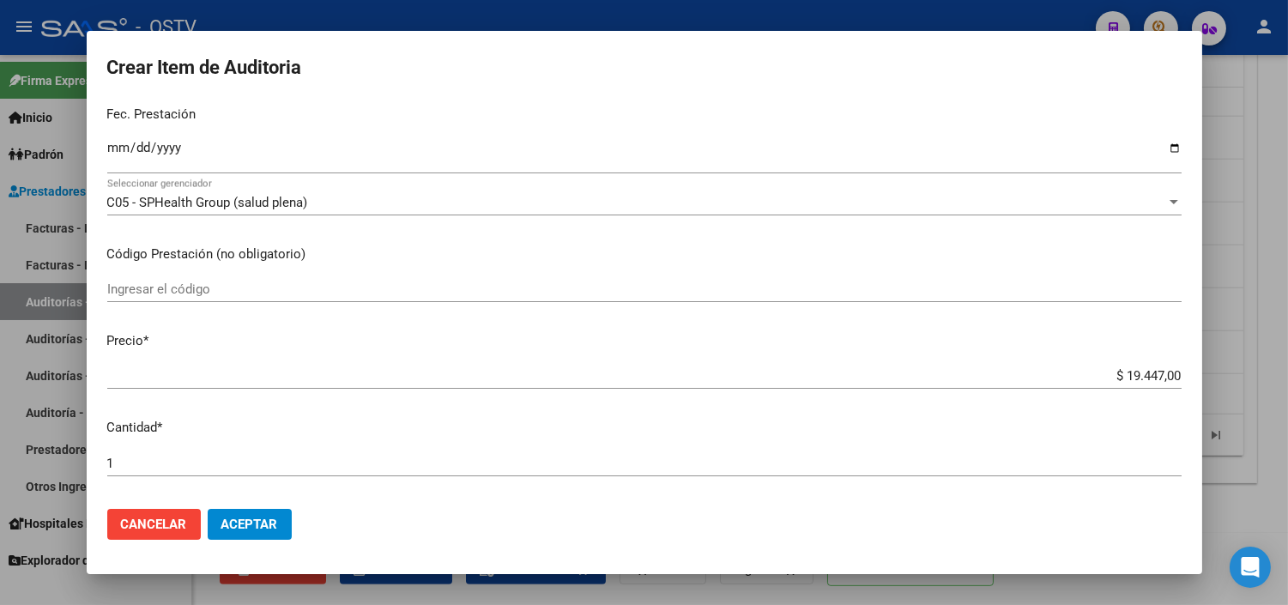
scroll to position [381, 0]
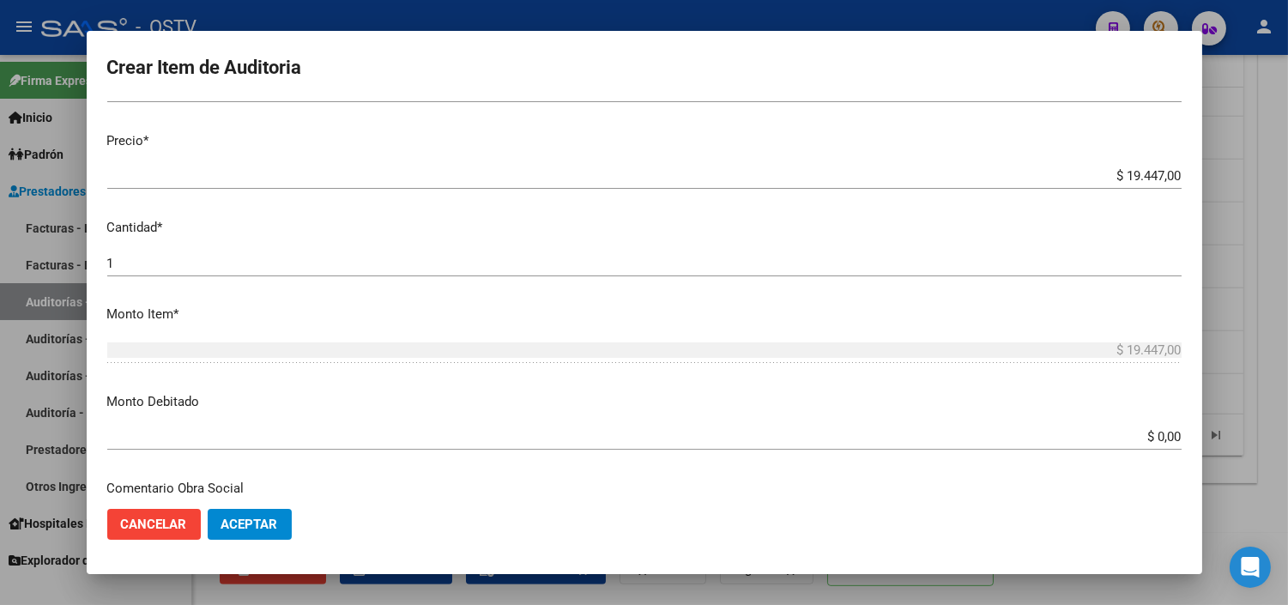
click at [1138, 432] on input "$ 0,00" at bounding box center [644, 436] width 1074 height 15
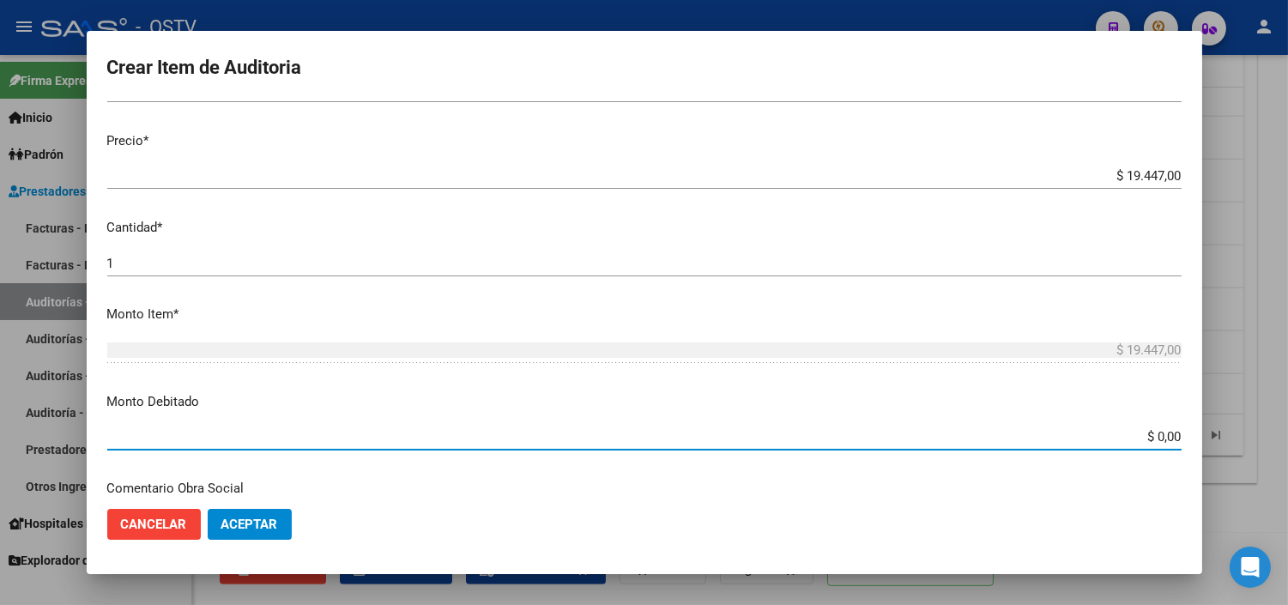
click at [1138, 432] on input "$ 0,00" at bounding box center [644, 436] width 1074 height 15
type input "$ 19.447,00"
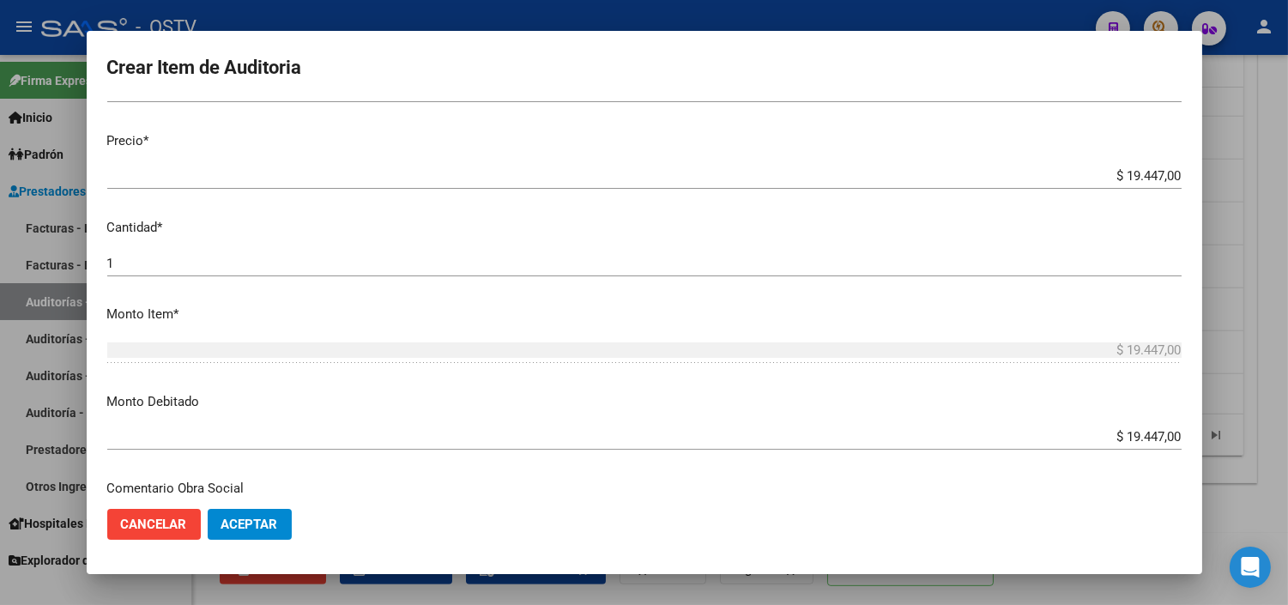
scroll to position [605, 0]
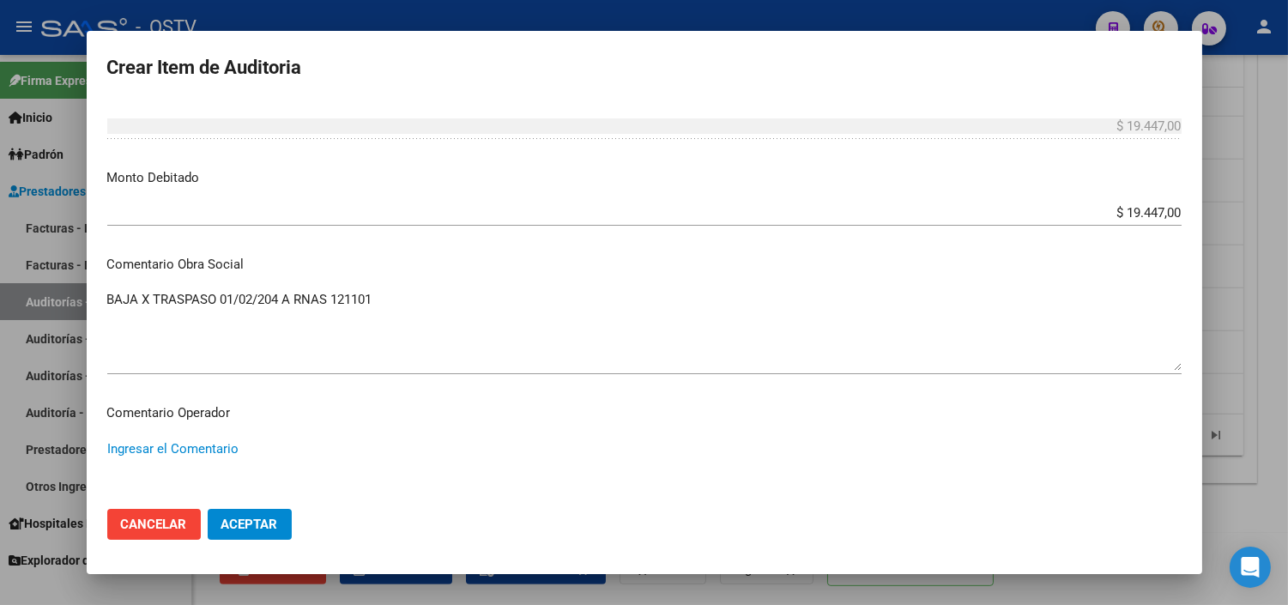
paste textarea "BAJA AL [DATE] POR OPCION"
type textarea "BAJA AL [DATE] POR OPCION"
click at [275, 522] on span "Aceptar" at bounding box center [249, 523] width 57 height 15
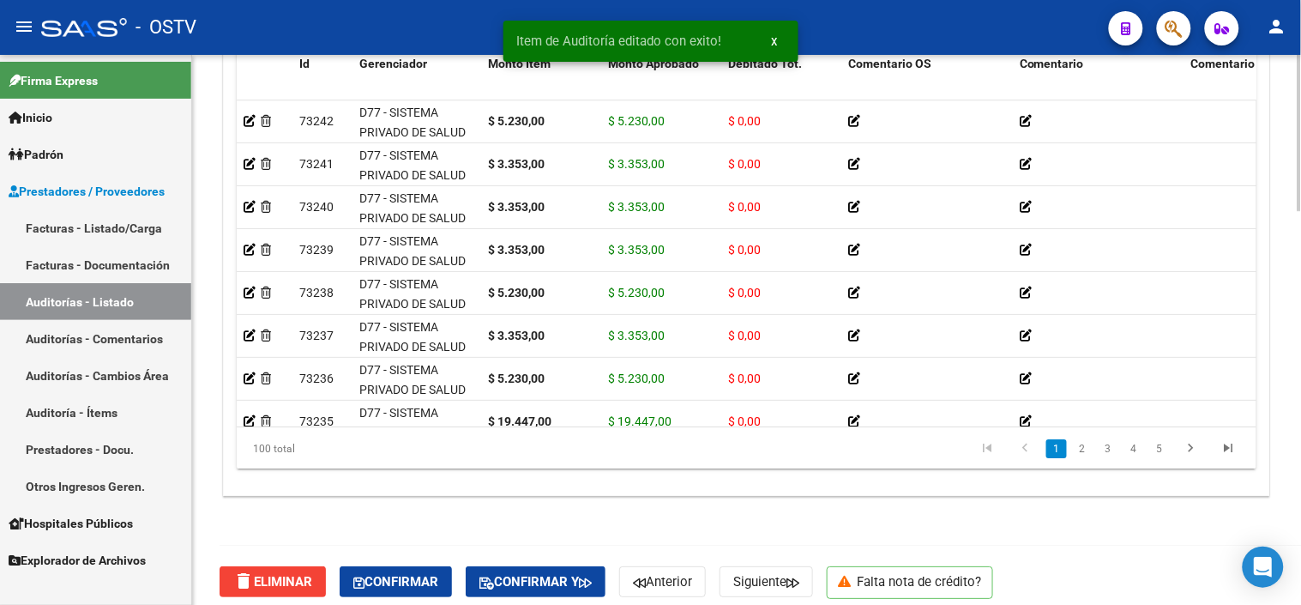
scroll to position [1391, 0]
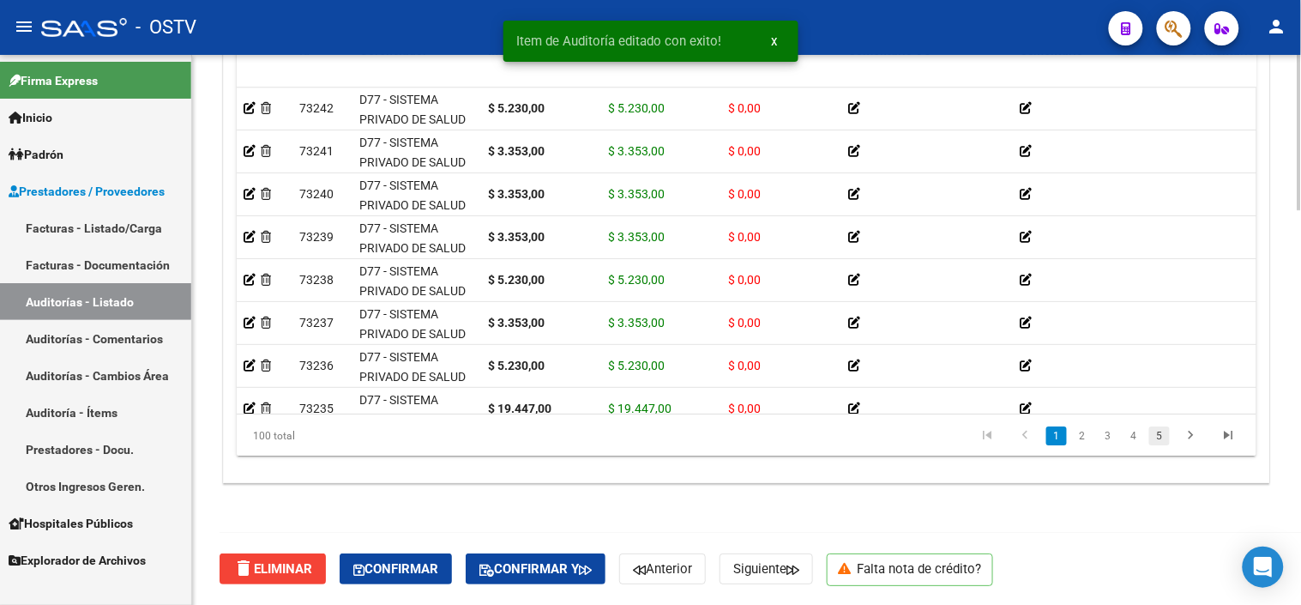
click at [1163, 442] on link "5" at bounding box center [1160, 435] width 21 height 19
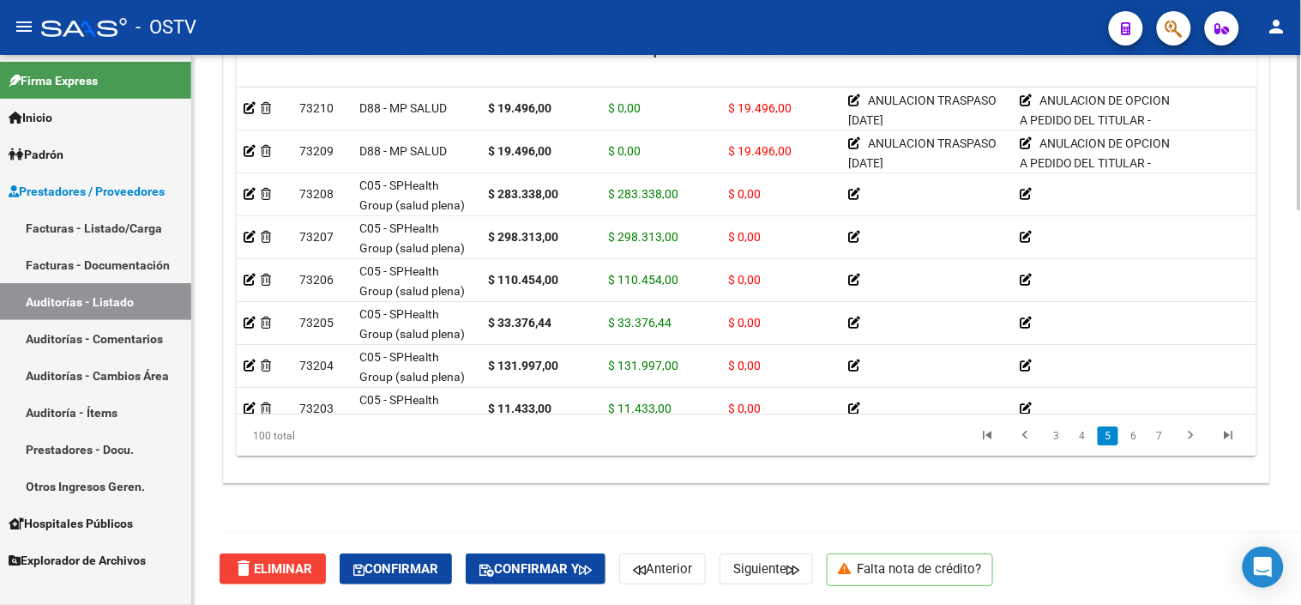
click at [1162, 438] on link "7" at bounding box center [1160, 435] width 21 height 19
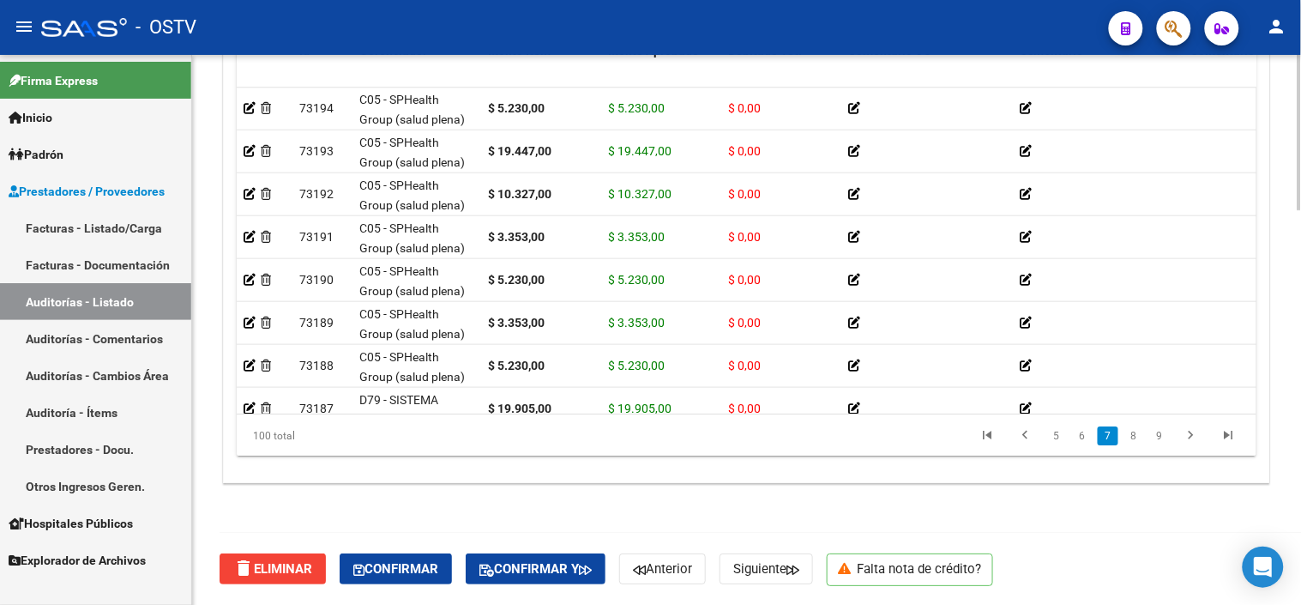
click at [1162, 438] on link "9" at bounding box center [1160, 435] width 21 height 19
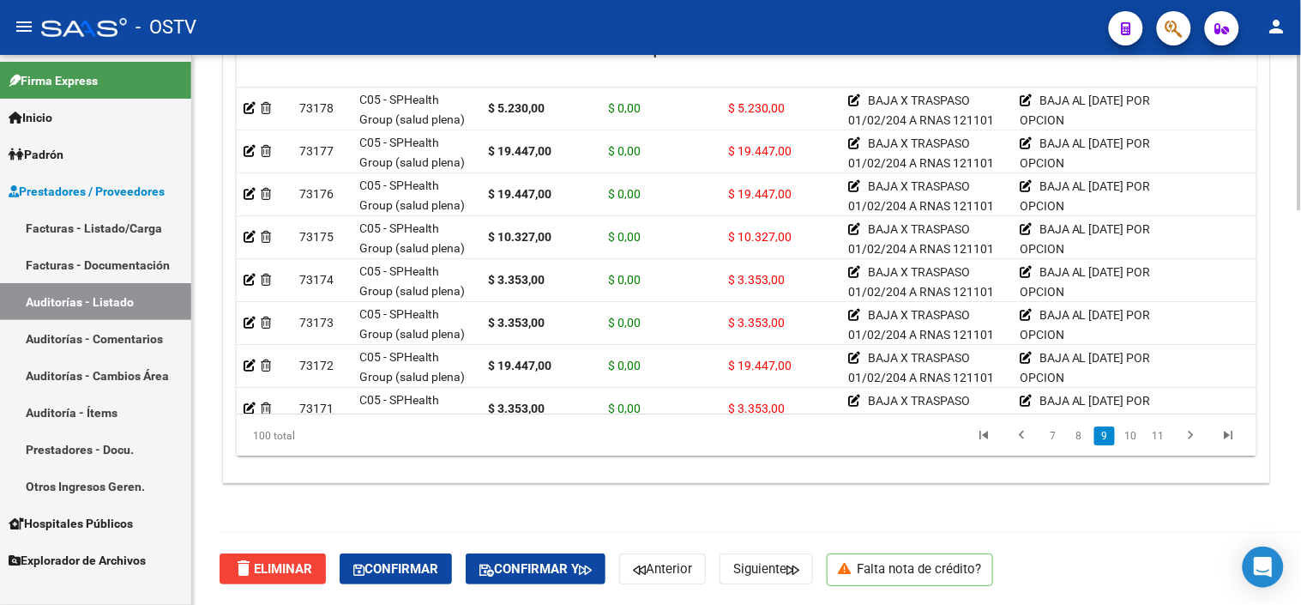
click at [1162, 438] on link "11" at bounding box center [1159, 435] width 22 height 19
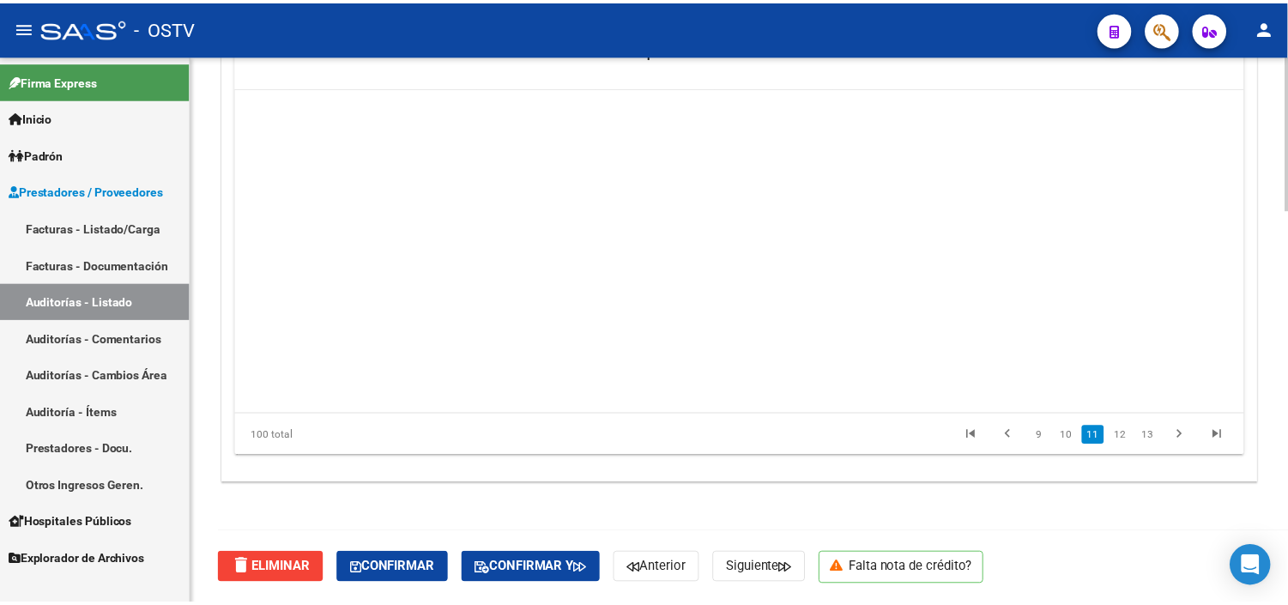
scroll to position [3431, 0]
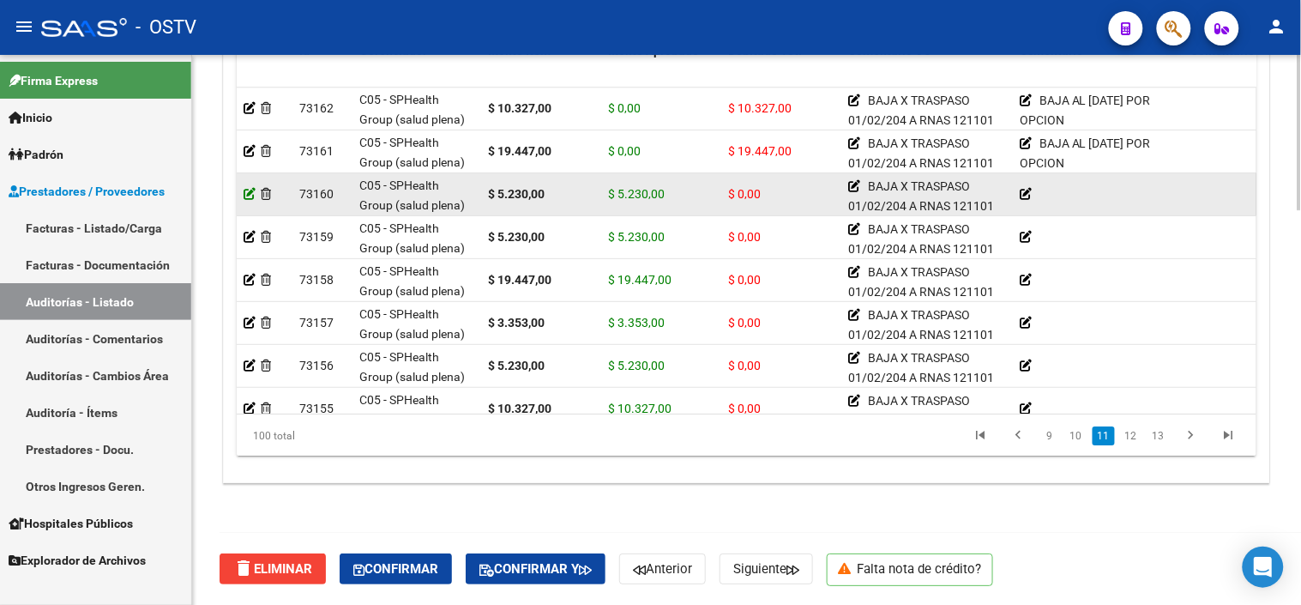
click at [244, 190] on icon at bounding box center [250, 194] width 12 height 12
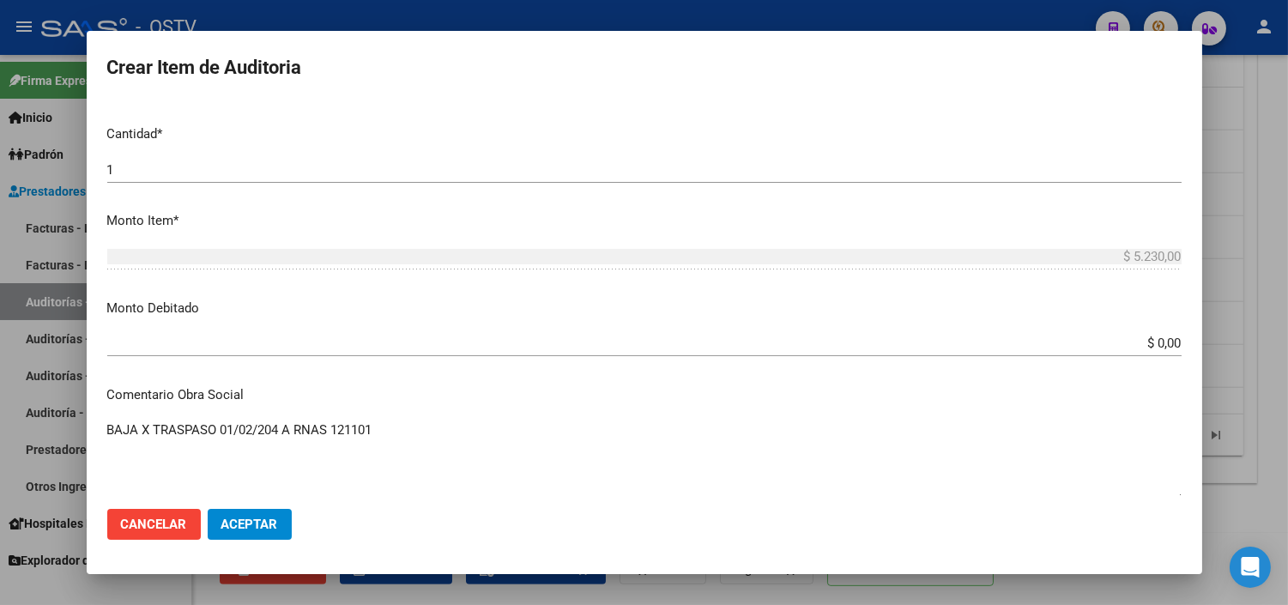
scroll to position [476, 0]
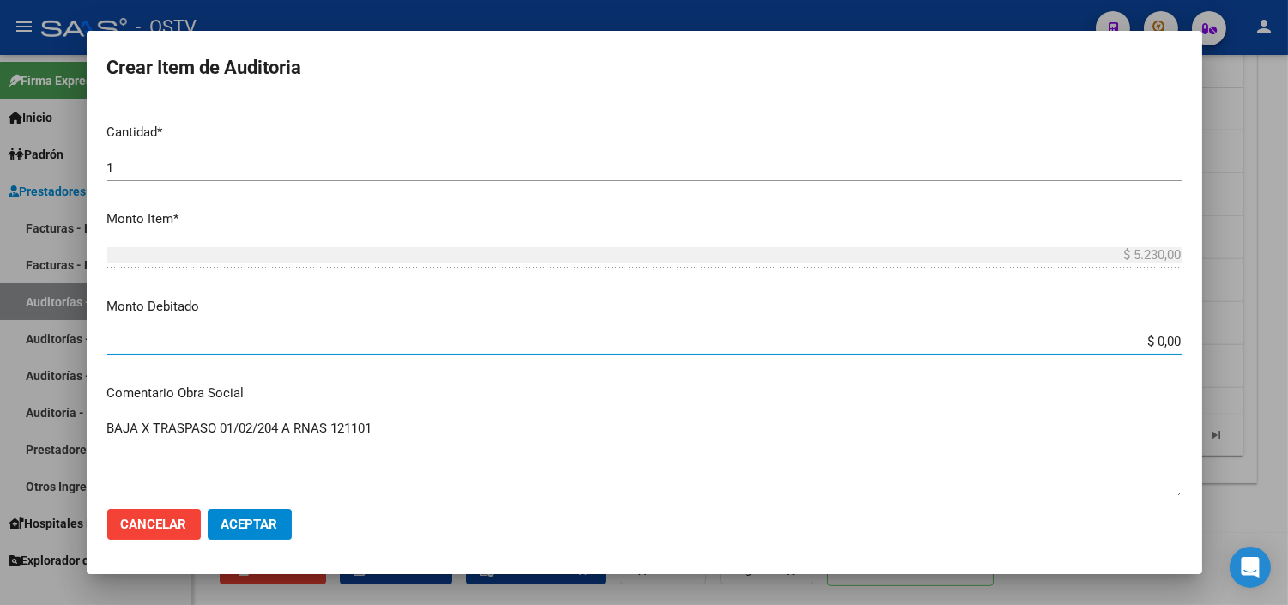
click at [1145, 338] on input "$ 0,00" at bounding box center [644, 341] width 1074 height 15
type input "$ 5.230,00"
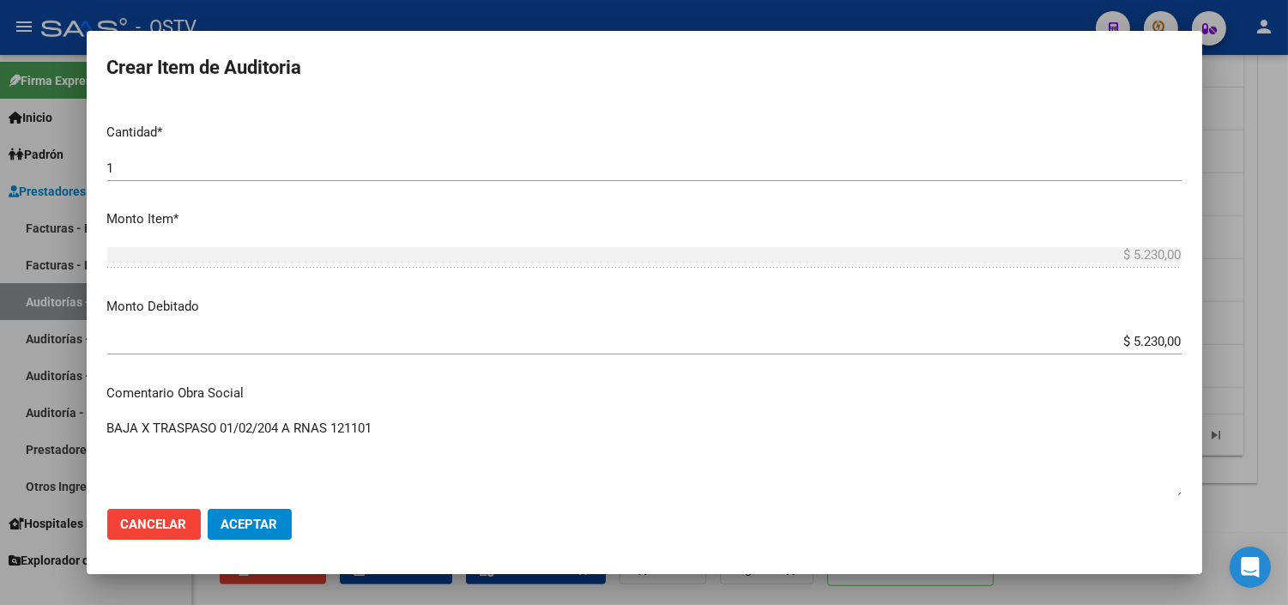
scroll to position [753, 0]
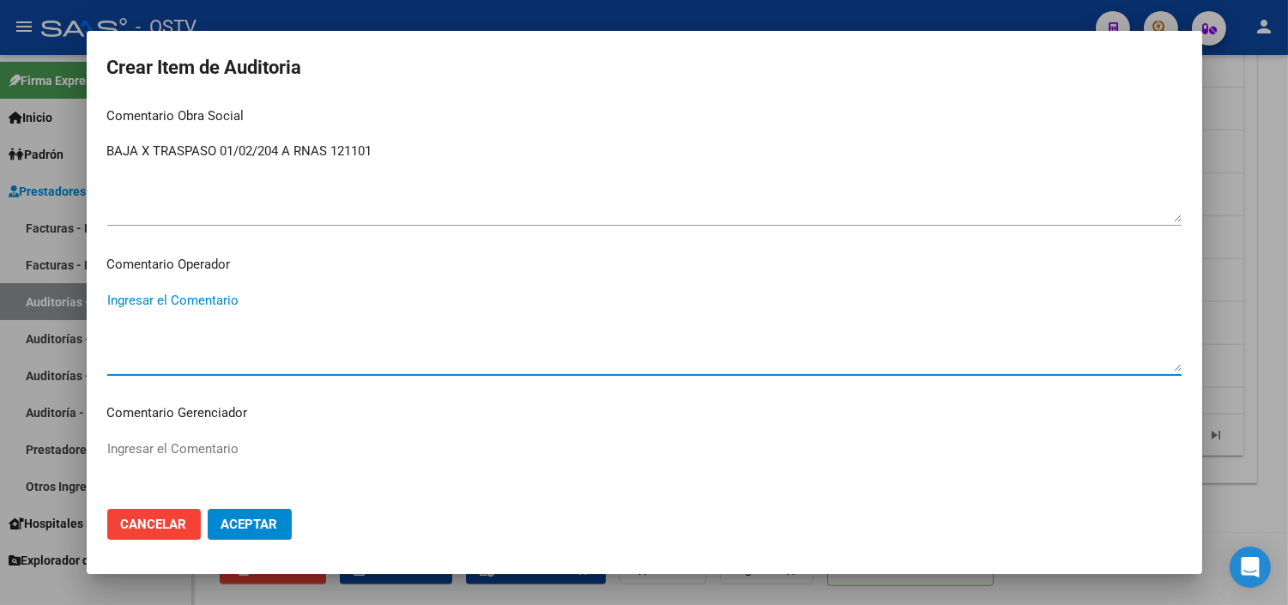
paste textarea "BAJA AL [DATE] POR OPCION"
type textarea "BAJA AL [DATE] POR OPCION"
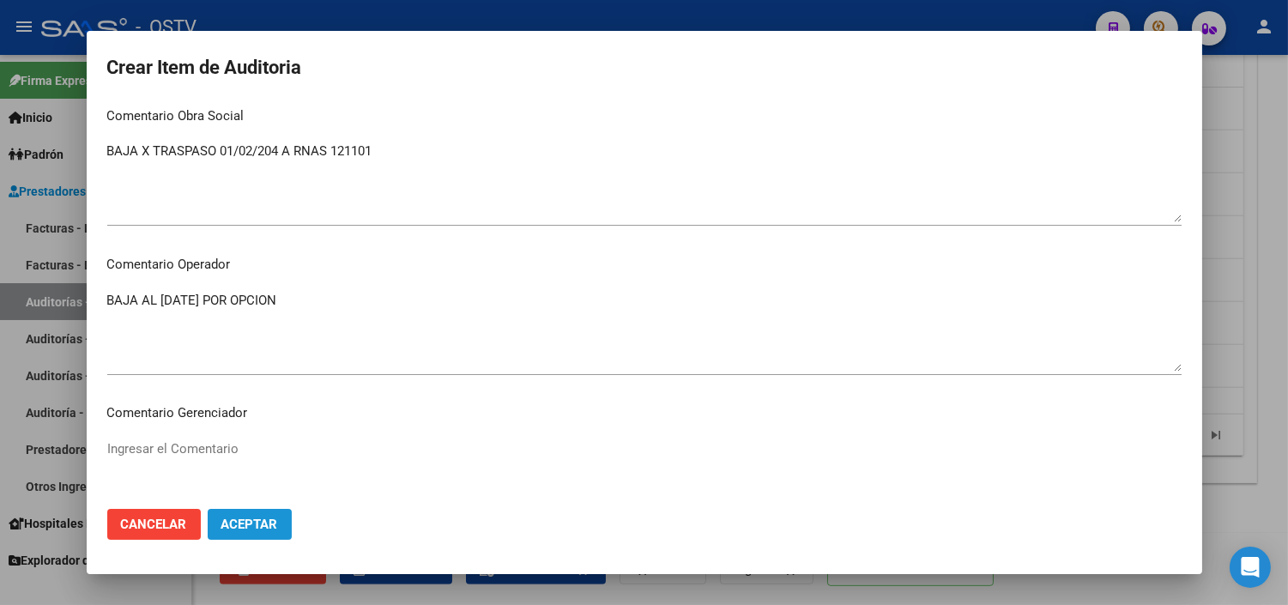
click at [269, 519] on span "Aceptar" at bounding box center [249, 523] width 57 height 15
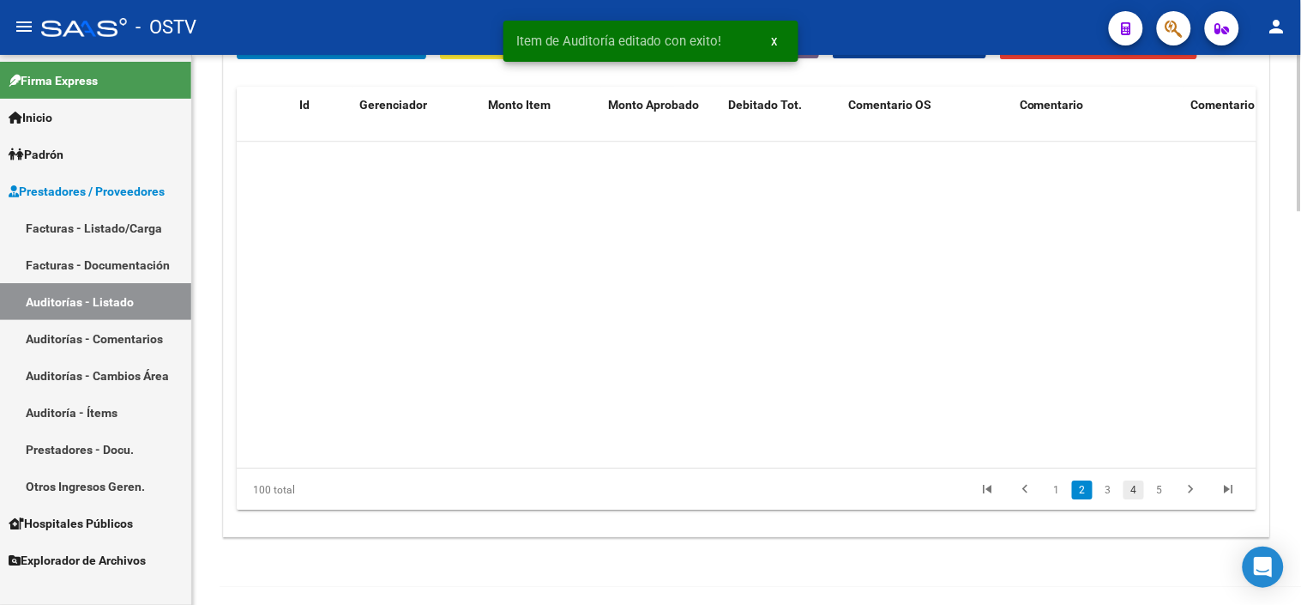
scroll to position [381, 0]
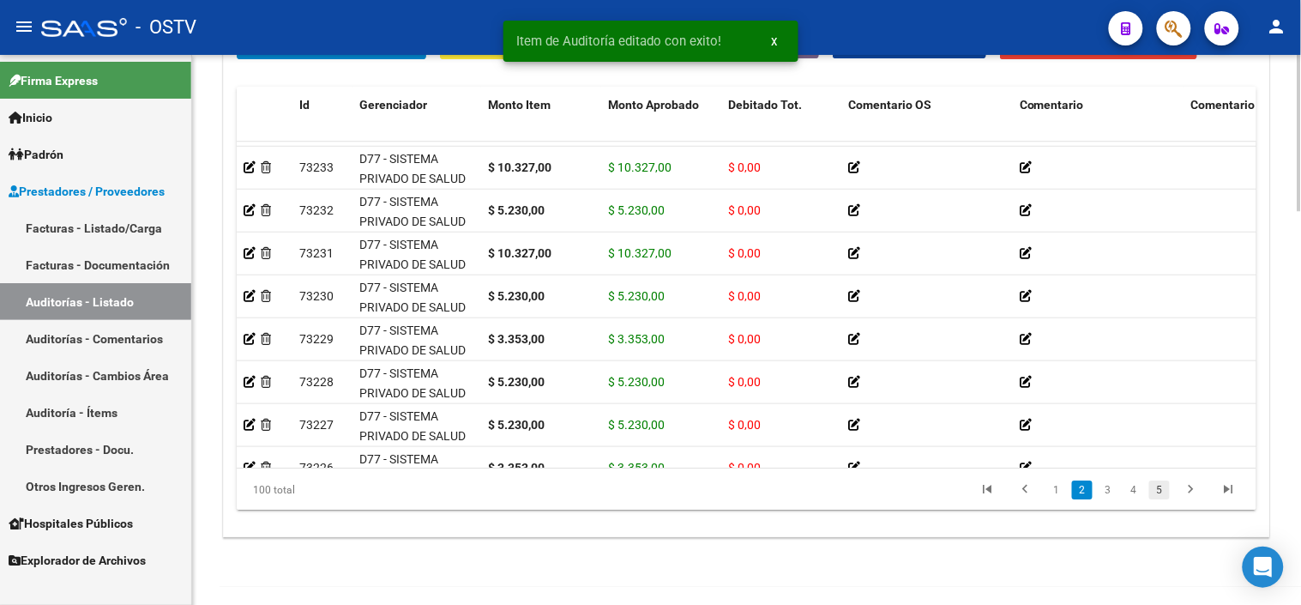
click at [1158, 495] on link "5" at bounding box center [1160, 489] width 21 height 19
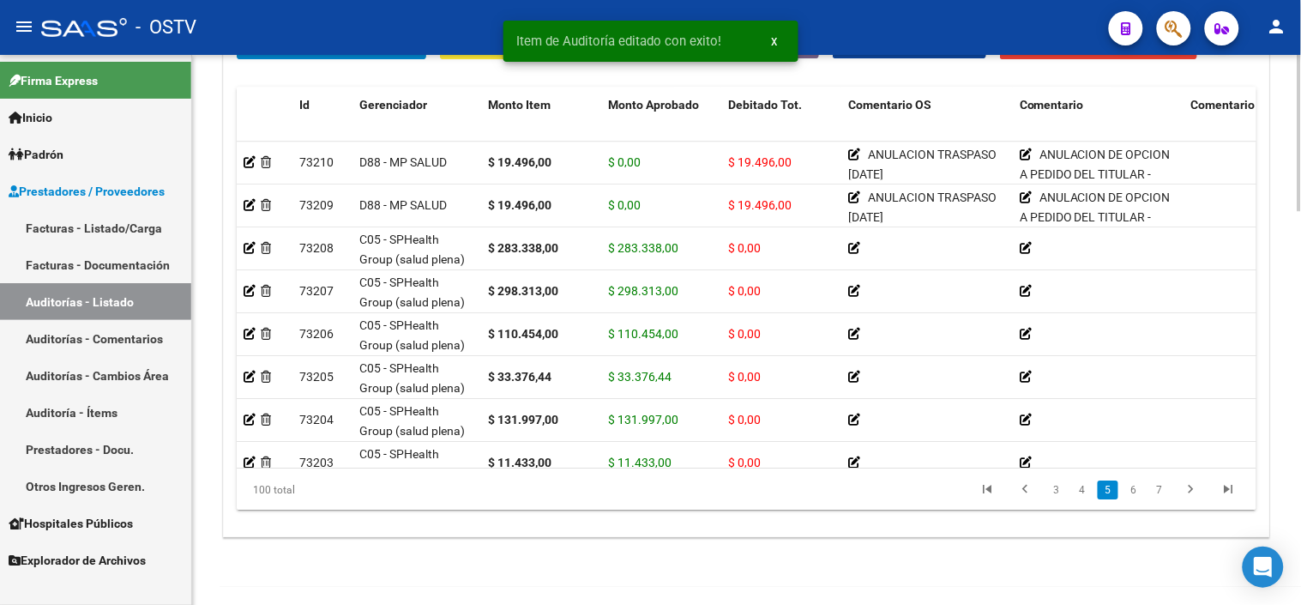
click at [1158, 495] on link "7" at bounding box center [1160, 489] width 21 height 19
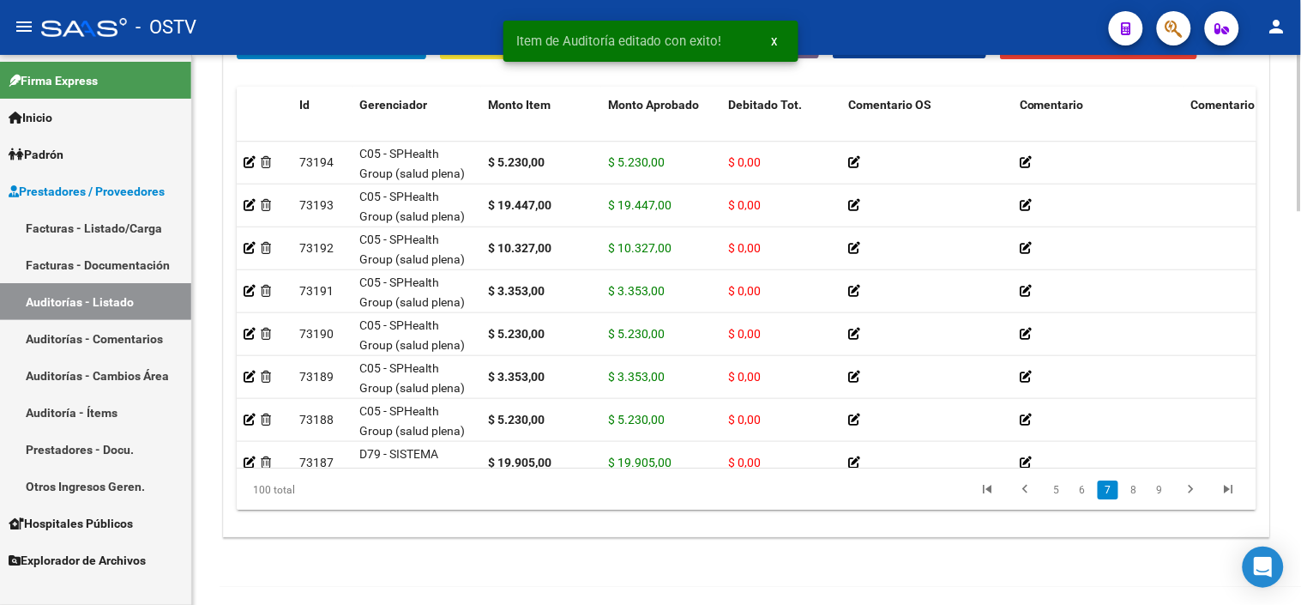
click at [1158, 495] on link "9" at bounding box center [1160, 489] width 21 height 19
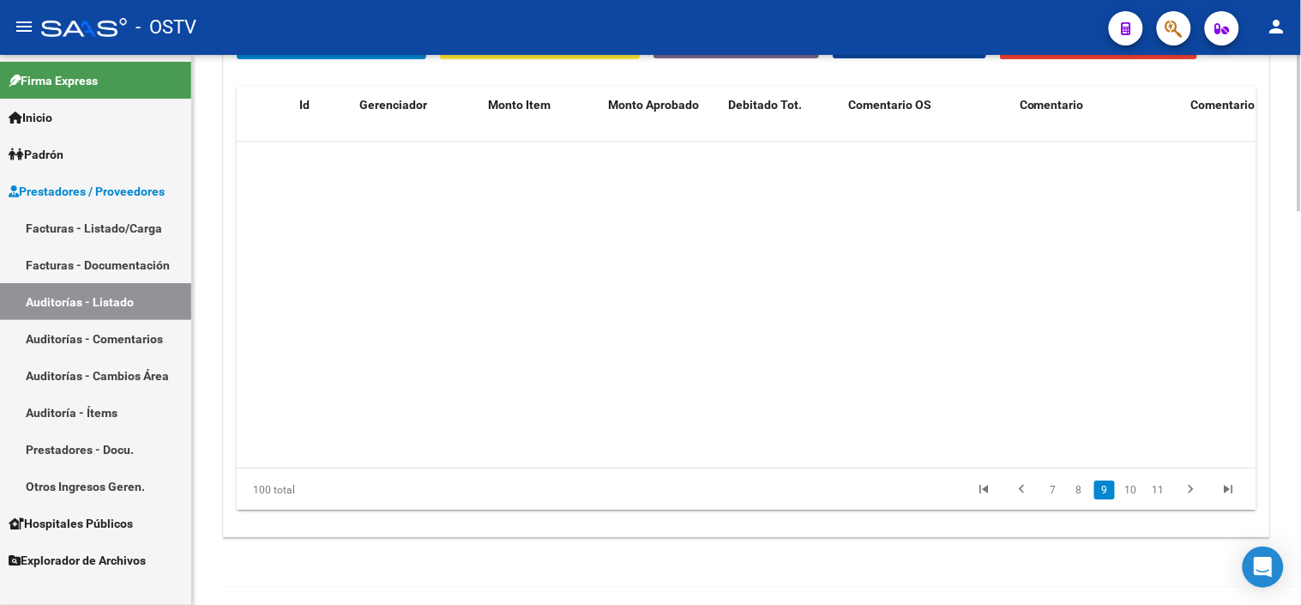
scroll to position [2745, 0]
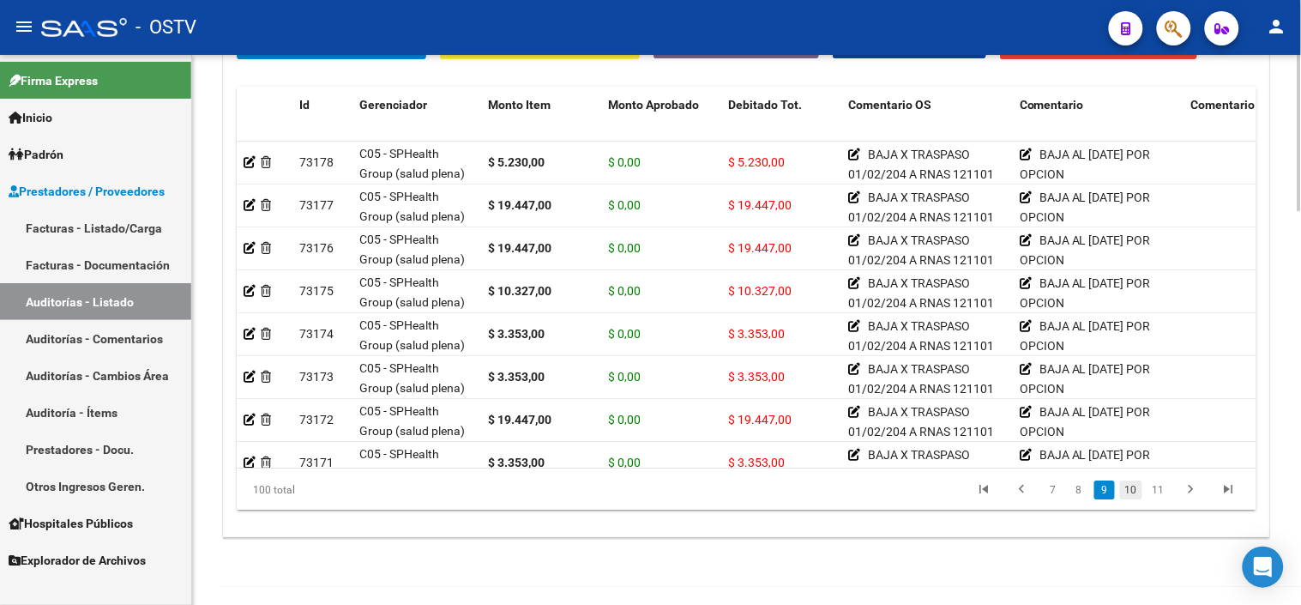
click at [1134, 495] on link "10" at bounding box center [1131, 489] width 22 height 19
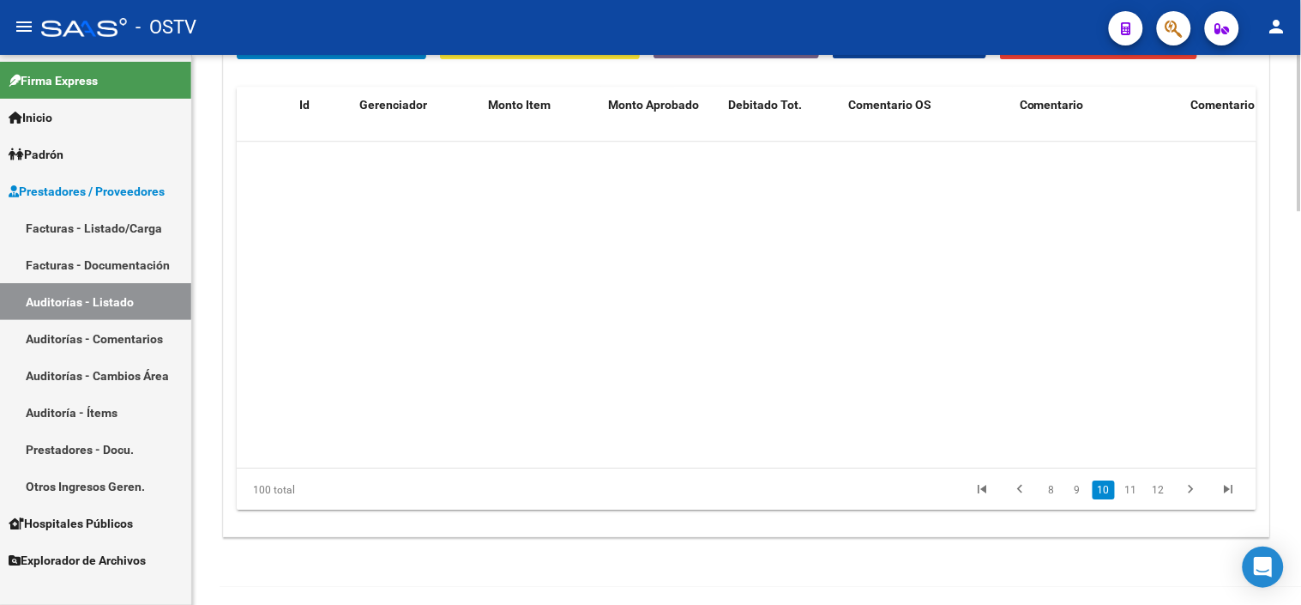
scroll to position [3088, 0]
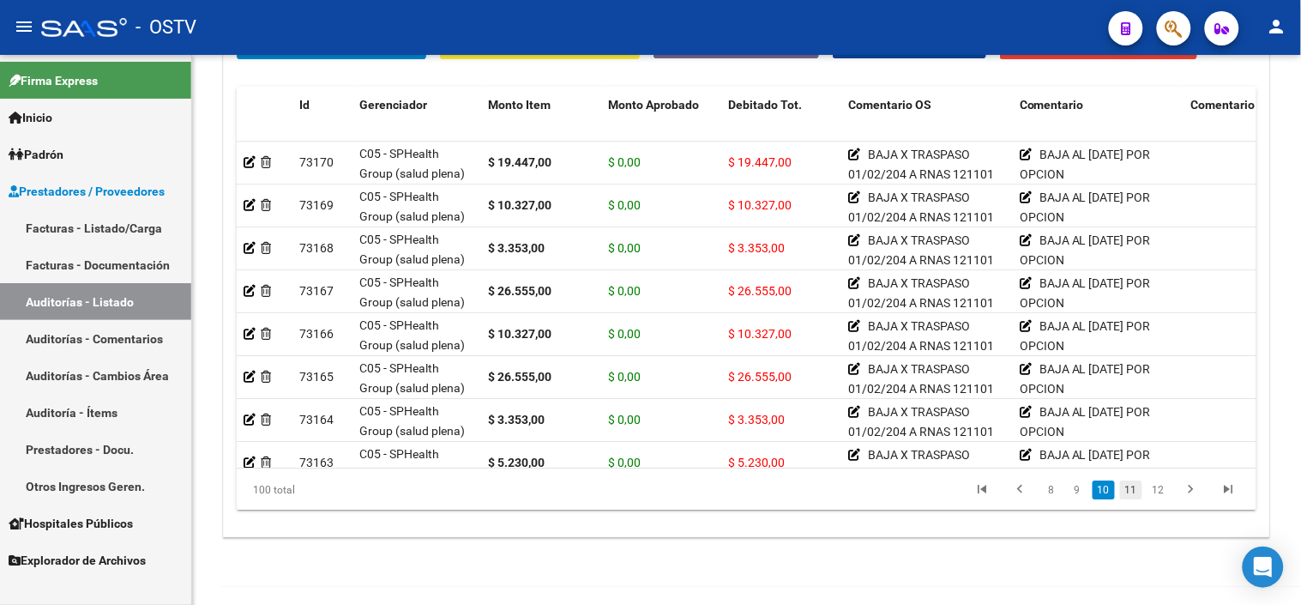
click at [1142, 492] on link "11" at bounding box center [1131, 489] width 22 height 19
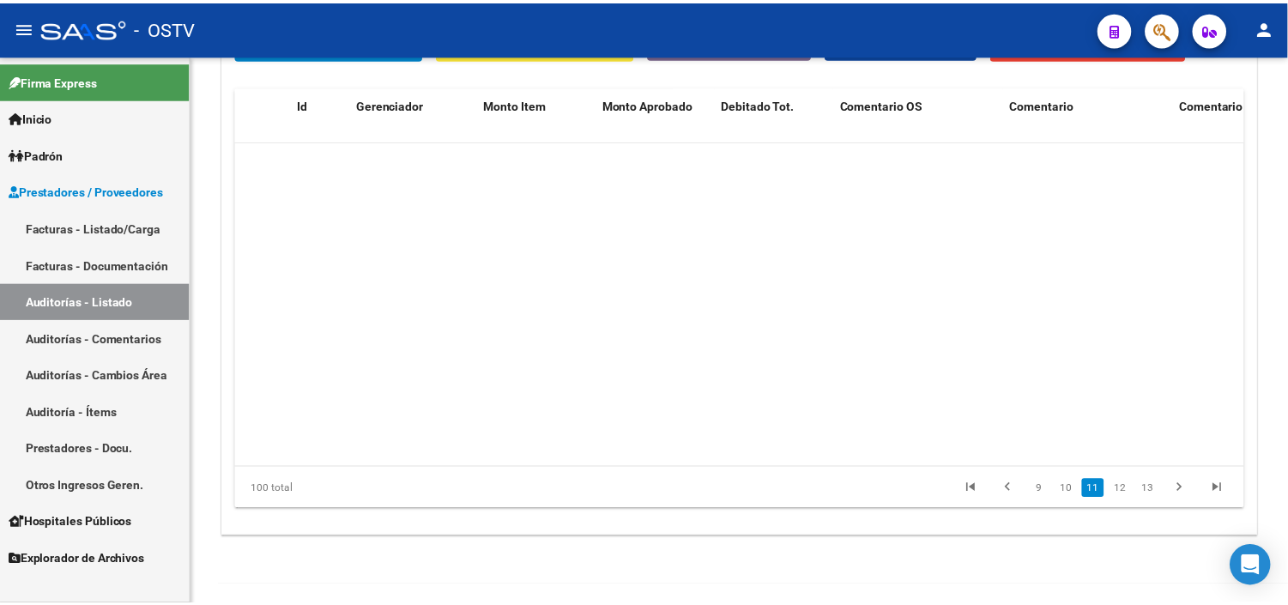
scroll to position [3431, 0]
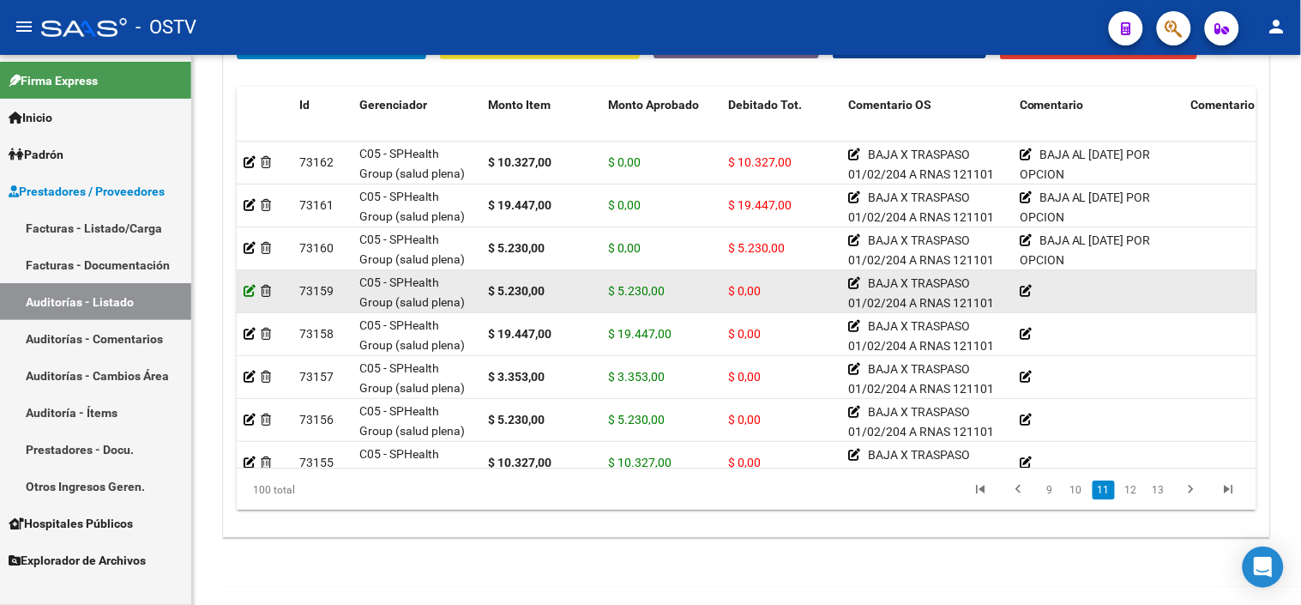
click at [253, 296] on icon at bounding box center [250, 291] width 12 height 12
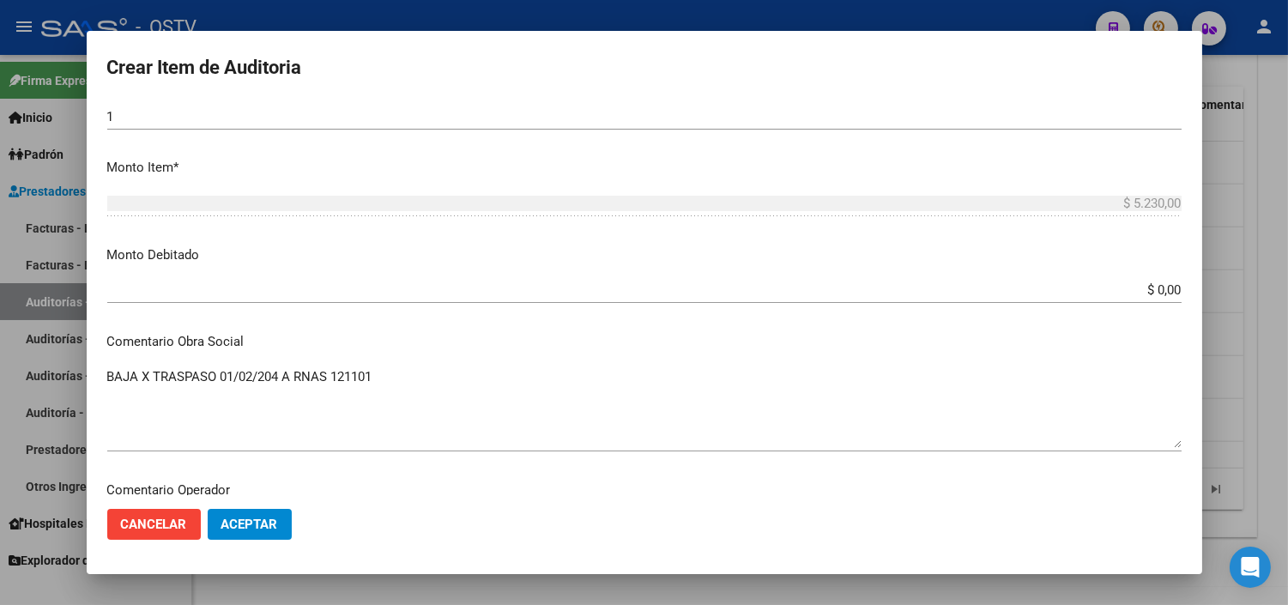
scroll to position [571, 0]
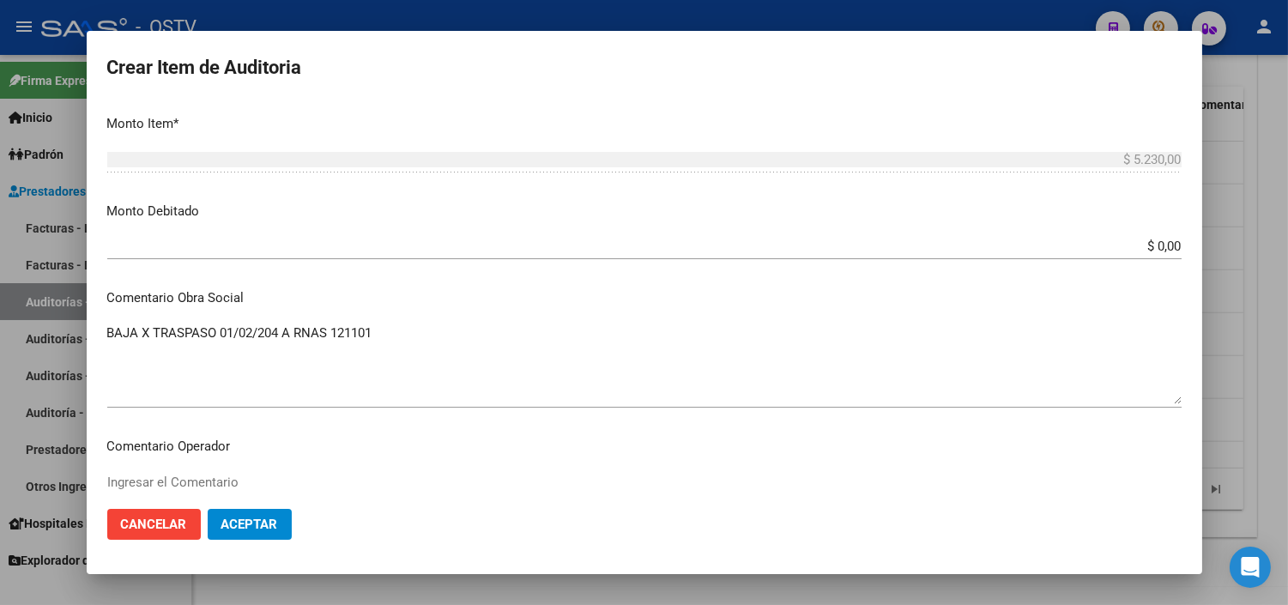
click at [1138, 242] on input "$ 0,00" at bounding box center [644, 245] width 1074 height 15
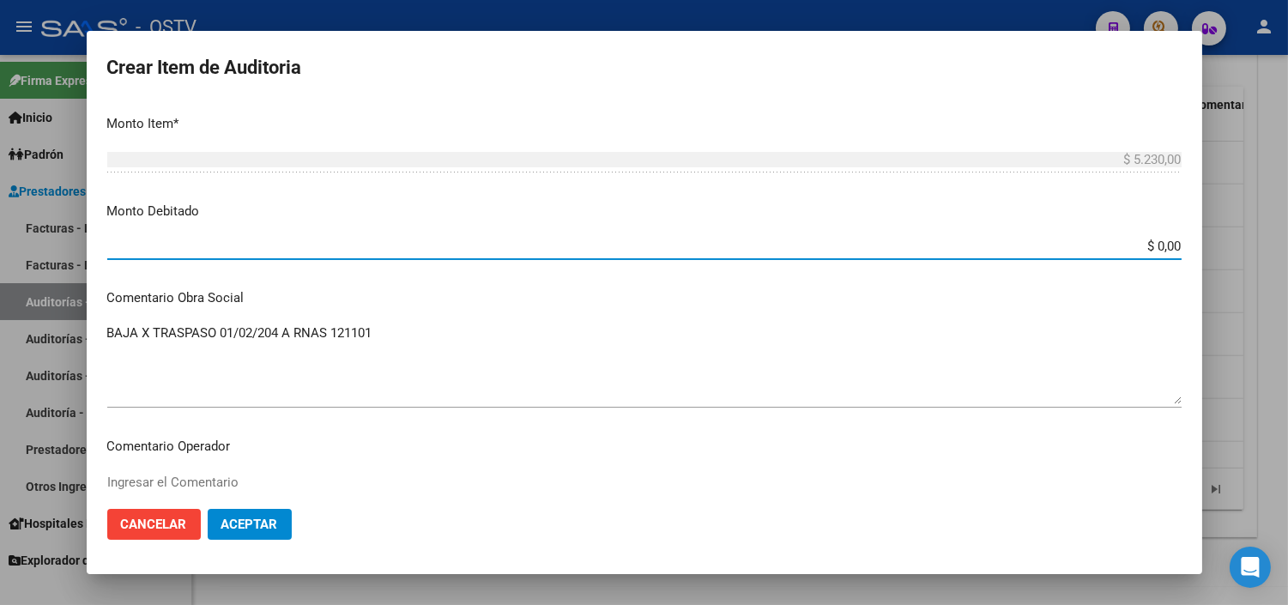
click at [1138, 242] on input "$ 0,00" at bounding box center [644, 245] width 1074 height 15
type input "$ 5.230,00"
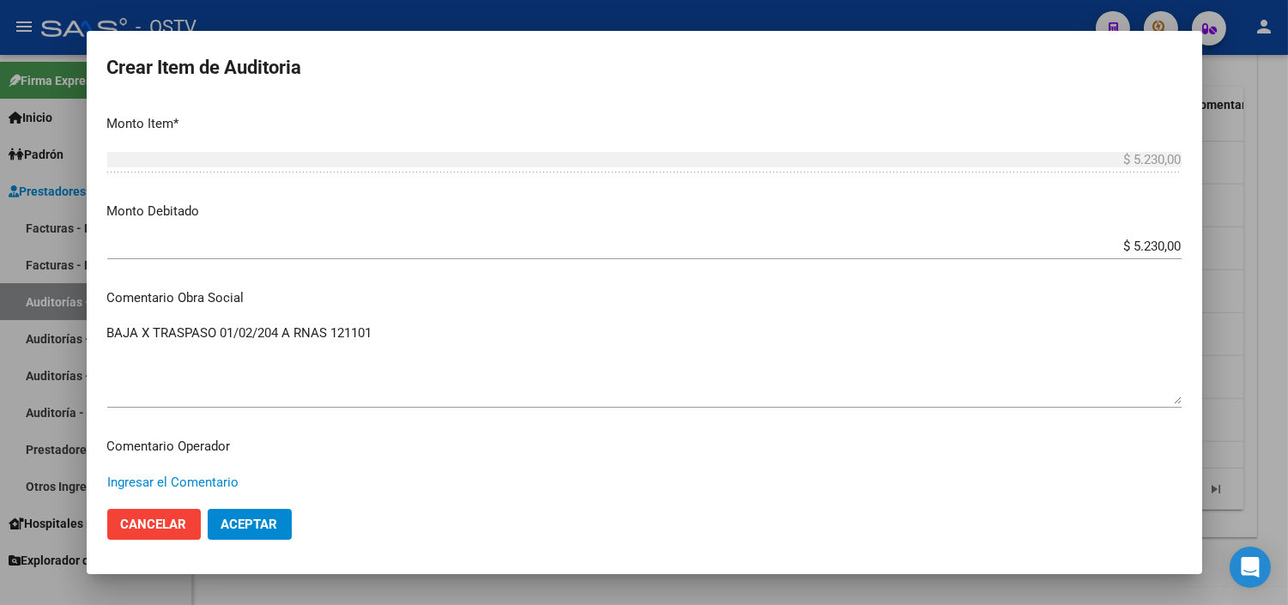
paste textarea "BAJA AL [DATE] POR OPCION"
type textarea "BAJA AL [DATE] POR OPCION"
click at [269, 519] on span "Aceptar" at bounding box center [249, 523] width 57 height 15
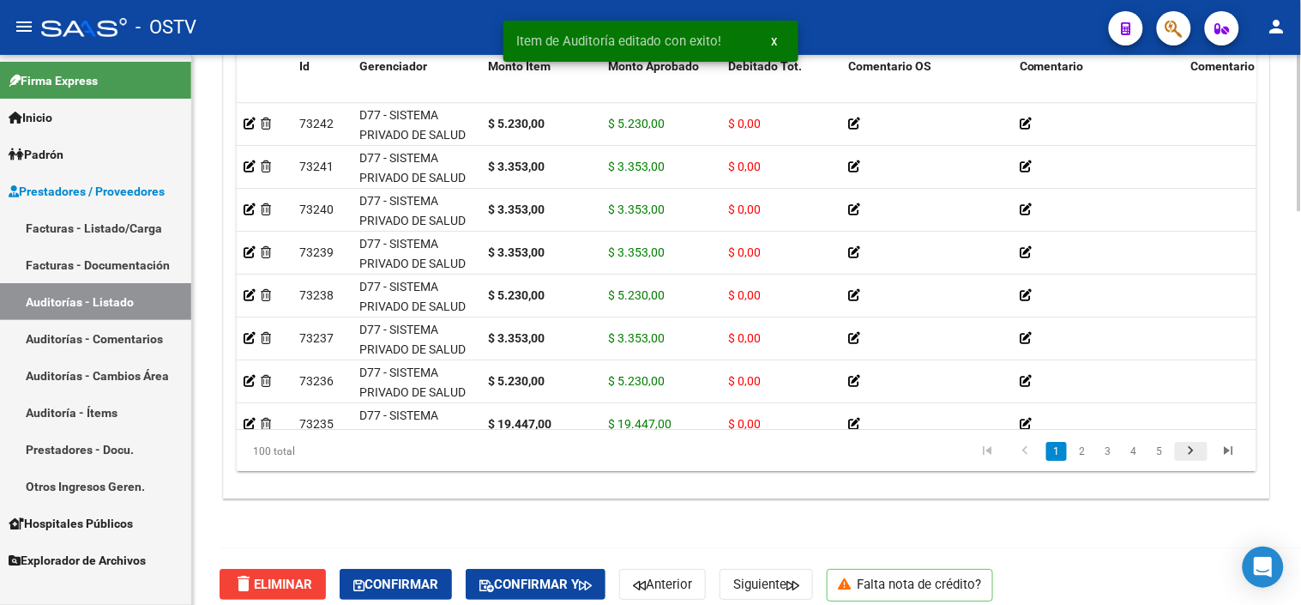
scroll to position [1391, 0]
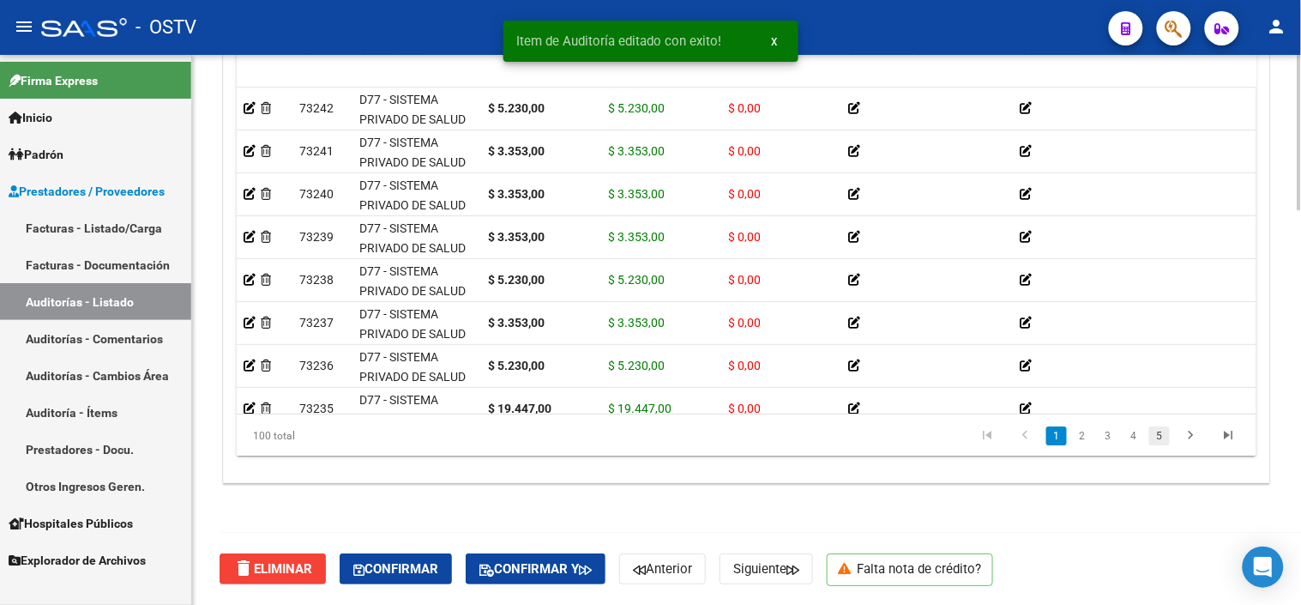
click at [1154, 440] on link "5" at bounding box center [1160, 435] width 21 height 19
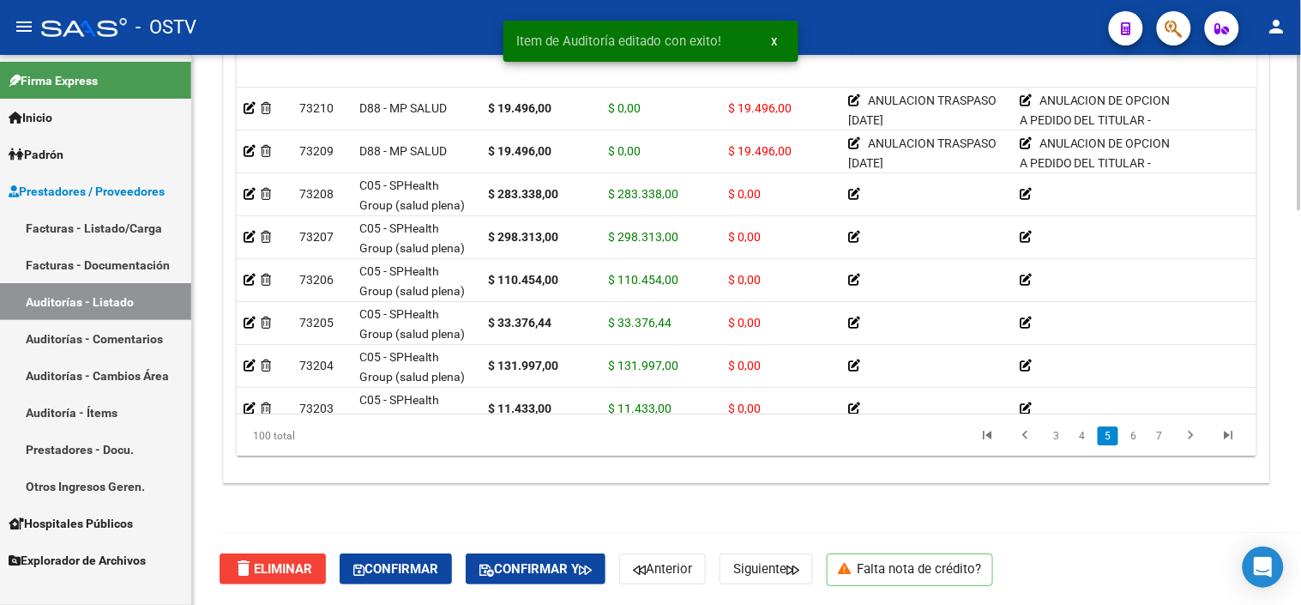
click at [1160, 439] on link "7" at bounding box center [1160, 435] width 21 height 19
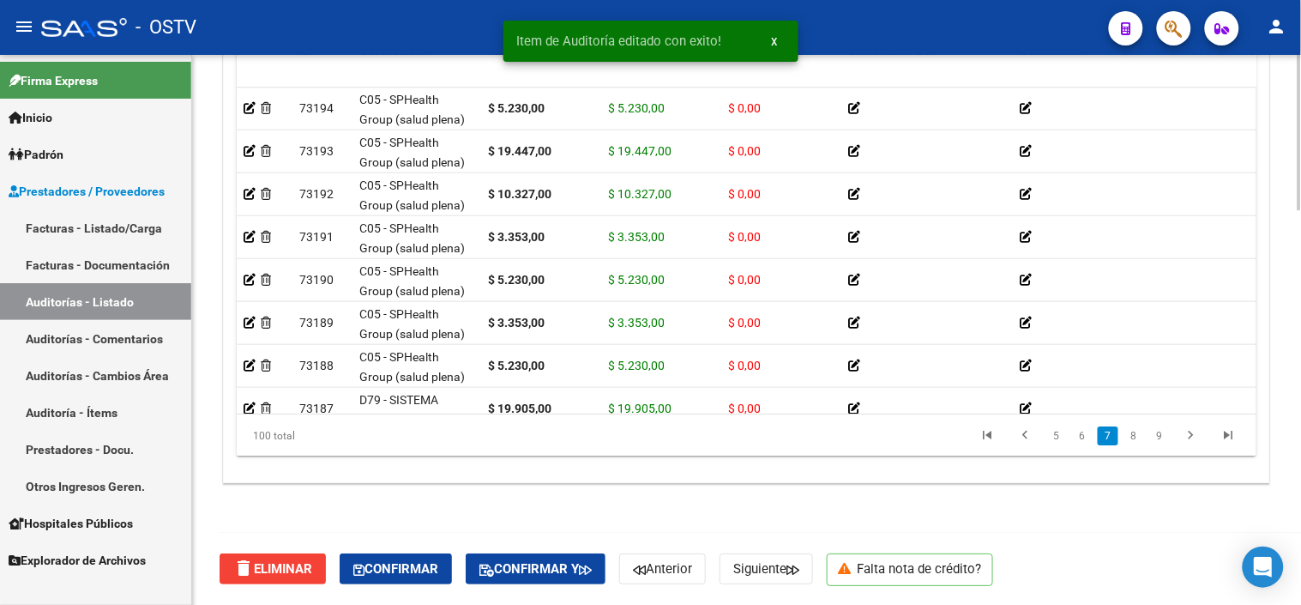
click at [1160, 439] on link "9" at bounding box center [1160, 435] width 21 height 19
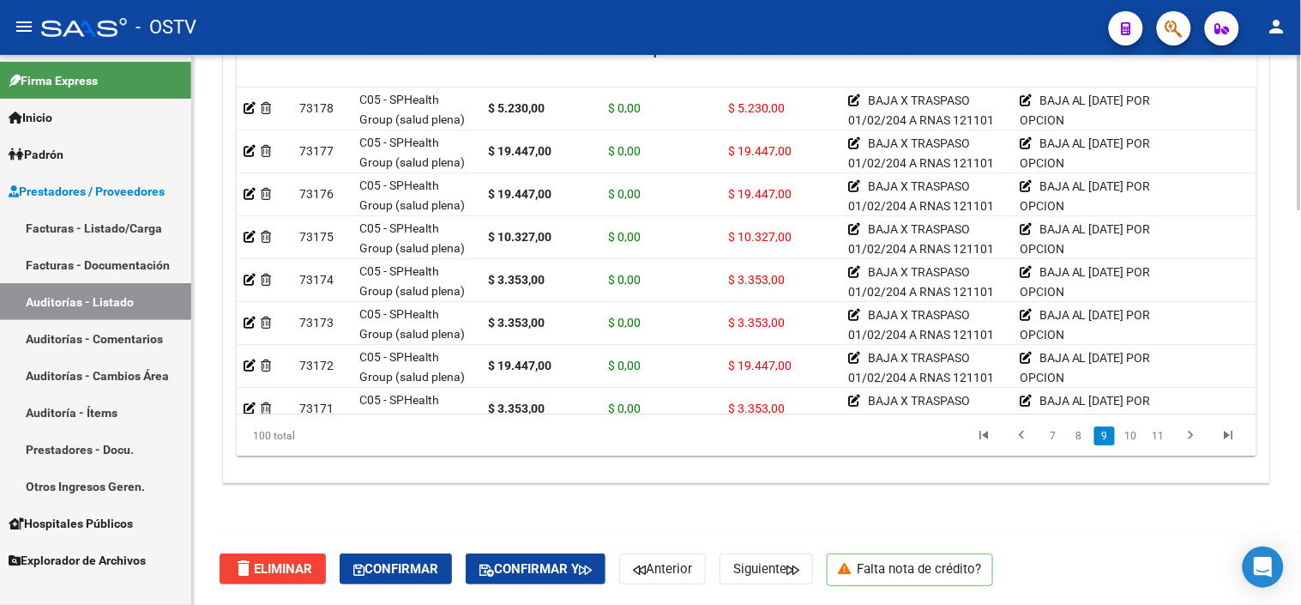
click at [1160, 439] on link "11" at bounding box center [1159, 435] width 22 height 19
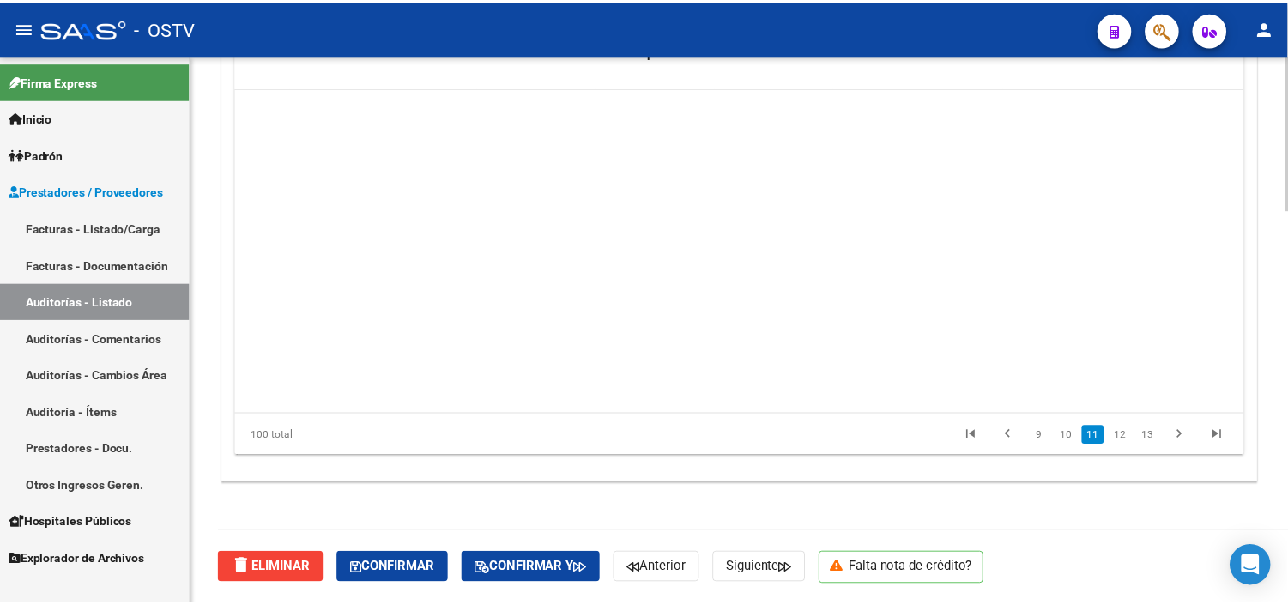
scroll to position [3431, 0]
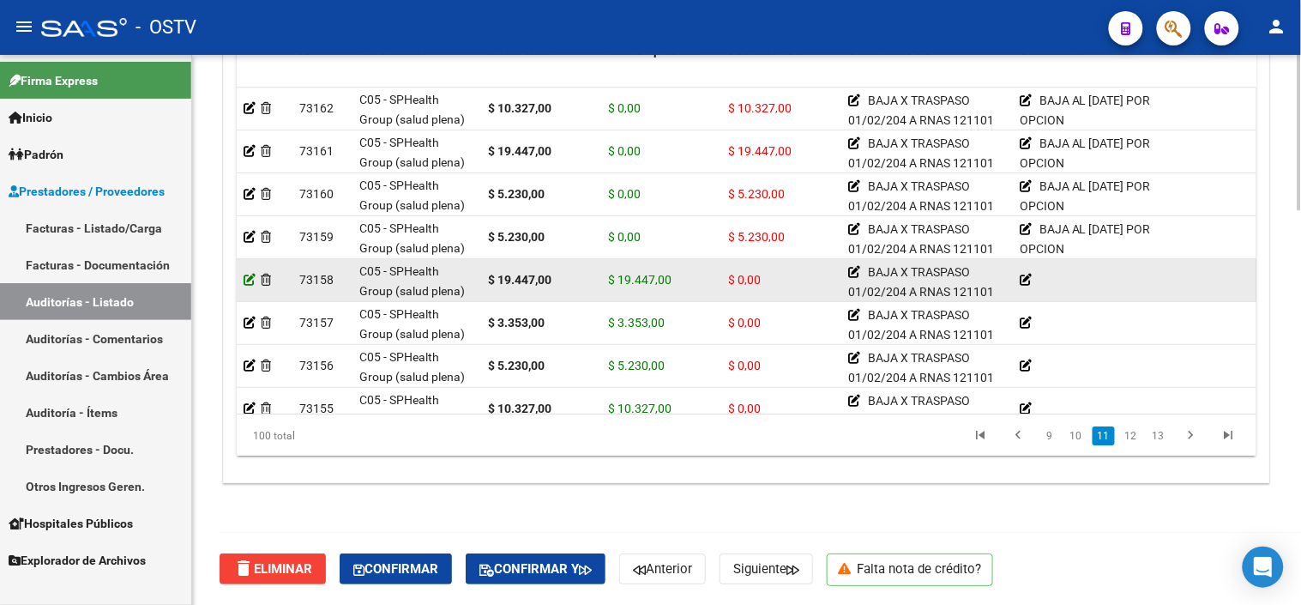
click at [250, 281] on icon at bounding box center [250, 280] width 12 height 12
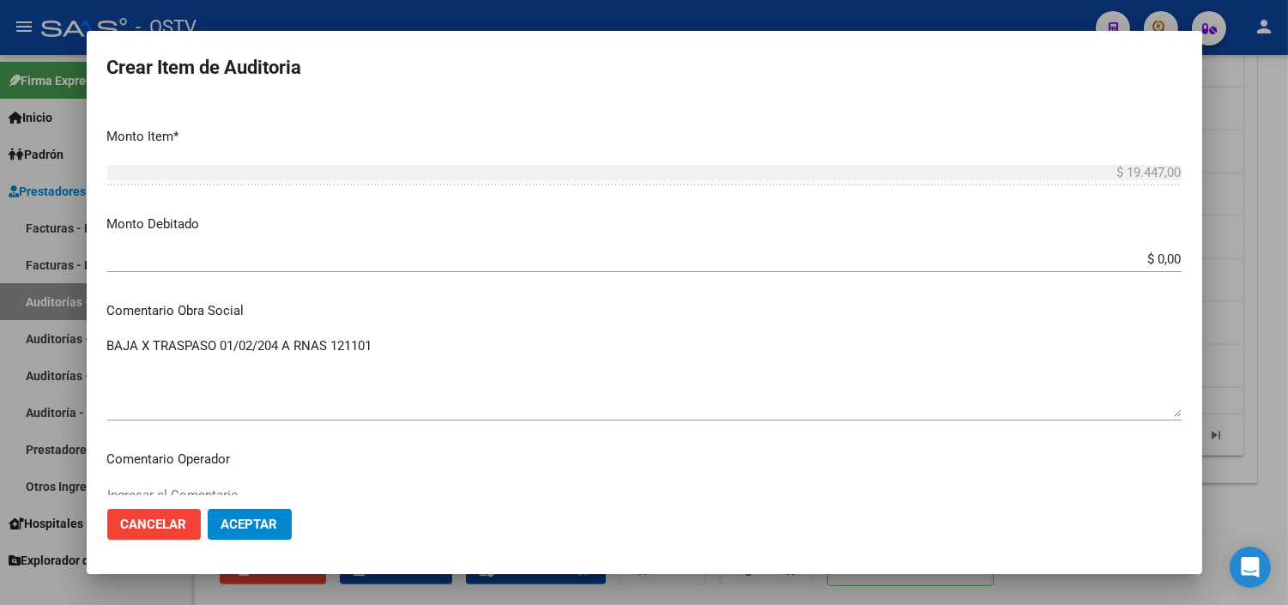
scroll to position [571, 0]
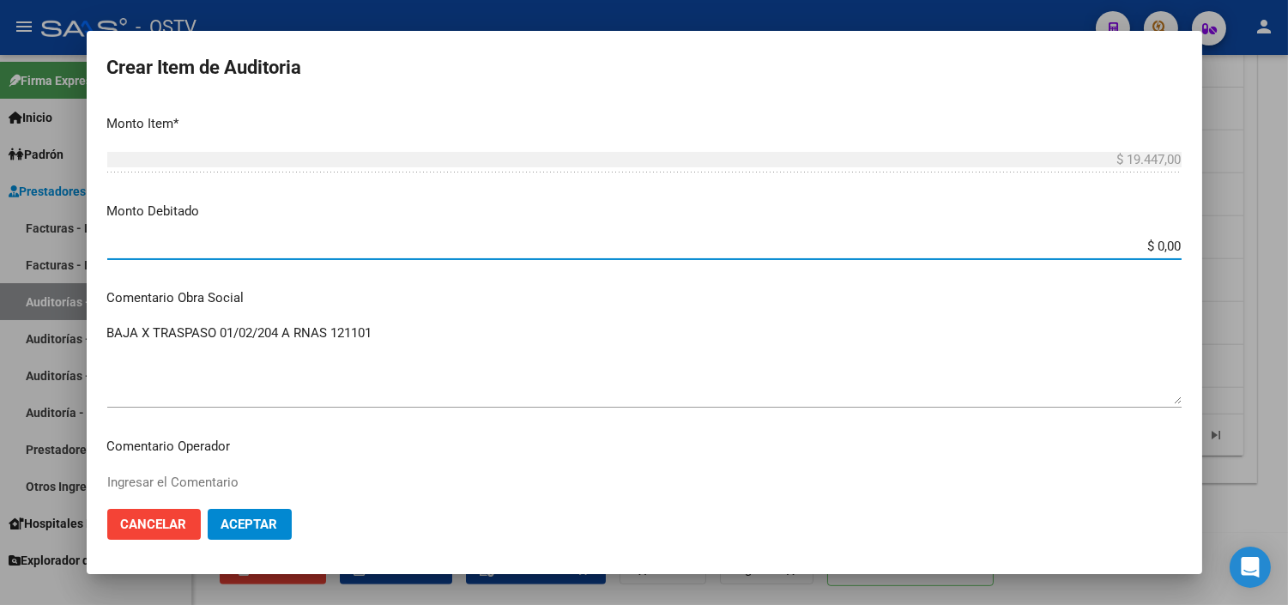
click at [1142, 244] on input "$ 0,00" at bounding box center [644, 245] width 1074 height 15
type input "$ 19.447,00"
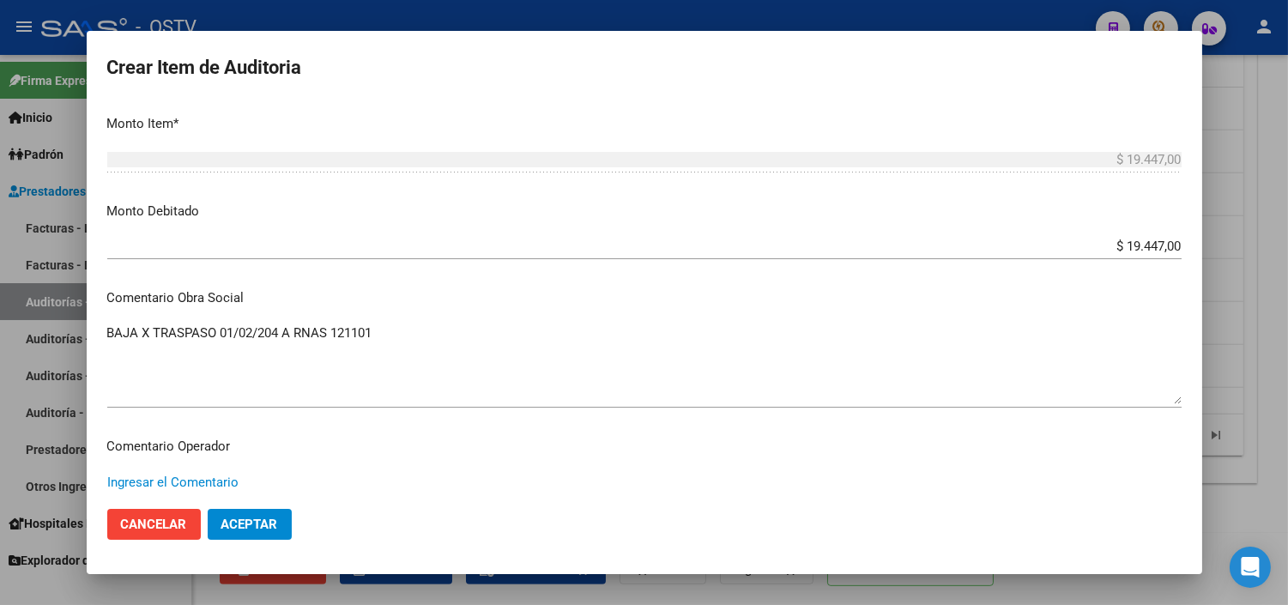
paste textarea "BAJA AL [DATE] POR OPCION"
type textarea "BAJA AL [DATE] POR OPCION"
drag, startPoint x: 223, startPoint y: 527, endPoint x: 247, endPoint y: 526, distance: 24.0
click at [224, 527] on span "Aceptar" at bounding box center [249, 523] width 57 height 15
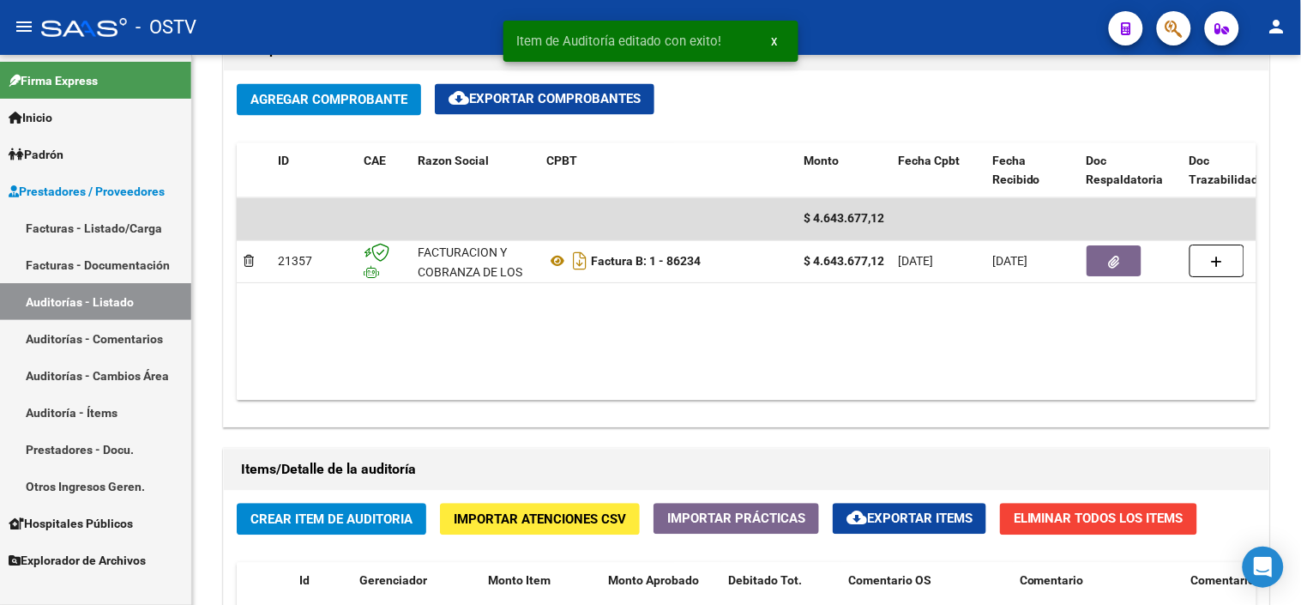
scroll to position [1391, 0]
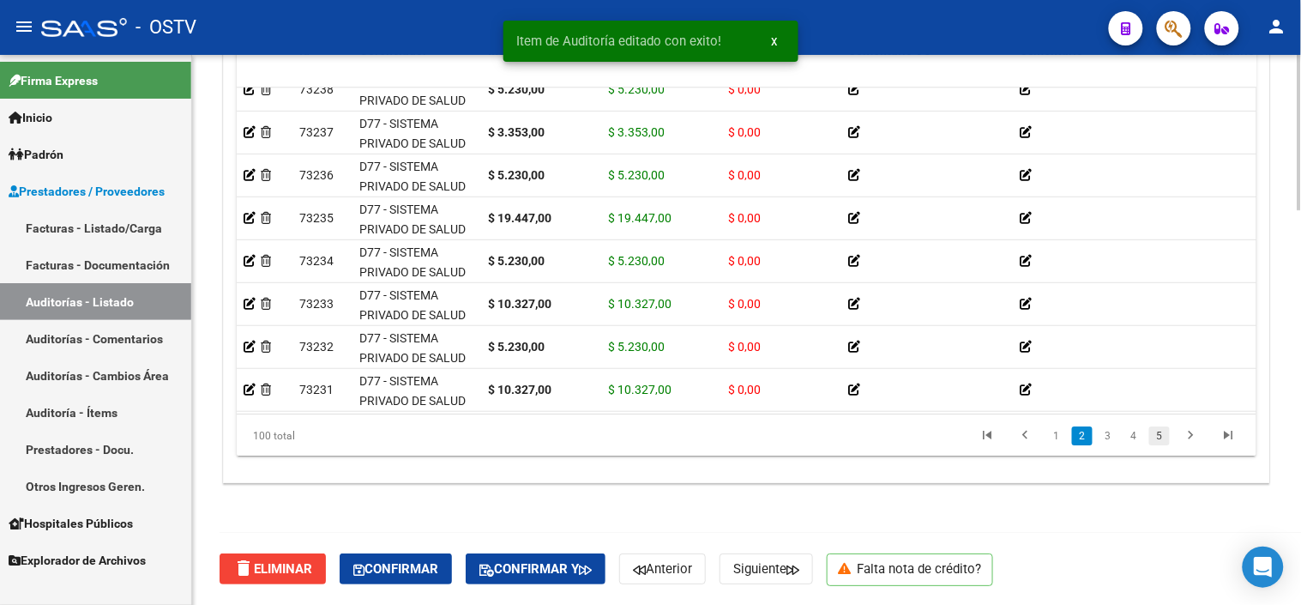
click at [1164, 439] on link "5" at bounding box center [1160, 435] width 21 height 19
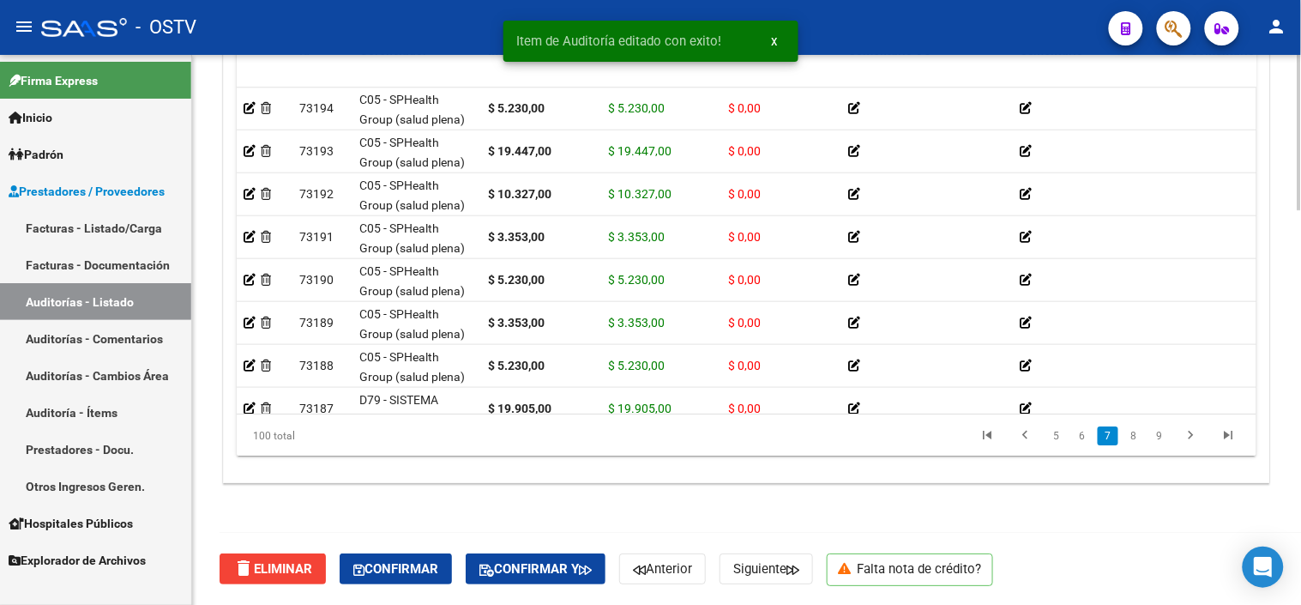
click at [1164, 439] on link "9" at bounding box center [1160, 435] width 21 height 19
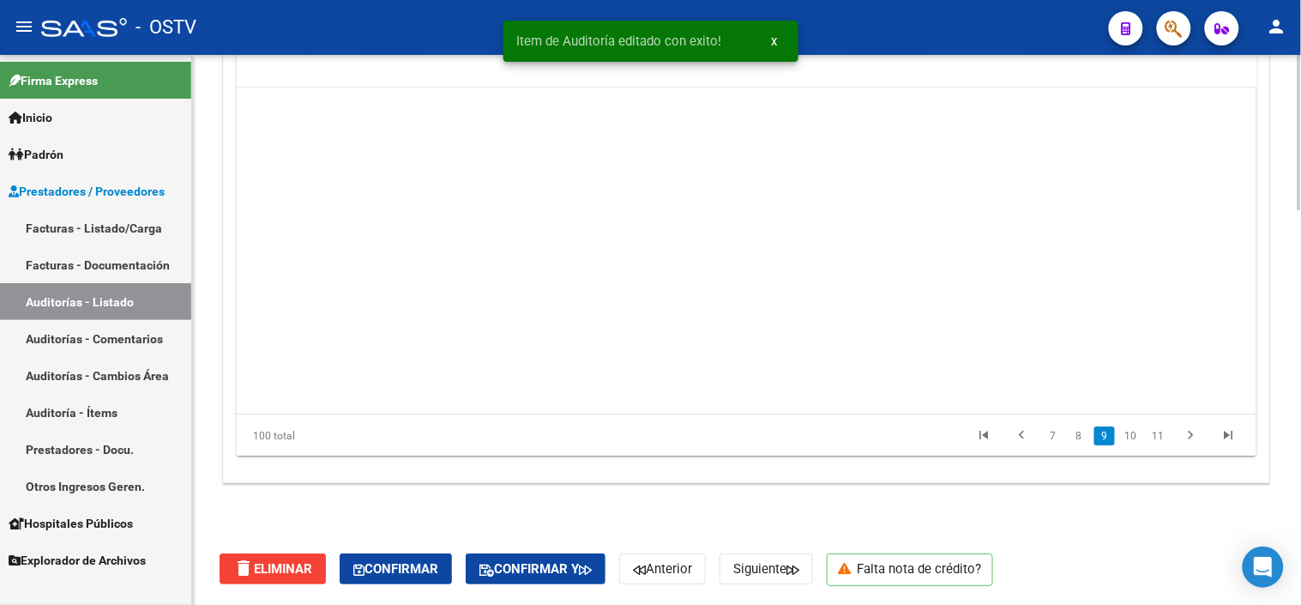
scroll to position [2745, 0]
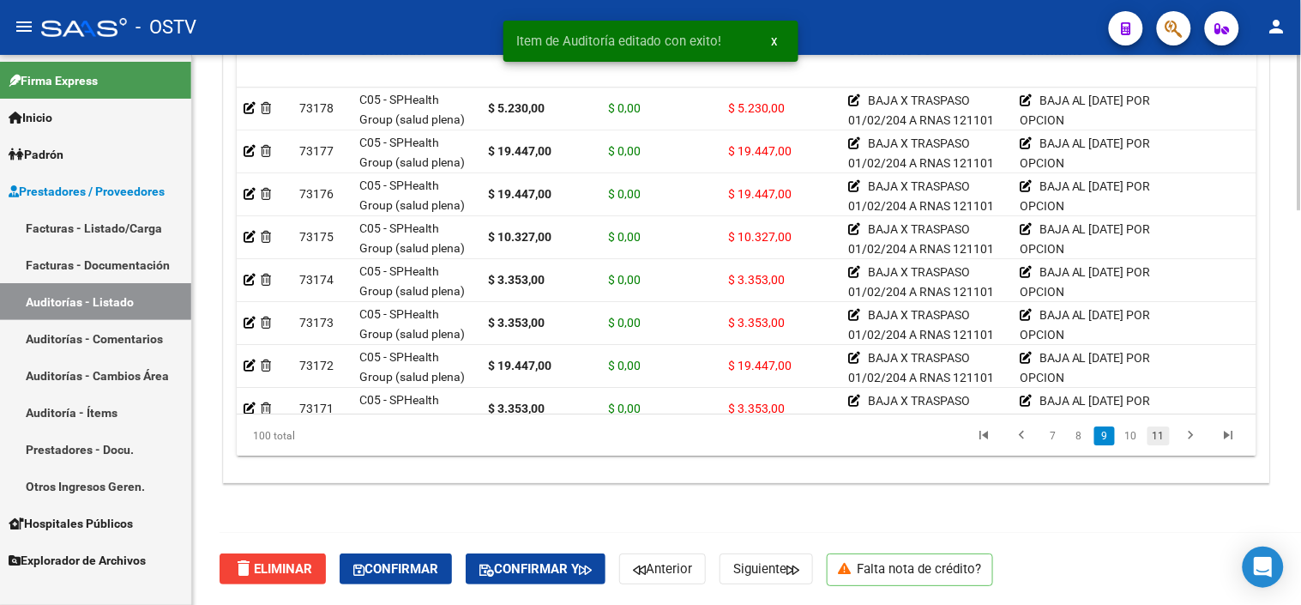
click at [1163, 438] on link "11" at bounding box center [1159, 435] width 22 height 19
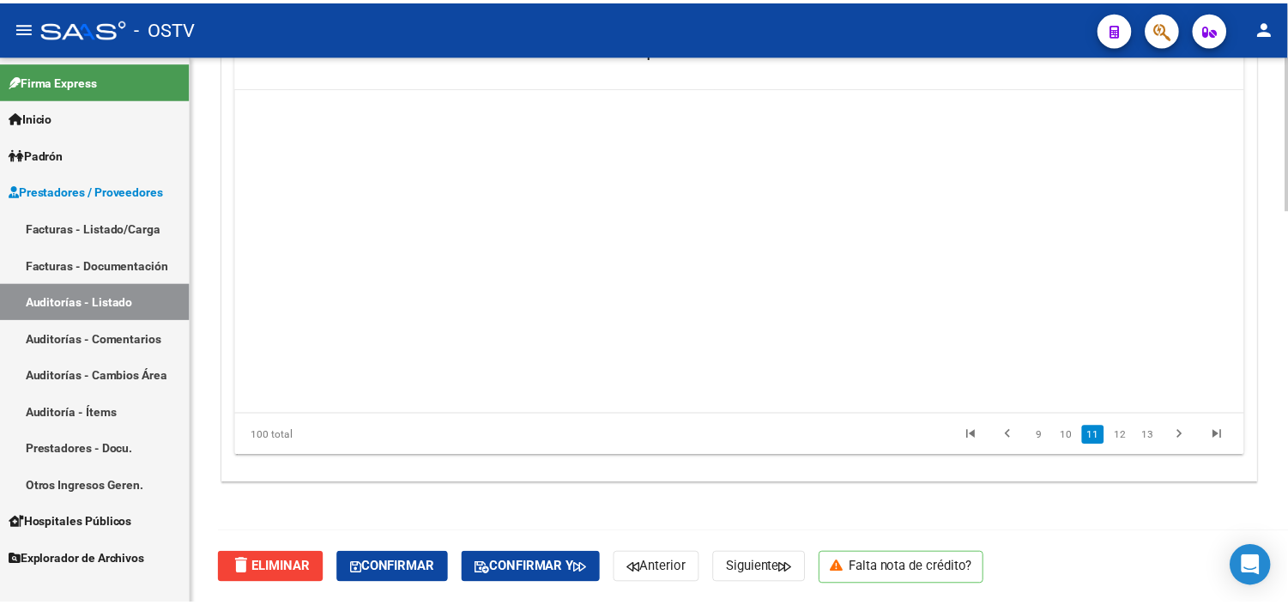
scroll to position [3431, 0]
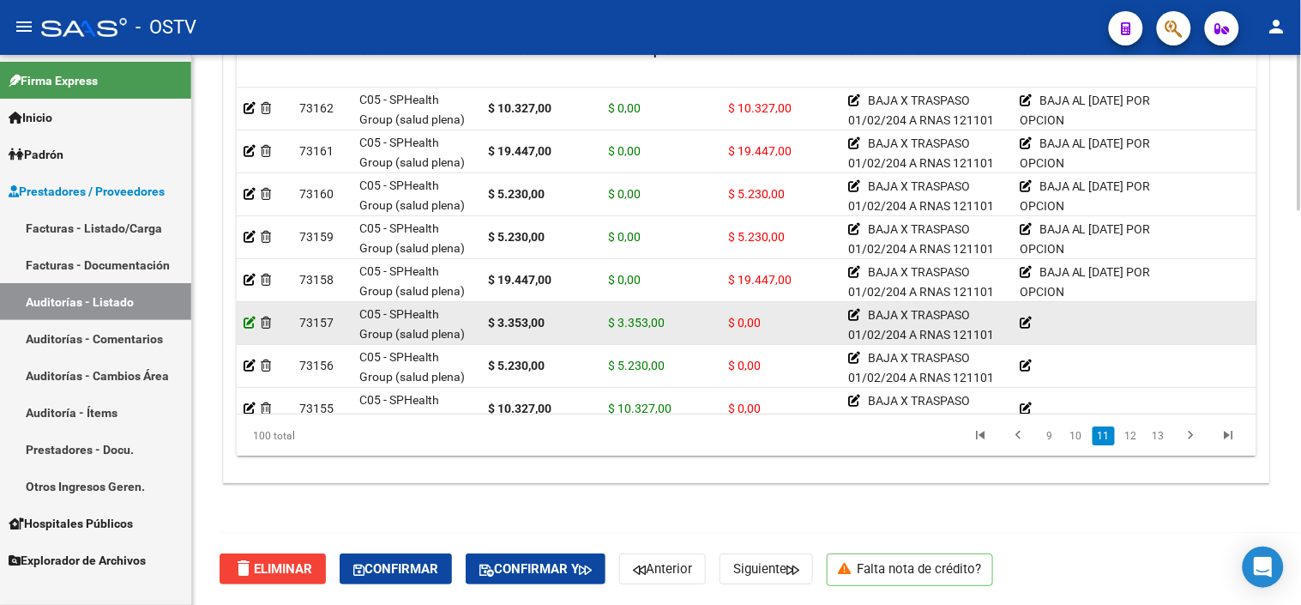
click at [246, 323] on icon at bounding box center [250, 323] width 12 height 12
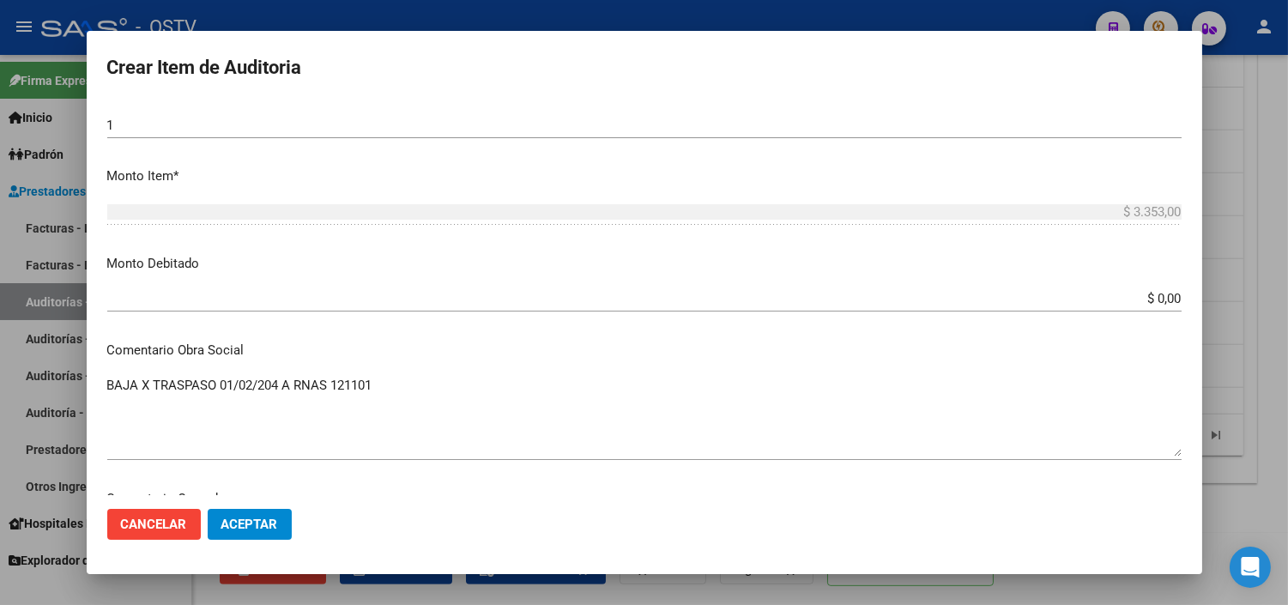
scroll to position [571, 0]
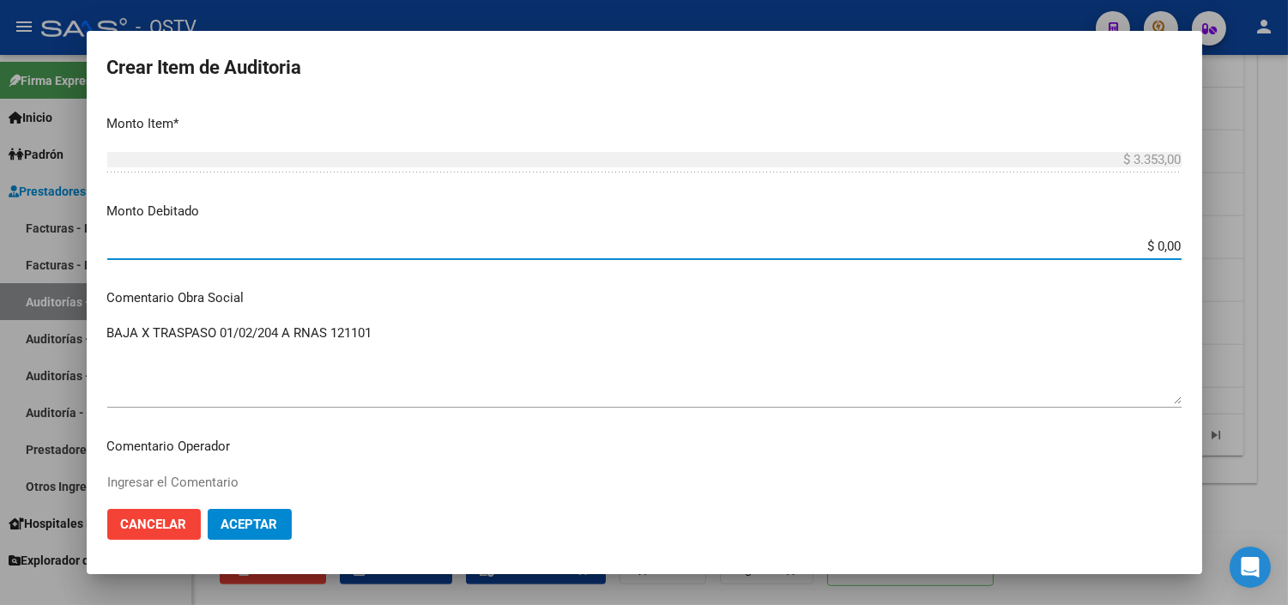
click at [1150, 241] on input "$ 0,00" at bounding box center [644, 245] width 1074 height 15
type input "$ 3.353,00"
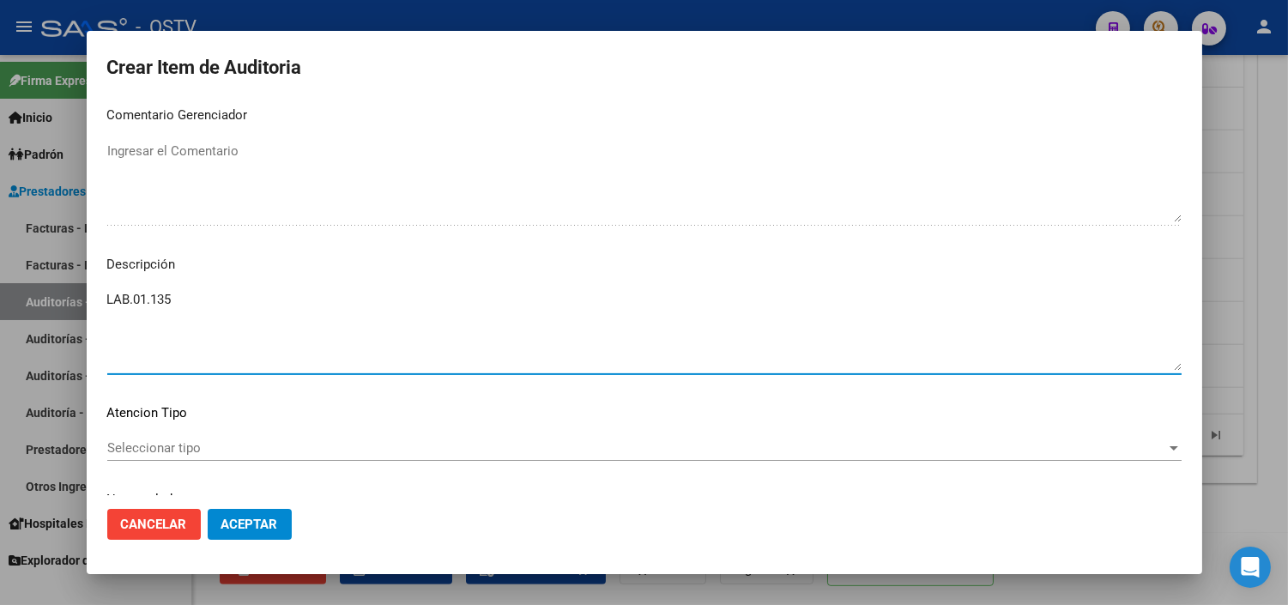
scroll to position [753, 0]
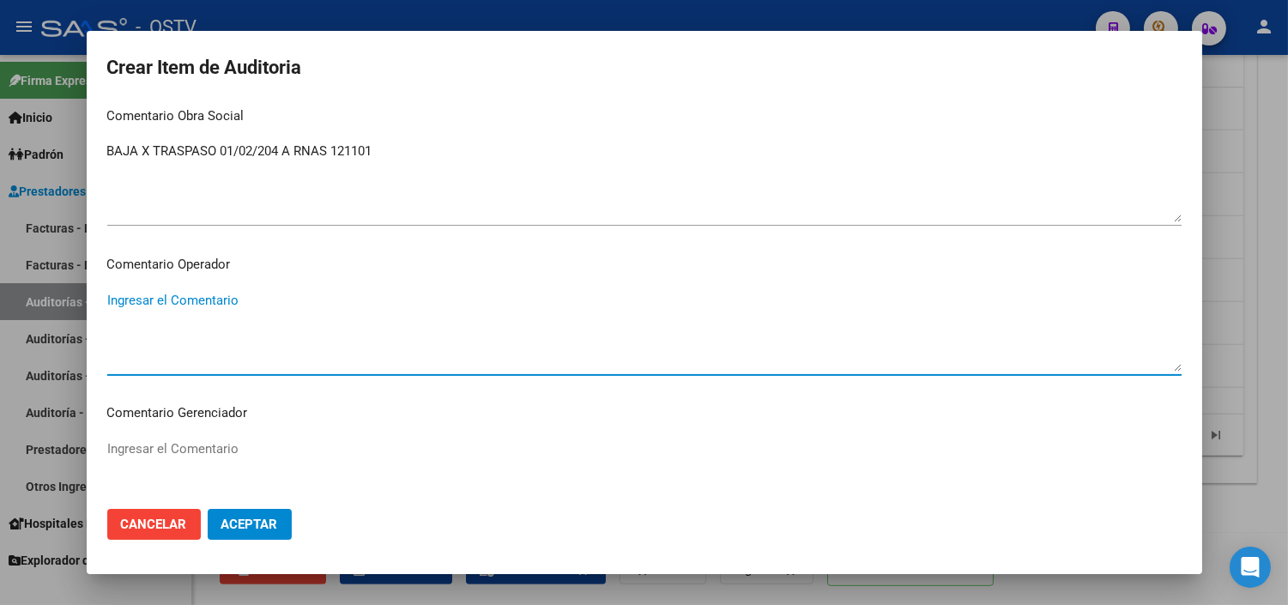
paste textarea "BAJA AL [DATE] POR OPCION"
type textarea "BAJA AL [DATE] POR OPCION"
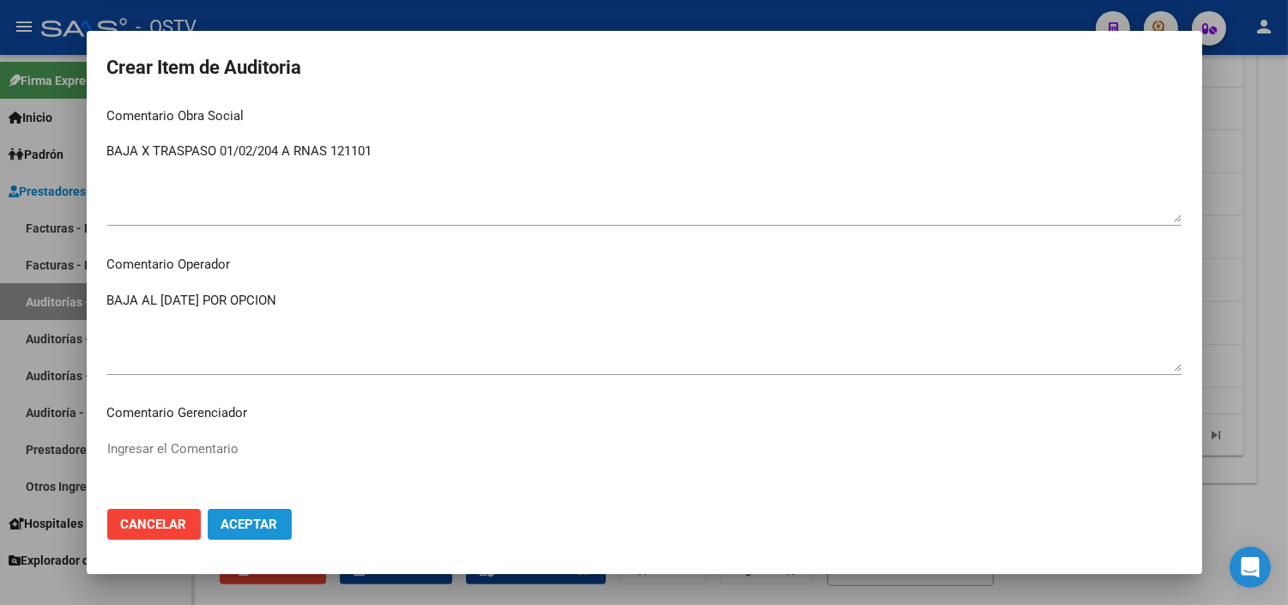
click at [244, 520] on span "Aceptar" at bounding box center [249, 523] width 57 height 15
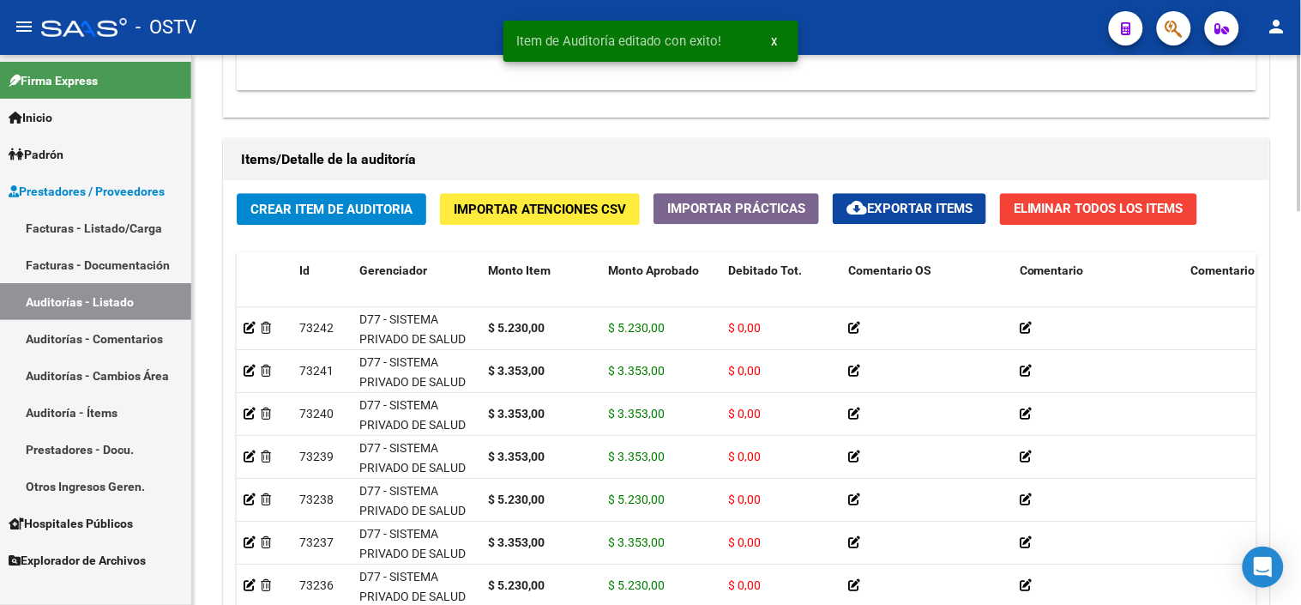
scroll to position [1391, 0]
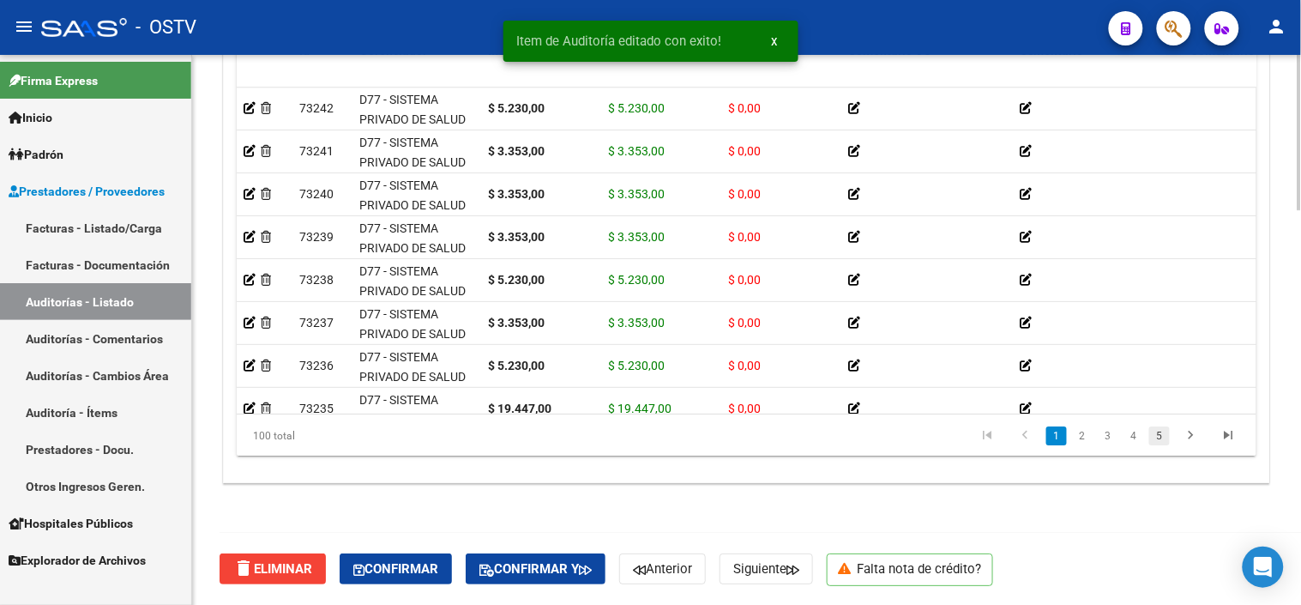
click at [1163, 430] on link "5" at bounding box center [1160, 435] width 21 height 19
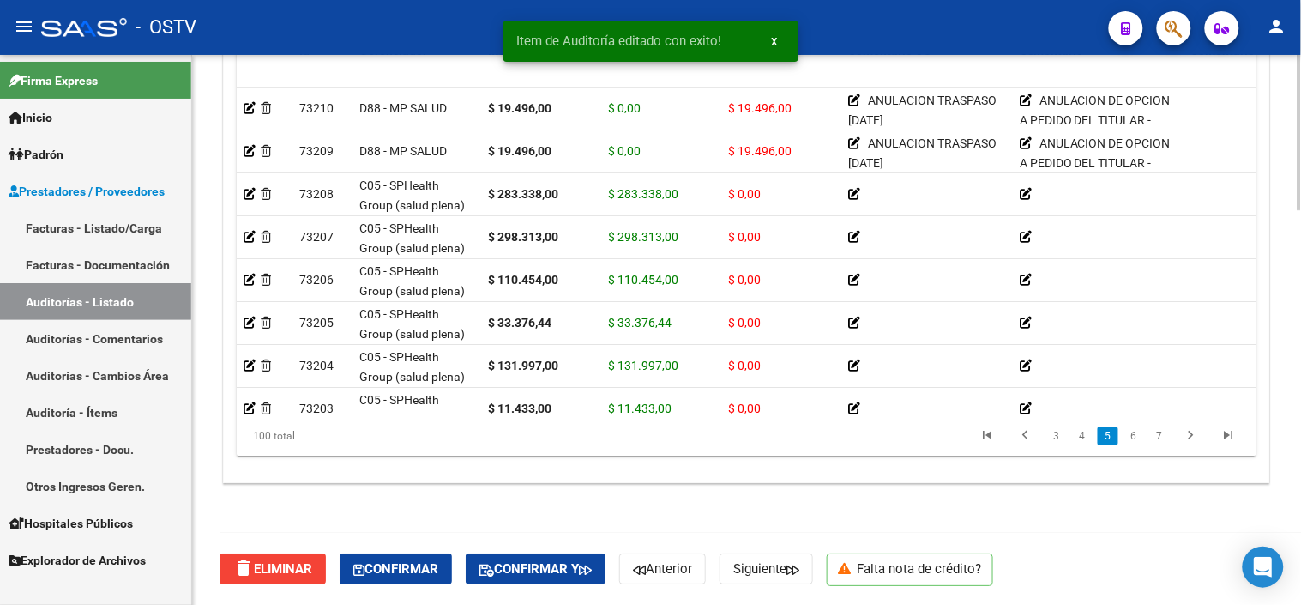
click at [1163, 430] on link "7" at bounding box center [1160, 435] width 21 height 19
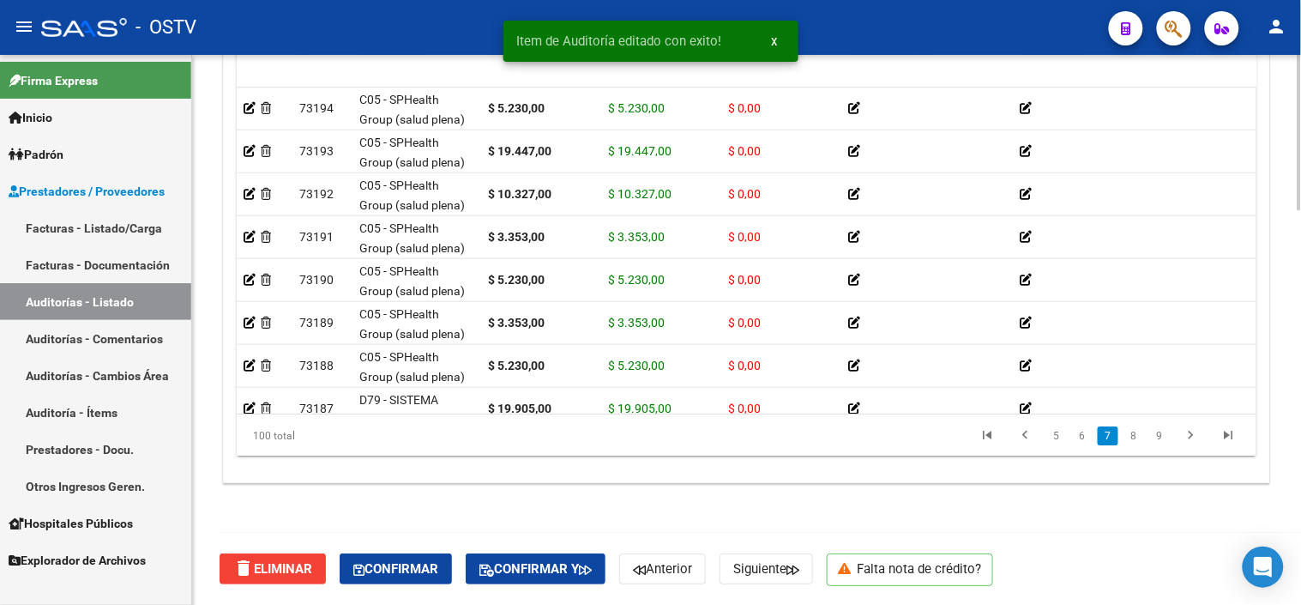
click at [1163, 430] on link "9" at bounding box center [1160, 435] width 21 height 19
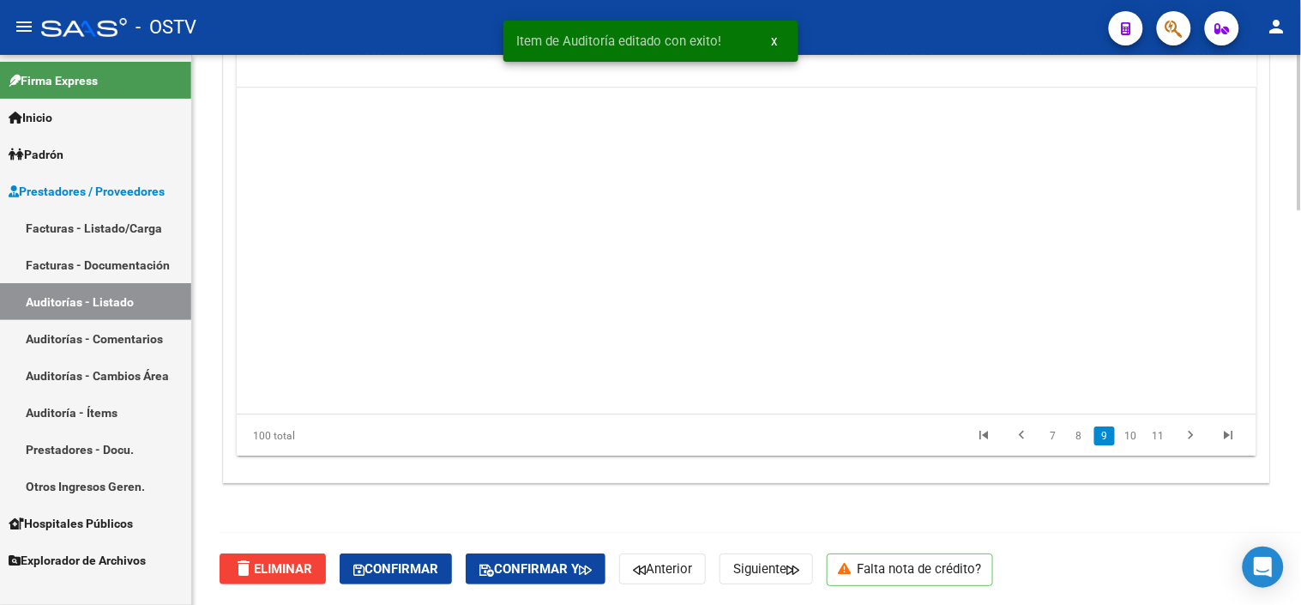
scroll to position [2745, 0]
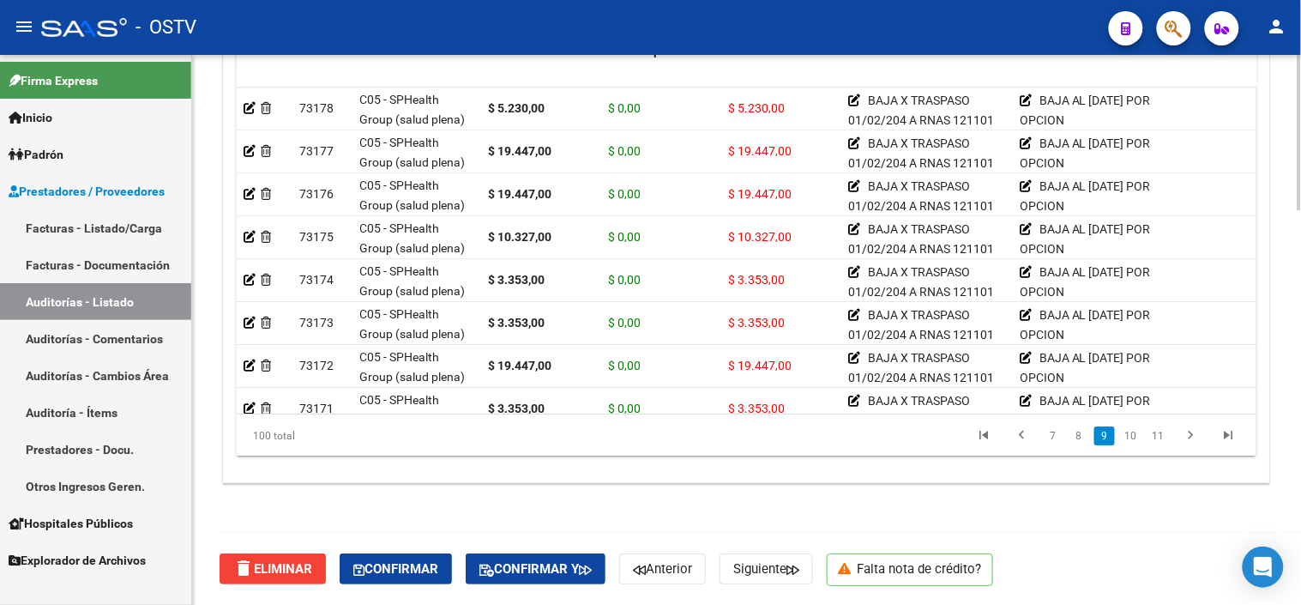
click at [1163, 430] on link "11" at bounding box center [1159, 435] width 22 height 19
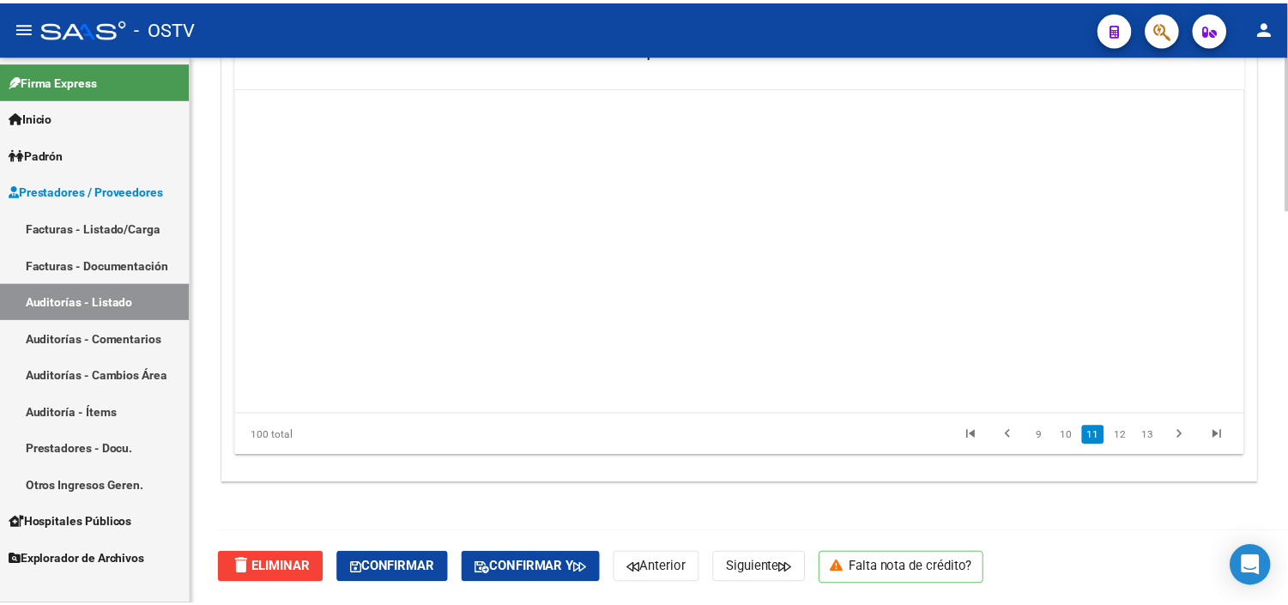
scroll to position [3431, 0]
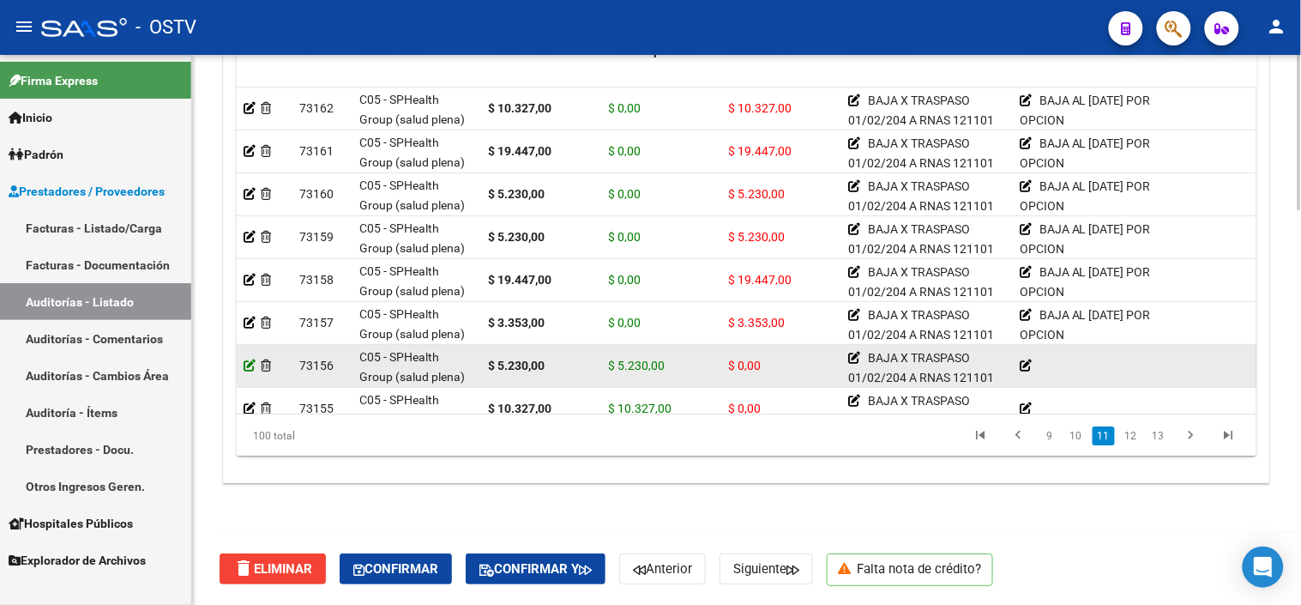
click at [245, 370] on icon at bounding box center [250, 365] width 12 height 12
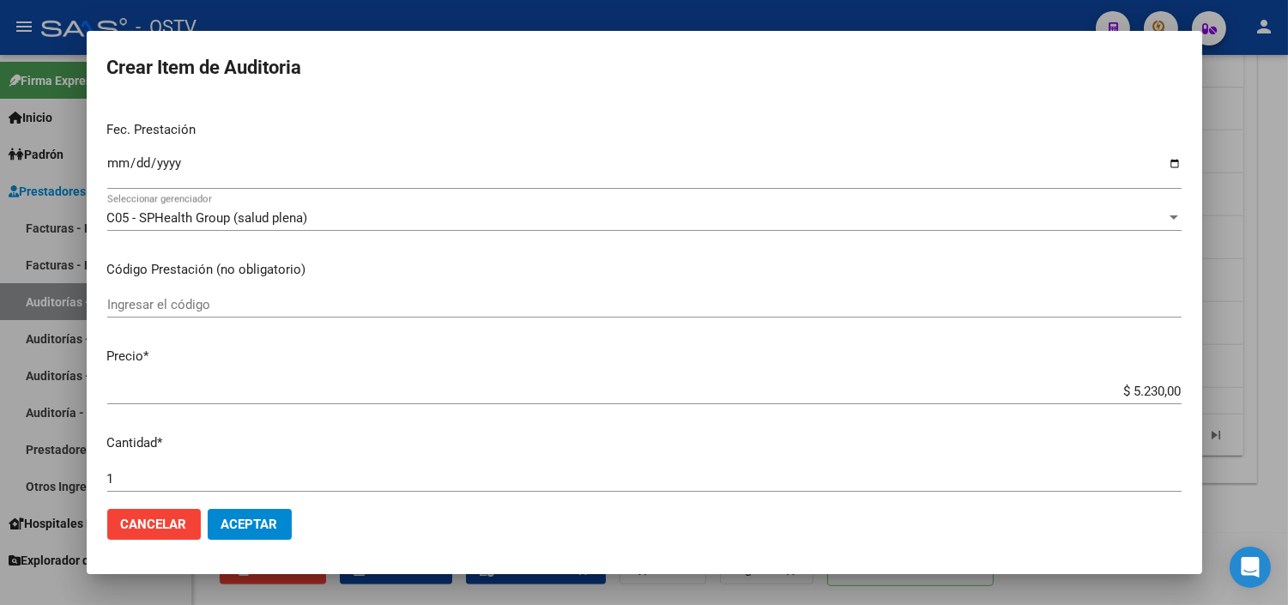
scroll to position [476, 0]
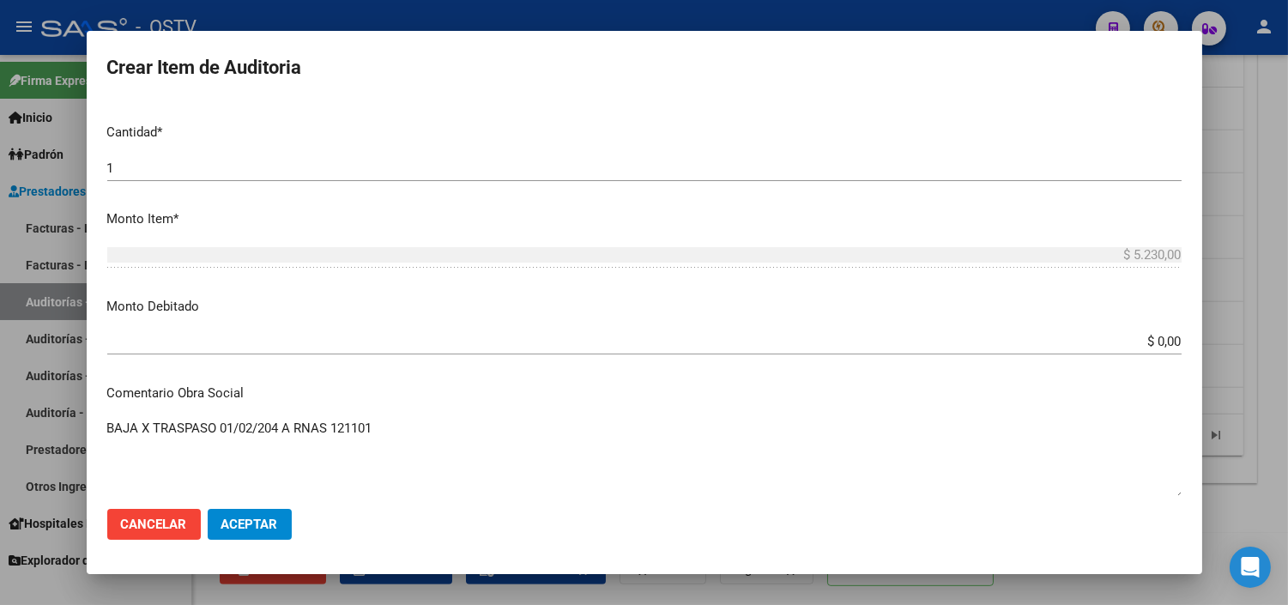
click at [1144, 334] on input "$ 0,00" at bounding box center [644, 341] width 1074 height 15
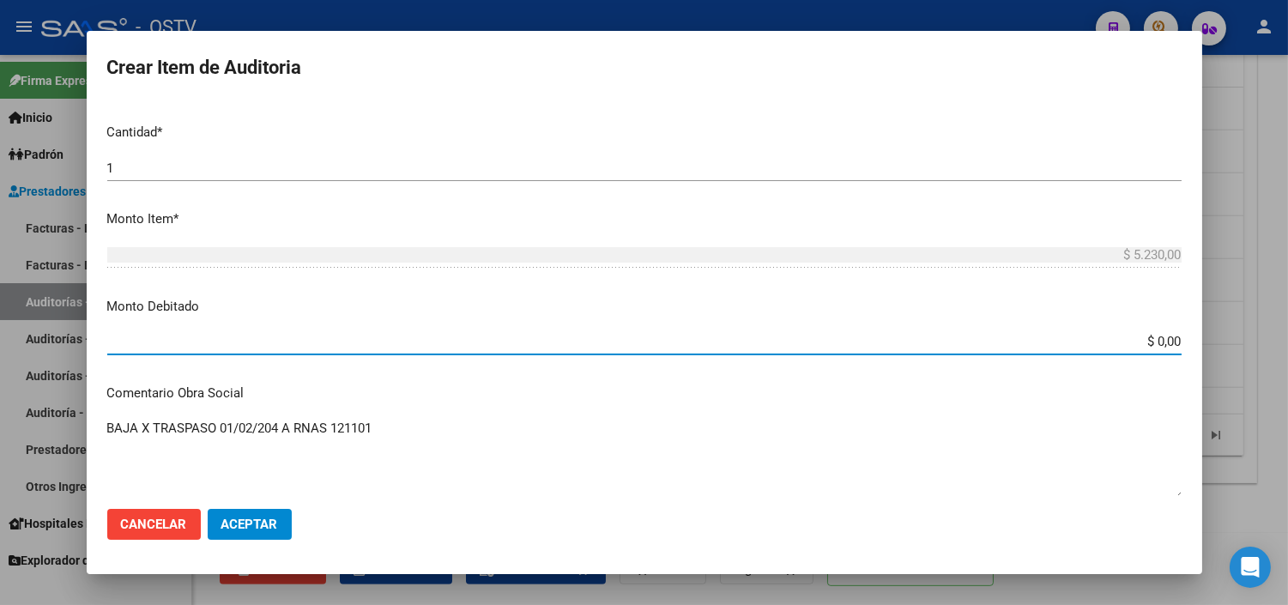
click at [1144, 334] on input "$ 0,00" at bounding box center [644, 341] width 1074 height 15
type input "$ 5.230,00"
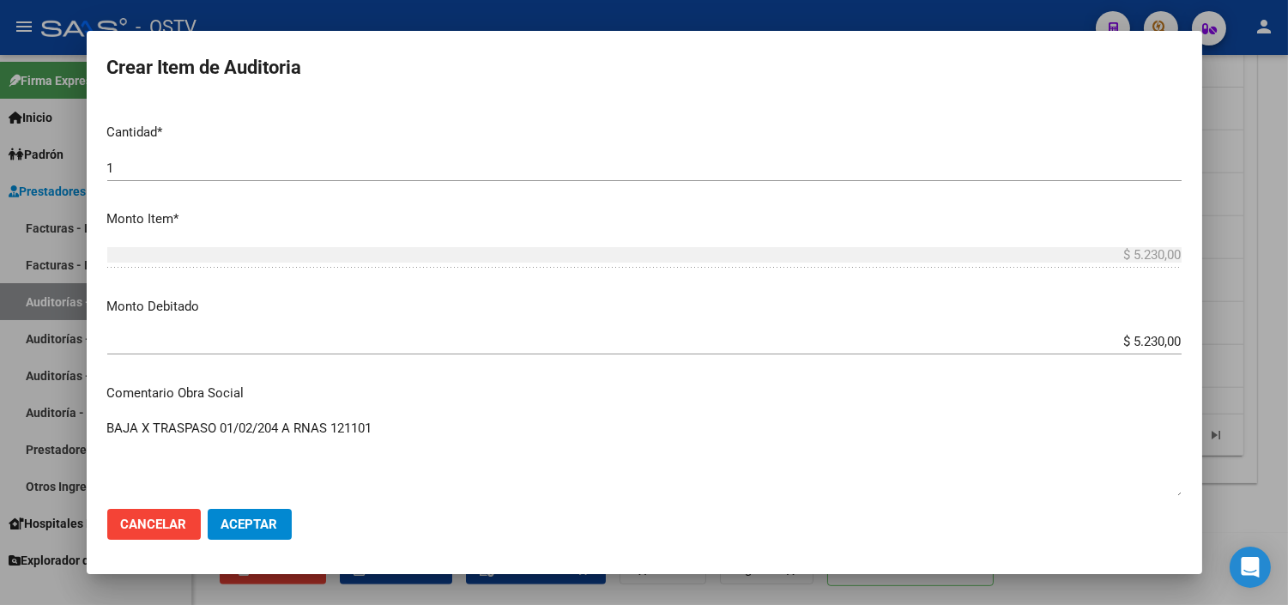
scroll to position [753, 0]
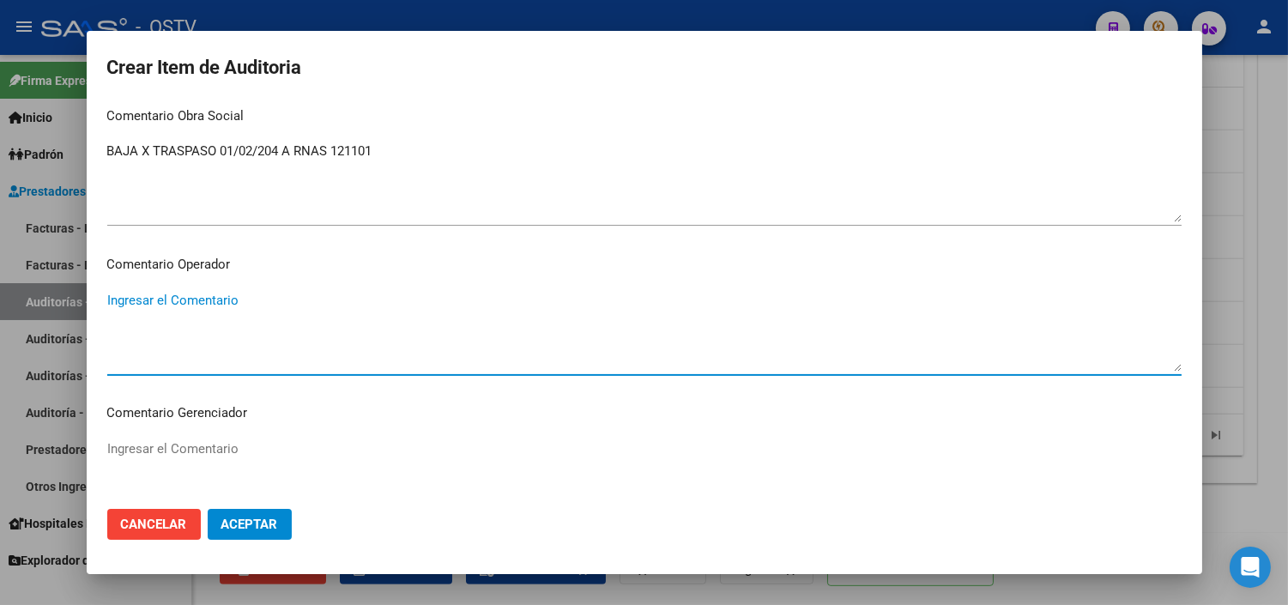
paste textarea "BAJA AL [DATE] POR OPCION"
type textarea "BAJA AL [DATE] POR OPCION"
click at [249, 527] on span "Aceptar" at bounding box center [249, 523] width 57 height 15
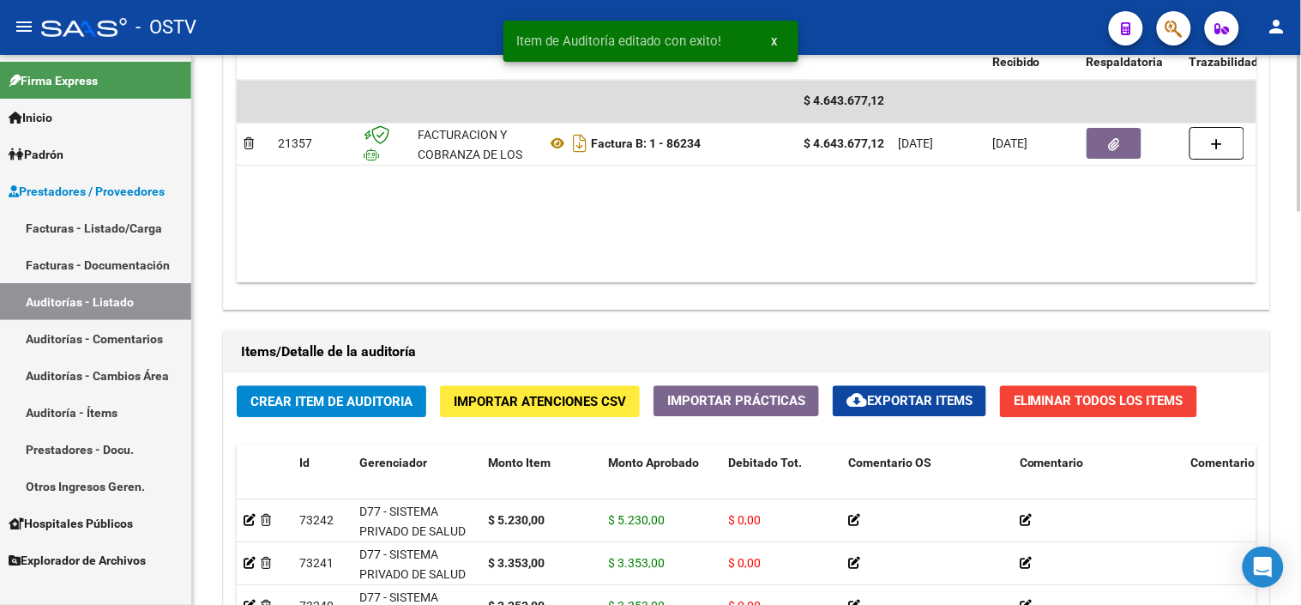
scroll to position [1334, 0]
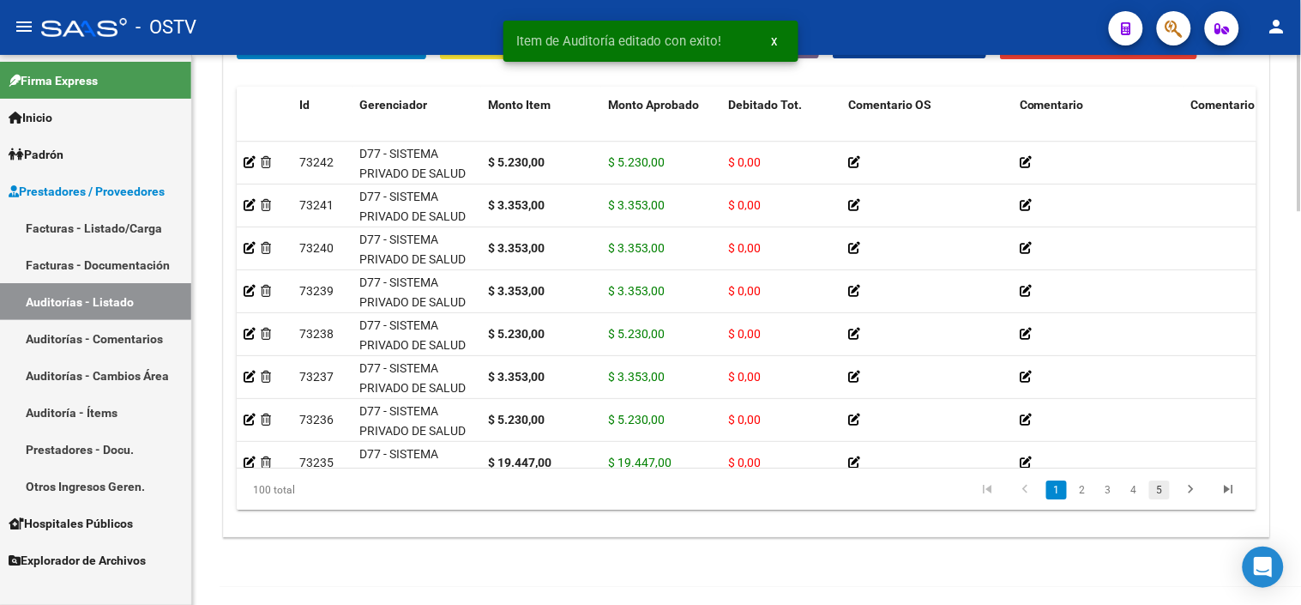
click at [1151, 493] on link "5" at bounding box center [1160, 489] width 21 height 19
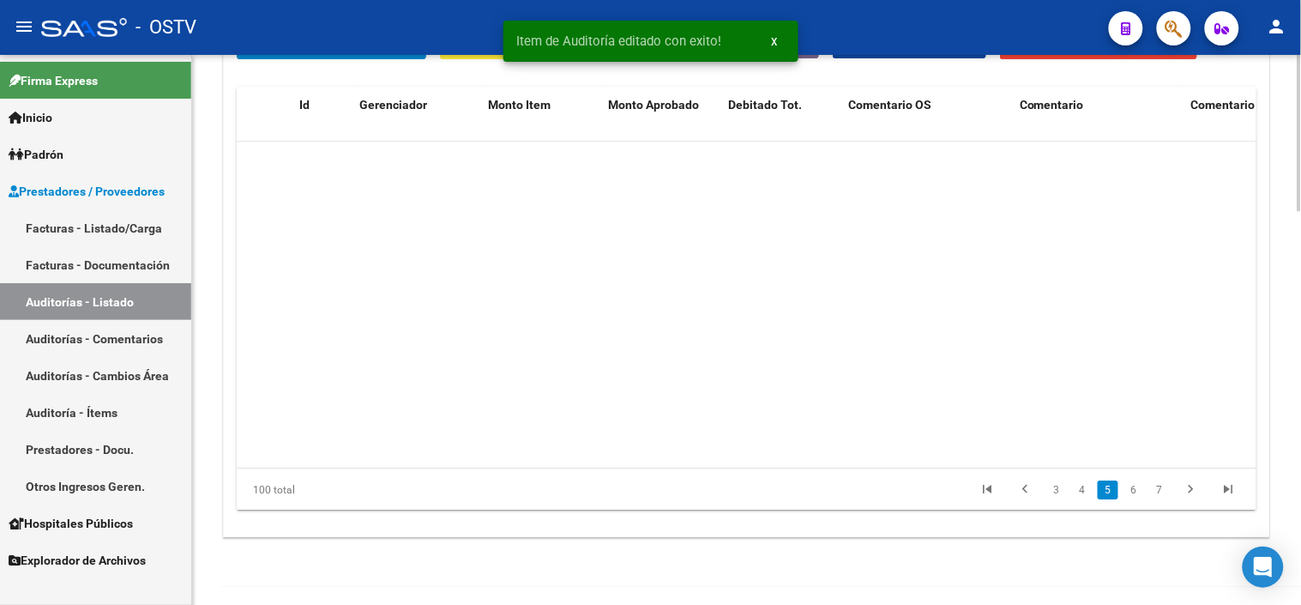
click at [1155, 493] on link "7" at bounding box center [1160, 489] width 21 height 19
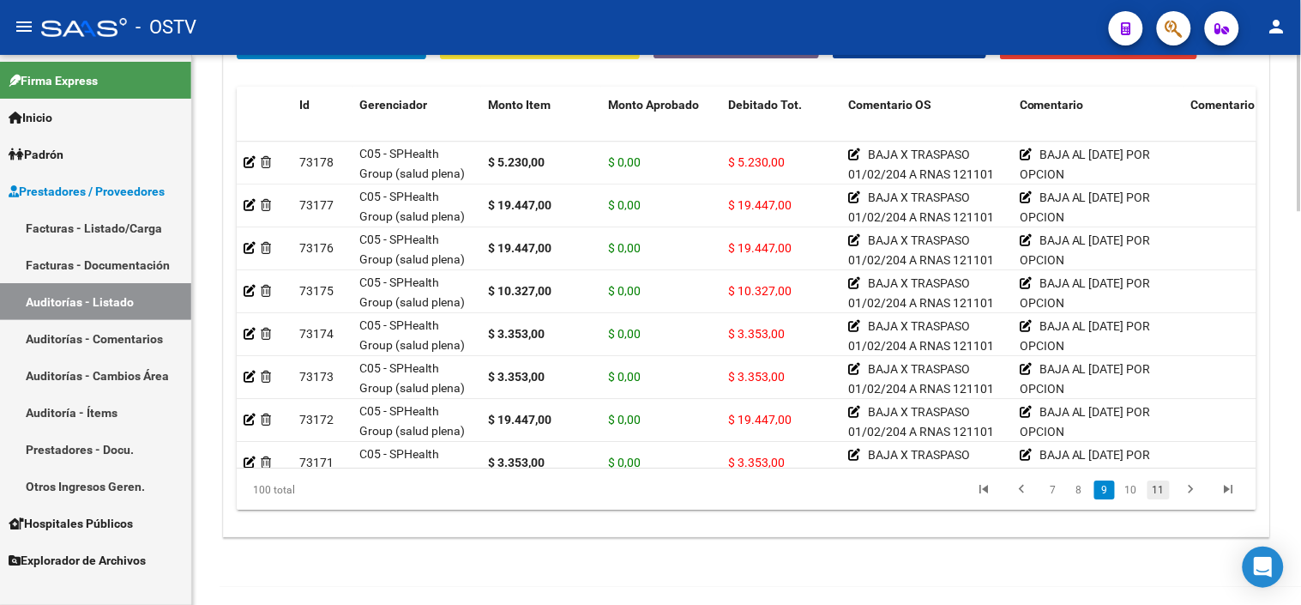
click at [1156, 493] on link "11" at bounding box center [1159, 489] width 22 height 19
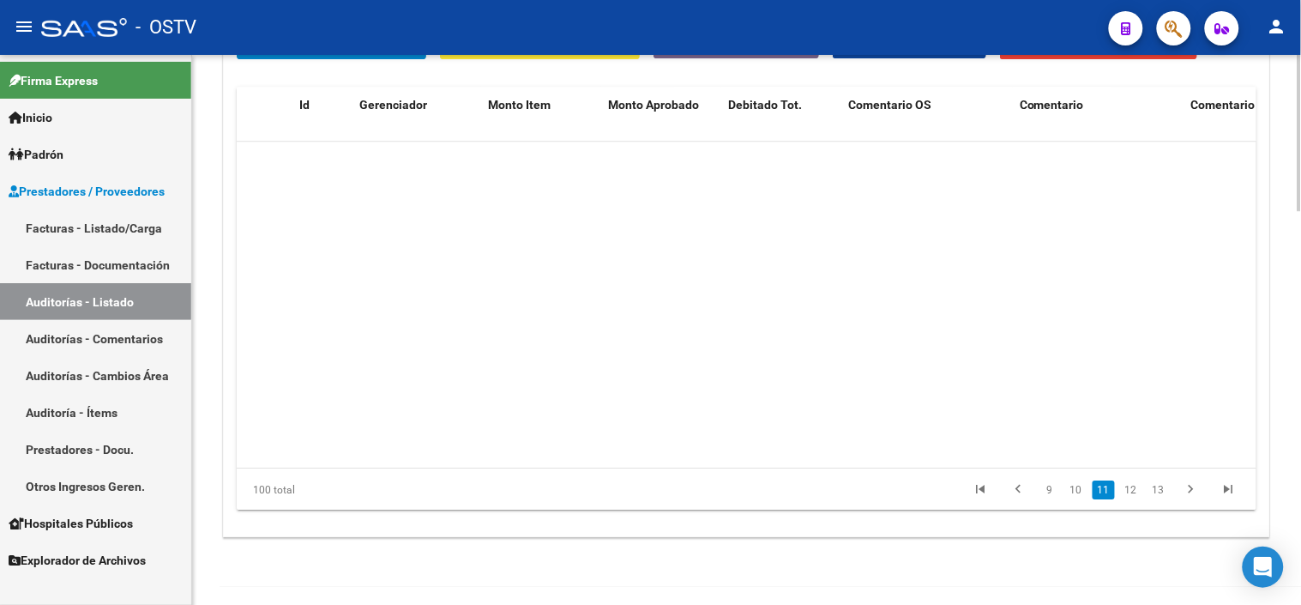
click at [1162, 494] on link "13" at bounding box center [1159, 489] width 22 height 19
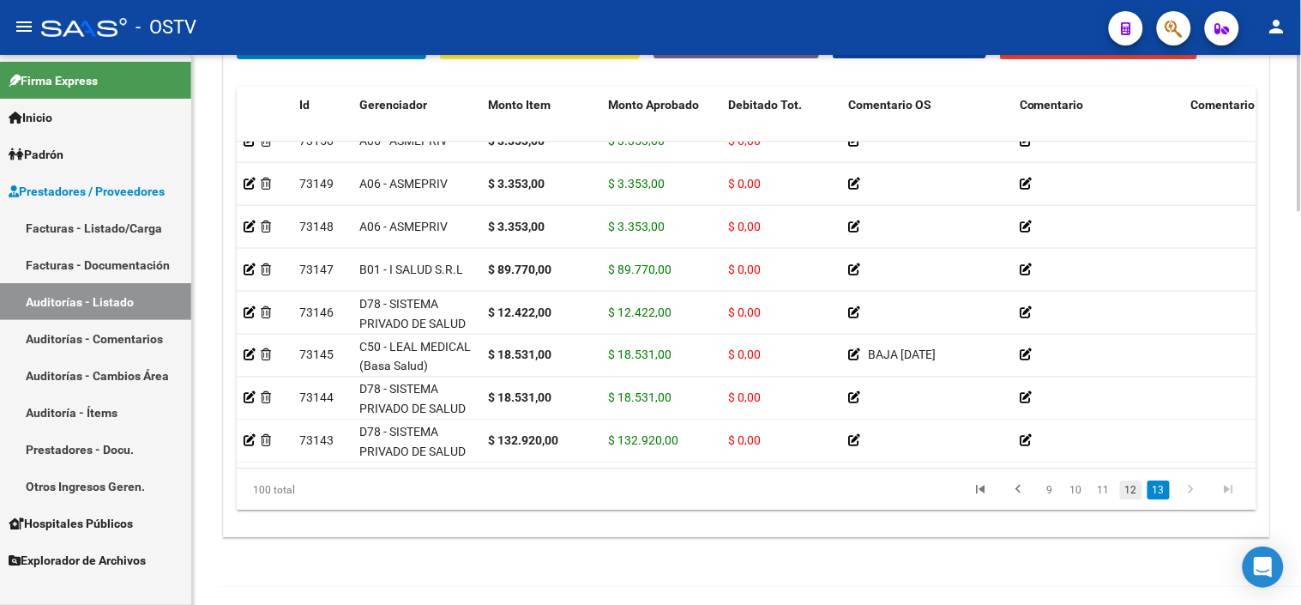
click at [1129, 492] on link "12" at bounding box center [1131, 489] width 22 height 19
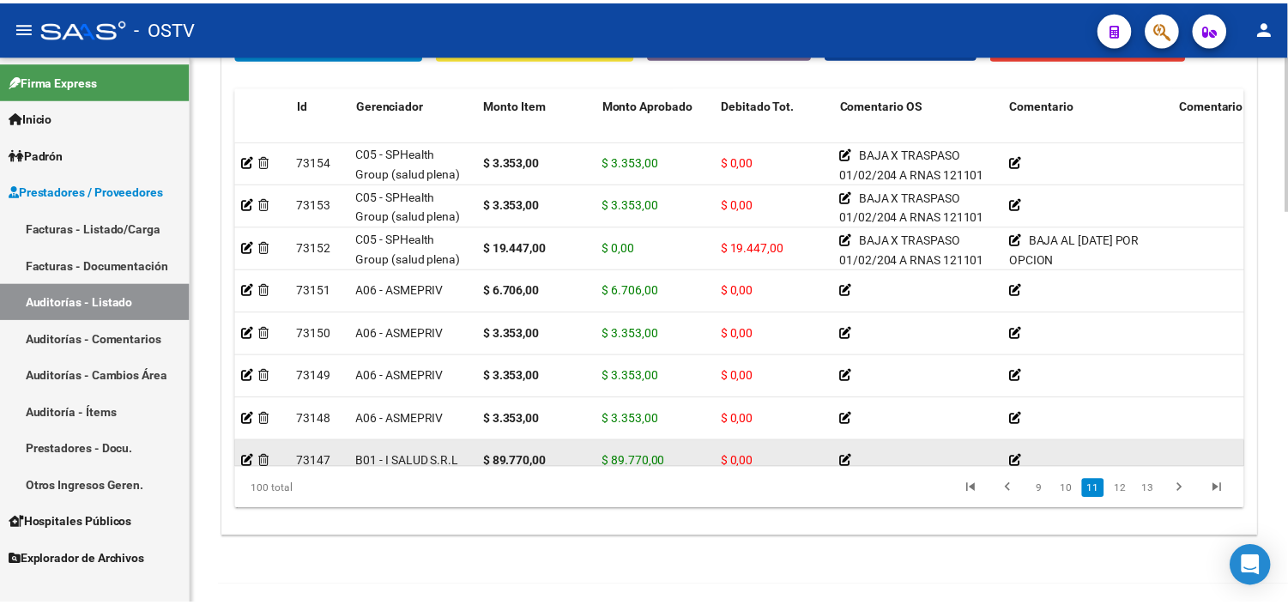
scroll to position [3679, 0]
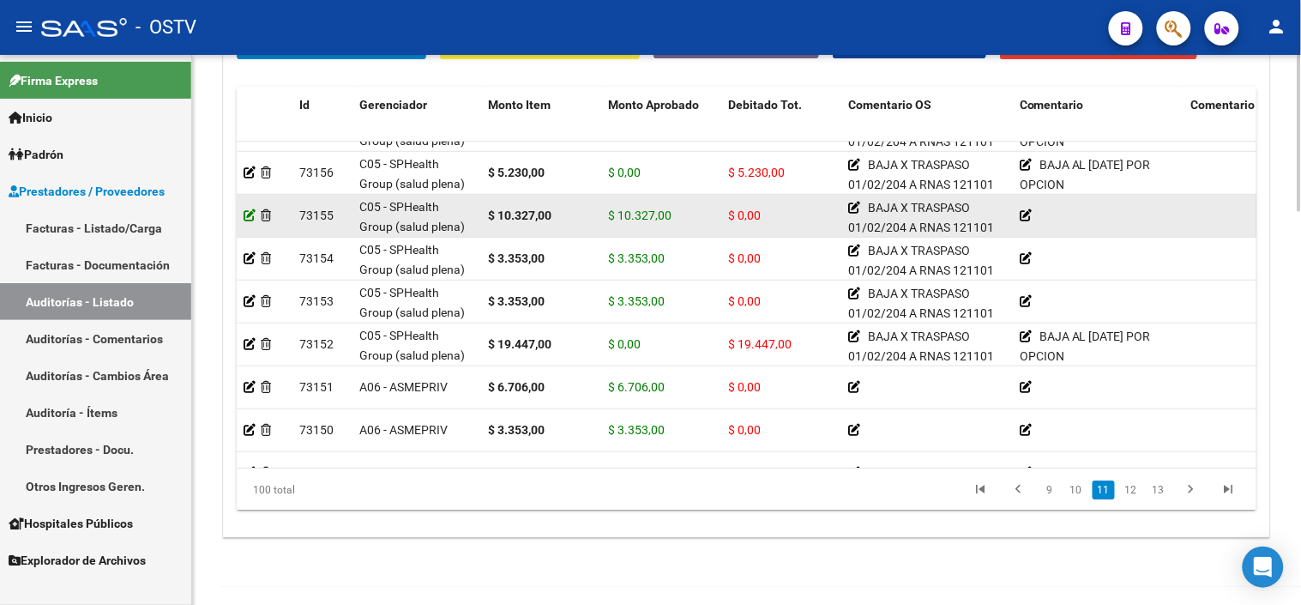
click at [246, 218] on icon at bounding box center [250, 215] width 12 height 12
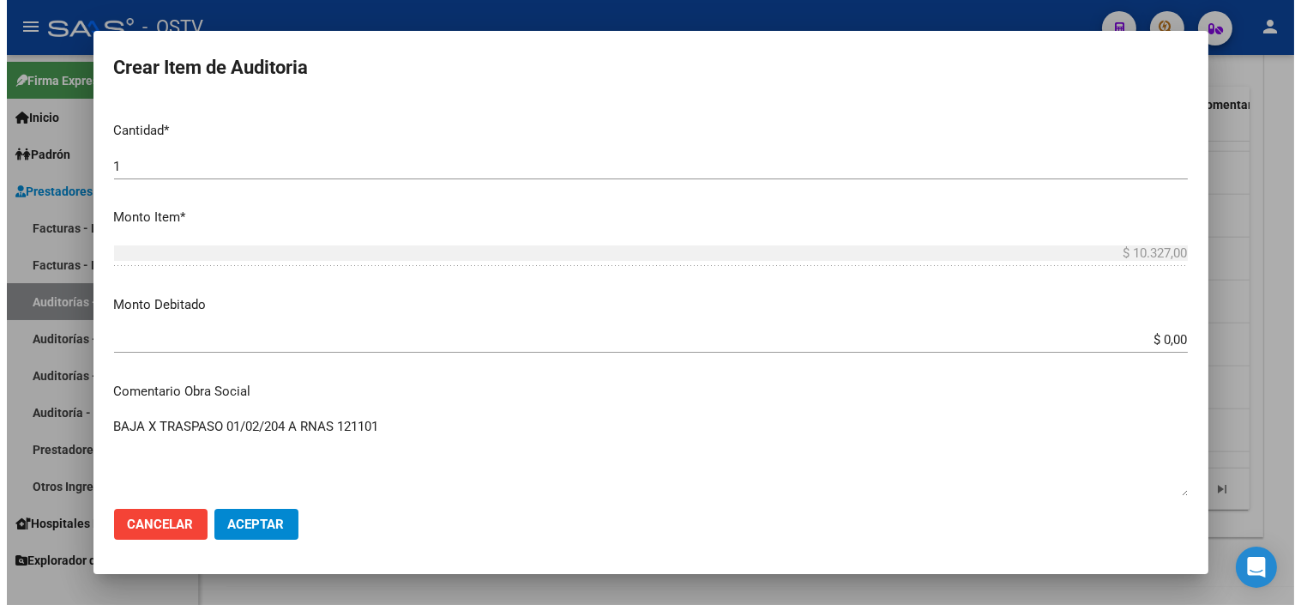
scroll to position [571, 0]
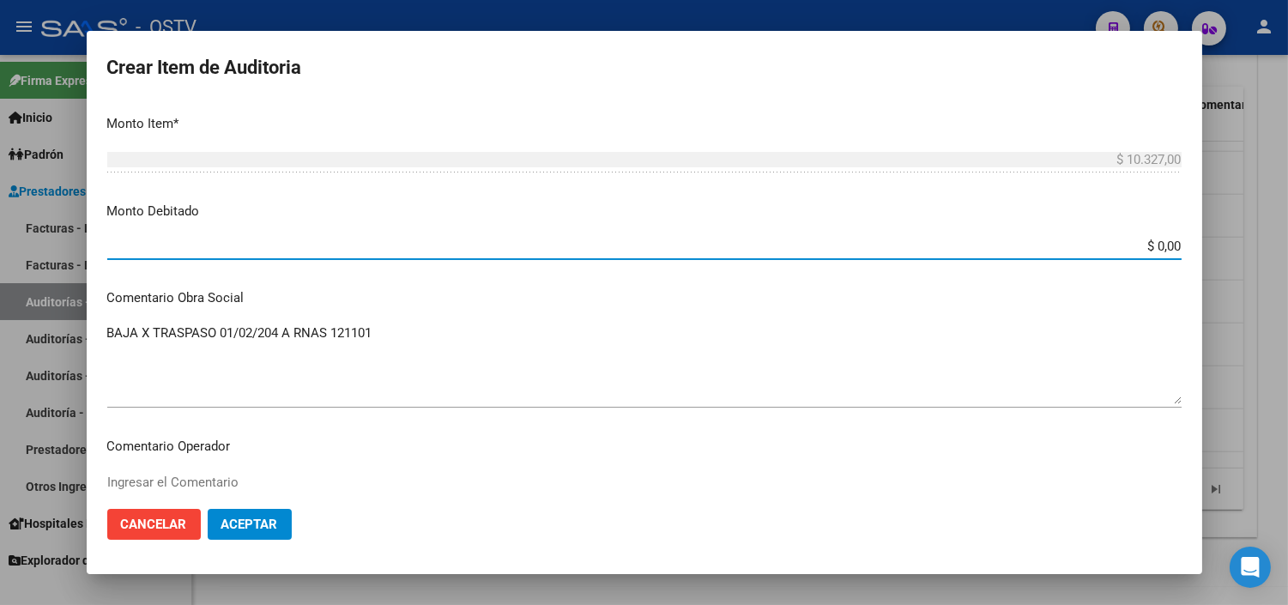
click at [1136, 245] on input "$ 0,00" at bounding box center [644, 245] width 1074 height 15
click at [1137, 246] on input "$ 0,00" at bounding box center [644, 245] width 1074 height 15
type input "$ 10.327,00"
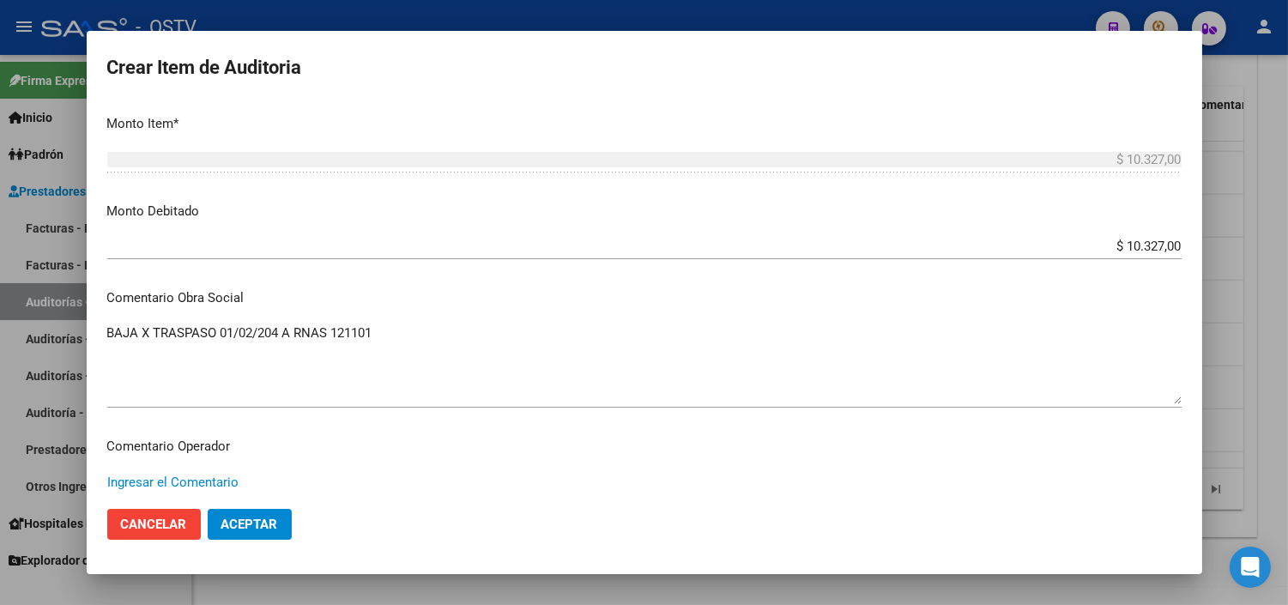
paste textarea "BAJA AL [DATE] POR OPCION"
type textarea "BAJA AL [DATE] POR OPCION"
click at [225, 519] on span "Aceptar" at bounding box center [249, 523] width 57 height 15
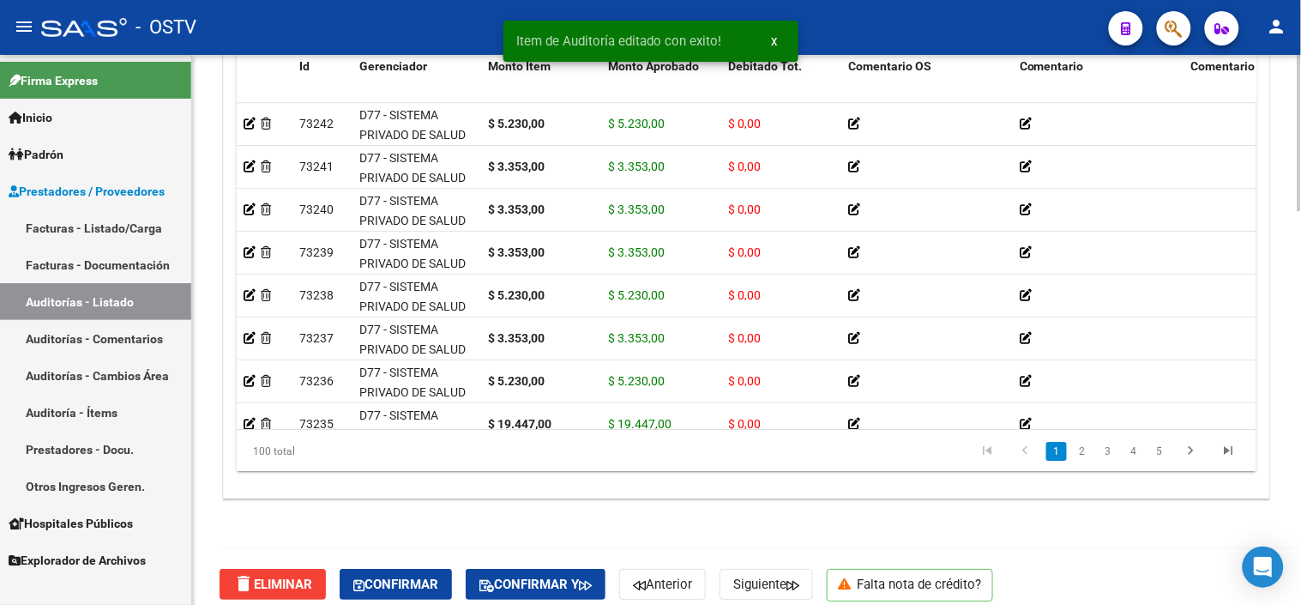
scroll to position [1391, 0]
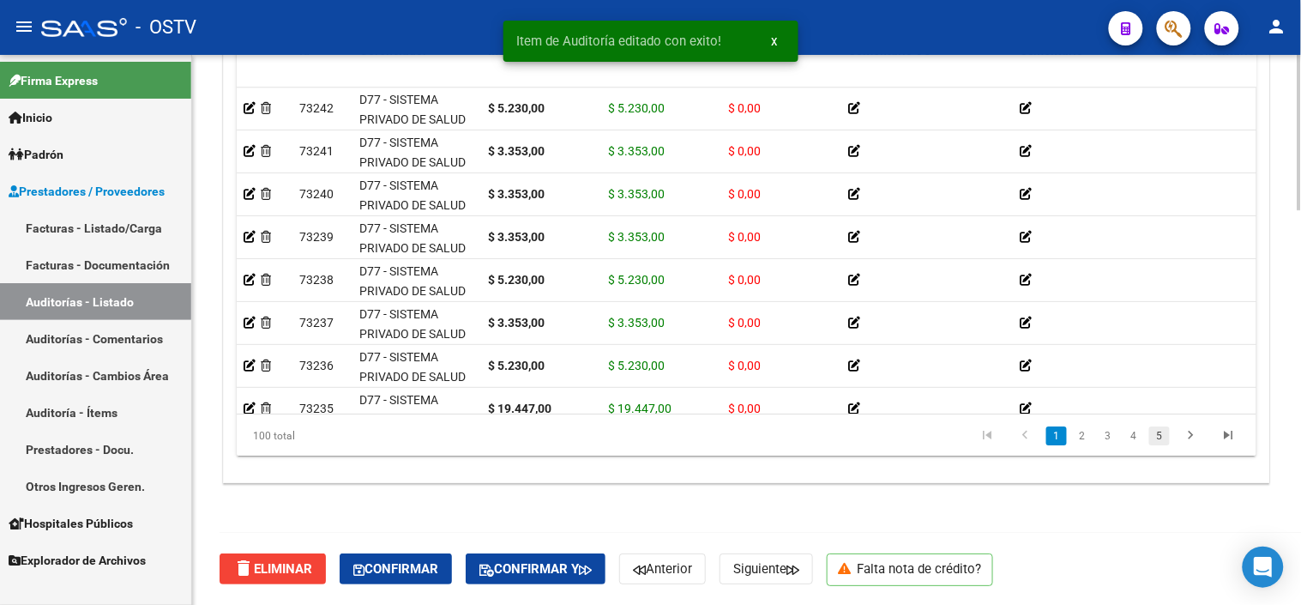
click at [1162, 432] on link "5" at bounding box center [1160, 435] width 21 height 19
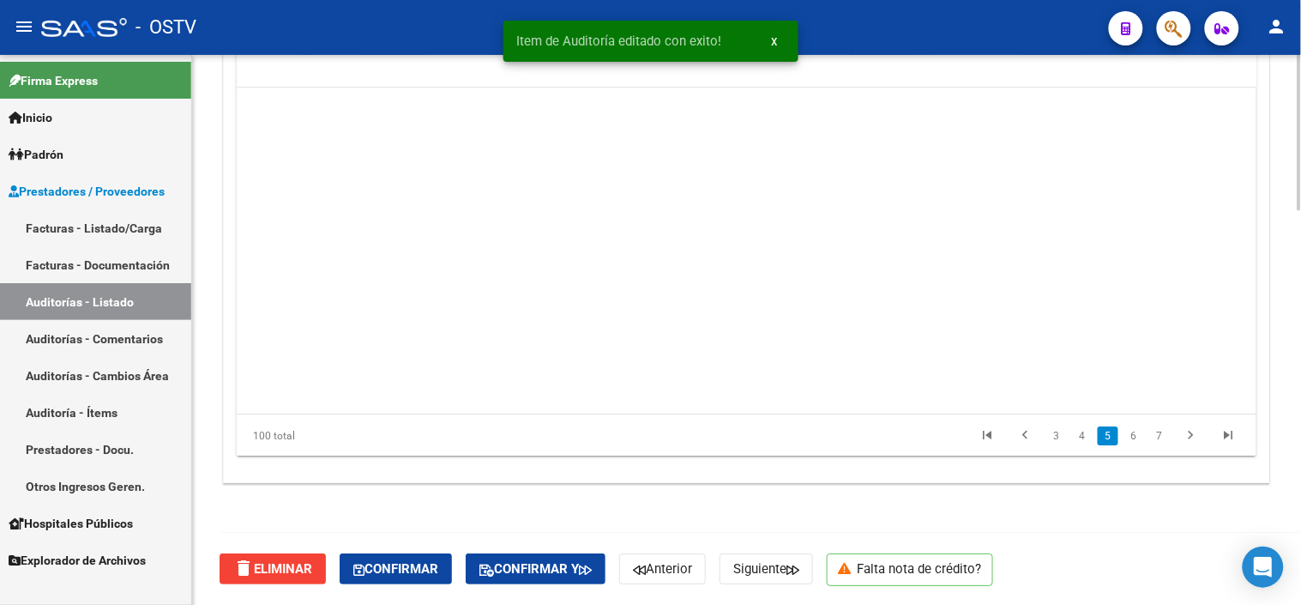
click at [1162, 432] on link "7" at bounding box center [1160, 435] width 21 height 19
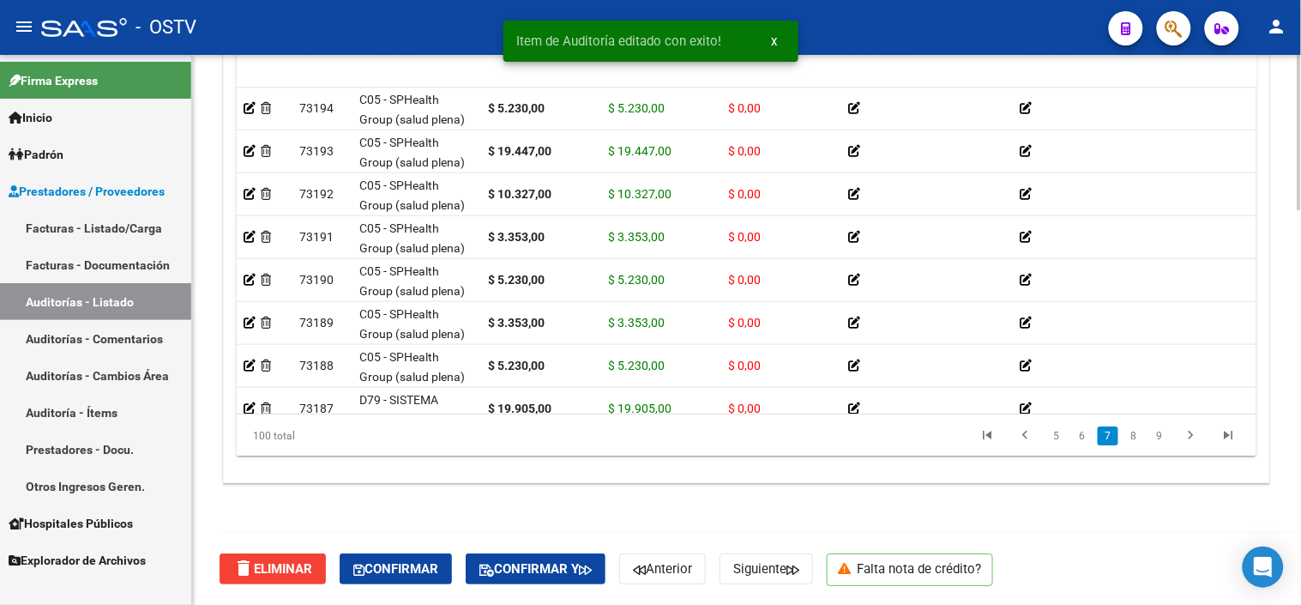
click at [1162, 432] on link "9" at bounding box center [1160, 435] width 21 height 19
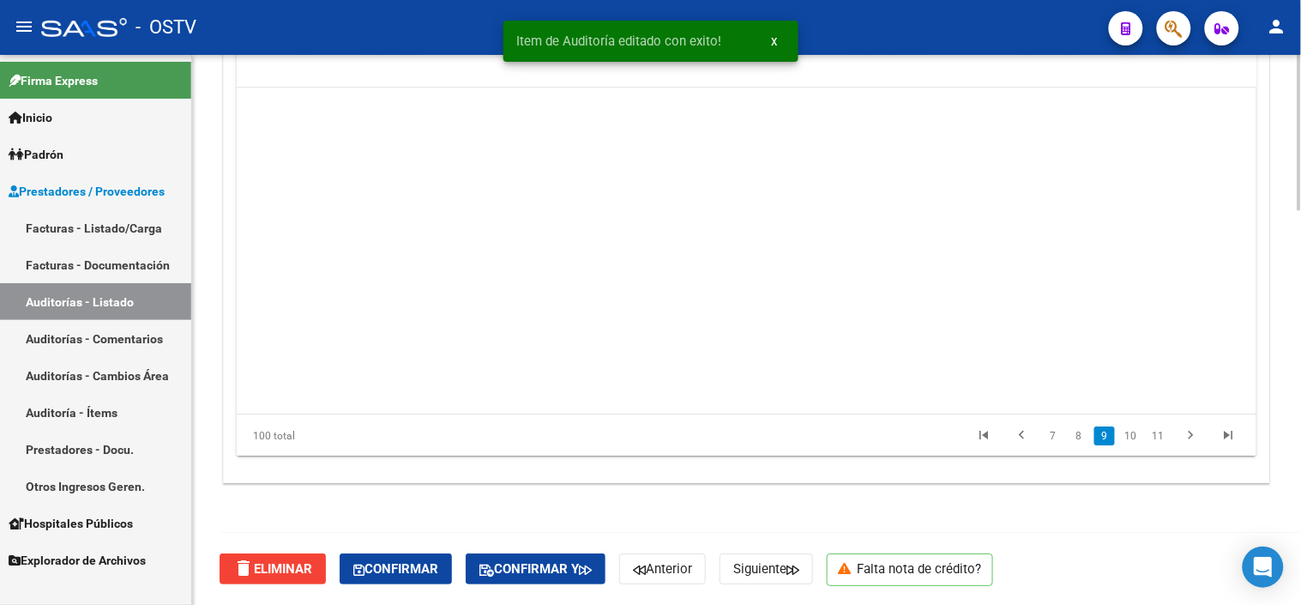
click at [1162, 432] on link "11" at bounding box center [1159, 435] width 22 height 19
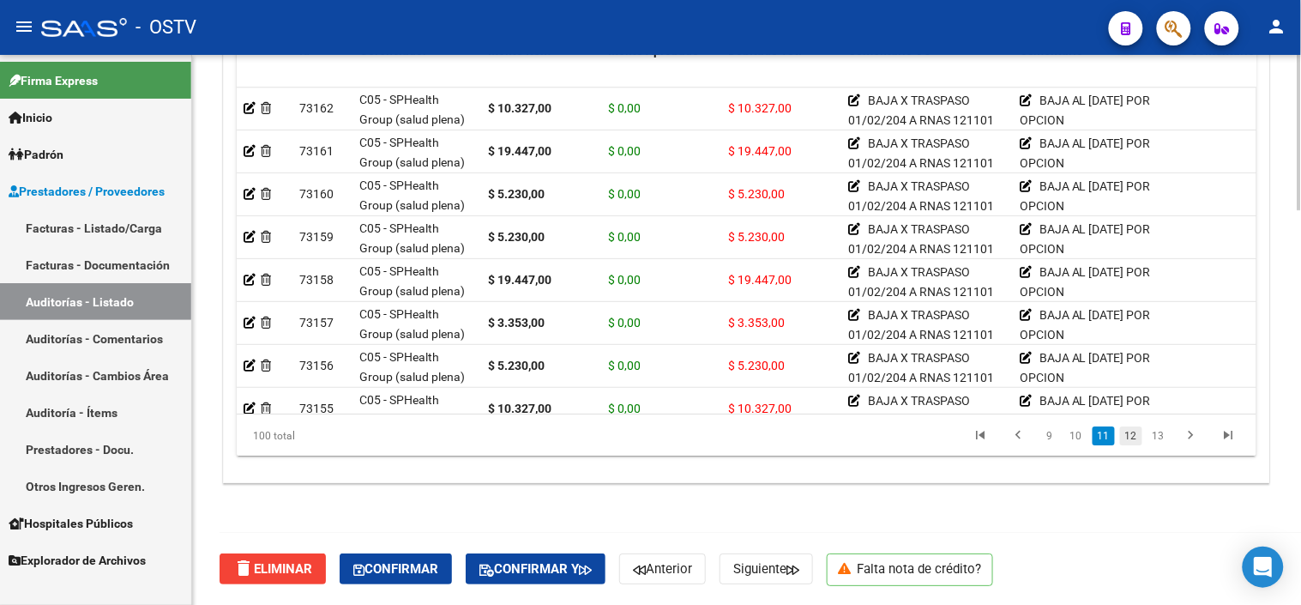
click at [1130, 434] on link "12" at bounding box center [1131, 435] width 22 height 19
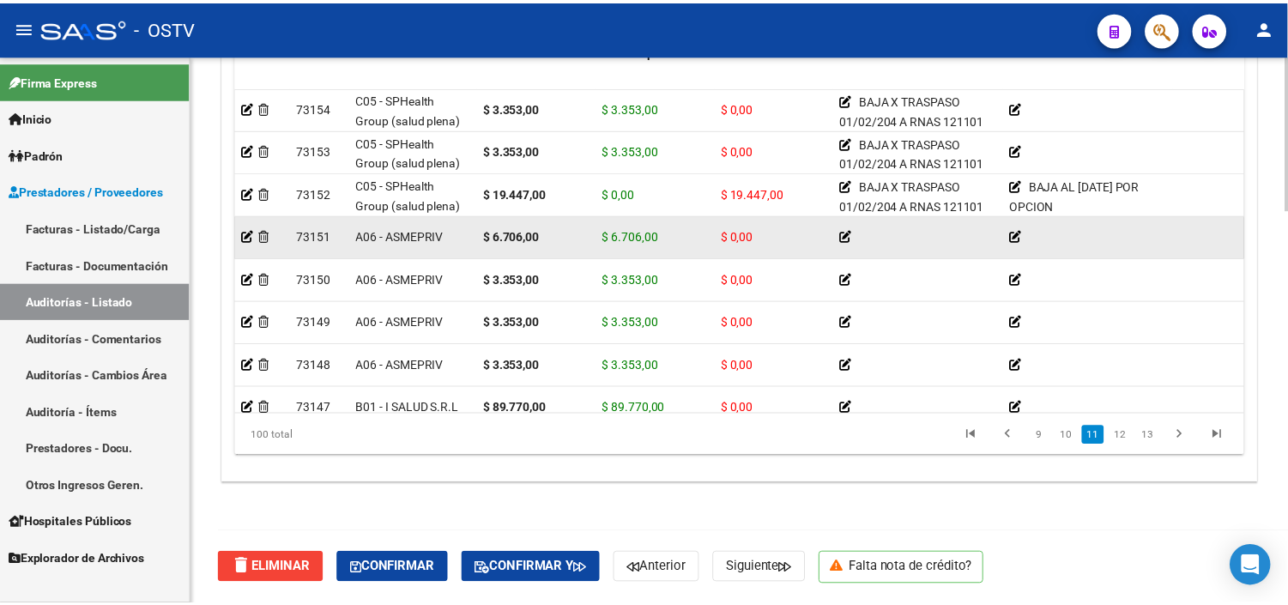
scroll to position [3679, 0]
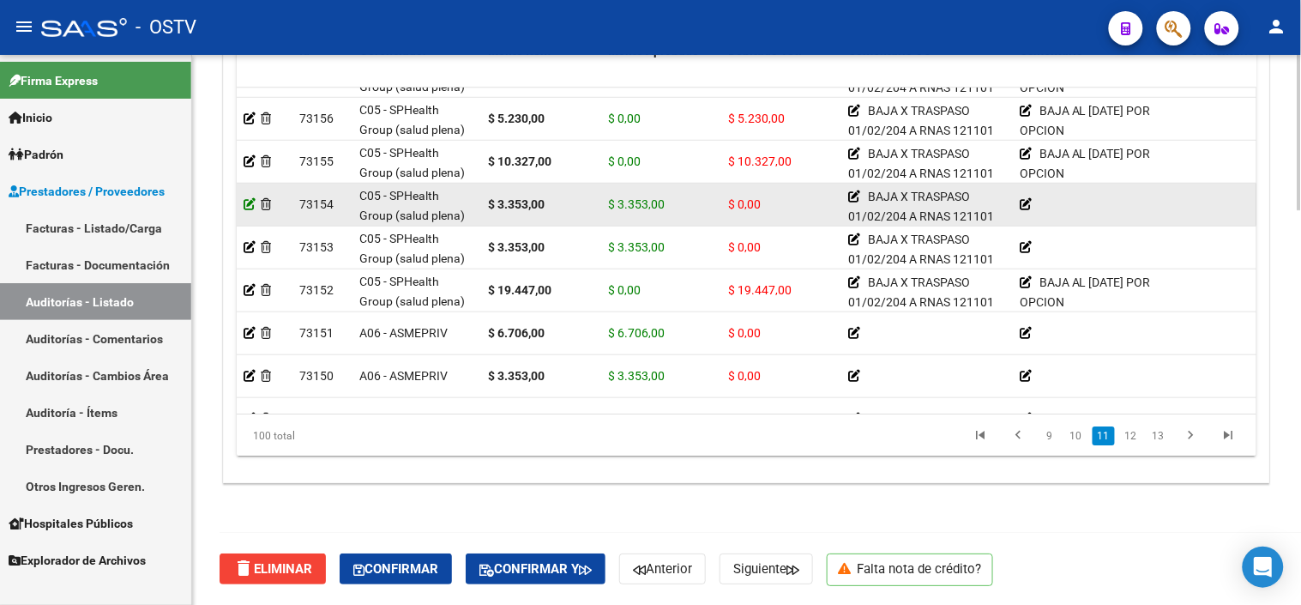
click at [251, 206] on icon at bounding box center [250, 204] width 12 height 12
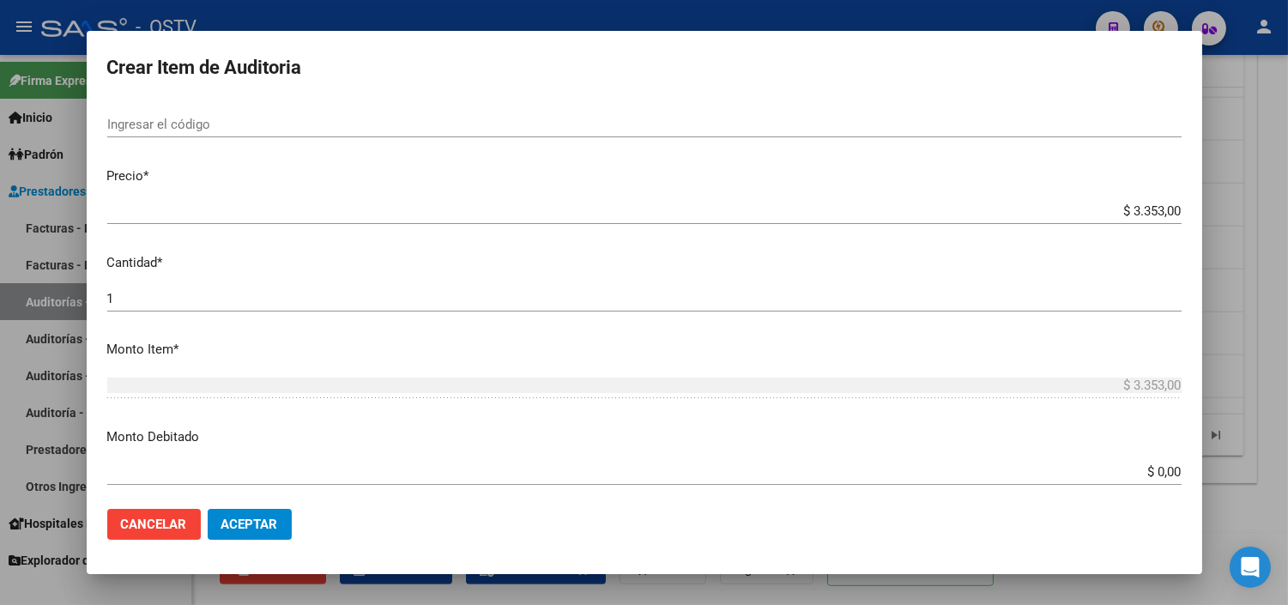
scroll to position [476, 0]
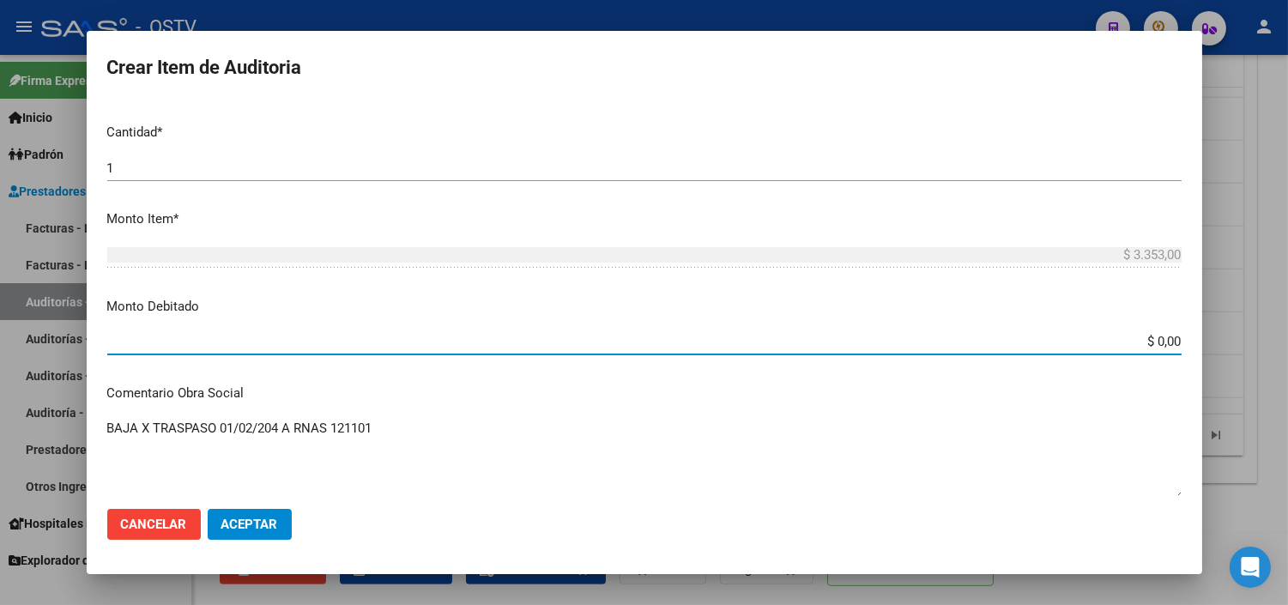
click at [1133, 344] on input "$ 0,00" at bounding box center [644, 341] width 1074 height 15
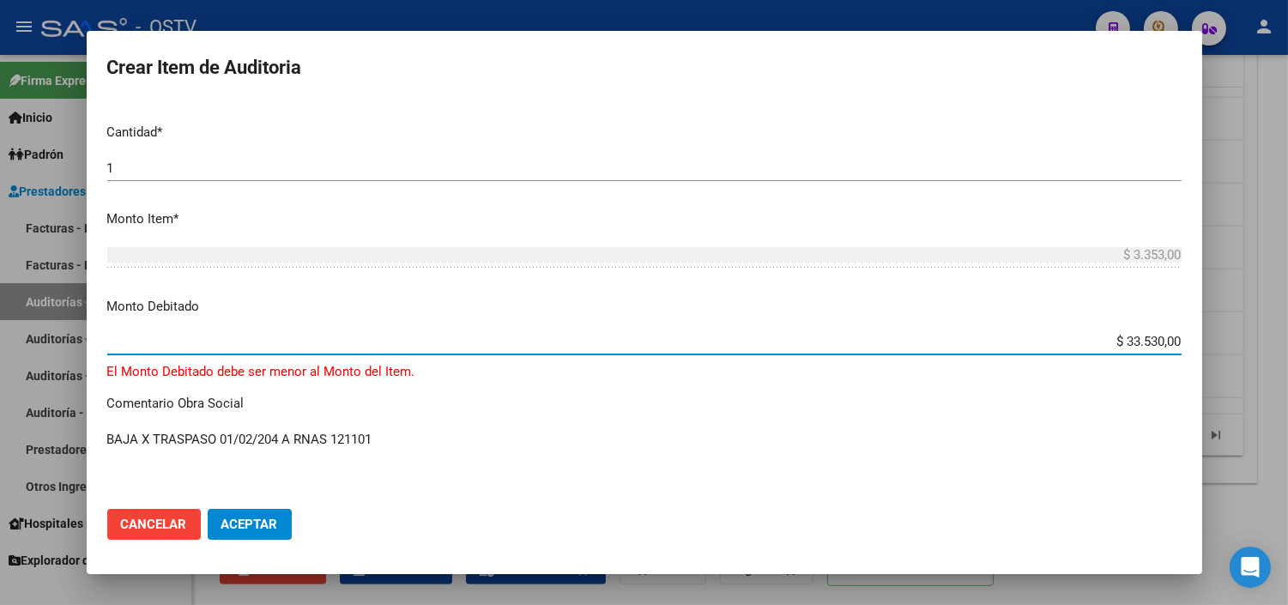
type input "$ 3.353,00"
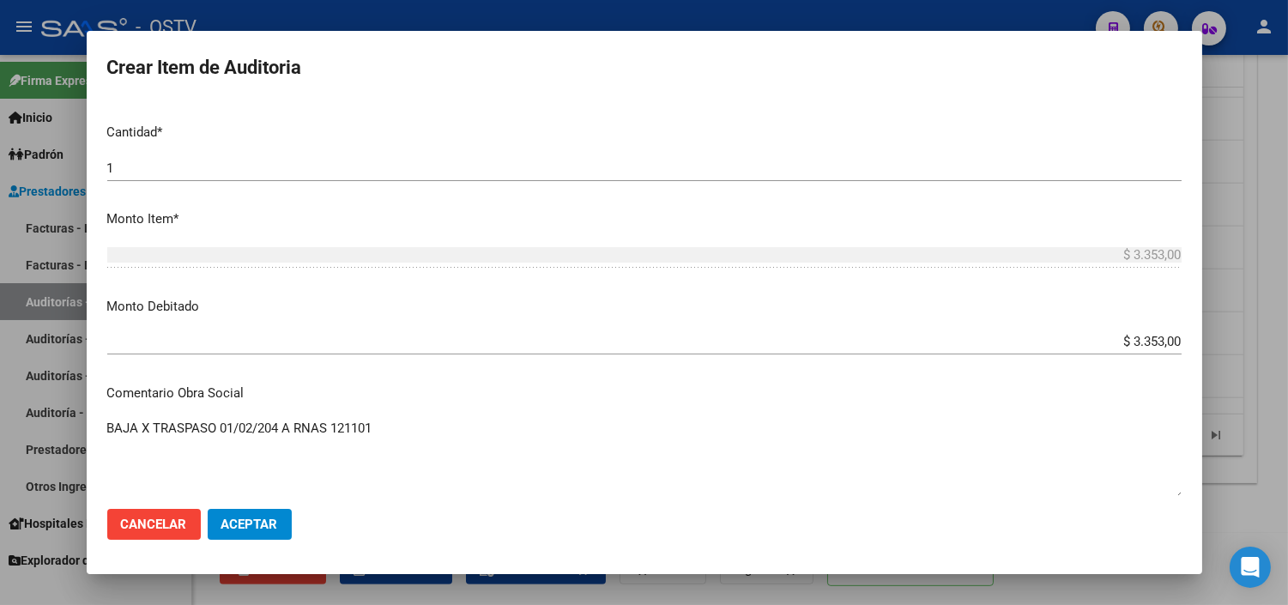
scroll to position [753, 0]
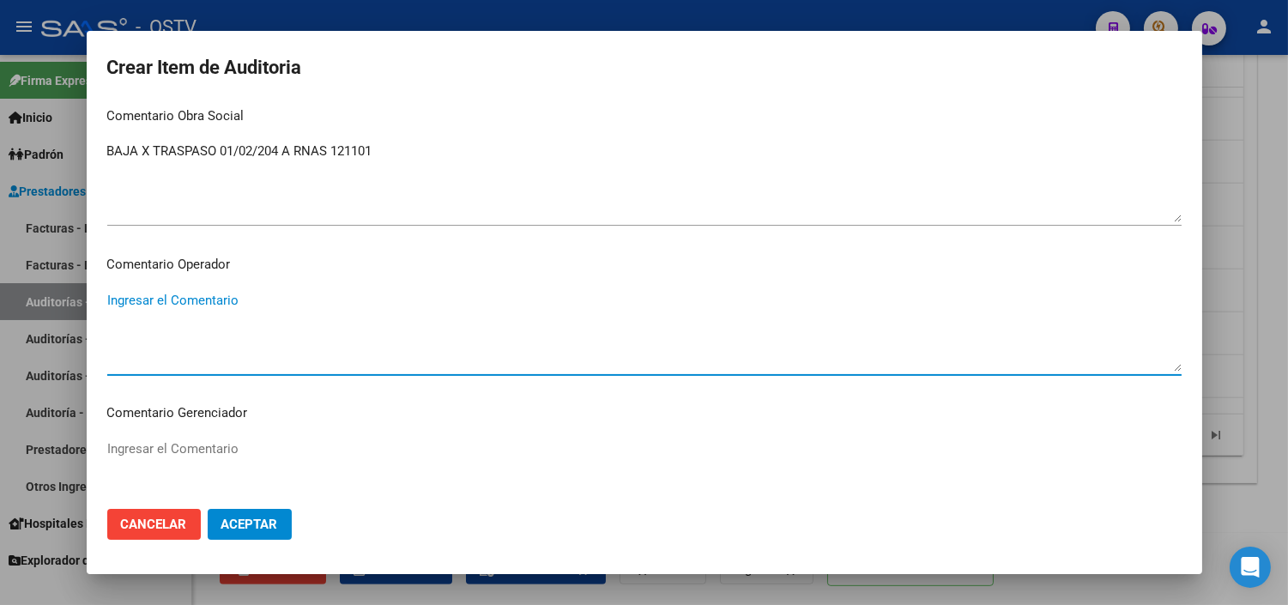
paste textarea "BAJA AL [DATE] POR OPCION"
drag, startPoint x: 1133, startPoint y: 344, endPoint x: 1091, endPoint y: 353, distance: 42.9
click at [1133, 343] on mat-dialog-content "34523801 Nro Documento 27345238013 CUIL Afiliado Inactivo [PERSON_NAME] Nombre …" at bounding box center [644, 297] width 1115 height 393
type textarea "BAJA AL [DATE] POR OPCION"
click at [254, 528] on span "Aceptar" at bounding box center [249, 523] width 57 height 15
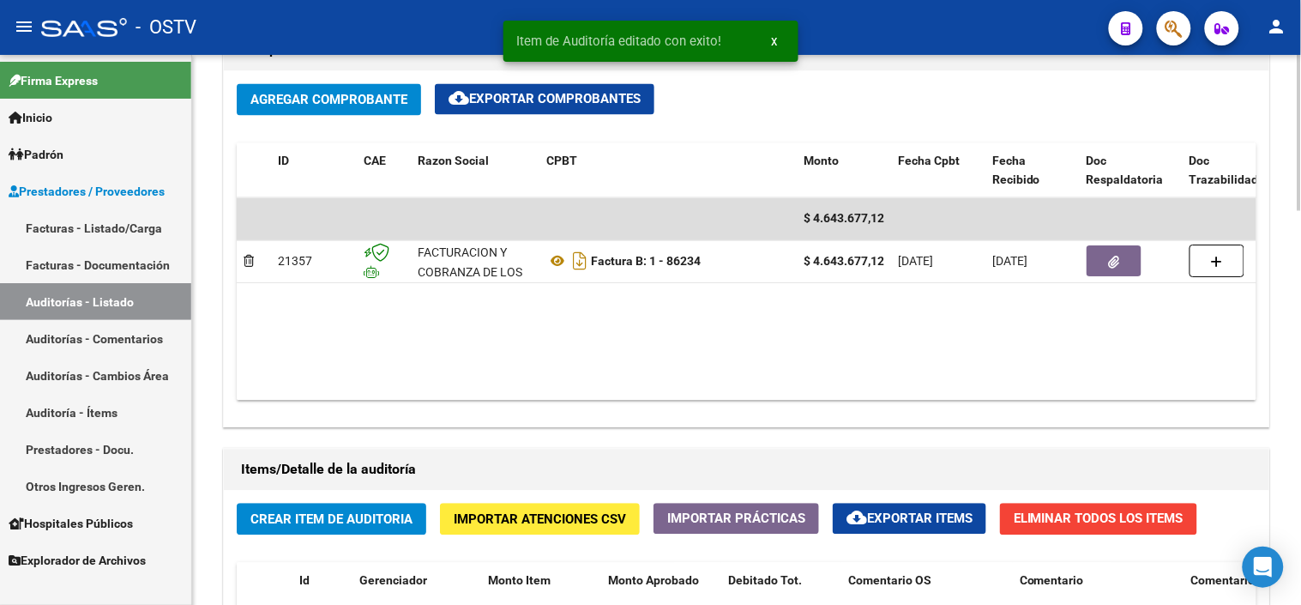
scroll to position [1391, 0]
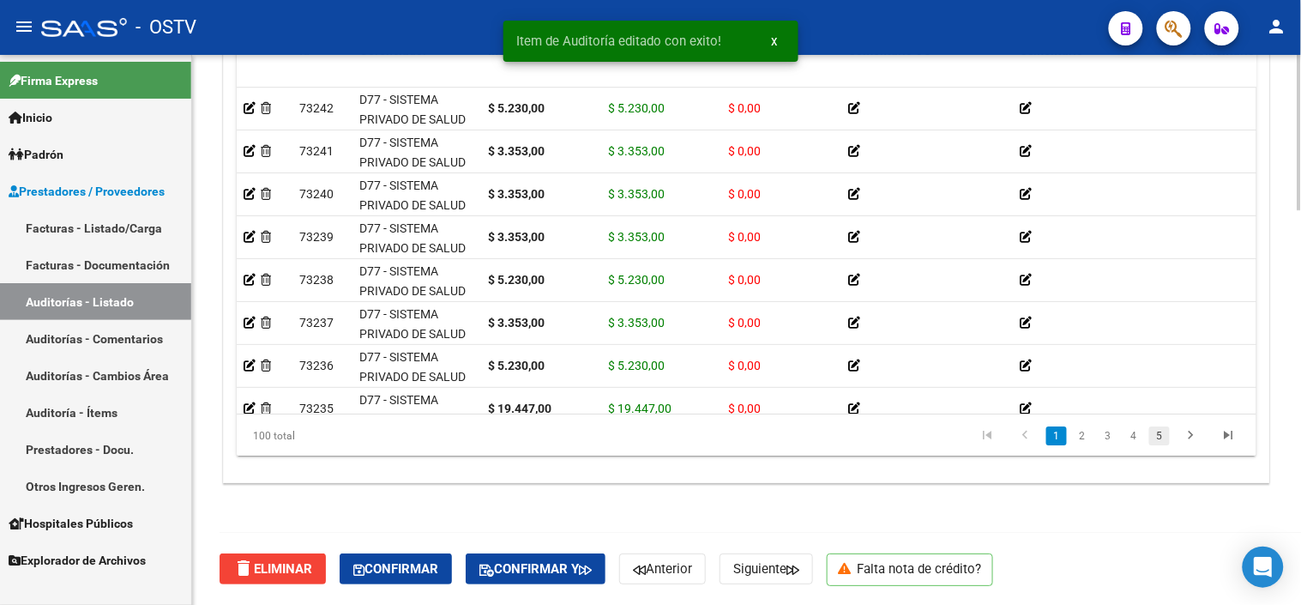
click at [1162, 435] on link "5" at bounding box center [1160, 435] width 21 height 19
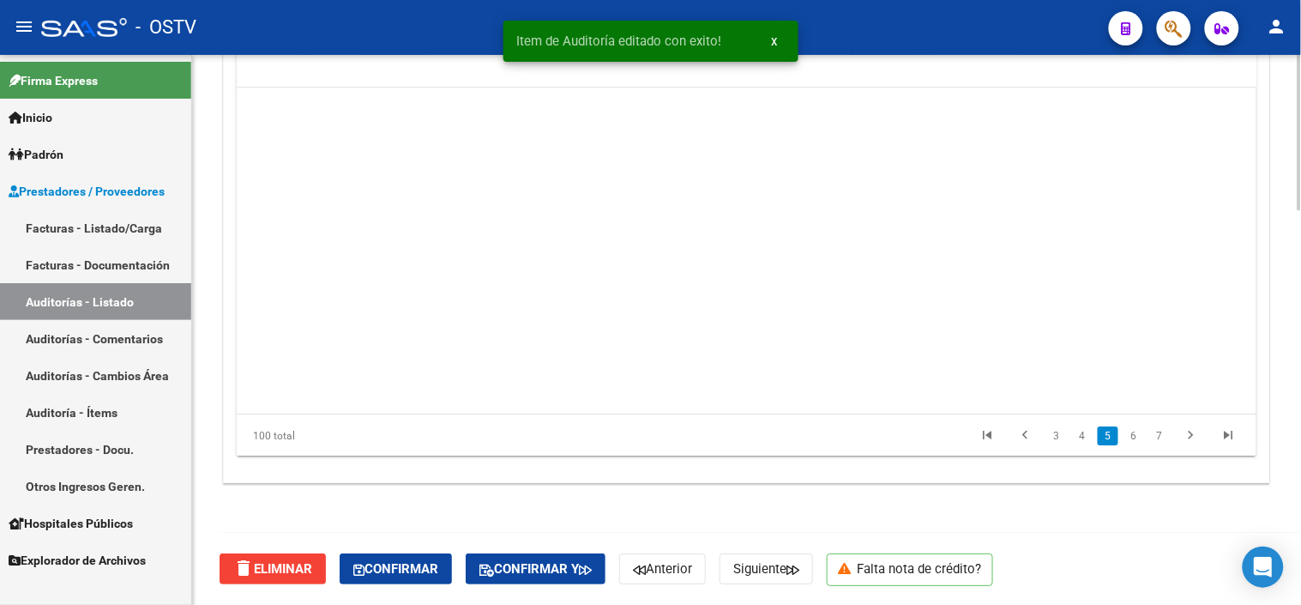
click at [1162, 435] on link "7" at bounding box center [1160, 435] width 21 height 19
click at [1162, 435] on link "9" at bounding box center [1160, 435] width 21 height 19
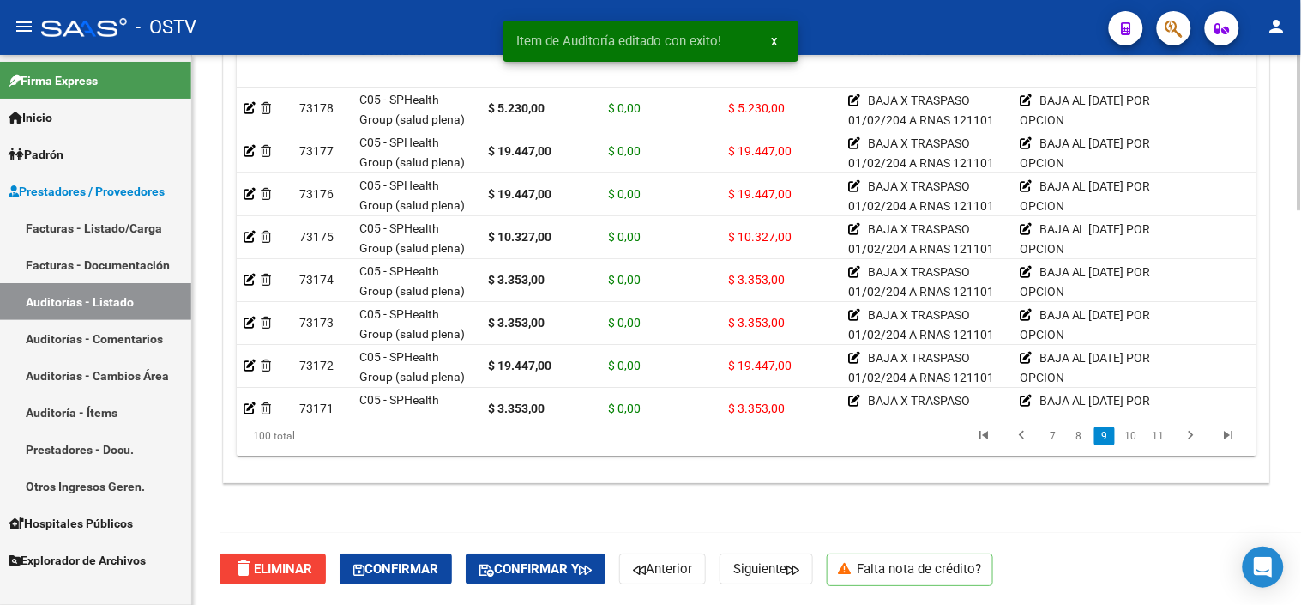
click at [1162, 435] on link "11" at bounding box center [1159, 435] width 22 height 19
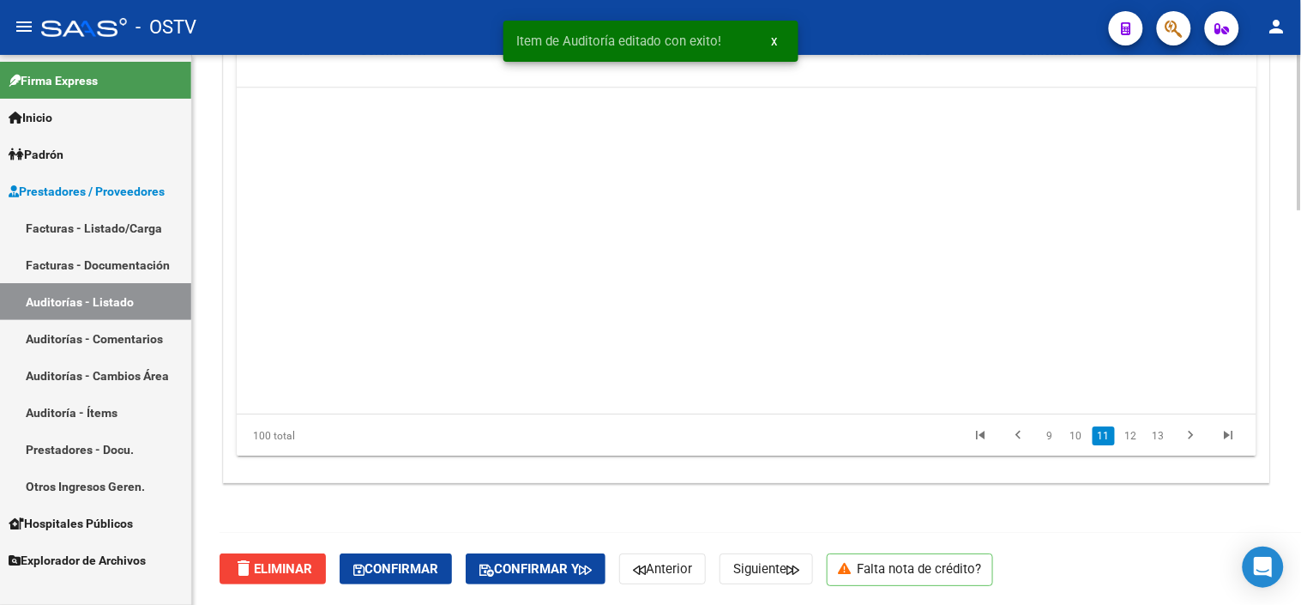
scroll to position [3431, 0]
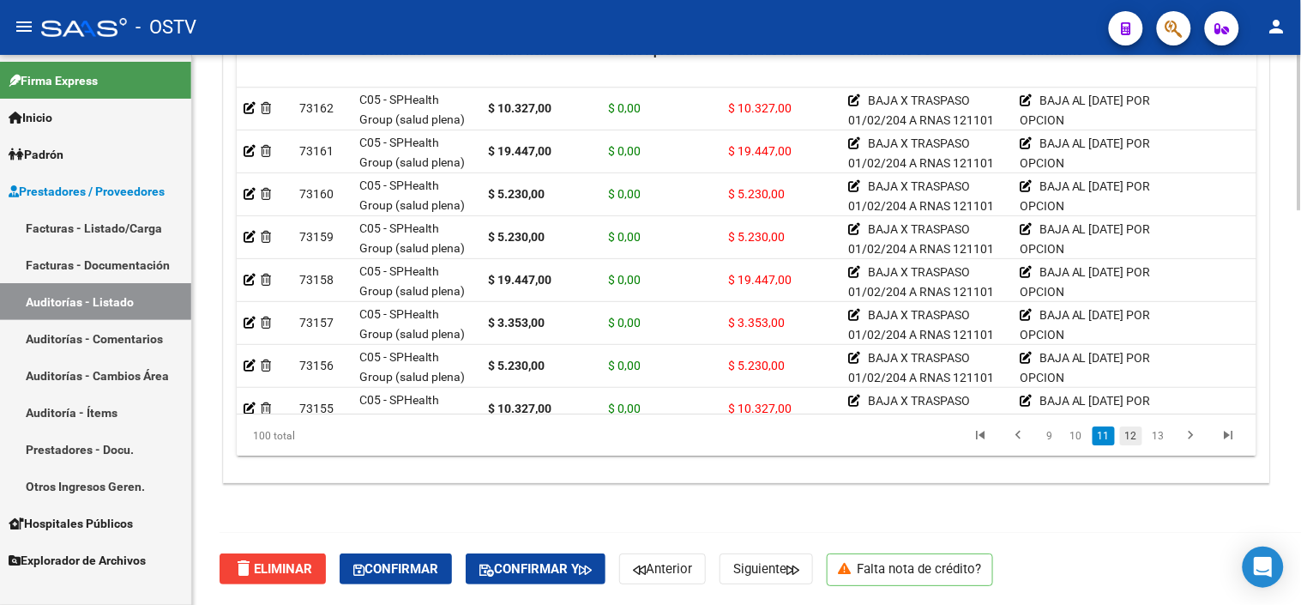
click at [1132, 435] on link "12" at bounding box center [1131, 435] width 22 height 19
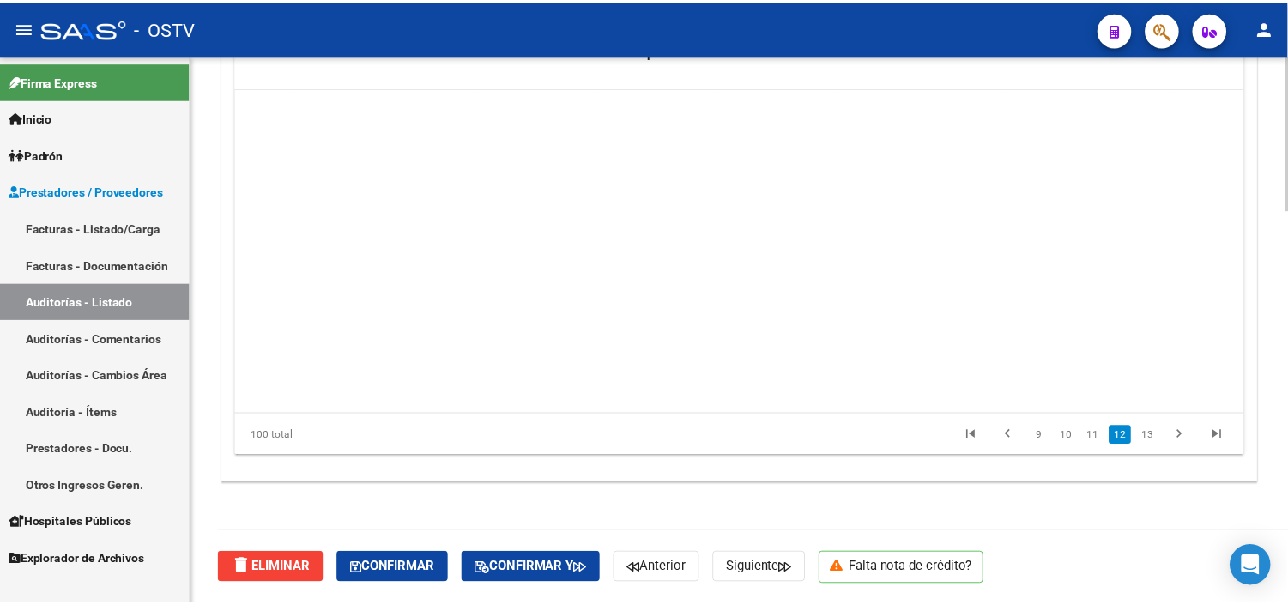
scroll to position [3775, 0]
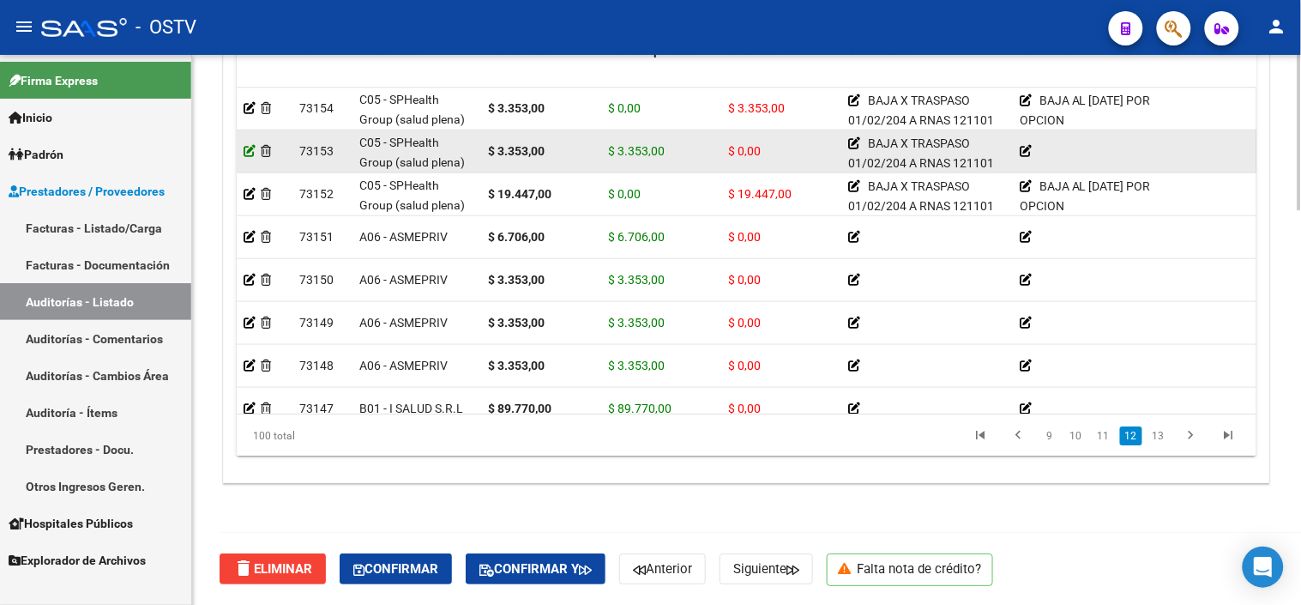
click at [244, 153] on icon at bounding box center [250, 151] width 12 height 12
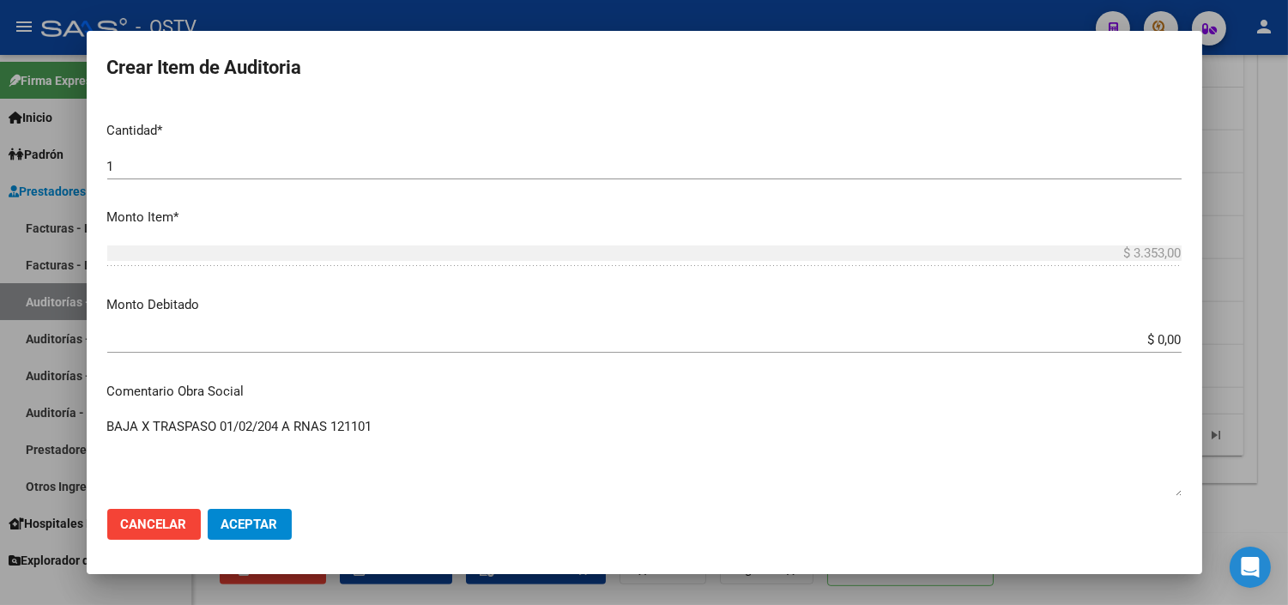
scroll to position [476, 0]
click at [1136, 345] on input "$ 0,00" at bounding box center [644, 341] width 1074 height 15
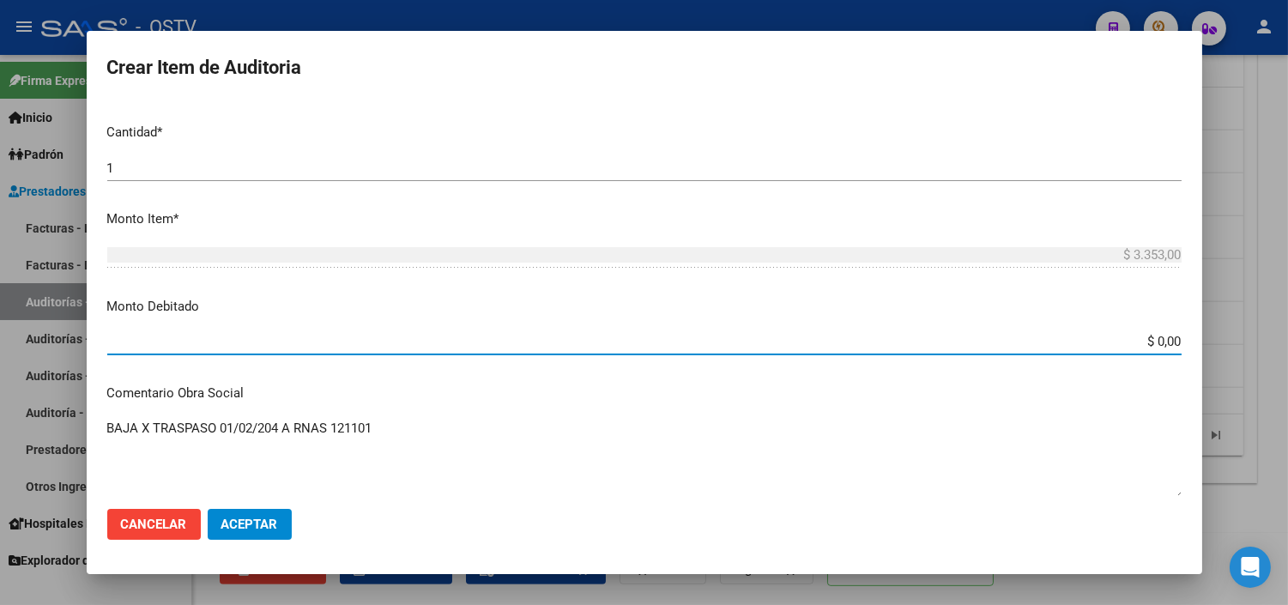
click at [1136, 345] on input "$ 0,00" at bounding box center [644, 341] width 1074 height 15
type input "$ 3.353,00"
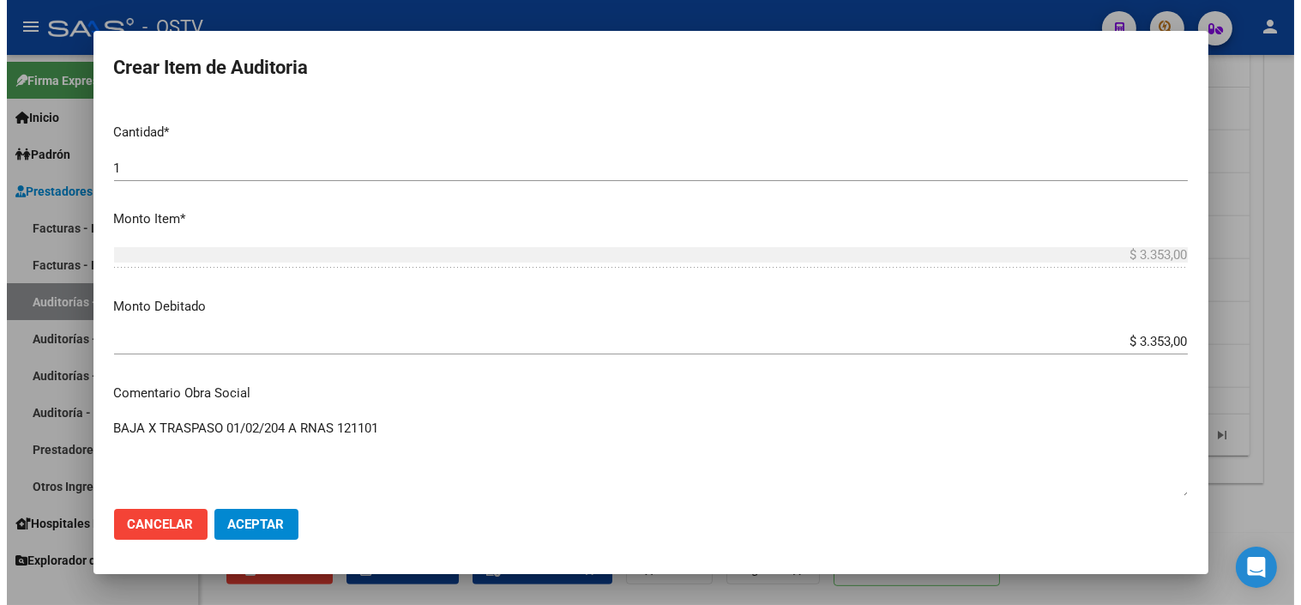
scroll to position [753, 0]
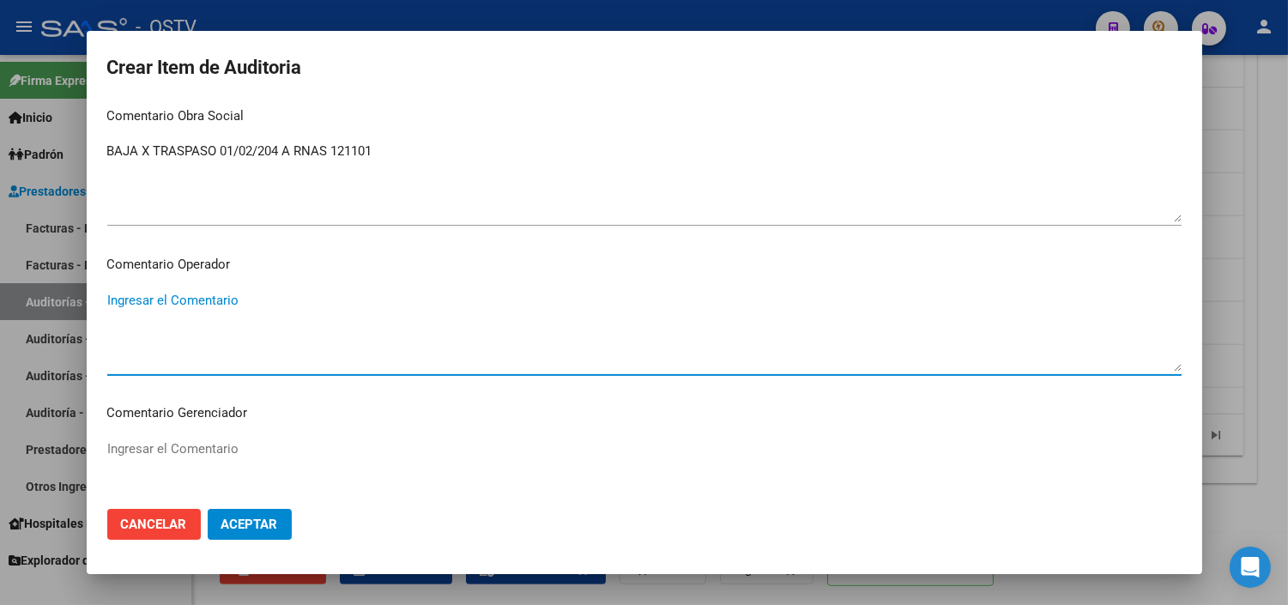
paste textarea "BAJA AL [DATE] POR OPCION"
type textarea "BAJA AL [DATE] POR OPCION"
click at [232, 528] on span "Aceptar" at bounding box center [249, 523] width 57 height 15
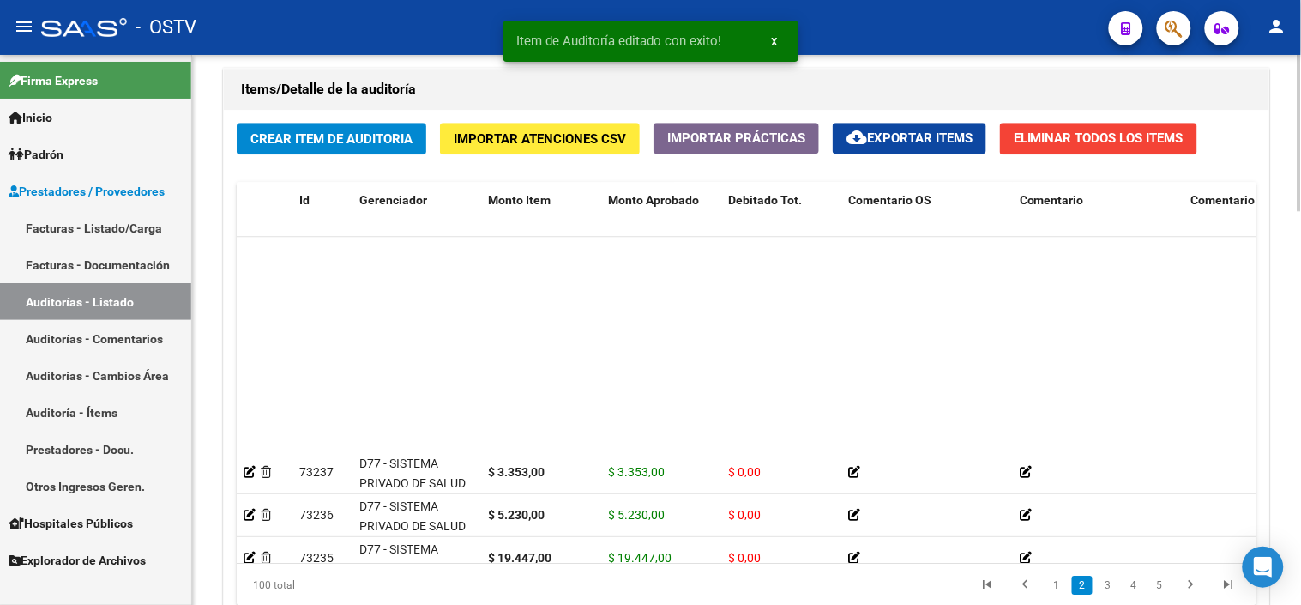
scroll to position [286, 0]
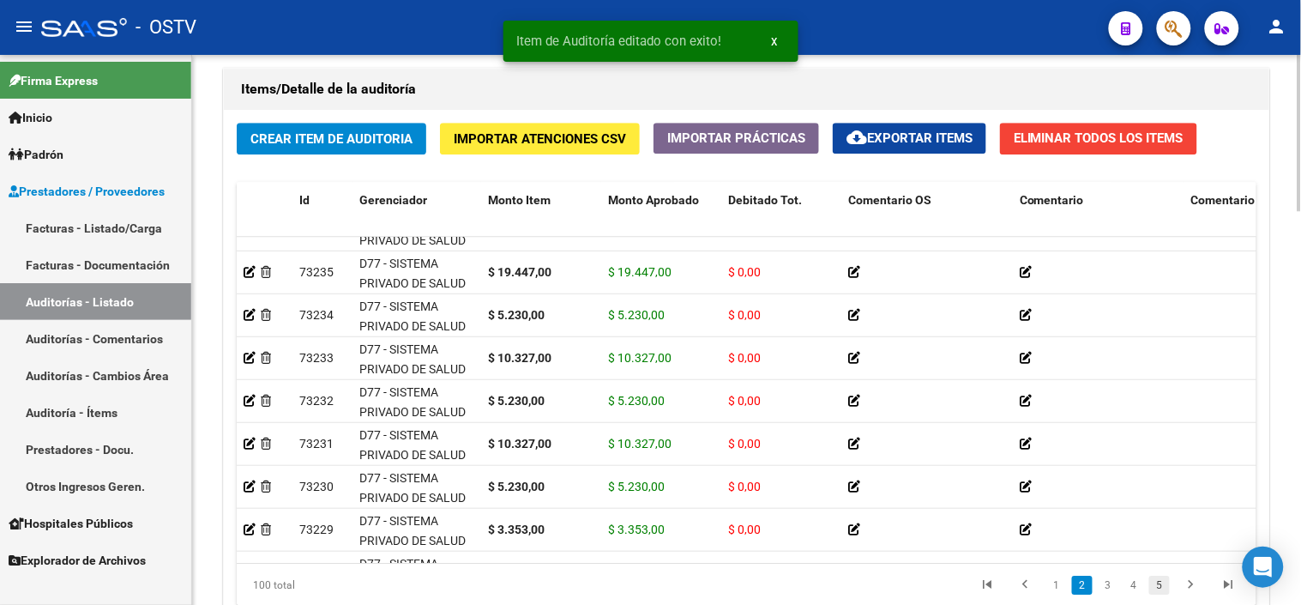
click at [1160, 586] on link "5" at bounding box center [1160, 585] width 21 height 19
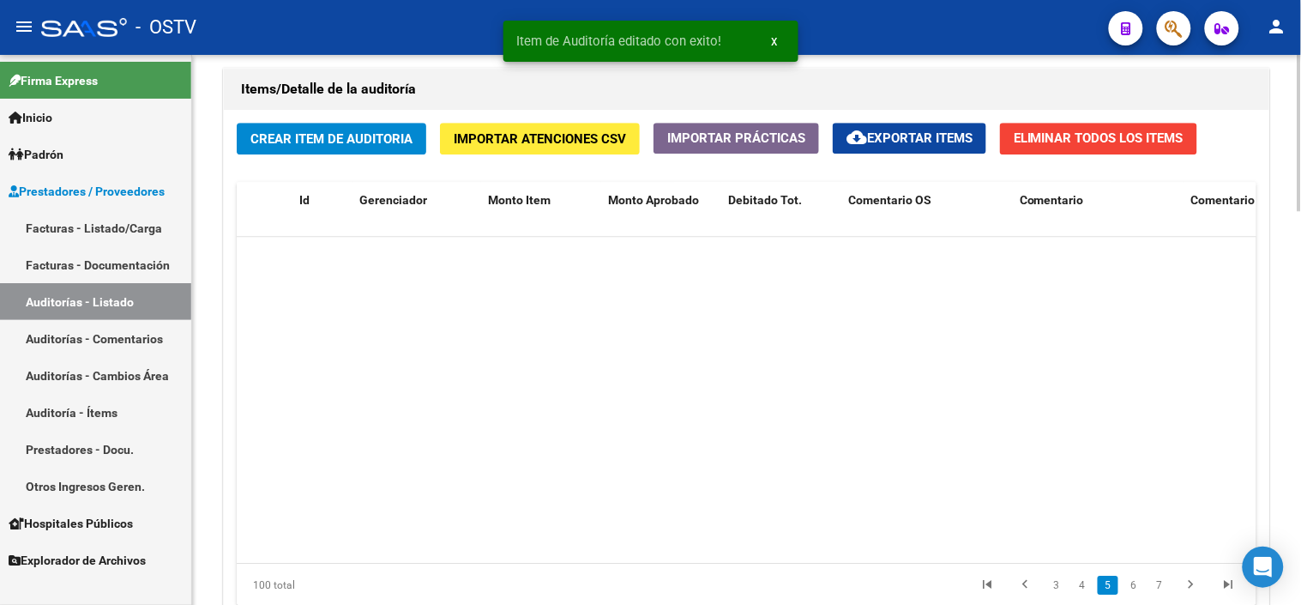
click at [1160, 586] on link "7" at bounding box center [1160, 585] width 21 height 19
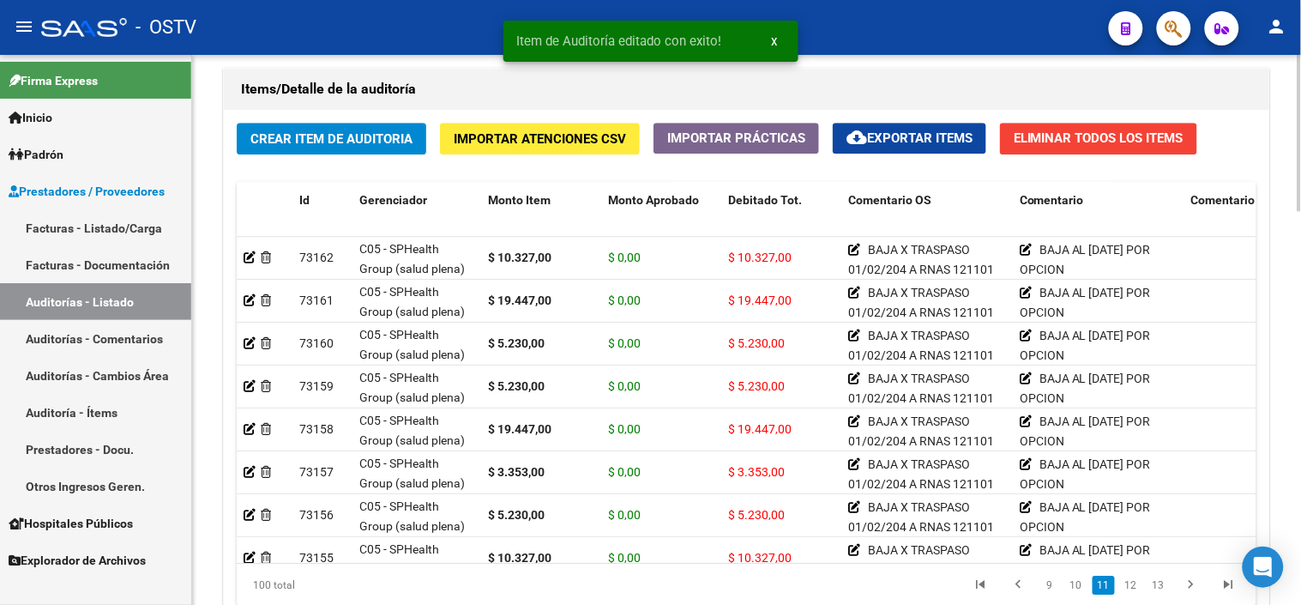
click at [1160, 586] on link "13" at bounding box center [1159, 585] width 22 height 19
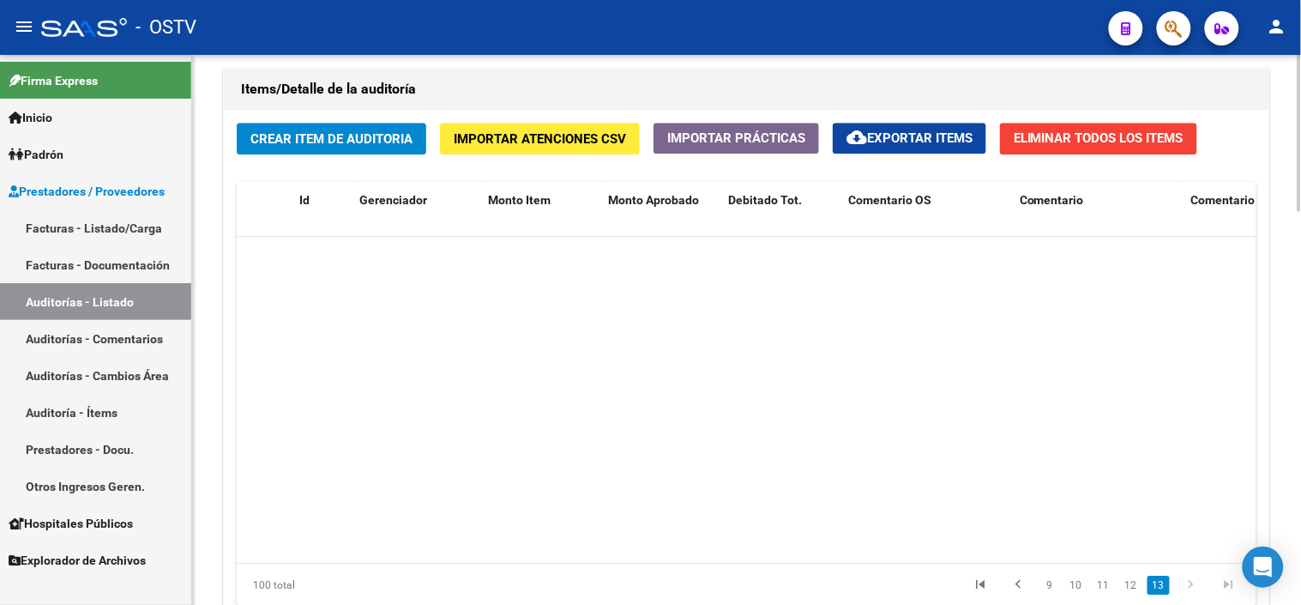
scroll to position [3983, 0]
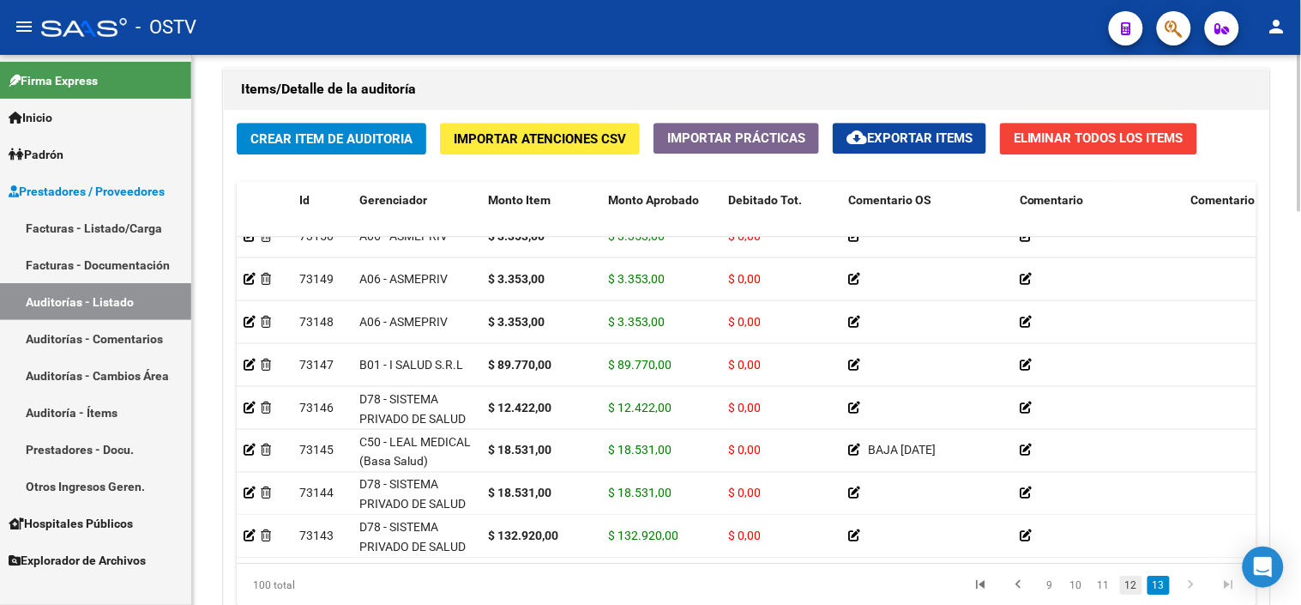
click at [1135, 584] on link "12" at bounding box center [1131, 585] width 22 height 19
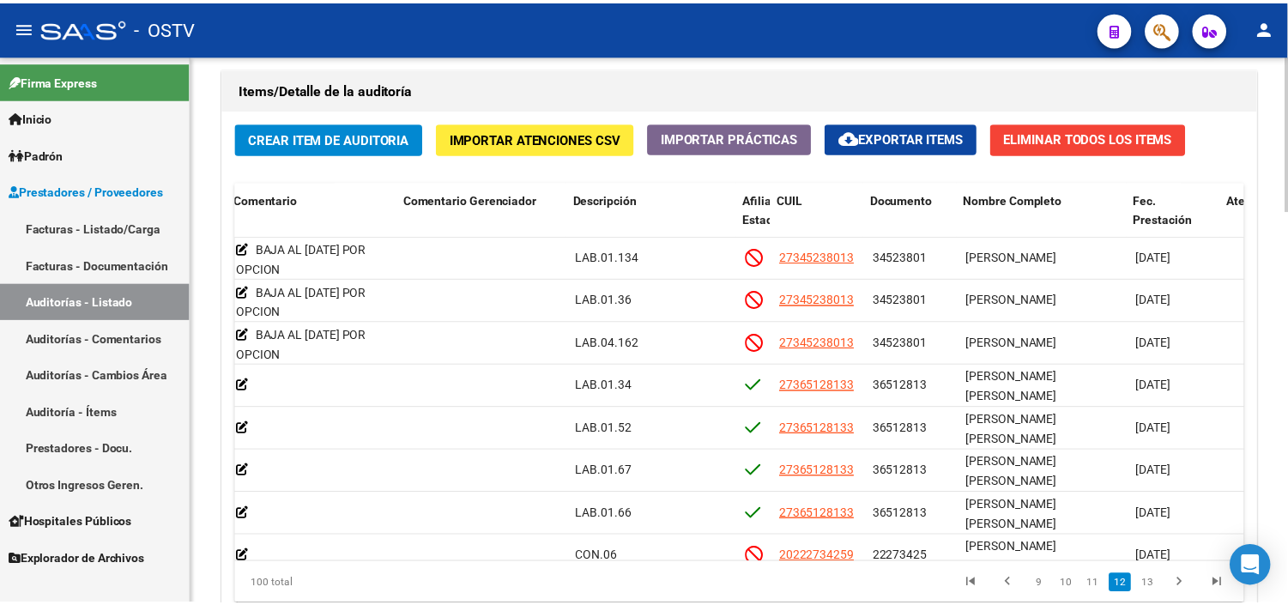
scroll to position [3775, 799]
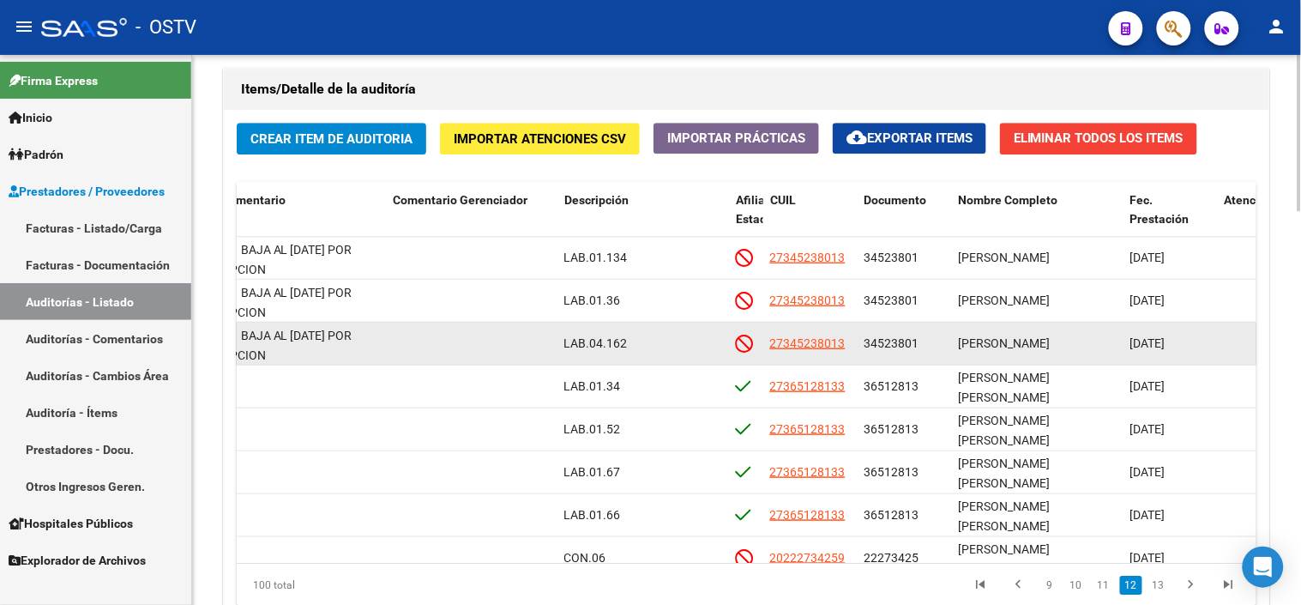
click at [889, 349] on span "34523801" at bounding box center [892, 343] width 55 height 14
copy span "34523801"
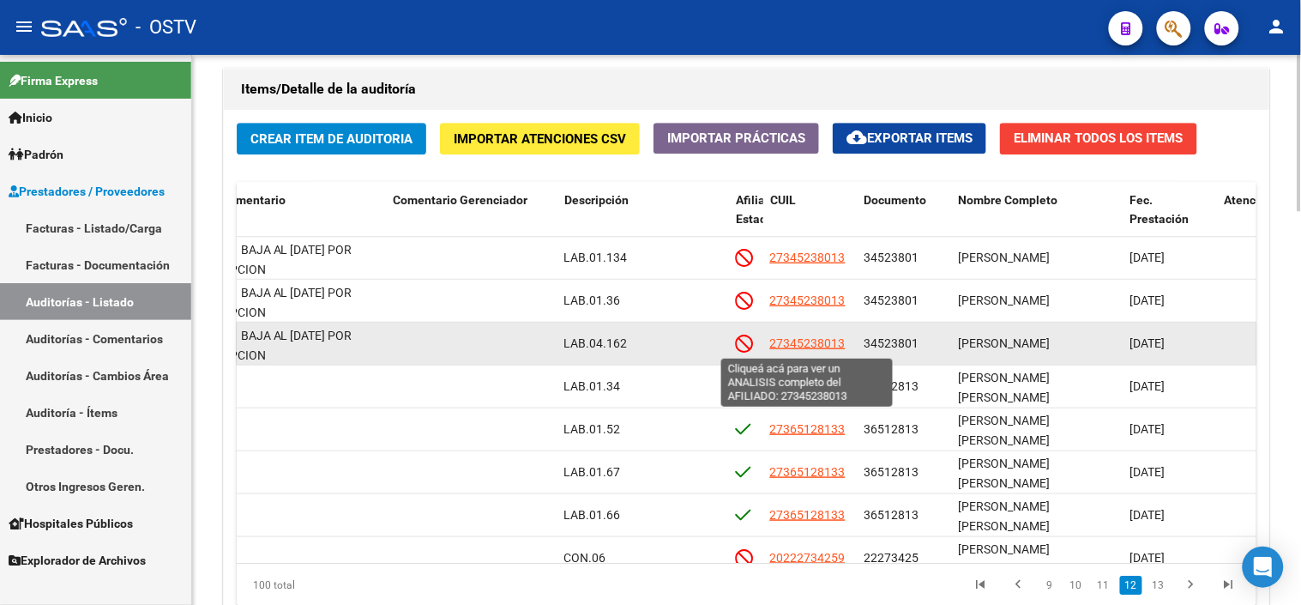
click at [783, 346] on span "27345238013" at bounding box center [807, 343] width 75 height 14
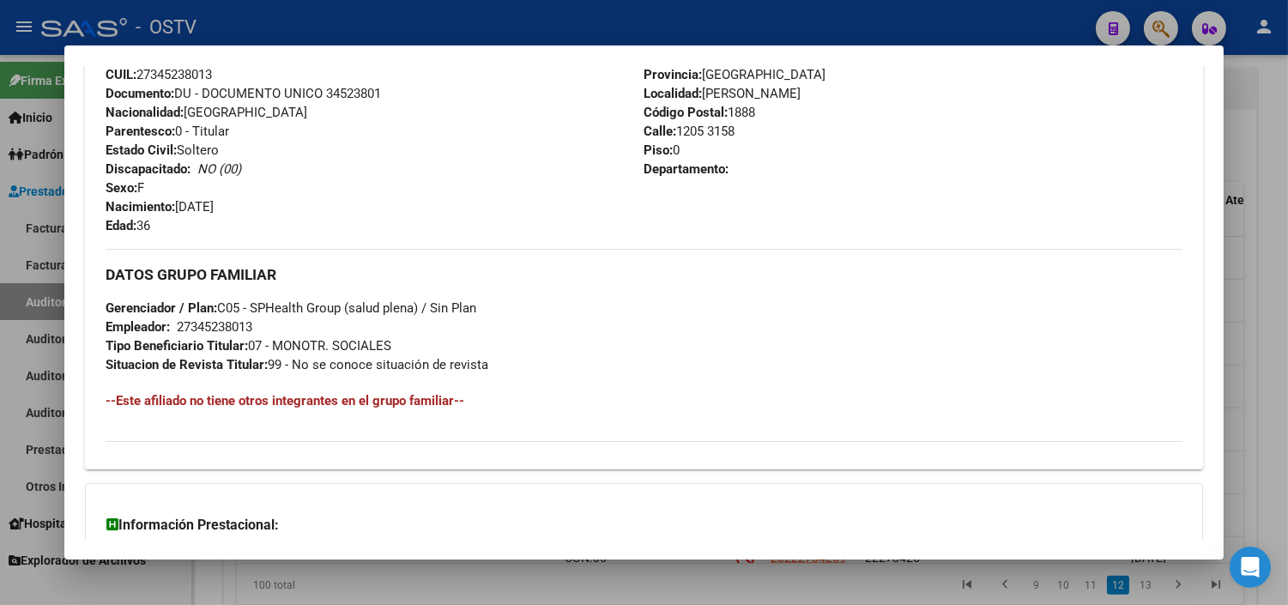
scroll to position [833, 0]
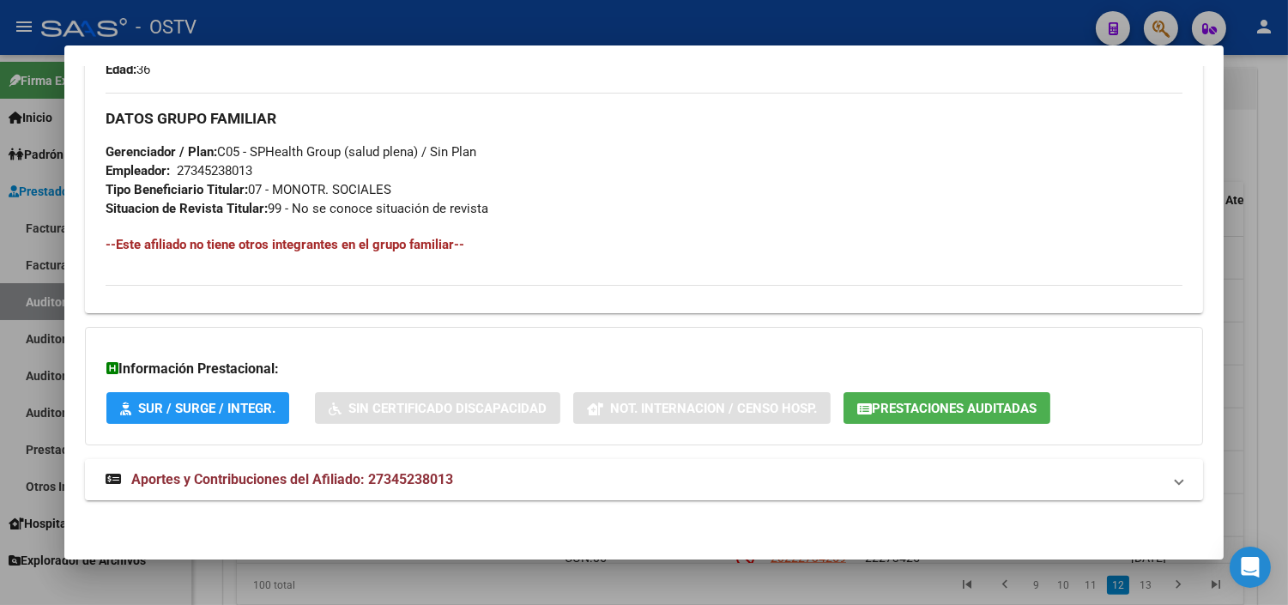
click at [344, 484] on span "Aportes y Contribuciones del Afiliado: 27345238013" at bounding box center [292, 479] width 322 height 16
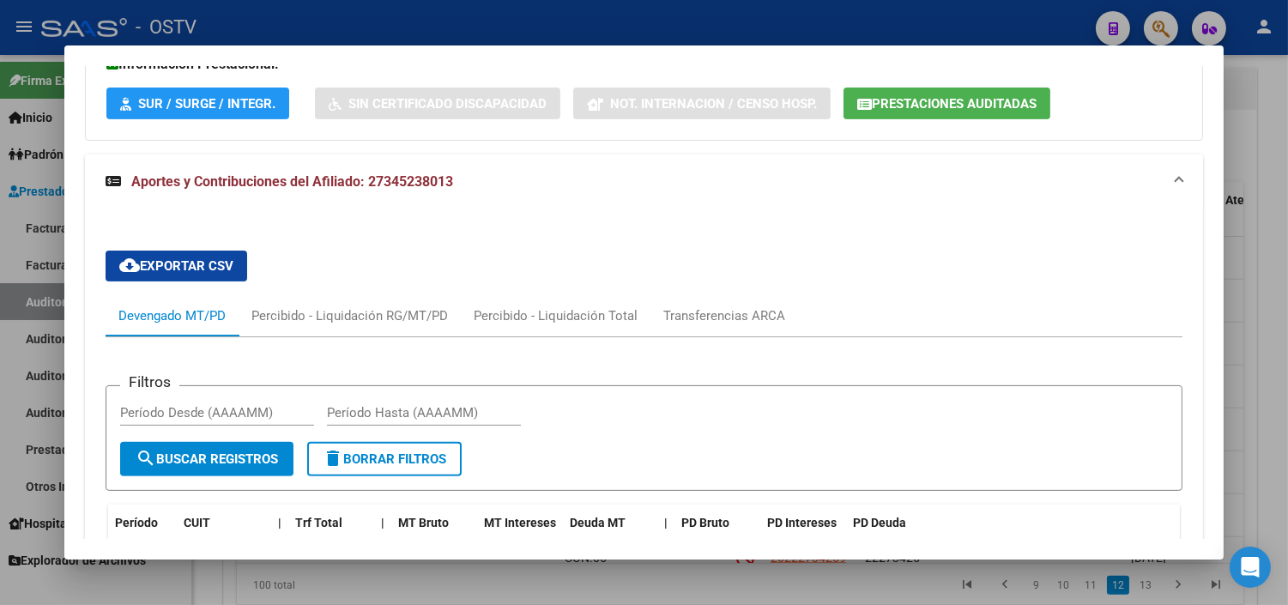
scroll to position [1124, 0]
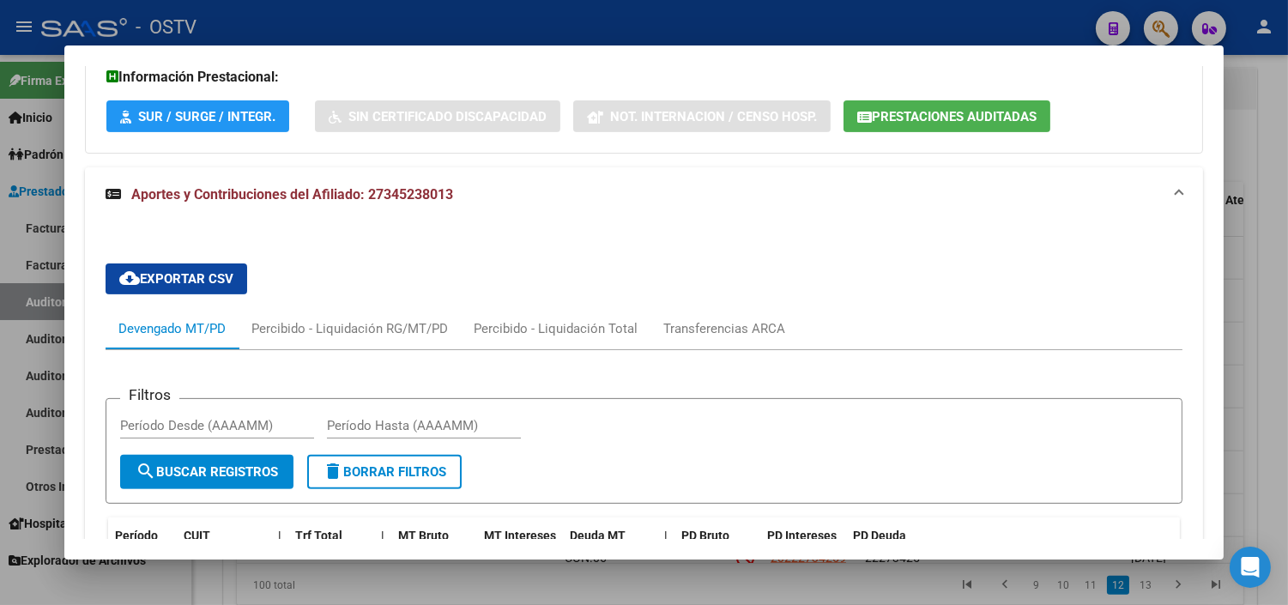
click at [885, 116] on span "Prestaciones Auditadas" at bounding box center [954, 116] width 165 height 15
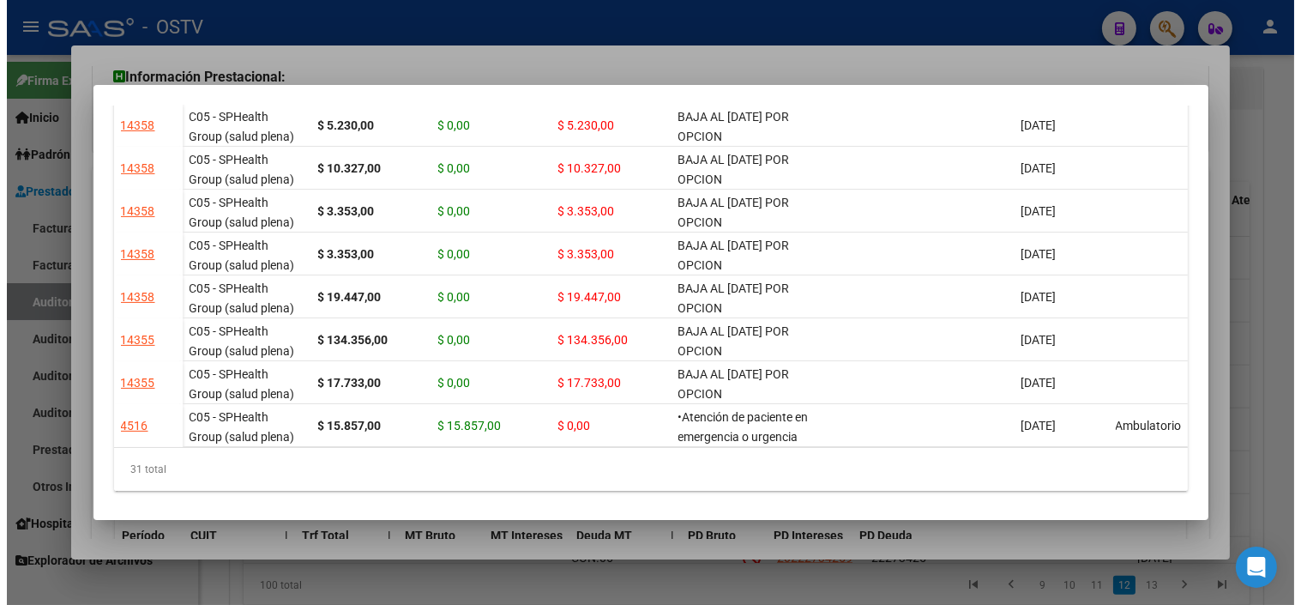
scroll to position [1101, 0]
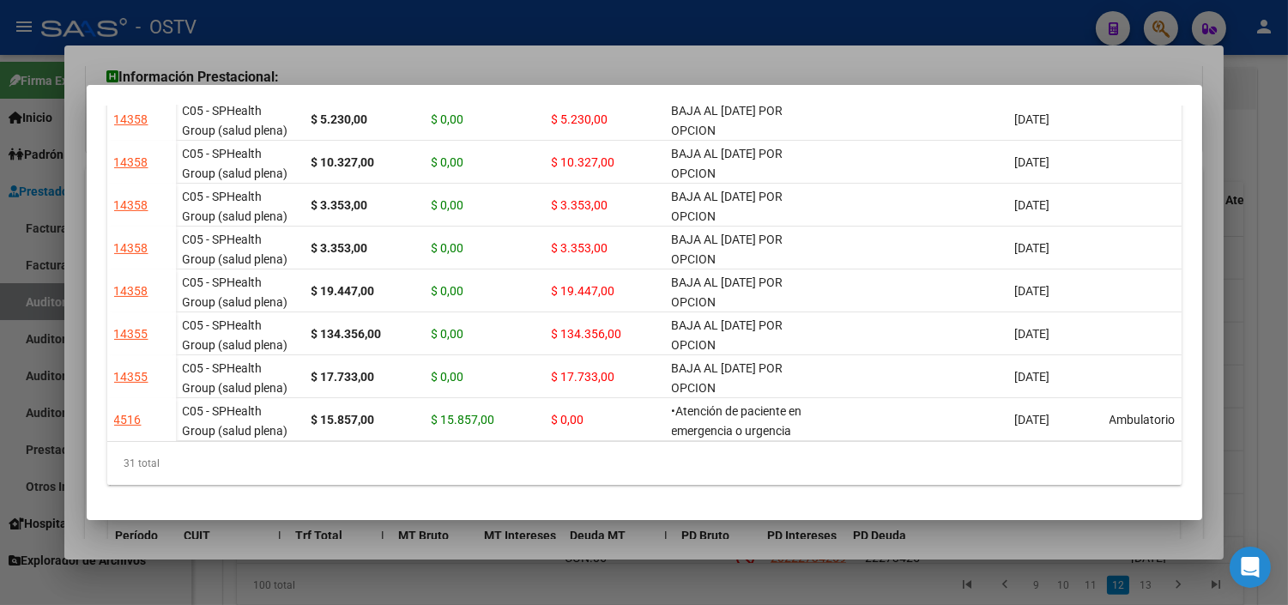
click at [852, 535] on div at bounding box center [644, 302] width 1288 height 605
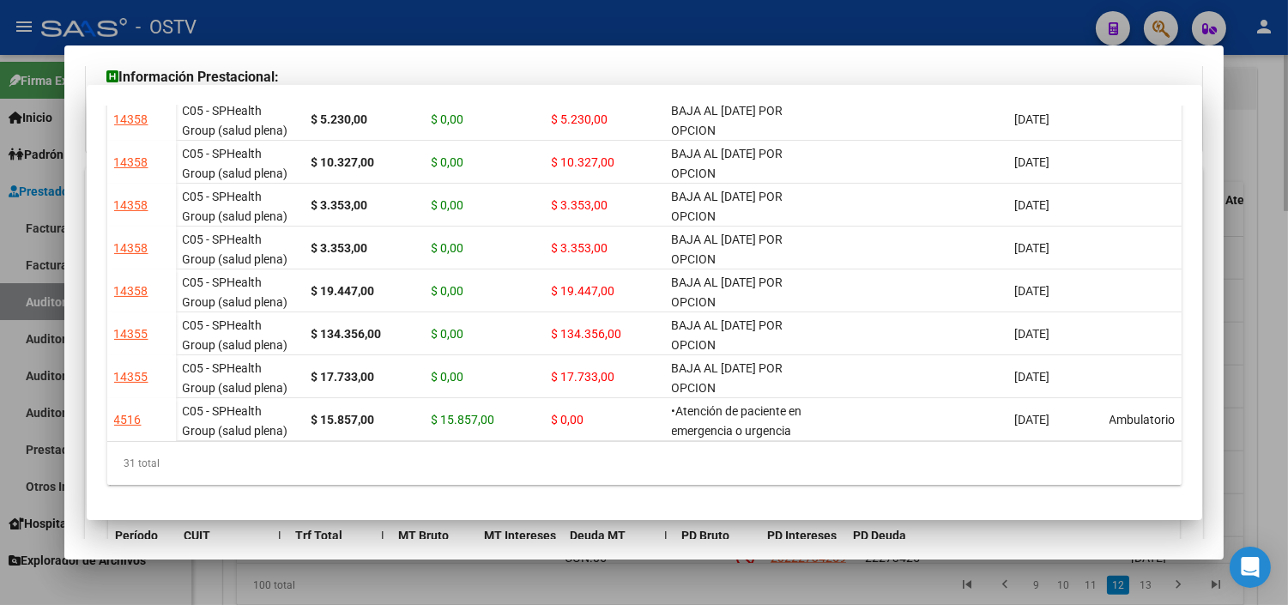
click at [844, 580] on div at bounding box center [644, 302] width 1288 height 605
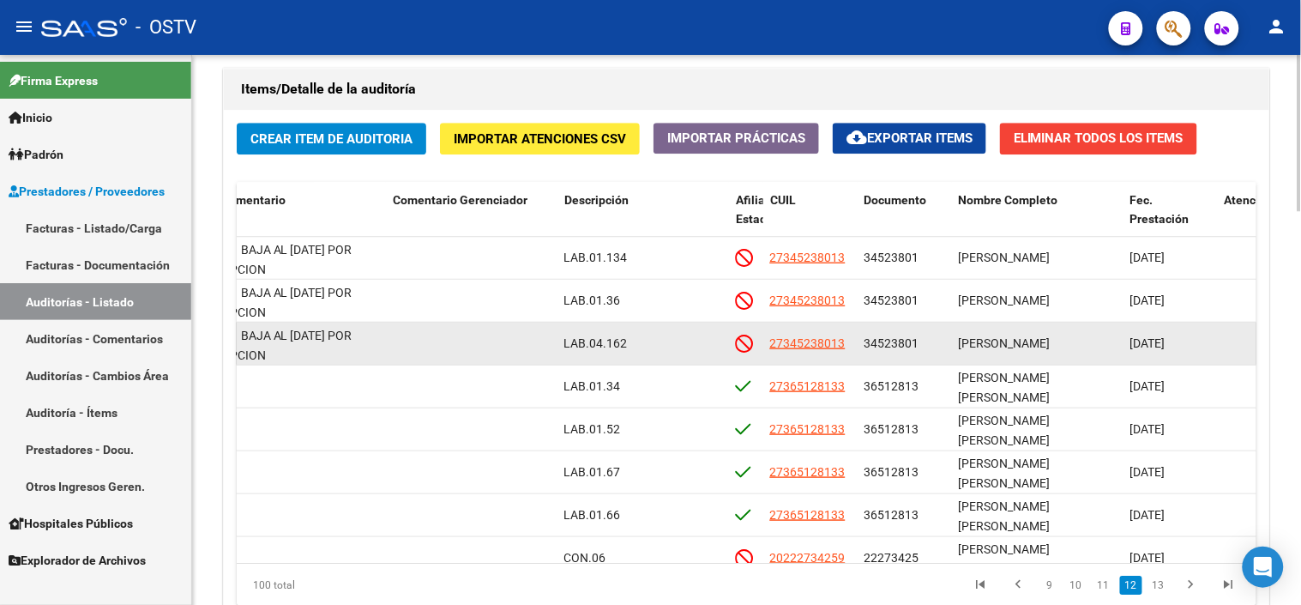
click at [872, 336] on div "34523801" at bounding box center [905, 344] width 81 height 20
click at [872, 341] on span "34523801" at bounding box center [892, 343] width 55 height 14
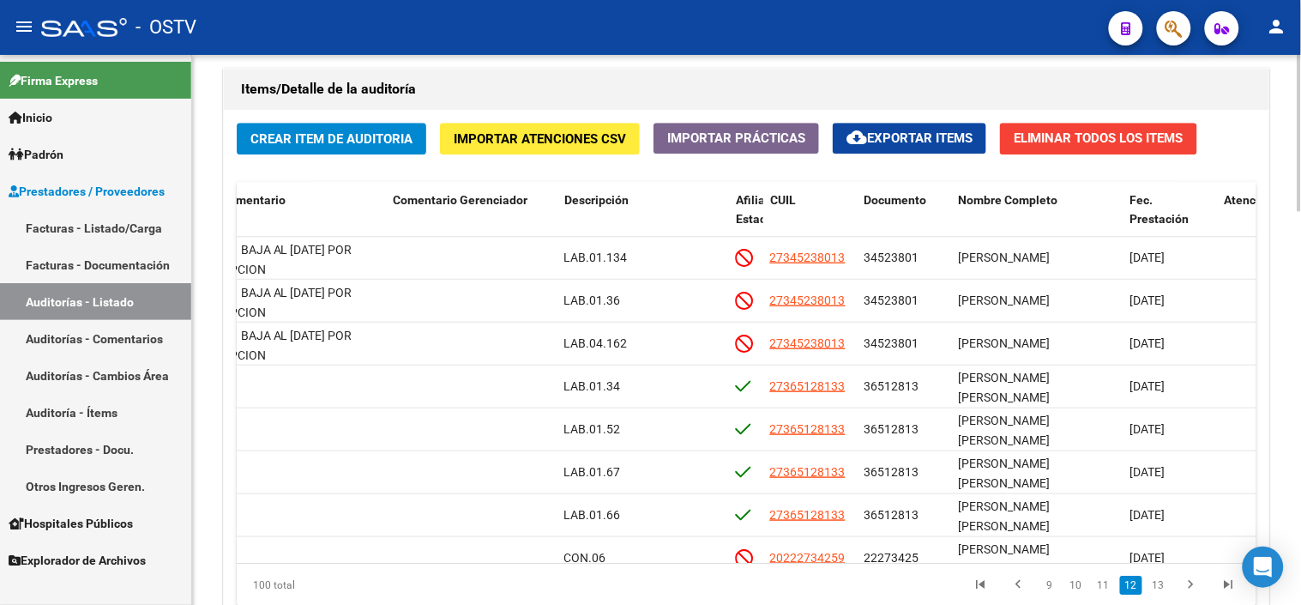
copy span "34523801"
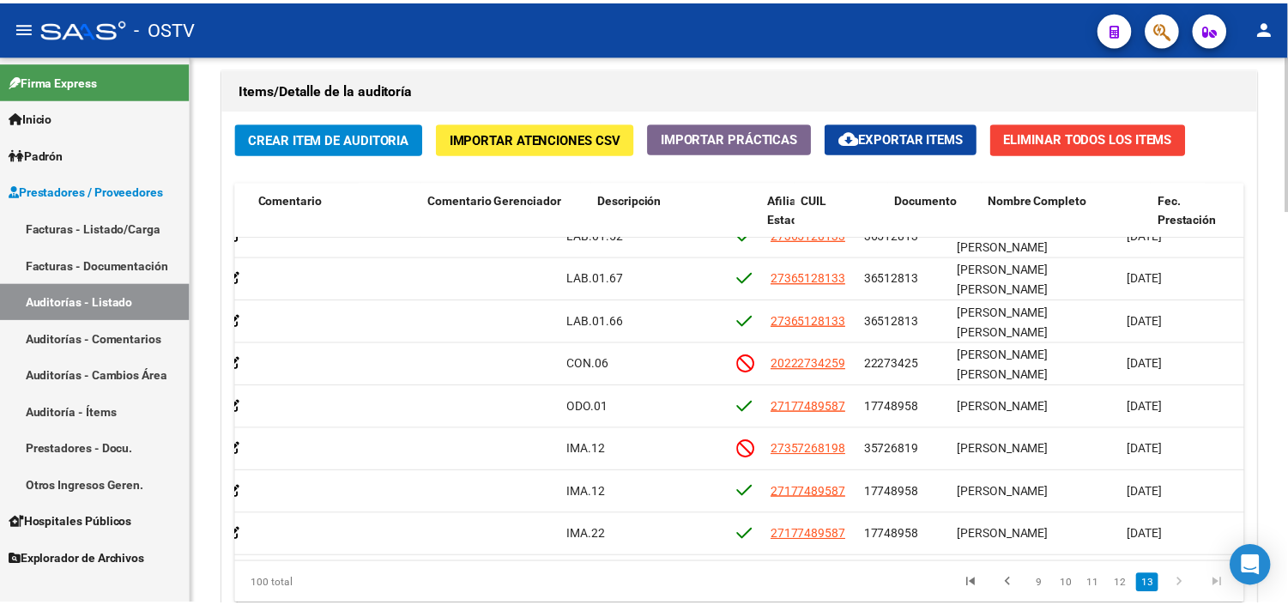
scroll to position [3983, 751]
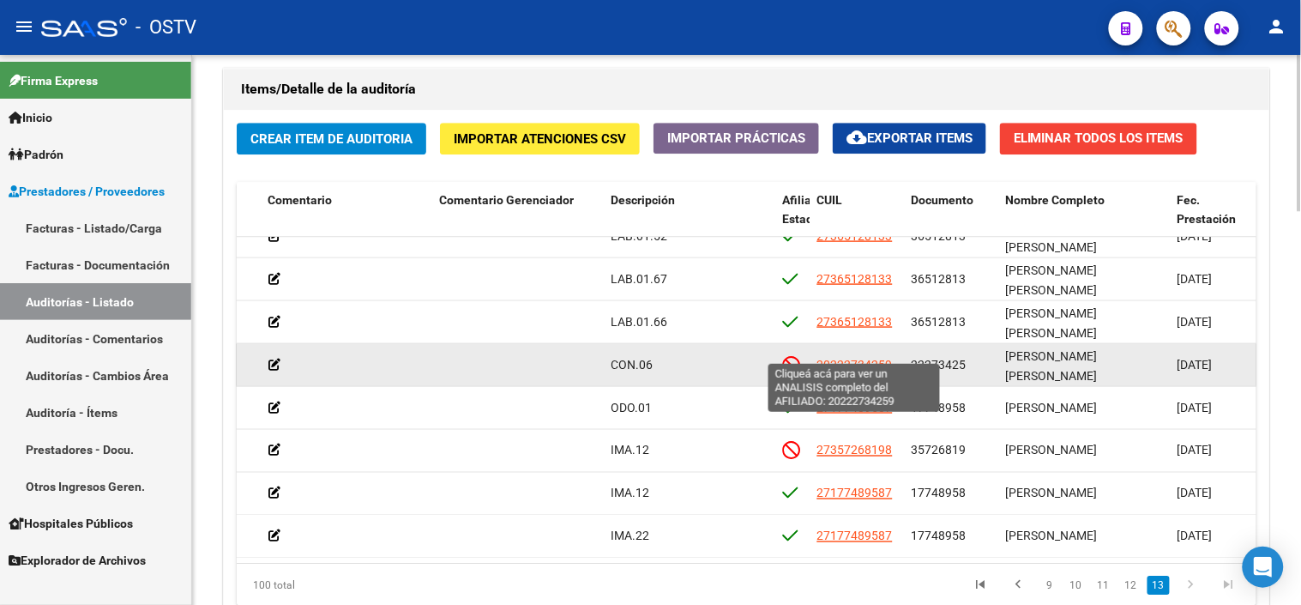
click at [848, 357] on span "20222734259" at bounding box center [855, 364] width 75 height 14
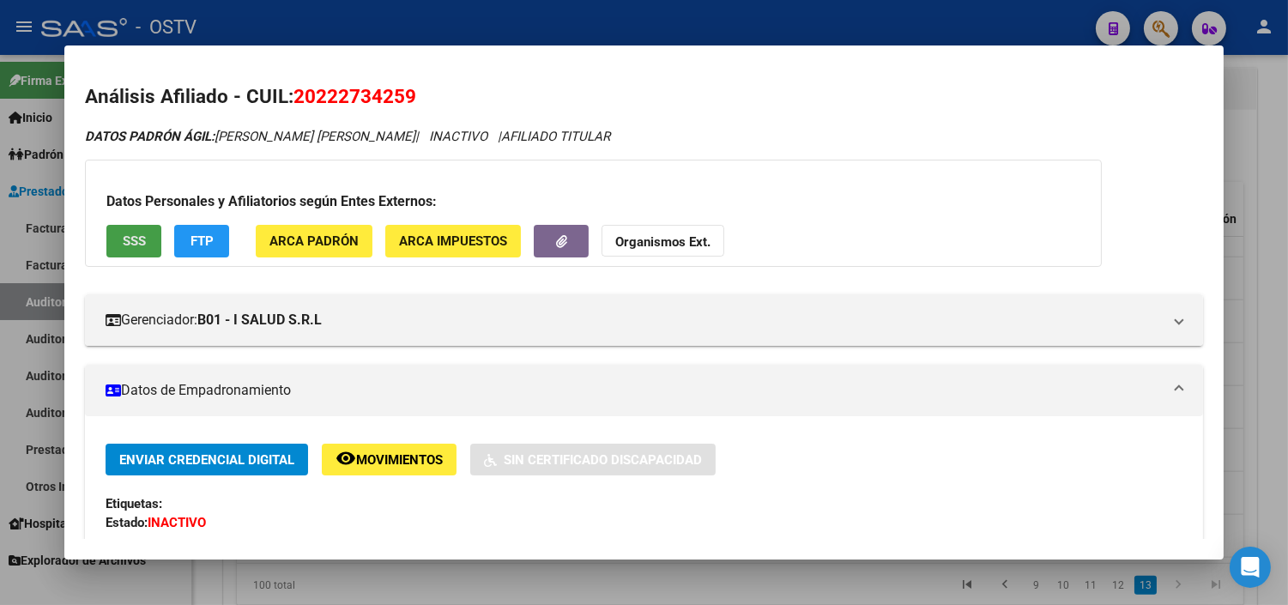
click at [143, 240] on button "SSS" at bounding box center [133, 241] width 55 height 32
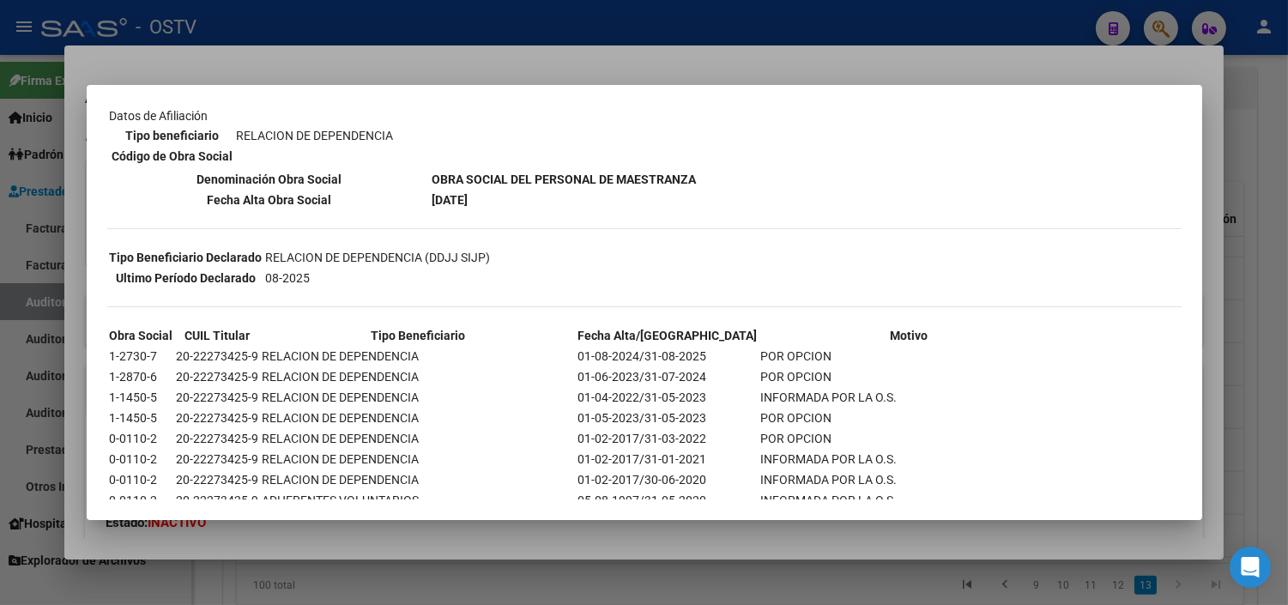
scroll to position [286, 0]
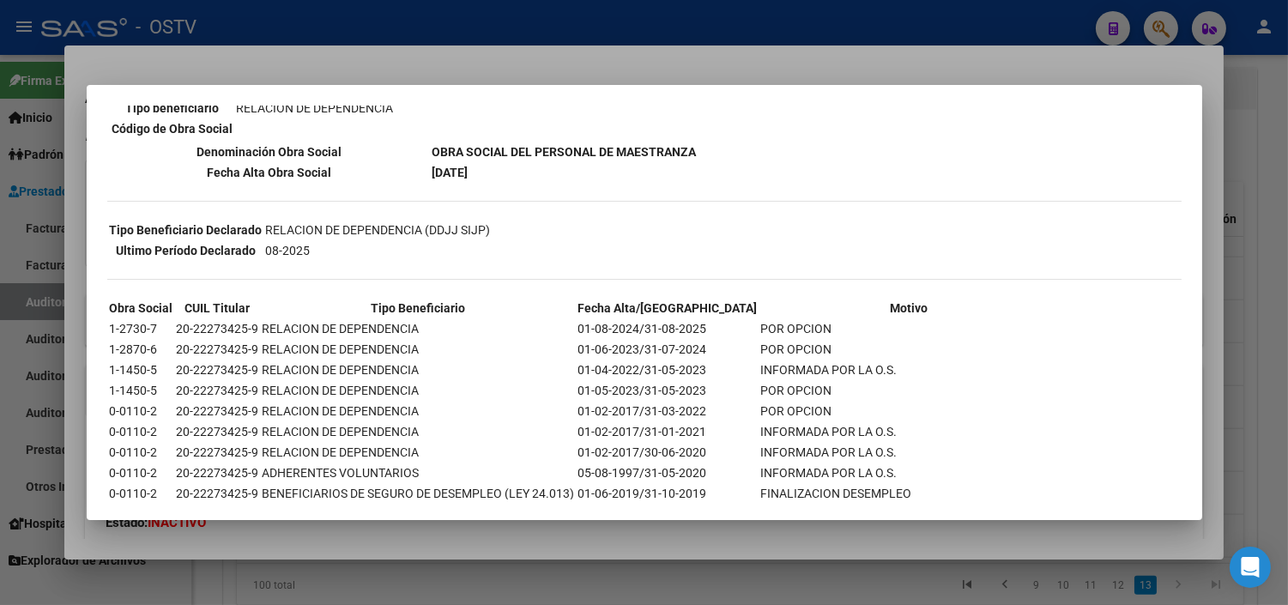
click at [492, 546] on div at bounding box center [644, 302] width 1288 height 605
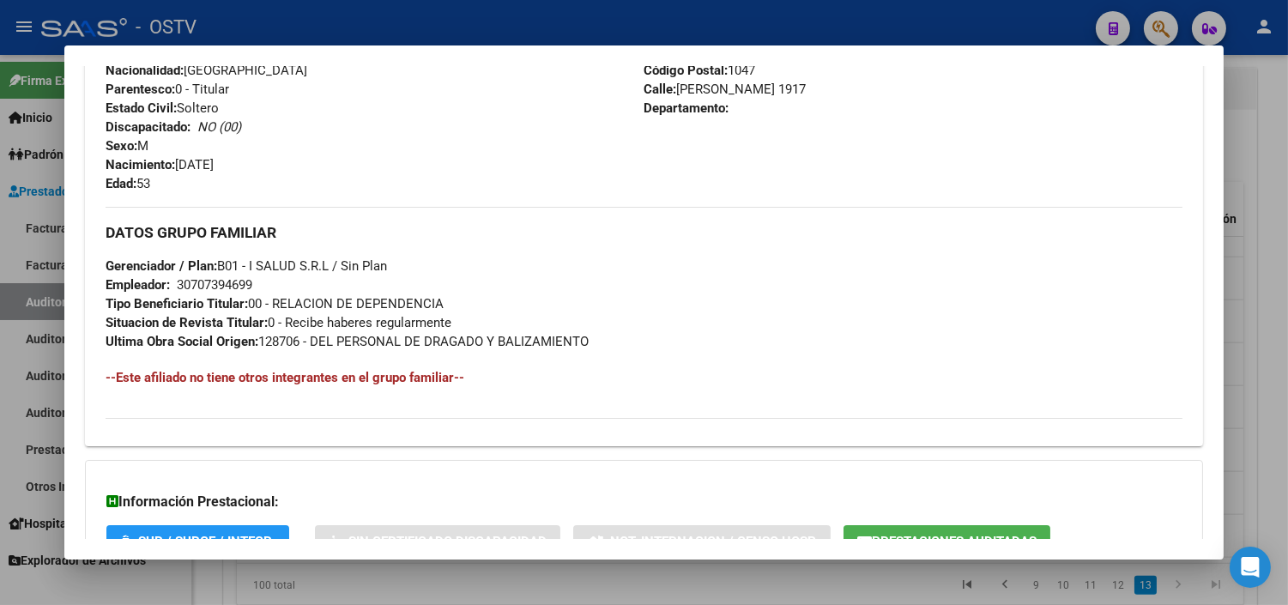
scroll to position [762, 0]
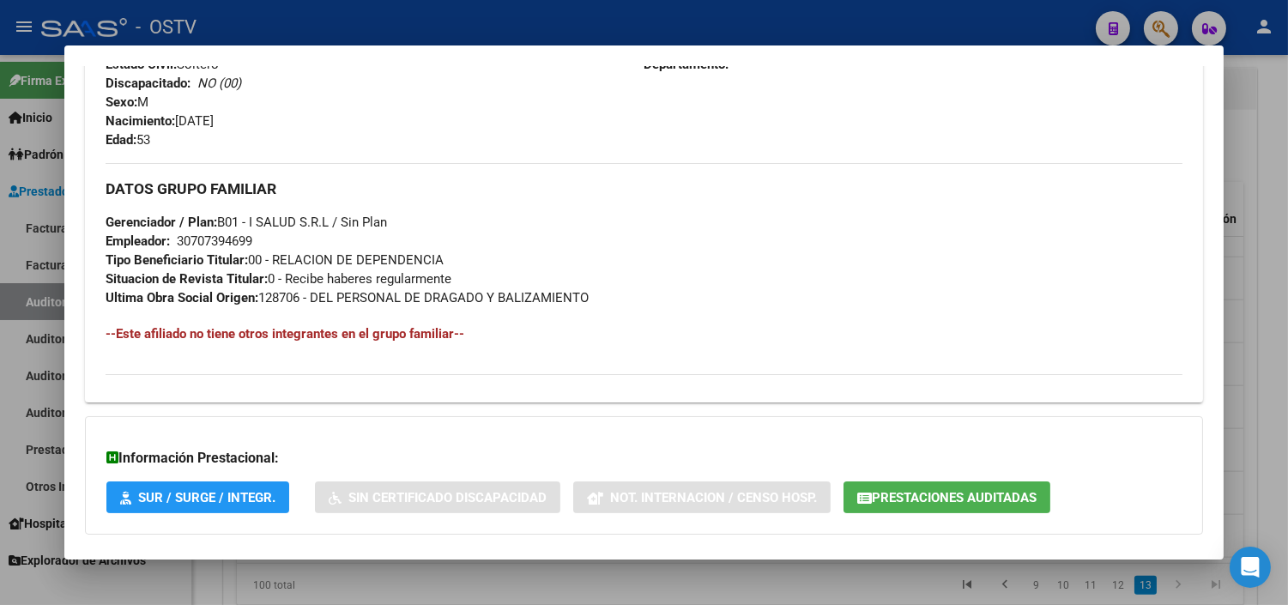
click at [686, 566] on div at bounding box center [644, 302] width 1288 height 605
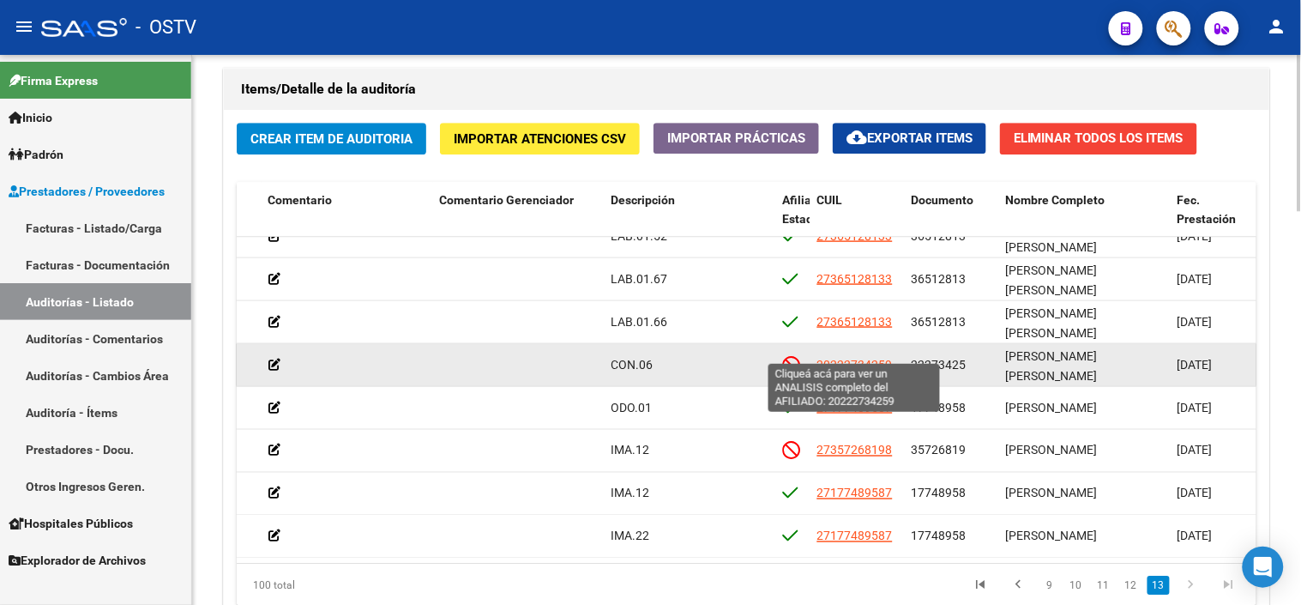
click at [879, 357] on span "20222734259" at bounding box center [855, 364] width 75 height 14
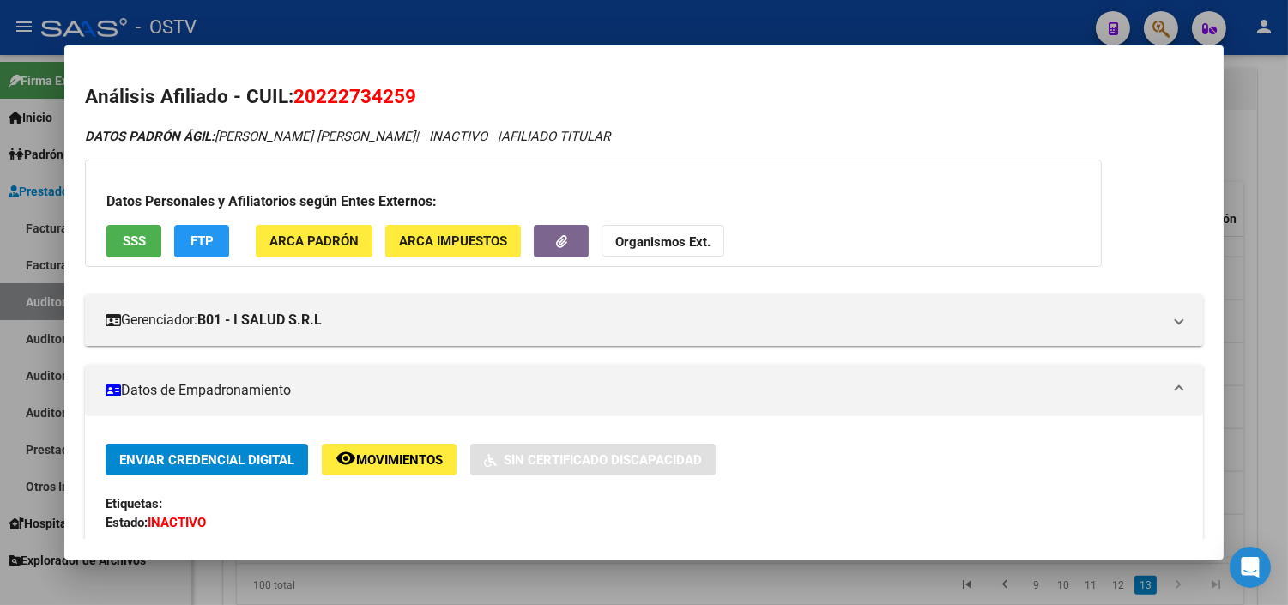
click at [138, 244] on span "SSS" at bounding box center [134, 241] width 23 height 15
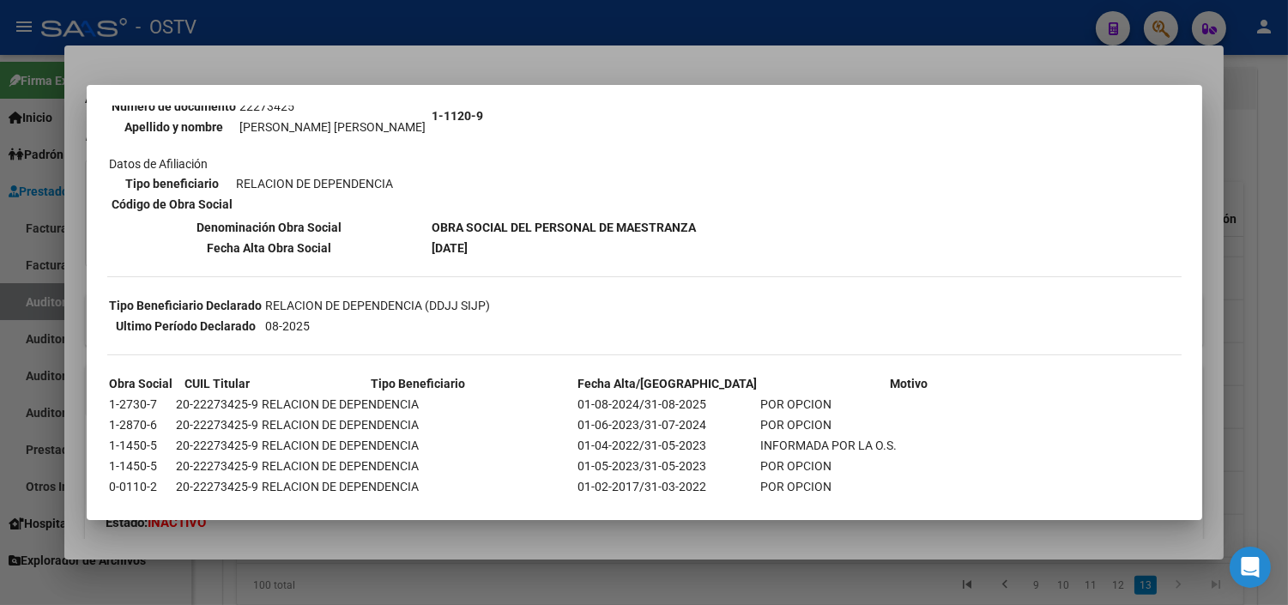
scroll to position [286, 0]
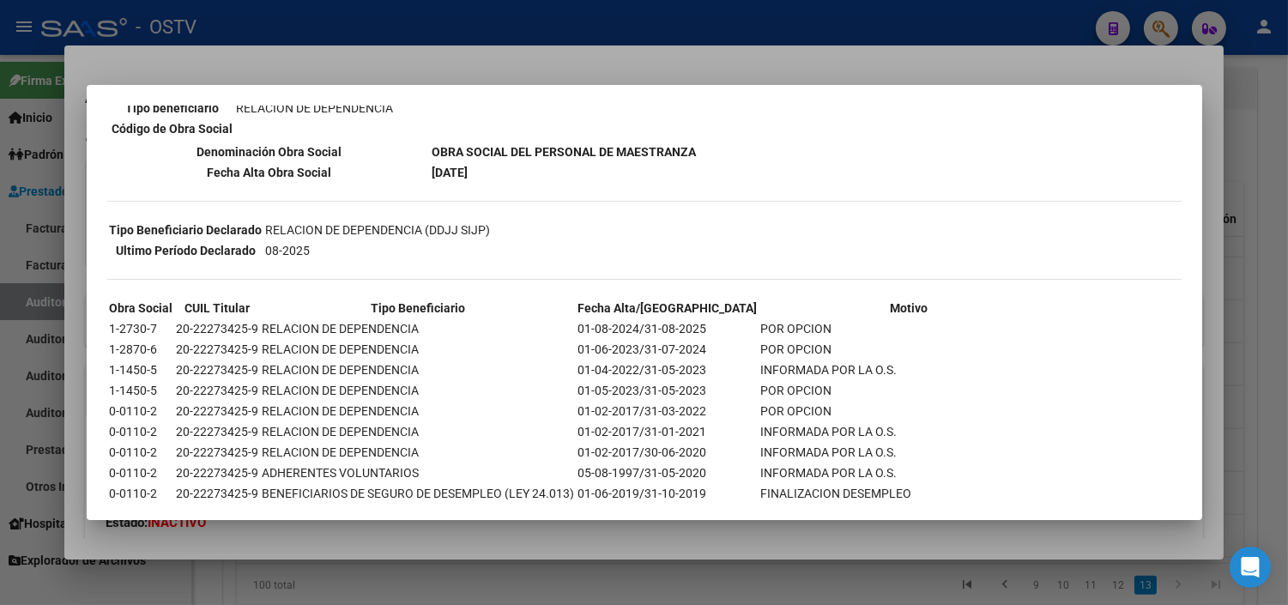
click at [510, 530] on div at bounding box center [644, 302] width 1288 height 605
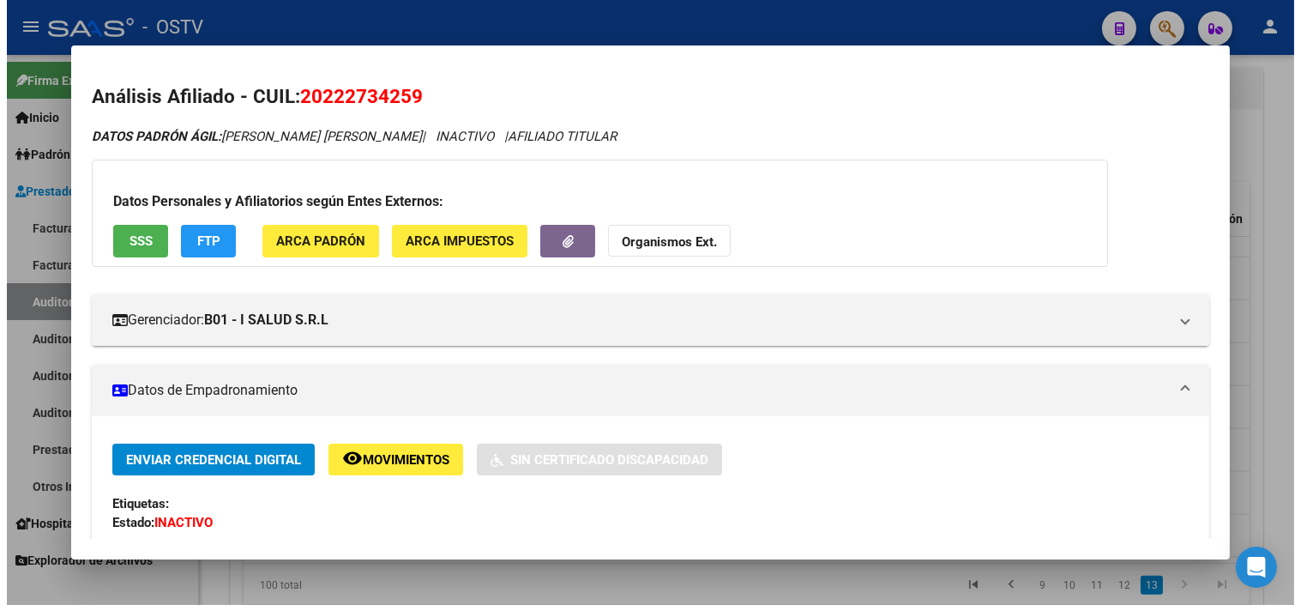
scroll to position [190, 0]
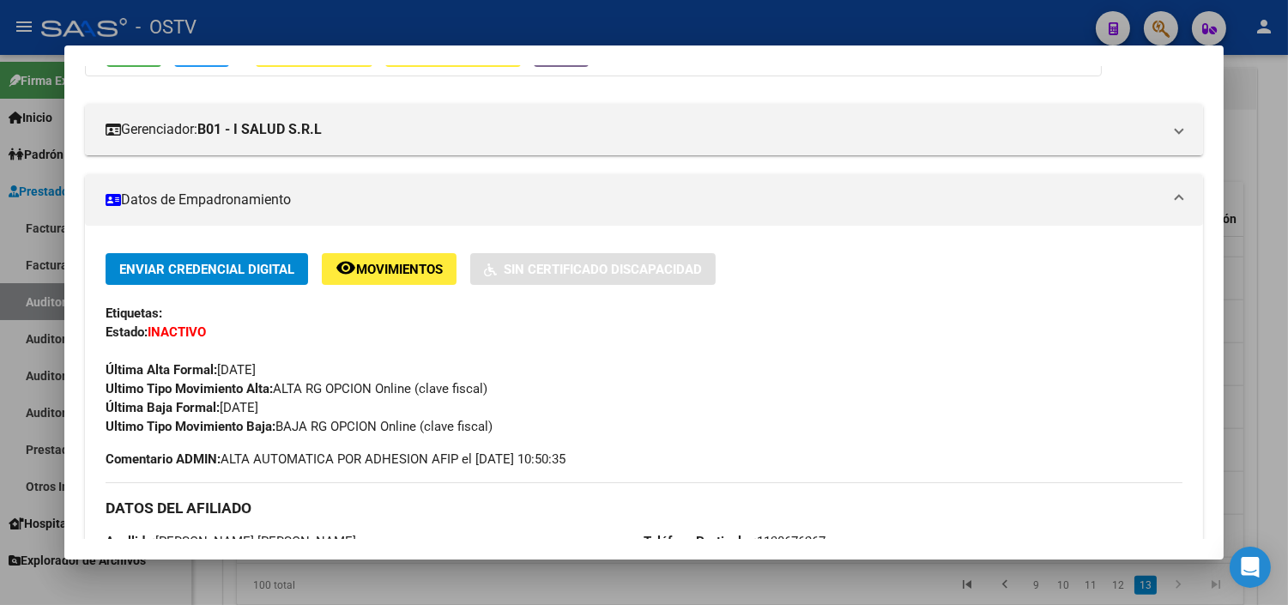
click at [624, 586] on div at bounding box center [644, 302] width 1288 height 605
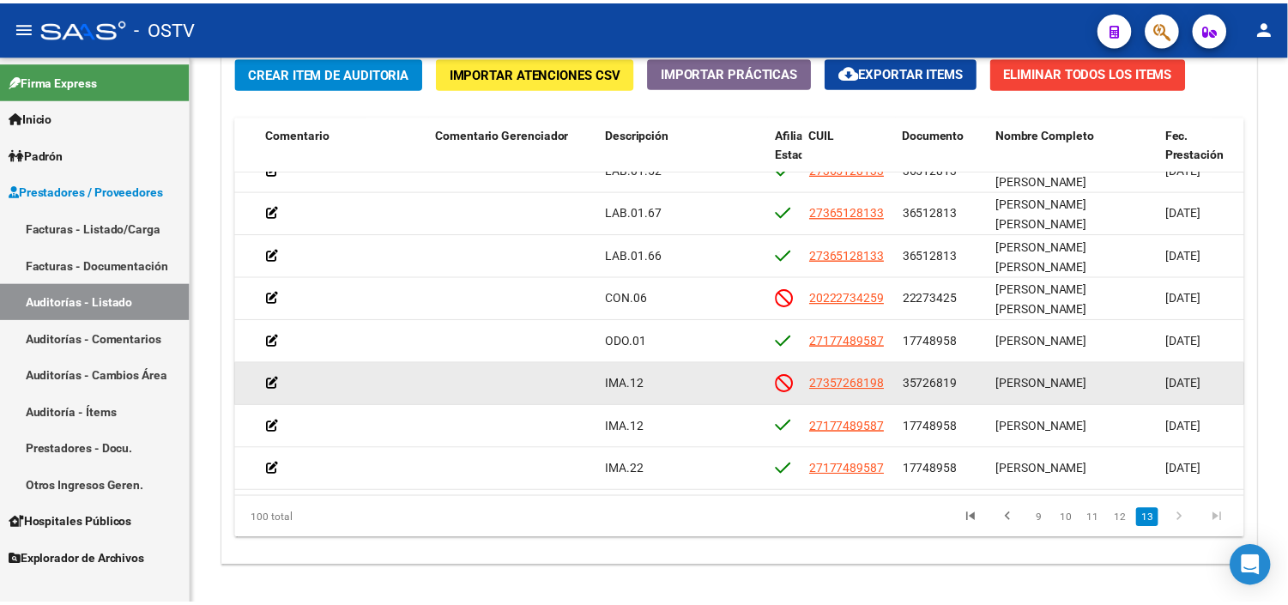
scroll to position [1334, 0]
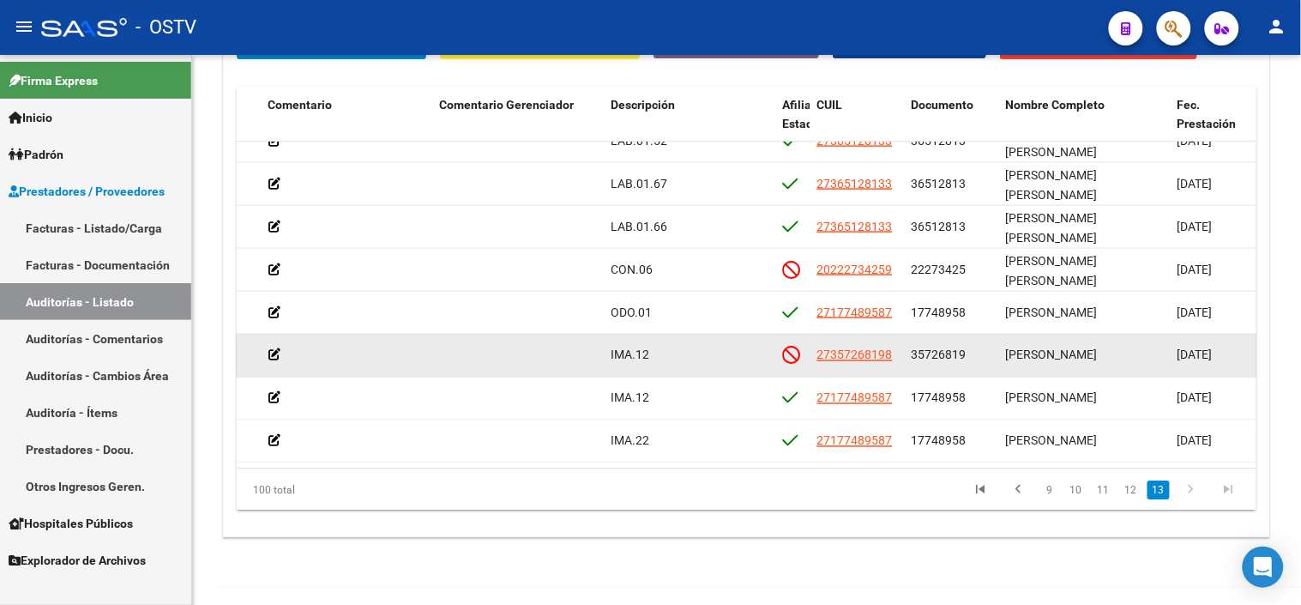
click at [933, 348] on div "35726819" at bounding box center [952, 355] width 81 height 20
click at [933, 347] on span "35726819" at bounding box center [939, 354] width 55 height 14
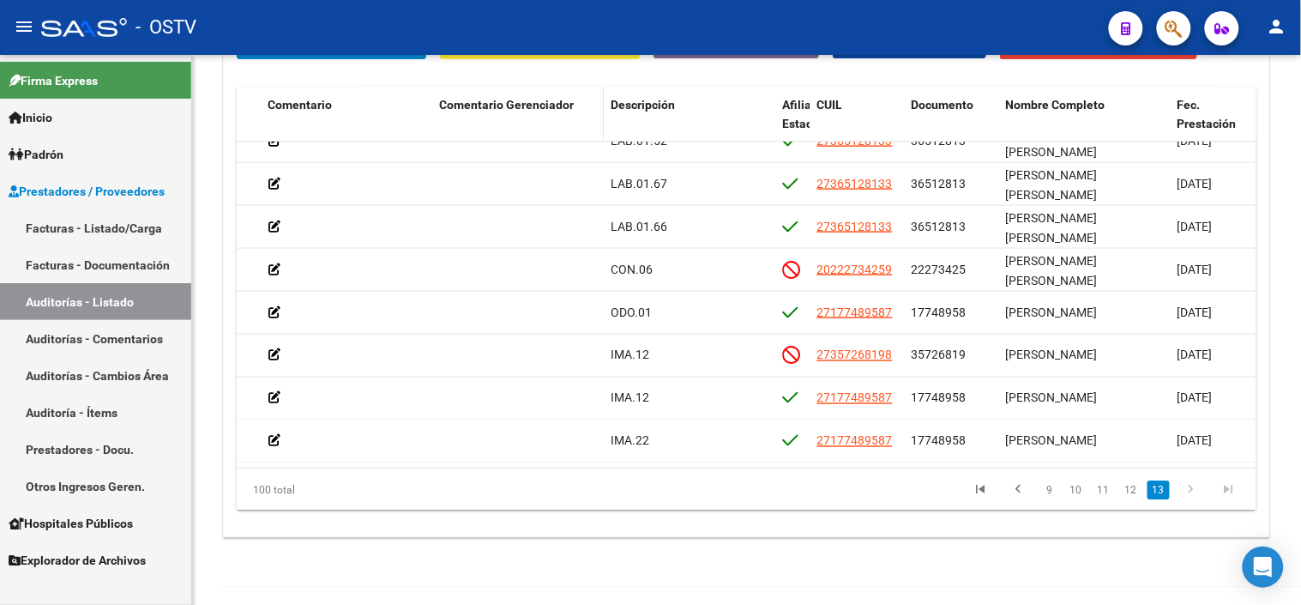
copy span "35726819"
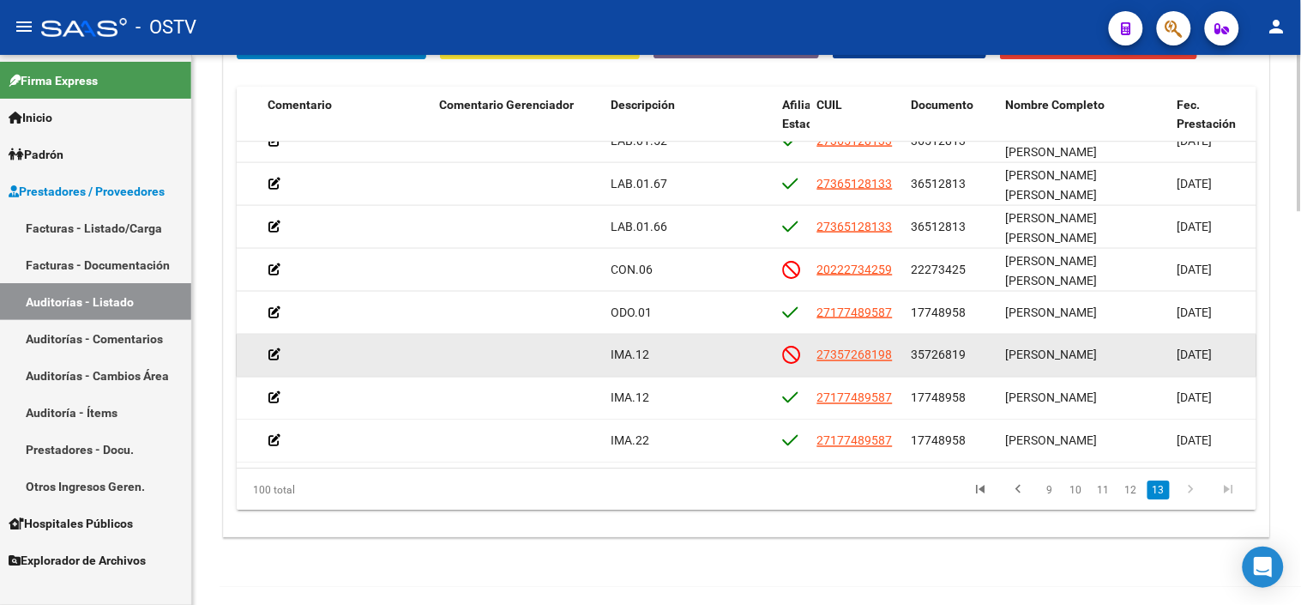
click at [842, 347] on span "27357268198" at bounding box center [855, 354] width 75 height 14
type textarea "27357268198"
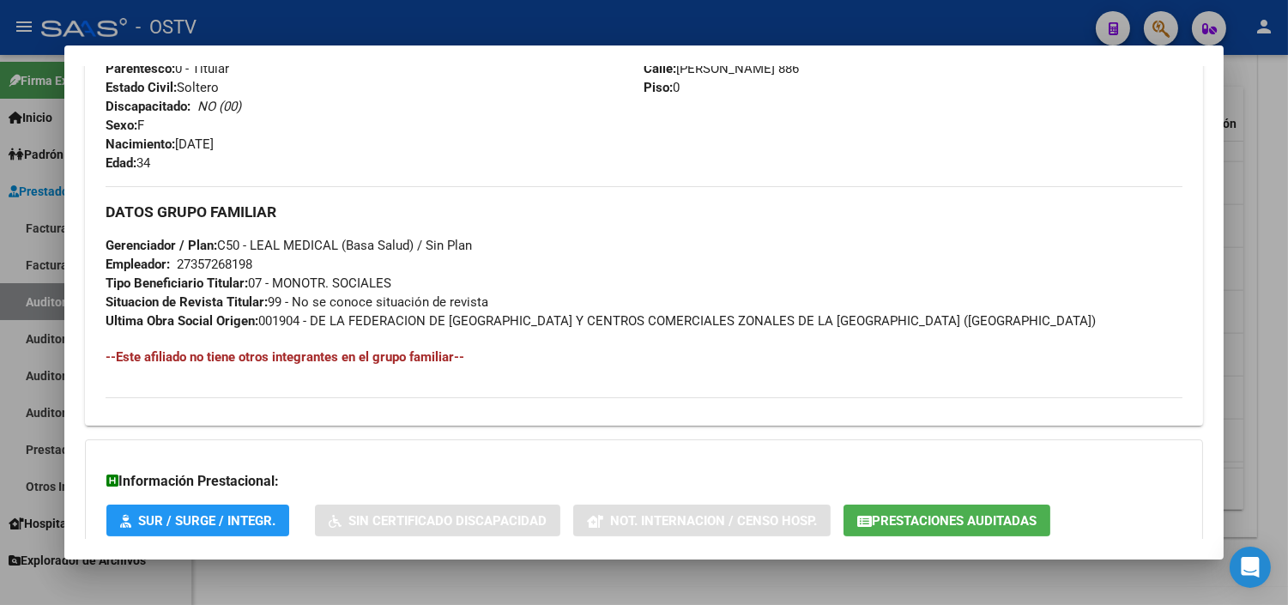
scroll to position [851, 0]
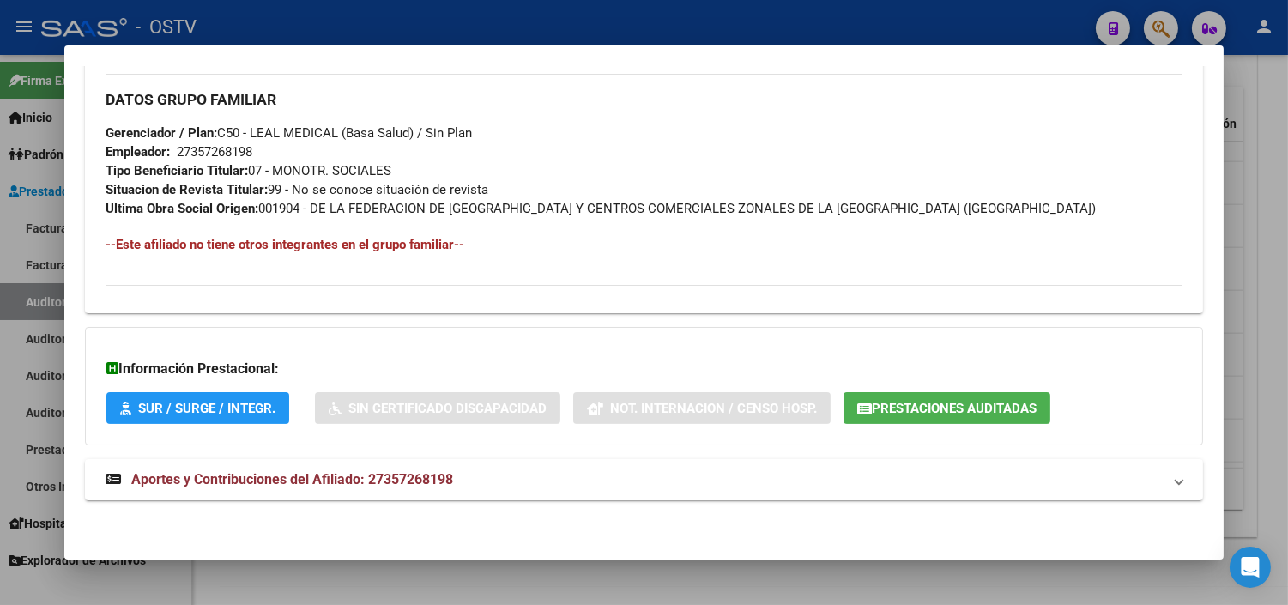
click at [904, 401] on span "Prestaciones Auditadas" at bounding box center [954, 408] width 165 height 15
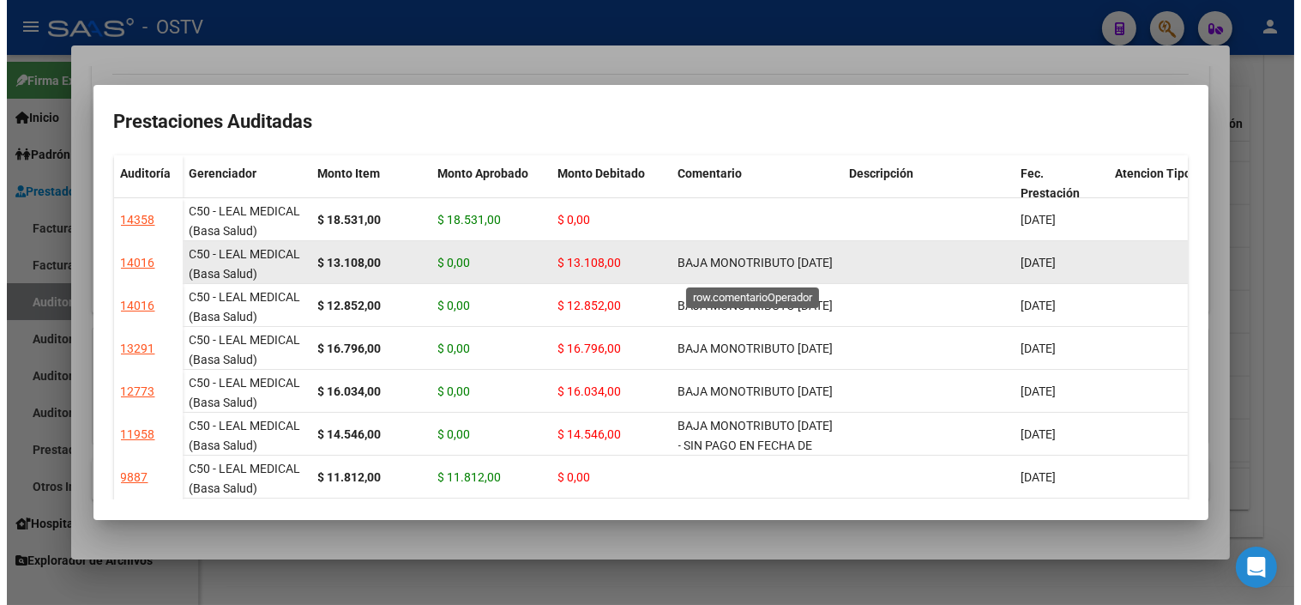
scroll to position [1, 0]
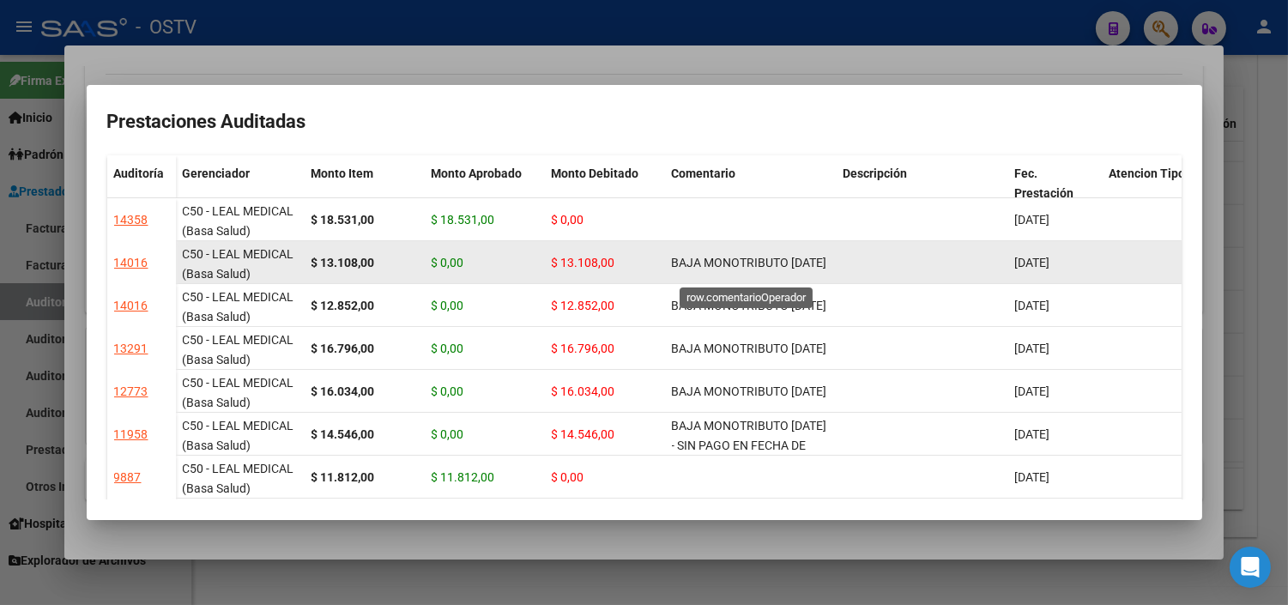
drag, startPoint x: 672, startPoint y: 250, endPoint x: 698, endPoint y: 273, distance: 34.7
click at [698, 269] on span "BAJA MONOTRIBUTO [DATE]" at bounding box center [749, 263] width 155 height 14
copy span "BAJA MONOTRIBUTO [DATE]"
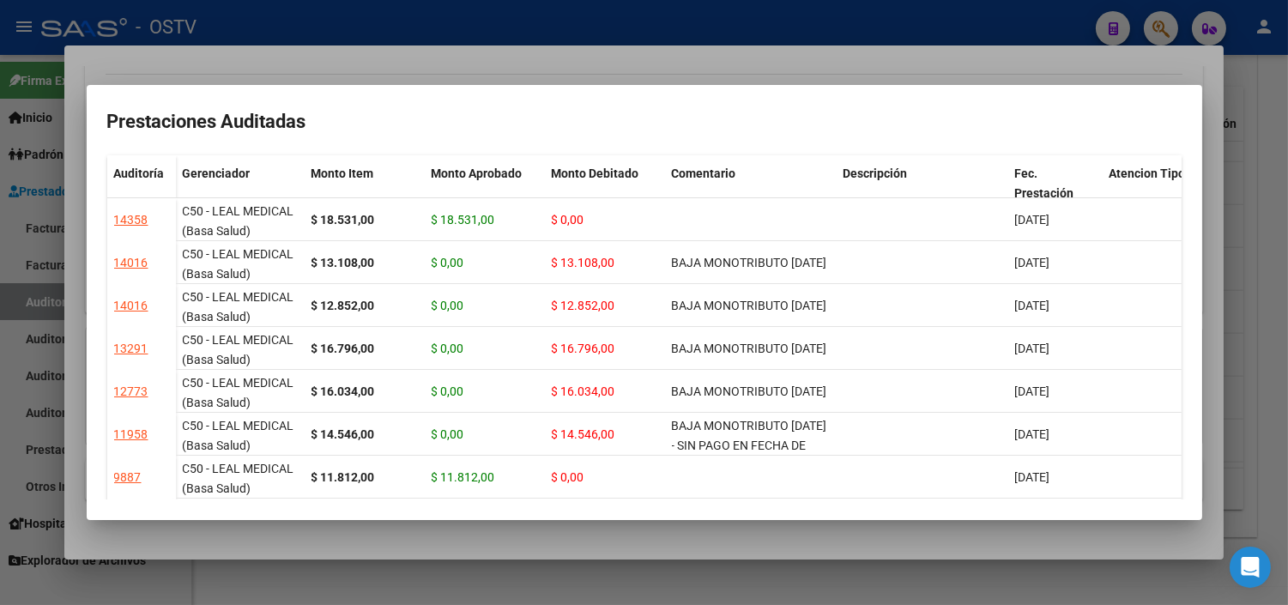
click at [543, 539] on div at bounding box center [644, 302] width 1288 height 605
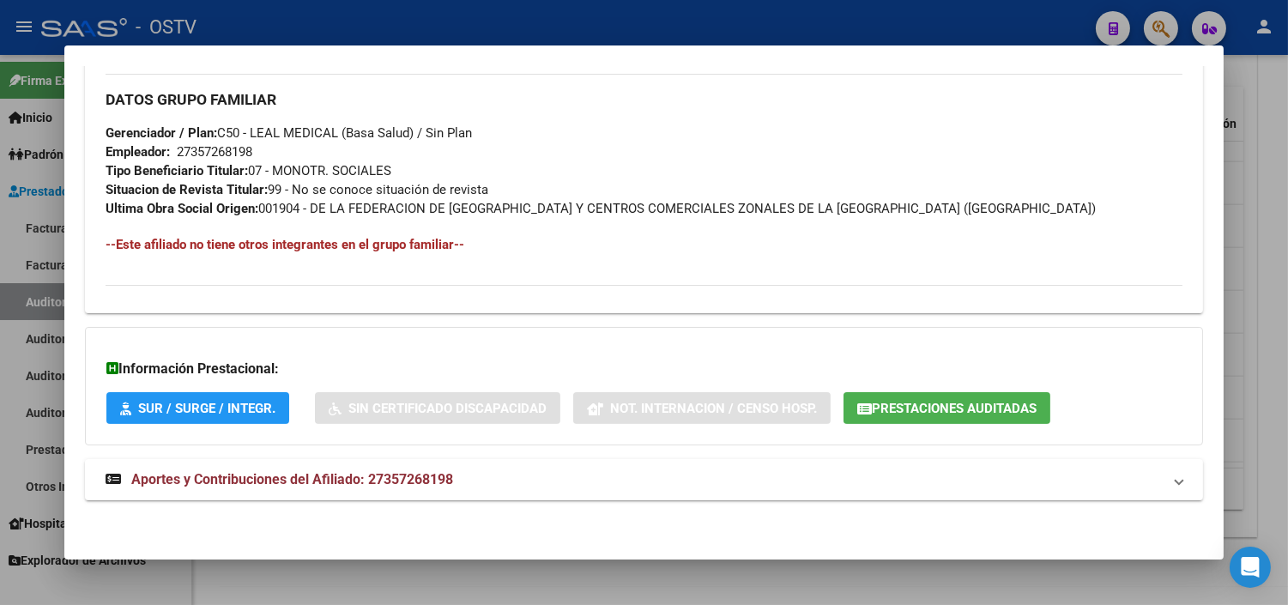
click at [484, 581] on div at bounding box center [644, 302] width 1288 height 605
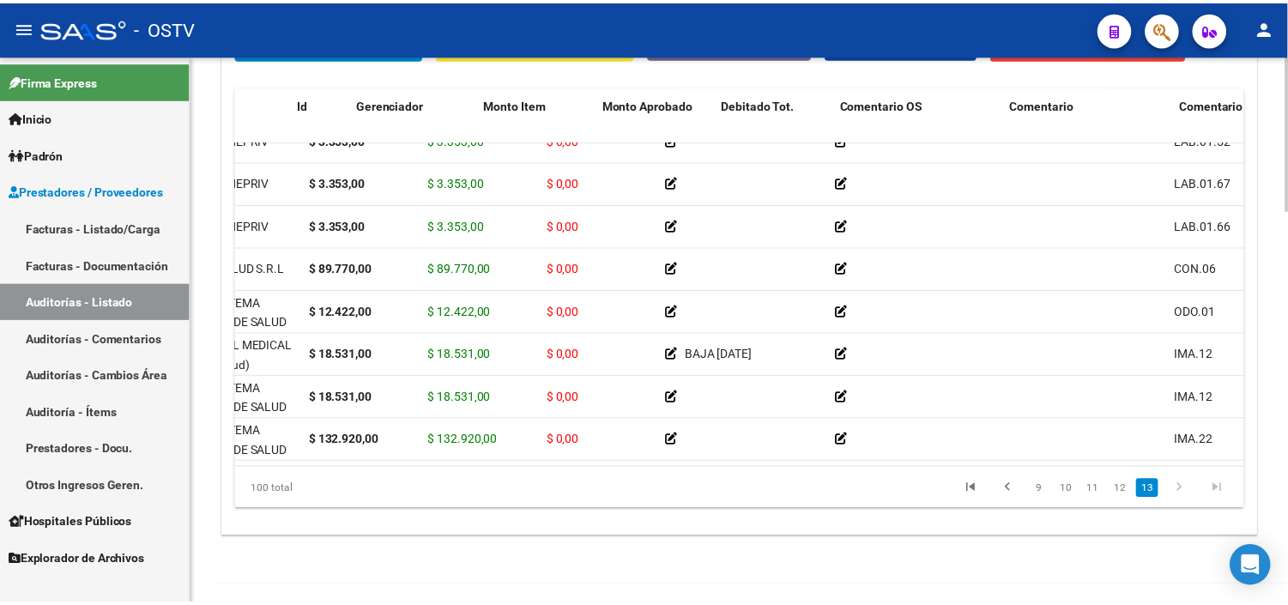
scroll to position [3983, 0]
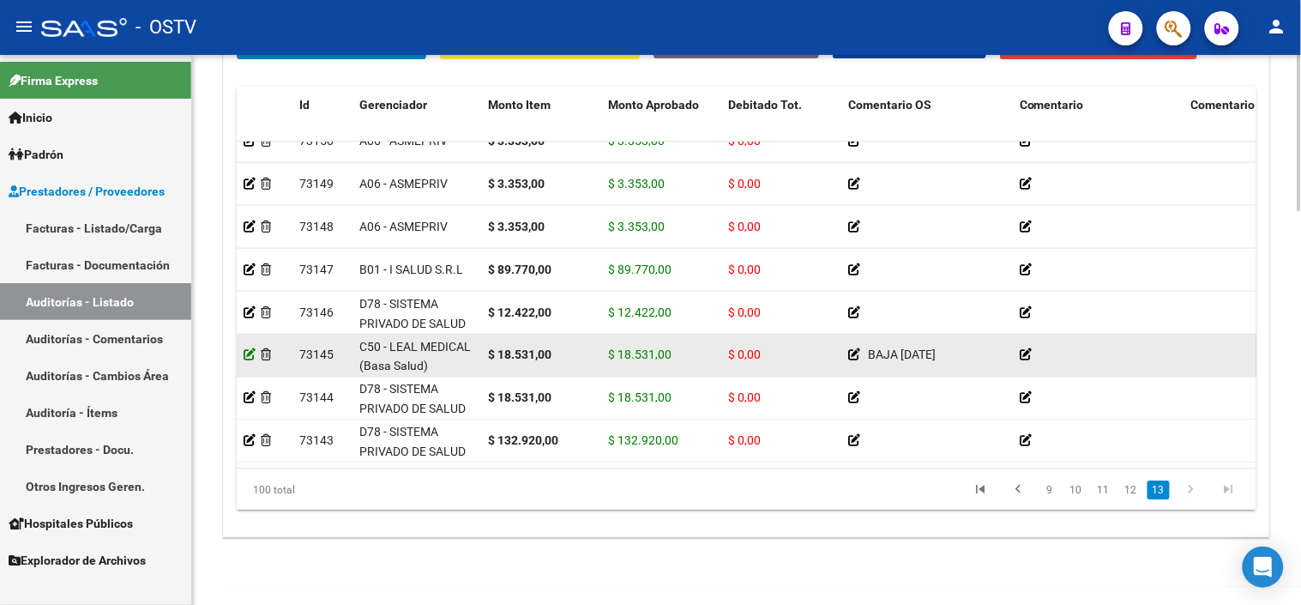
click at [252, 348] on icon at bounding box center [250, 354] width 12 height 12
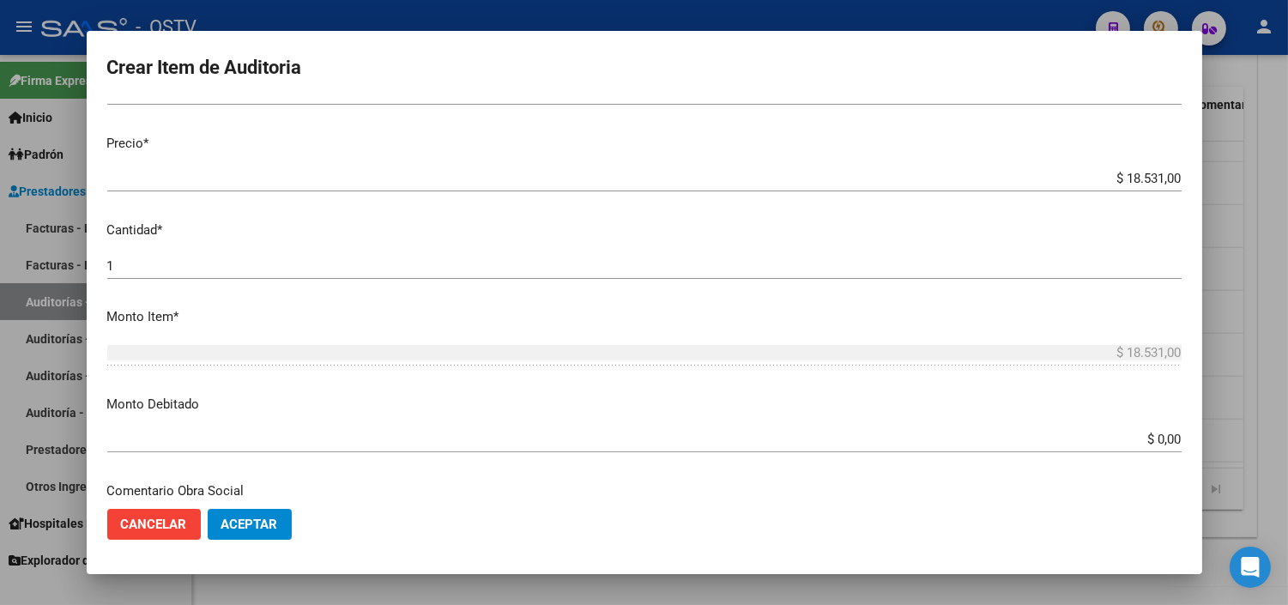
scroll to position [381, 0]
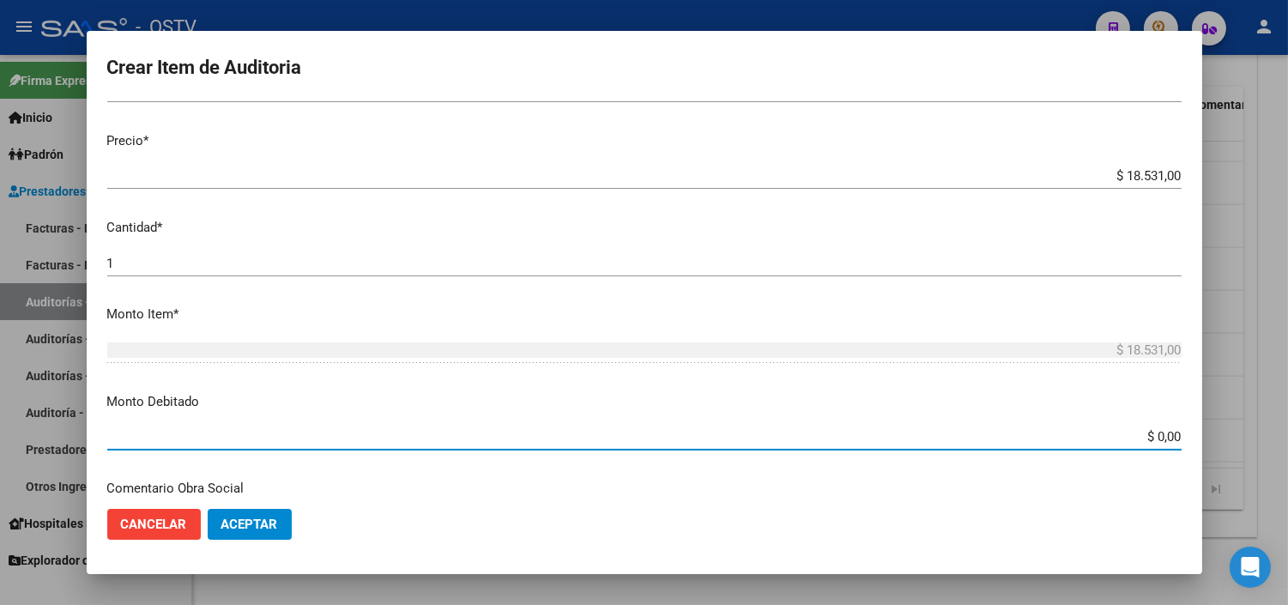
click at [1139, 438] on input "$ 0,00" at bounding box center [644, 436] width 1074 height 15
type input "$ 18.531,00"
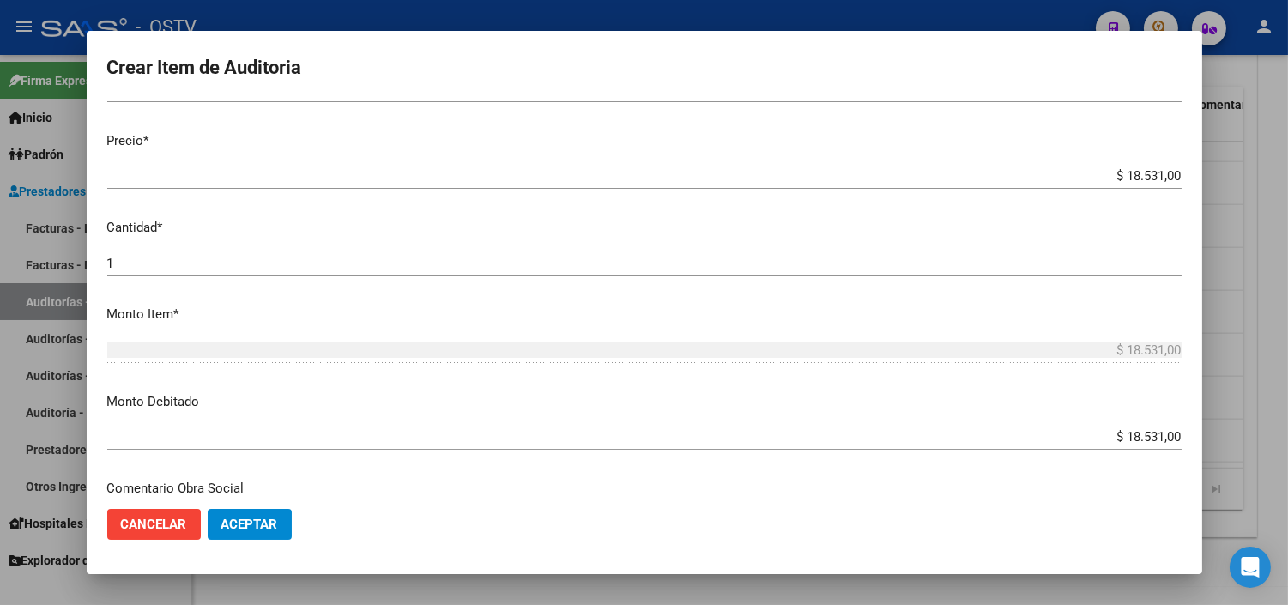
scroll to position [605, 0]
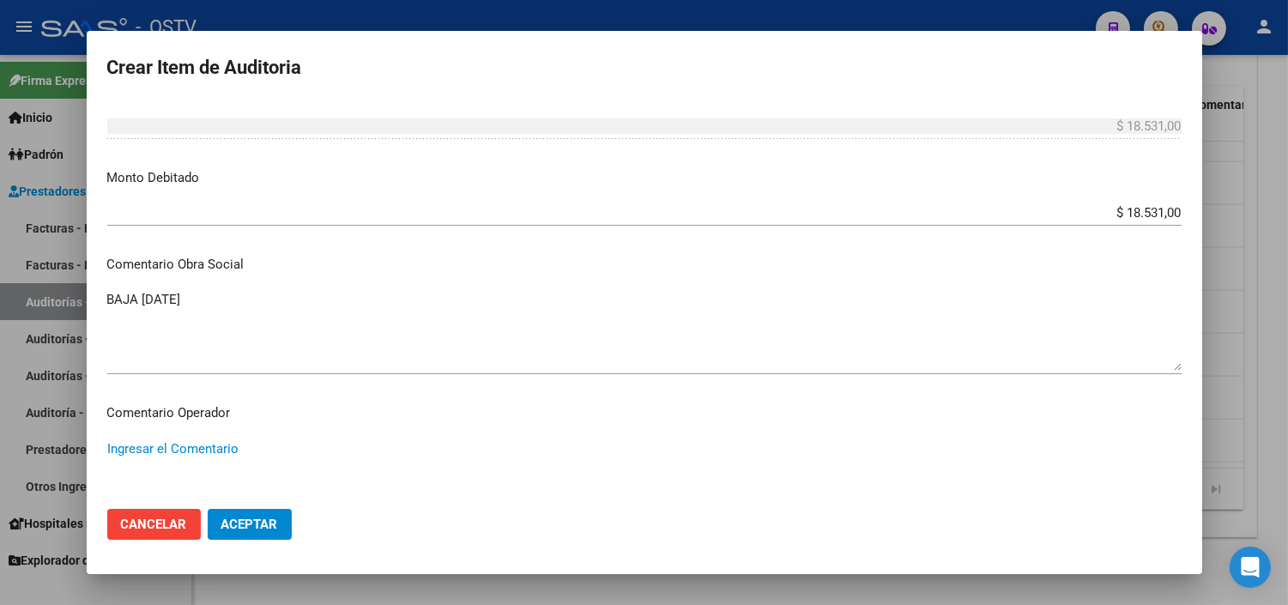
paste textarea "BAJA MONOTRIBUTO [DATE]"
type textarea "BAJA MONOTRIBUTO [DATE] SIN PAGOS"
click at [255, 524] on span "Aceptar" at bounding box center [249, 523] width 57 height 15
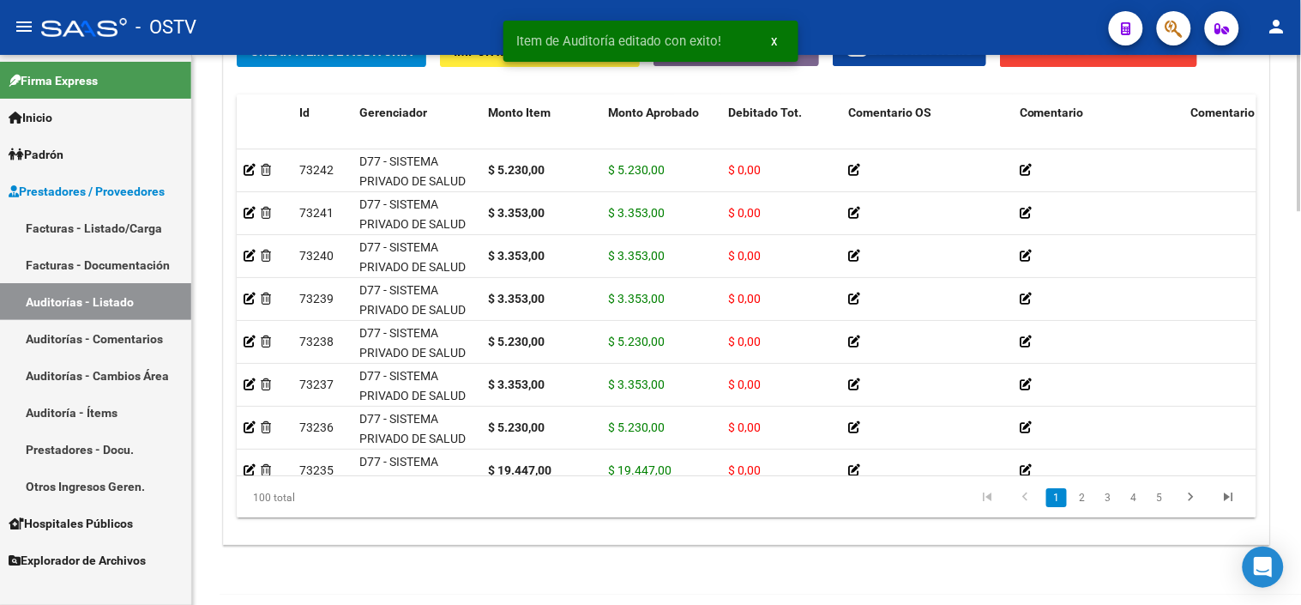
scroll to position [1391, 0]
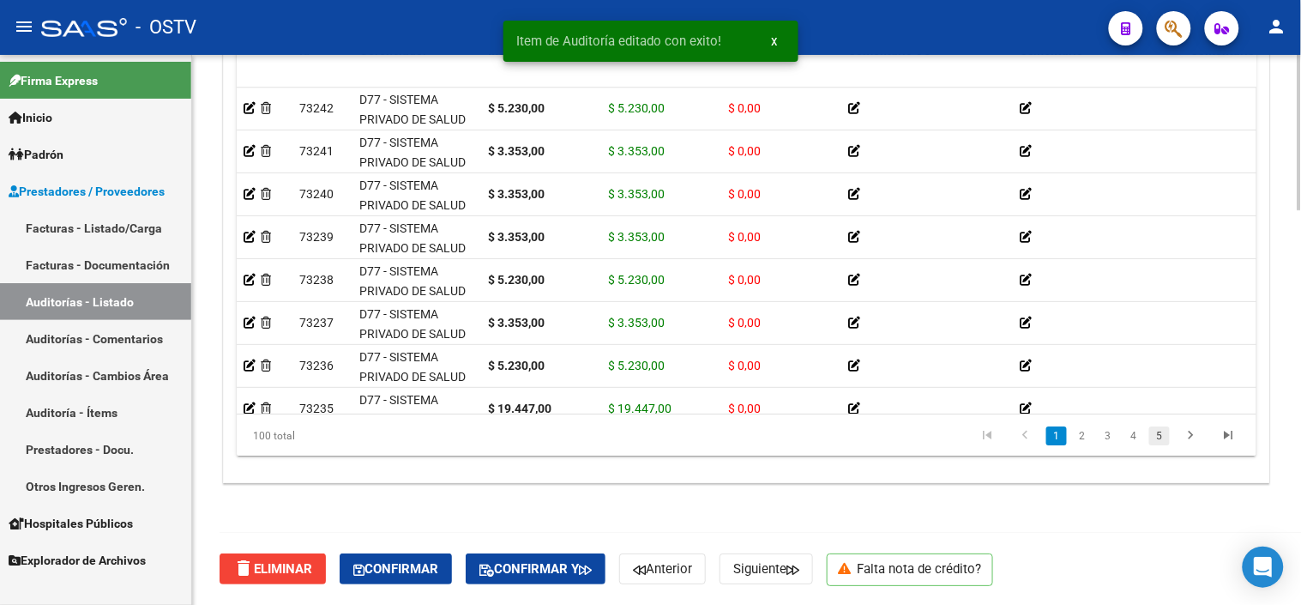
click at [1155, 432] on link "5" at bounding box center [1160, 435] width 21 height 19
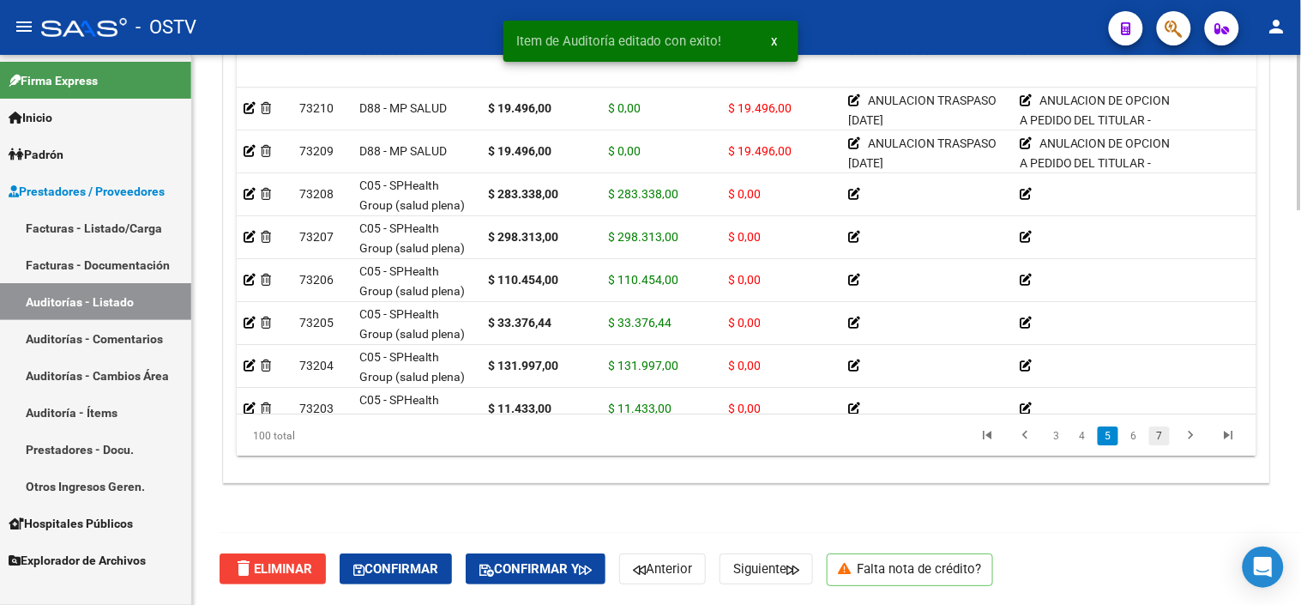
click at [1164, 435] on link "7" at bounding box center [1160, 435] width 21 height 19
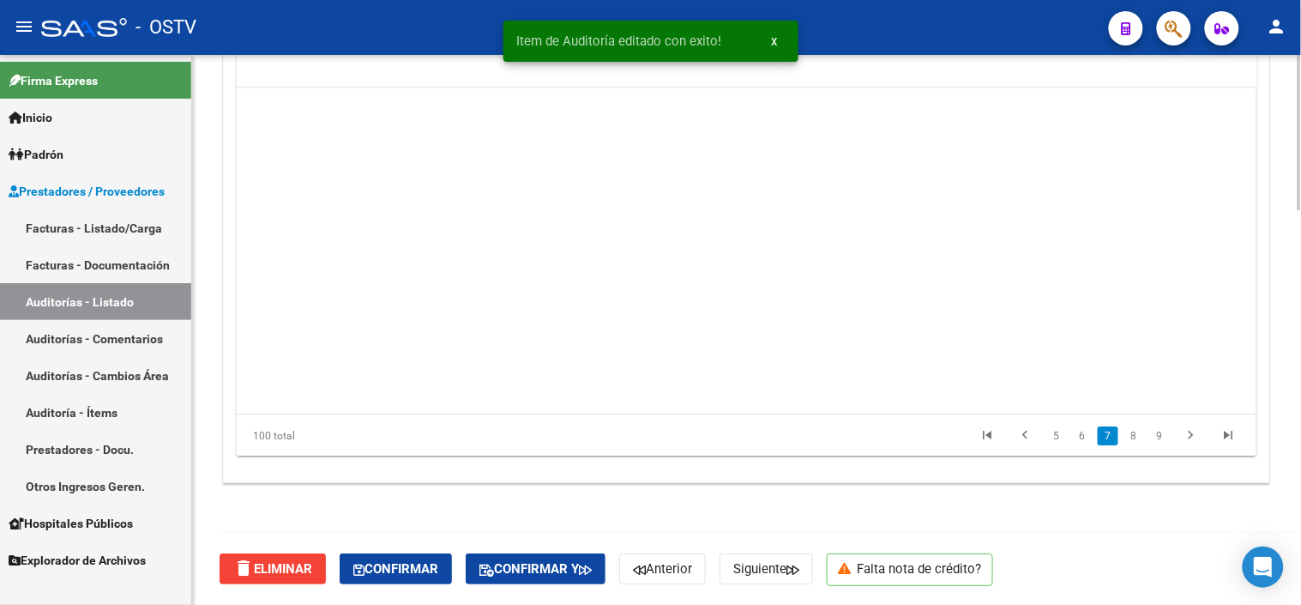
scroll to position [2059, 0]
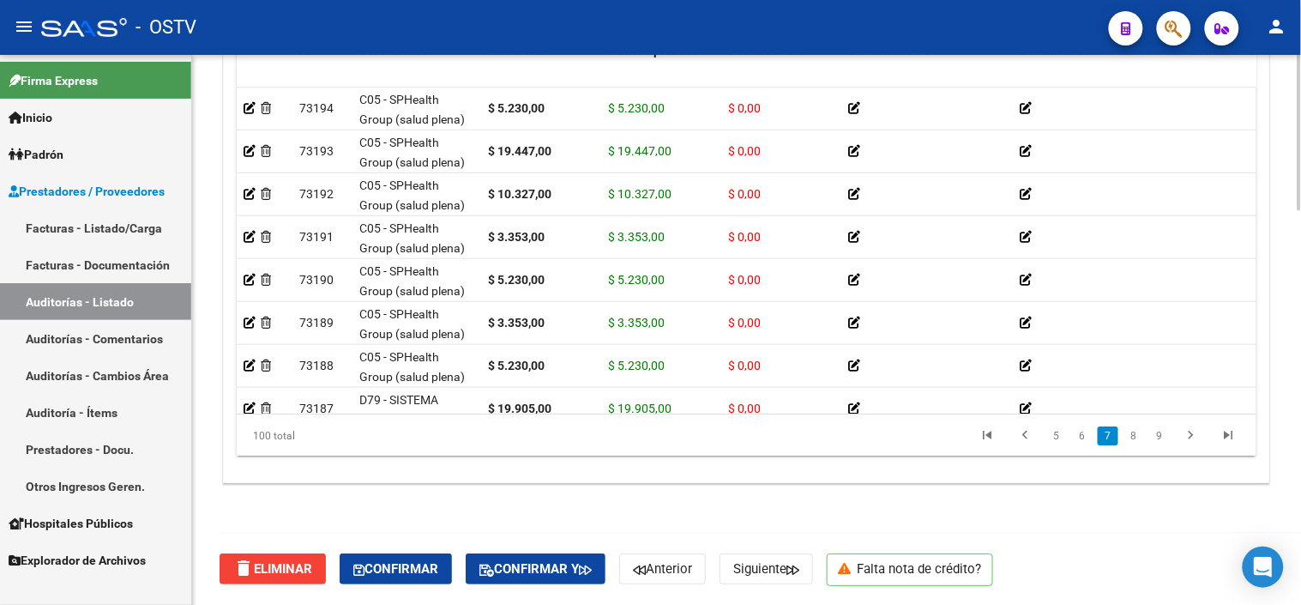
click at [1164, 435] on link "9" at bounding box center [1160, 435] width 21 height 19
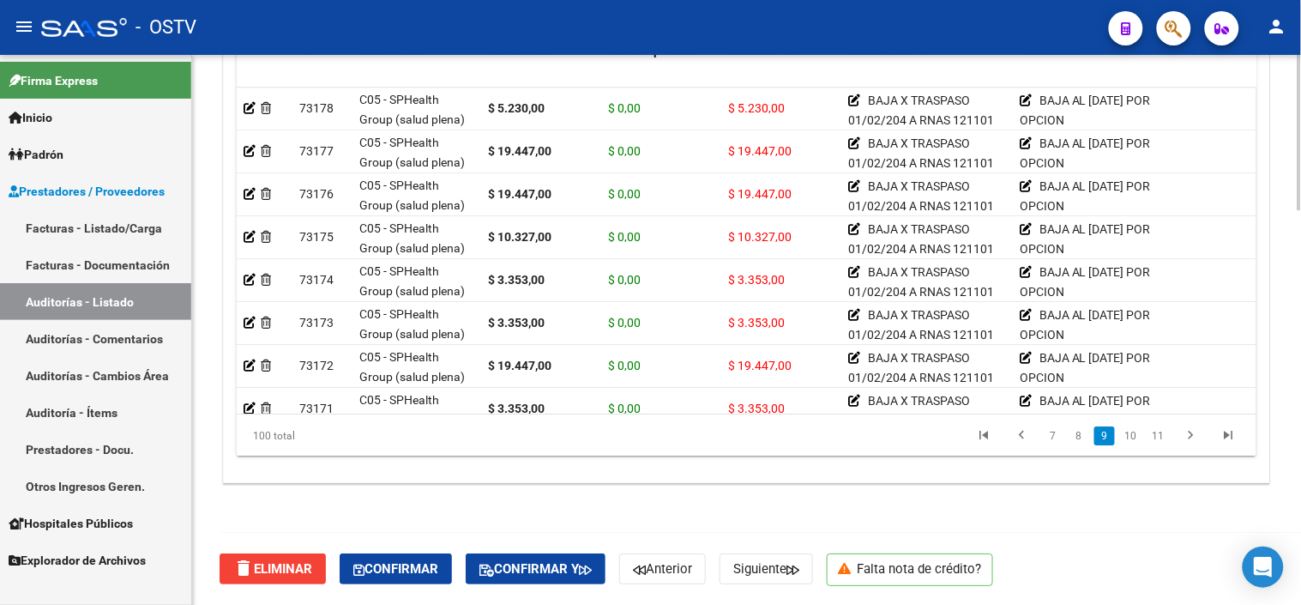
click at [1164, 435] on link "11" at bounding box center [1159, 435] width 22 height 19
click at [1164, 435] on link "13" at bounding box center [1159, 435] width 22 height 19
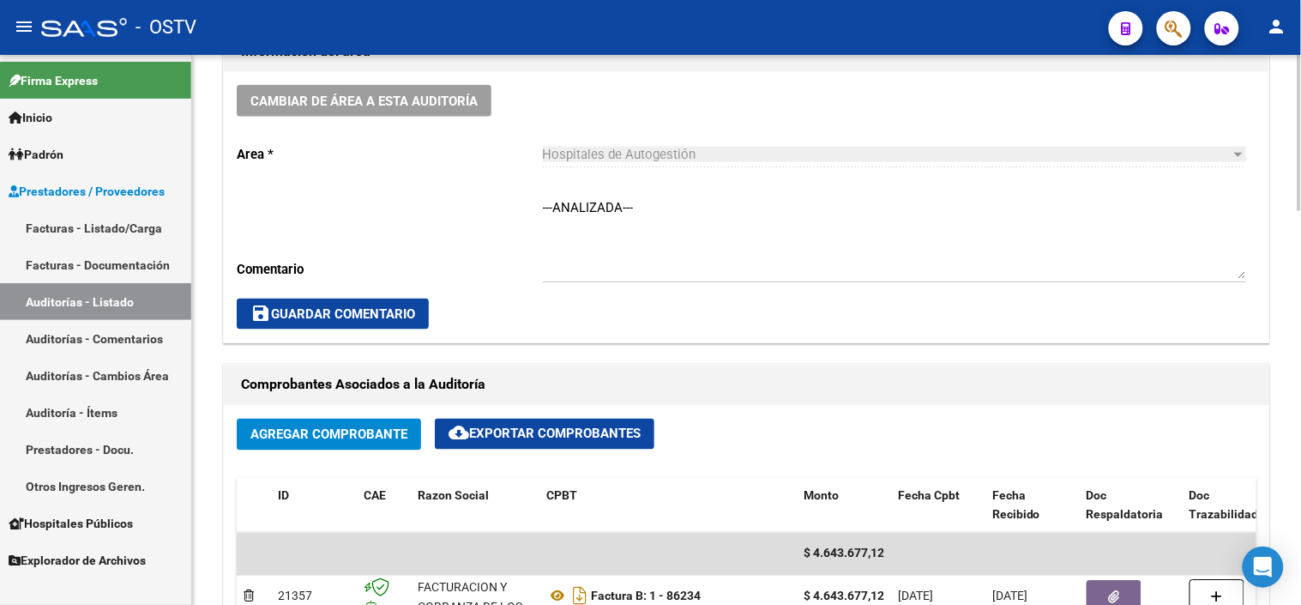
scroll to position [628, 0]
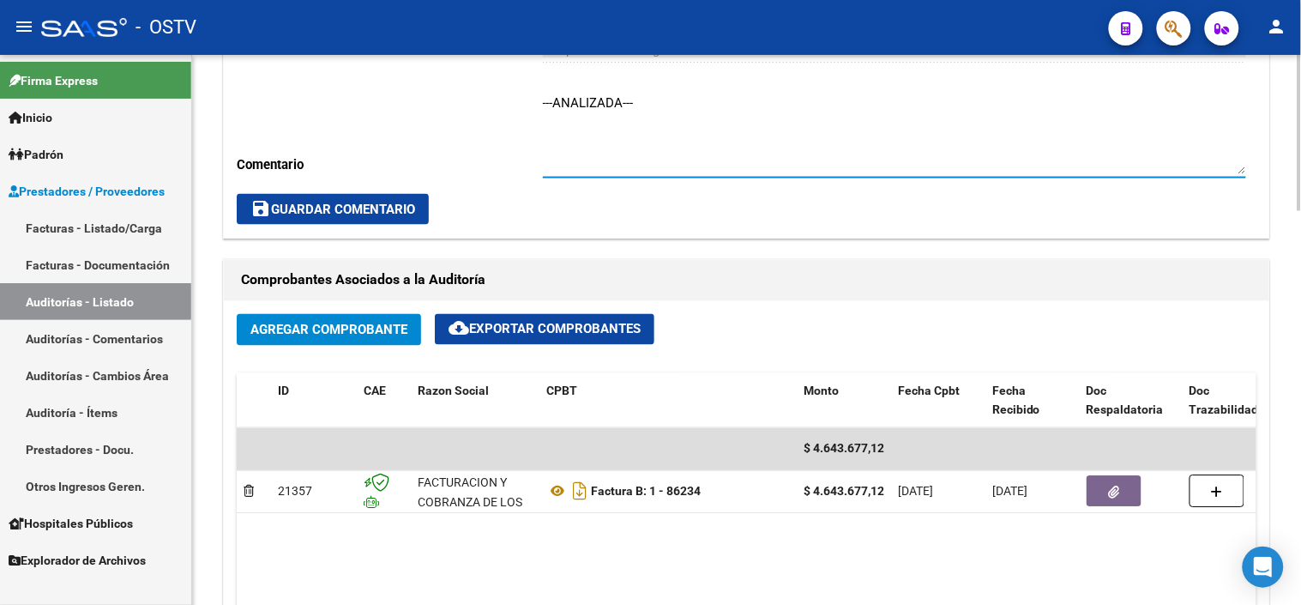
click at [589, 108] on textarea "---ANALIZADA---" at bounding box center [894, 134] width 703 height 81
type textarea "CON DEBITO - A LA ESPERA DE NC"
click at [287, 217] on span "save Guardar Comentario" at bounding box center [332, 209] width 165 height 15
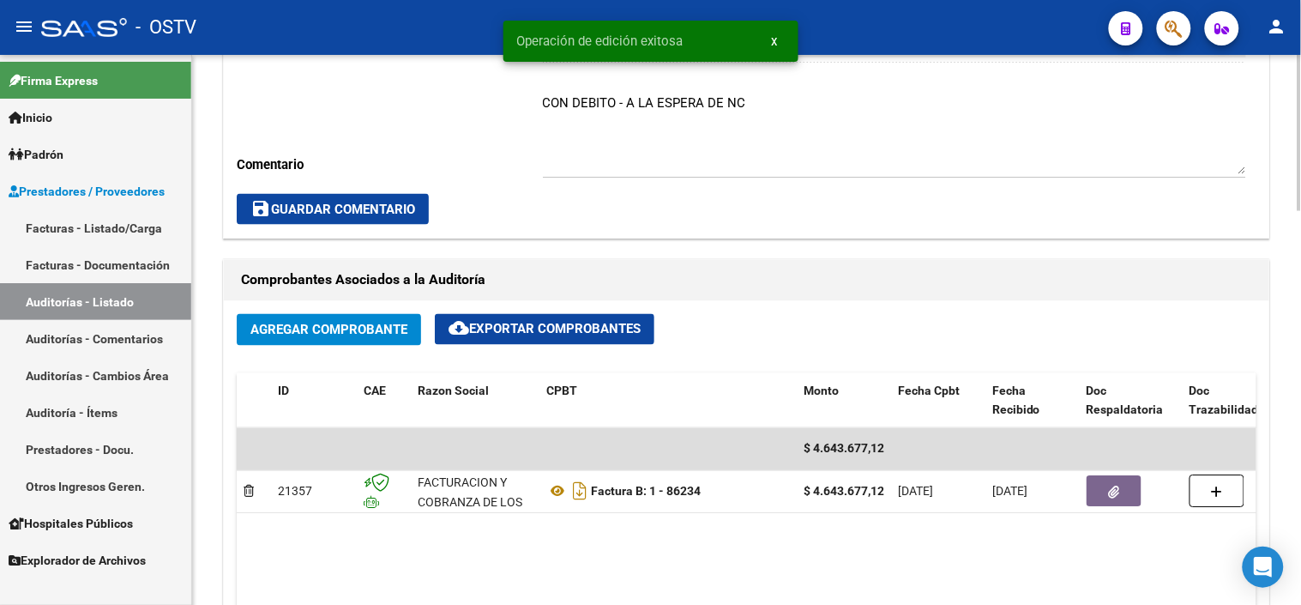
scroll to position [0, 0]
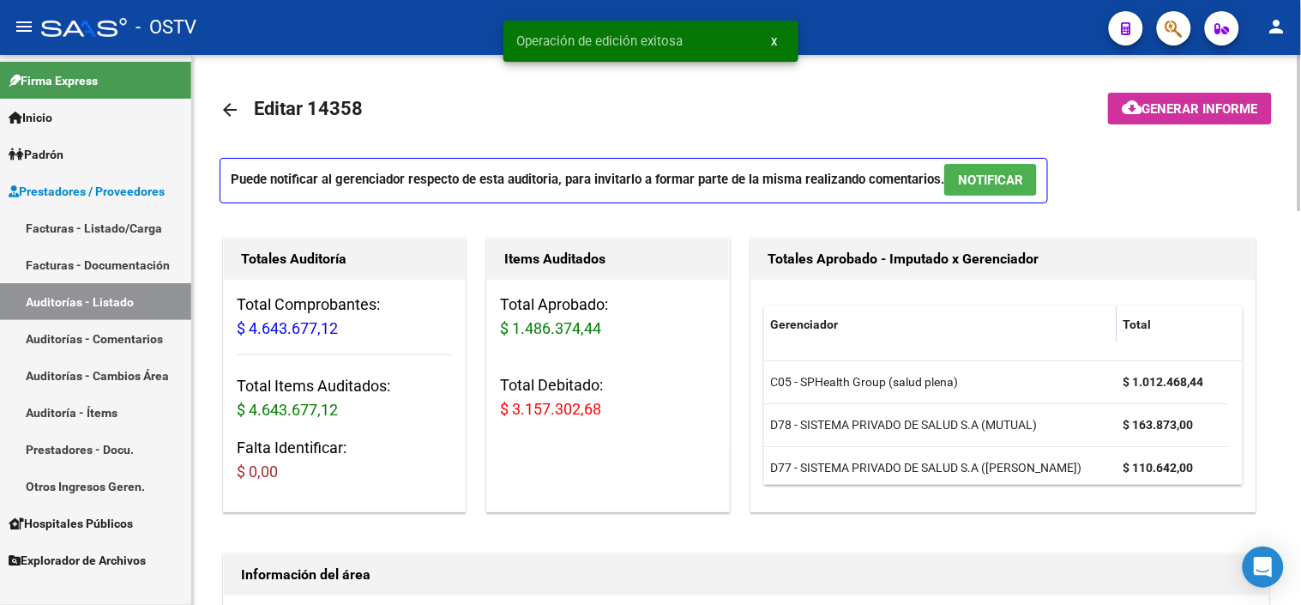
click at [1163, 108] on span "Generar informe" at bounding box center [1201, 108] width 116 height 15
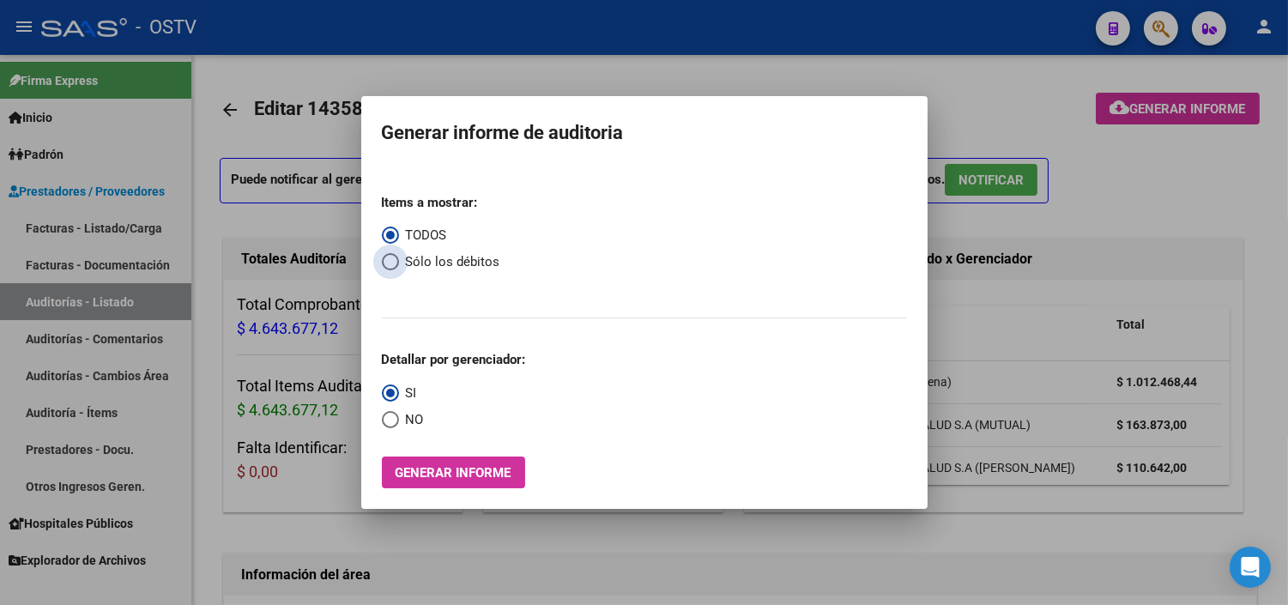
click at [383, 253] on span "Select an option" at bounding box center [390, 261] width 17 height 17
click at [383, 253] on input "Sólo los débitos" at bounding box center [390, 261] width 17 height 17
radio input "true"
click at [397, 423] on span "Select an option" at bounding box center [390, 419] width 17 height 17
click at [397, 423] on input "NO" at bounding box center [390, 419] width 17 height 17
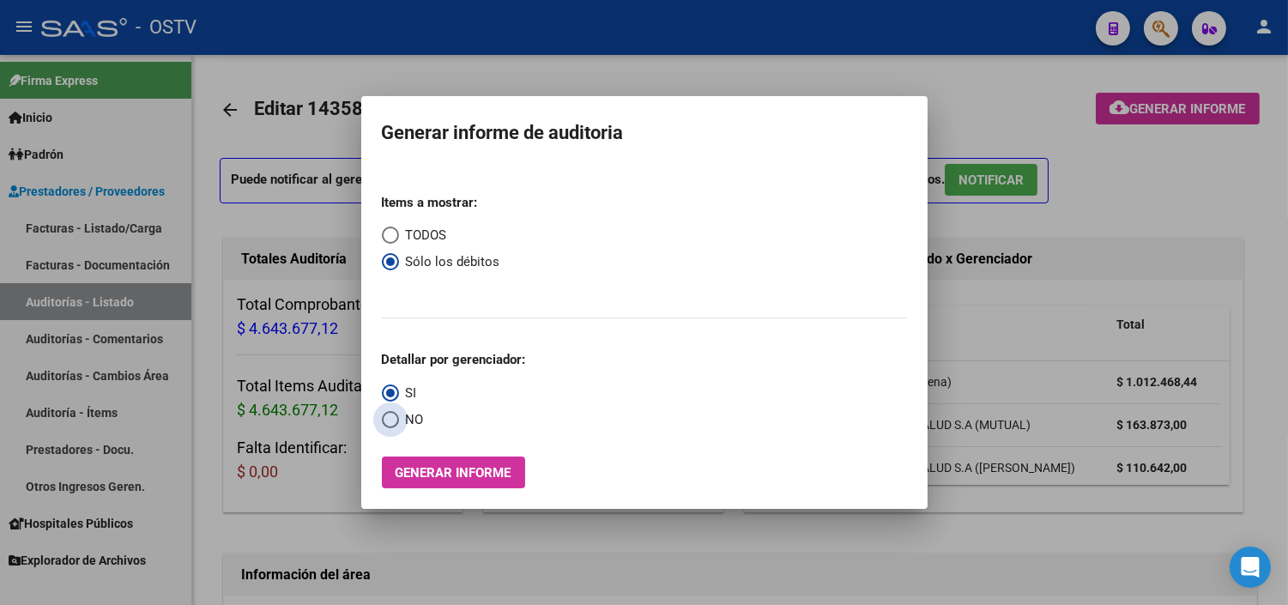
radio input "true"
click at [421, 468] on span "Generar informe" at bounding box center [453, 472] width 116 height 15
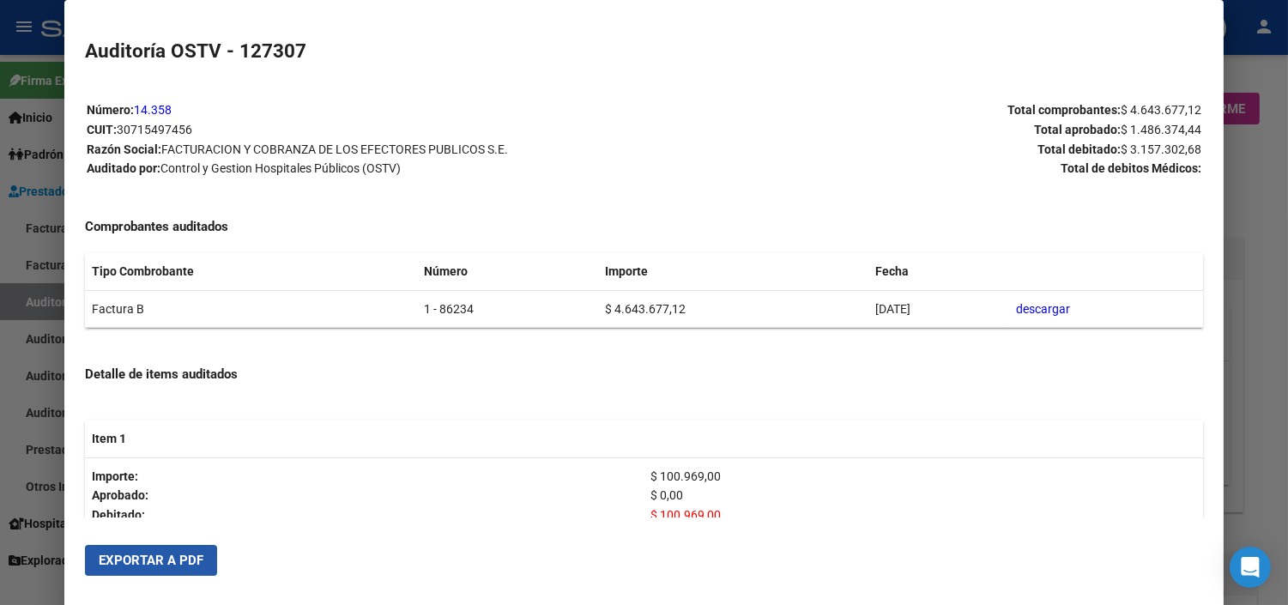
click at [117, 563] on span "Exportar a PDF" at bounding box center [151, 559] width 105 height 15
click at [1277, 328] on div at bounding box center [644, 302] width 1288 height 605
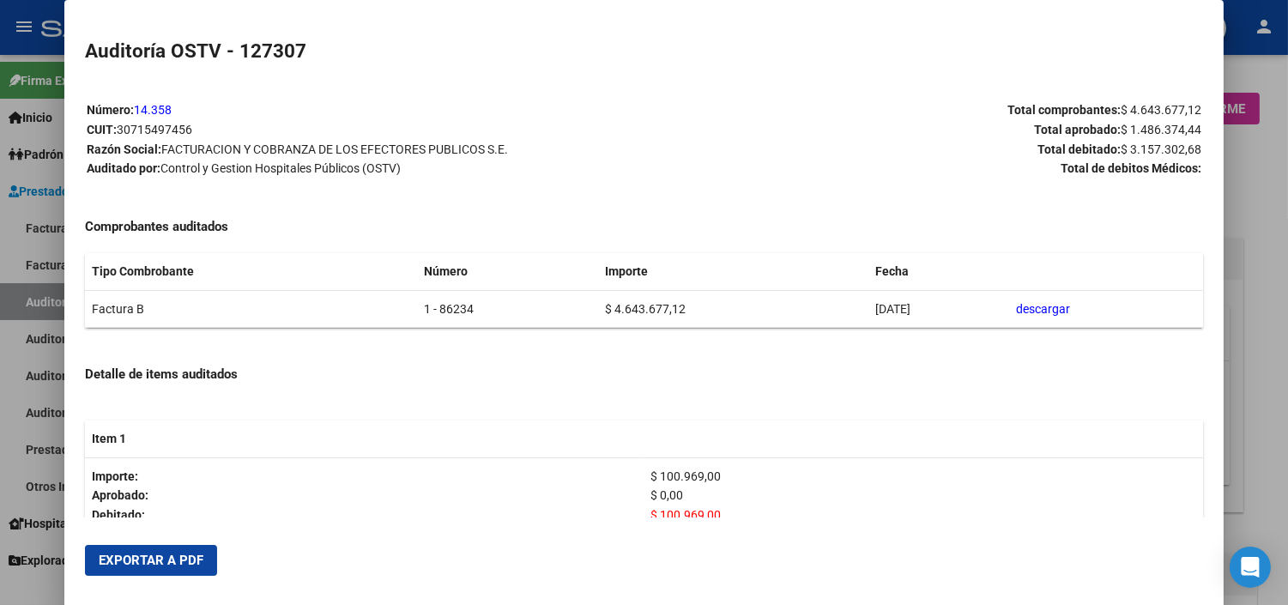
click at [1277, 328] on div at bounding box center [644, 302] width 1288 height 605
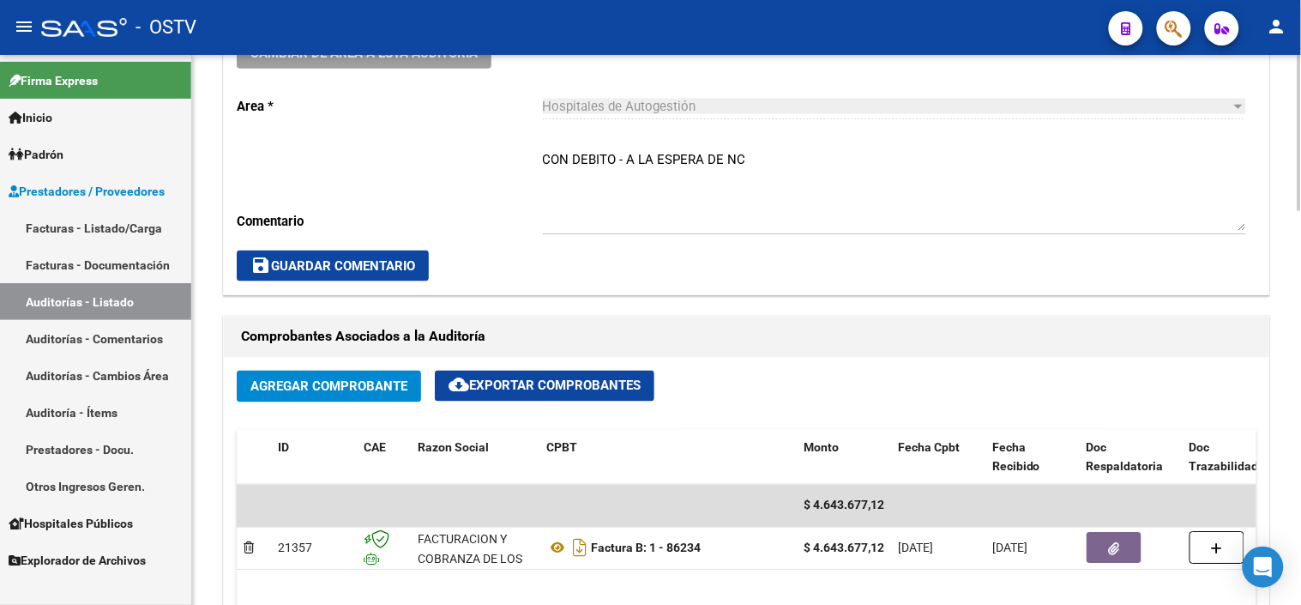
scroll to position [667, 0]
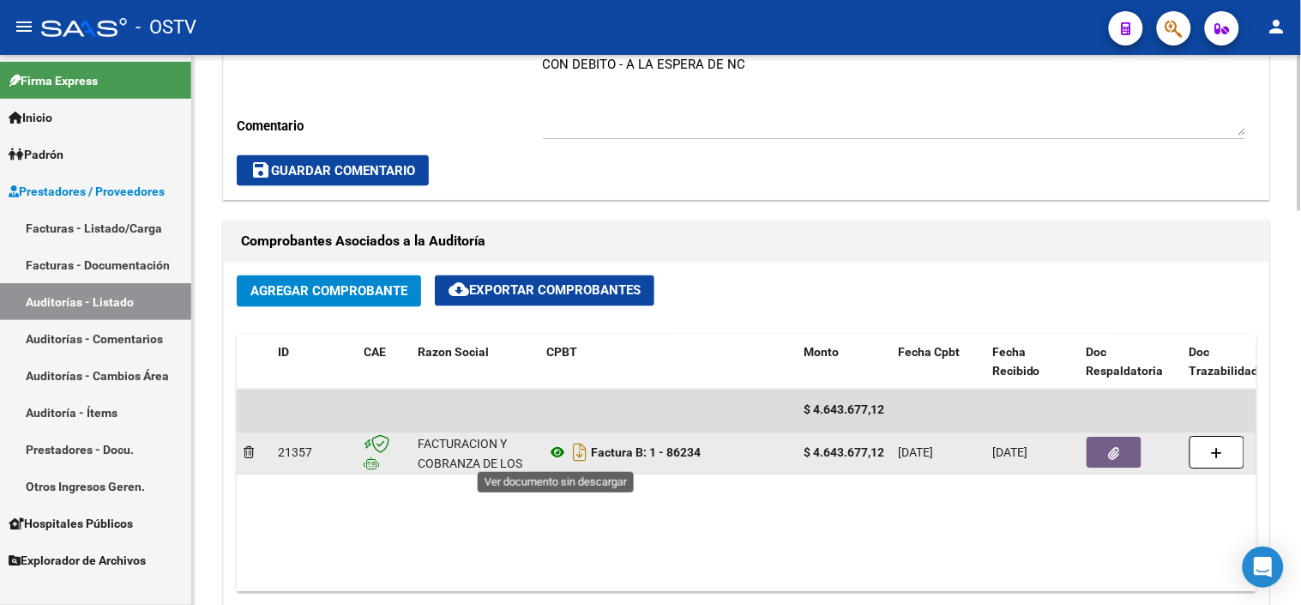
click at [559, 456] on icon at bounding box center [557, 453] width 22 height 21
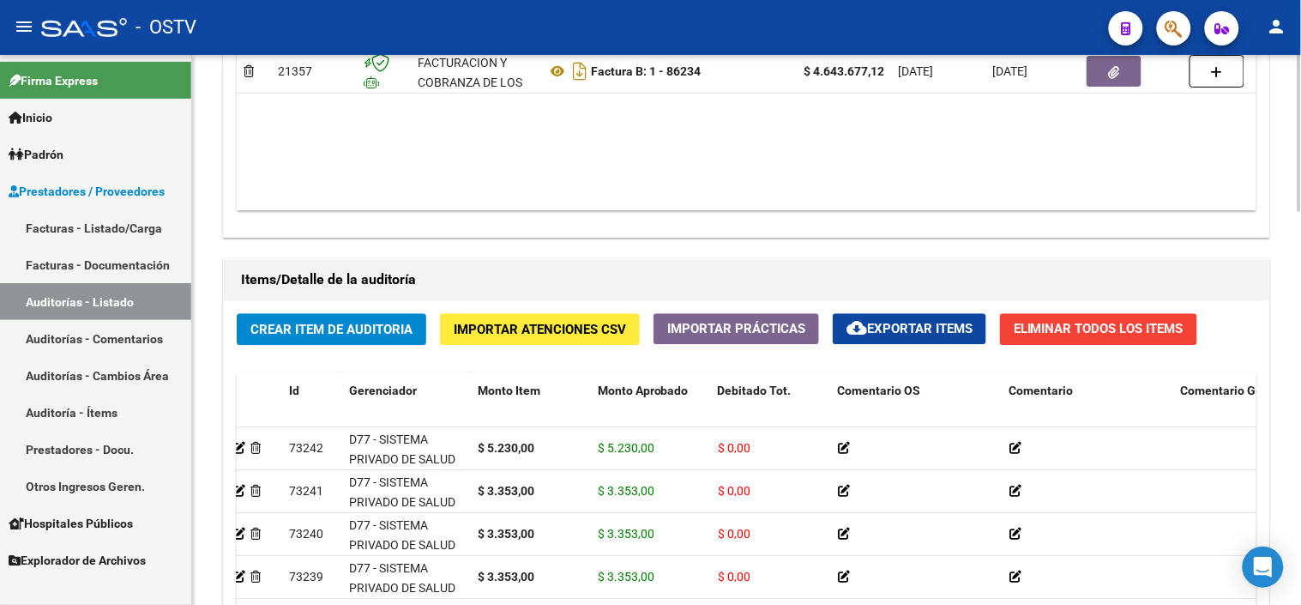
scroll to position [858, 0]
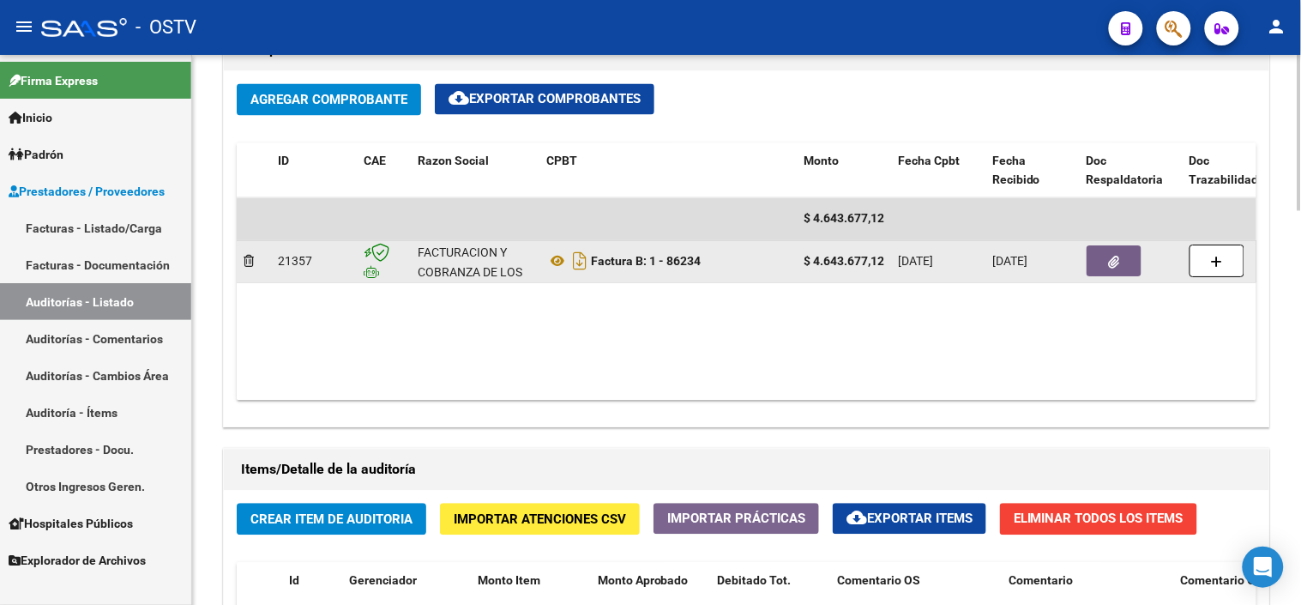
click at [1105, 270] on button "button" at bounding box center [1114, 261] width 55 height 31
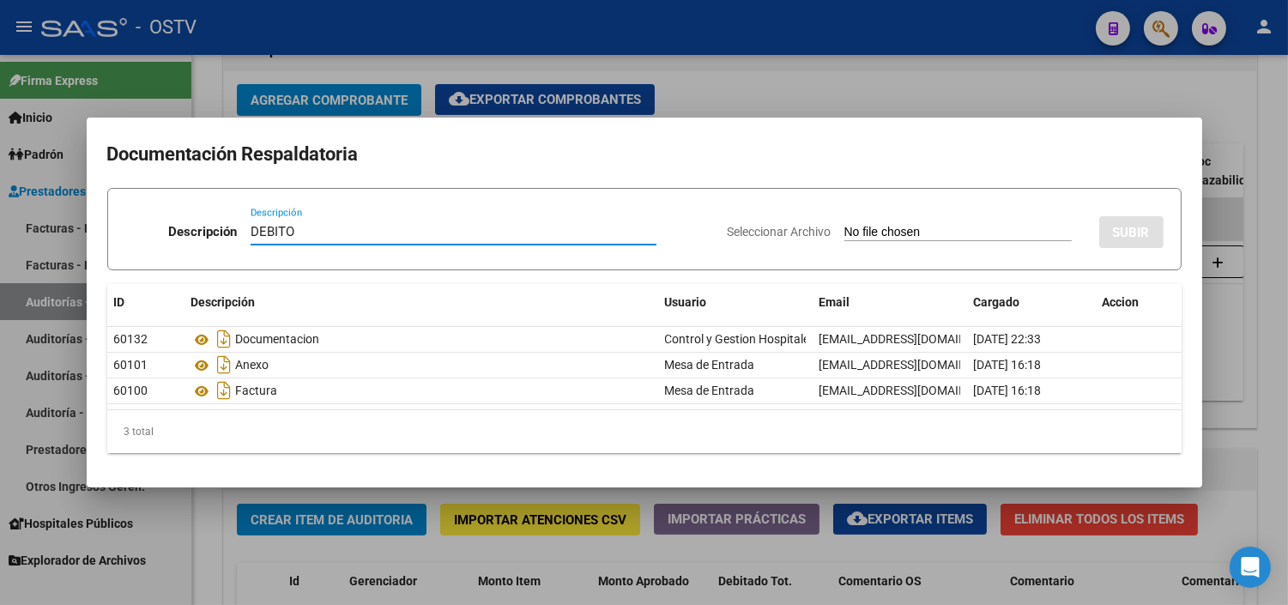
type input "DEBITO"
click at [844, 225] on input "Seleccionar Archivo" at bounding box center [957, 233] width 227 height 16
type input "C:\fakepath\DEBITO FC 1-86234.pdf"
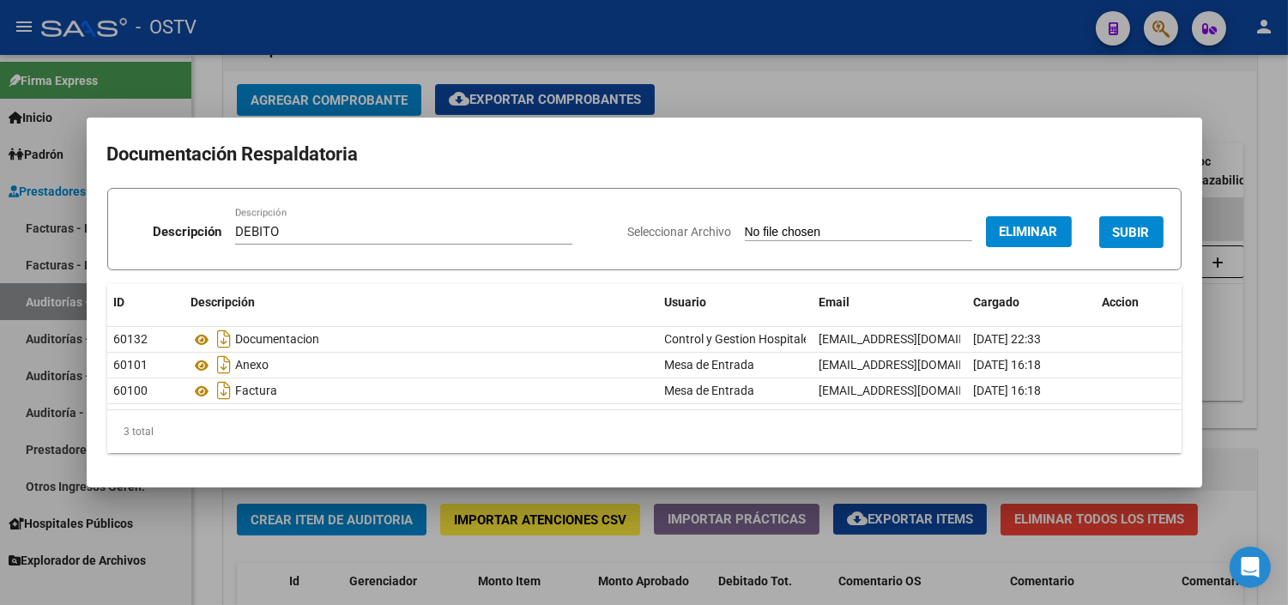
click at [1143, 226] on span "SUBIR" at bounding box center [1131, 232] width 37 height 15
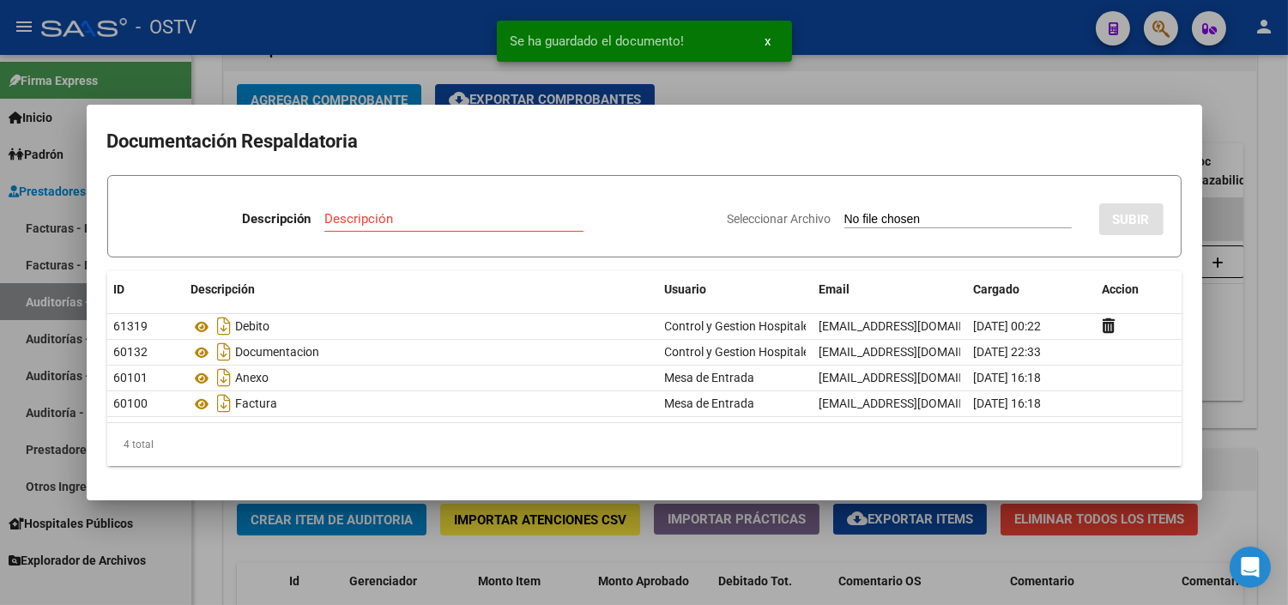
click at [1234, 417] on div at bounding box center [644, 302] width 1288 height 605
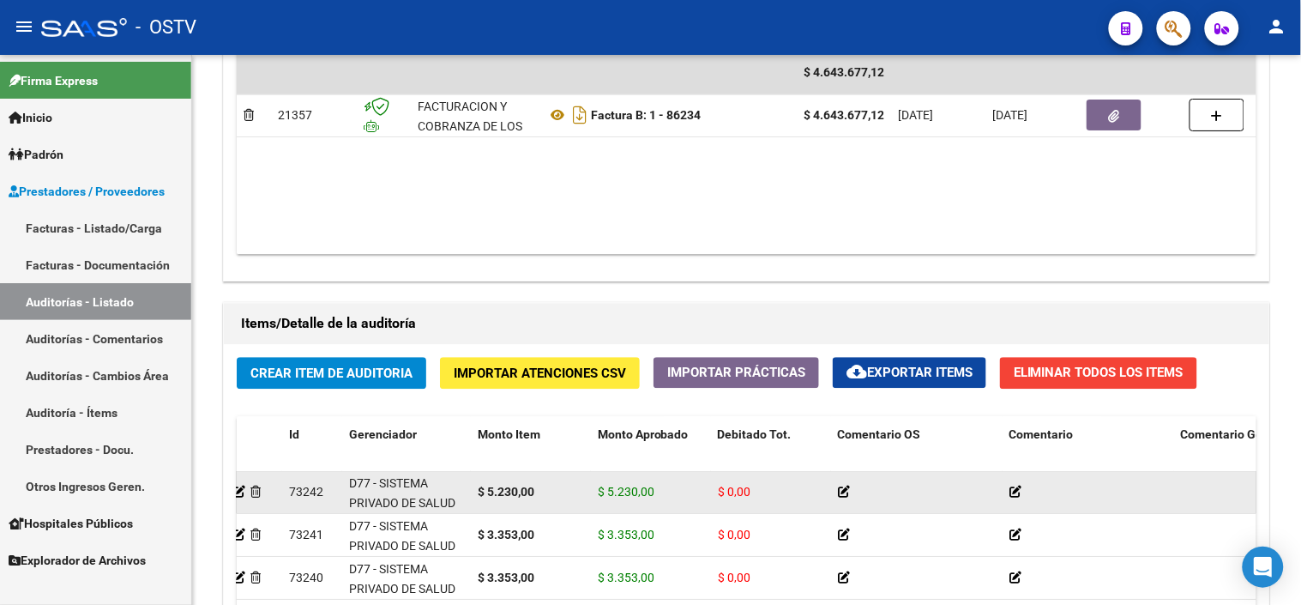
scroll to position [1048, 0]
